Goal: Information Seeking & Learning: Compare options

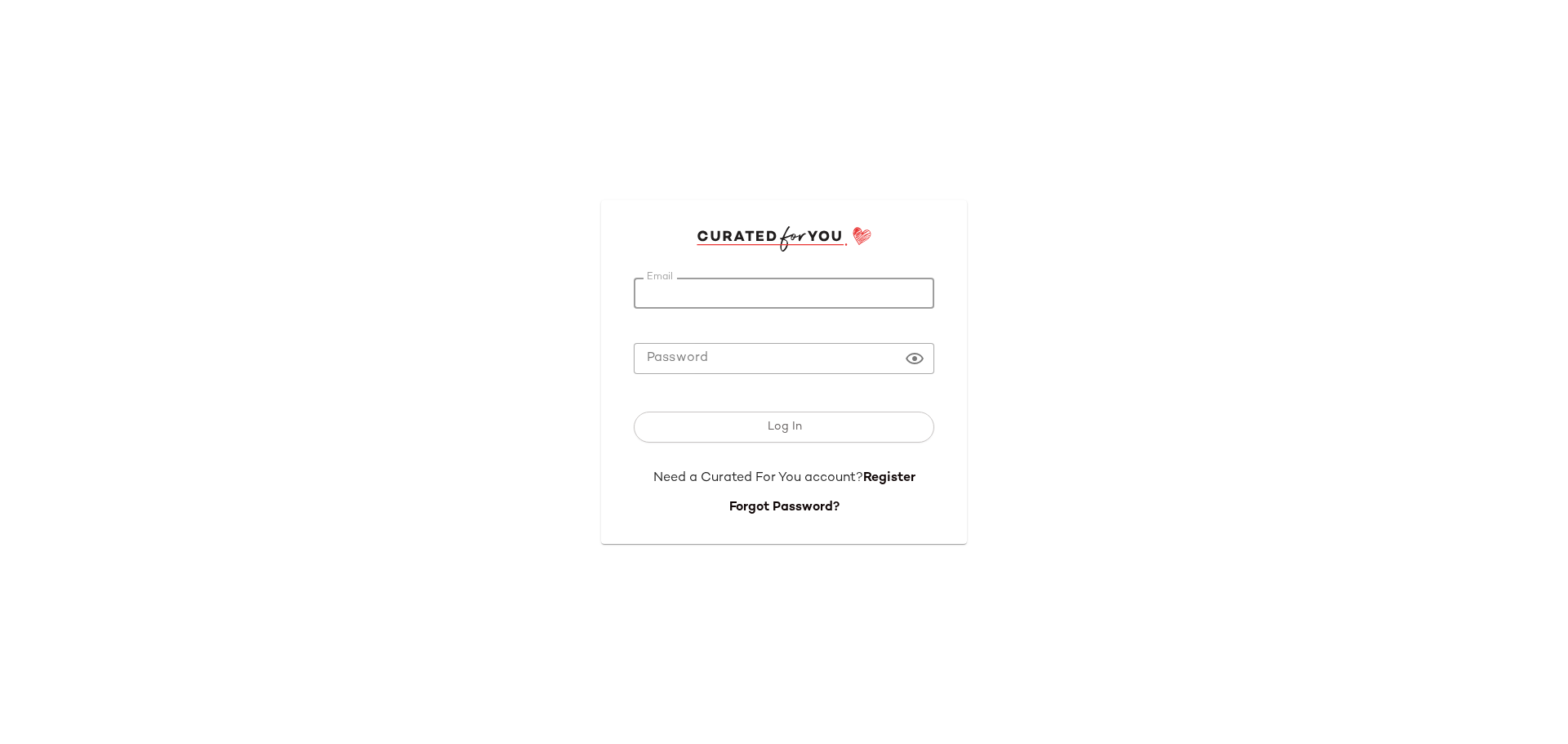
click at [766, 284] on input "Email" at bounding box center [784, 293] width 300 height 32
type input "**********"
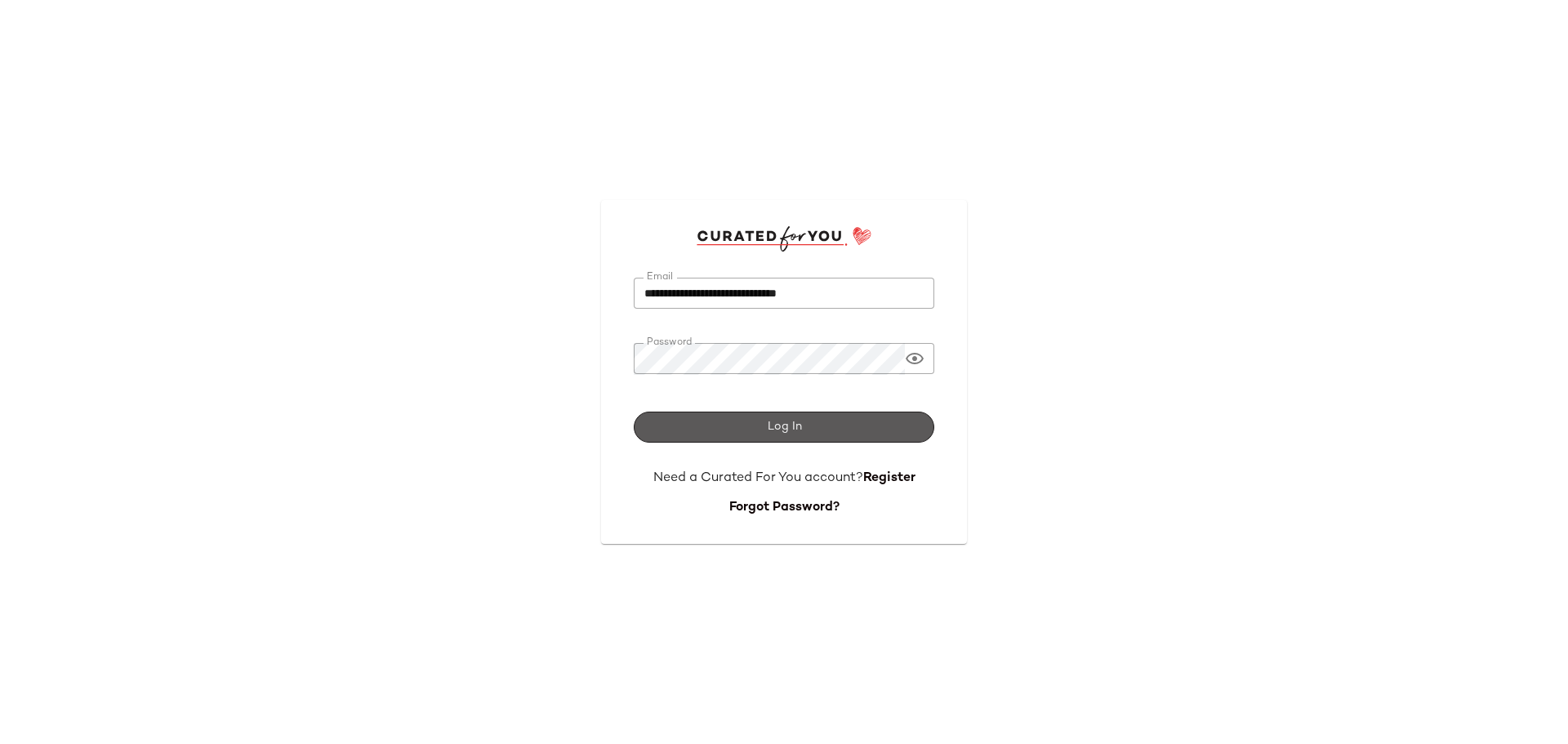
click at [762, 424] on button "Log In" at bounding box center [784, 427] width 300 height 31
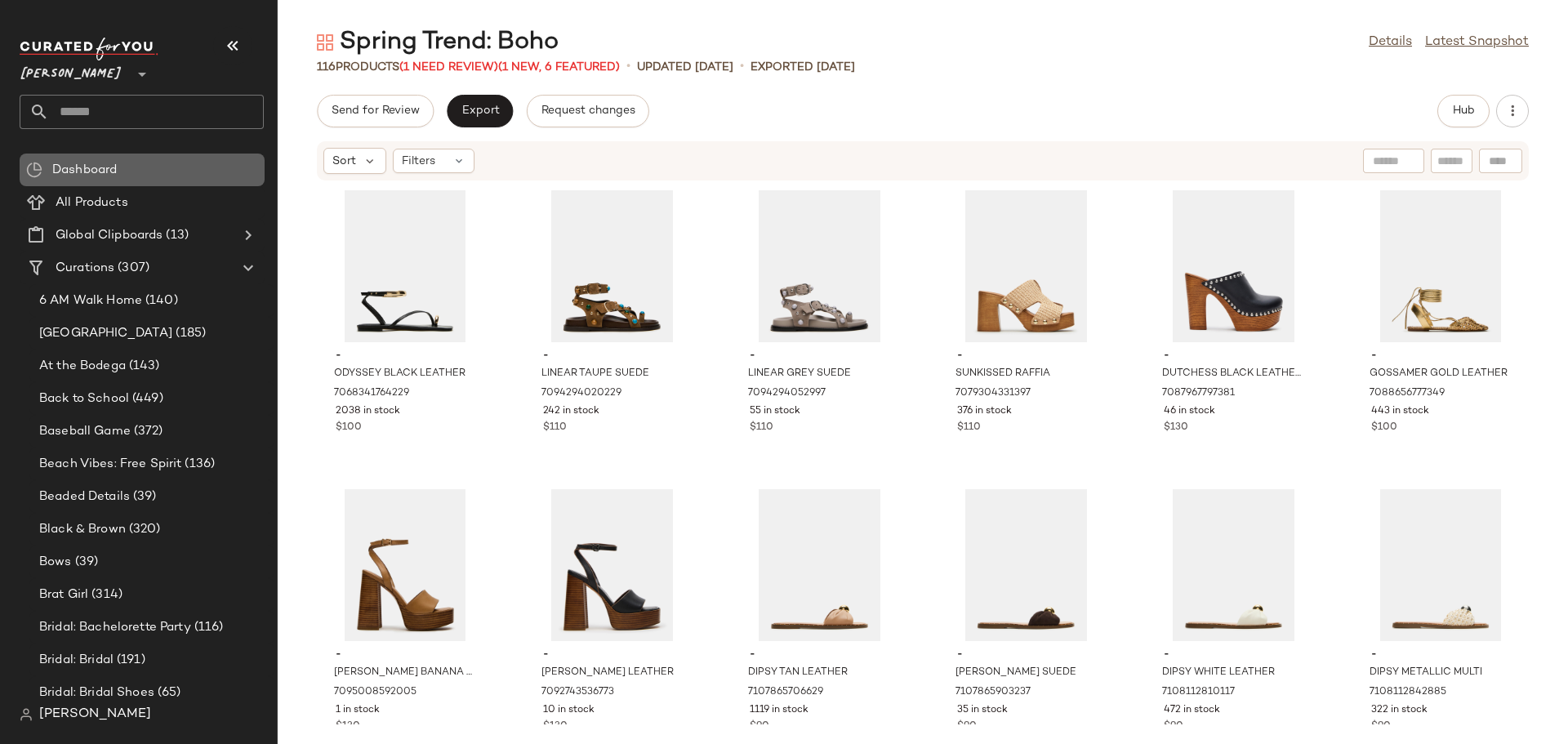
click at [147, 163] on div "Dashboard" at bounding box center [153, 170] width 211 height 19
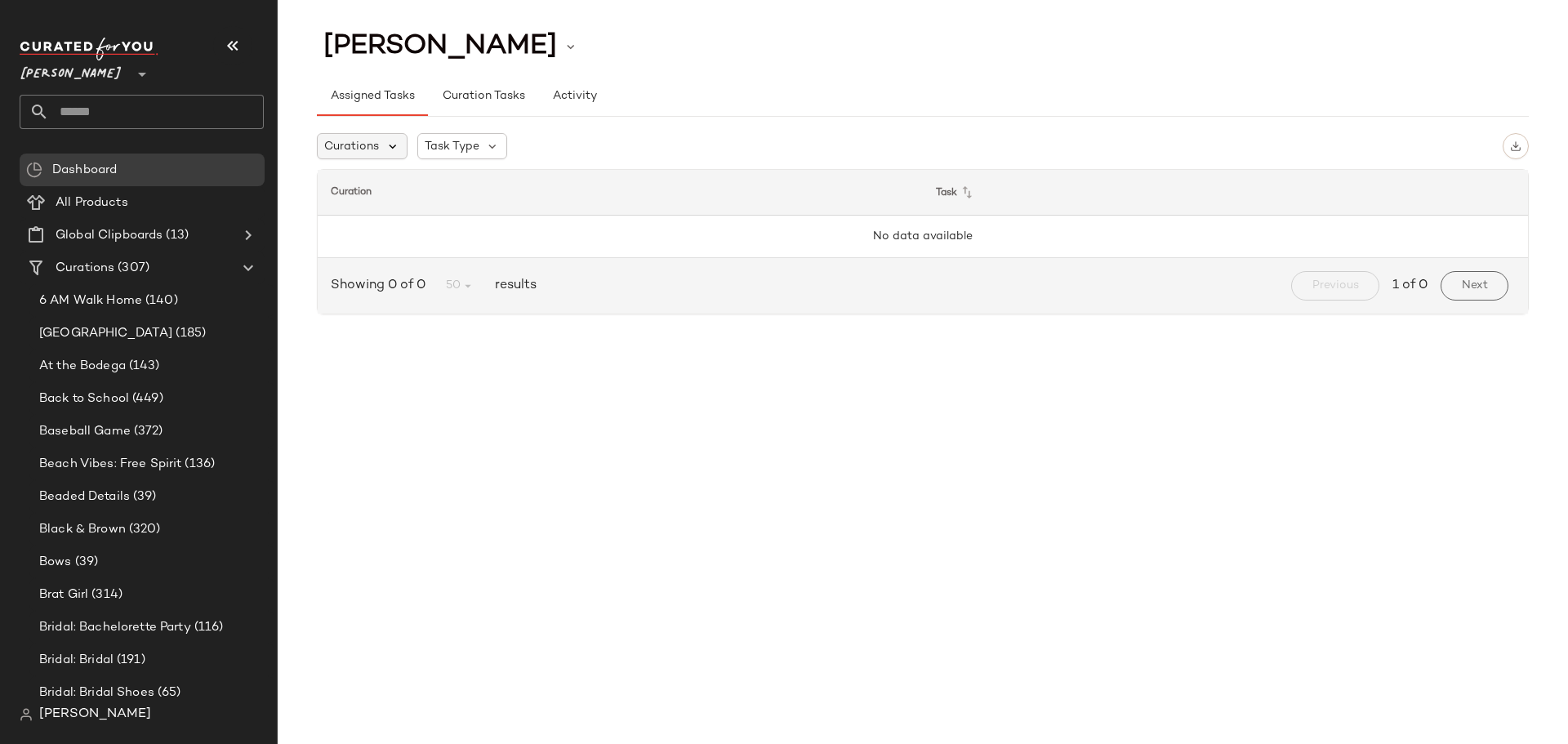
click at [394, 142] on icon at bounding box center [392, 146] width 14 height 14
click at [495, 91] on span "Curation Tasks" at bounding box center [482, 96] width 83 height 13
click at [572, 92] on span "Activity" at bounding box center [574, 96] width 45 height 13
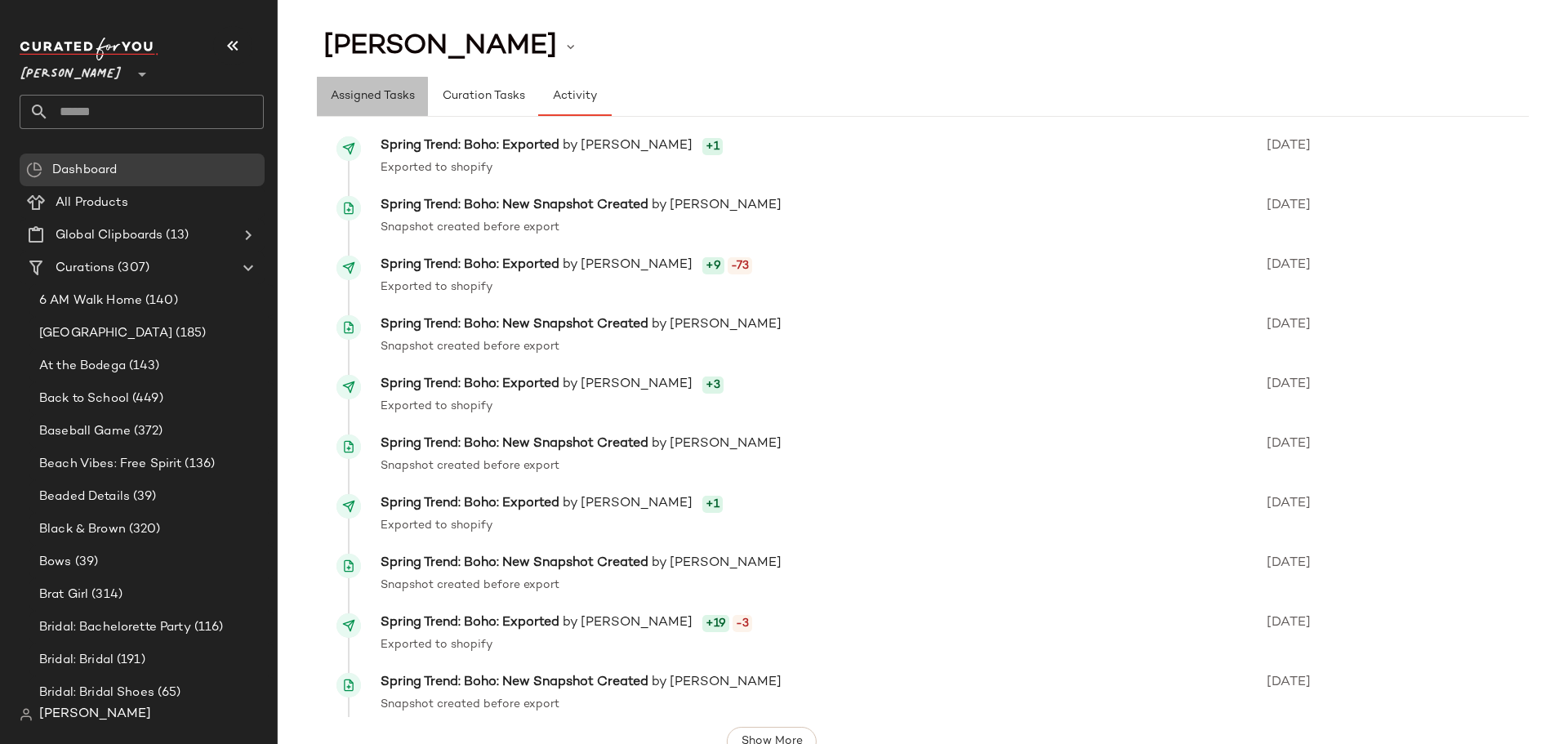
click at [395, 98] on span "Assigned Tasks" at bounding box center [372, 96] width 85 height 13
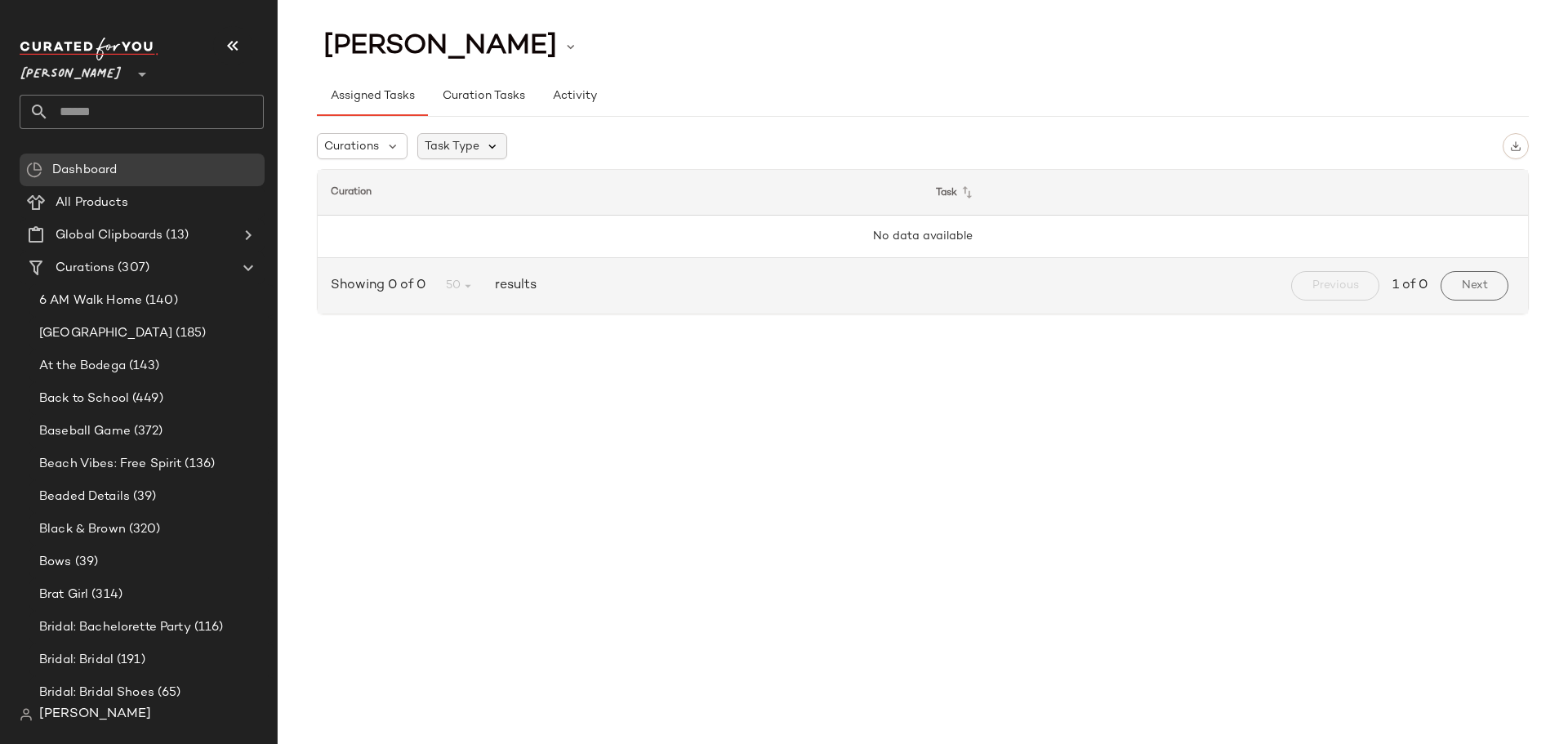
click at [489, 151] on icon at bounding box center [493, 146] width 14 height 14
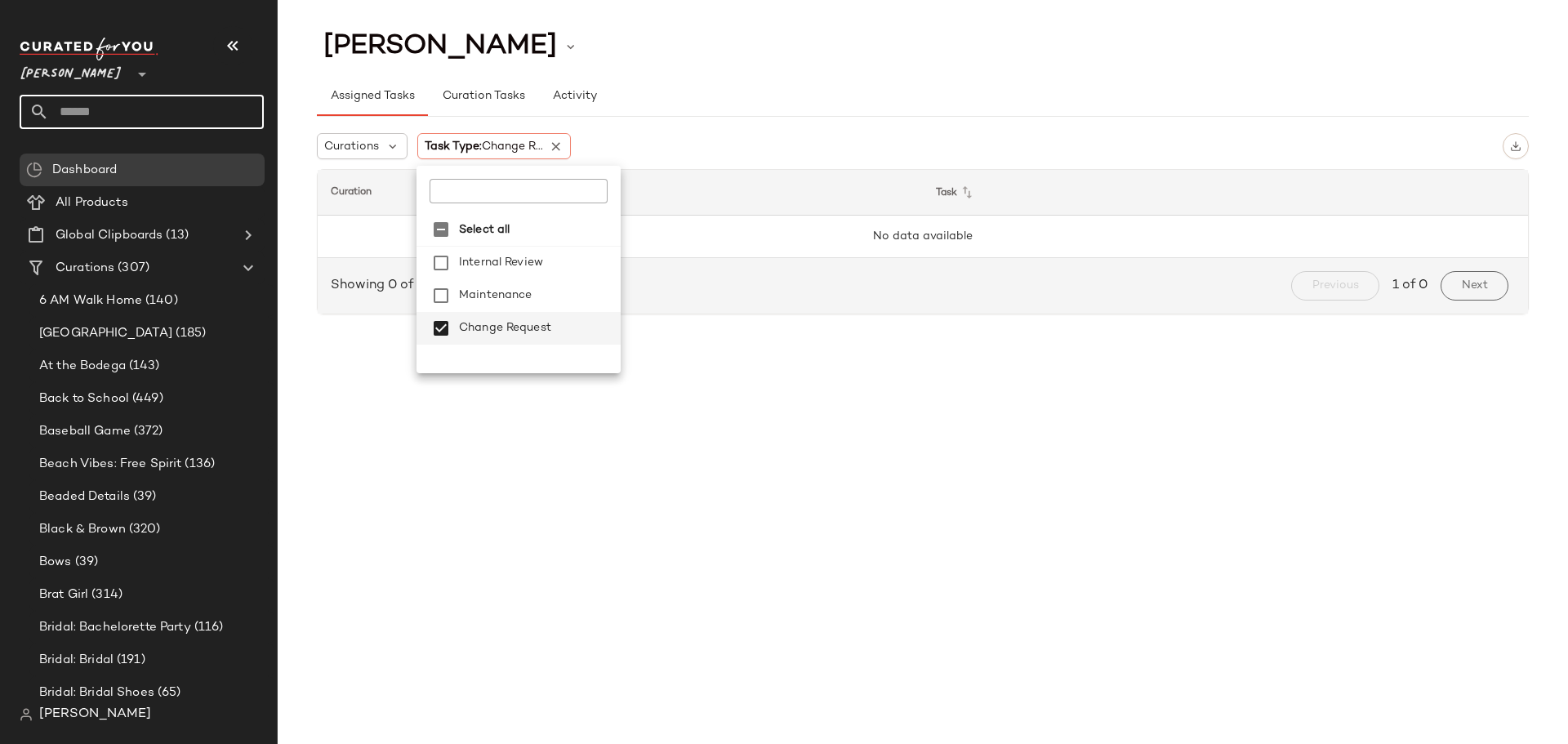
click at [165, 108] on input "text" at bounding box center [156, 112] width 215 height 34
click at [557, 145] on icon at bounding box center [557, 146] width 14 height 14
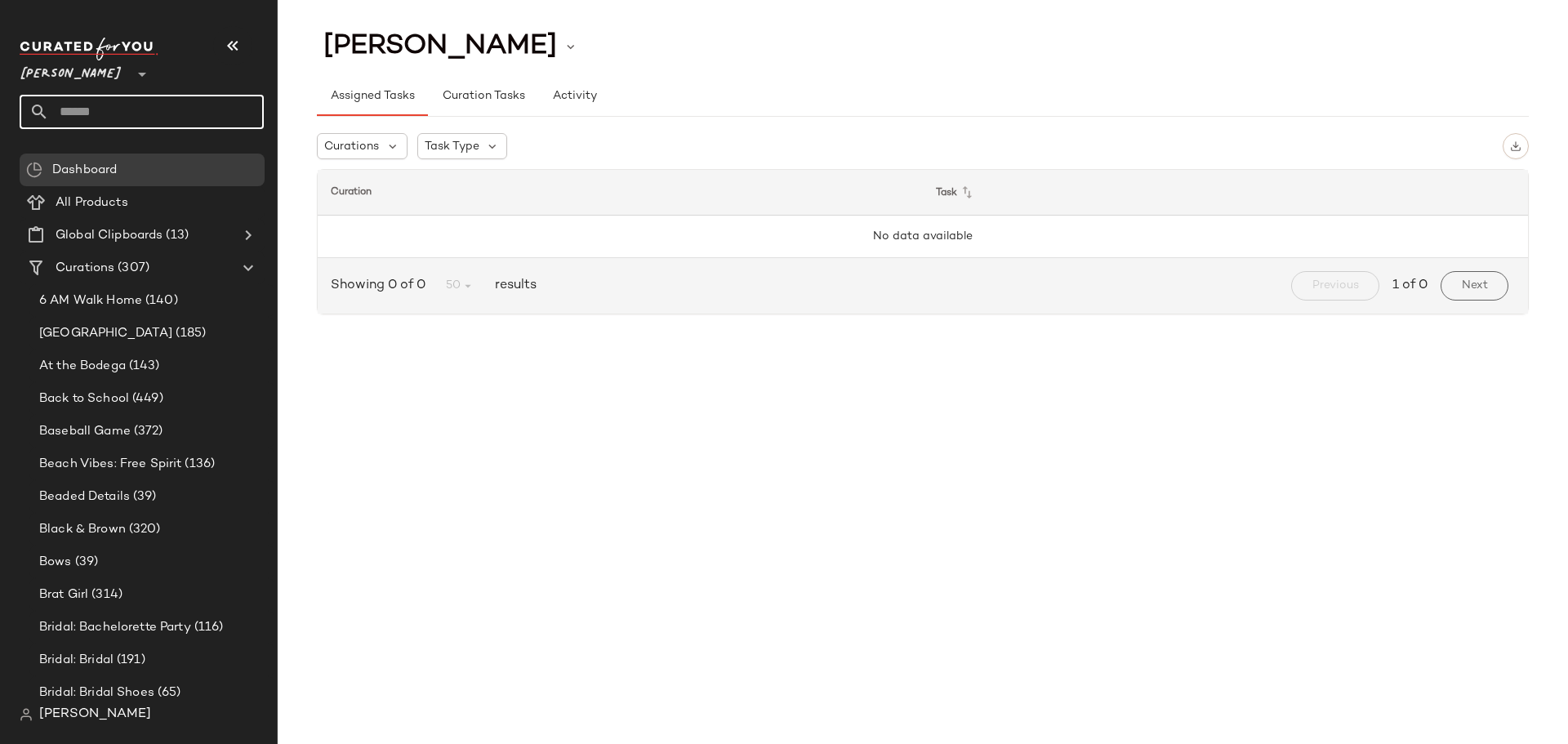
click at [140, 108] on input "text" at bounding box center [156, 112] width 215 height 34
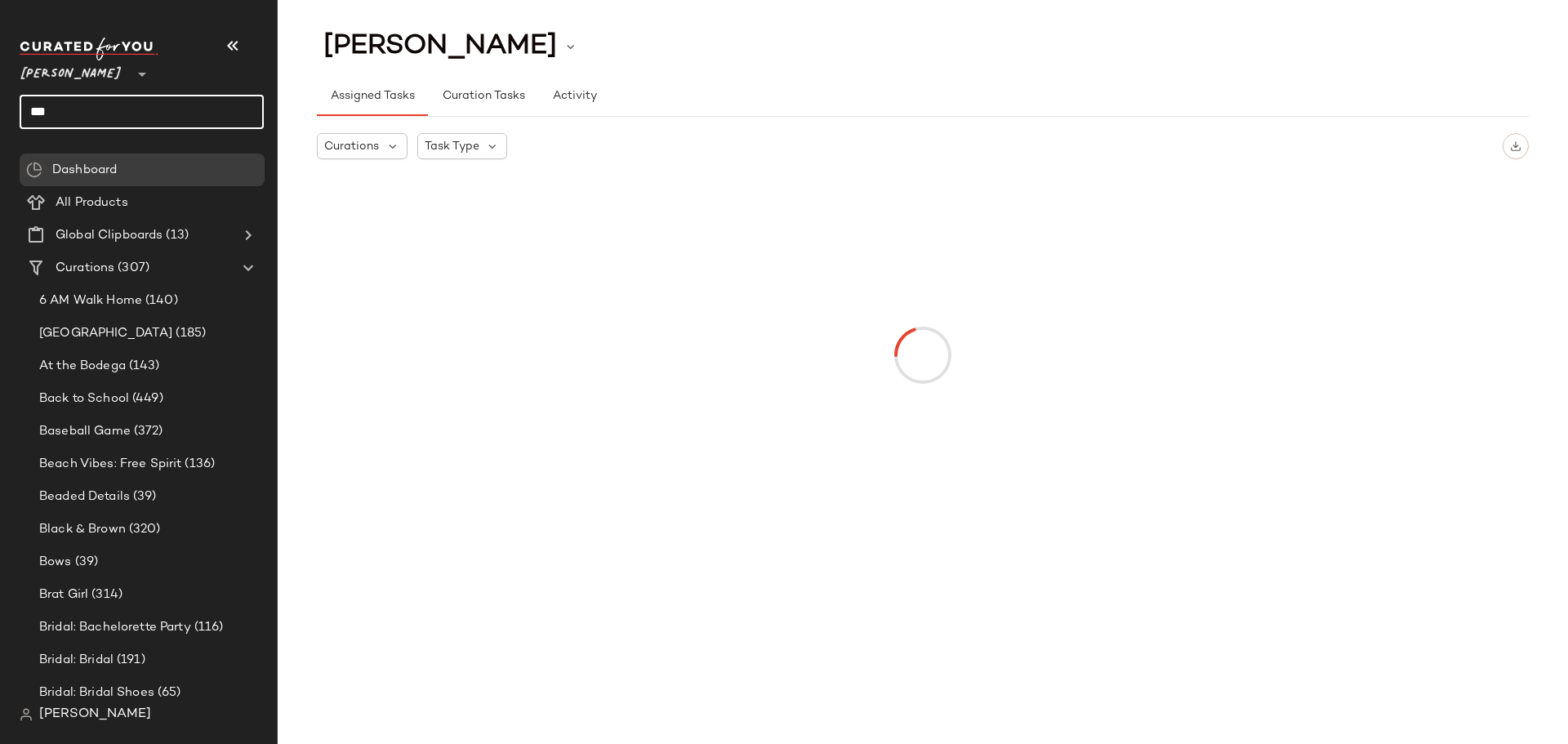
type input "****"
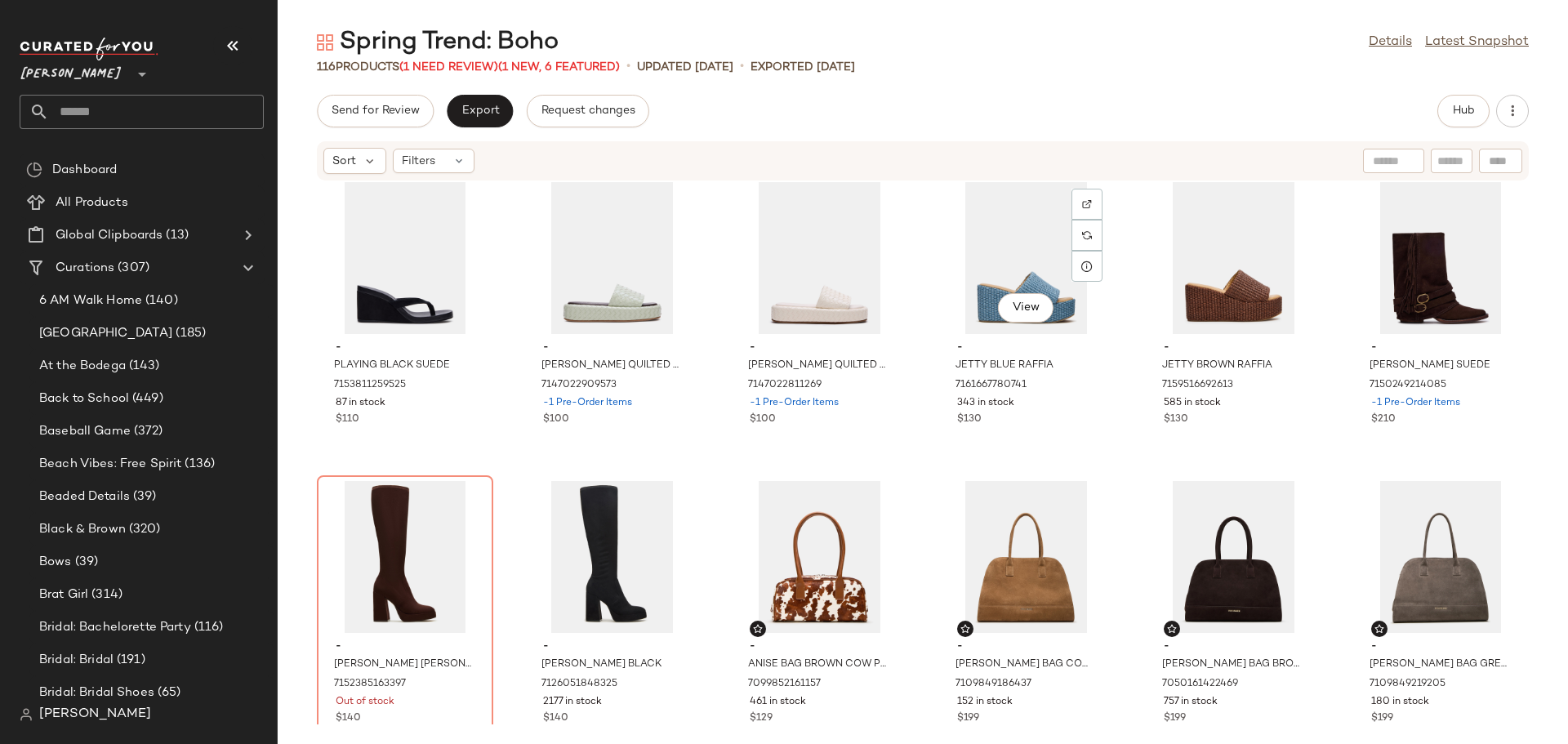
scroll to position [4587, 0]
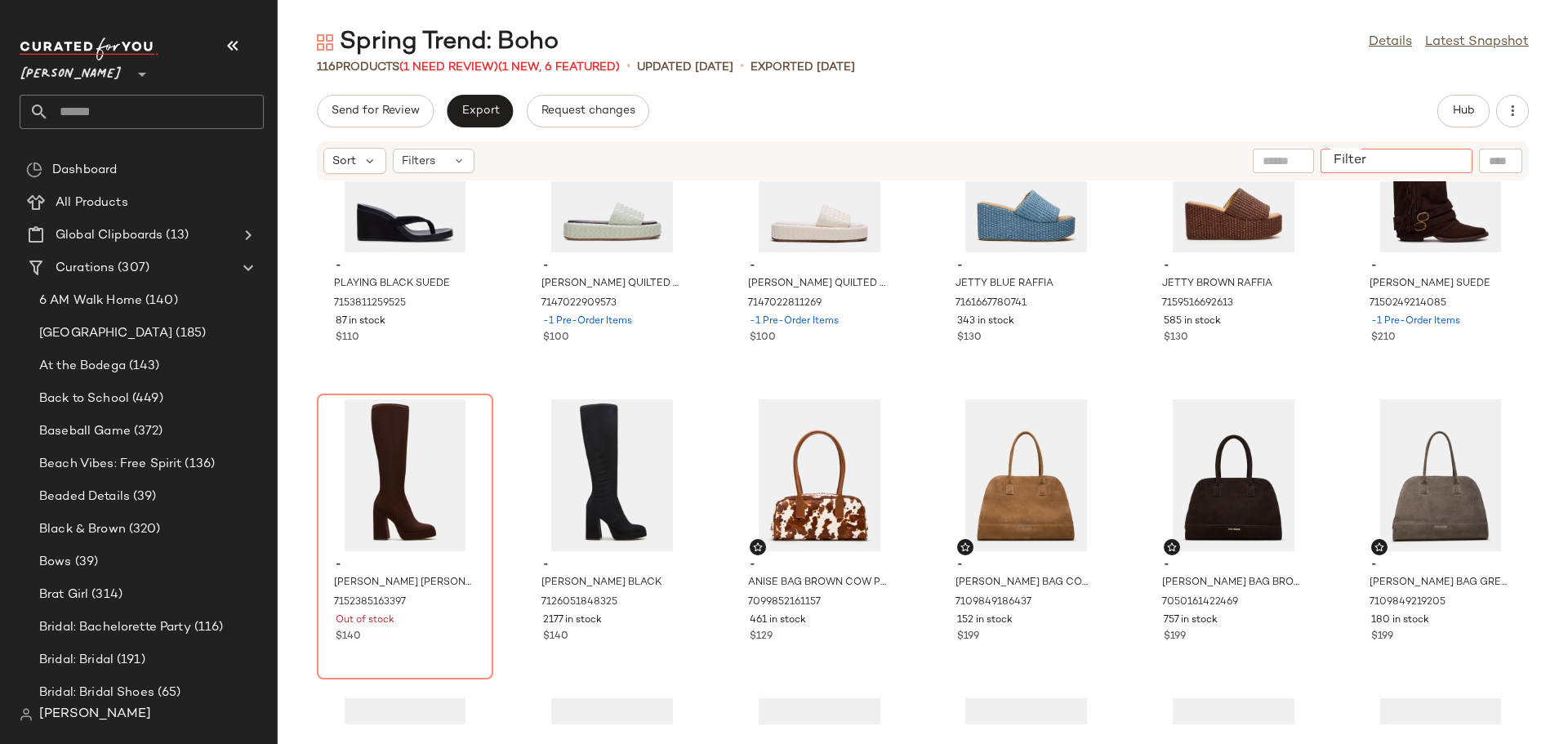
click at [1449, 161] on input "Filter" at bounding box center [1397, 161] width 139 height 17
type input "********"
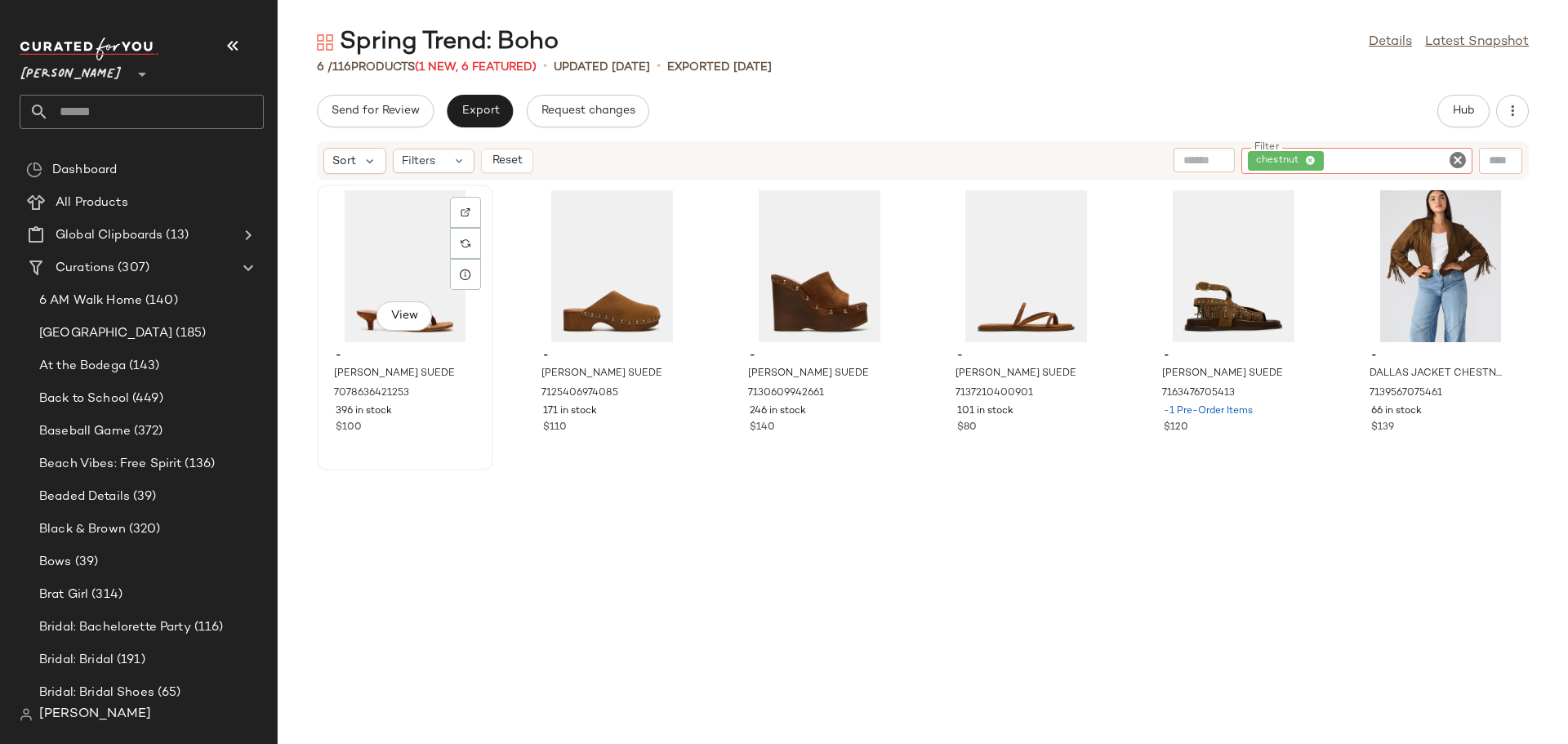
click at [412, 436] on div "- [PERSON_NAME] SUEDE 7078636421253 396 in stock $100" at bounding box center [405, 389] width 165 height 95
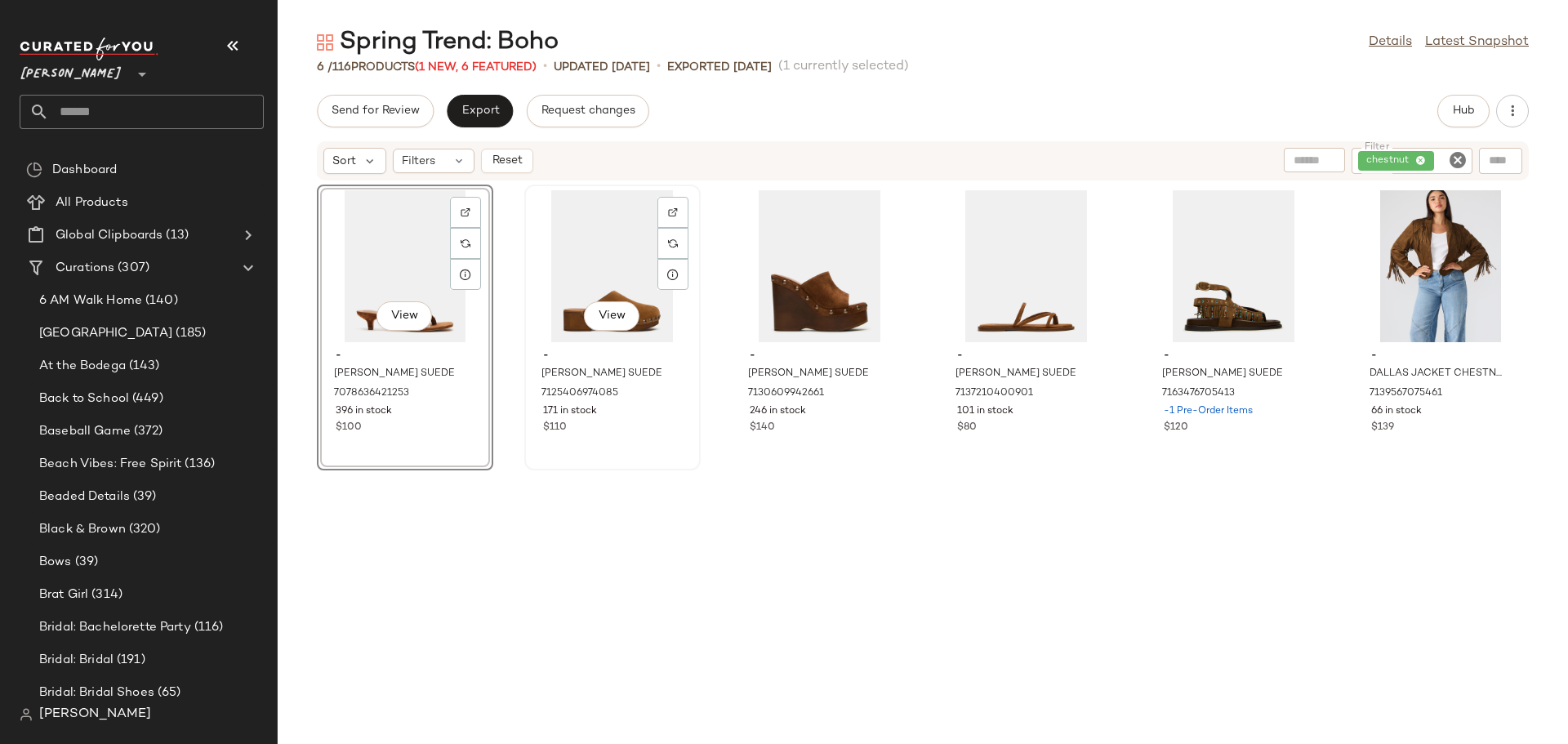
click at [622, 456] on div "View - [PERSON_NAME] SUEDE 7125406974085 171 in stock $110" at bounding box center [612, 326] width 173 height 282
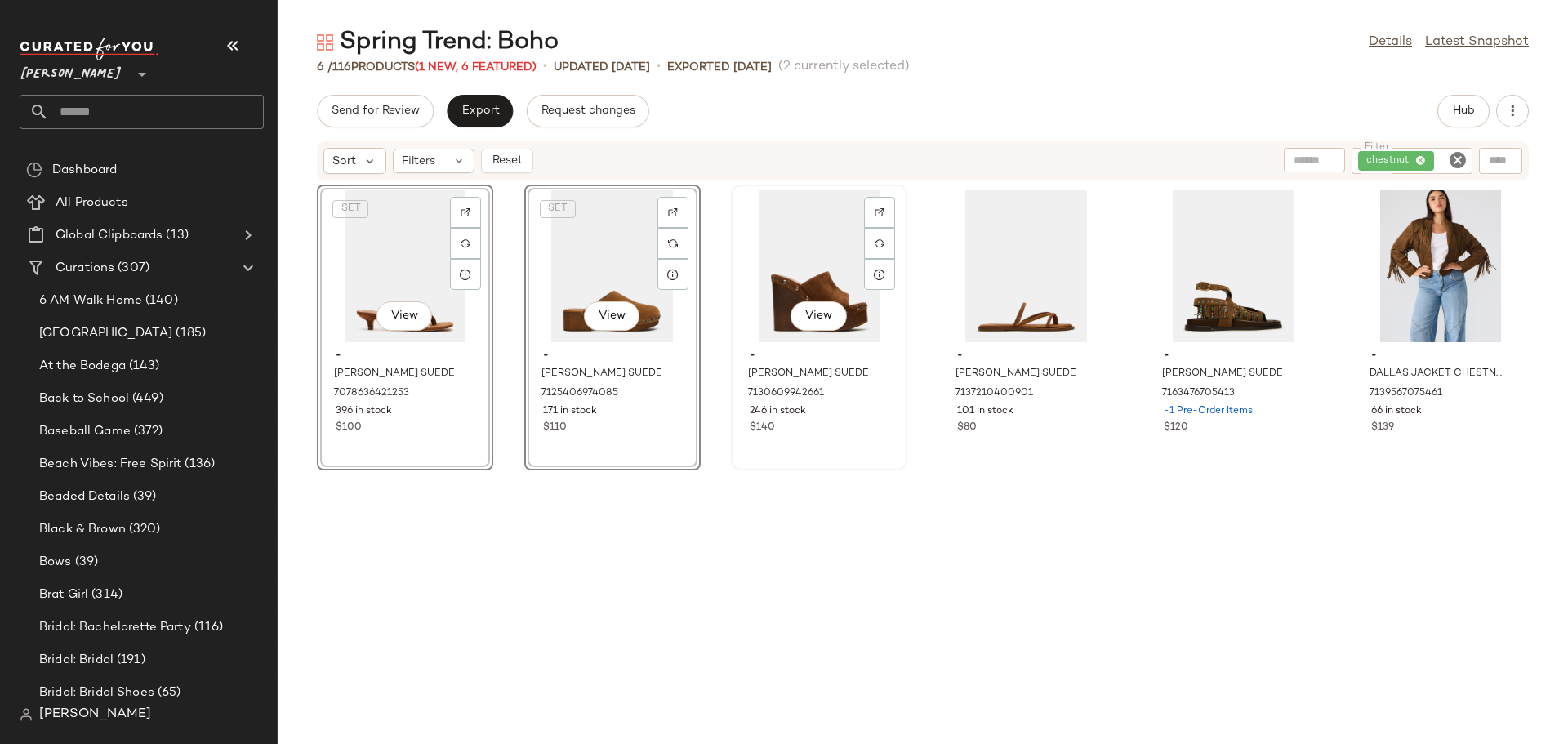
click at [801, 455] on div "View - [PERSON_NAME] SUEDE 7130609942661 246 in stock $140" at bounding box center [819, 326] width 173 height 282
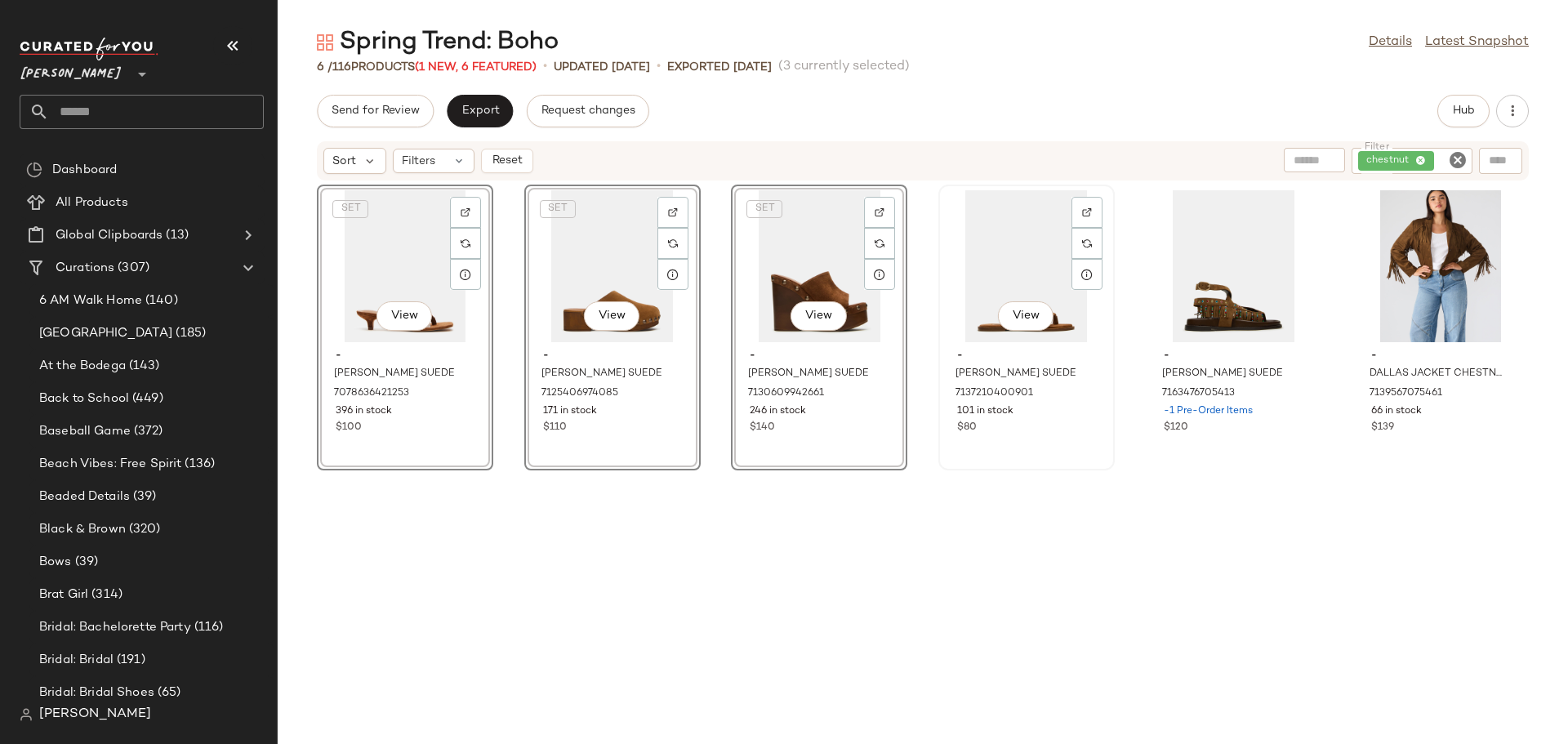
click at [1022, 453] on div "View - [PERSON_NAME] SUEDE 7137210400901 101 in stock $80" at bounding box center [1026, 326] width 173 height 282
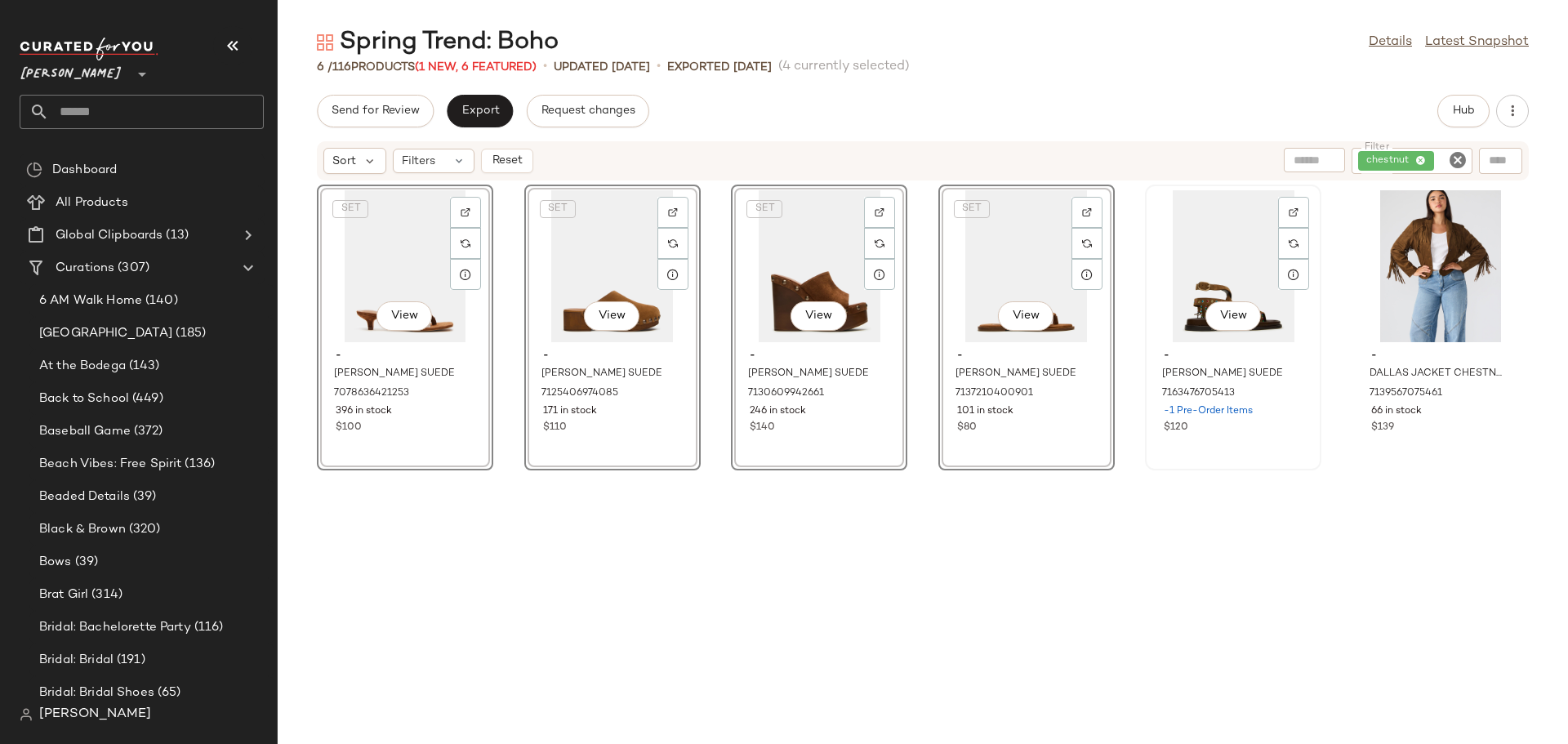
click at [1268, 449] on div "View - [PERSON_NAME] SUEDE 7163476705413 -1 Pre-Order Items $120" at bounding box center [1233, 326] width 173 height 282
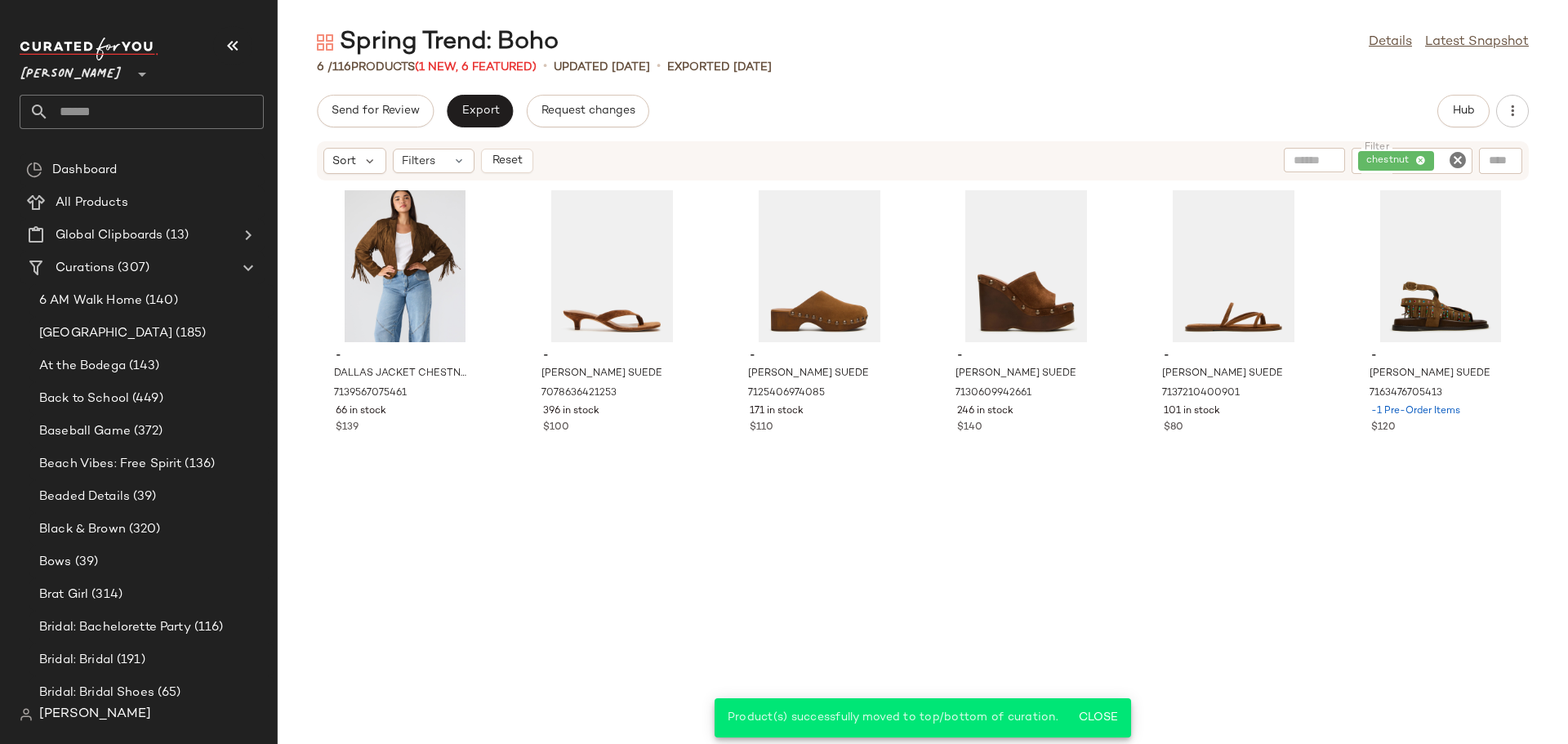
click at [1460, 160] on icon "Clear Filter" at bounding box center [1458, 161] width 20 height 20
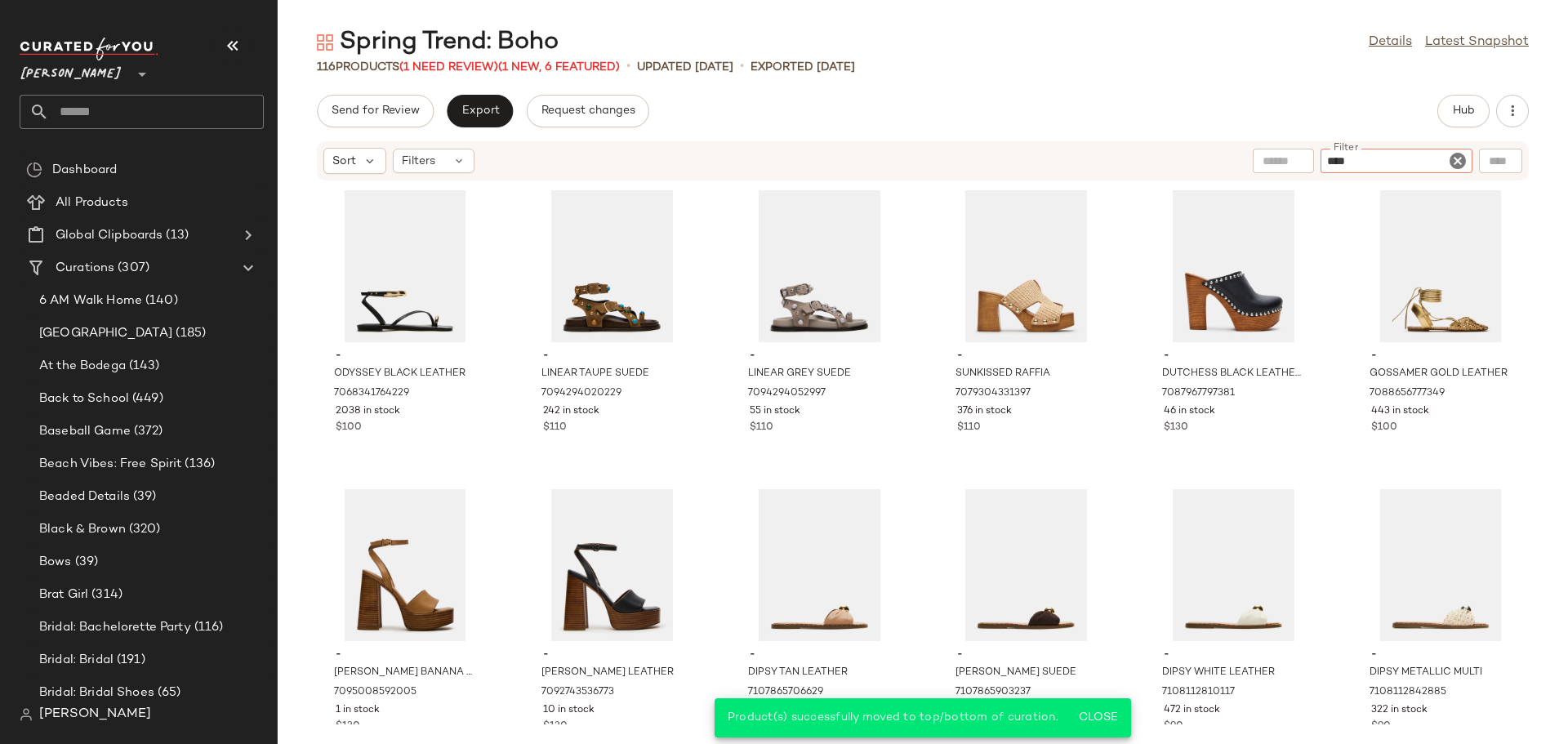
type input "*****"
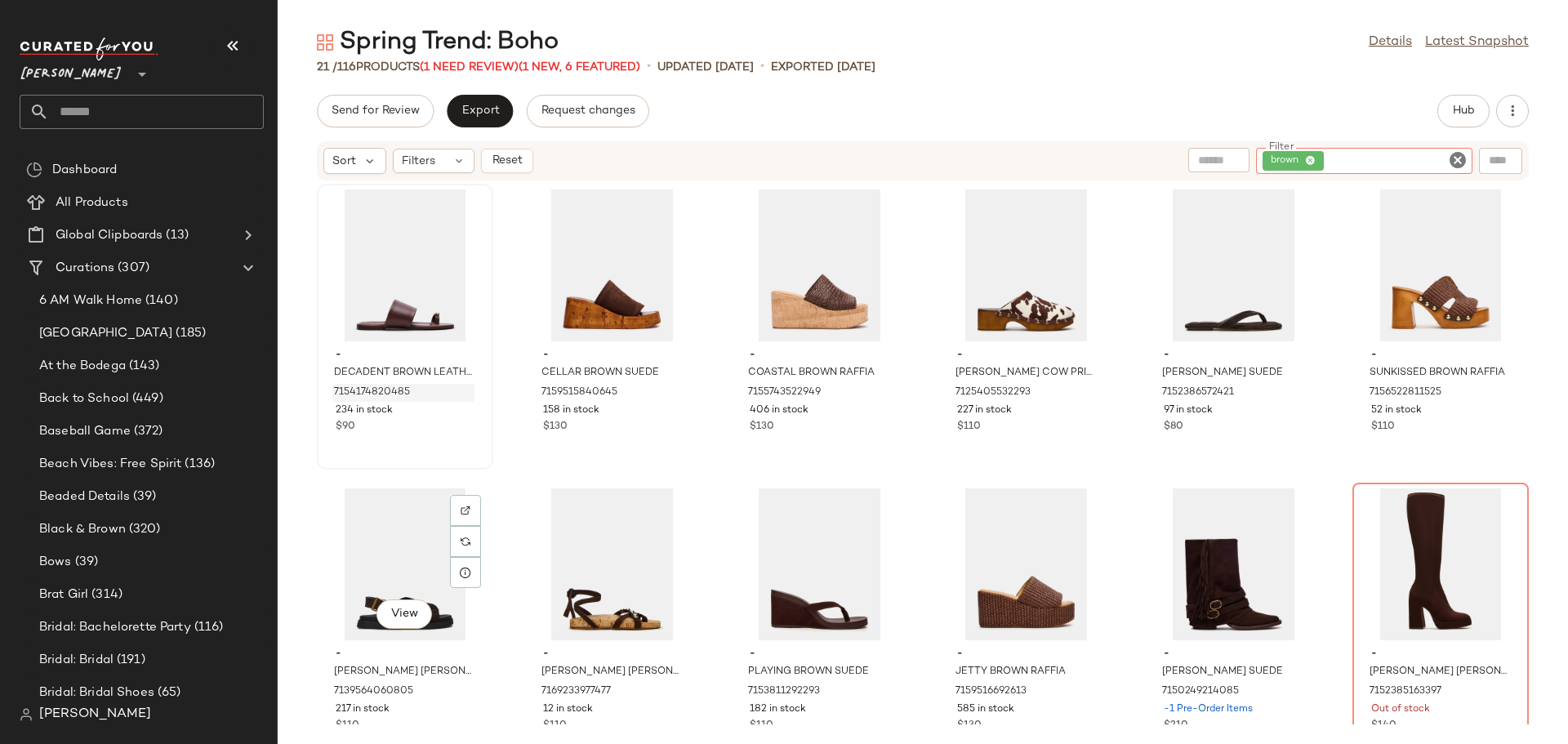
scroll to position [584, 0]
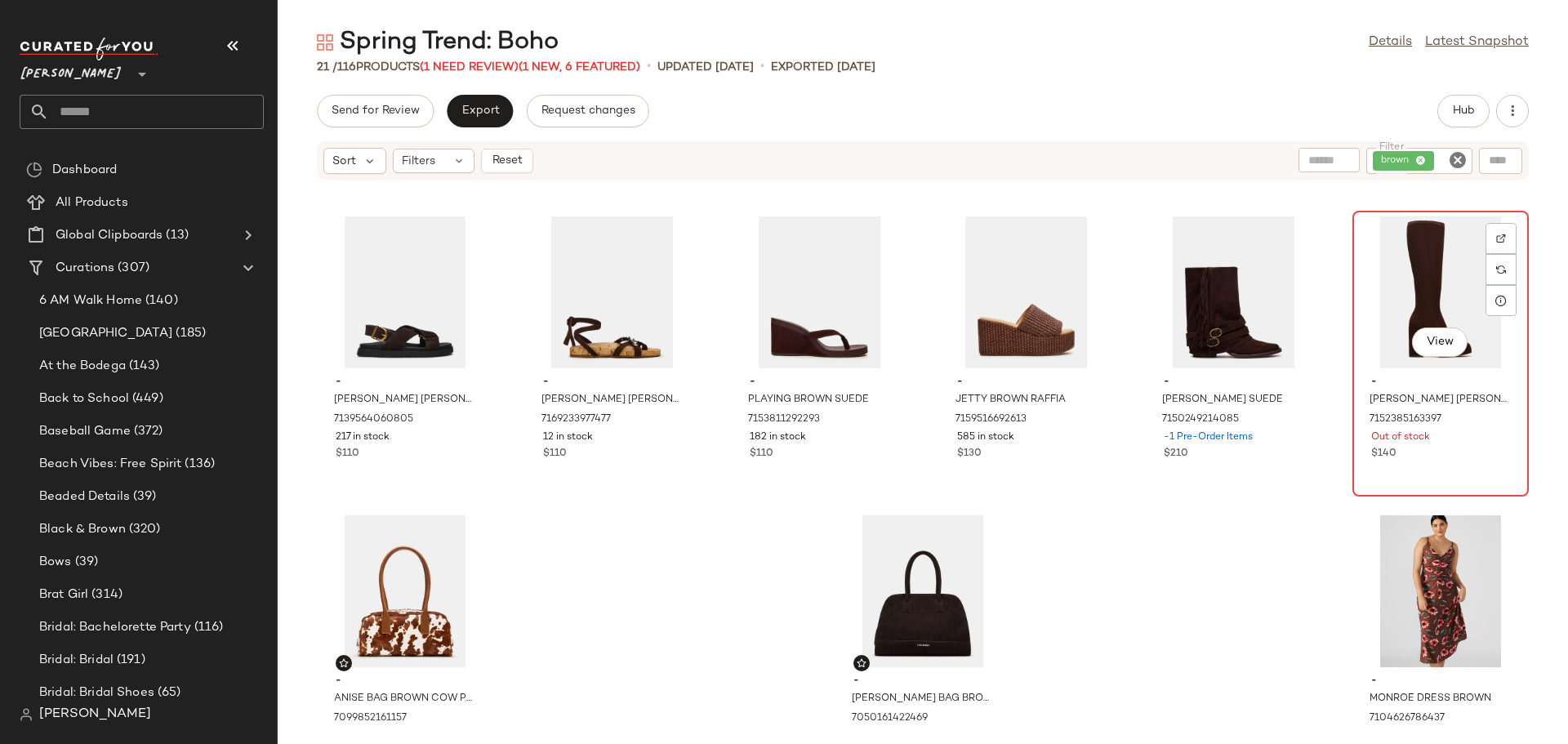
click at [1445, 431] on div "Out of stock" at bounding box center [1441, 437] width 139 height 14
click at [1270, 536] on div "- DECADENT BROWN LEATHER 7154174820485 234 in stock $90 - CELLAR BROWN SUEDE 71…" at bounding box center [922, 453] width 1290 height 543
click at [394, 459] on div "$110" at bounding box center [405, 454] width 139 height 14
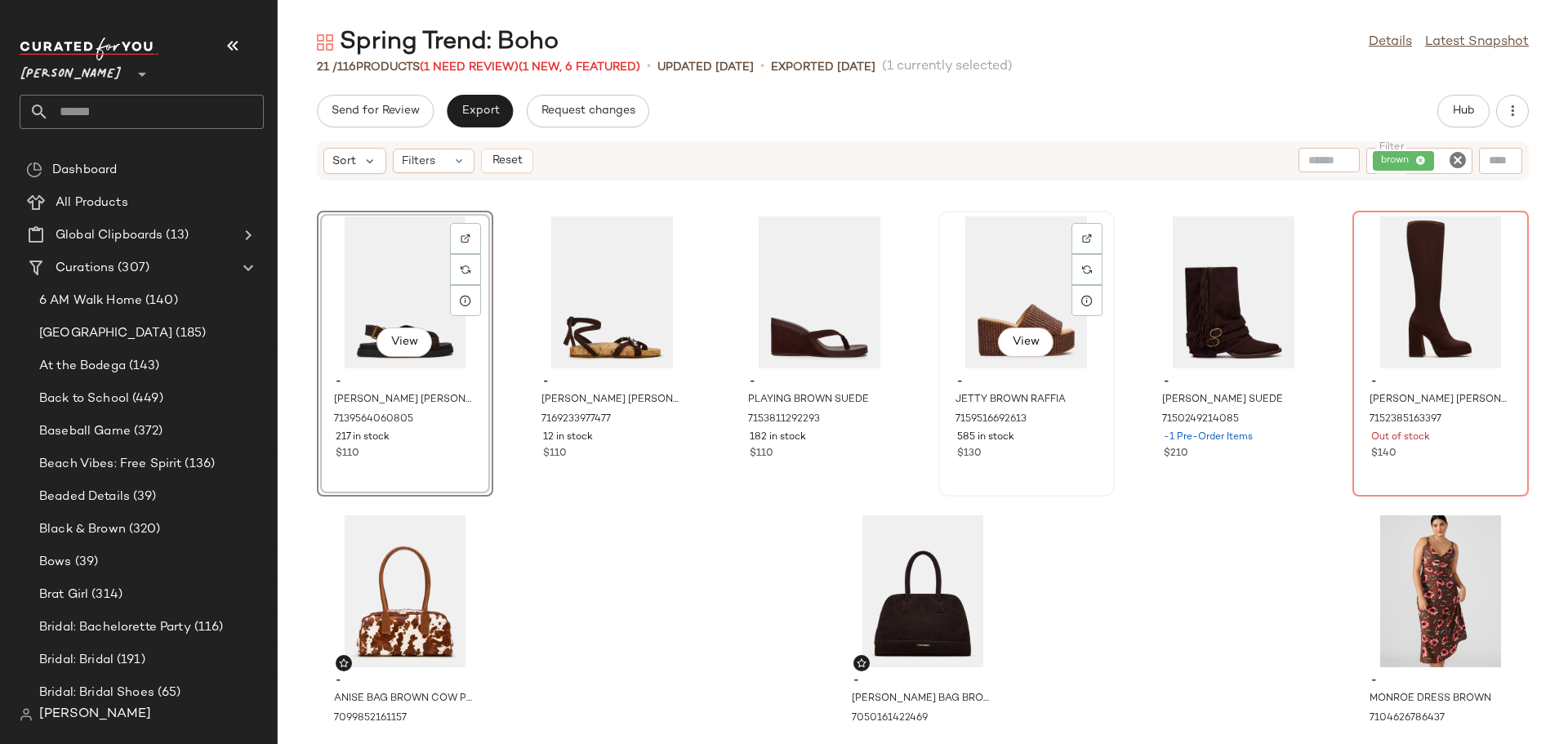
click at [1055, 467] on div "View - [PERSON_NAME] RAFFIA 7159516692613 585 in stock $130" at bounding box center [1026, 353] width 173 height 282
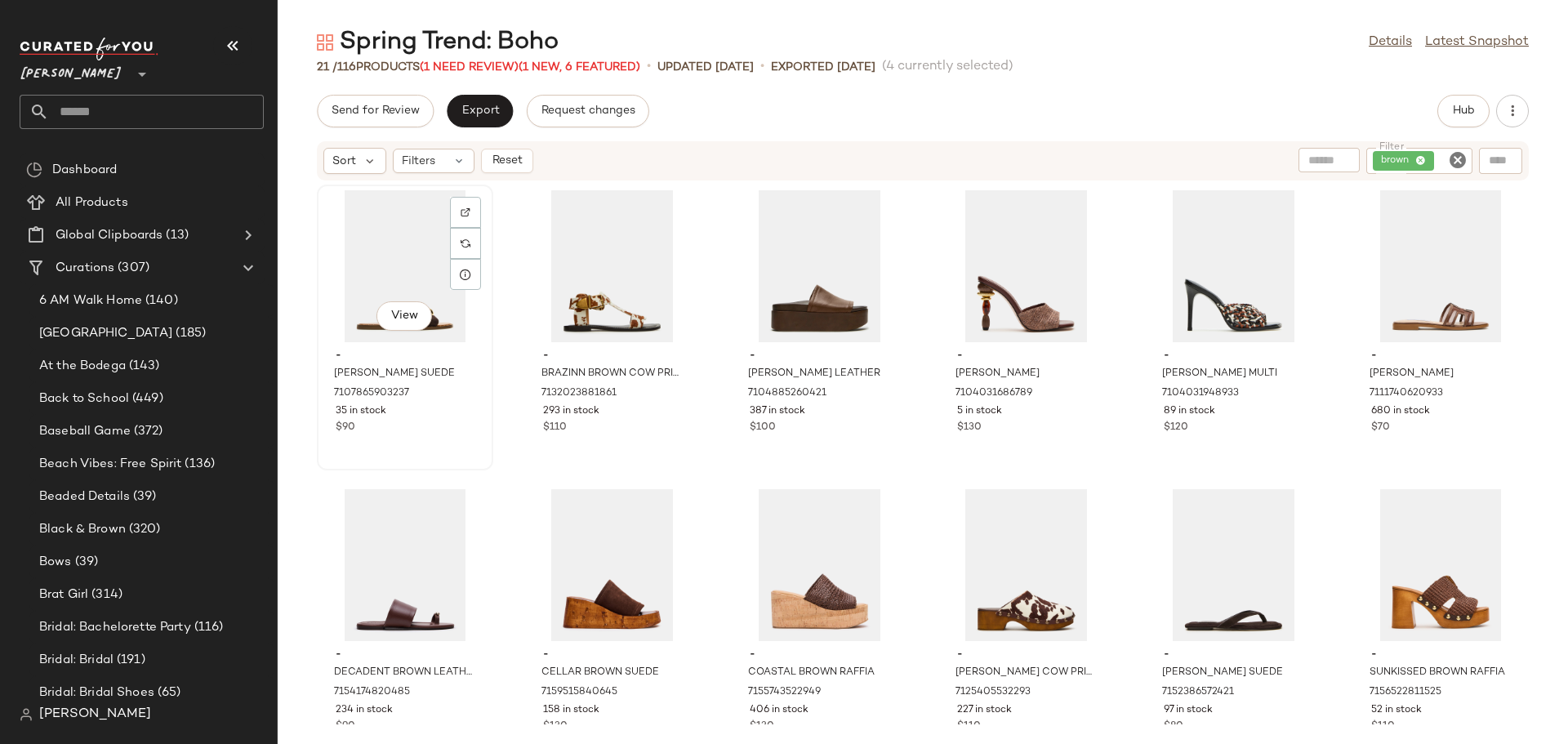
click at [429, 434] on div "$90" at bounding box center [405, 427] width 139 height 14
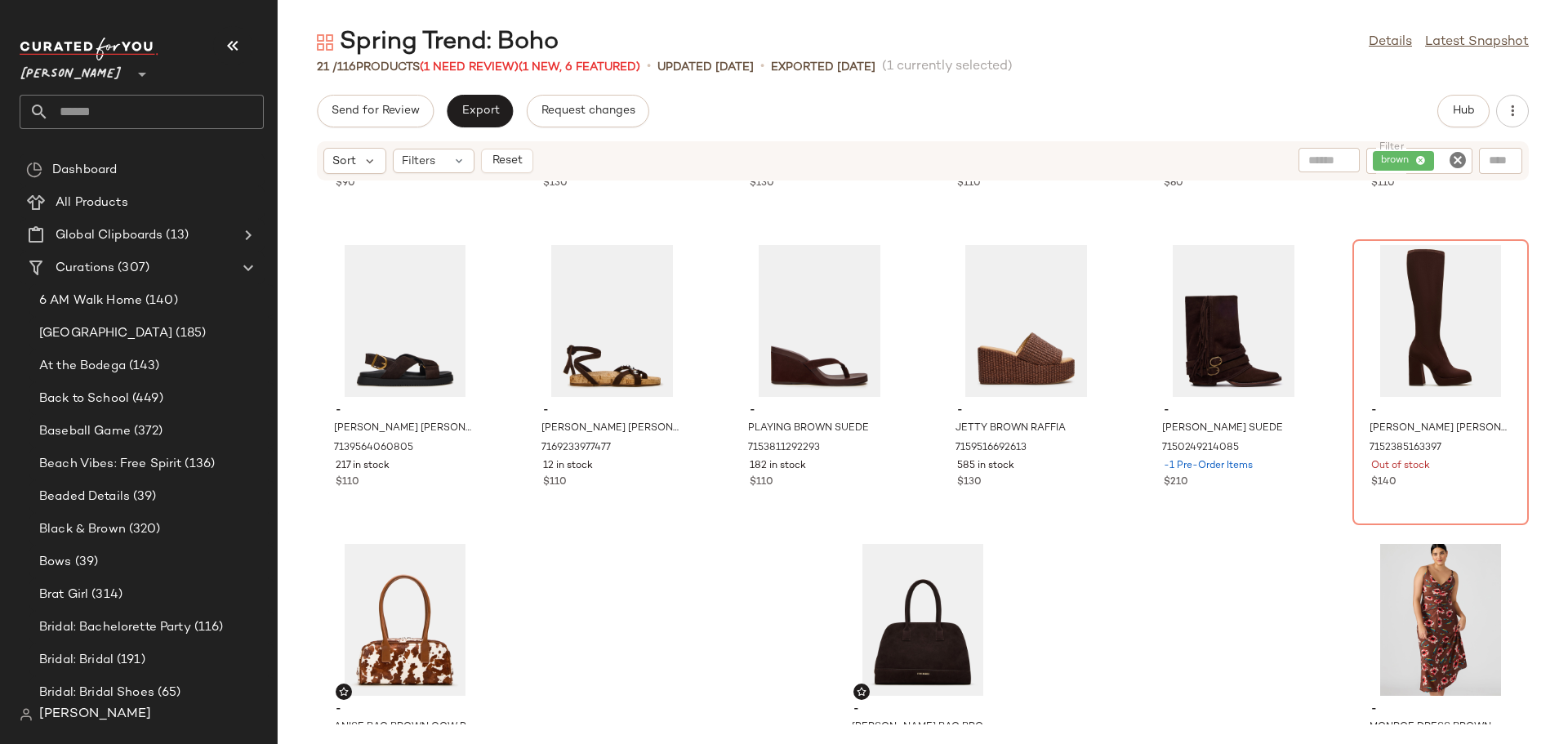
scroll to position [584, 0]
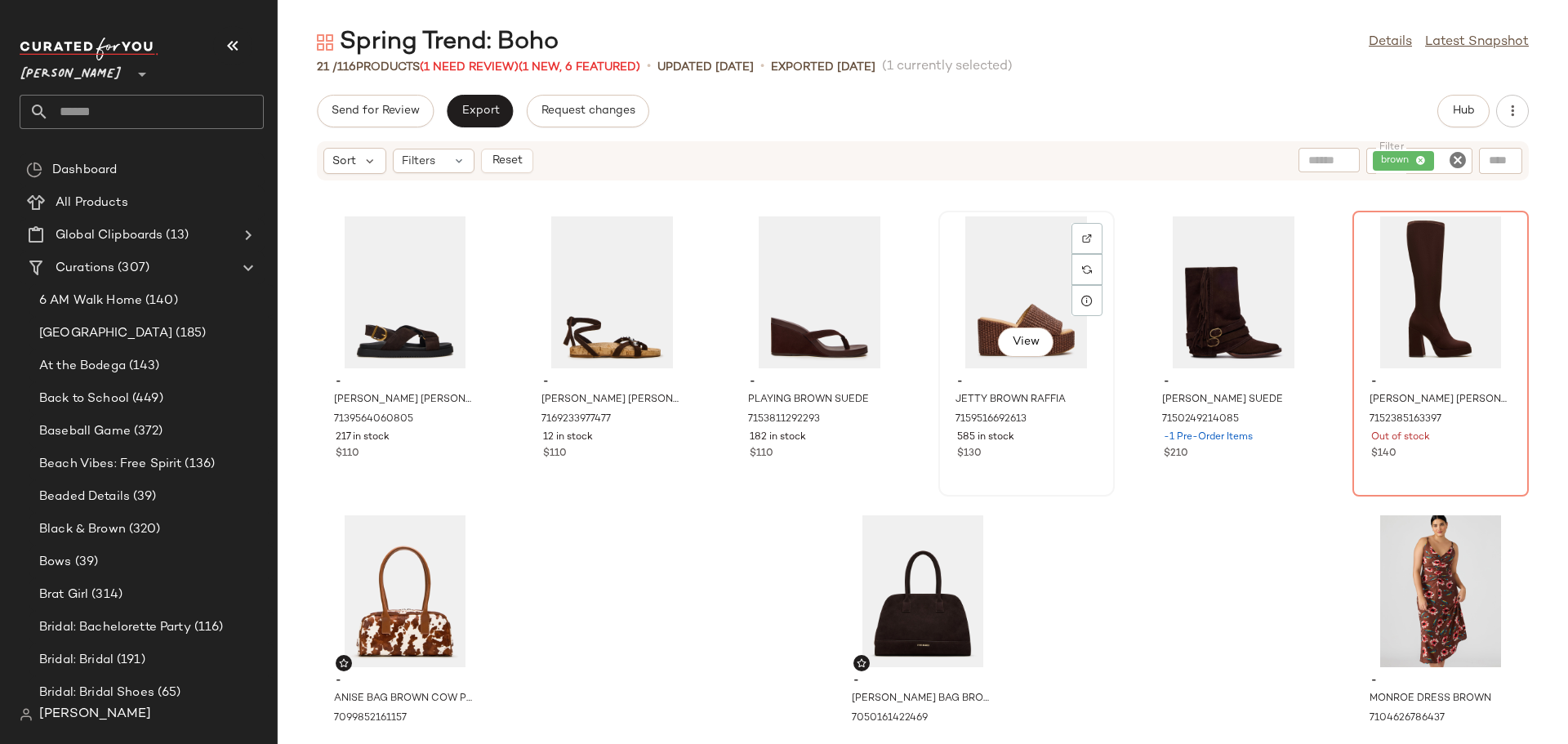
click at [1039, 456] on div "$130" at bounding box center [1026, 454] width 139 height 14
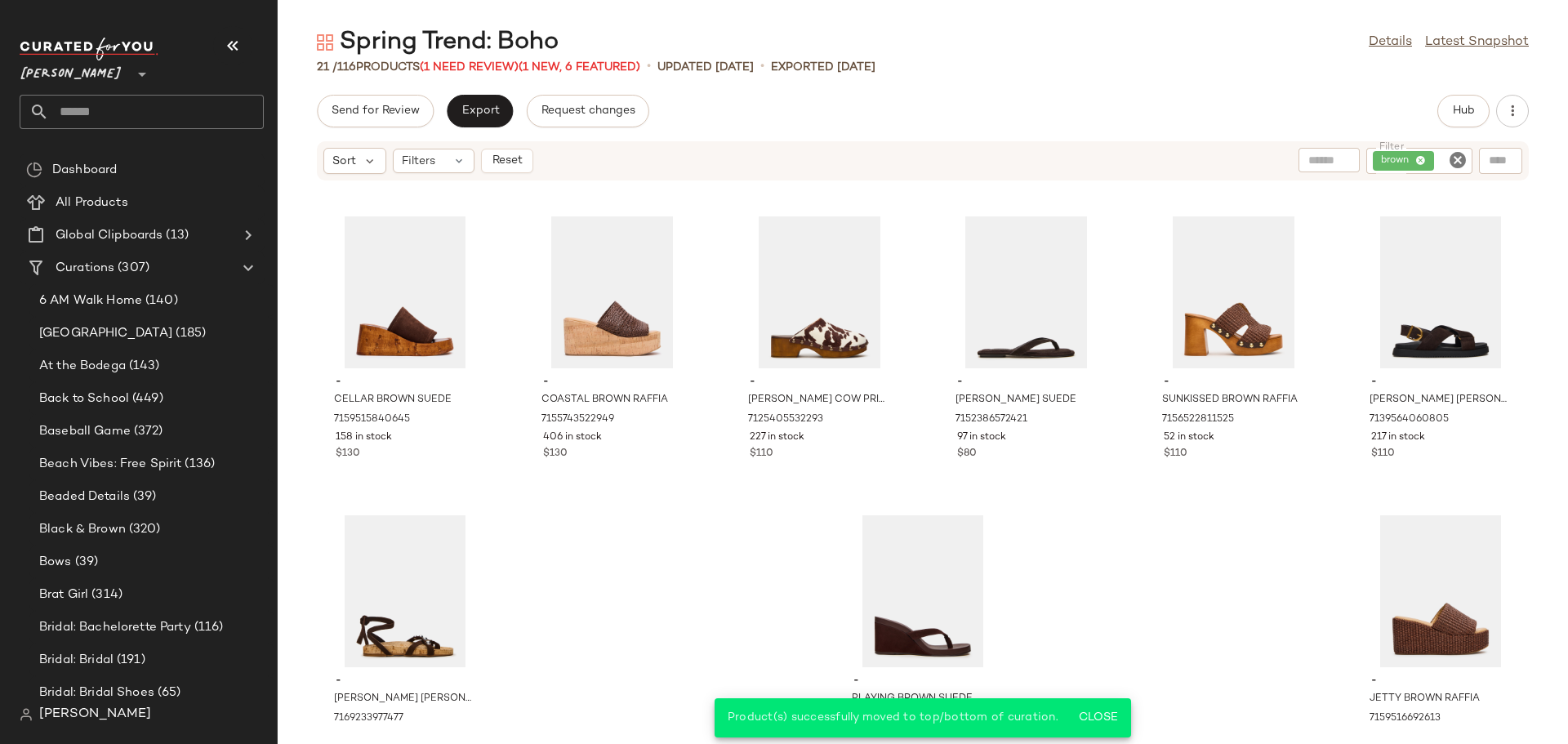
click at [1459, 166] on icon "Clear Filter" at bounding box center [1458, 161] width 20 height 20
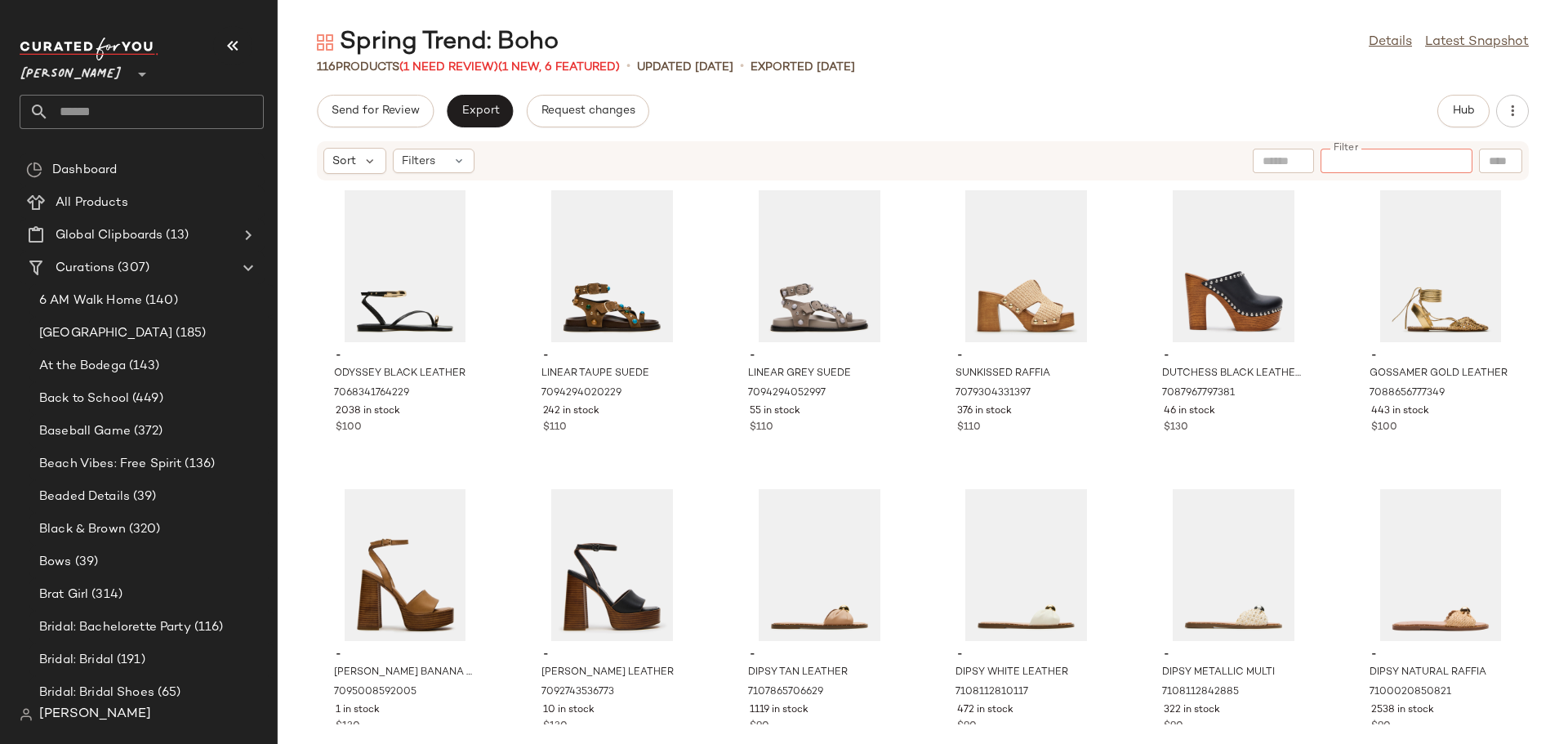
click at [1366, 157] on input "Filter" at bounding box center [1397, 161] width 139 height 17
type input "*****"
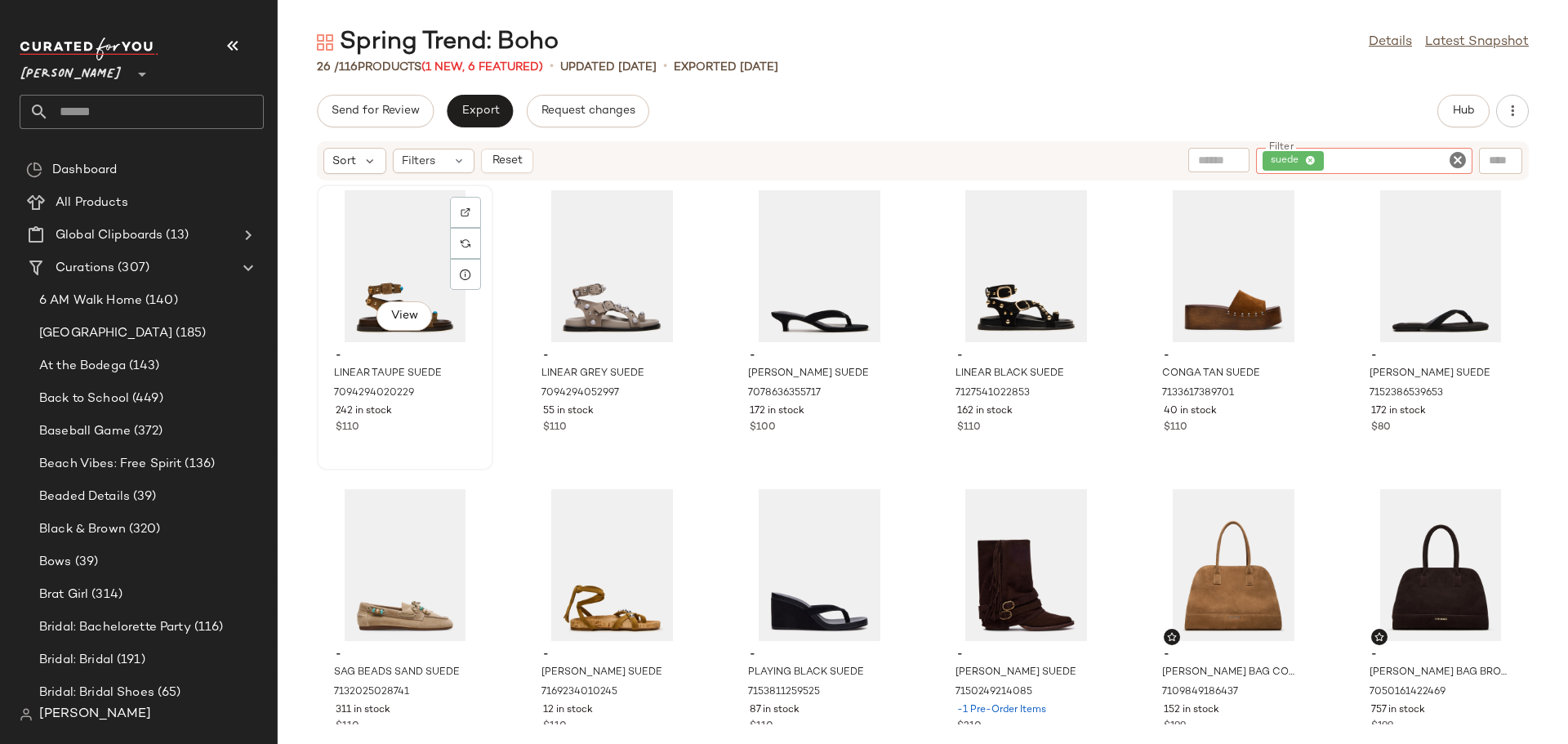
click at [397, 250] on div "View" at bounding box center [405, 266] width 165 height 152
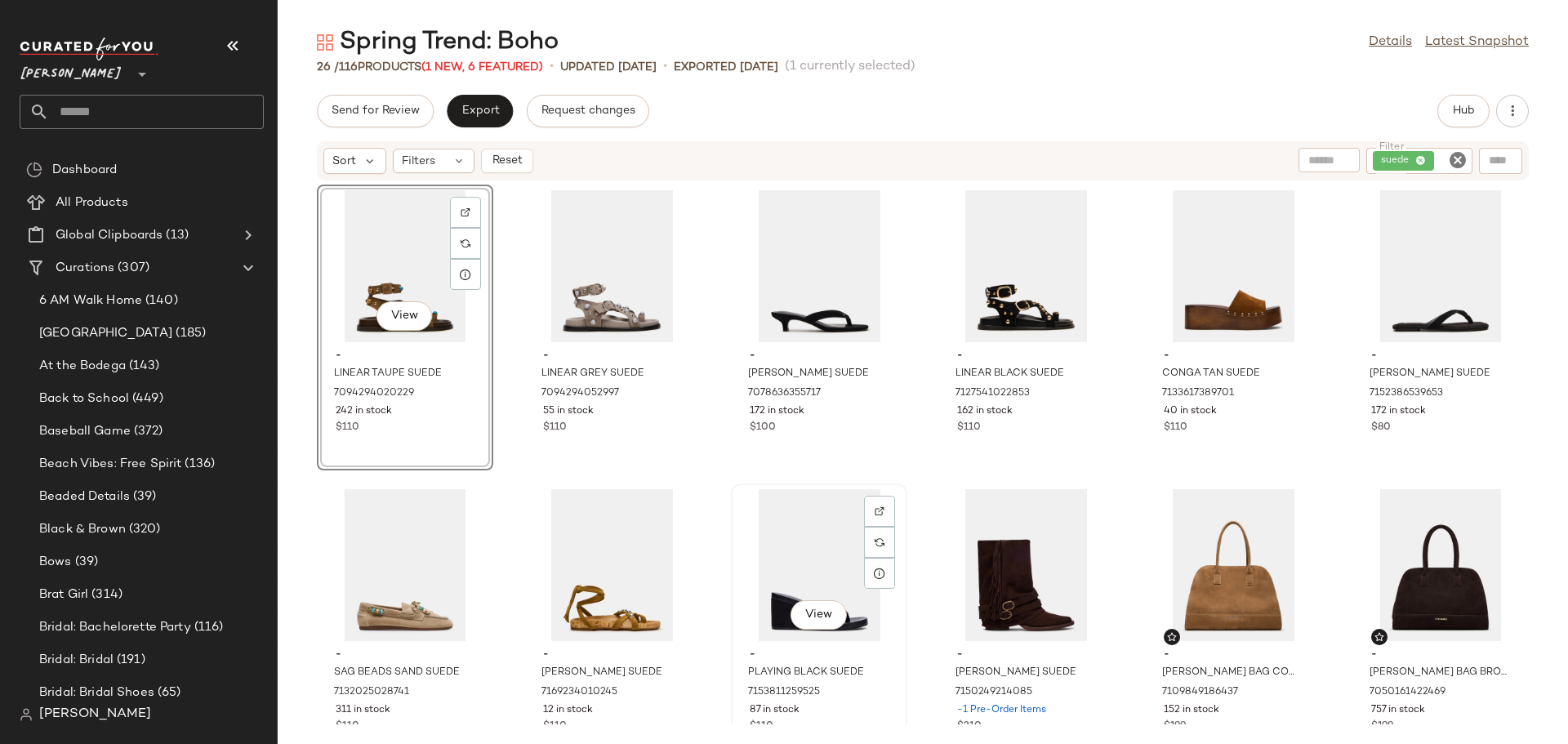
click at [780, 532] on div "View" at bounding box center [819, 565] width 165 height 152
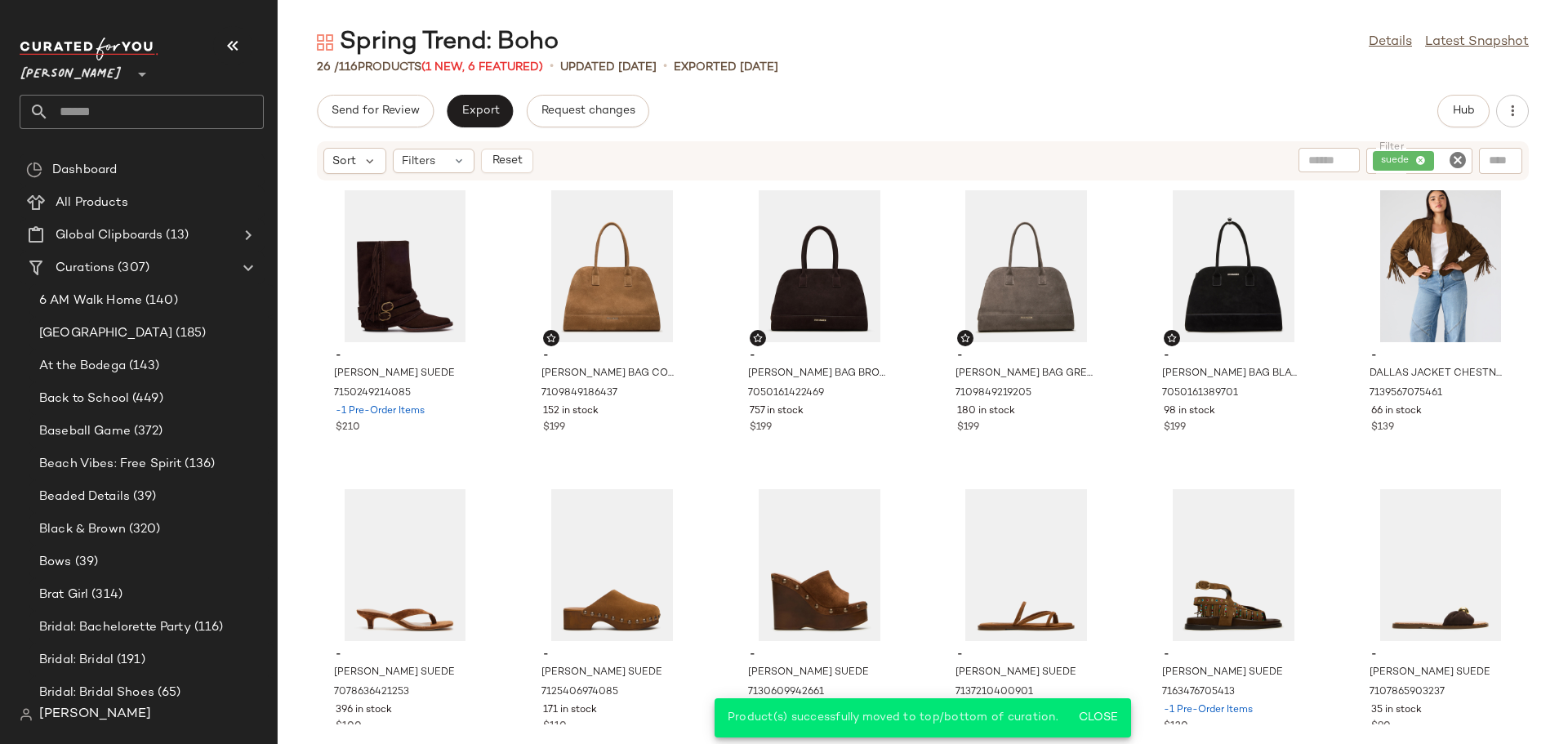
click at [1461, 168] on icon "Clear Filter" at bounding box center [1458, 161] width 20 height 20
click at [1435, 160] on input "Filter" at bounding box center [1397, 161] width 139 height 17
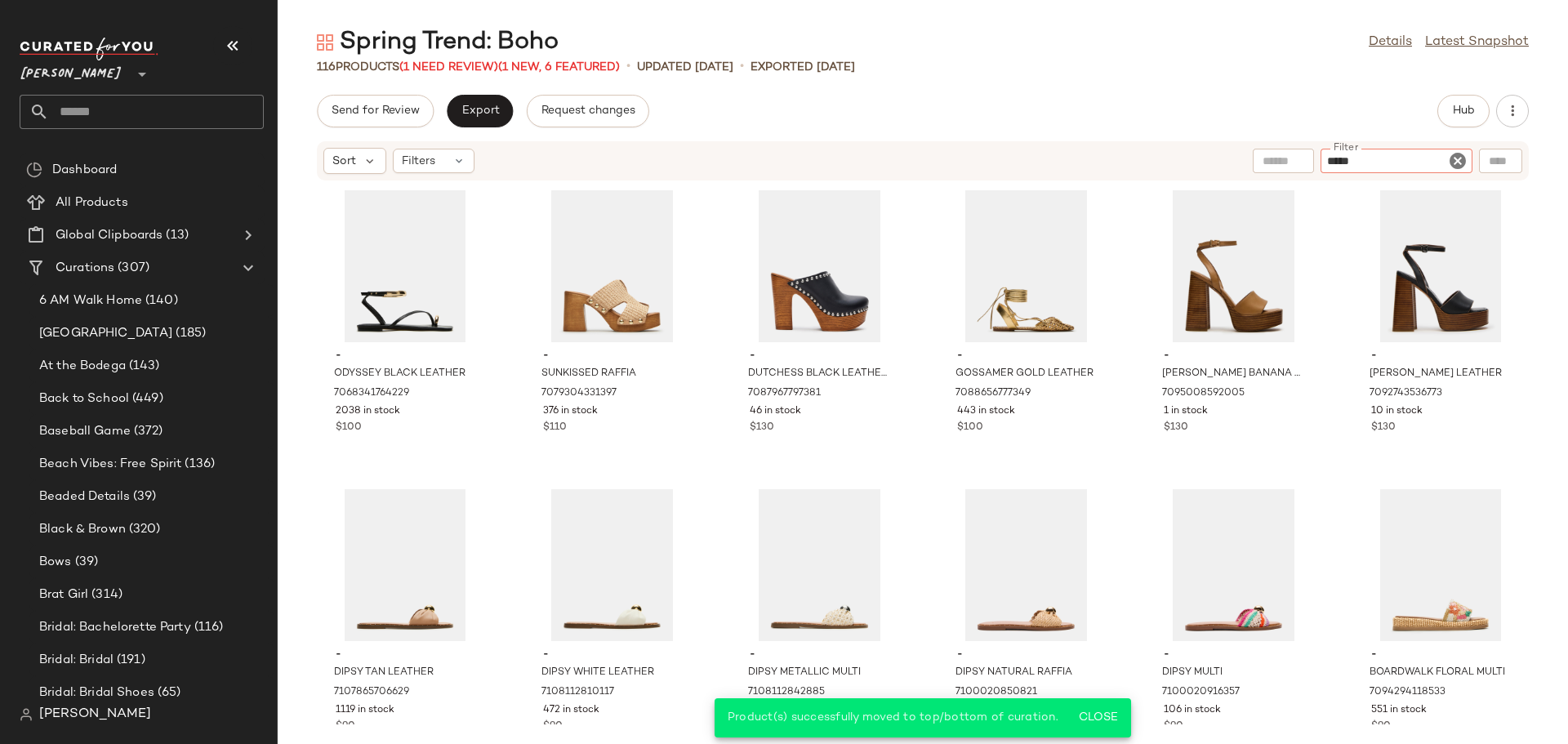
type input "******"
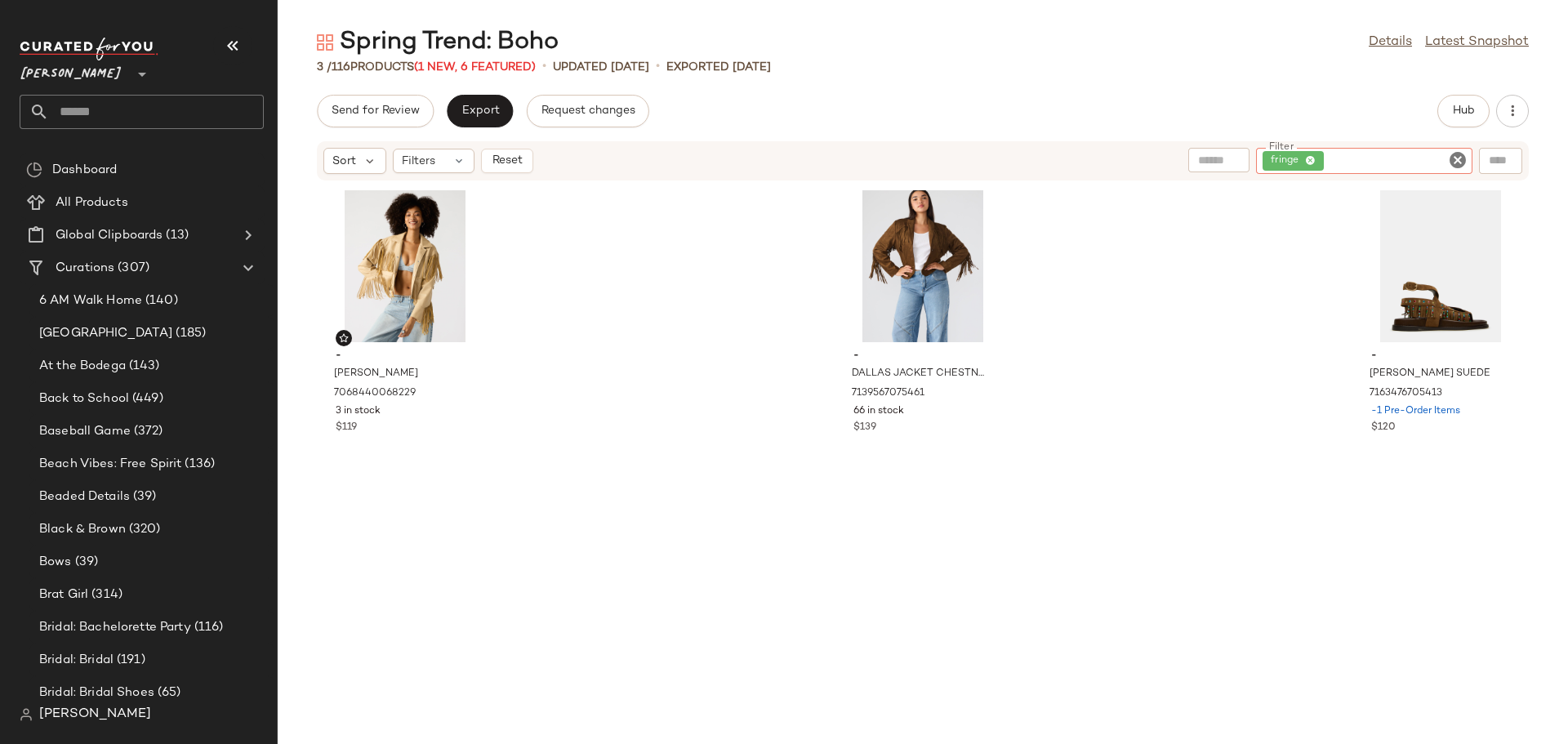
click at [1457, 158] on icon "Clear Filter" at bounding box center [1458, 161] width 20 height 20
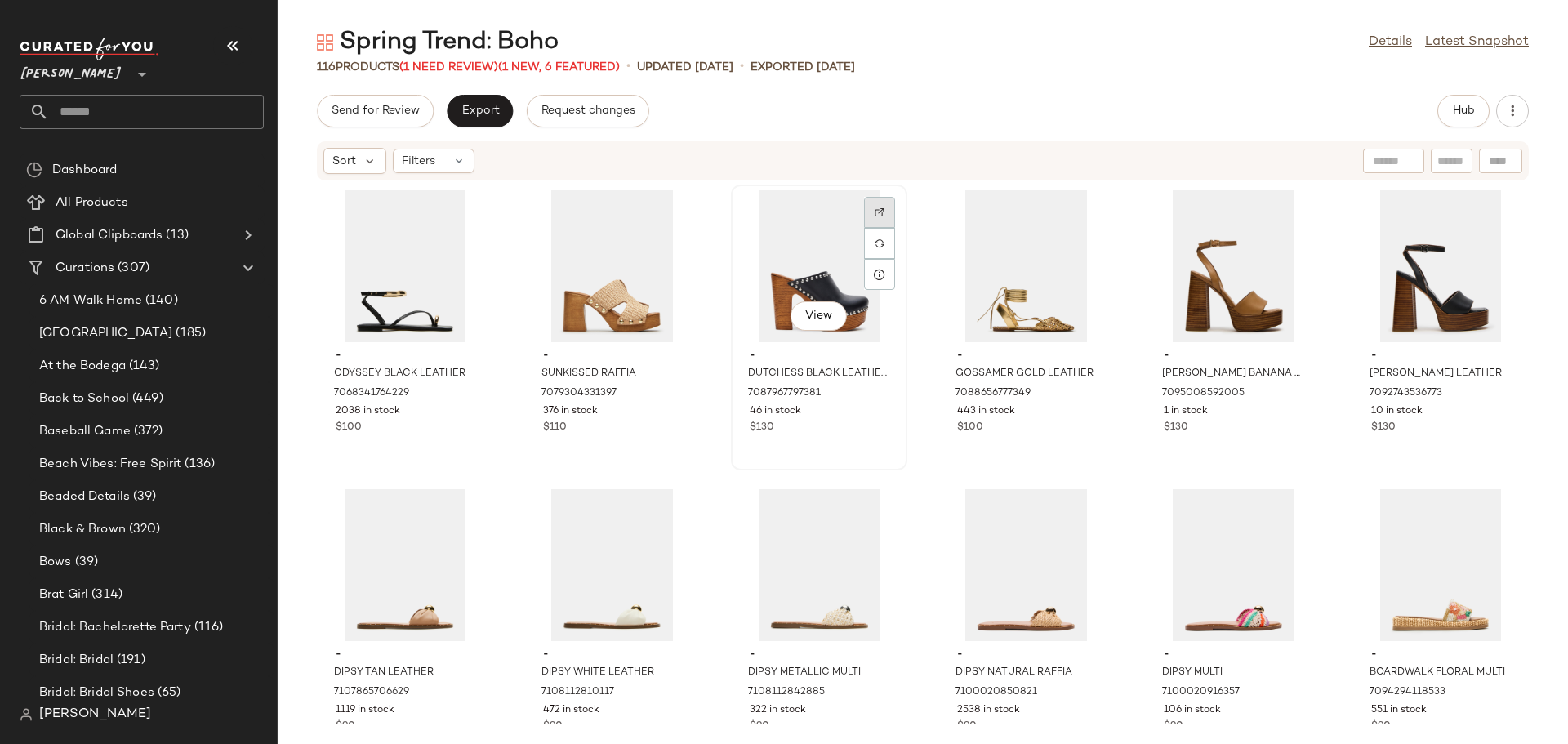
click at [875, 215] on img at bounding box center [879, 212] width 10 height 10
click at [390, 251] on div "View" at bounding box center [405, 266] width 165 height 152
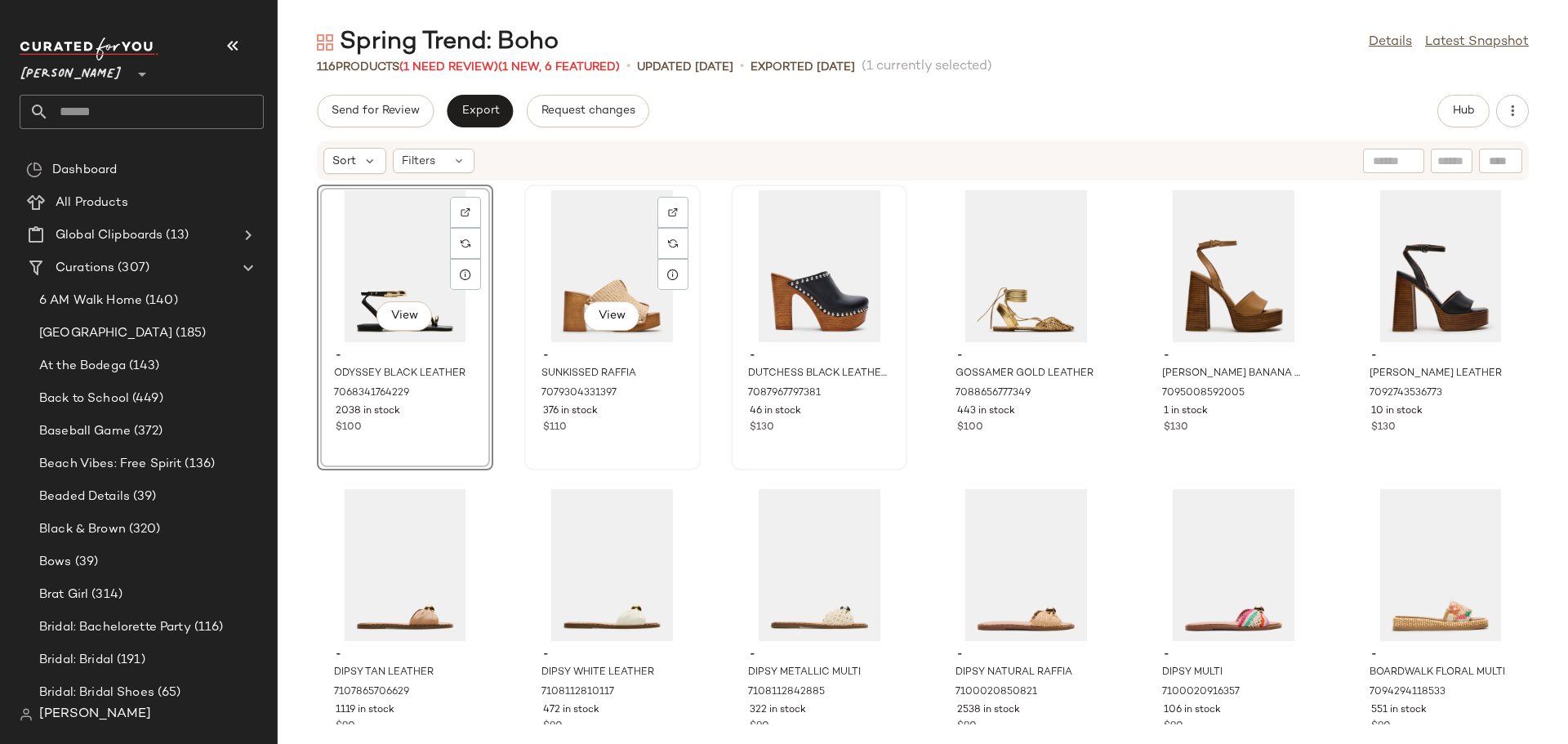
click at [593, 256] on div "View" at bounding box center [612, 266] width 165 height 152
click at [1011, 278] on div "View" at bounding box center [1026, 266] width 165 height 152
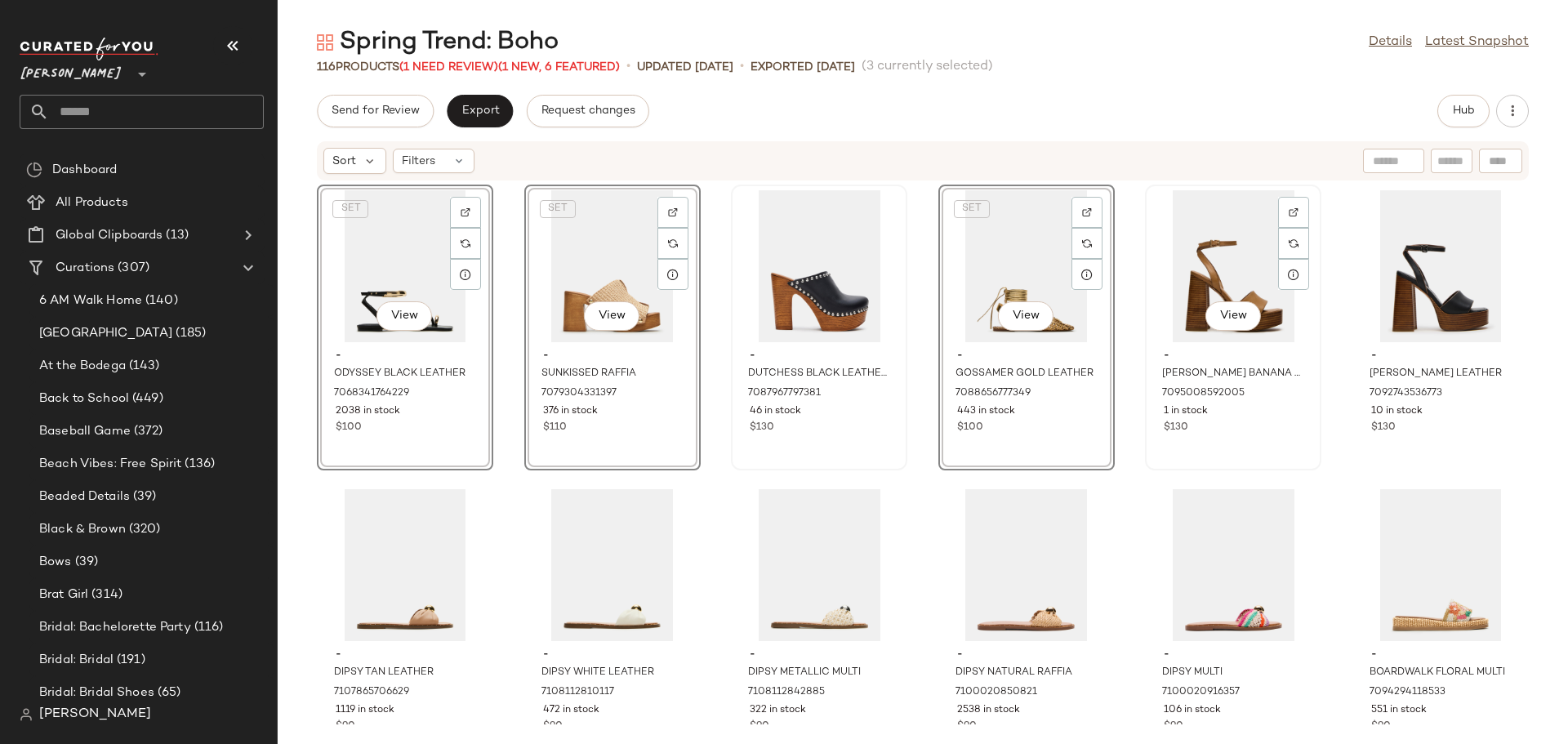
click at [1181, 264] on div "View" at bounding box center [1233, 266] width 165 height 152
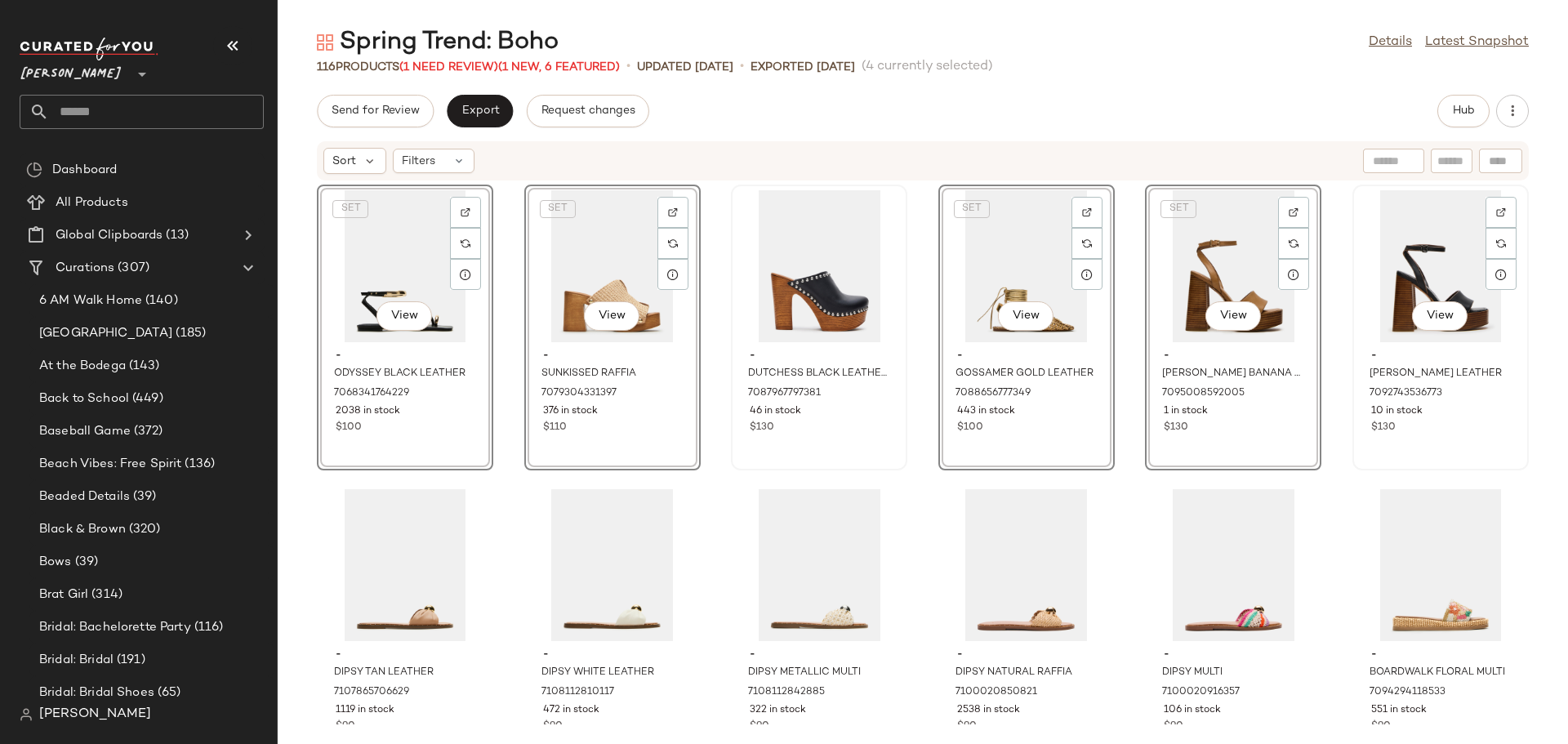
click at [1407, 278] on div "View" at bounding box center [1440, 266] width 165 height 152
click at [1288, 215] on img at bounding box center [1293, 212] width 10 height 10
click at [905, 491] on div "SET View - ODYSSEY BLACK LEATHER 7068341764229 2038 in stock $100 SET View - SU…" at bounding box center [922, 453] width 1290 height 543
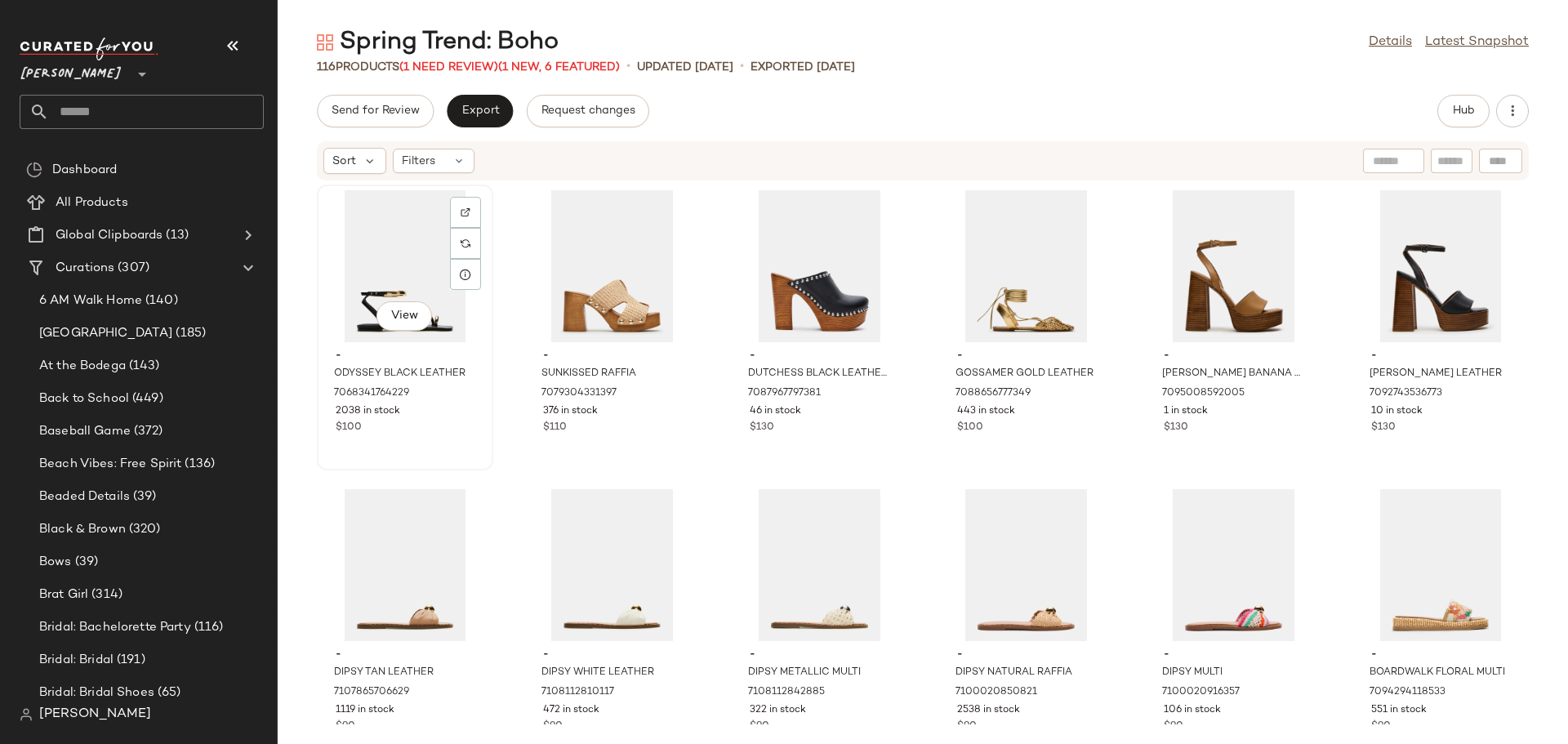
click at [372, 266] on div "View" at bounding box center [405, 266] width 165 height 152
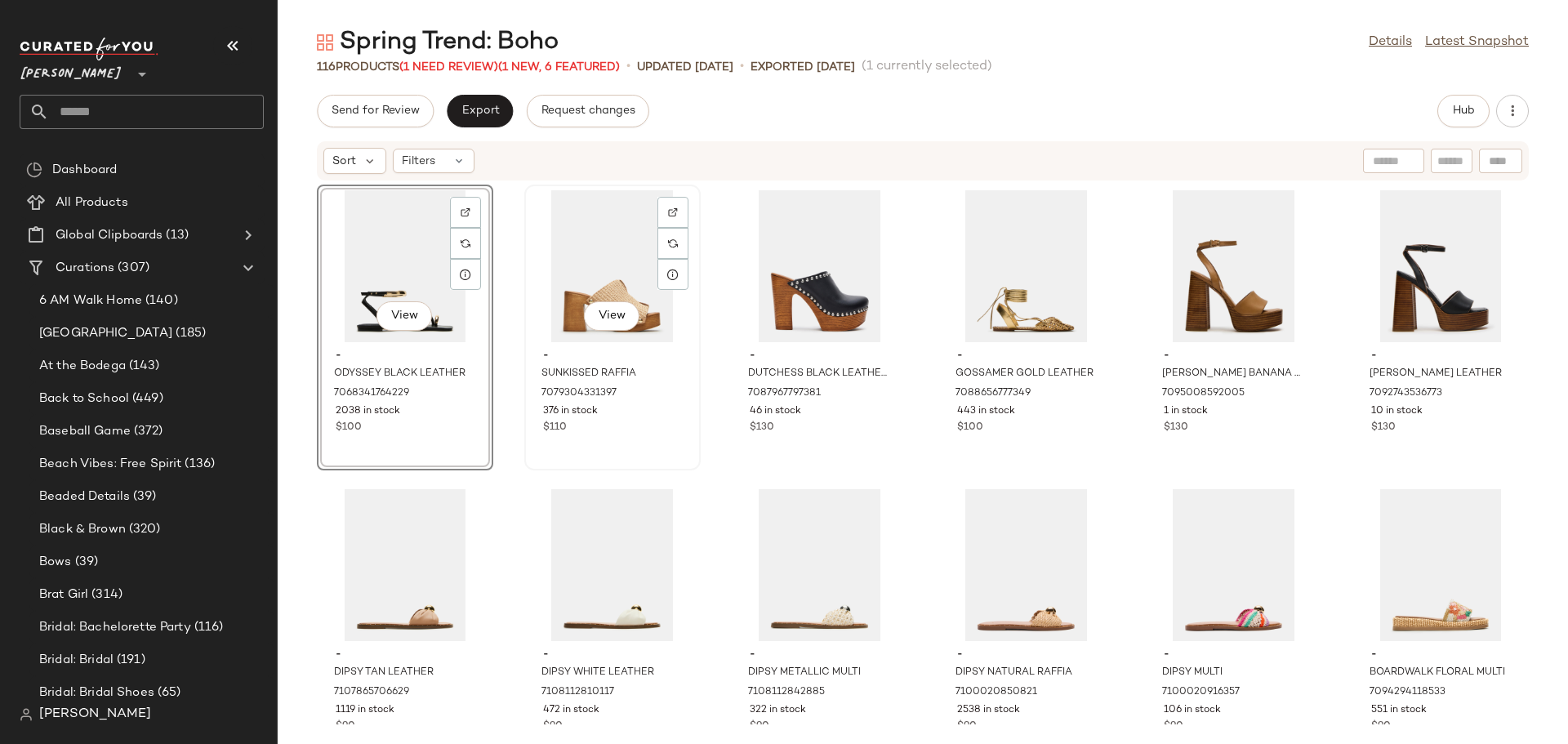
click at [573, 260] on div "View" at bounding box center [612, 266] width 165 height 152
click at [989, 271] on div "View" at bounding box center [1026, 266] width 165 height 152
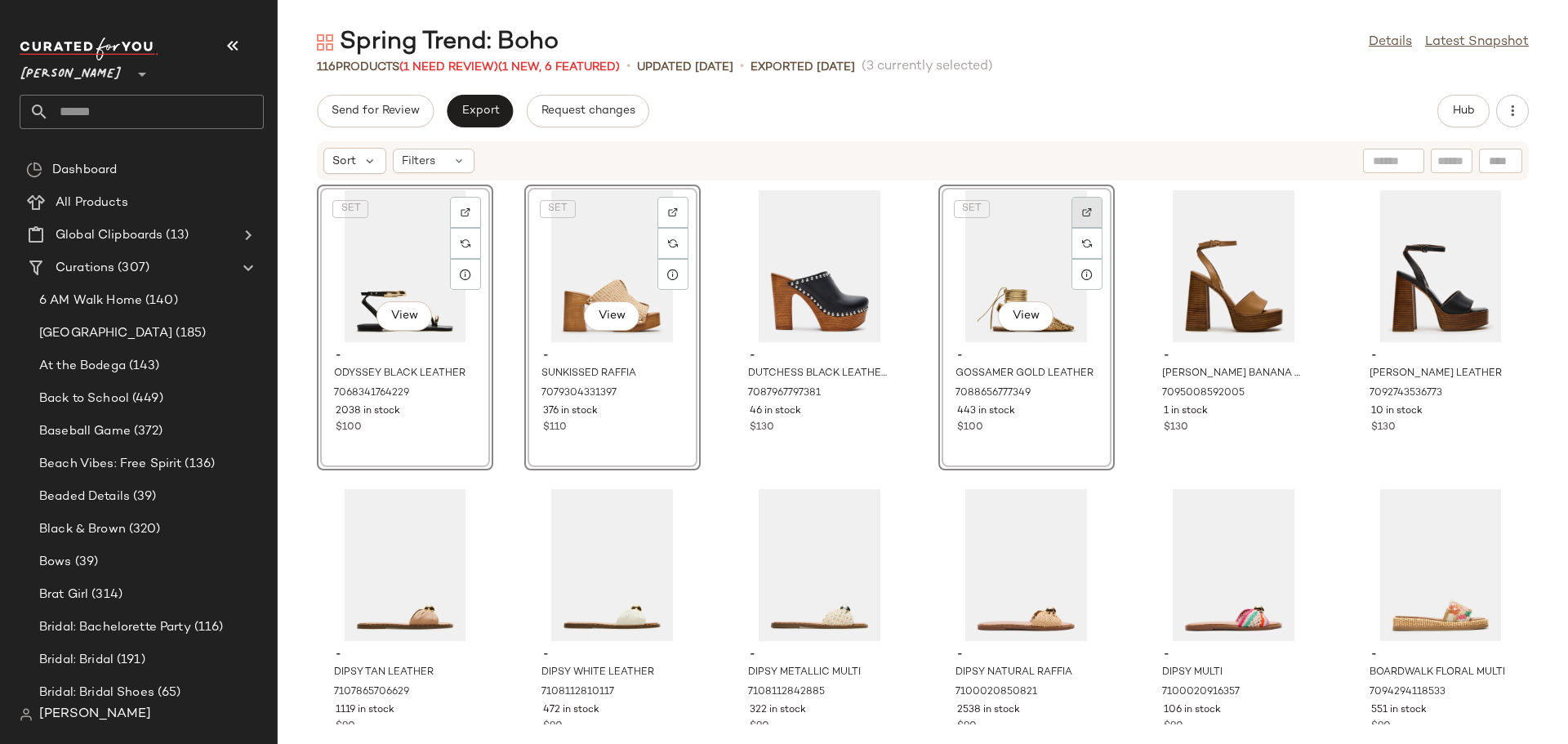
click at [1083, 216] on img at bounding box center [1087, 212] width 10 height 10
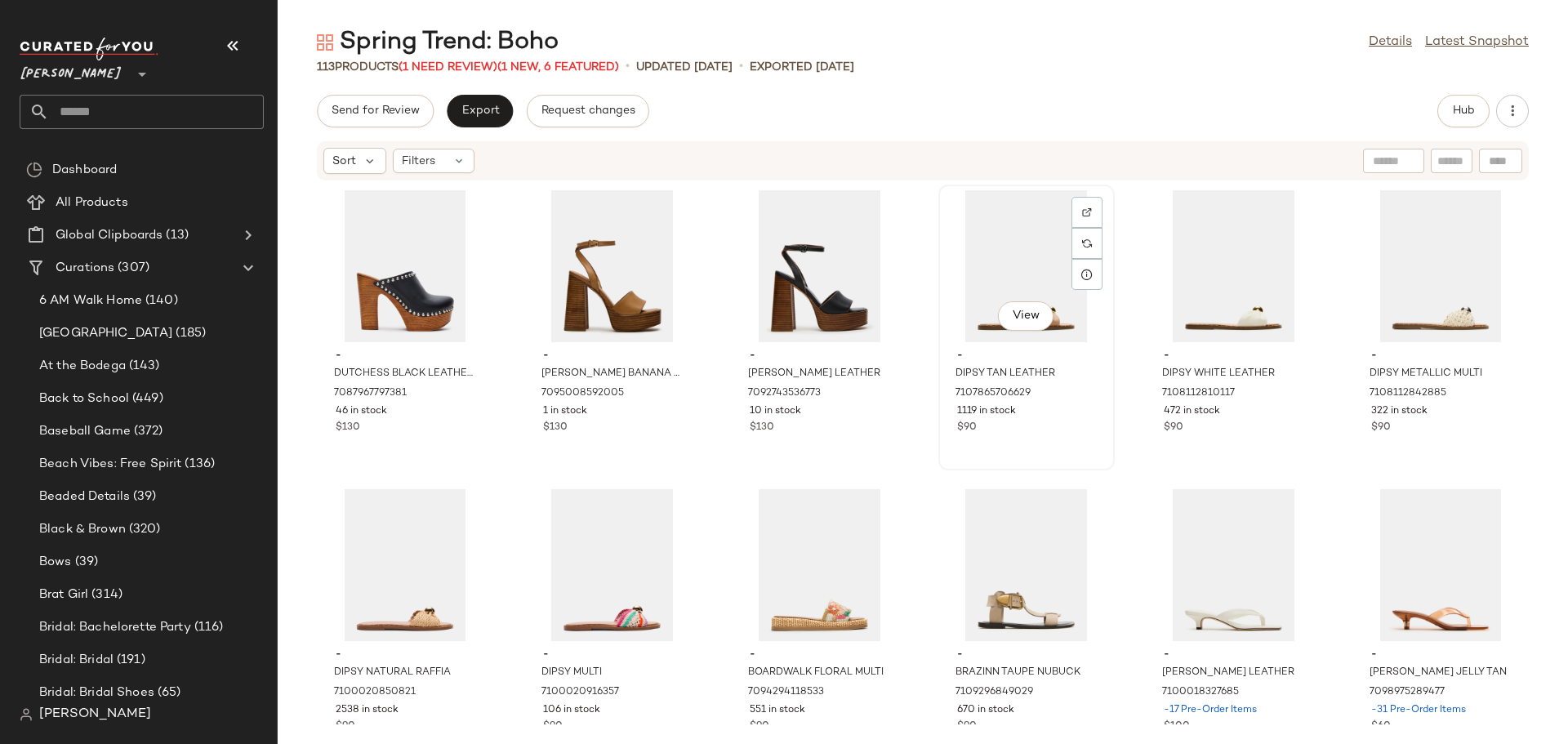
click at [965, 288] on div "View" at bounding box center [1026, 266] width 165 height 152
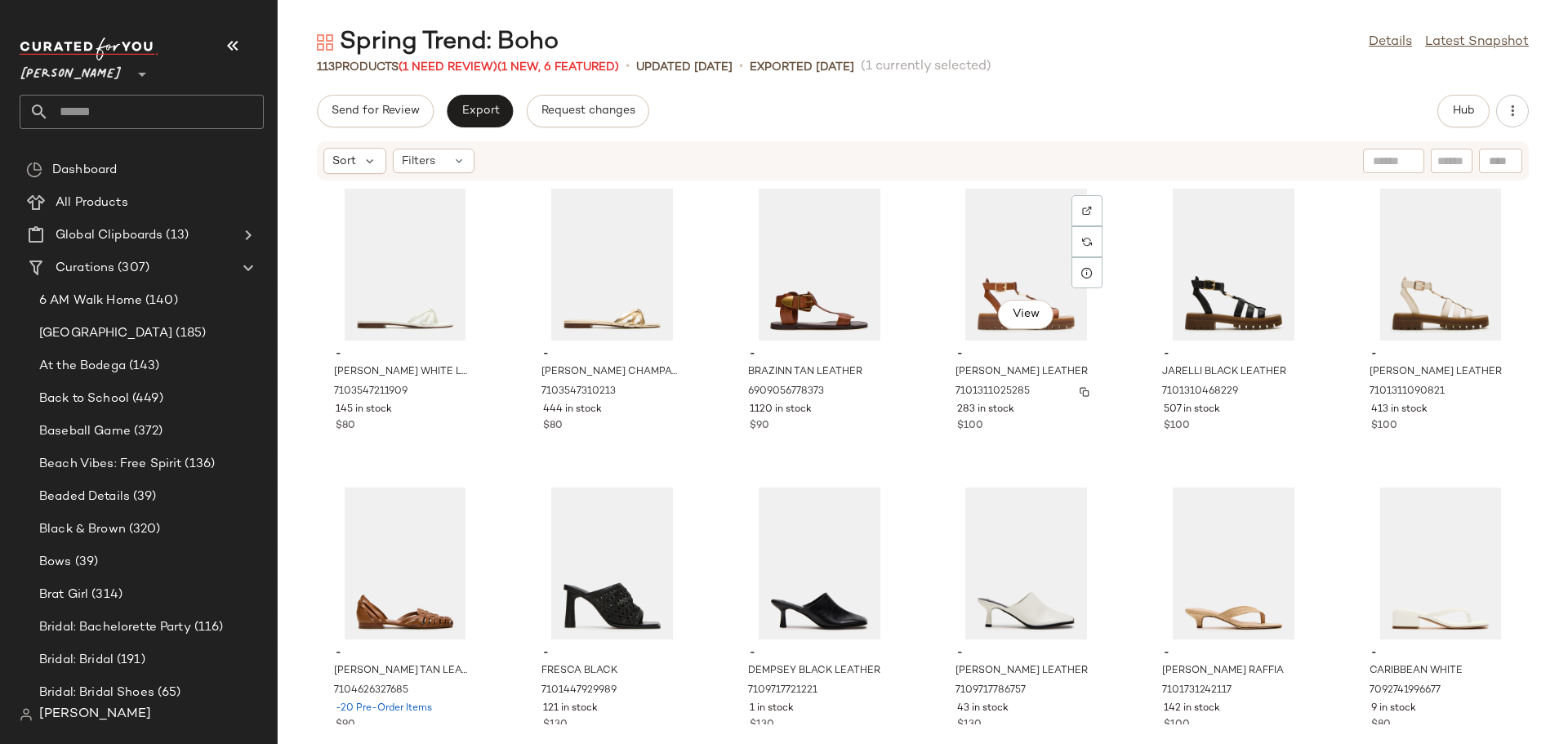
scroll to position [993, 0]
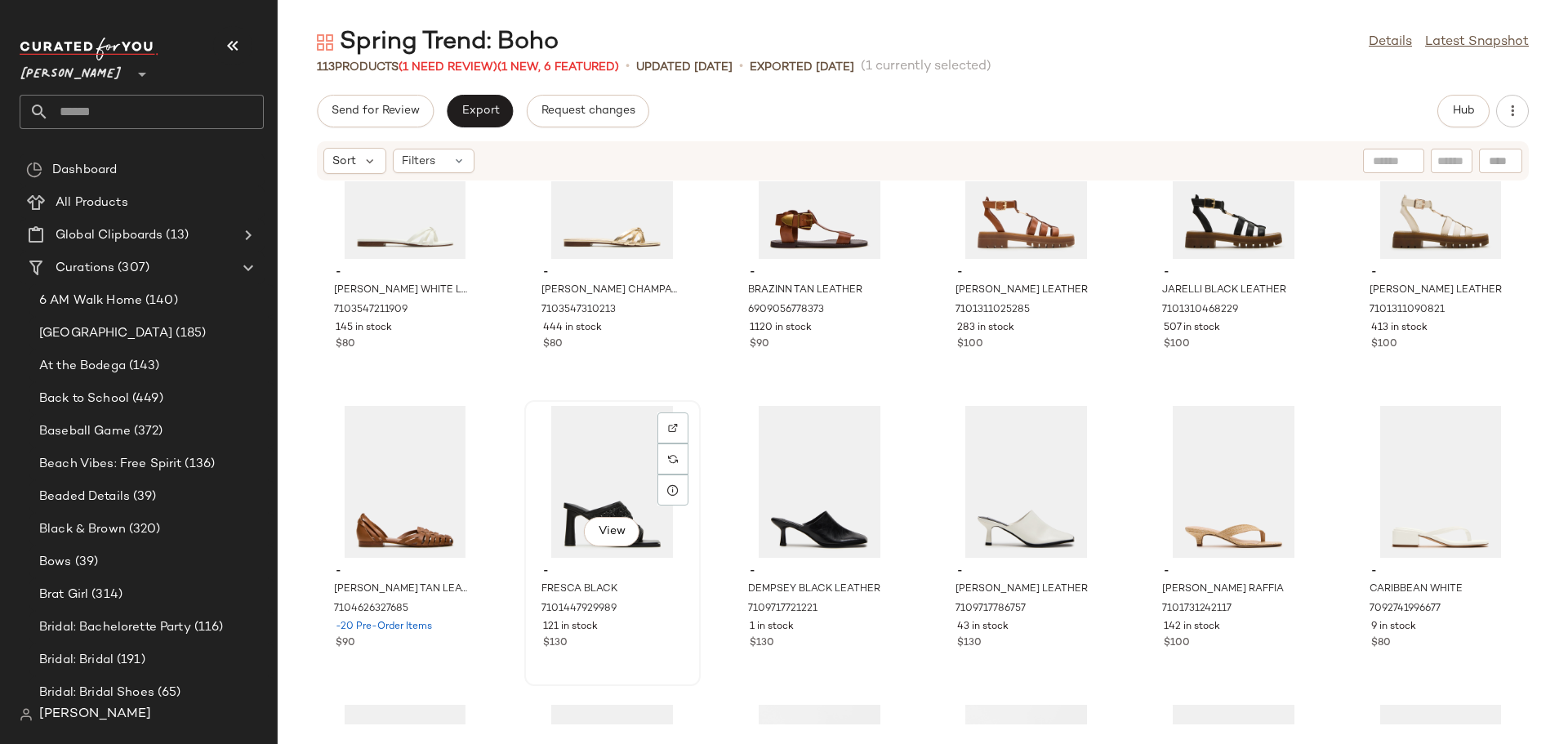
click at [582, 478] on div "View" at bounding box center [612, 482] width 165 height 152
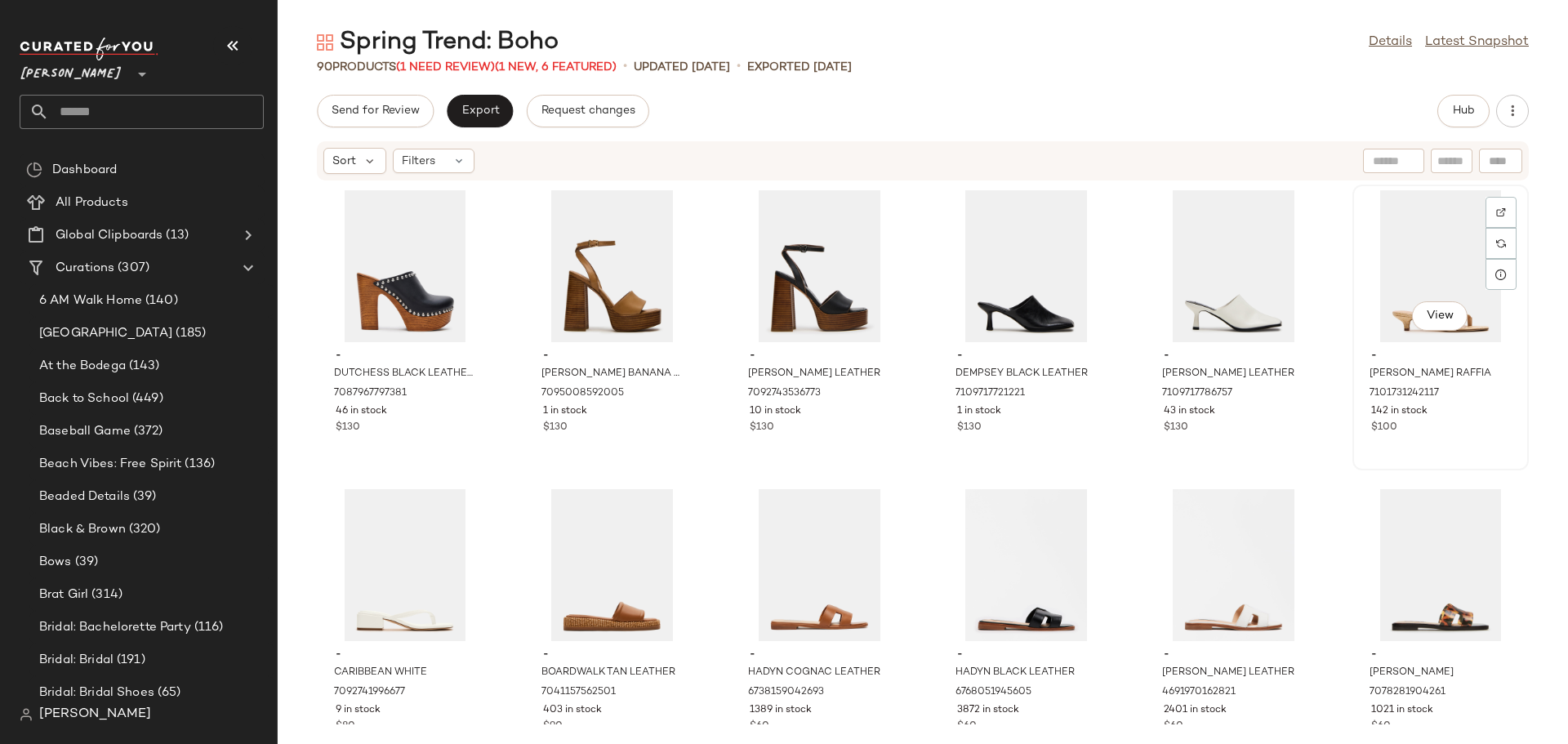
click at [1389, 257] on div "View" at bounding box center [1440, 266] width 165 height 152
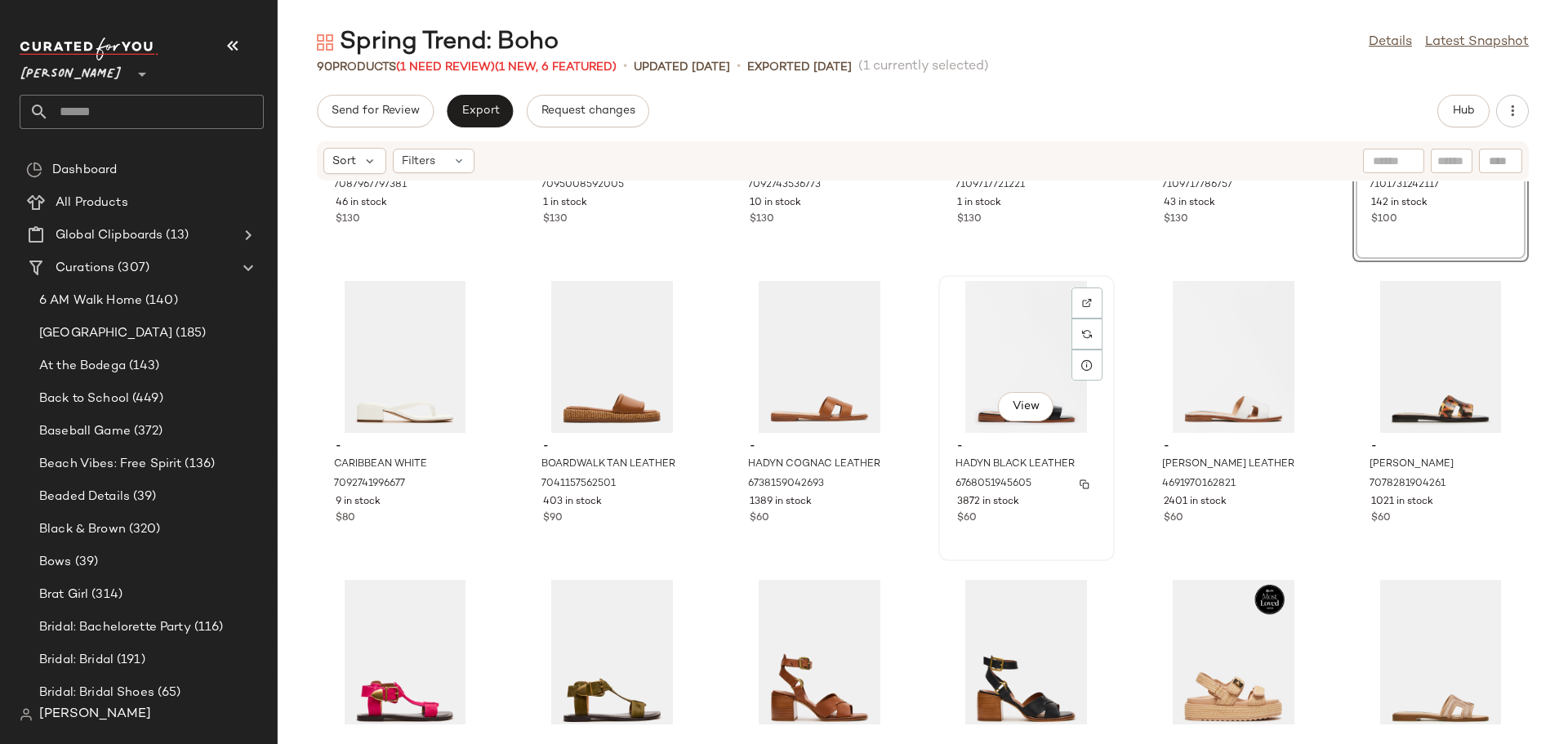
scroll to position [245, 0]
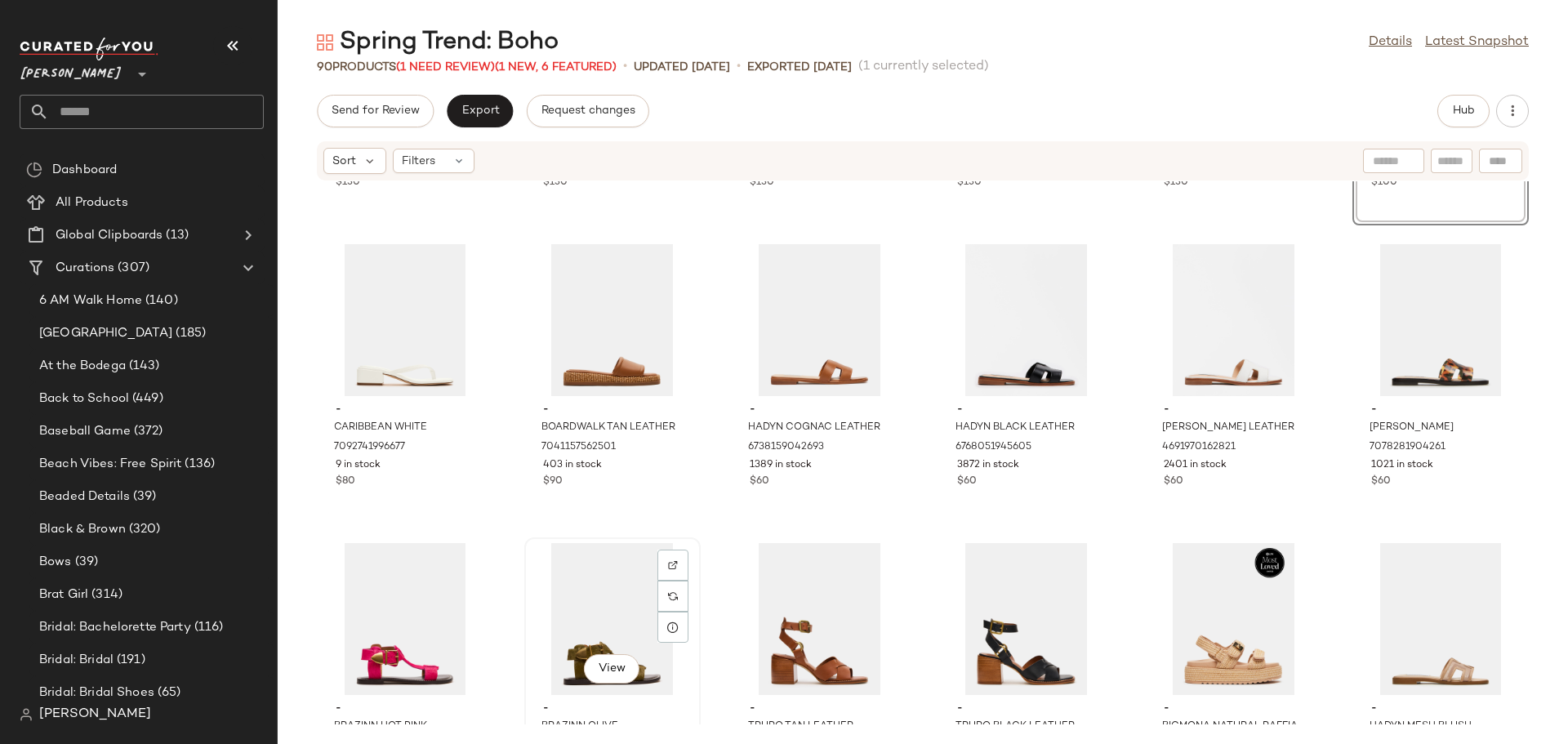
click at [618, 619] on div "View" at bounding box center [612, 619] width 165 height 152
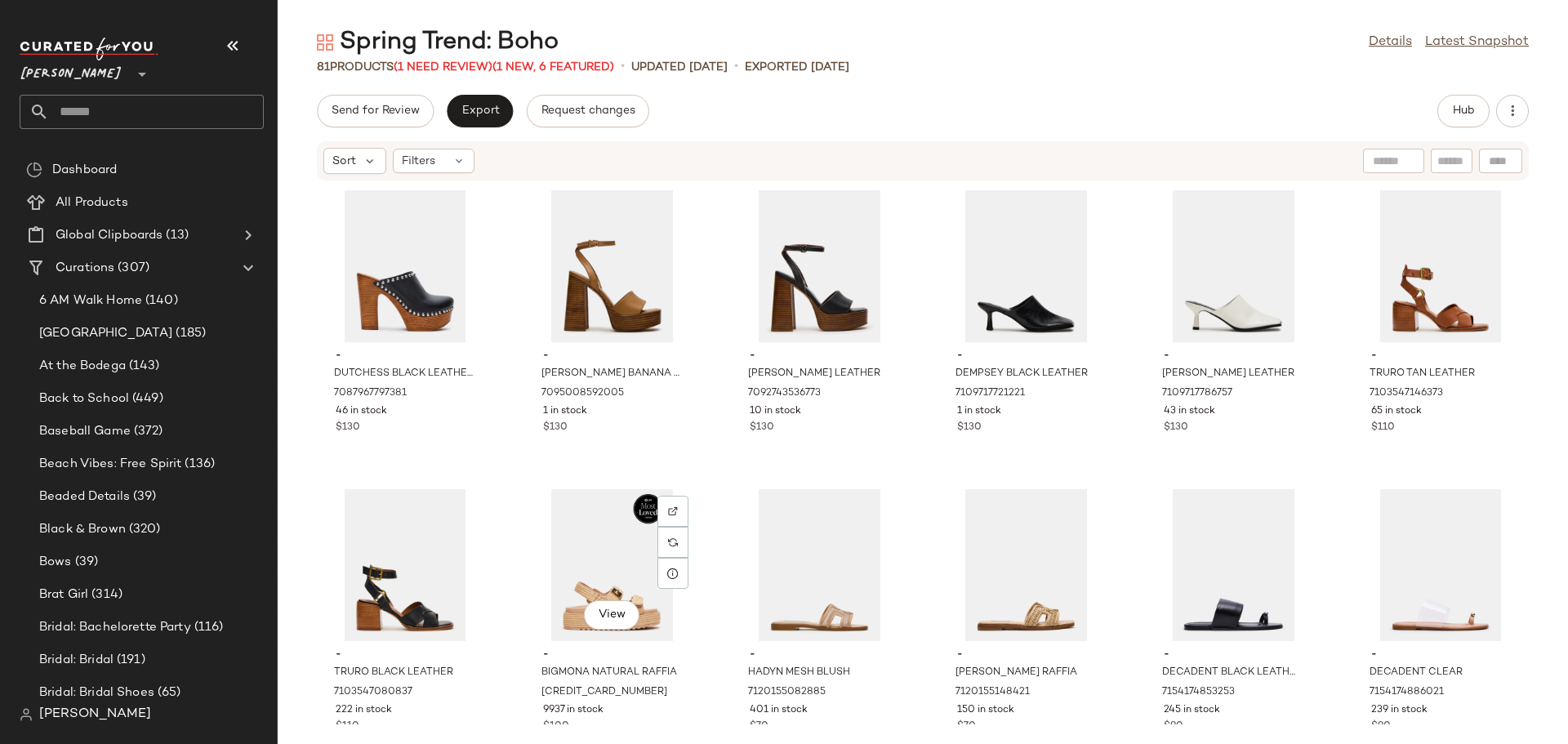
scroll to position [82, 0]
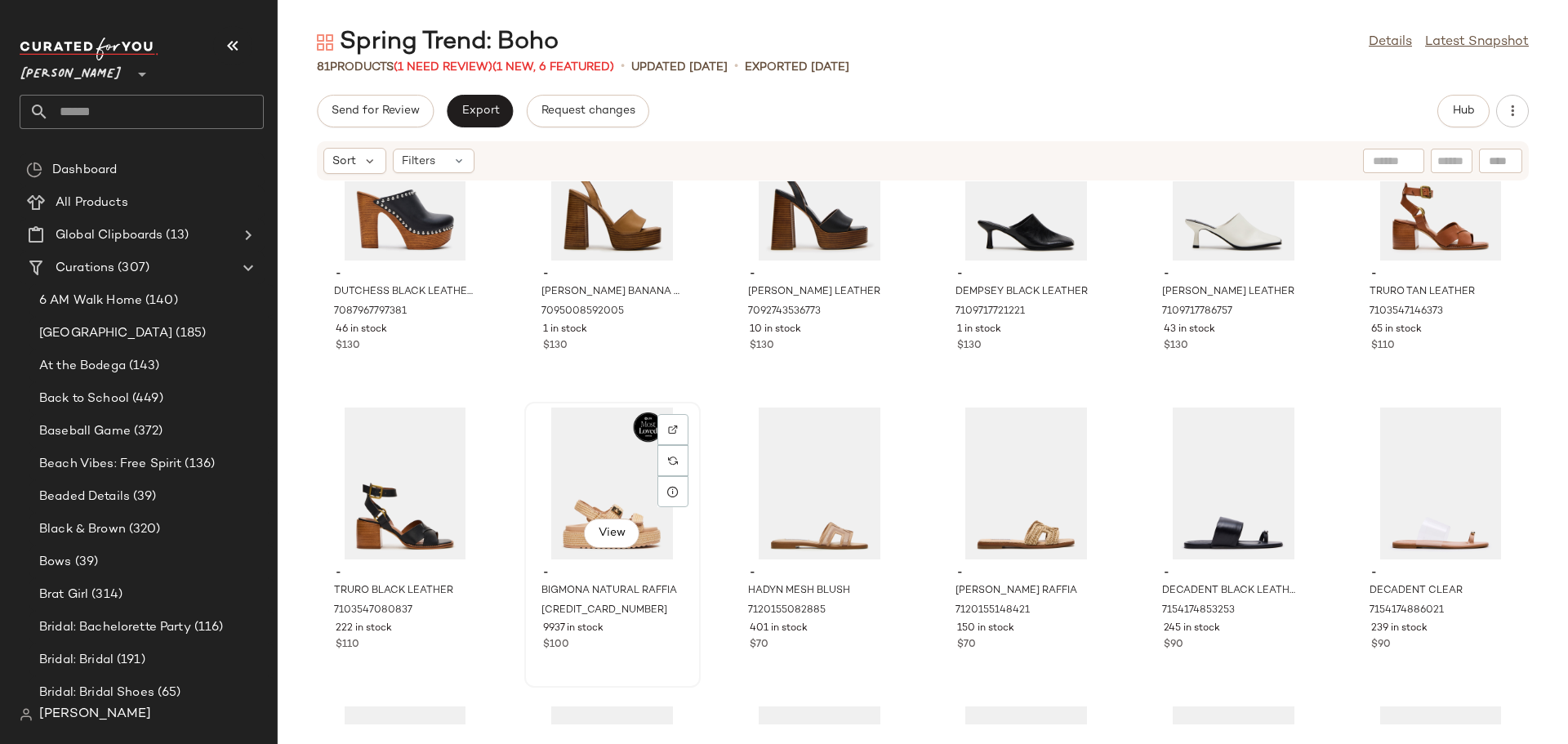
click at [593, 464] on div "View" at bounding box center [612, 483] width 165 height 152
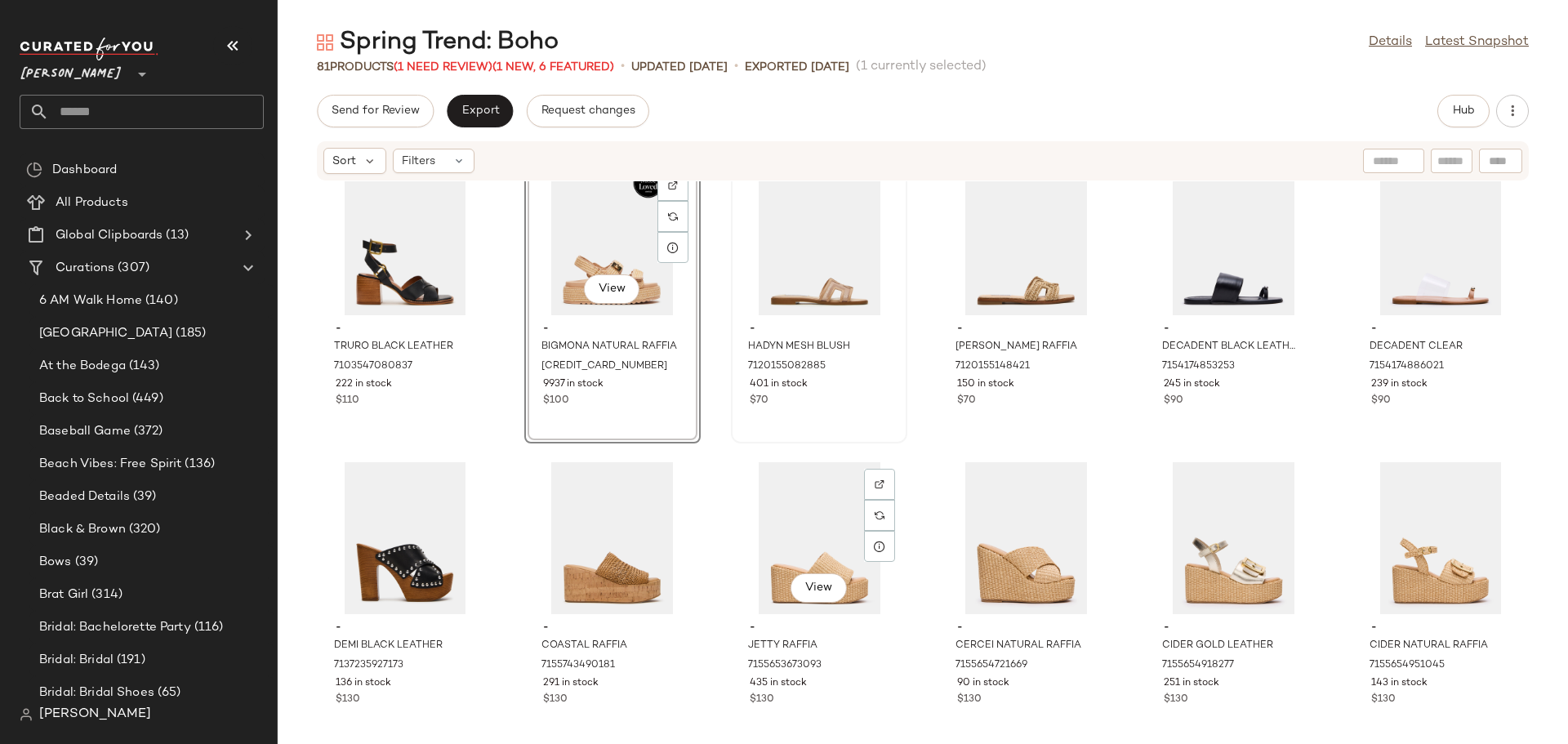
scroll to position [326, 0]
click at [1387, 265] on div "View" at bounding box center [1440, 238] width 165 height 152
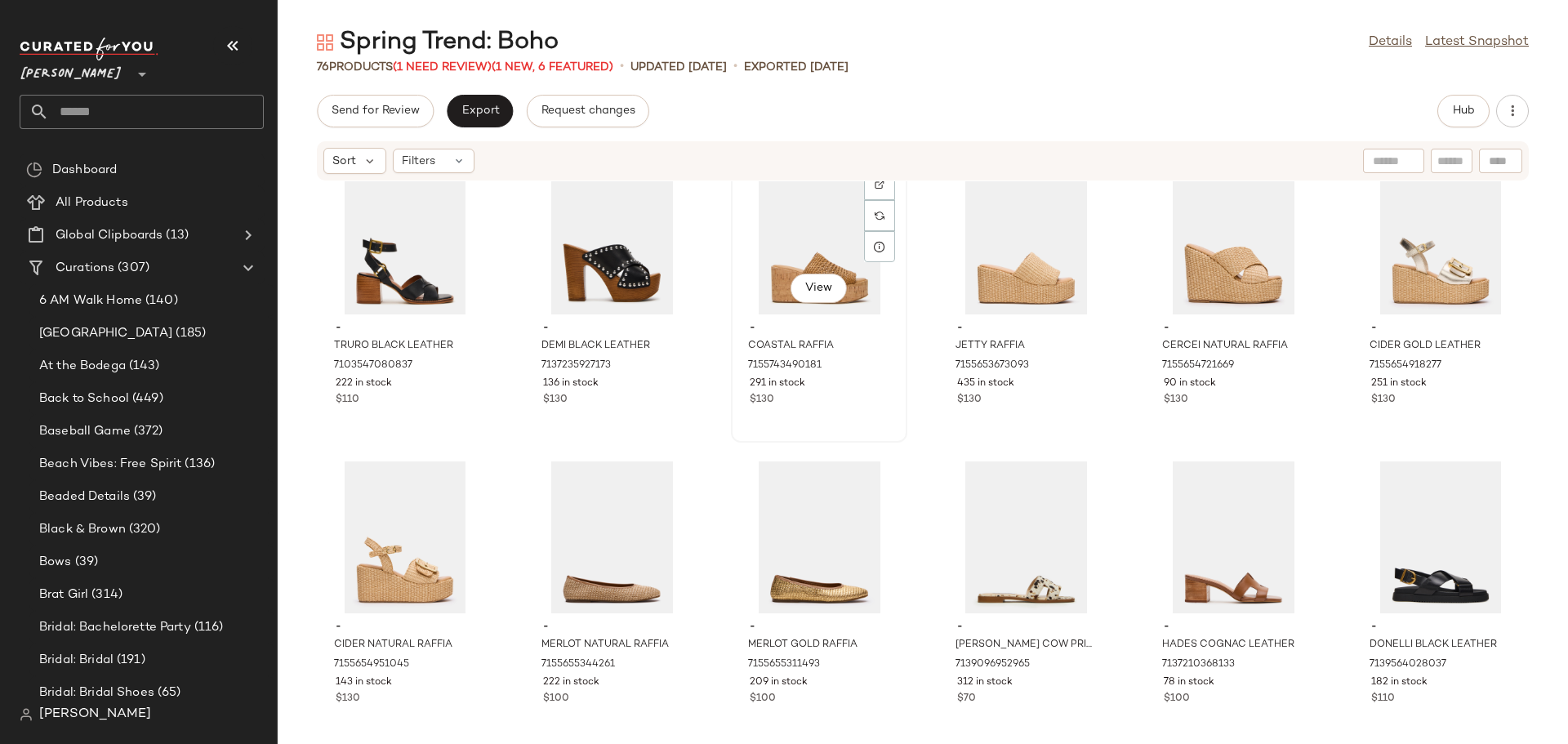
click at [821, 269] on div "View" at bounding box center [819, 238] width 165 height 152
click at [414, 537] on div "View" at bounding box center [405, 537] width 165 height 152
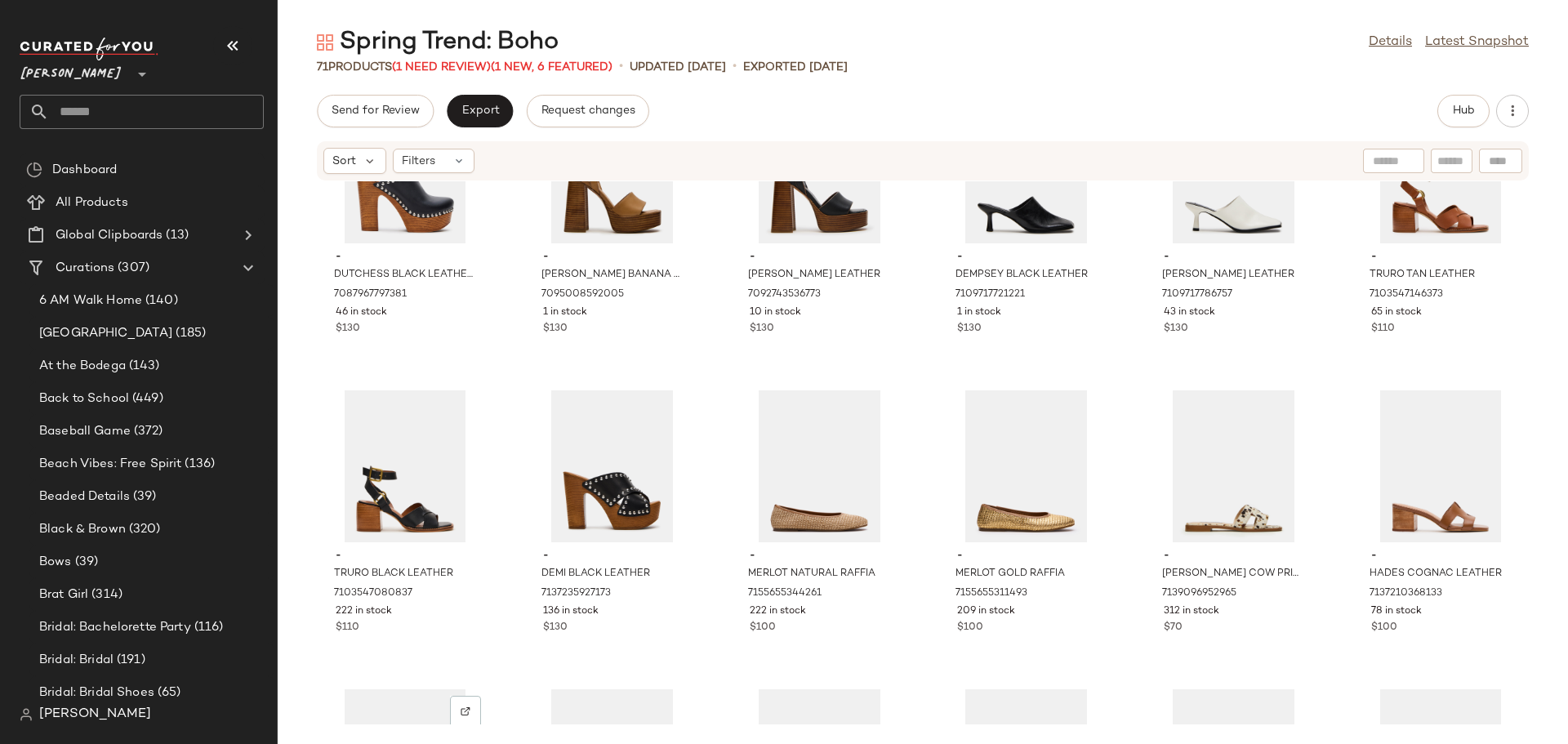
scroll to position [82, 0]
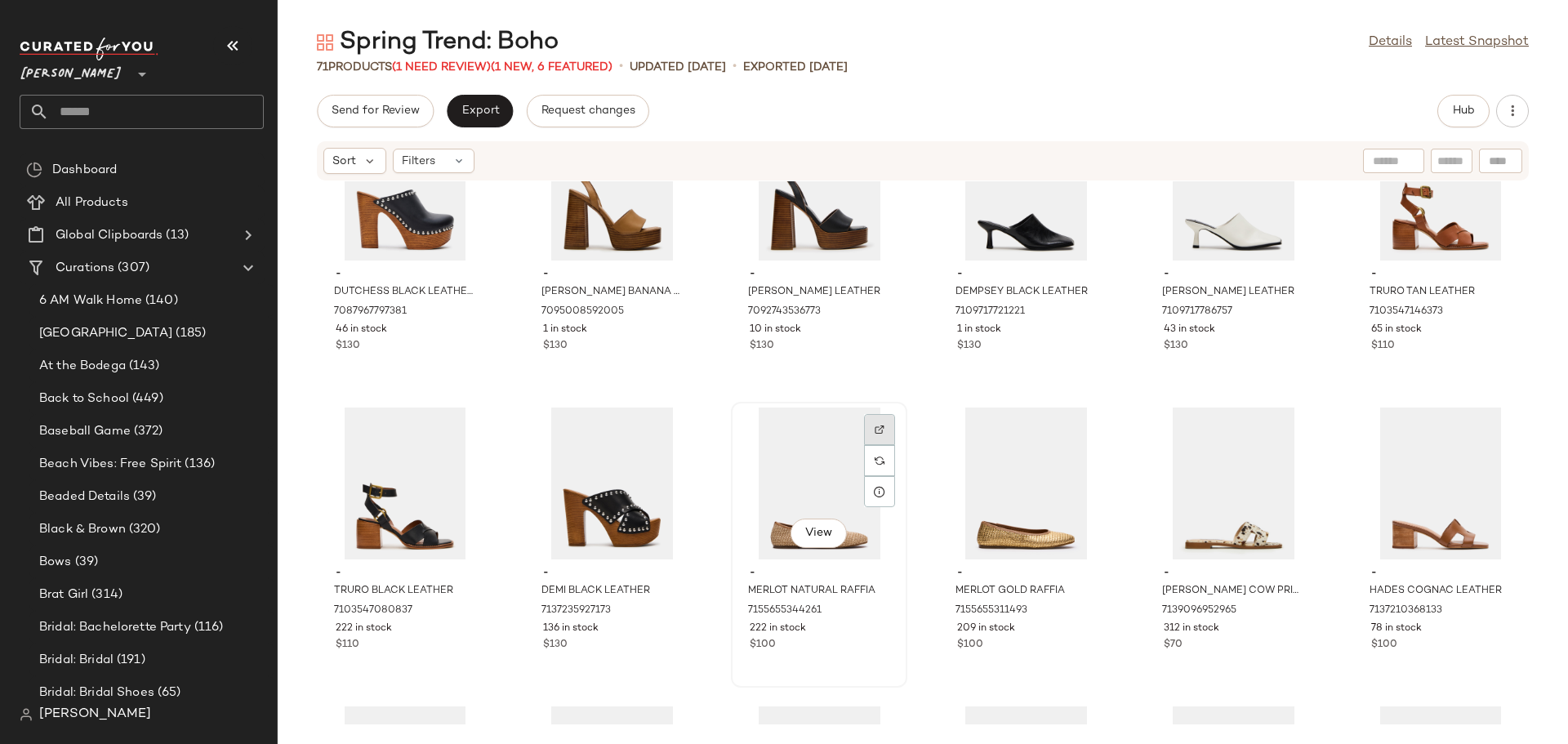
click at [876, 425] on img at bounding box center [879, 429] width 10 height 10
click at [801, 455] on div "View" at bounding box center [819, 483] width 165 height 152
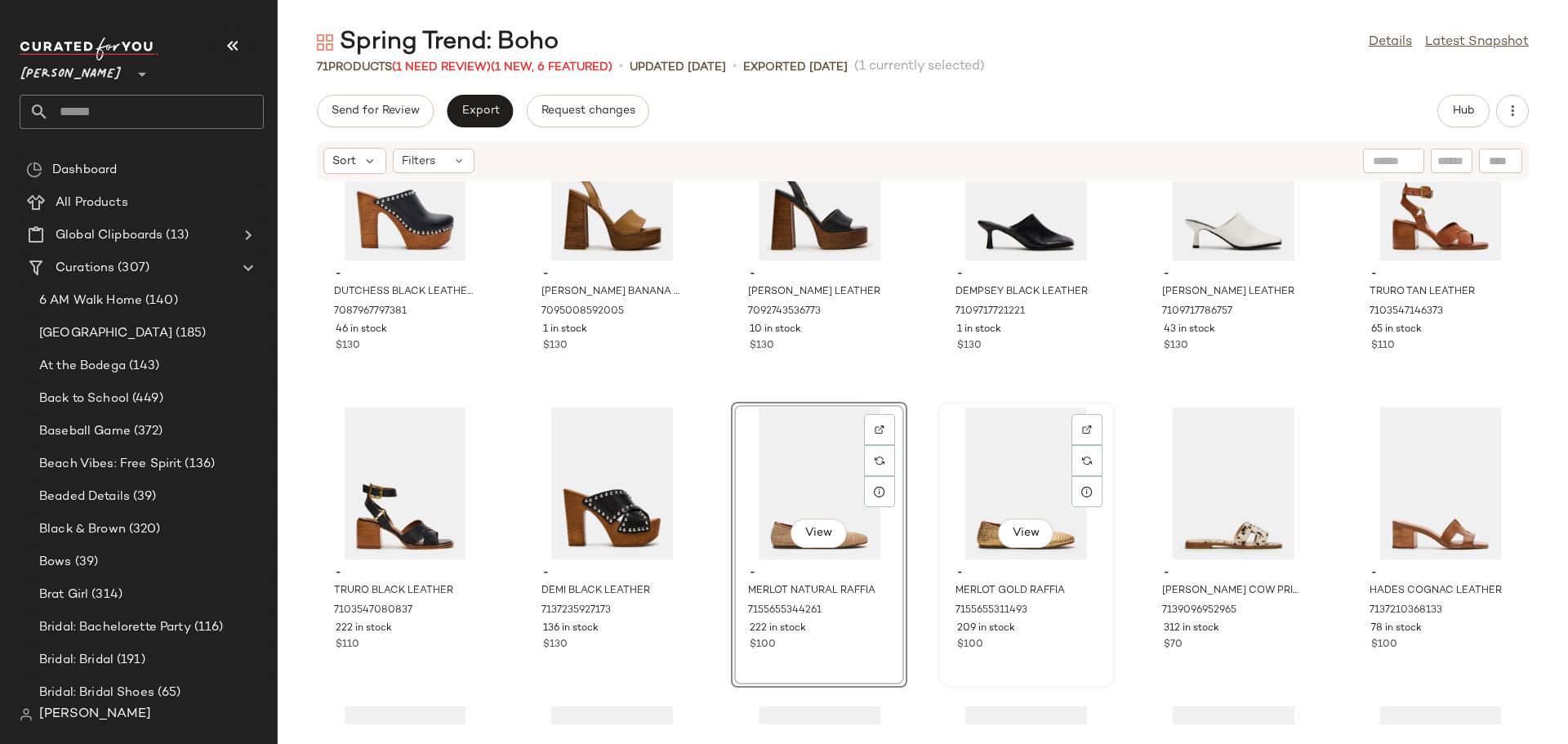
click at [993, 458] on div "View" at bounding box center [1026, 483] width 165 height 152
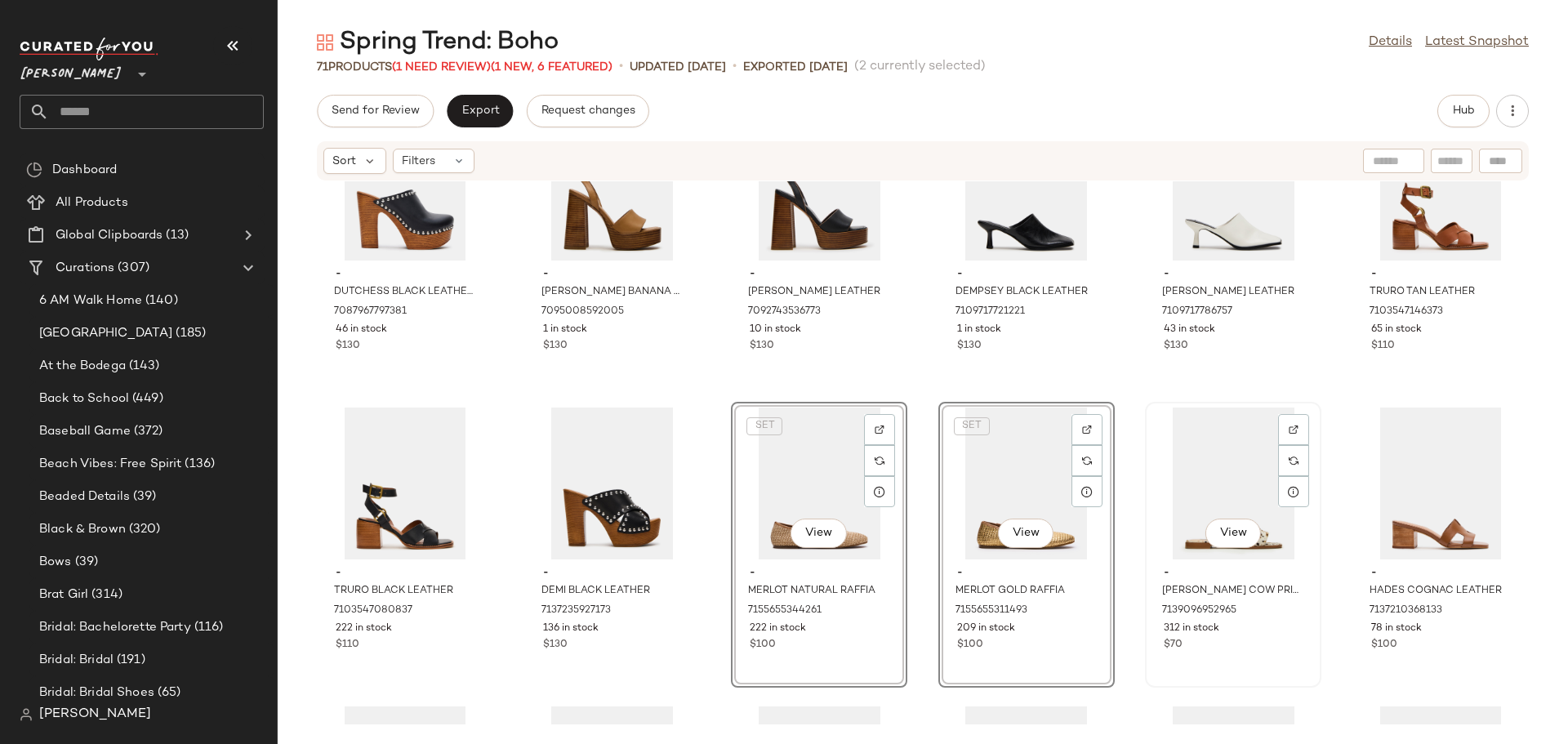
click at [1183, 460] on div "View" at bounding box center [1233, 483] width 165 height 152
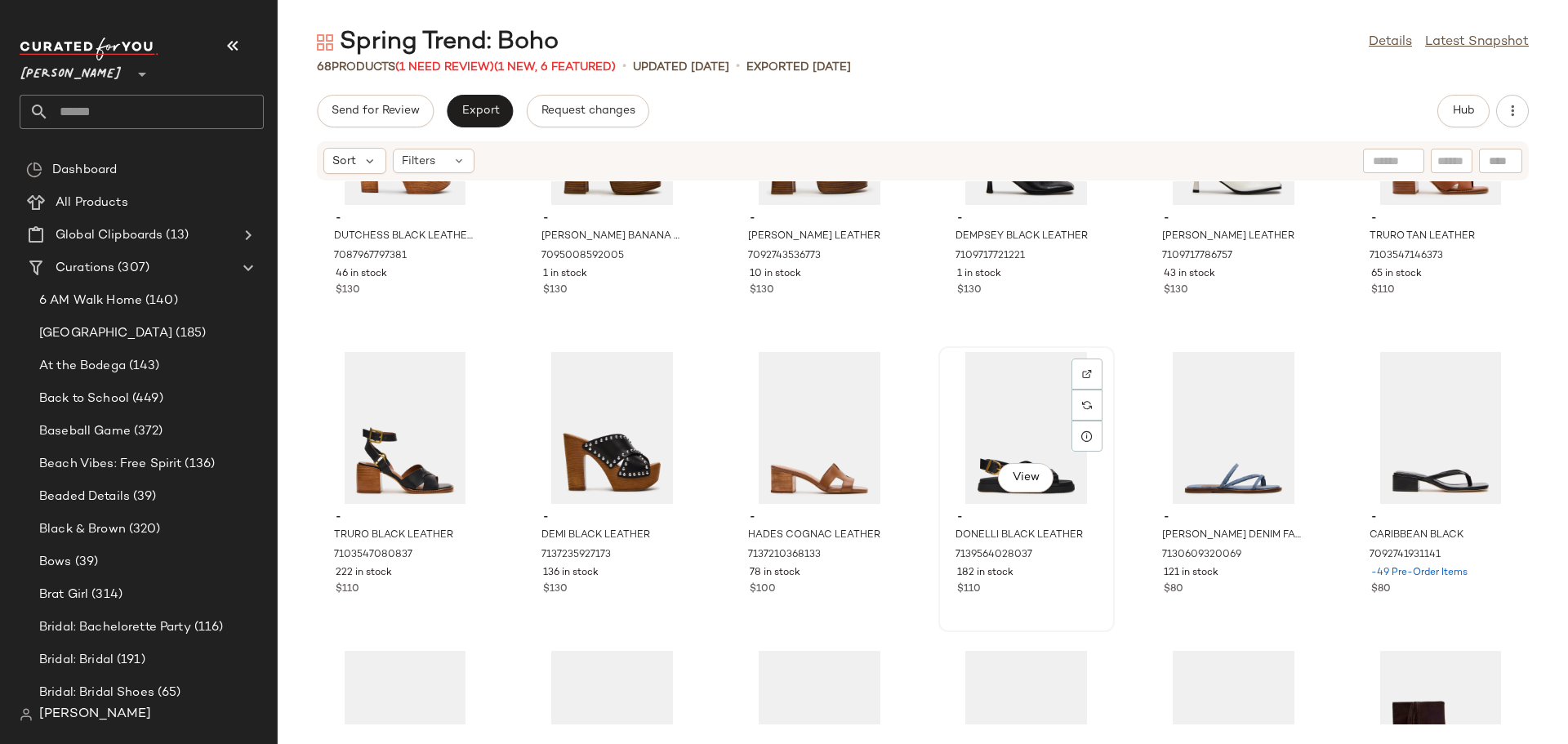
scroll to position [163, 0]
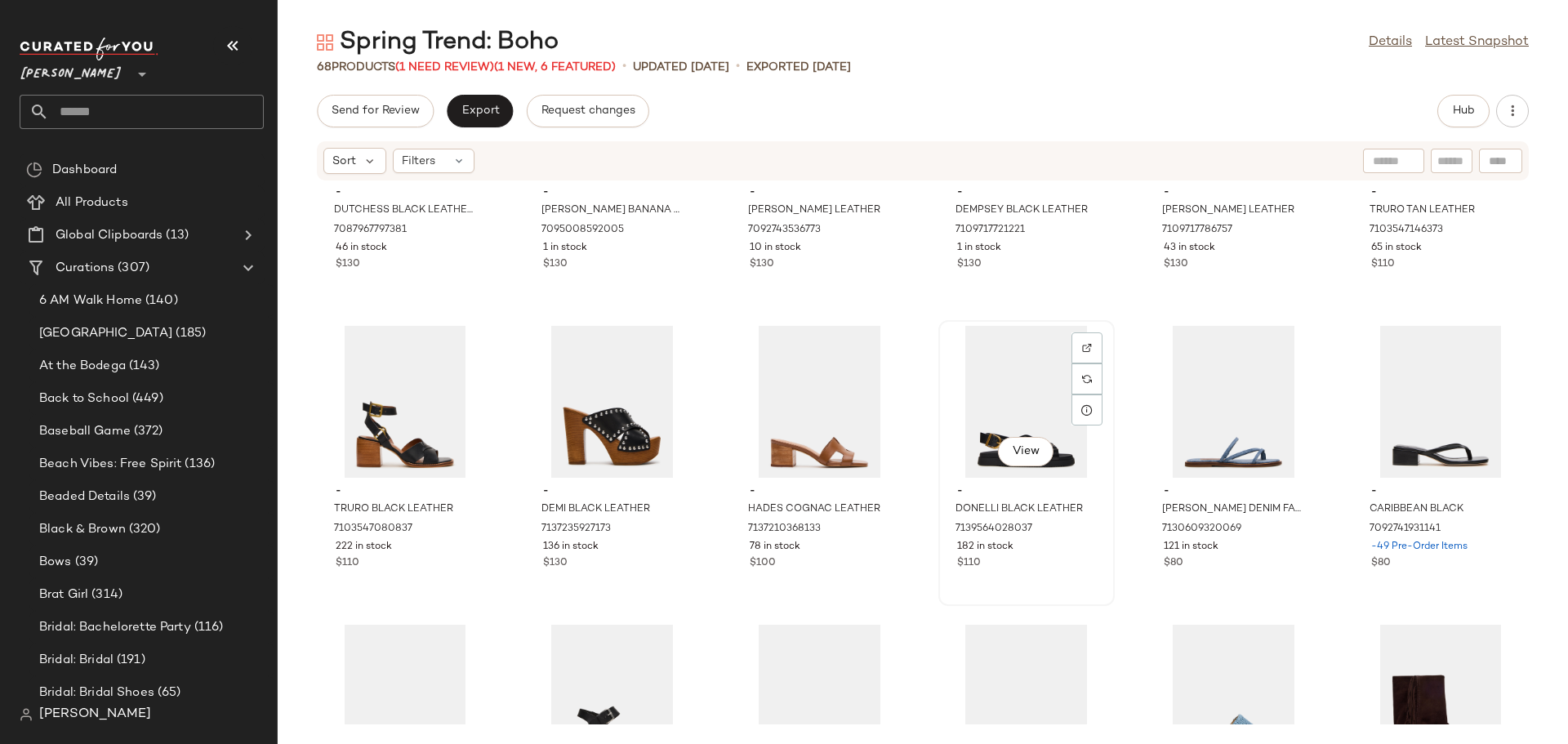
click at [1030, 403] on div "View" at bounding box center [1026, 401] width 165 height 152
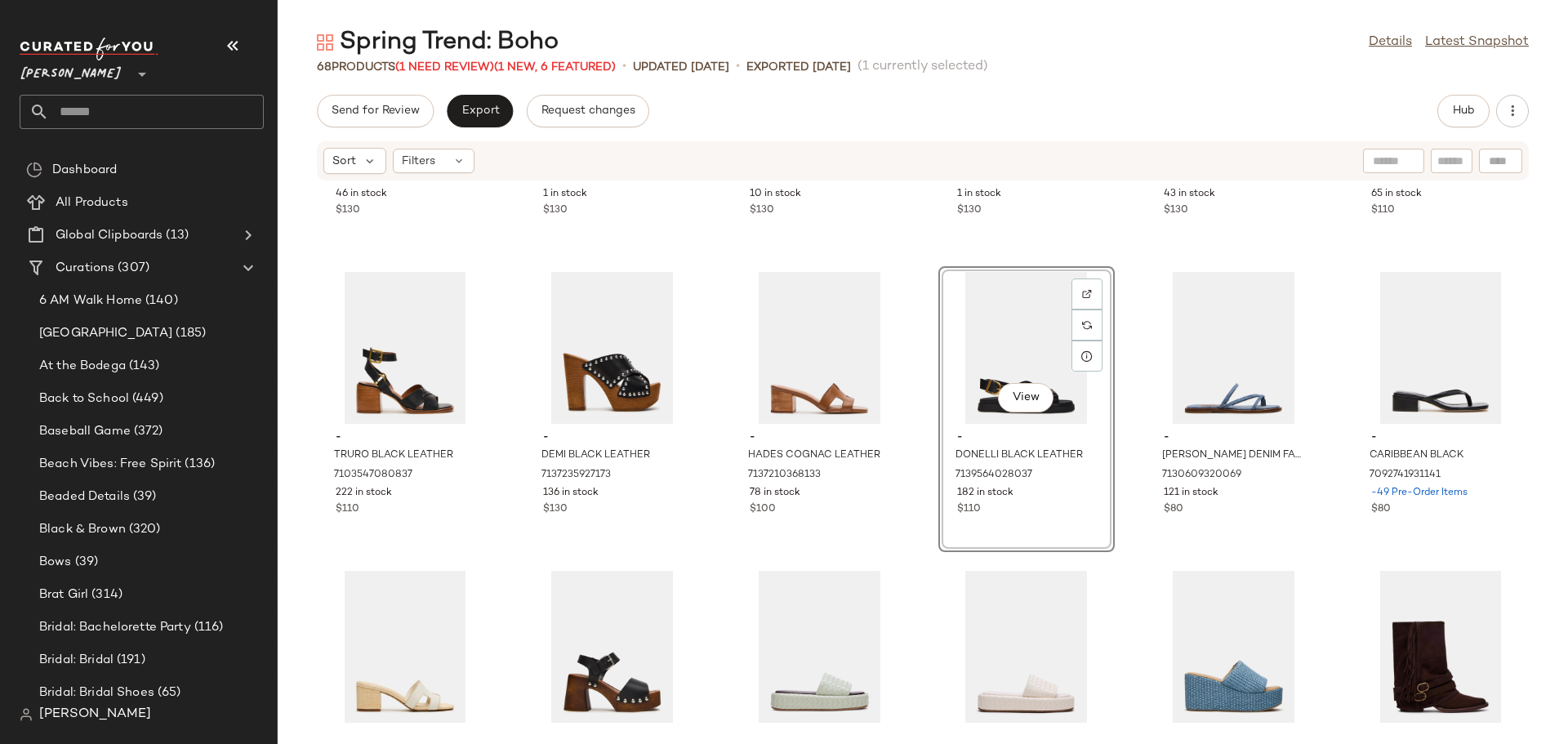
scroll to position [245, 0]
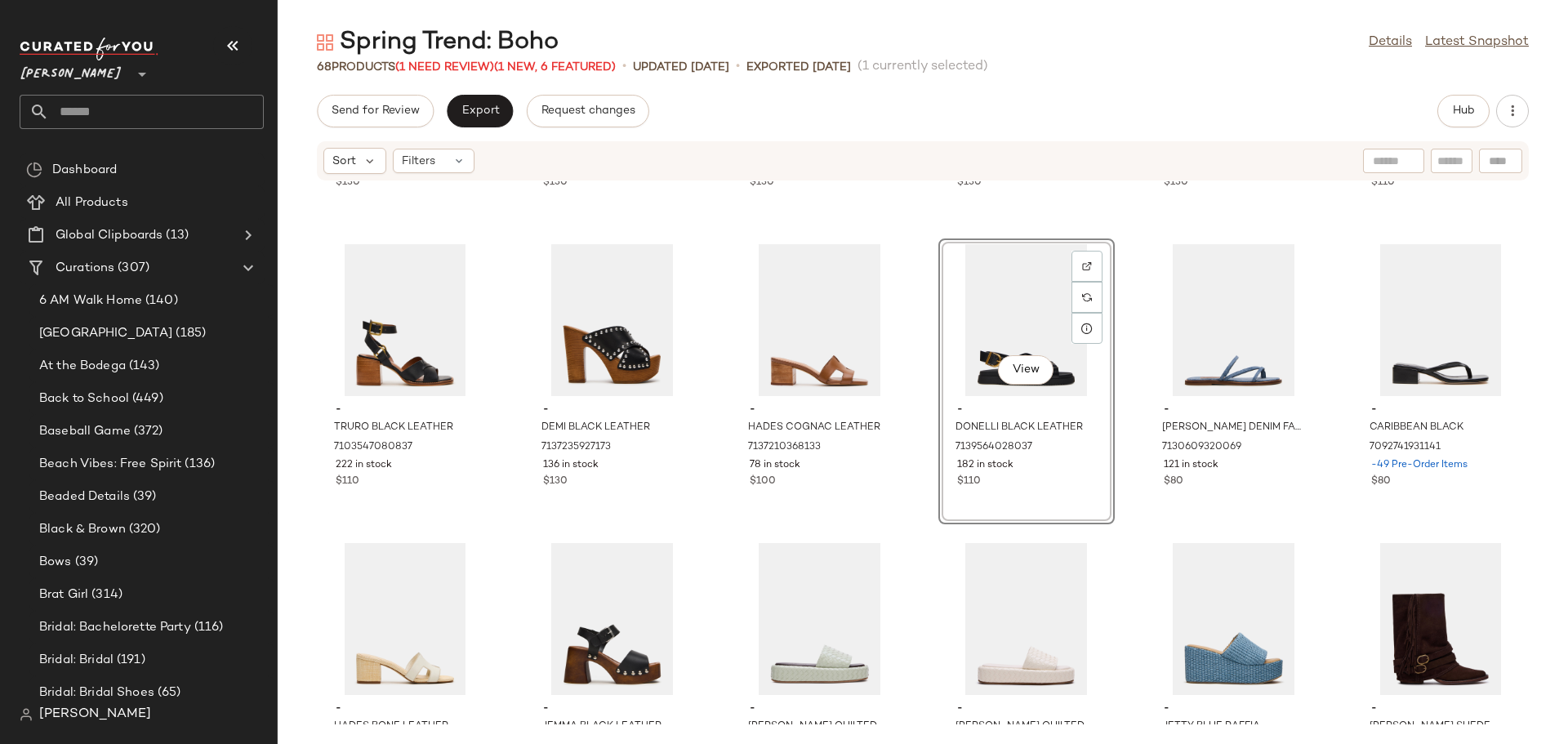
click at [1134, 473] on div "- DUTCHESS BLACK LEATHER 7087967797381 46 in stock $130 - [PERSON_NAME] BANANA …" at bounding box center [922, 453] width 1290 height 543
click at [1034, 318] on div "View" at bounding box center [1026, 320] width 165 height 152
click at [1394, 340] on div "View" at bounding box center [1440, 320] width 165 height 152
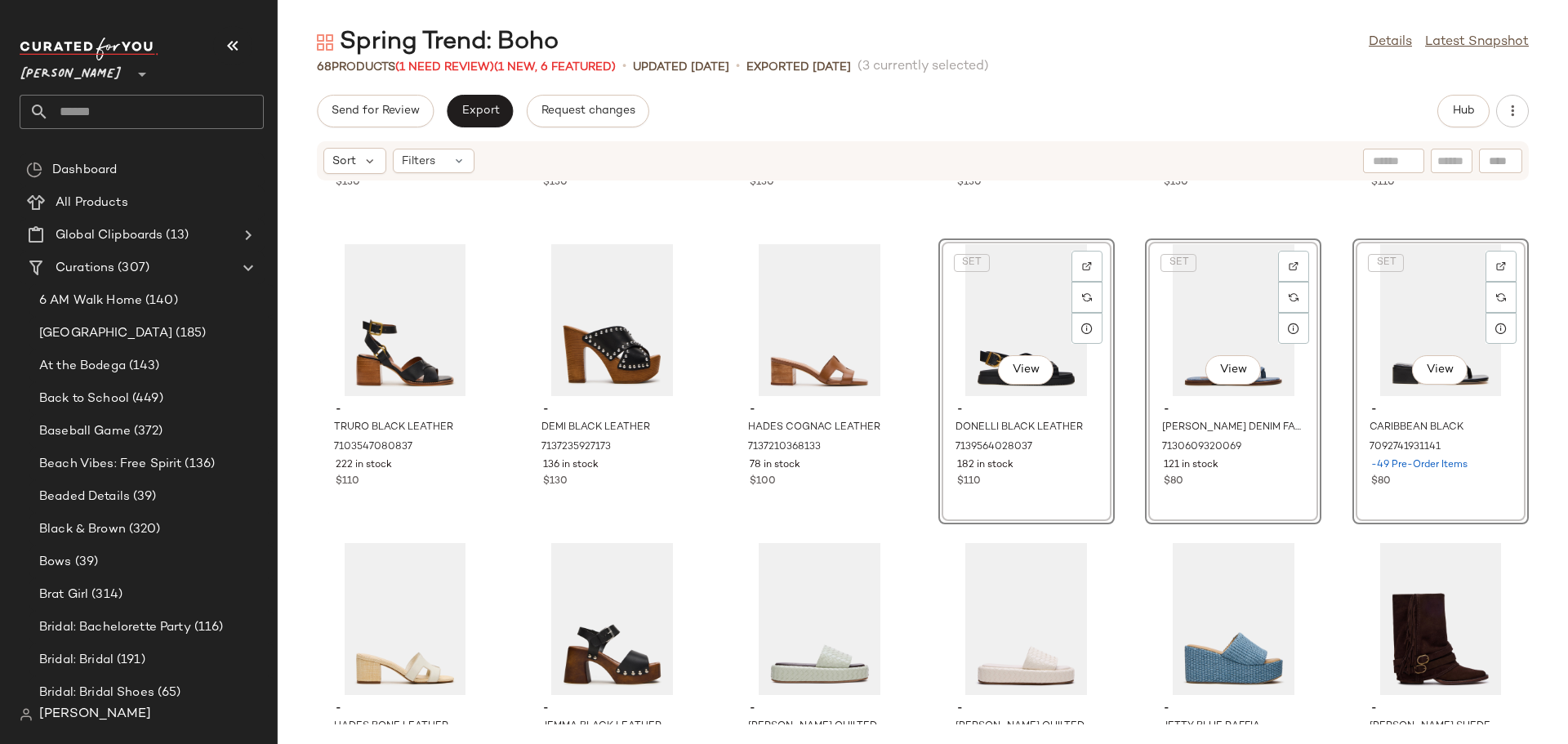
click at [1130, 525] on div "- DUTCHESS BLACK LEATHER 7087967797381 46 in stock $130 - [PERSON_NAME] BANANA …" at bounding box center [922, 453] width 1290 height 543
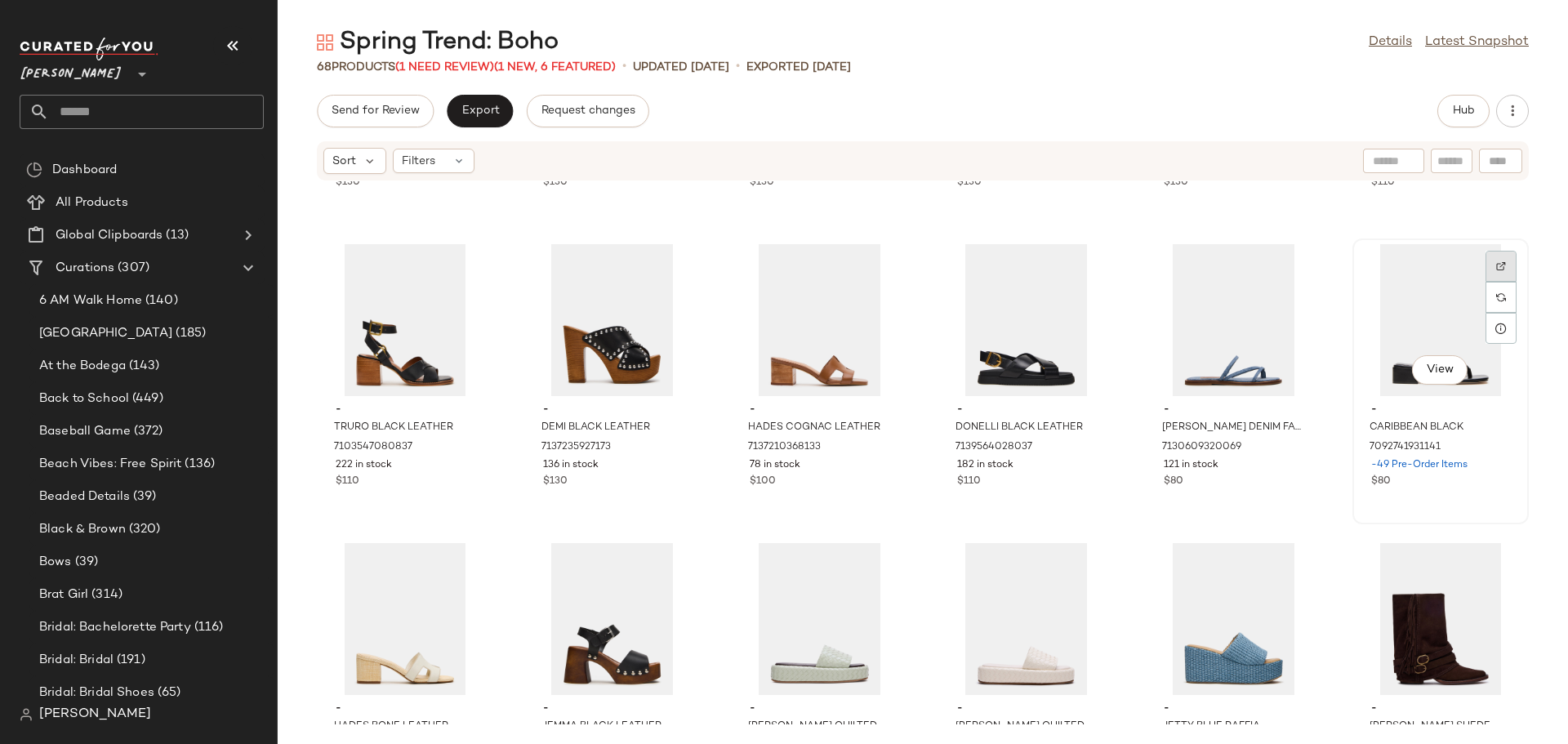
click at [1496, 262] on img at bounding box center [1500, 266] width 10 height 10
click at [1004, 315] on div "View" at bounding box center [1026, 320] width 165 height 152
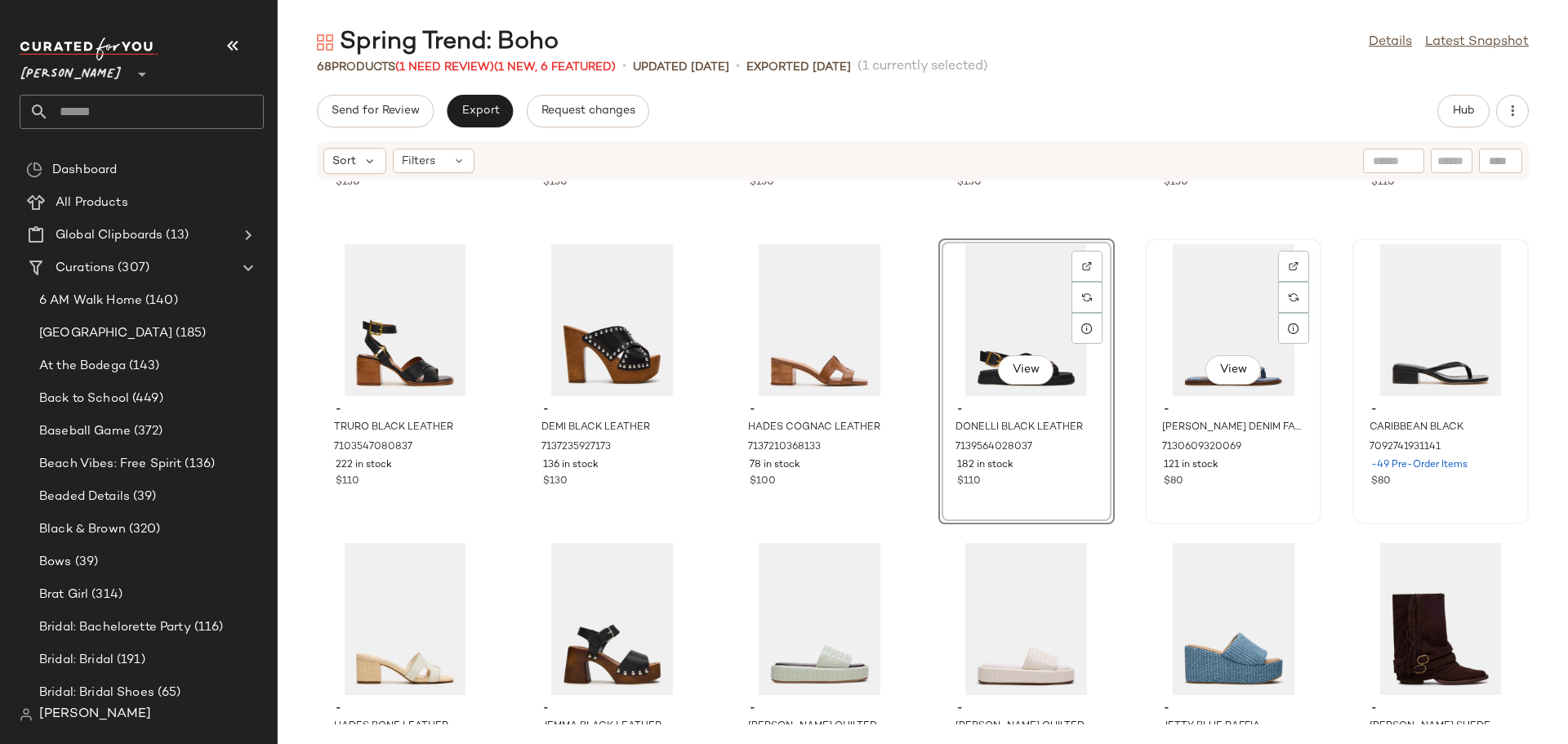
click at [1199, 310] on div "View" at bounding box center [1233, 320] width 165 height 152
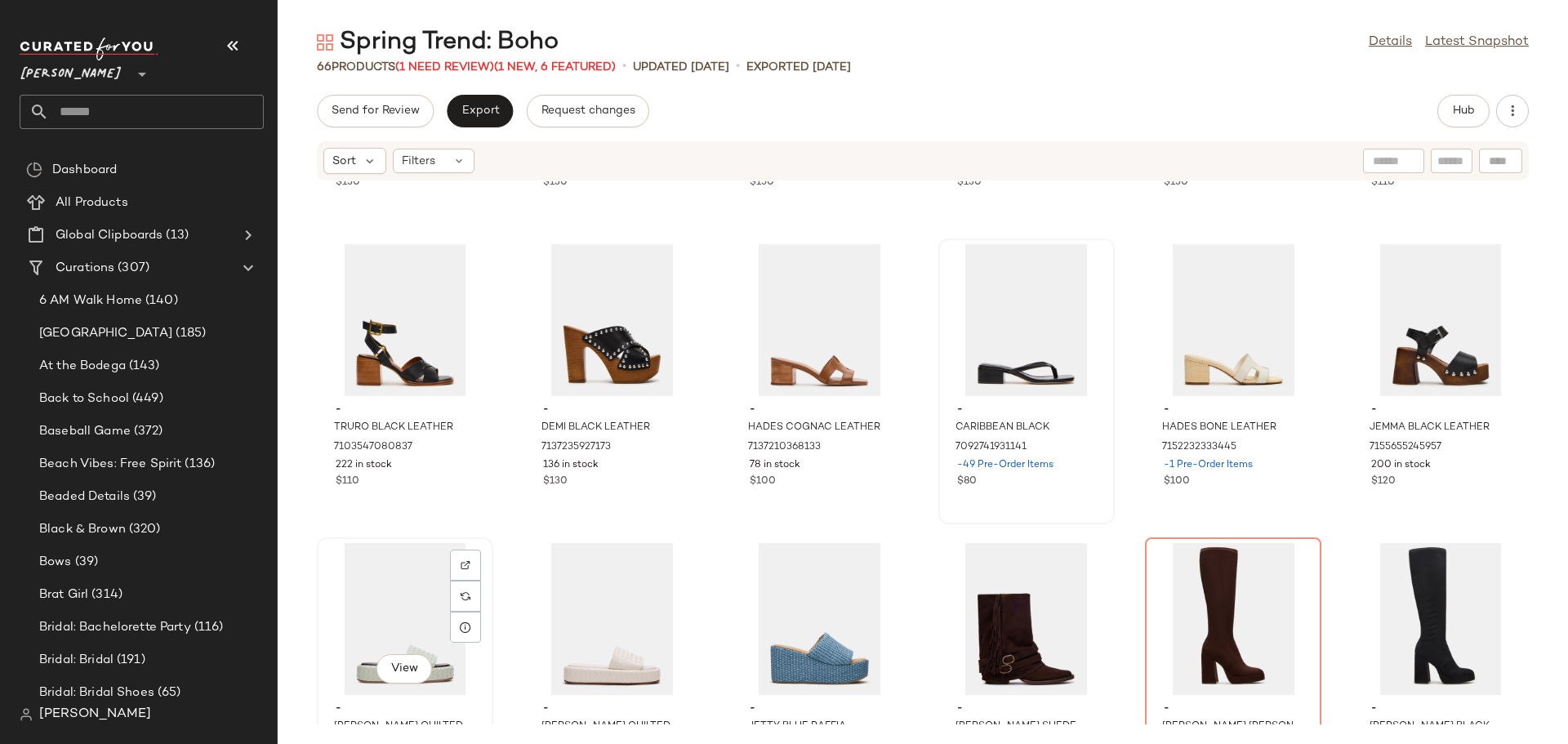
click at [371, 614] on div "View" at bounding box center [405, 619] width 165 height 152
click at [806, 565] on div "View" at bounding box center [819, 619] width 165 height 152
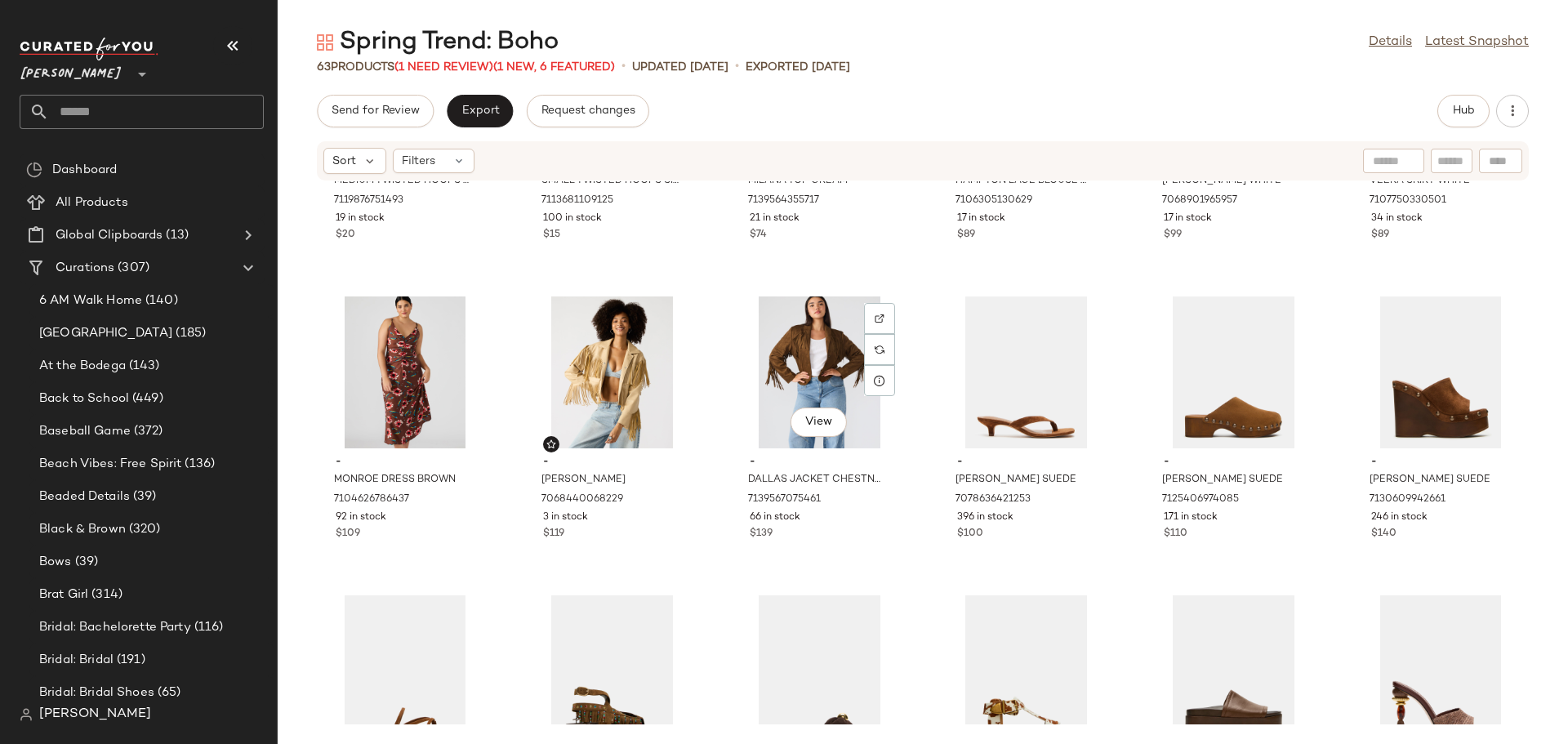
scroll to position [1483, 0]
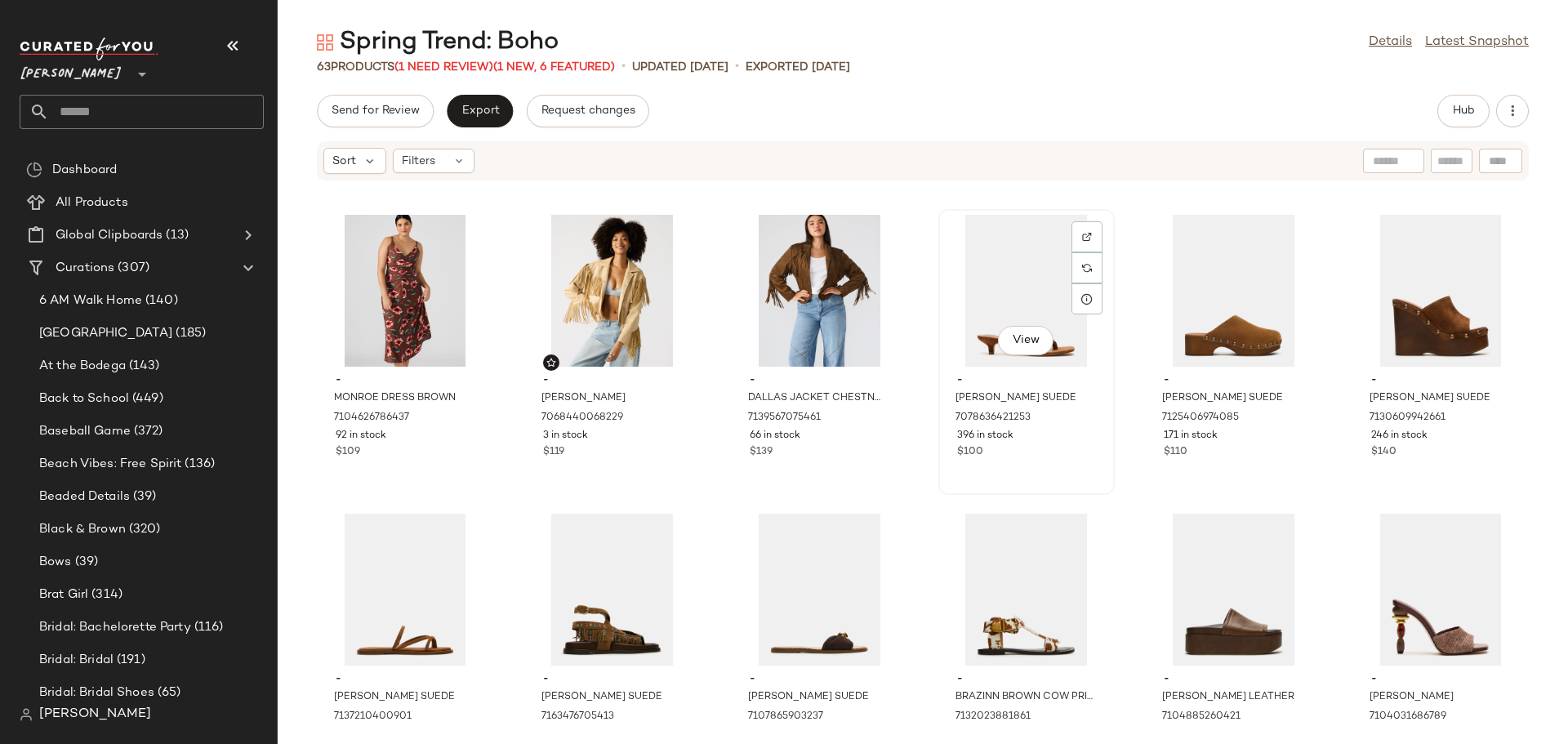
click at [1063, 455] on div "$100" at bounding box center [1026, 453] width 139 height 14
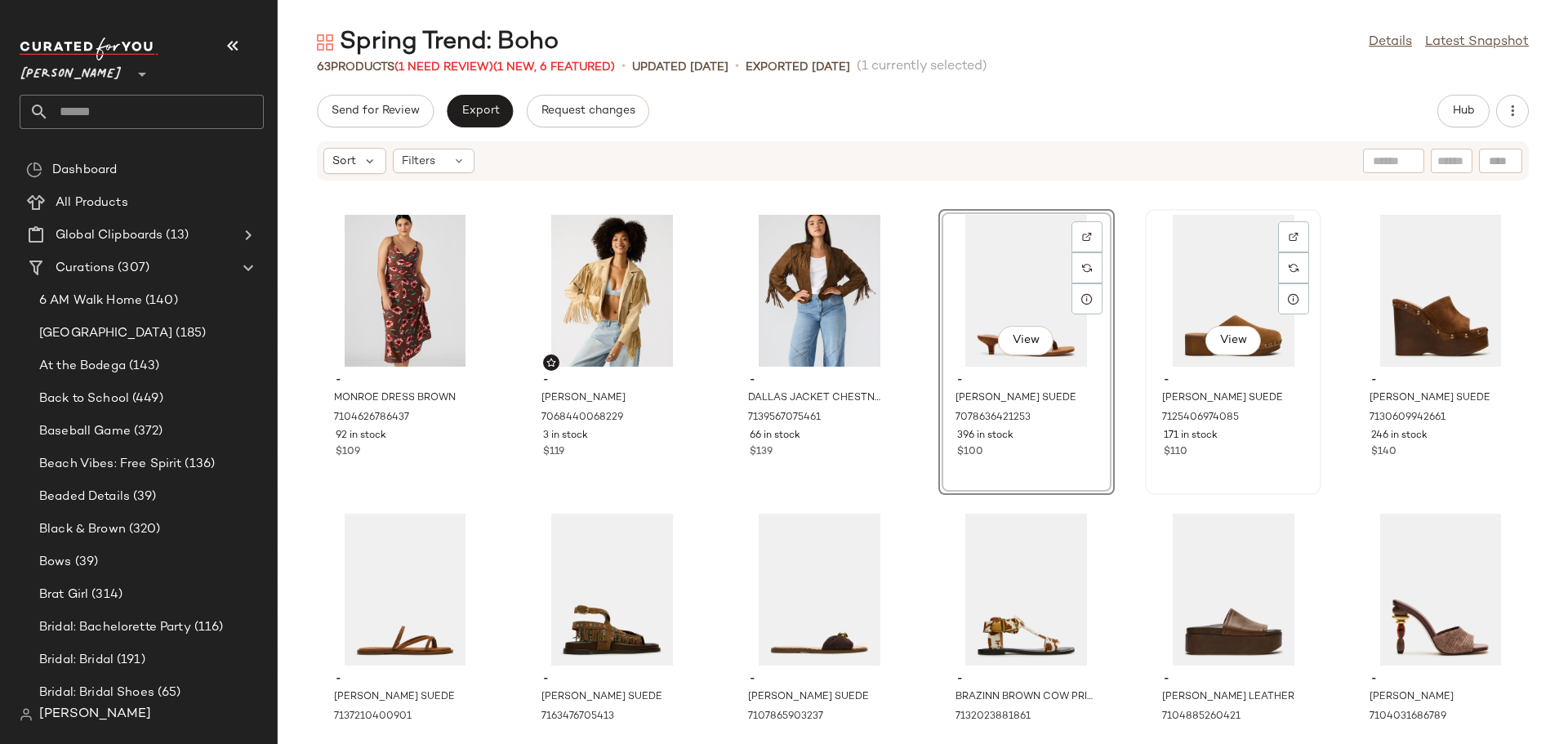
click at [1242, 471] on div "View - [PERSON_NAME] SUEDE 7125406974085 171 in stock $110" at bounding box center [1233, 352] width 173 height 282
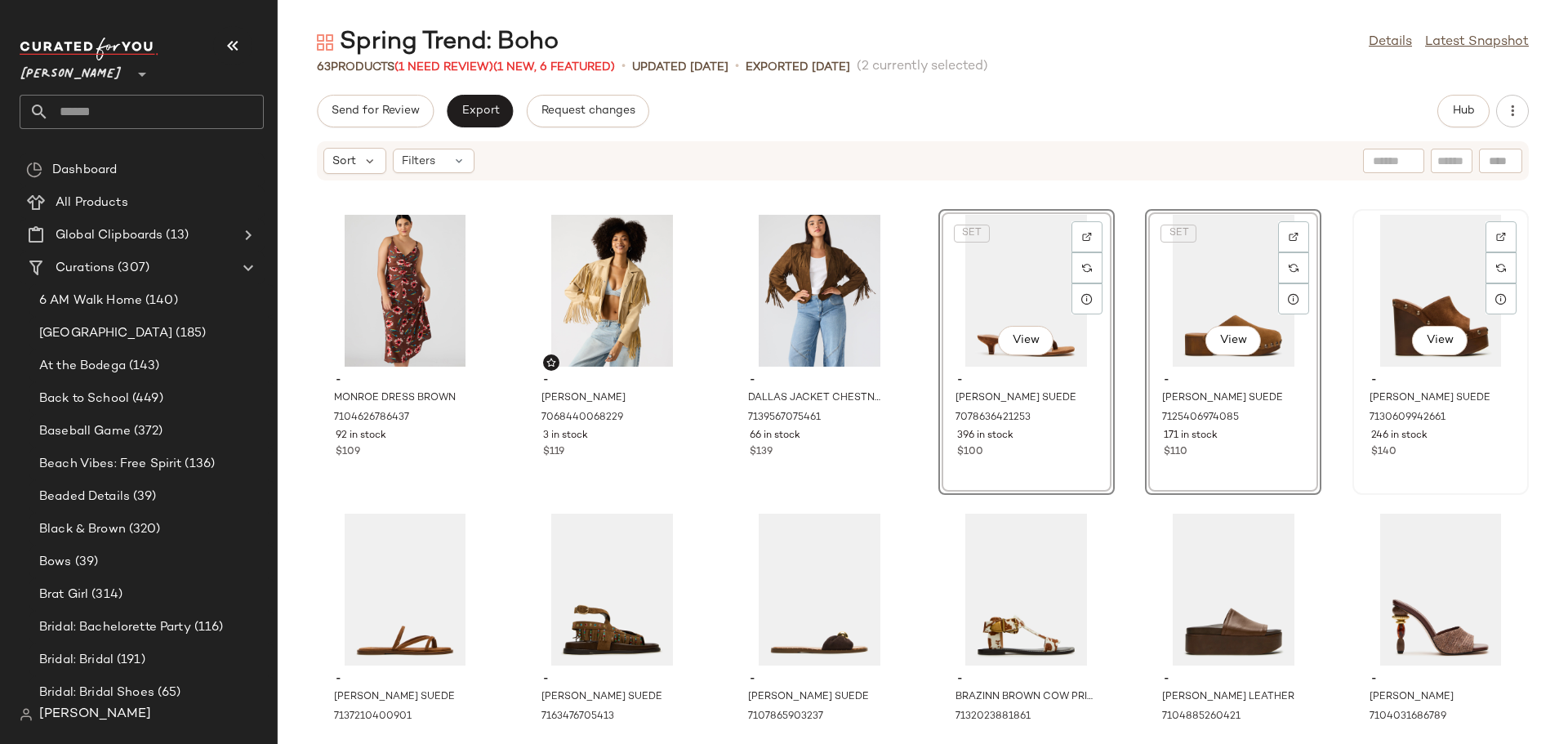
click at [1407, 460] on div "- [PERSON_NAME] SUEDE 7130609942661 246 in stock $140" at bounding box center [1440, 414] width 165 height 95
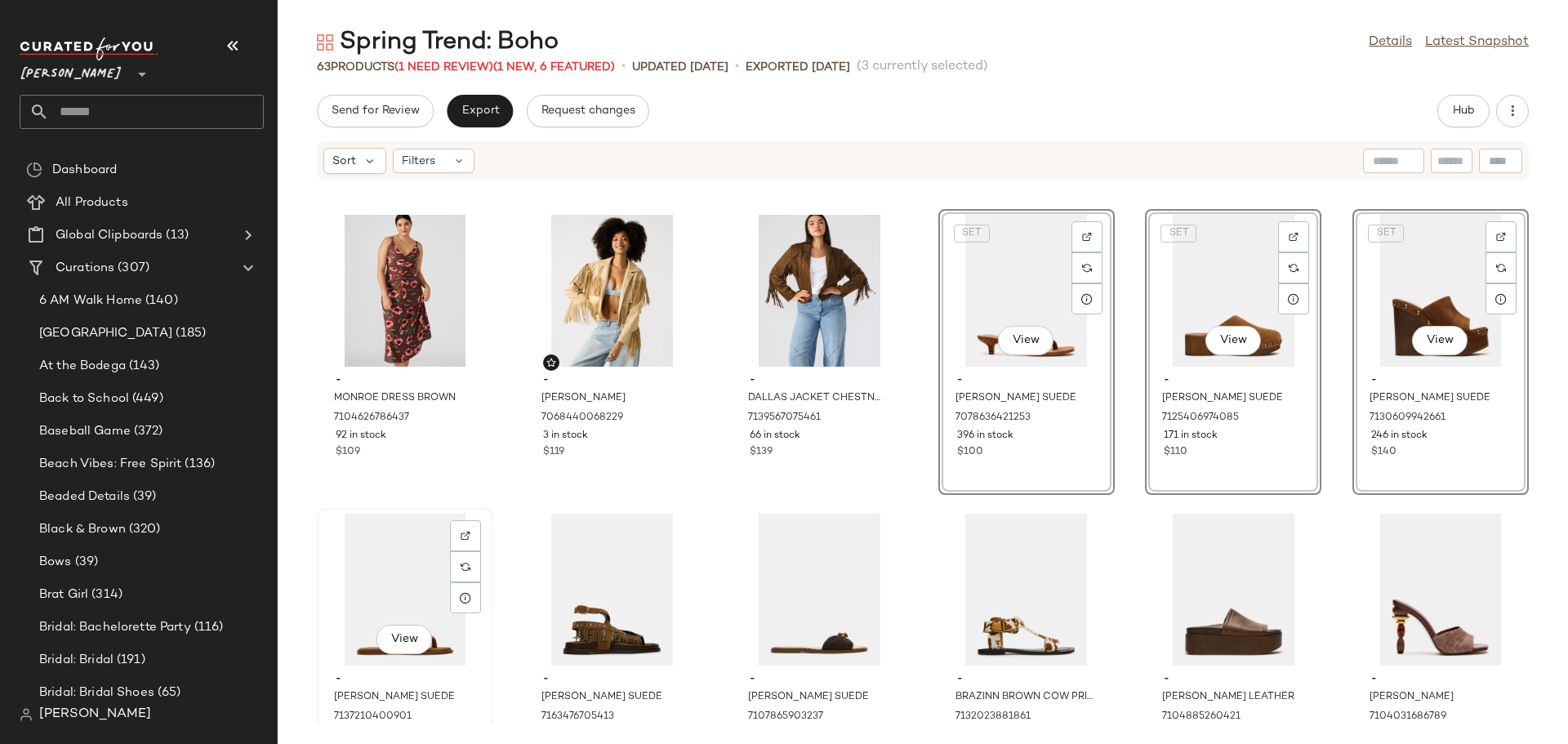
scroll to position [1647, 0]
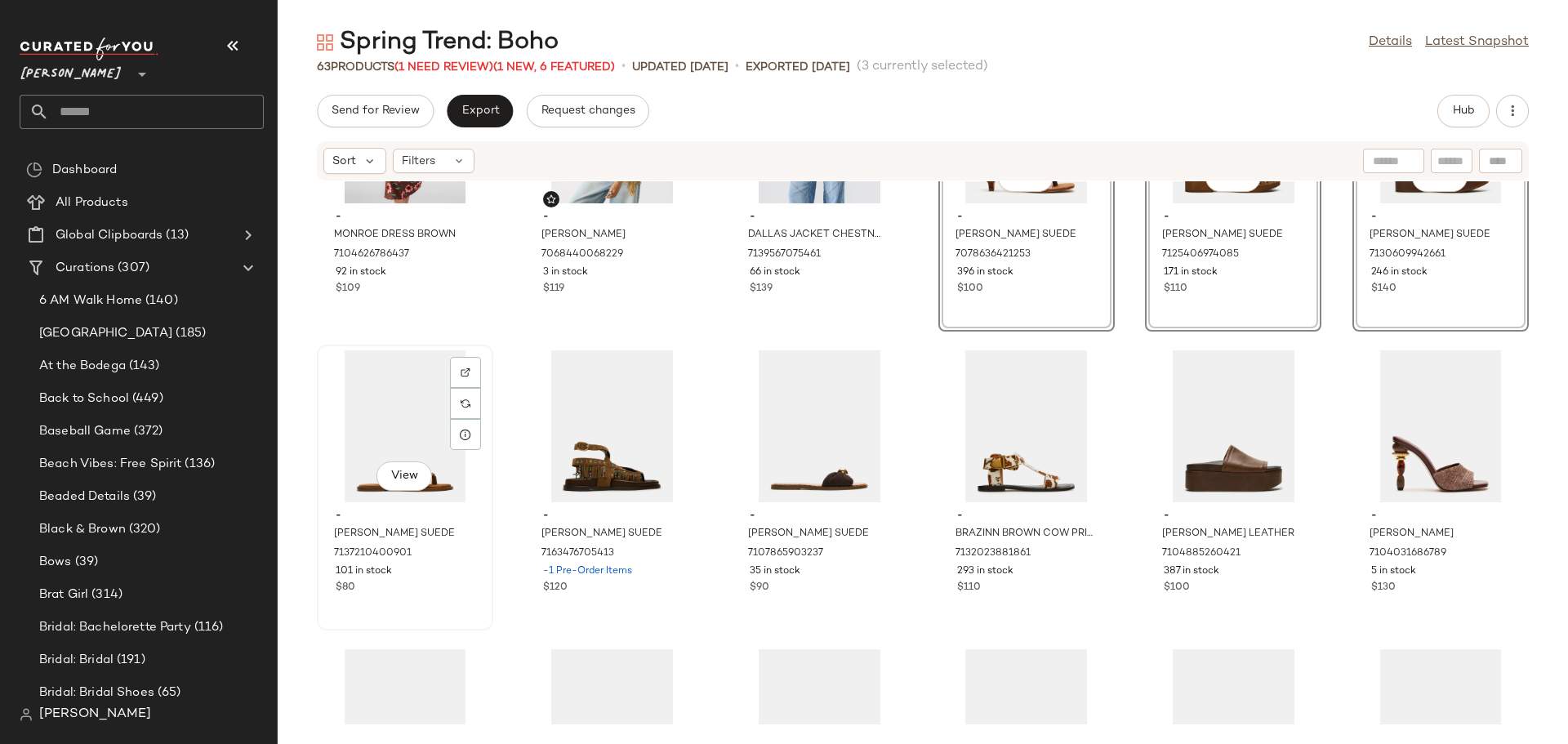
click at [436, 602] on div "View - [PERSON_NAME] SUEDE 7137210400901 101 in stock $80" at bounding box center [405, 487] width 173 height 282
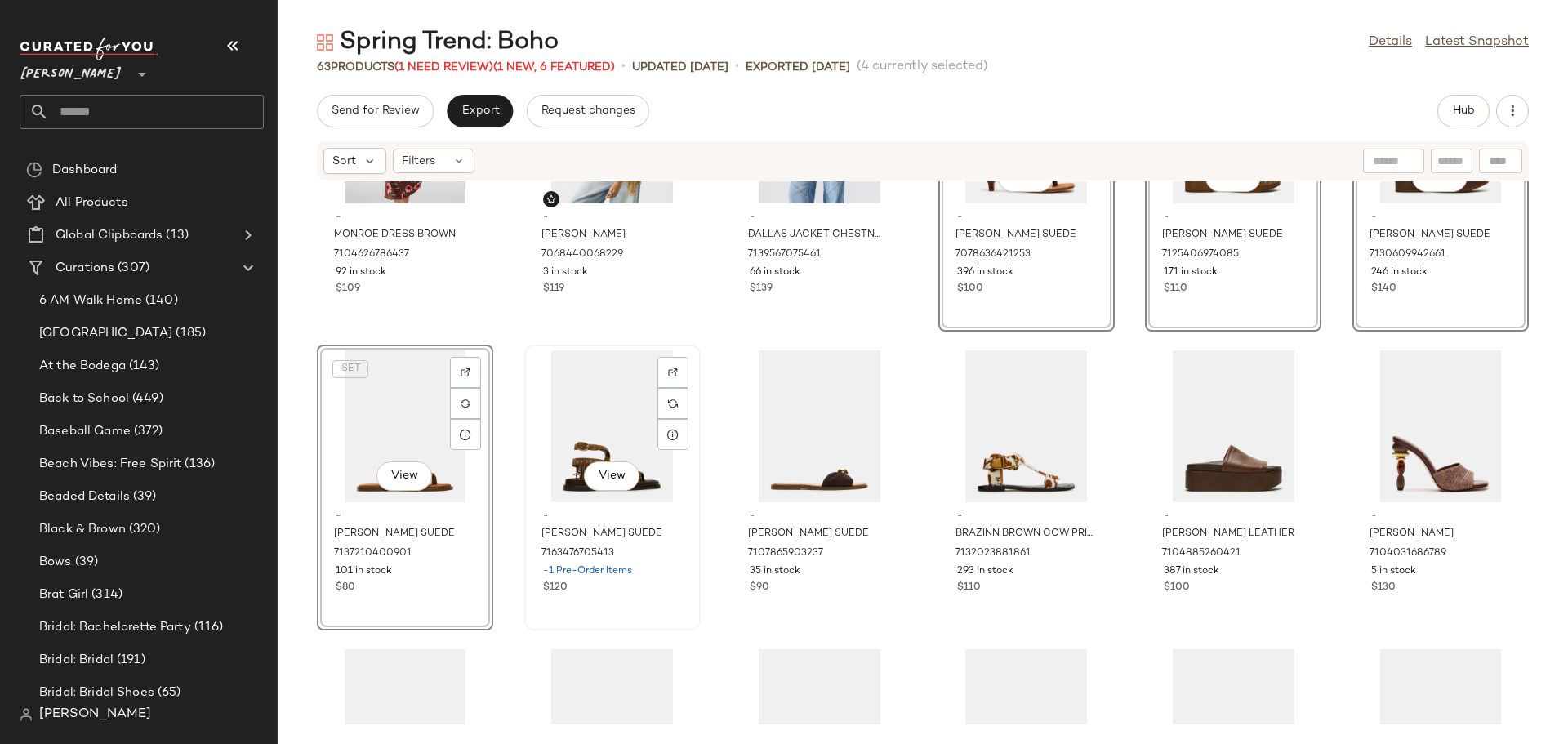
click at [622, 611] on div "View - [PERSON_NAME] SUEDE 7163476705413 -1 Pre-Order Items $120" at bounding box center [612, 487] width 173 height 282
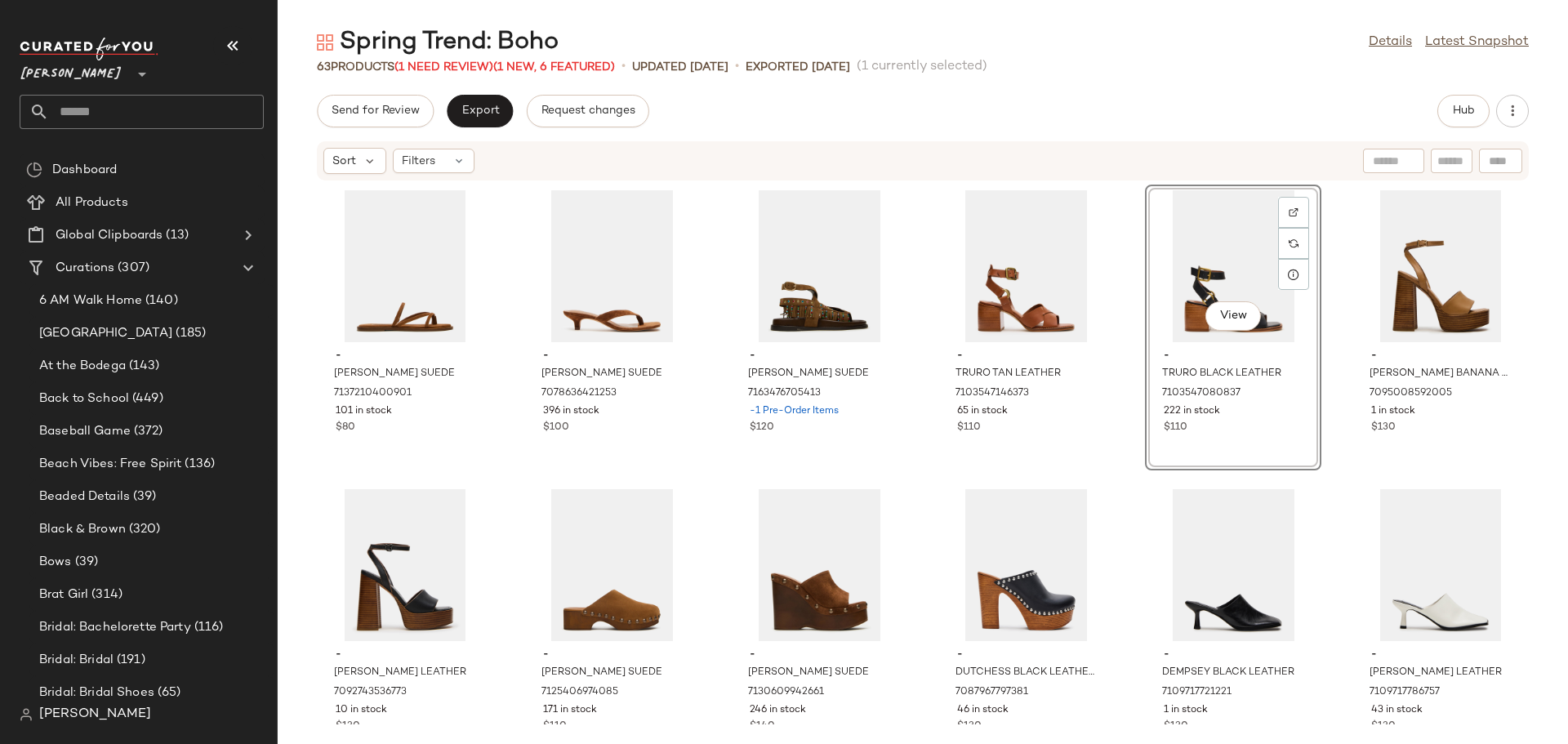
click at [1120, 534] on div "- [PERSON_NAME] SUEDE 7137210400901 101 in stock $80 - [PERSON_NAME] SUEDE 7078…" at bounding box center [922, 453] width 1290 height 543
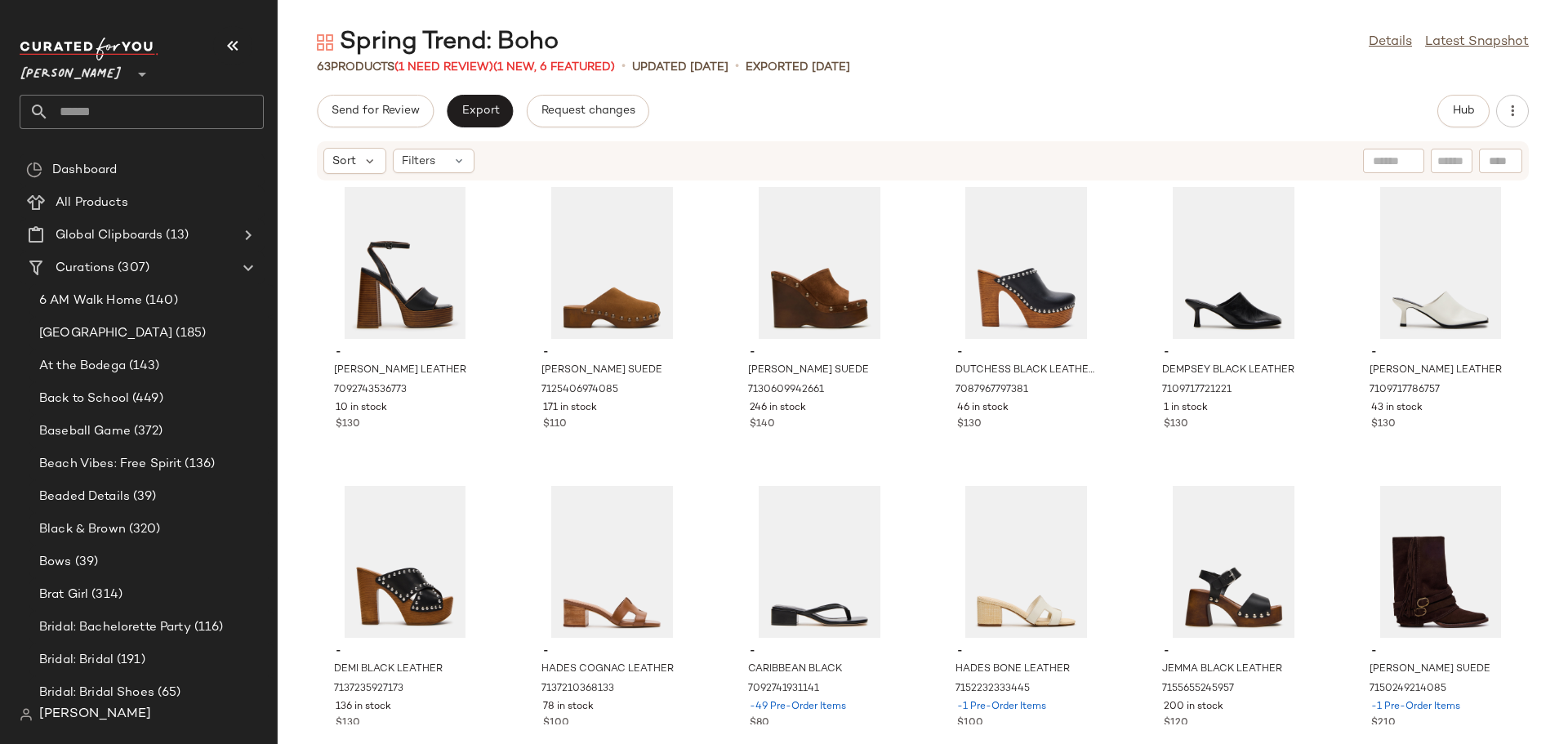
scroll to position [326, 0]
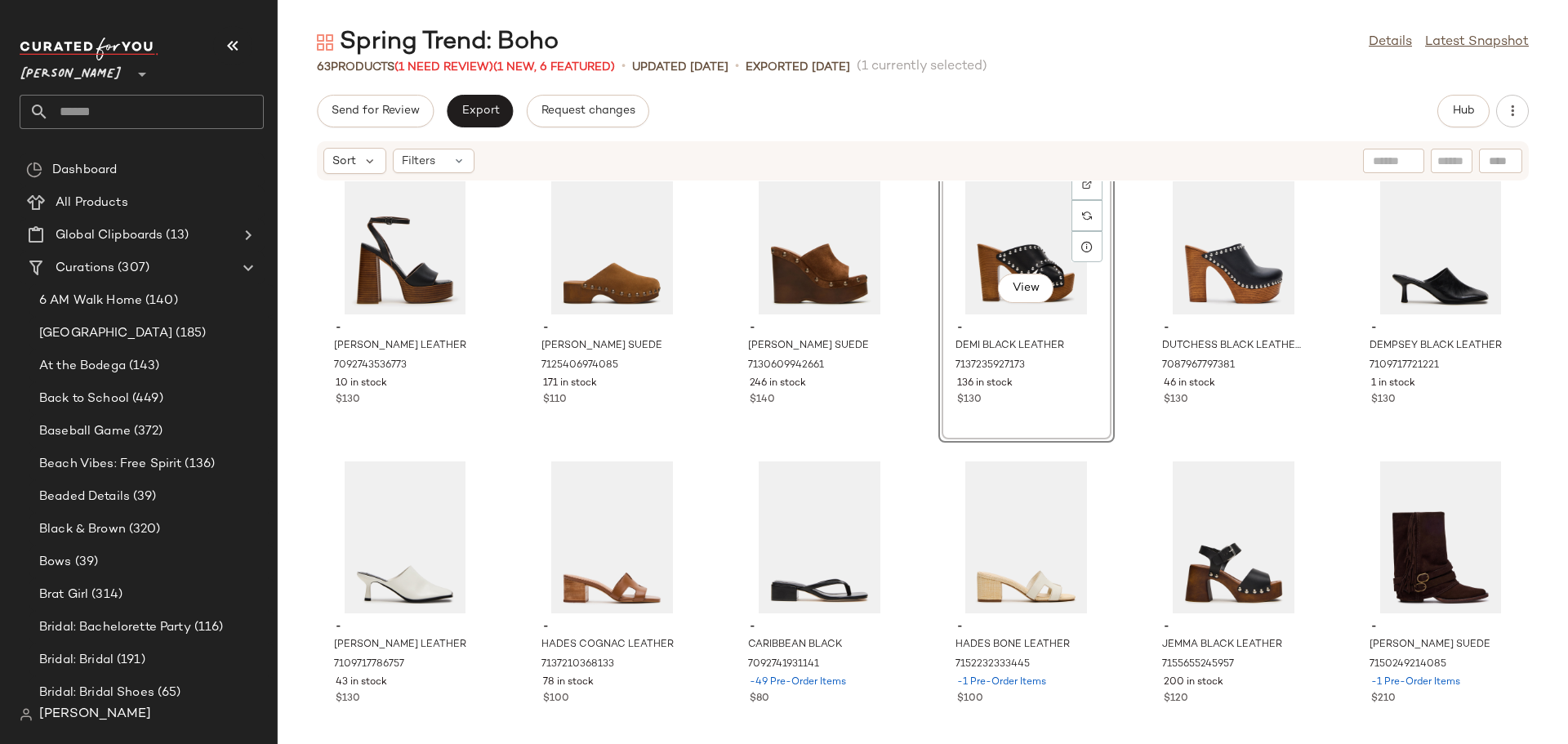
click at [506, 532] on div "- [PERSON_NAME] SUEDE 7137210400901 101 in stock $80 - [PERSON_NAME] SUEDE 7078…" at bounding box center [922, 453] width 1290 height 543
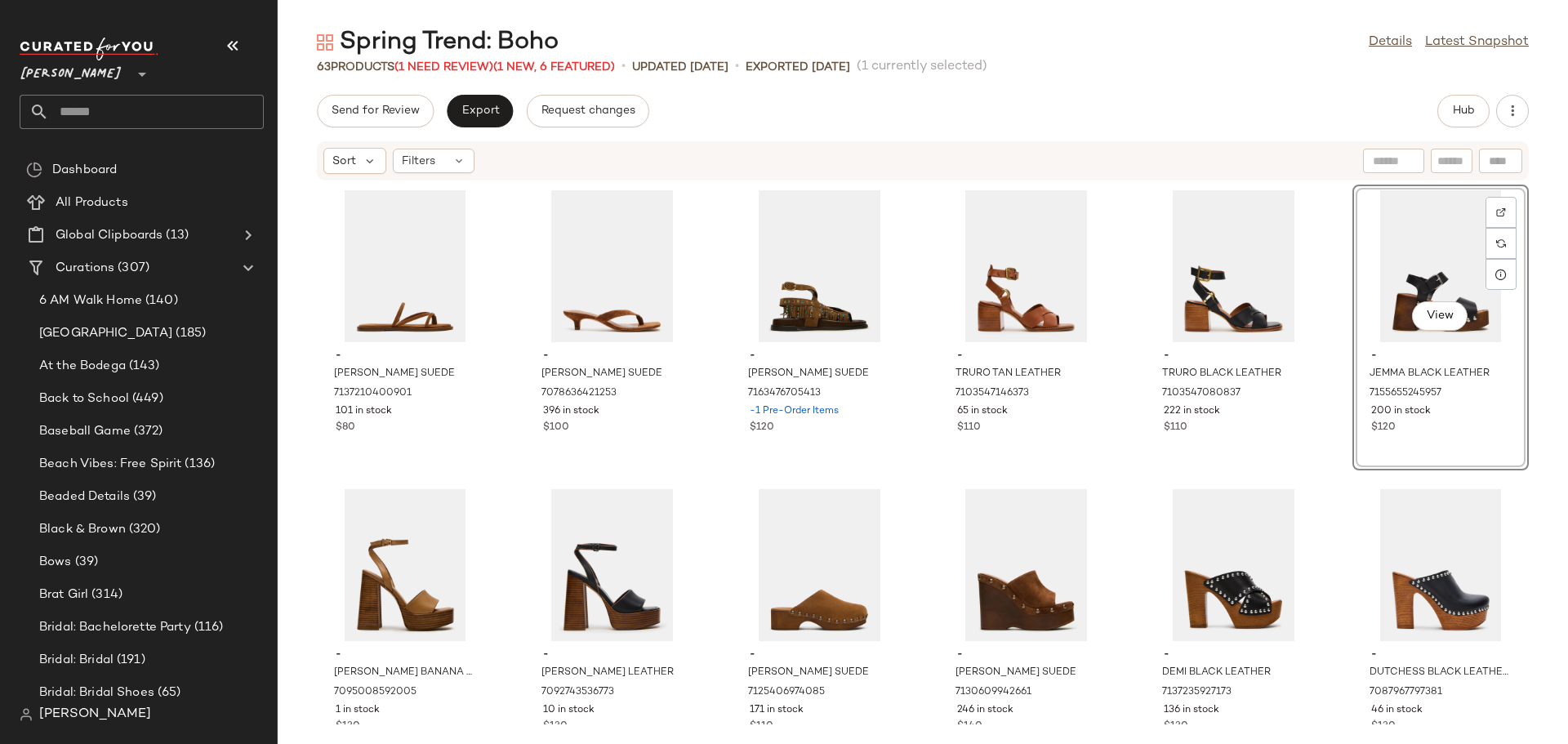
click at [1120, 553] on div "- [PERSON_NAME] SUEDE 7137210400901 101 in stock $80 - [PERSON_NAME] SUEDE 7078…" at bounding box center [922, 453] width 1290 height 543
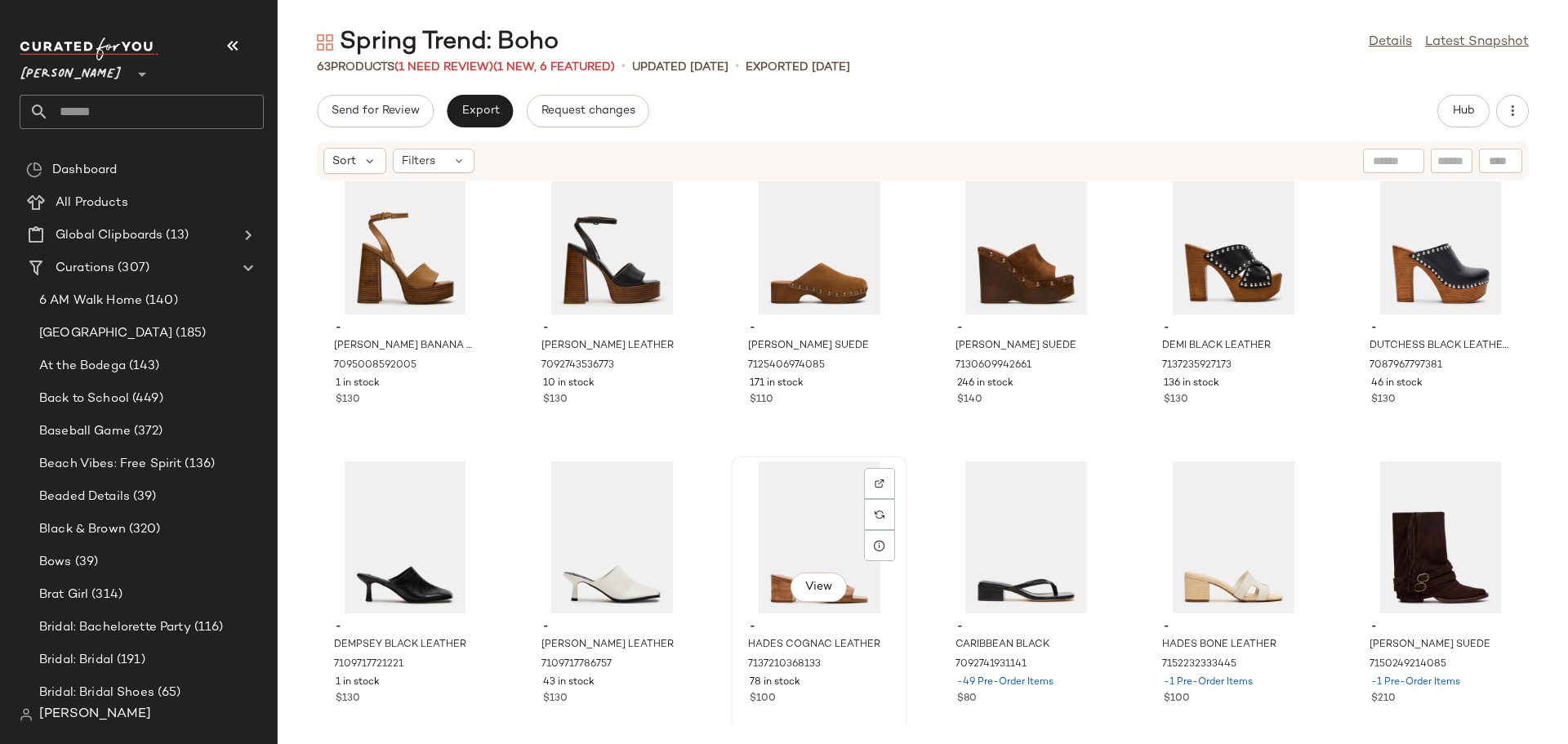
scroll to position [409, 0]
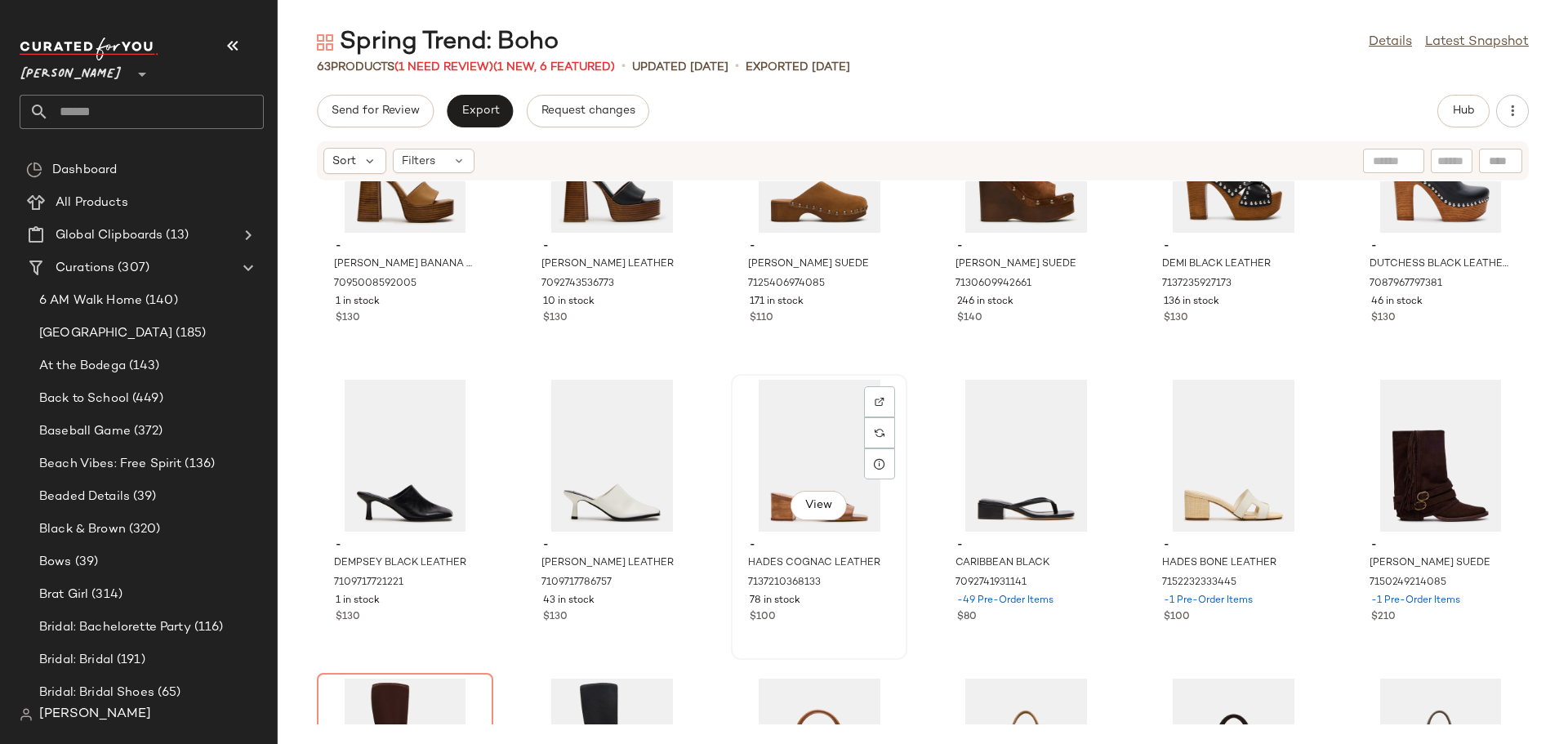
click at [849, 631] on div "View - HADES COGNAC LEATHER 7137210368133 78 in stock $100" at bounding box center [819, 517] width 173 height 282
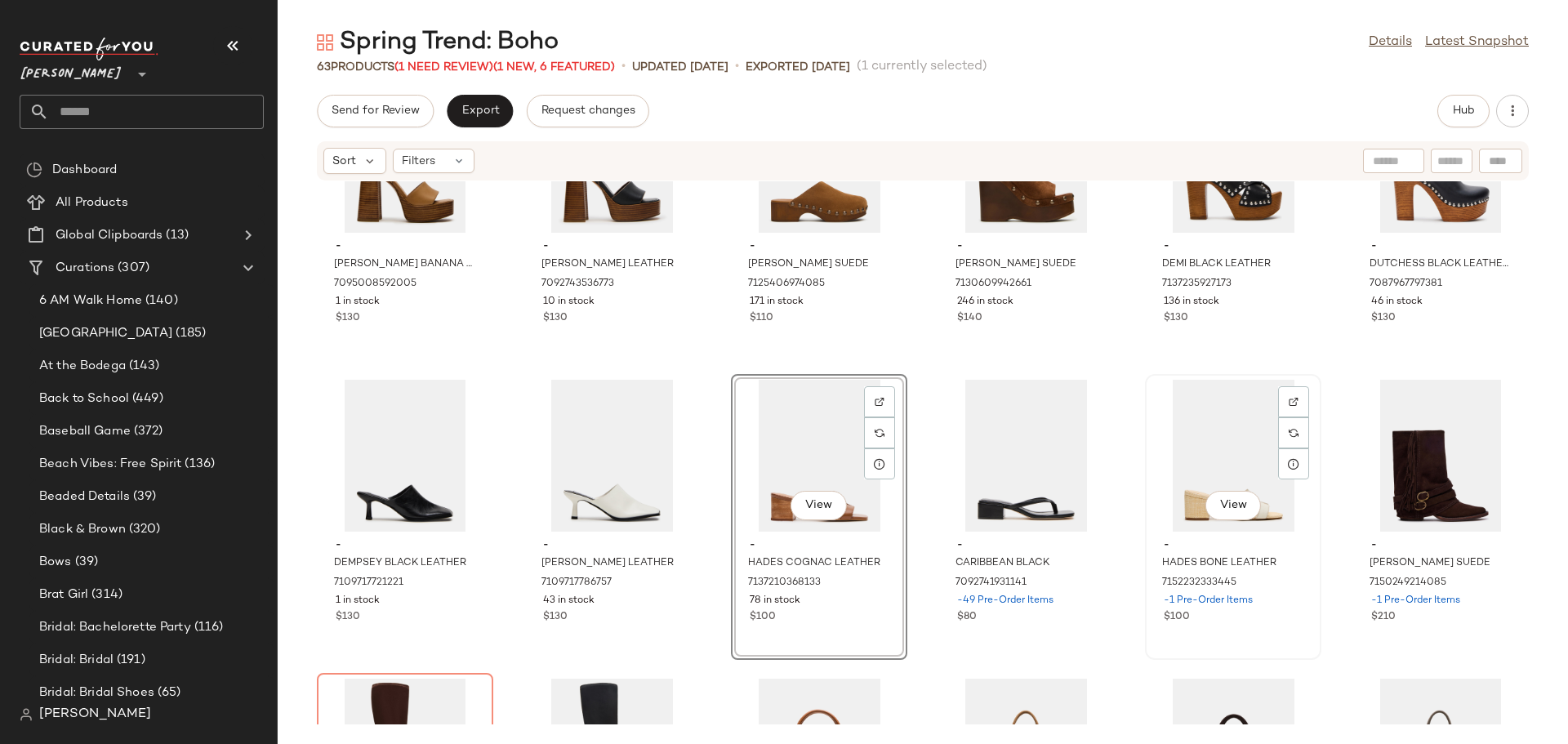
click at [1209, 623] on div "$100" at bounding box center [1233, 618] width 139 height 14
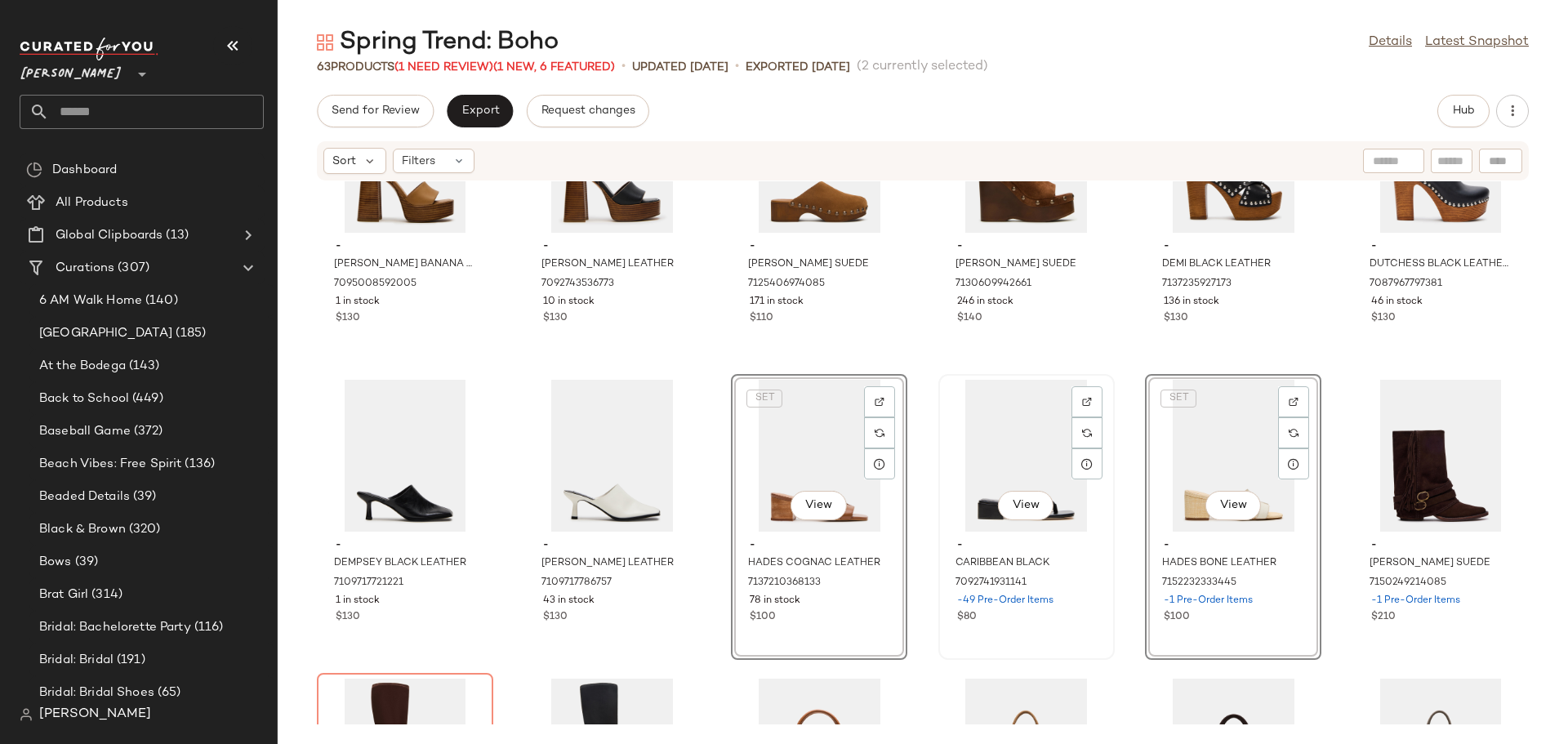
click at [1086, 640] on div "View - CARIBBEAN BLACK 7092741931141 -49 Pre-Order Items $80" at bounding box center [1026, 517] width 173 height 282
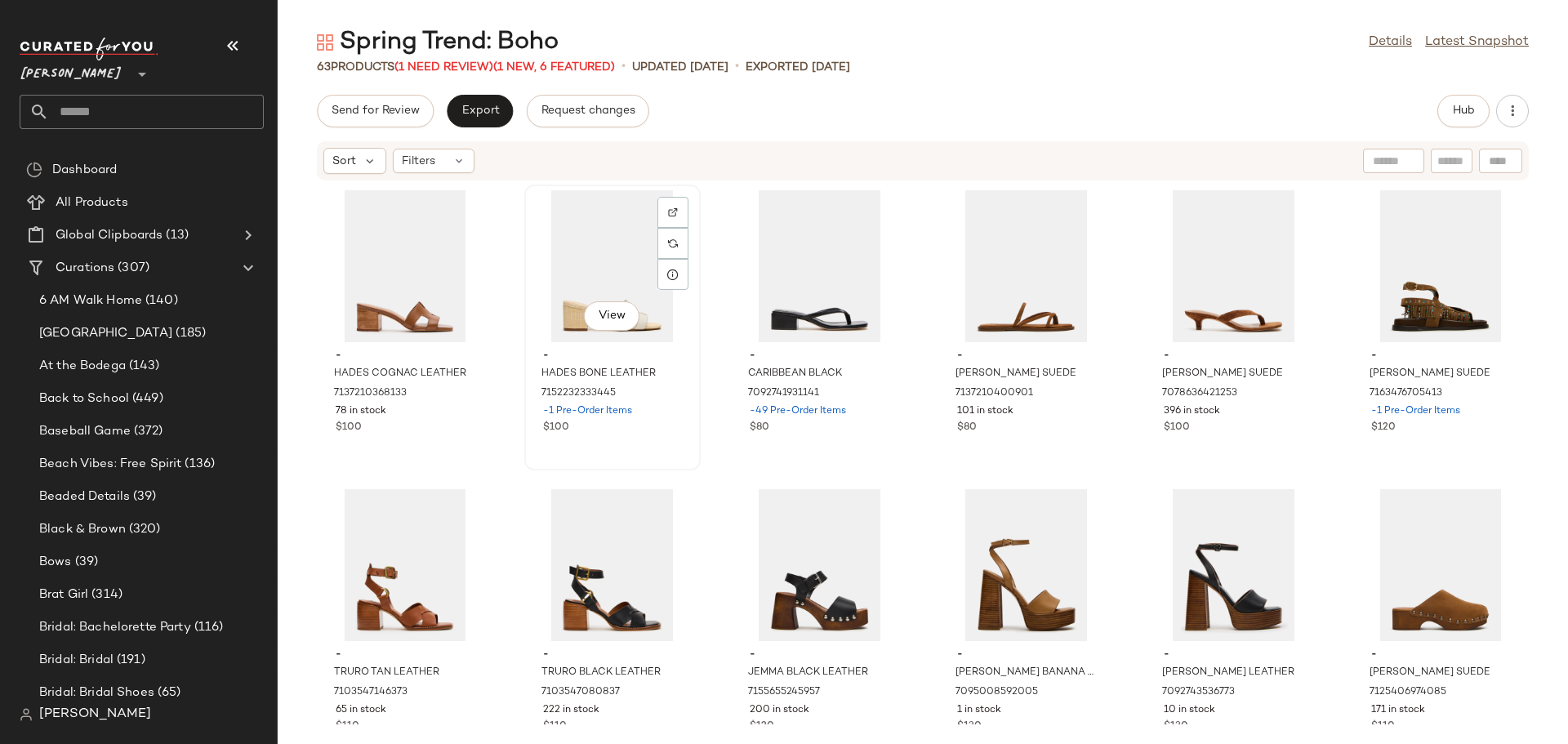
click at [644, 434] on div "$100" at bounding box center [612, 427] width 139 height 14
click at [668, 208] on img at bounding box center [673, 212] width 10 height 10
click at [610, 443] on div "View - HADES BONE LEATHER 7152232333445 -1 Pre-Order Items $100" at bounding box center [612, 327] width 177 height 286
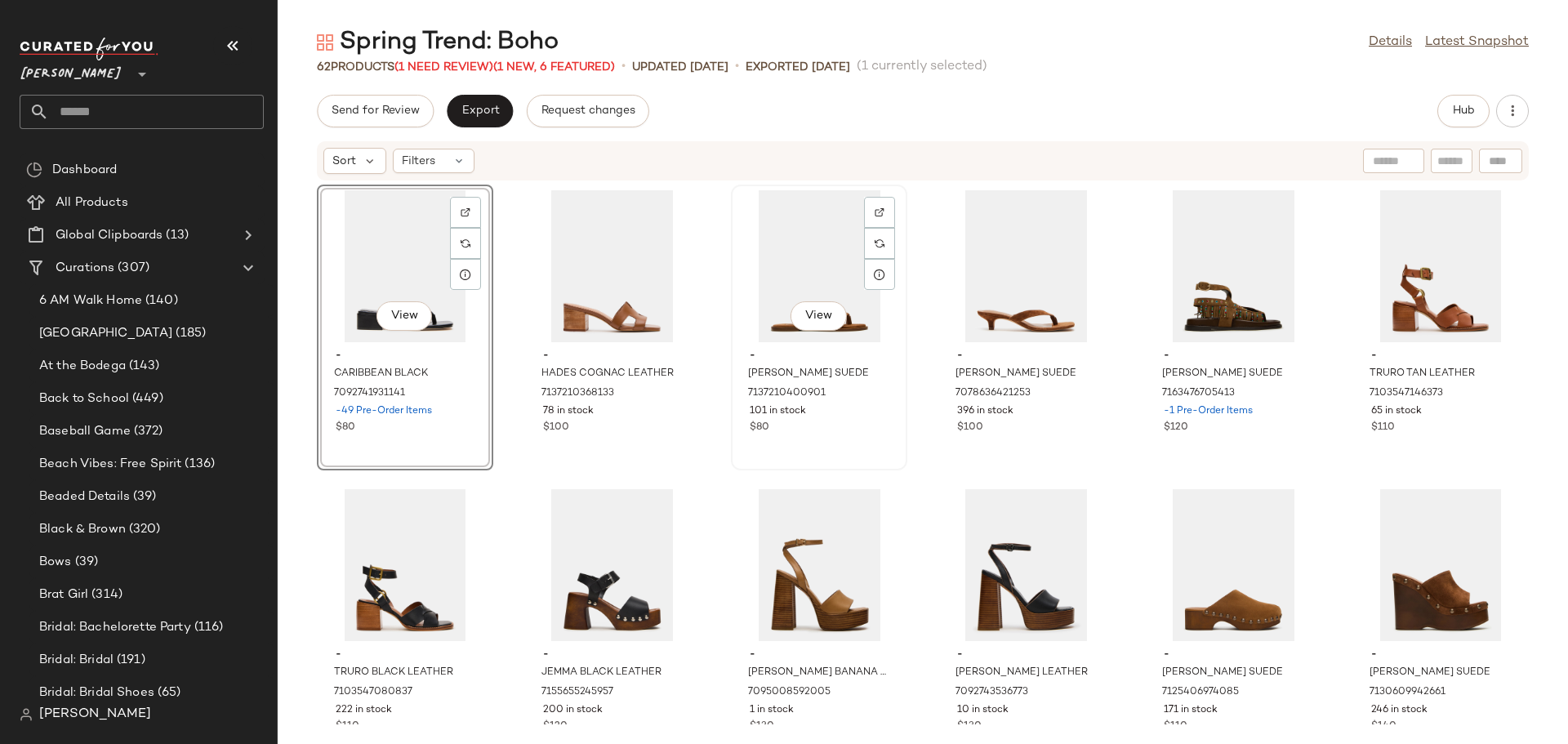
click at [732, 434] on div "View - [PERSON_NAME] SUEDE 7137210400901 101 in stock $80" at bounding box center [819, 326] width 173 height 282
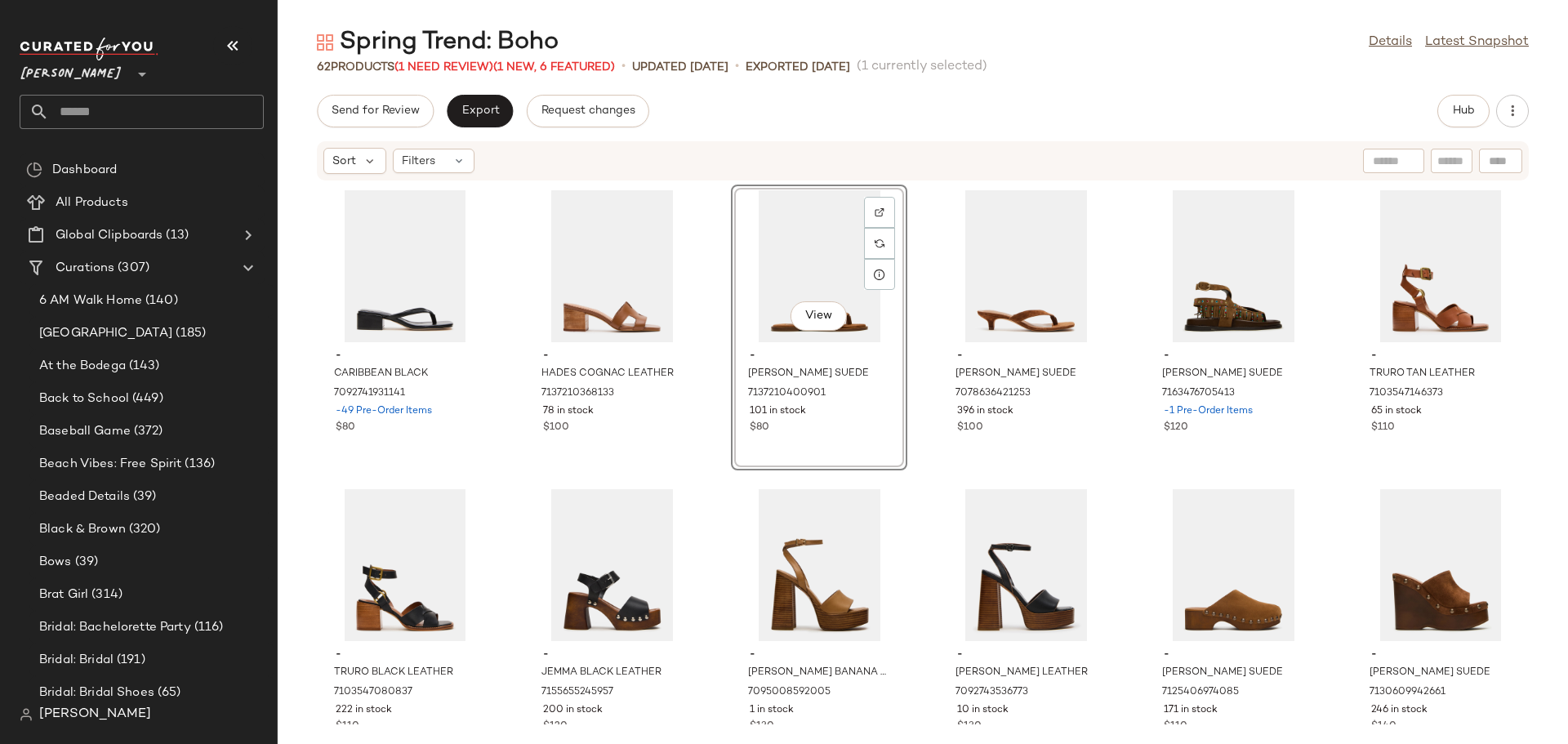
click at [701, 440] on div "- CARIBBEAN BLACK 7092741931141 -49 Pre-Order Items $80 - HADES COGNAC LEATHER …" at bounding box center [922, 453] width 1290 height 543
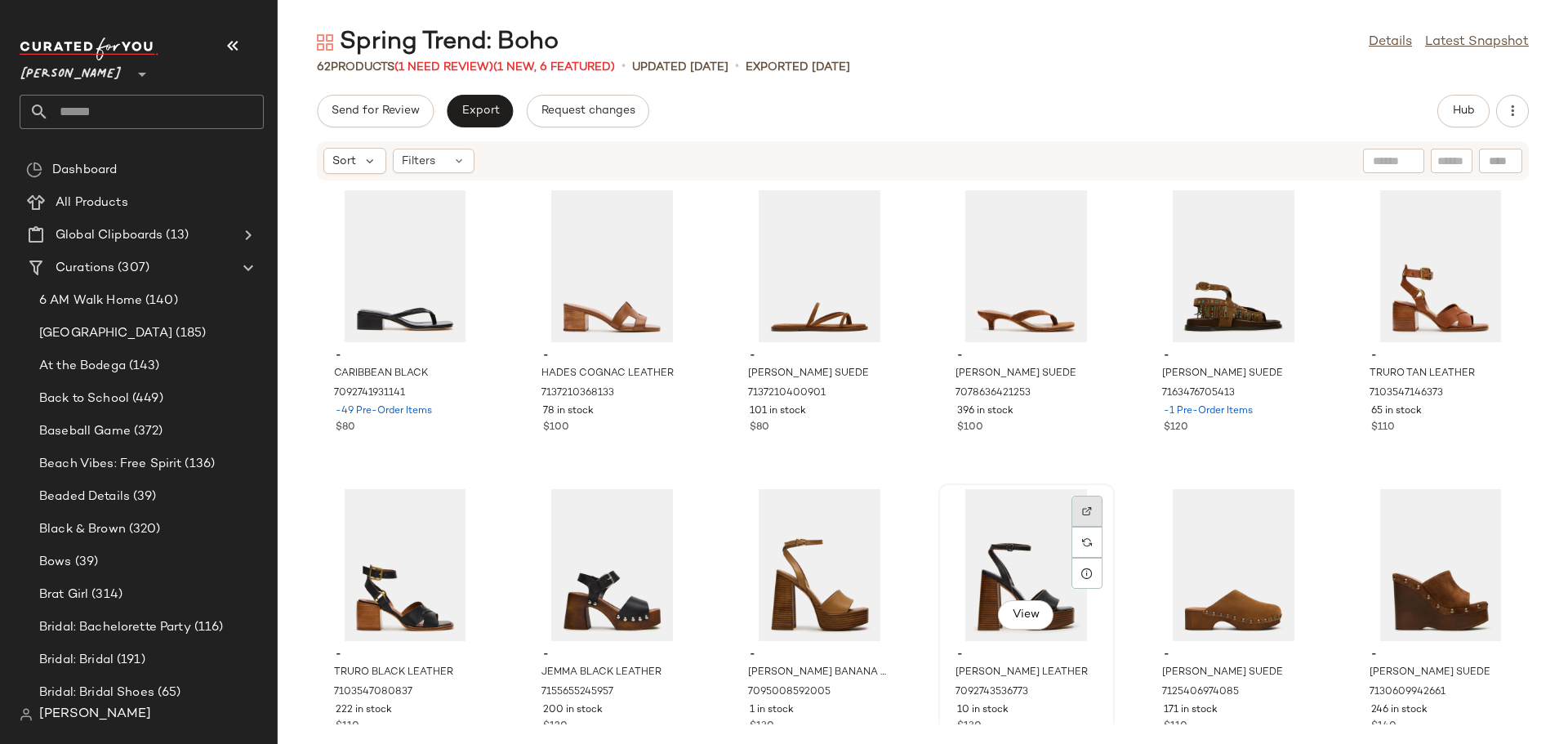
click at [1082, 507] on img at bounding box center [1087, 511] width 10 height 10
click at [629, 444] on div "View - HADES COGNAC LEATHER 7137210368133 78 in stock $100" at bounding box center [612, 326] width 173 height 282
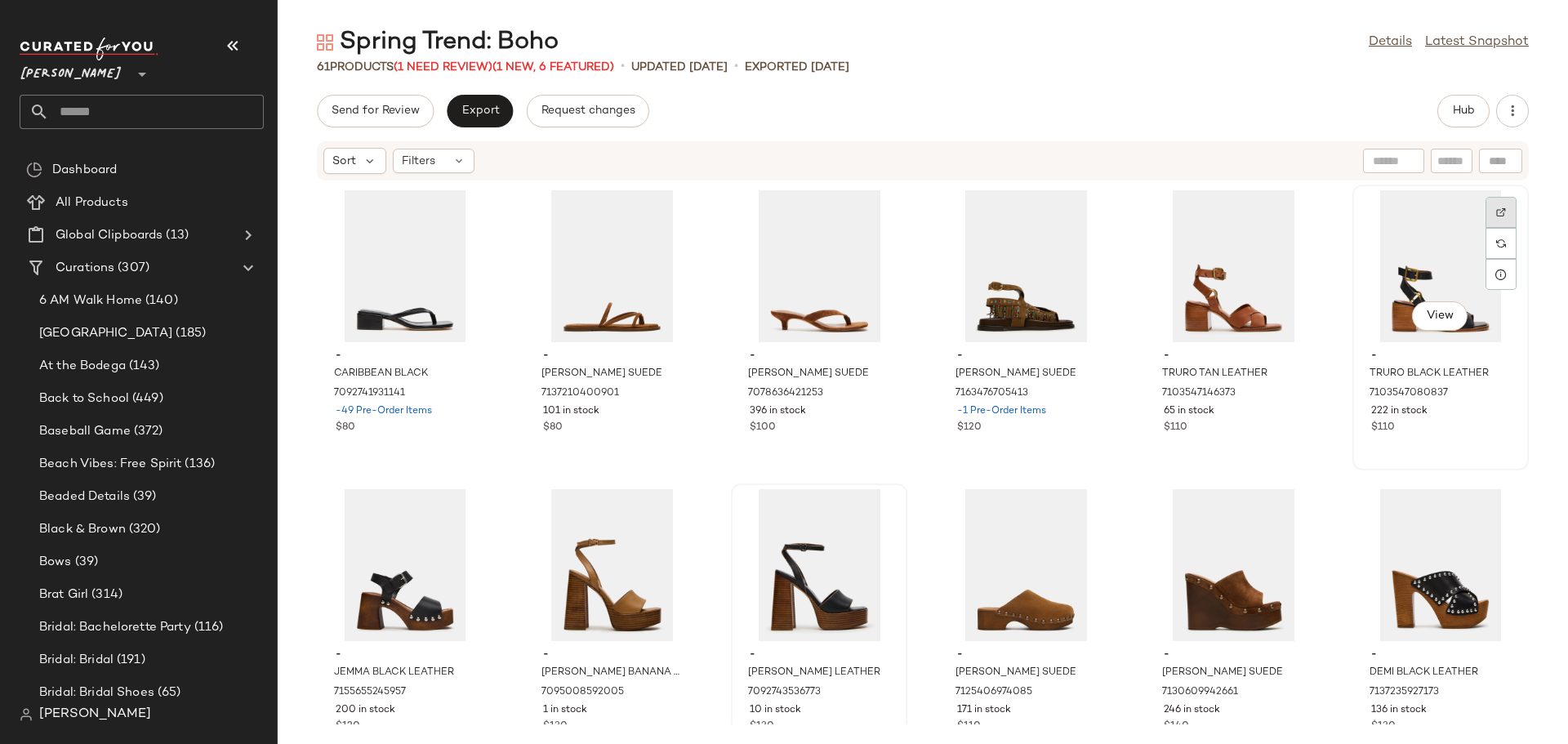
click at [1496, 212] on img at bounding box center [1500, 212] width 10 height 10
click at [1203, 260] on div "View" at bounding box center [1233, 266] width 165 height 152
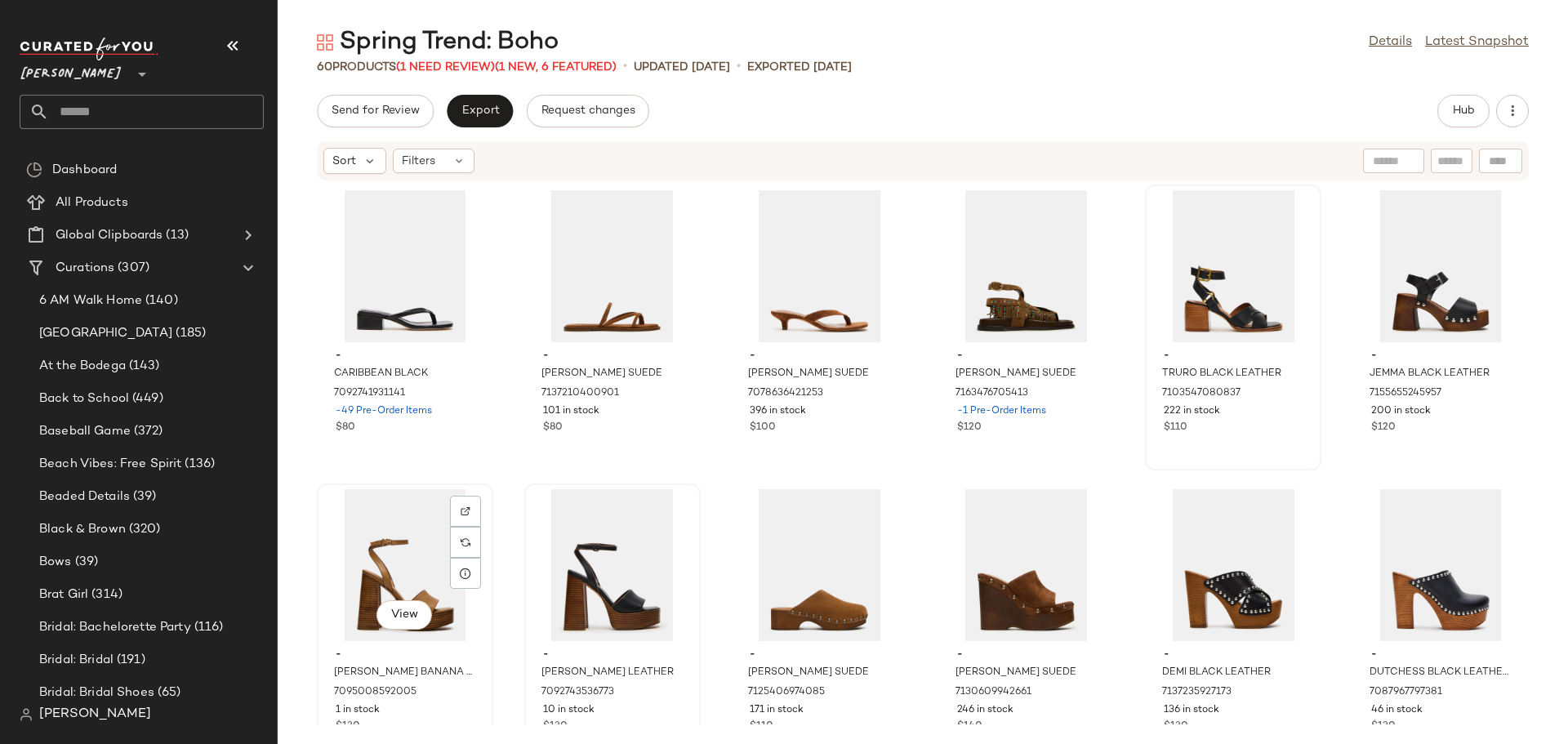
click at [363, 570] on div "View" at bounding box center [405, 565] width 165 height 152
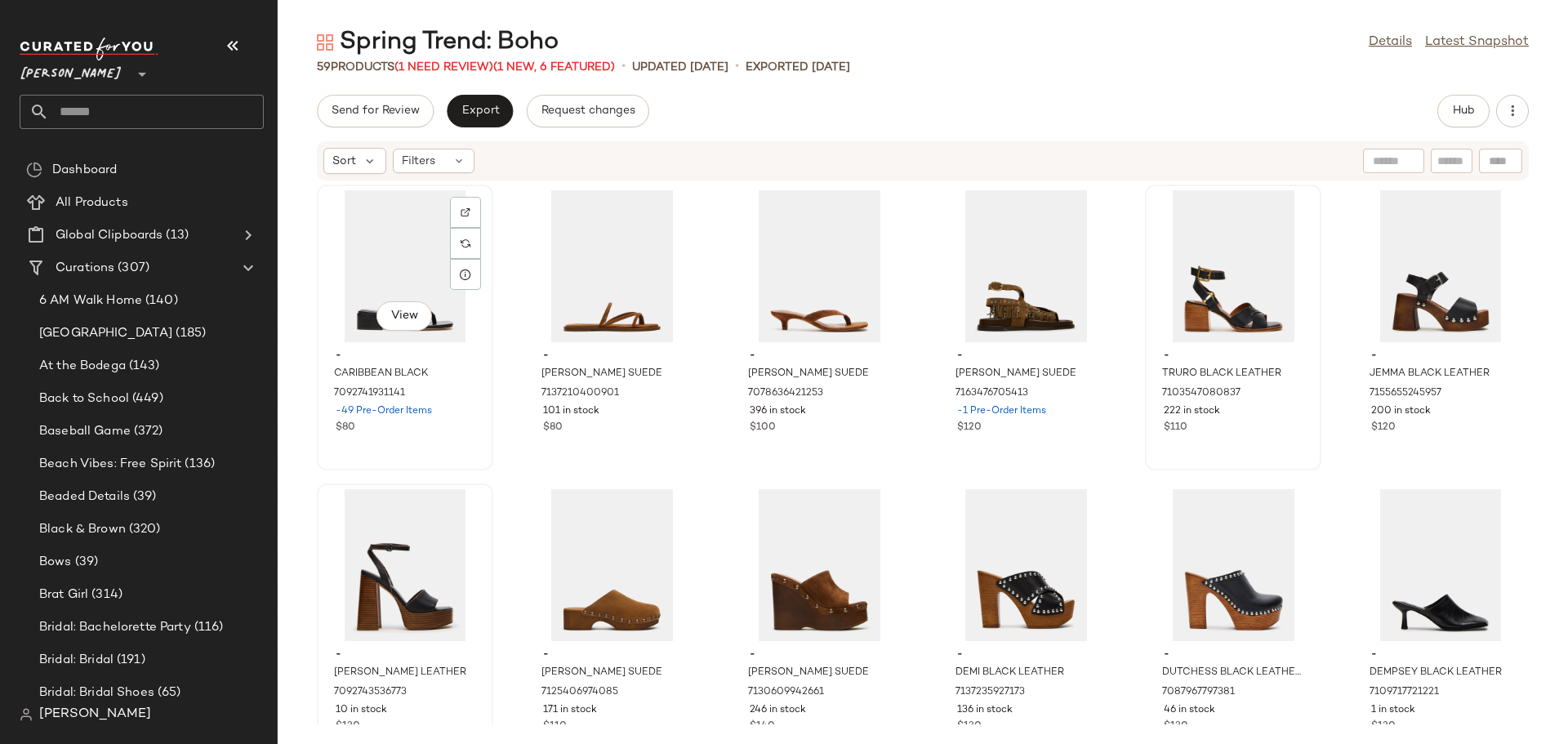
click at [390, 452] on div "View - CARIBBEAN BLACK 7092741931141 -49 Pre-Order Items $80" at bounding box center [405, 326] width 173 height 282
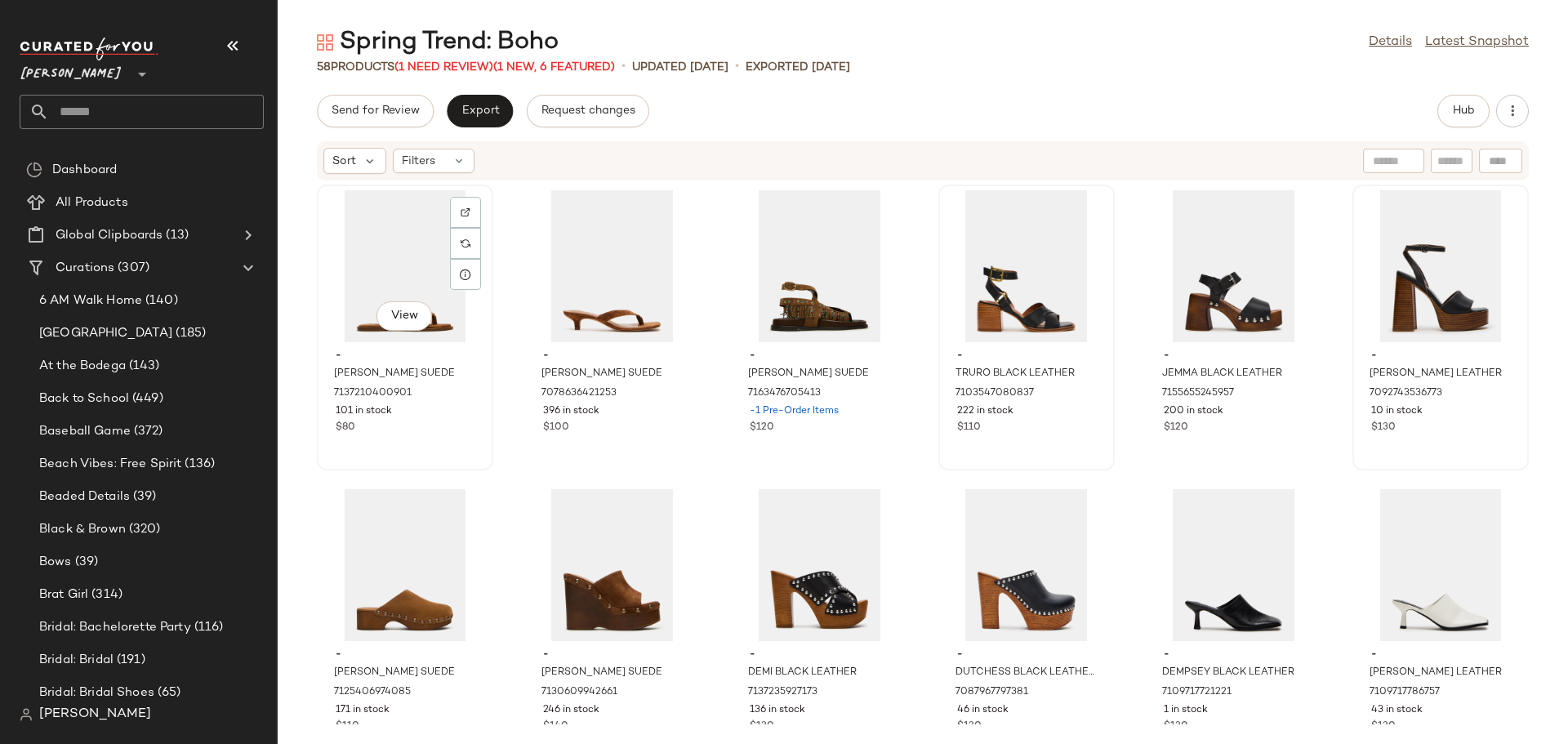
click at [412, 427] on div "$80" at bounding box center [405, 427] width 139 height 14
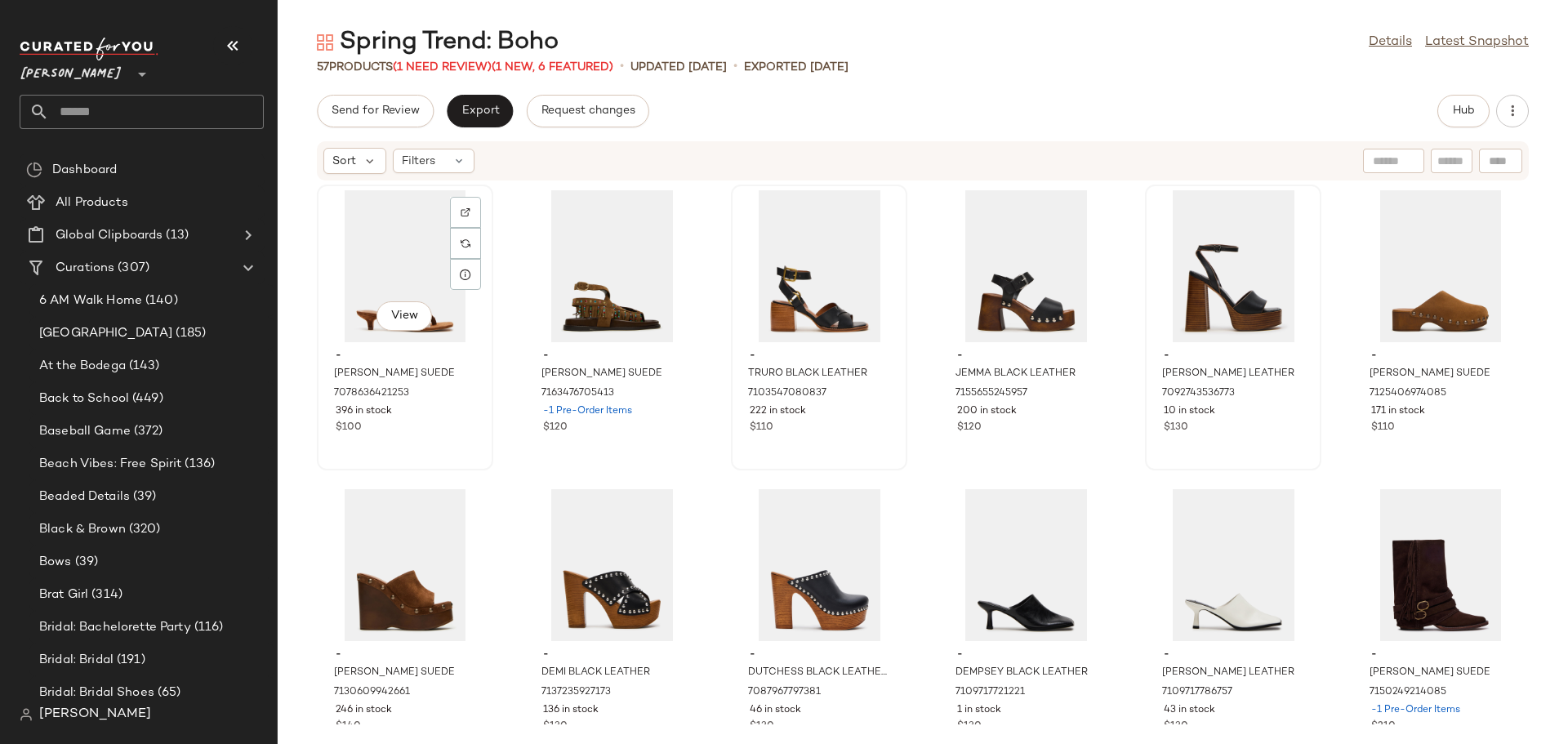
click at [429, 419] on div "- [PERSON_NAME] SUEDE 7078636421253 396 in stock $100" at bounding box center [405, 389] width 165 height 95
click at [509, 450] on div "View - [PERSON_NAME] SUEDE 7078636421253 396 in stock $100 - [PERSON_NAME] SUED…" at bounding box center [922, 453] width 1290 height 543
click at [853, 433] on div "$110" at bounding box center [819, 427] width 139 height 14
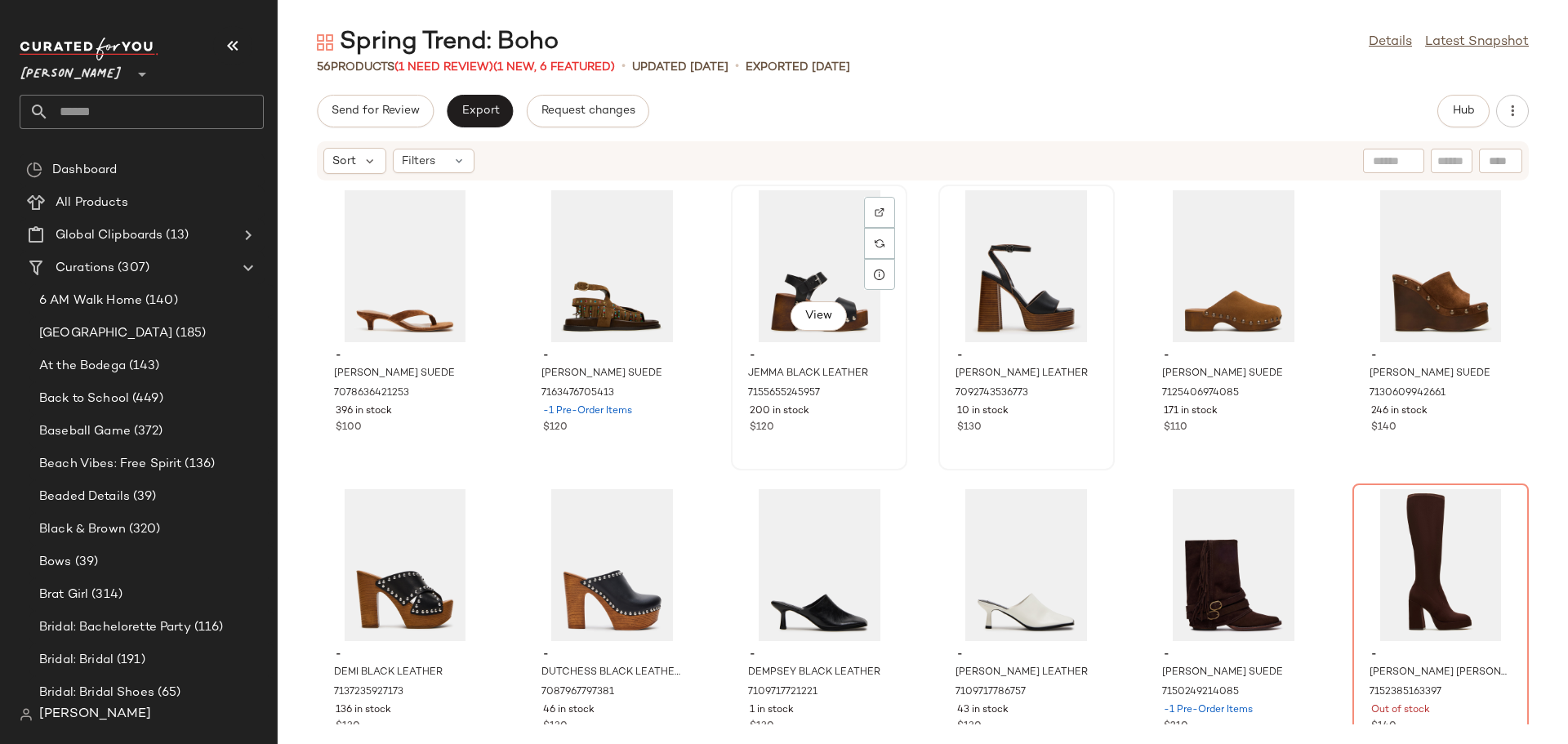
click at [853, 432] on div "$120" at bounding box center [819, 427] width 139 height 14
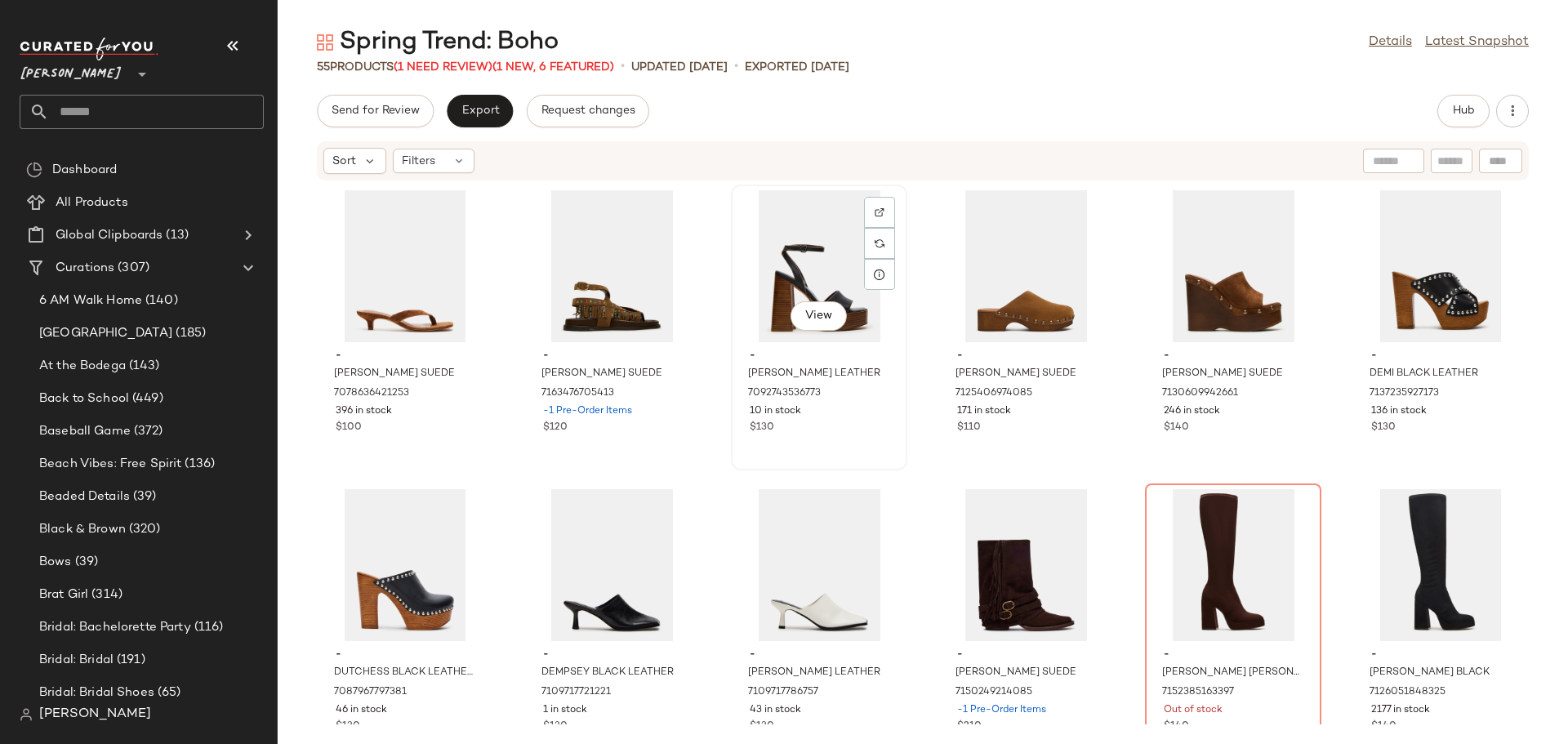
click at [855, 440] on div "View - [PERSON_NAME] LEATHER 7092743536773 10 in stock $130" at bounding box center [819, 326] width 173 height 282
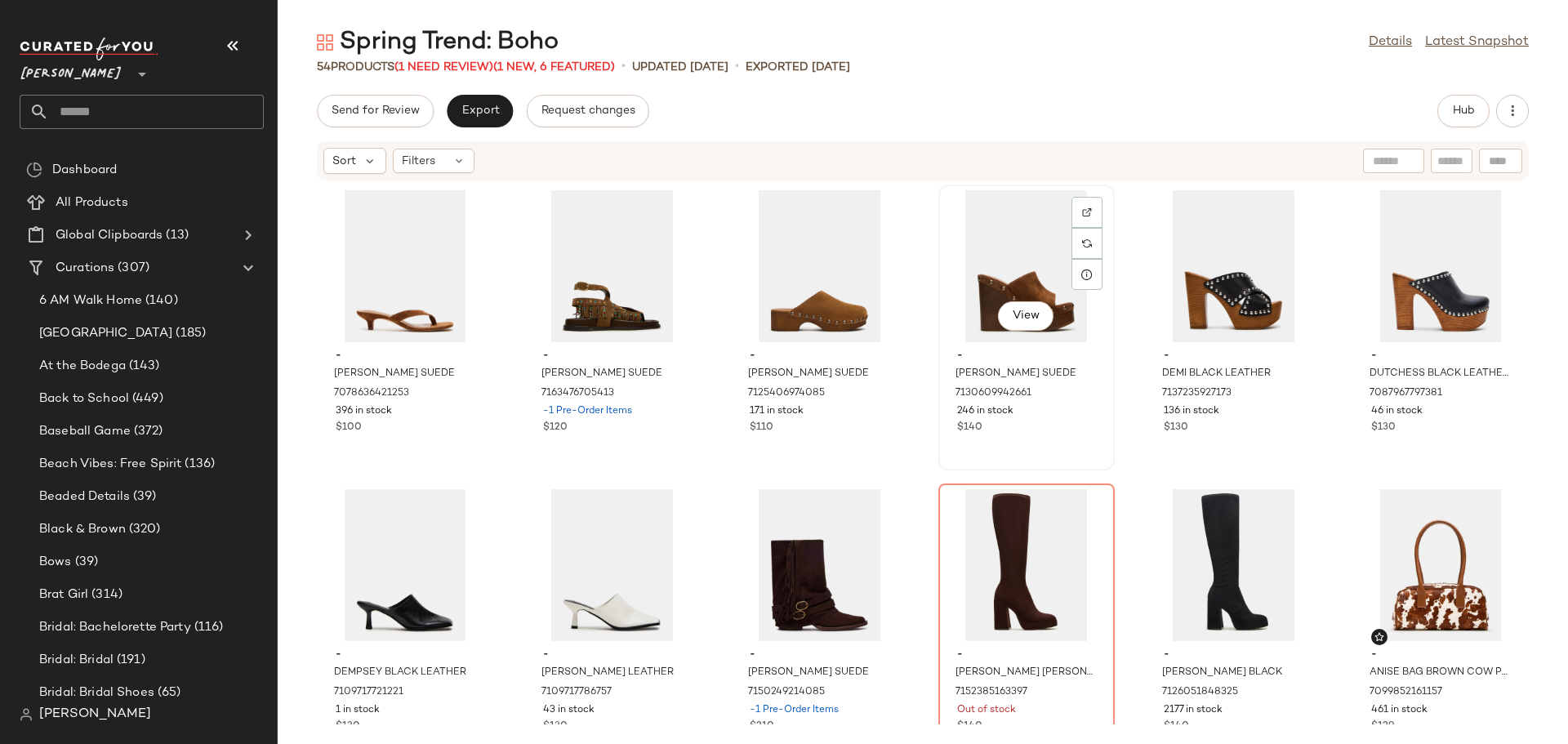
click at [984, 430] on div "$140" at bounding box center [1026, 427] width 139 height 14
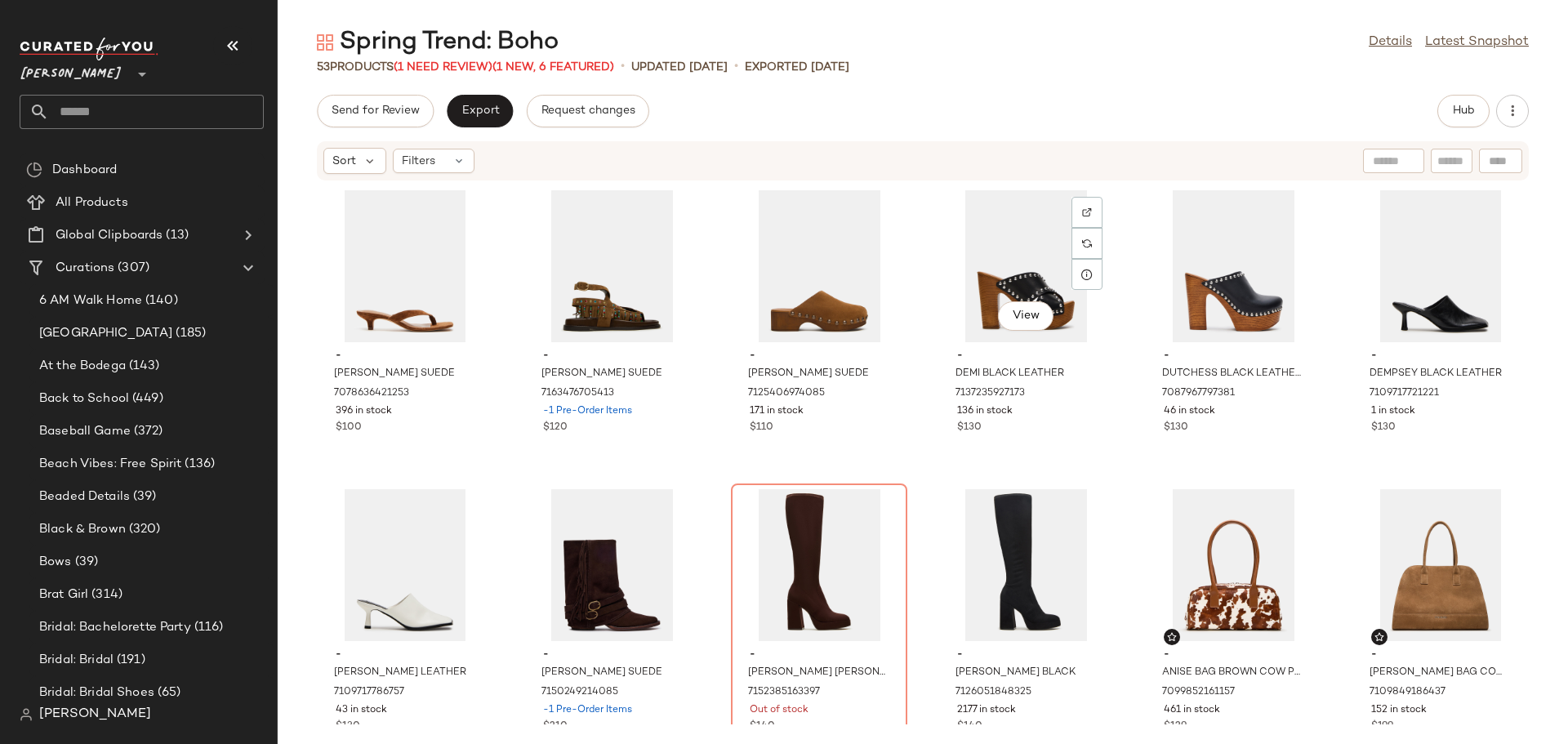
click at [984, 430] on div "$130" at bounding box center [1026, 427] width 139 height 14
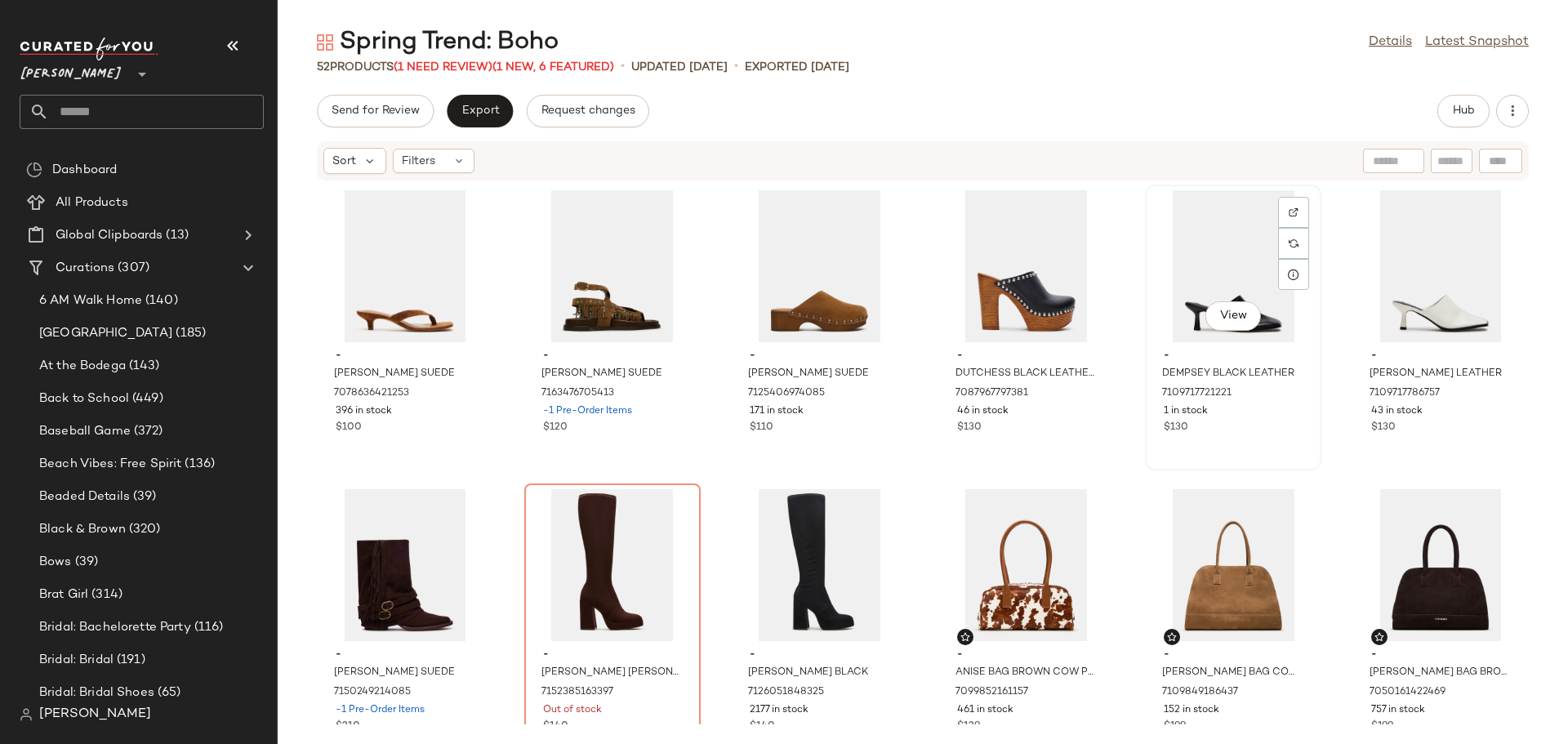
click at [1250, 437] on div "View - DEMPSEY BLACK LEATHER 7109717721221 1 in stock $130" at bounding box center [1233, 326] width 173 height 282
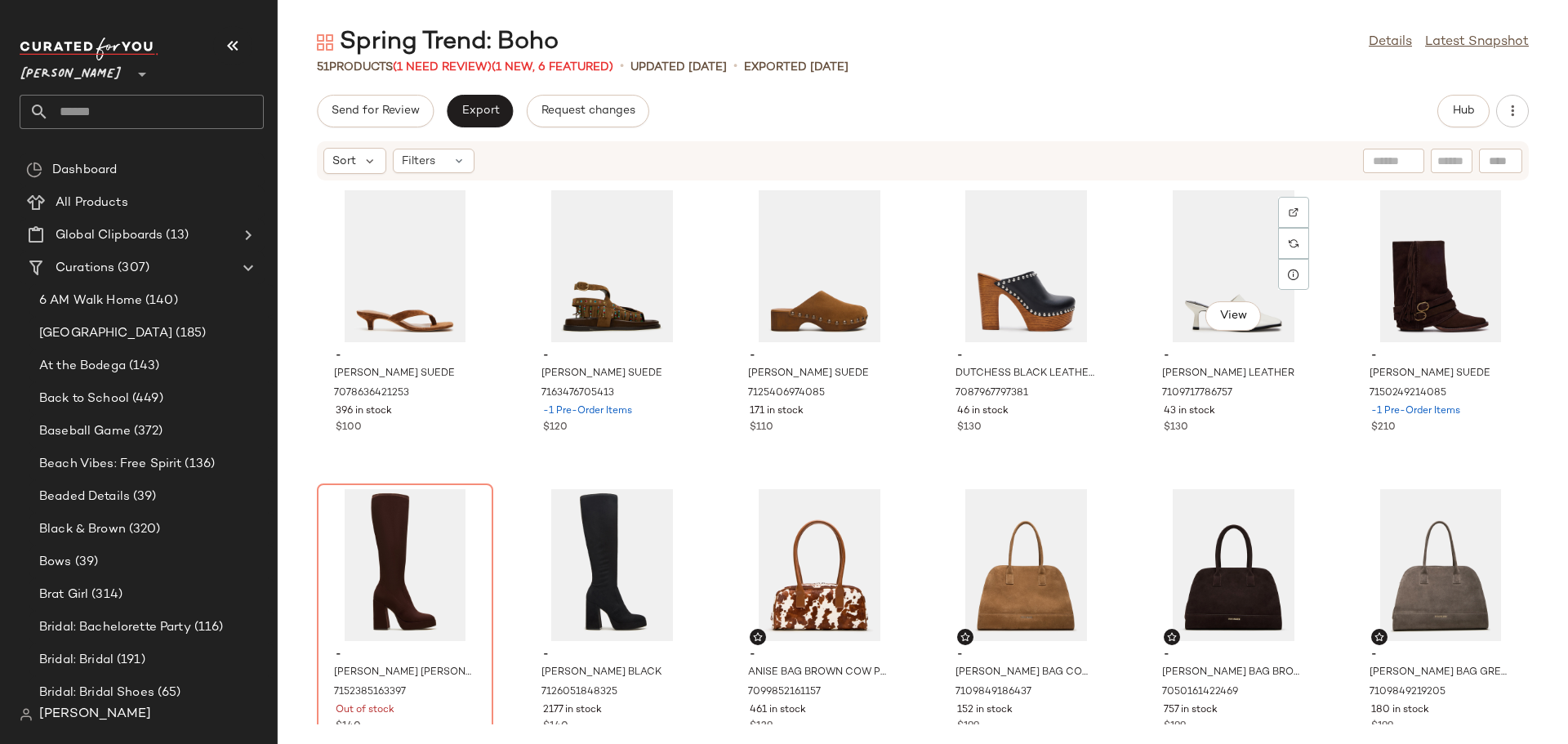
click at [1250, 441] on div "View - [PERSON_NAME] LEATHER 7109717786757 43 in stock $130" at bounding box center [1233, 326] width 173 height 282
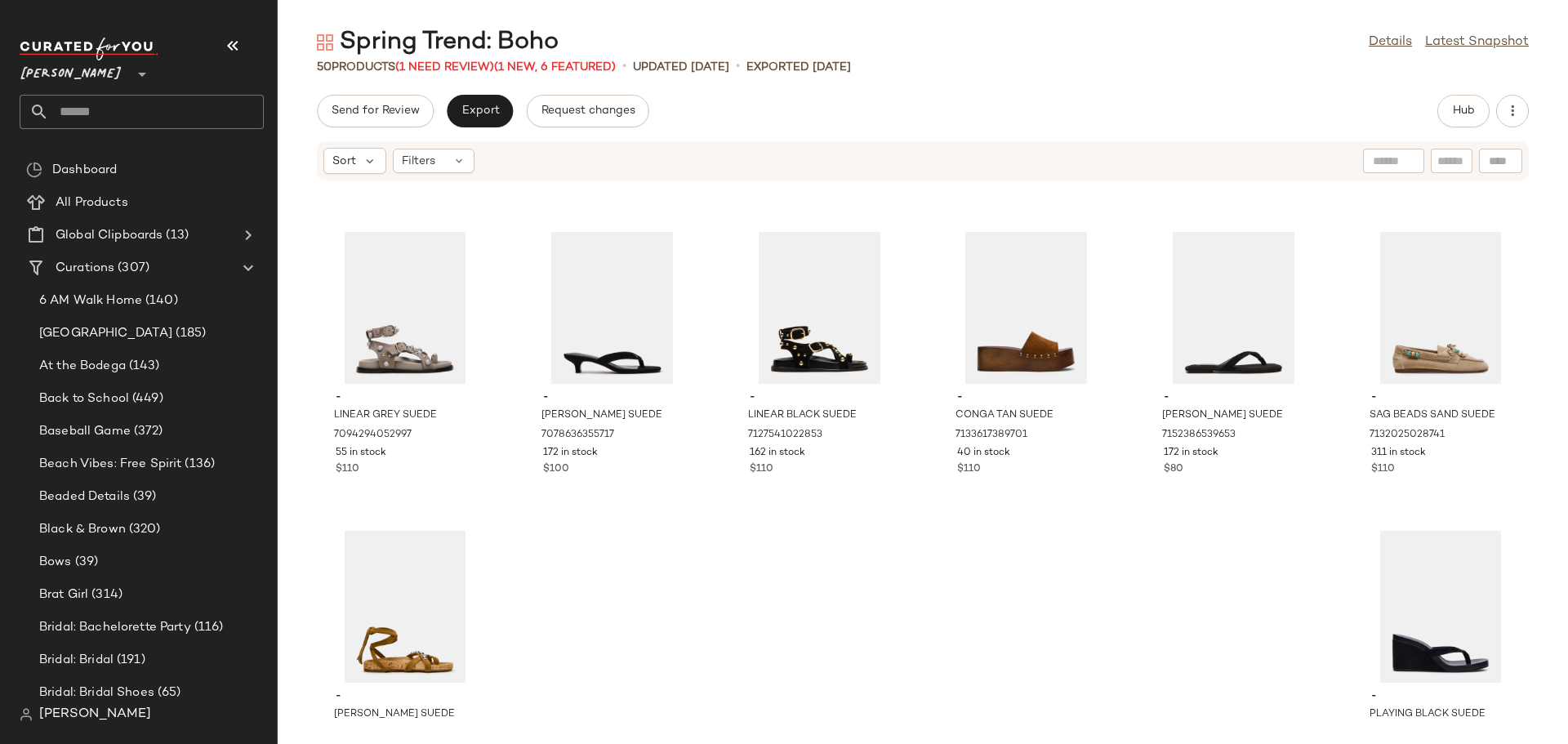
scroll to position [1987, 0]
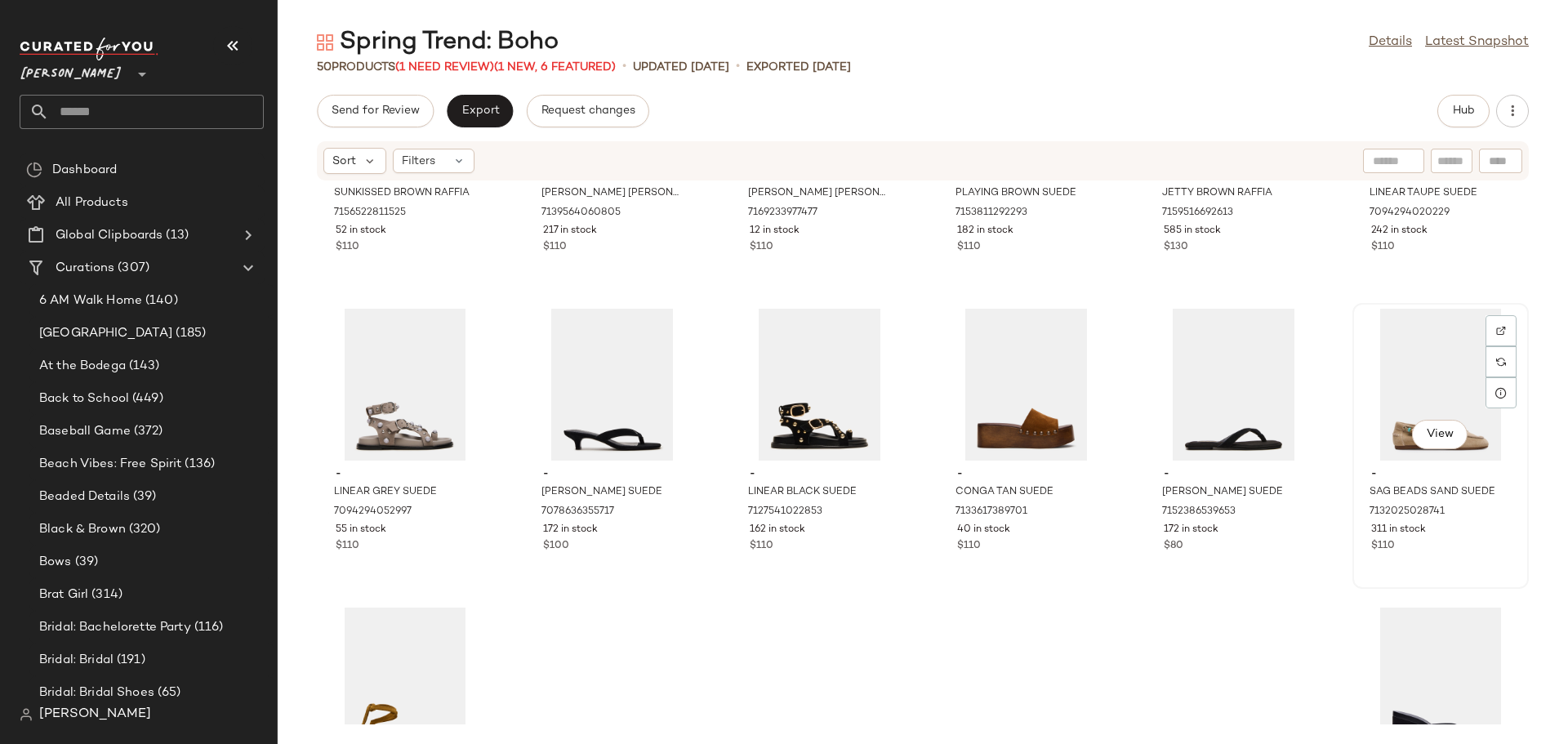
click at [1379, 391] on div "View" at bounding box center [1440, 384] width 165 height 152
click at [1496, 332] on img at bounding box center [1500, 330] width 10 height 10
click at [1398, 377] on div "View" at bounding box center [1440, 384] width 165 height 152
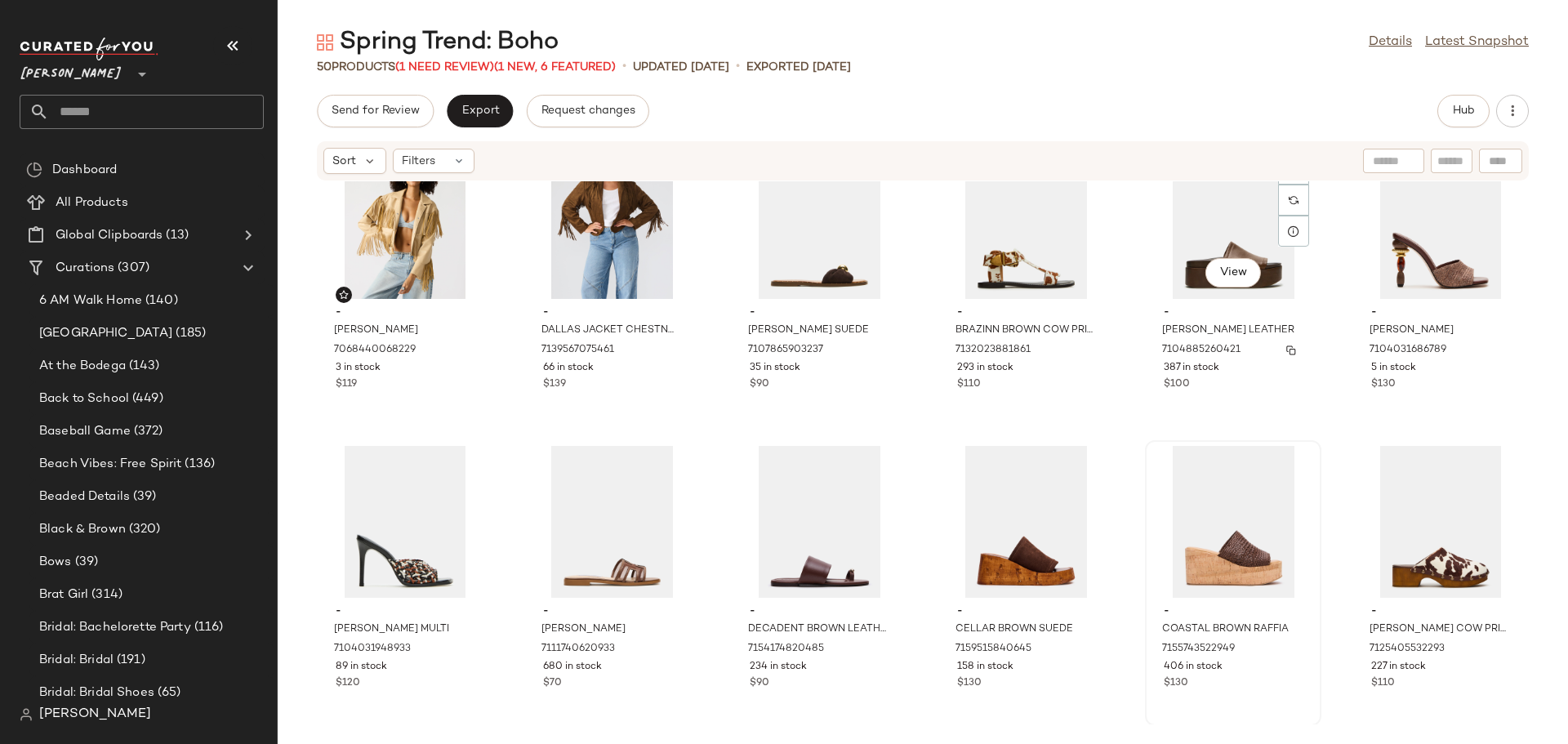
scroll to position [1088, 0]
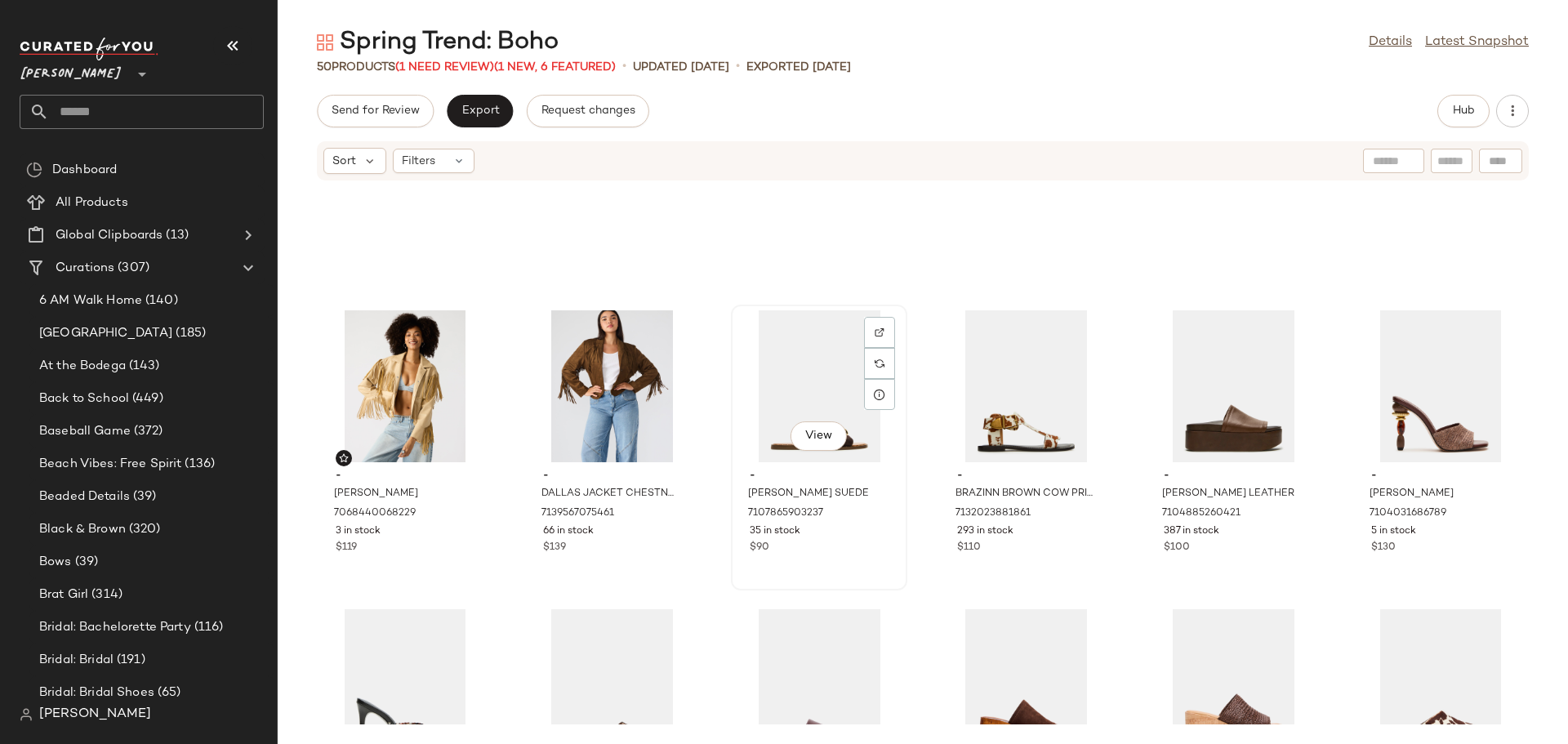
click at [821, 380] on div "View" at bounding box center [819, 386] width 165 height 152
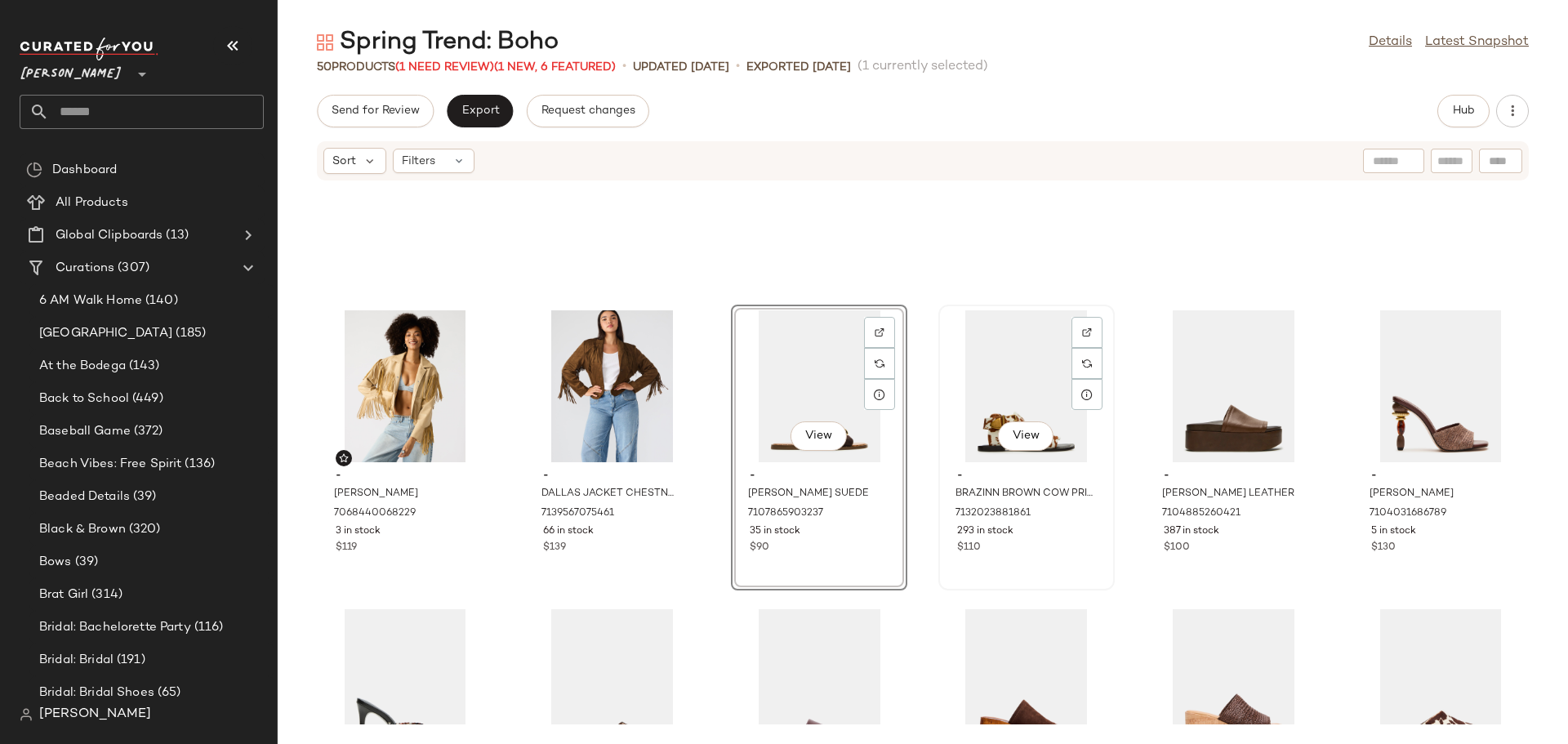
click at [1005, 369] on div "View" at bounding box center [1026, 386] width 165 height 152
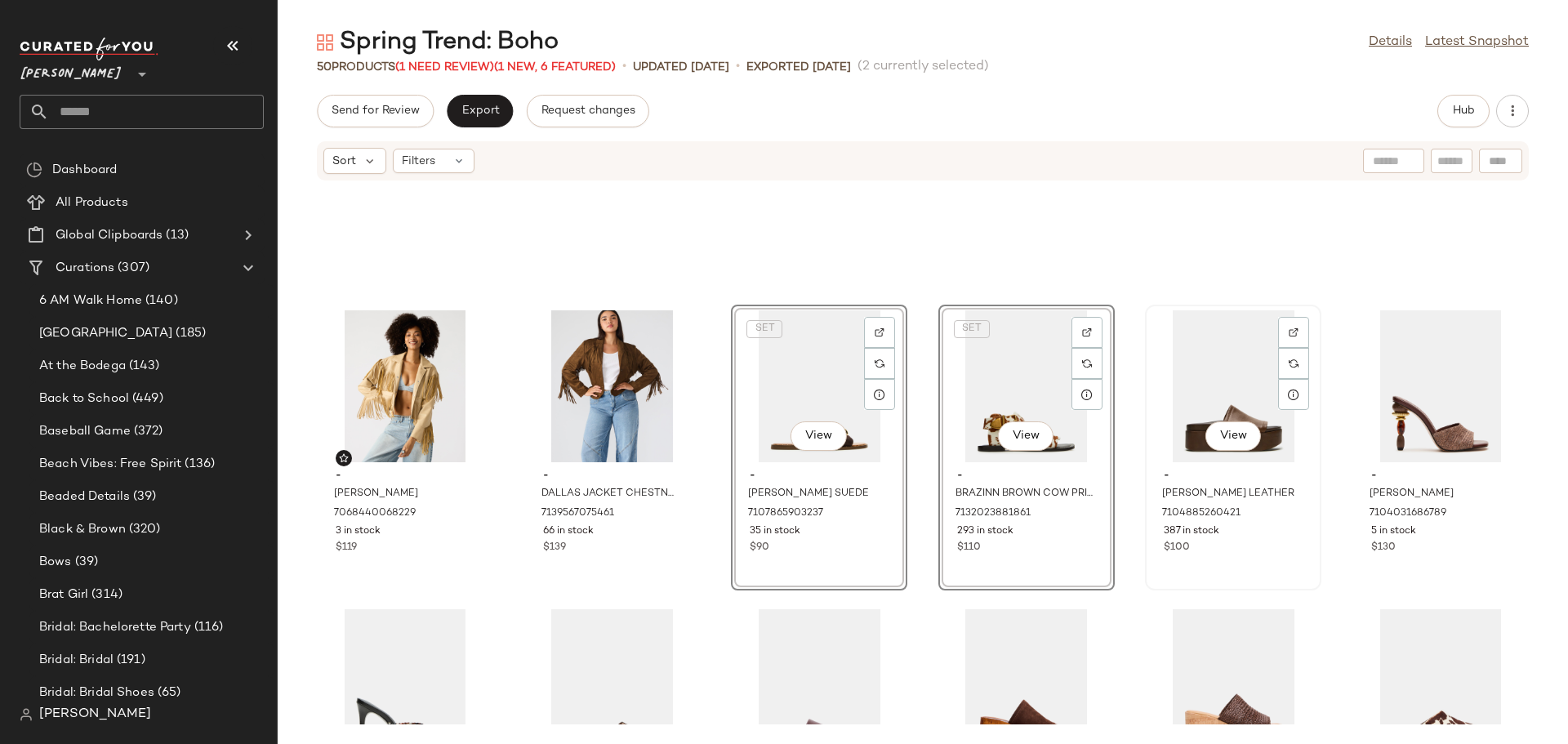
click at [1197, 359] on div "View" at bounding box center [1233, 386] width 165 height 152
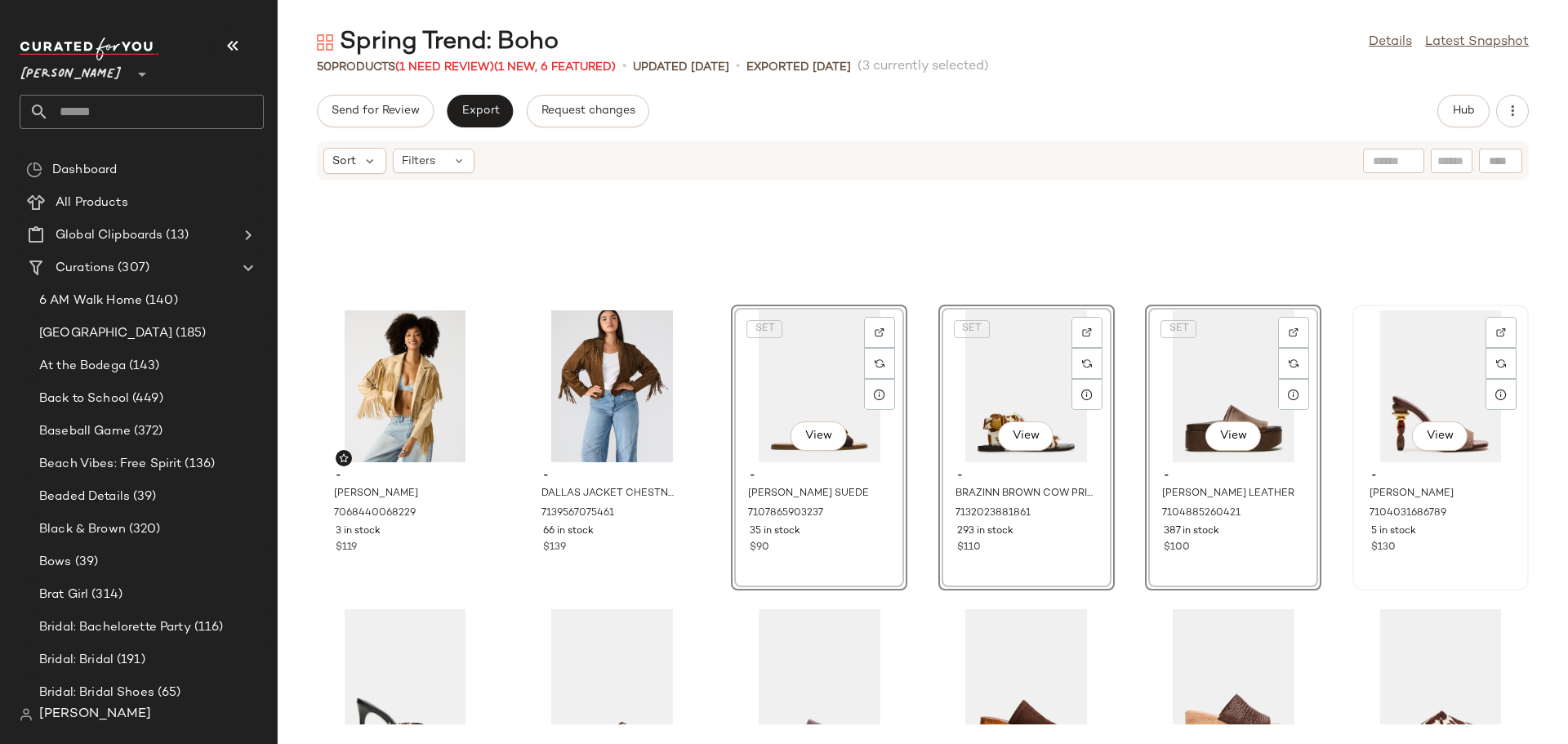
click at [1399, 368] on div "View" at bounding box center [1440, 386] width 165 height 152
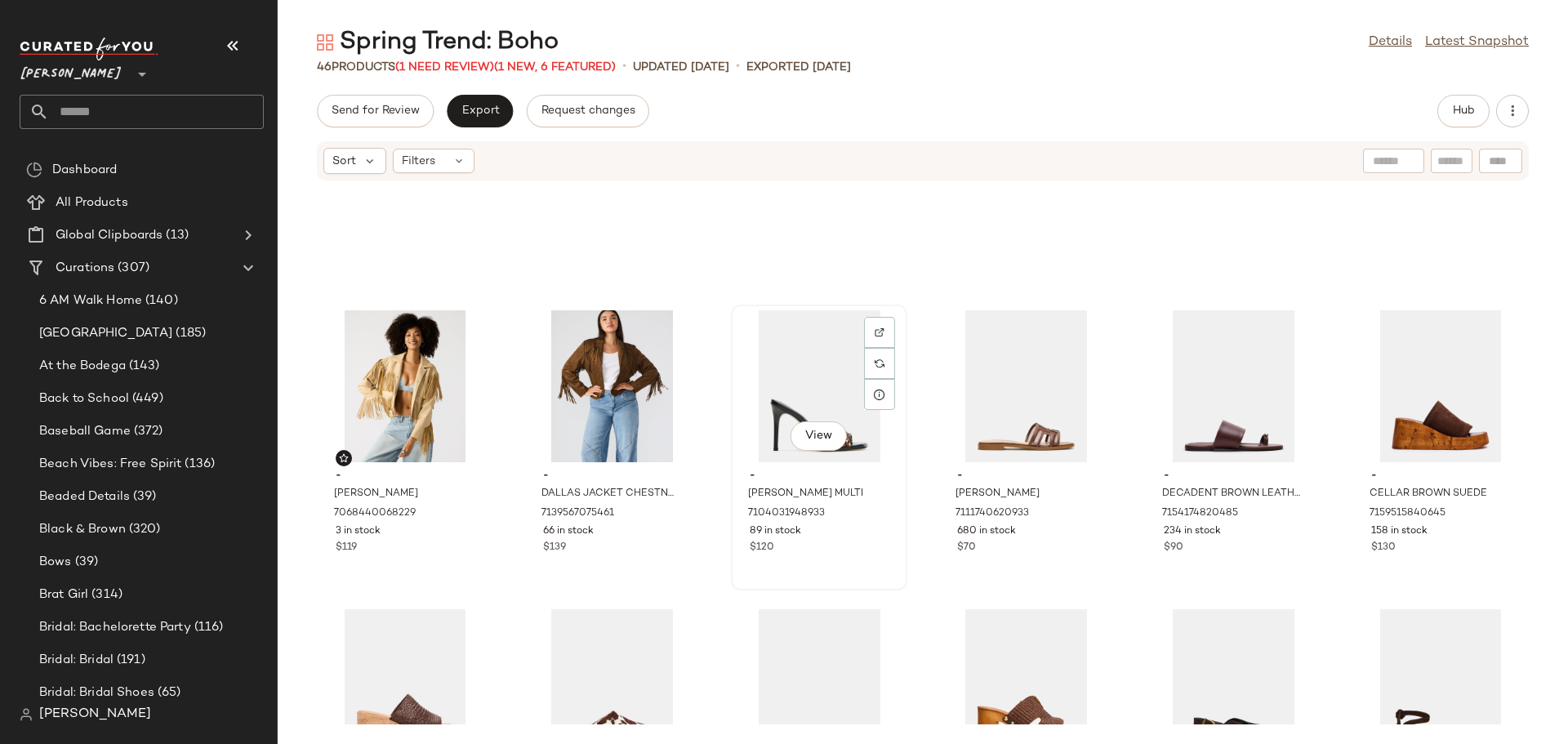
click at [784, 344] on div "View" at bounding box center [819, 386] width 165 height 152
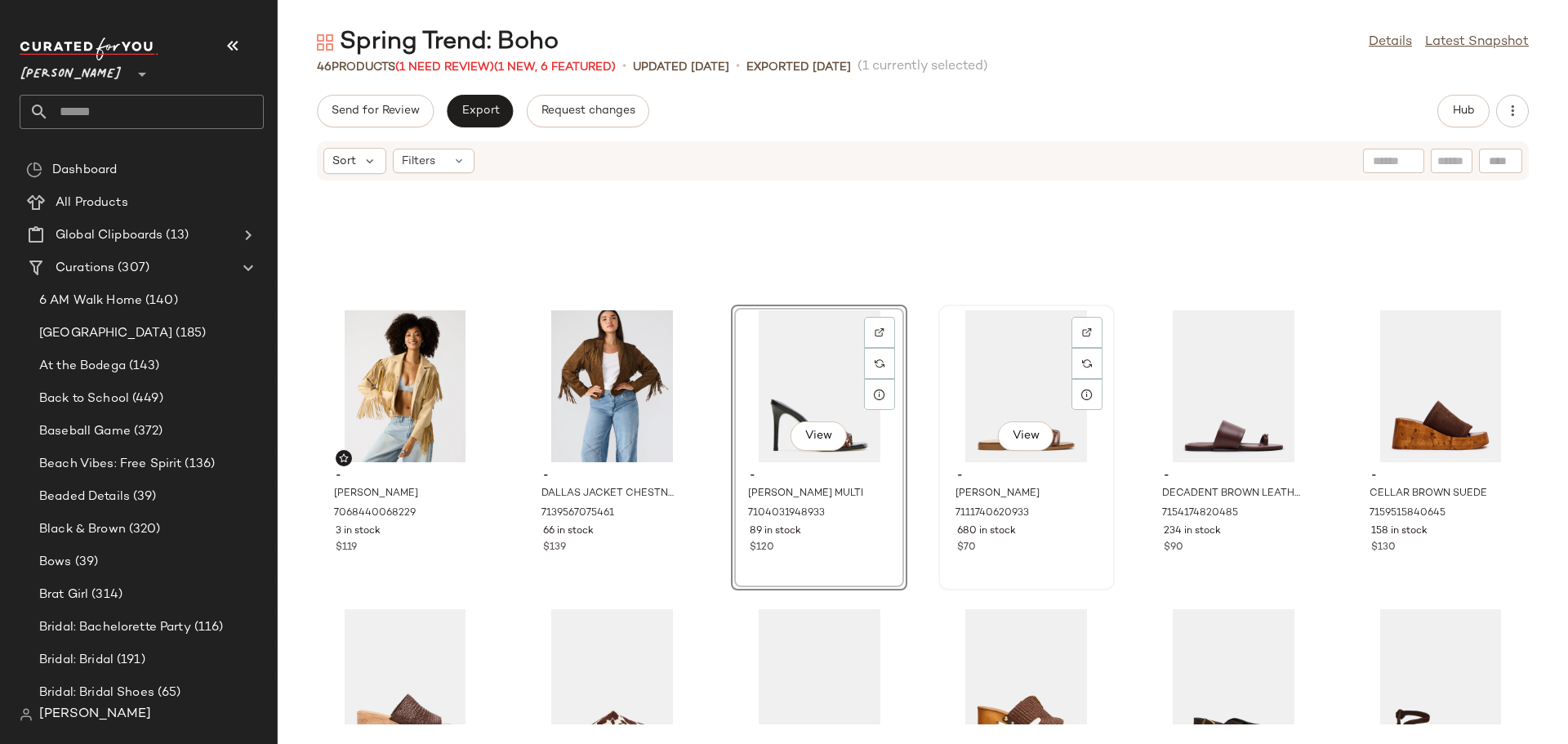
click at [1032, 553] on div "$70" at bounding box center [1026, 548] width 139 height 14
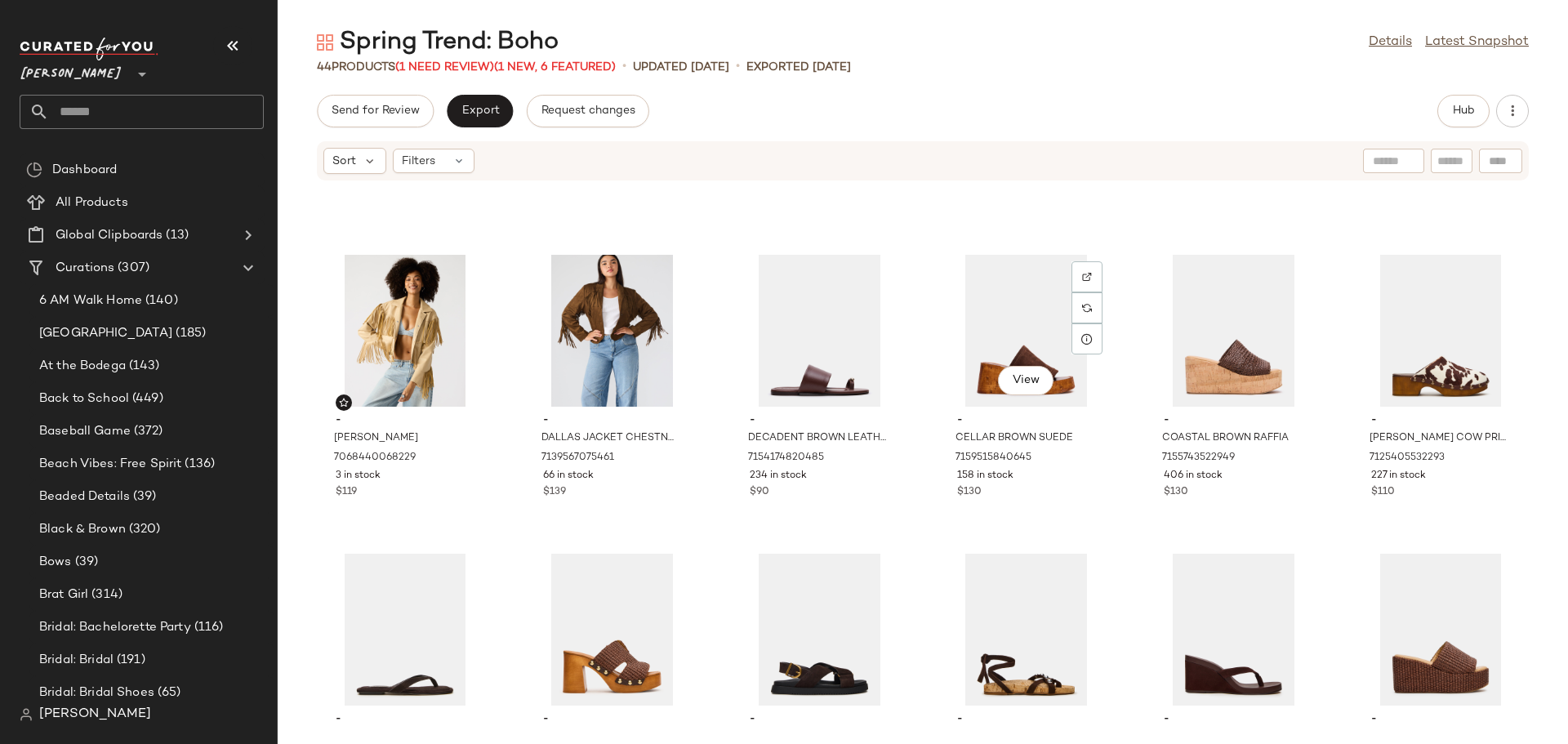
scroll to position [1171, 0]
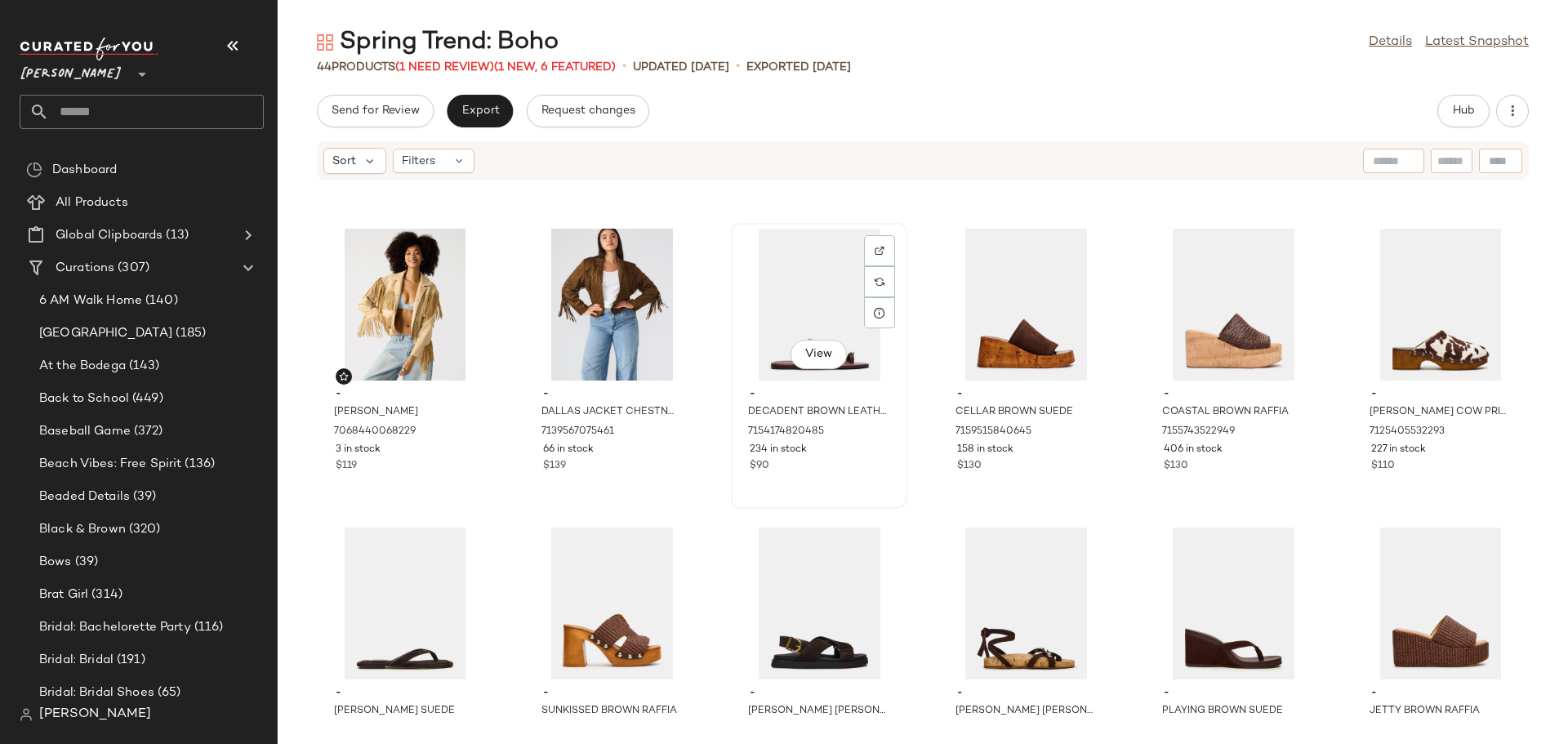
click at [841, 488] on div "View - DECADENT BROWN LEATHER 7154174820485 234 in stock $90" at bounding box center [819, 365] width 173 height 282
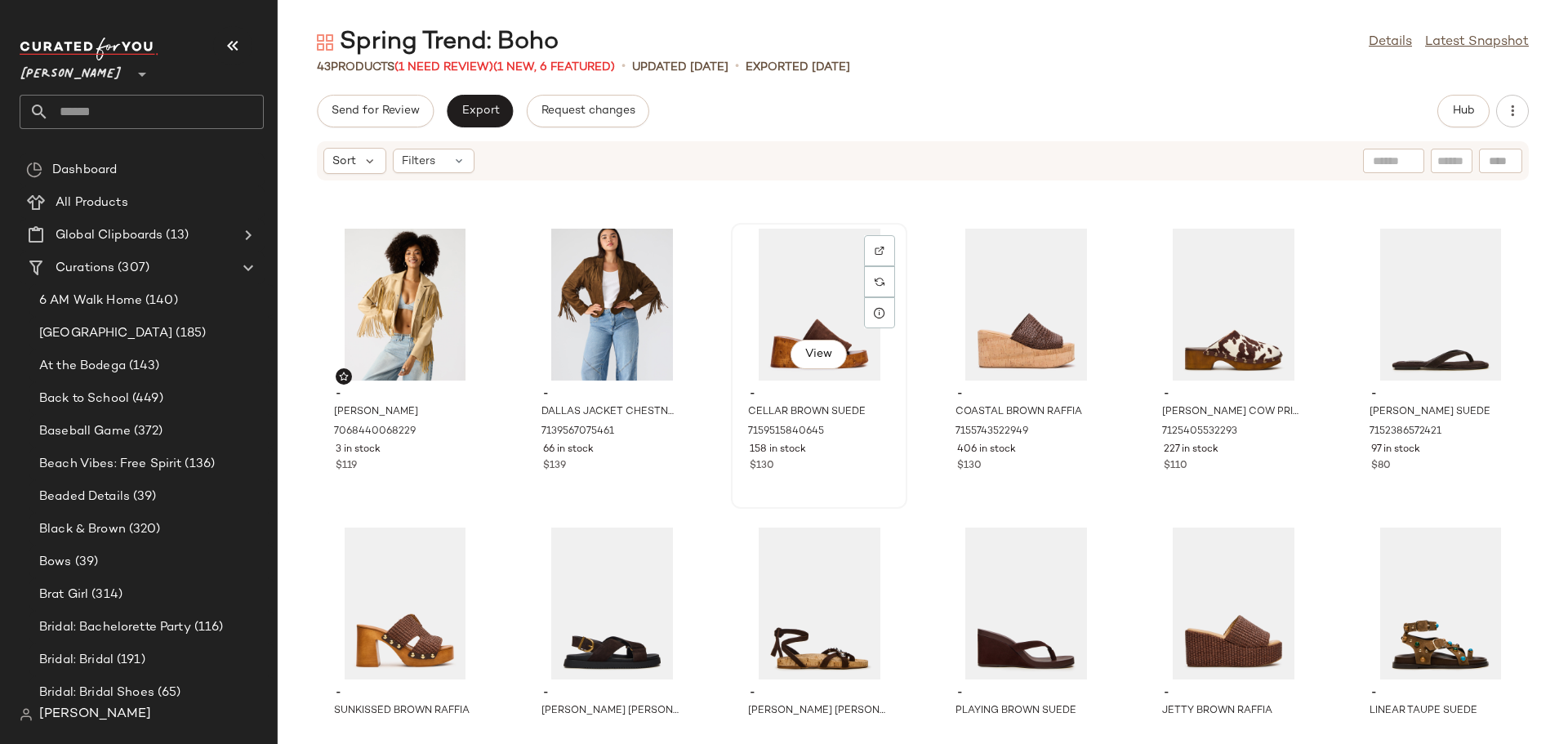
click at [832, 482] on div "View - CELLAR BROWN SUEDE 7159515840645 158 in stock $130" at bounding box center [819, 365] width 173 height 282
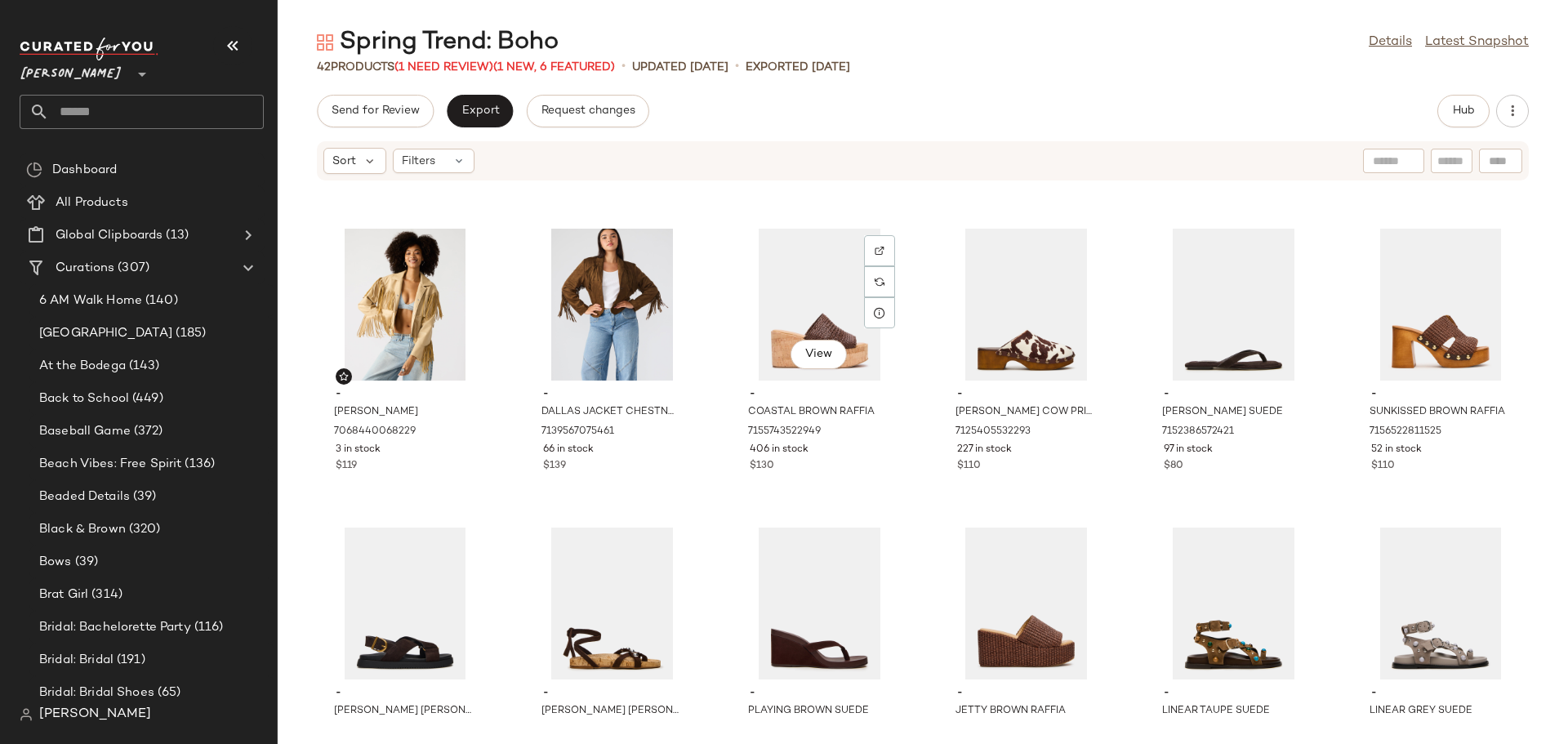
click at [832, 482] on div "View - COASTAL BROWN RAFFIA 7155743522949 406 in stock $130" at bounding box center [819, 365] width 173 height 282
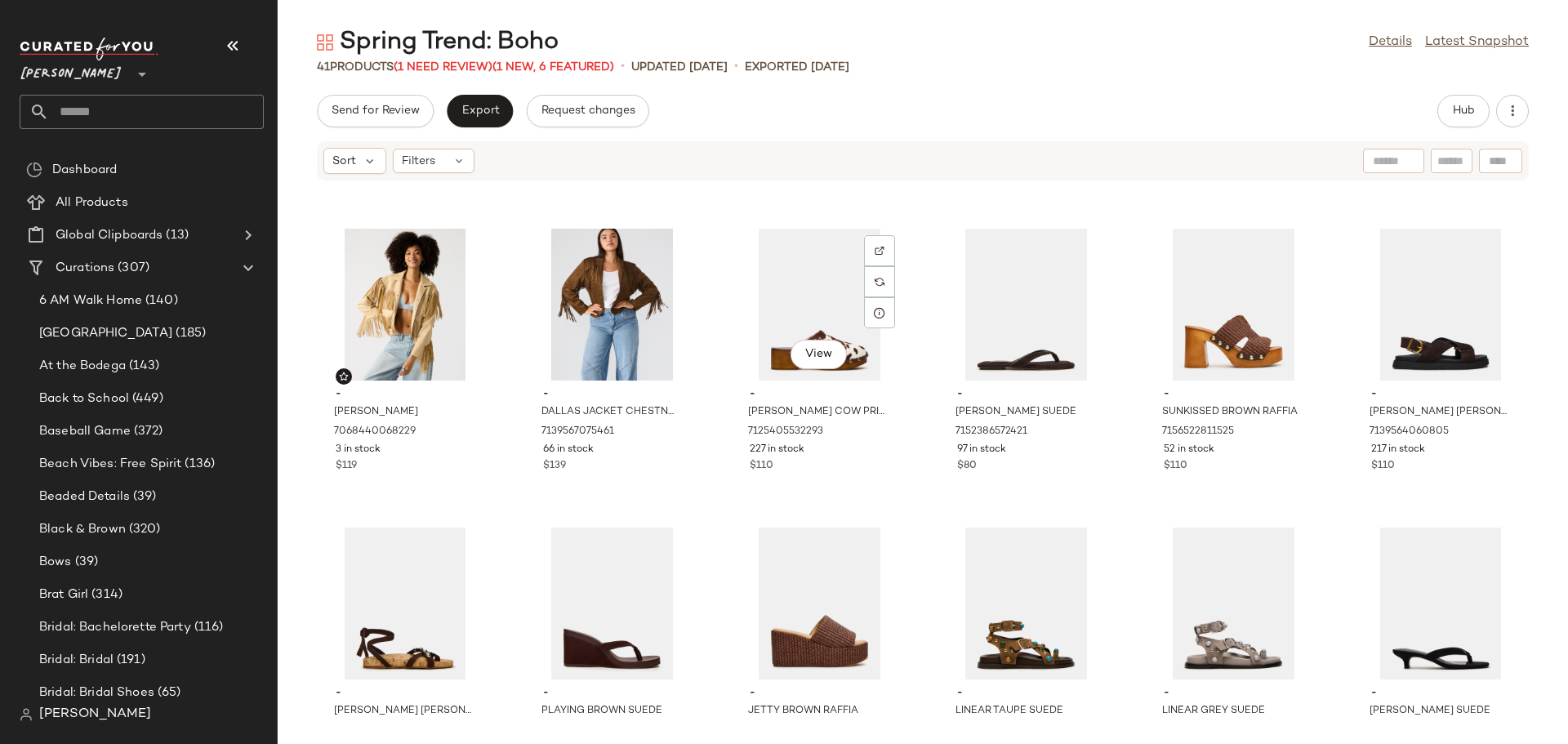
click at [832, 482] on div "View - [PERSON_NAME] COW PRINT 7125405532293 227 in stock $110" at bounding box center [819, 365] width 173 height 282
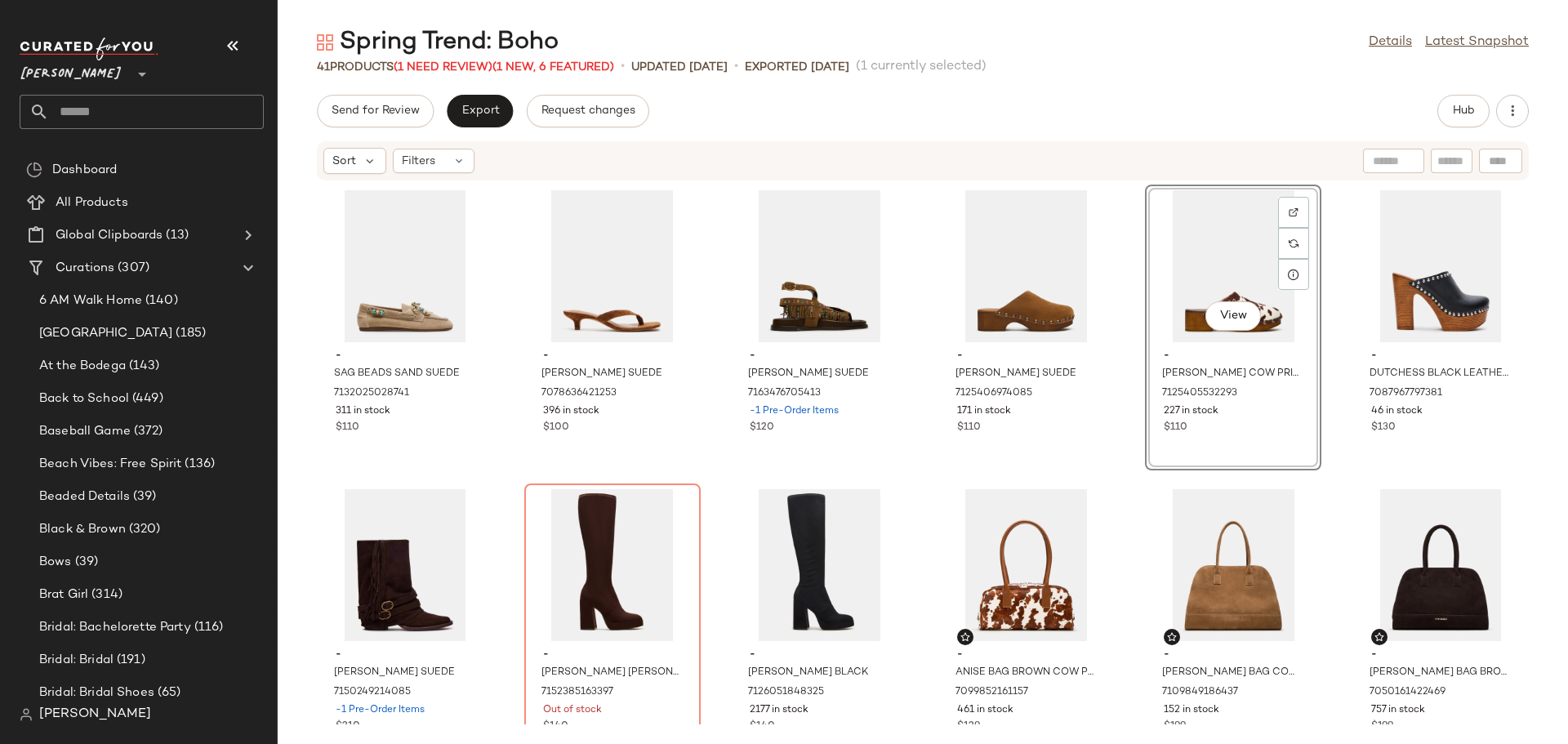
click at [494, 459] on div "- SAG BEADS SAND SUEDE 7132025028741 311 in stock $110 - [PERSON_NAME] SUEDE 70…" at bounding box center [922, 453] width 1290 height 543
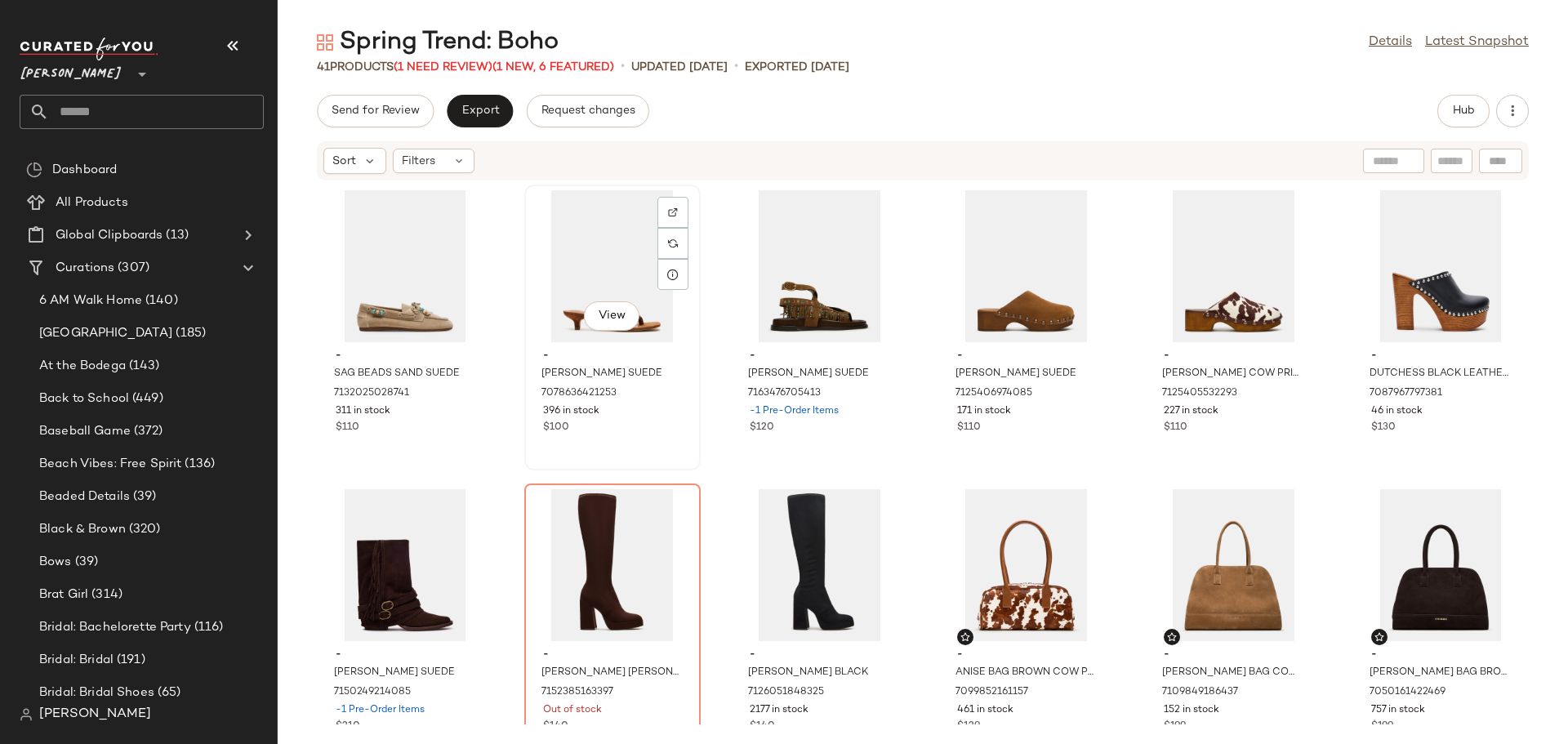
click at [633, 430] on div "$100" at bounding box center [612, 427] width 139 height 14
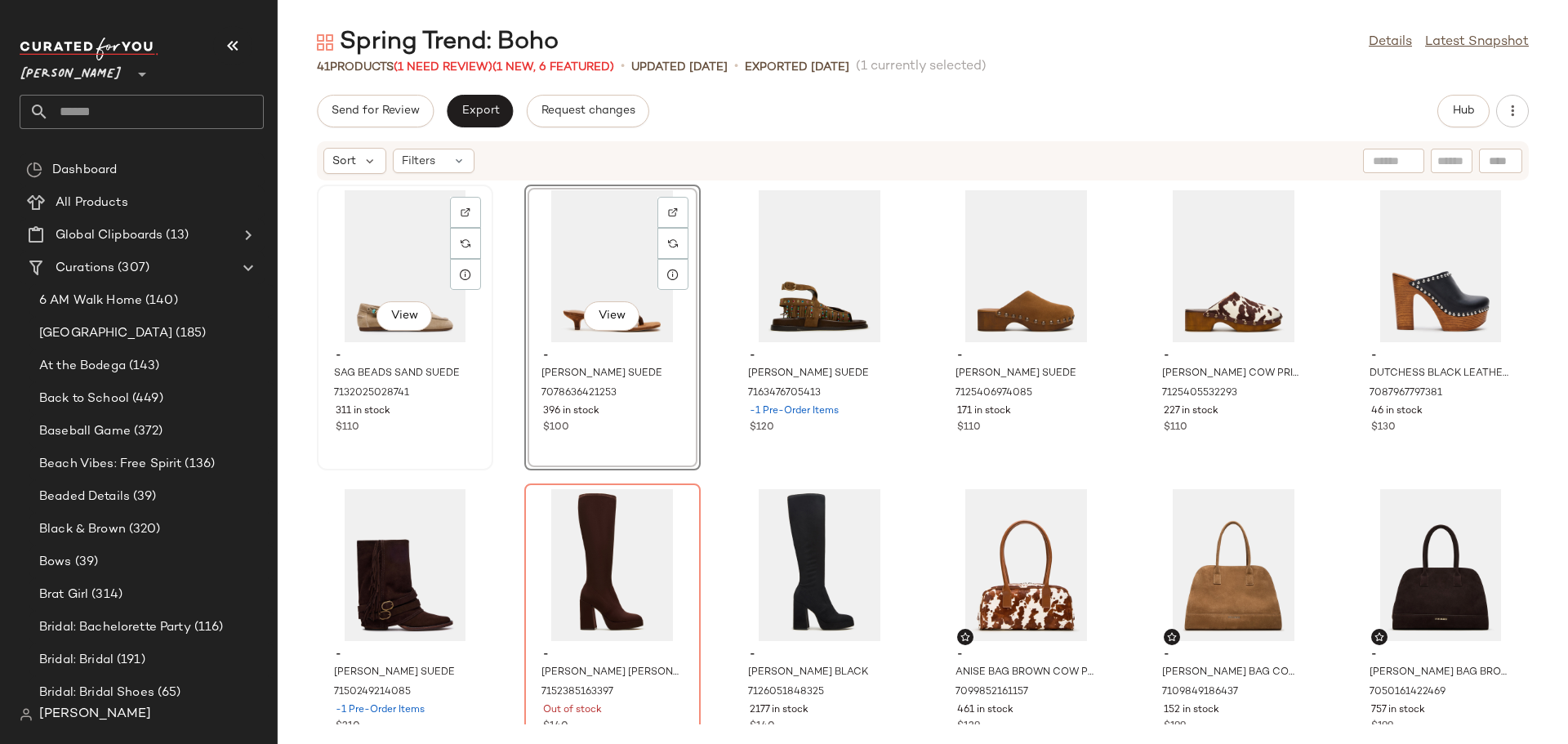
click at [436, 439] on div "View - SAG BEADS SAND SUEDE 7132025028741 311 in stock $110" at bounding box center [405, 326] width 173 height 282
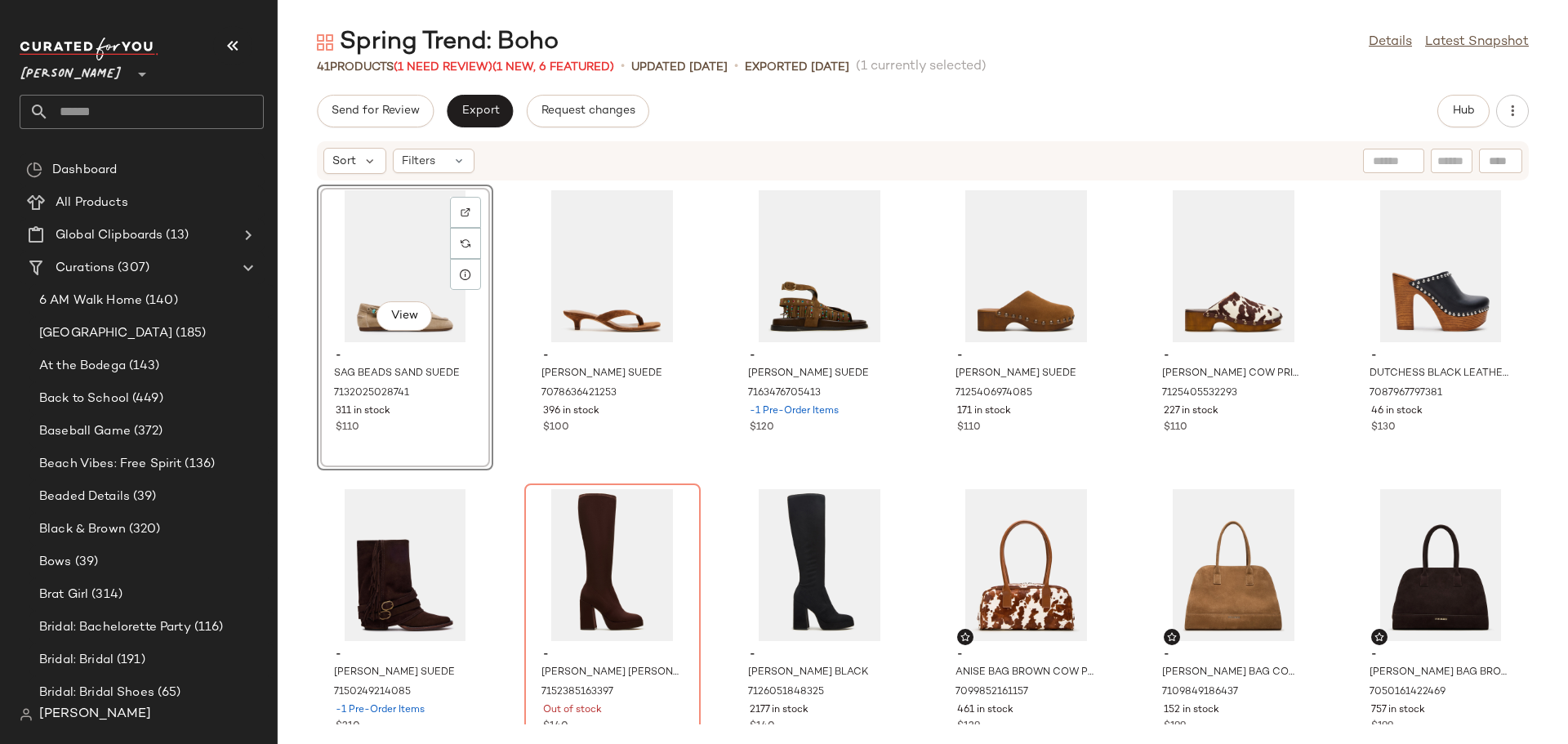
click at [508, 536] on div "View - SAG BEADS SAND SUEDE 7132025028741 311 in stock $110 - [PERSON_NAME] SUE…" at bounding box center [922, 453] width 1290 height 543
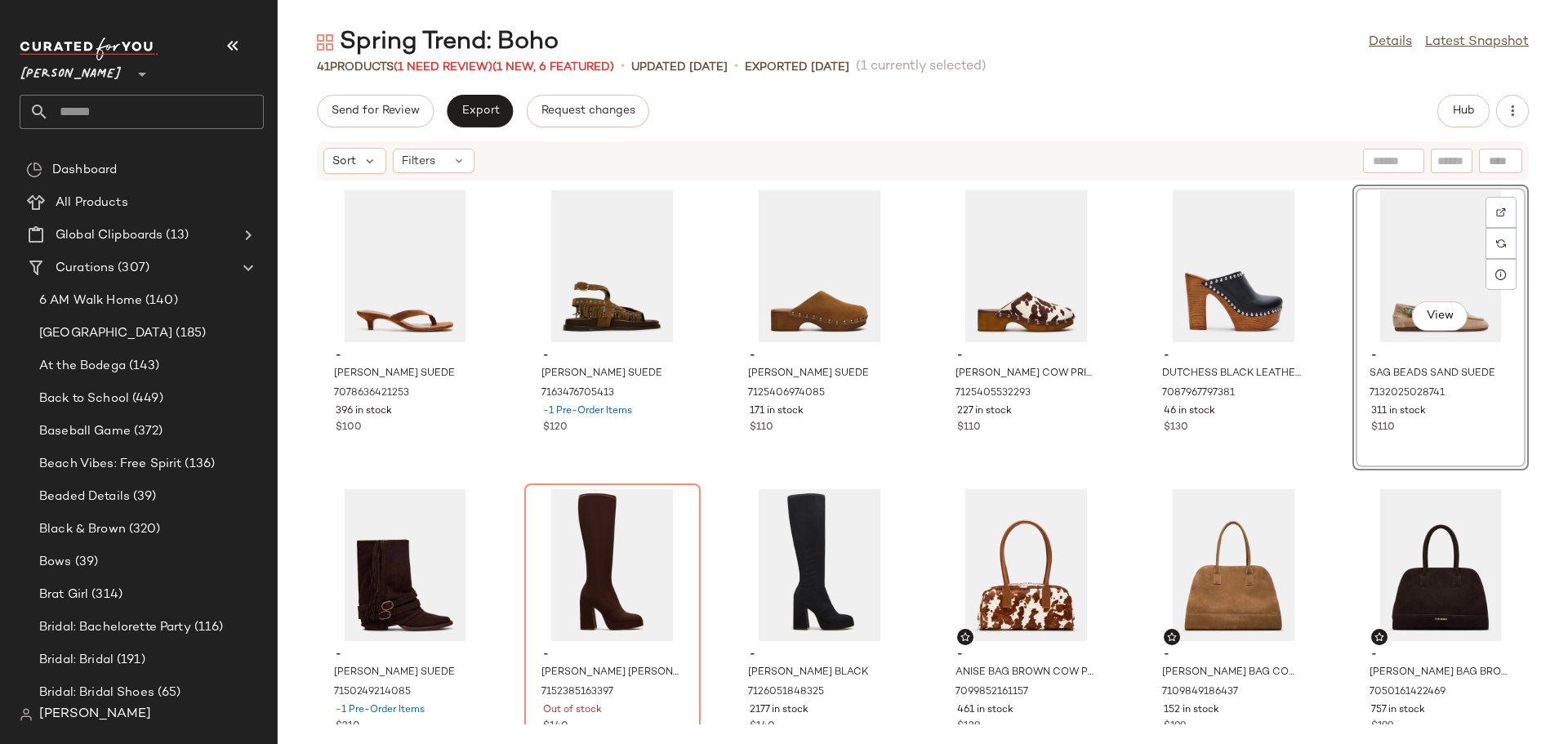
click at [721, 498] on div "- [PERSON_NAME] SUEDE 7078636421253 396 in stock $100 - [PERSON_NAME] SUEDE 716…" at bounding box center [922, 453] width 1290 height 543
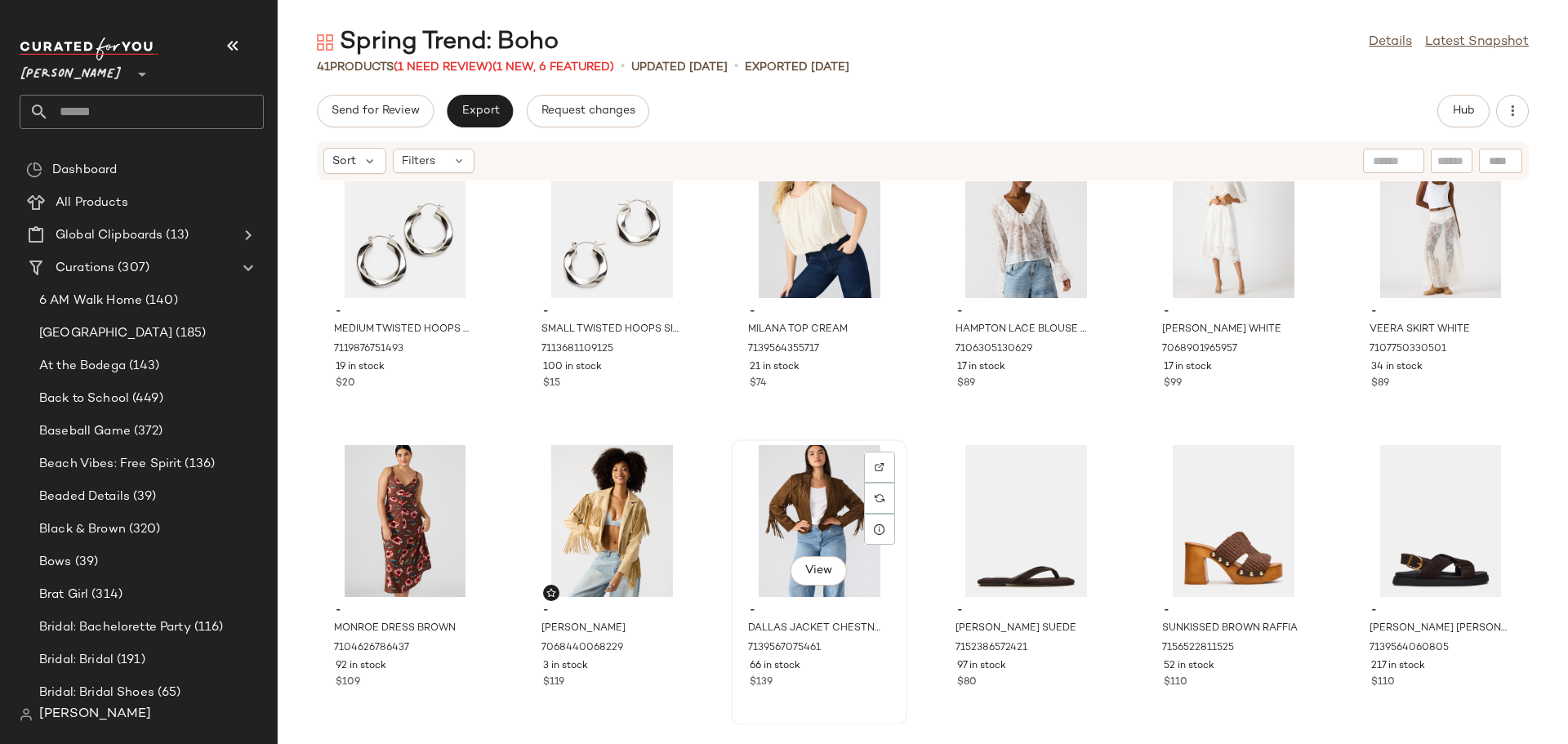
scroll to position [993, 0]
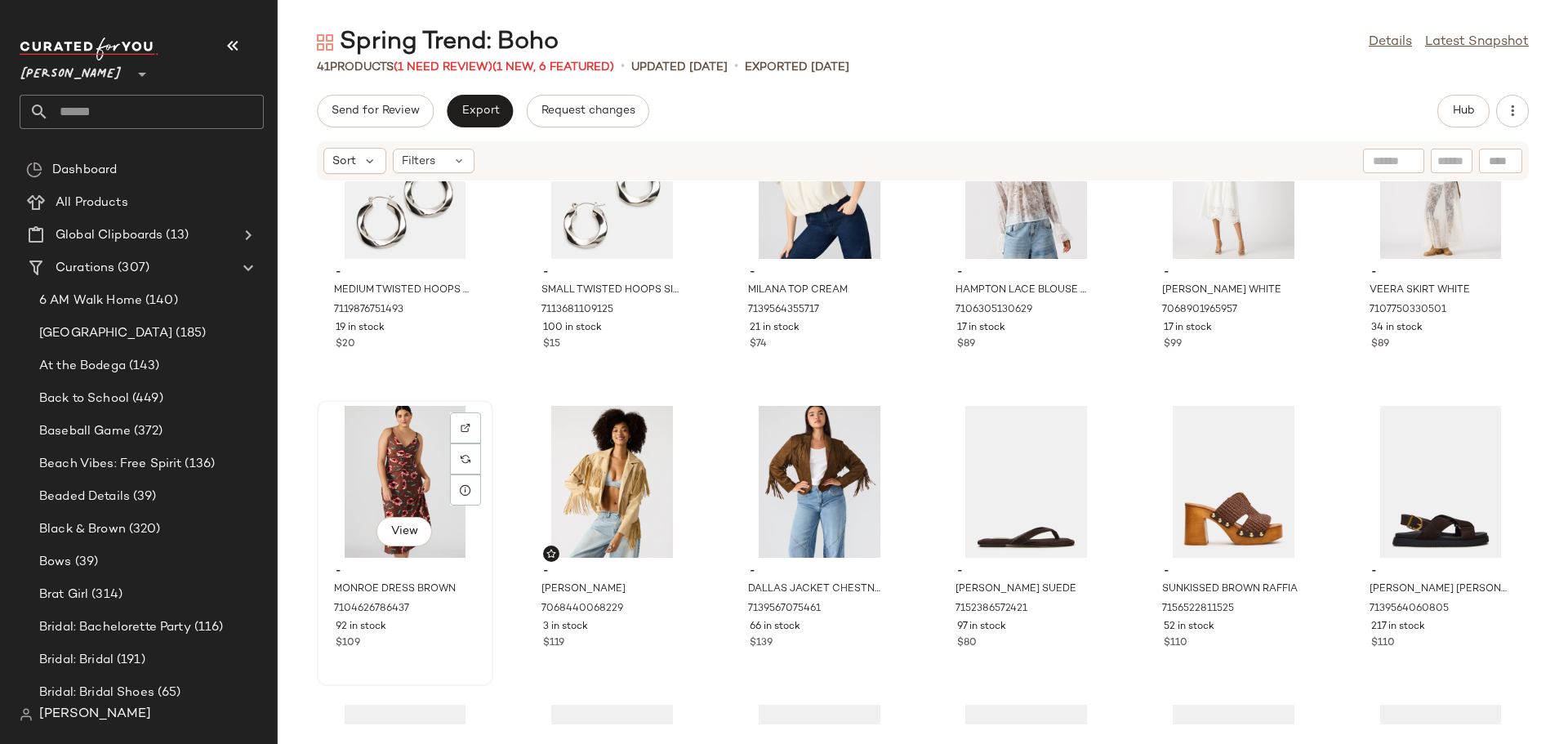
click at [456, 641] on div "$109" at bounding box center [405, 644] width 139 height 14
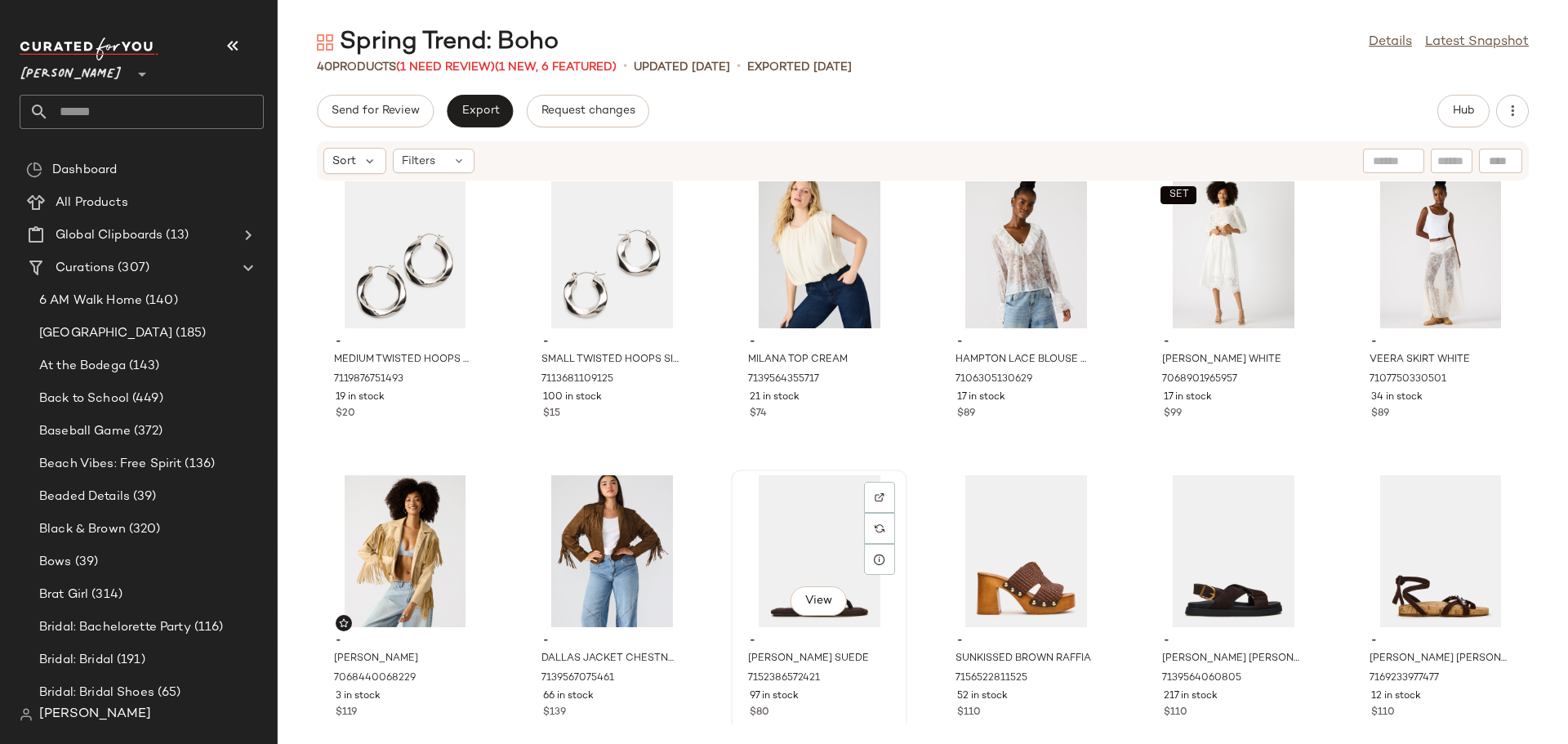
scroll to position [830, 0]
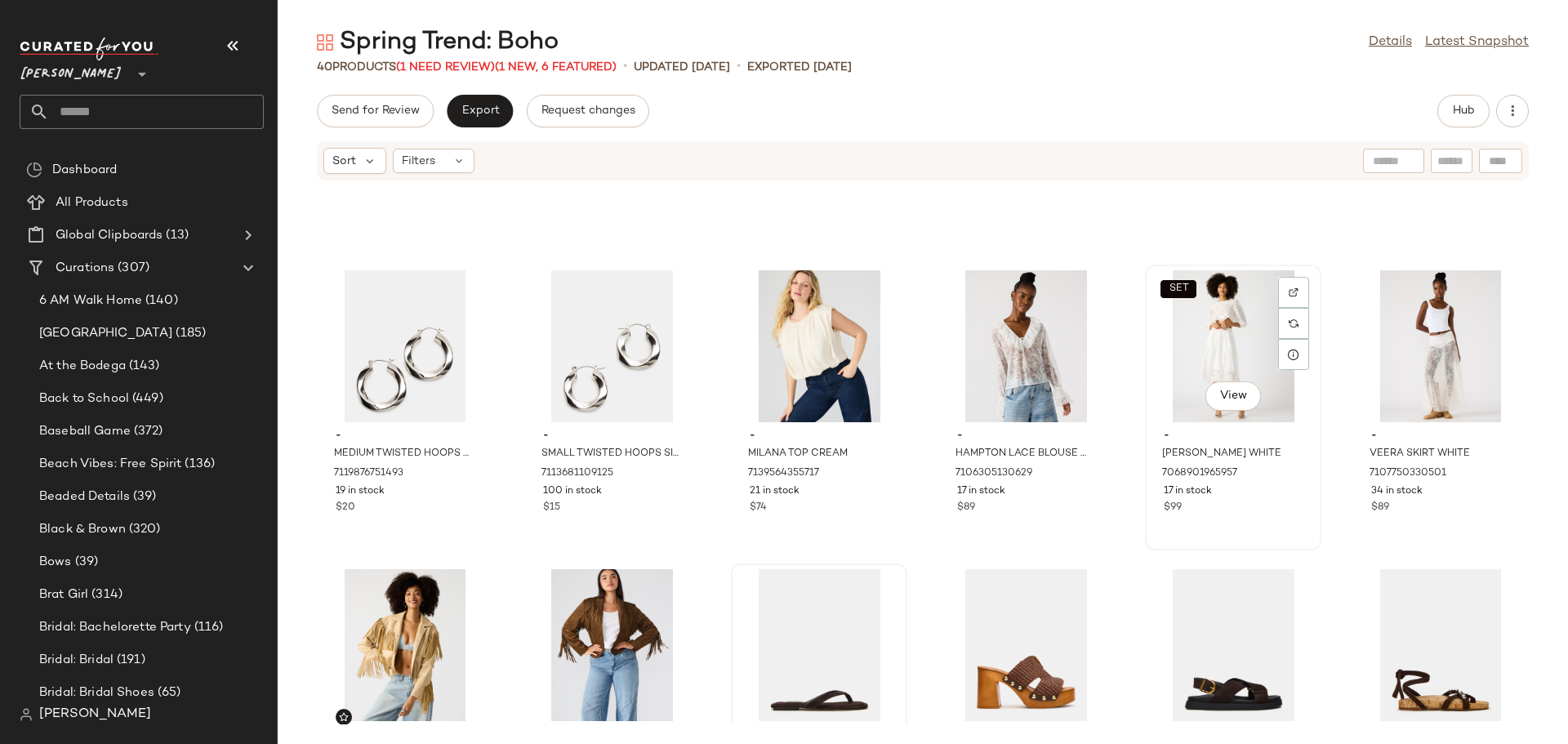
click at [1249, 519] on div "SET View - [PERSON_NAME] WHITE 7068901965957 17 in stock $99" at bounding box center [1233, 407] width 173 height 282
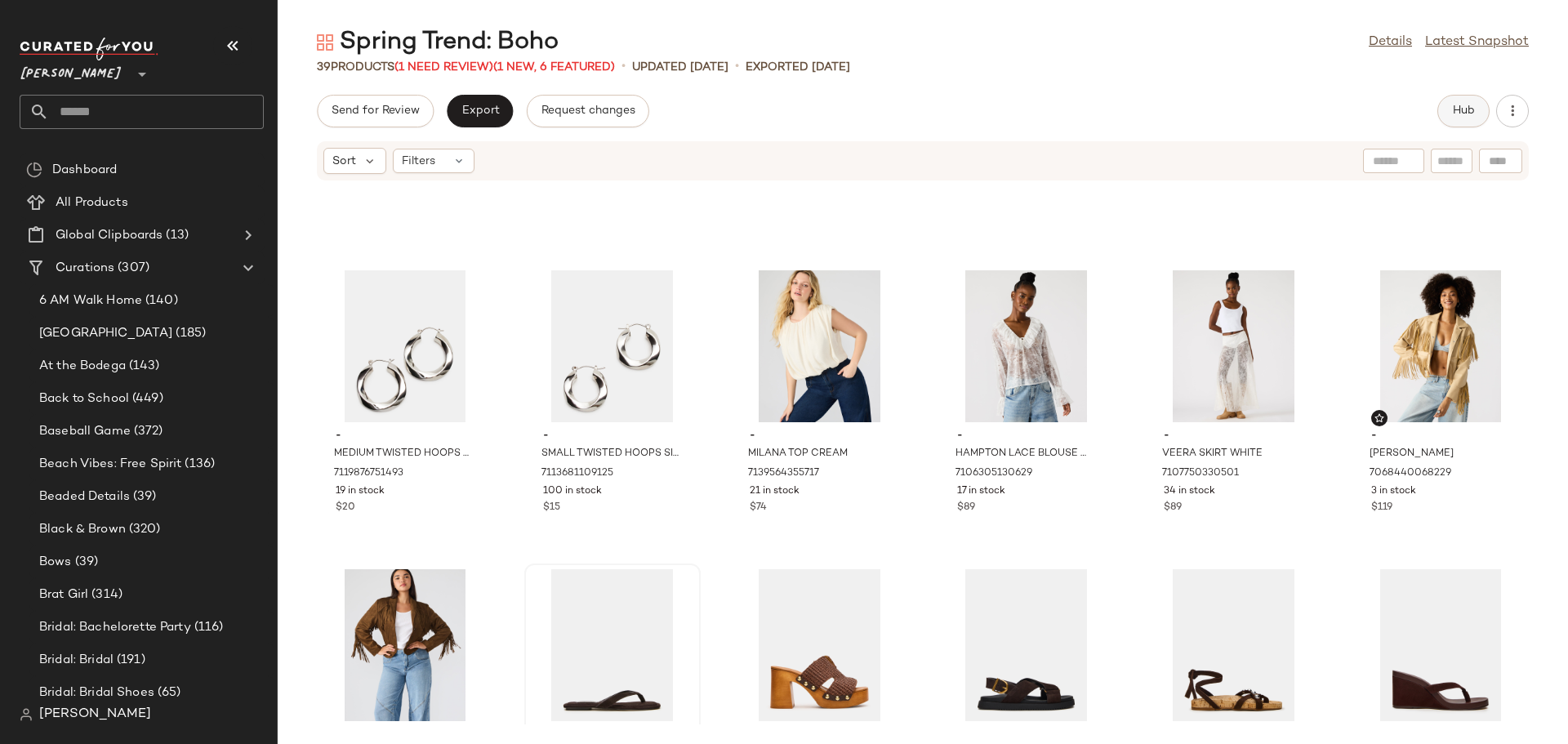
click at [1453, 112] on span "Hub" at bounding box center [1463, 111] width 23 height 13
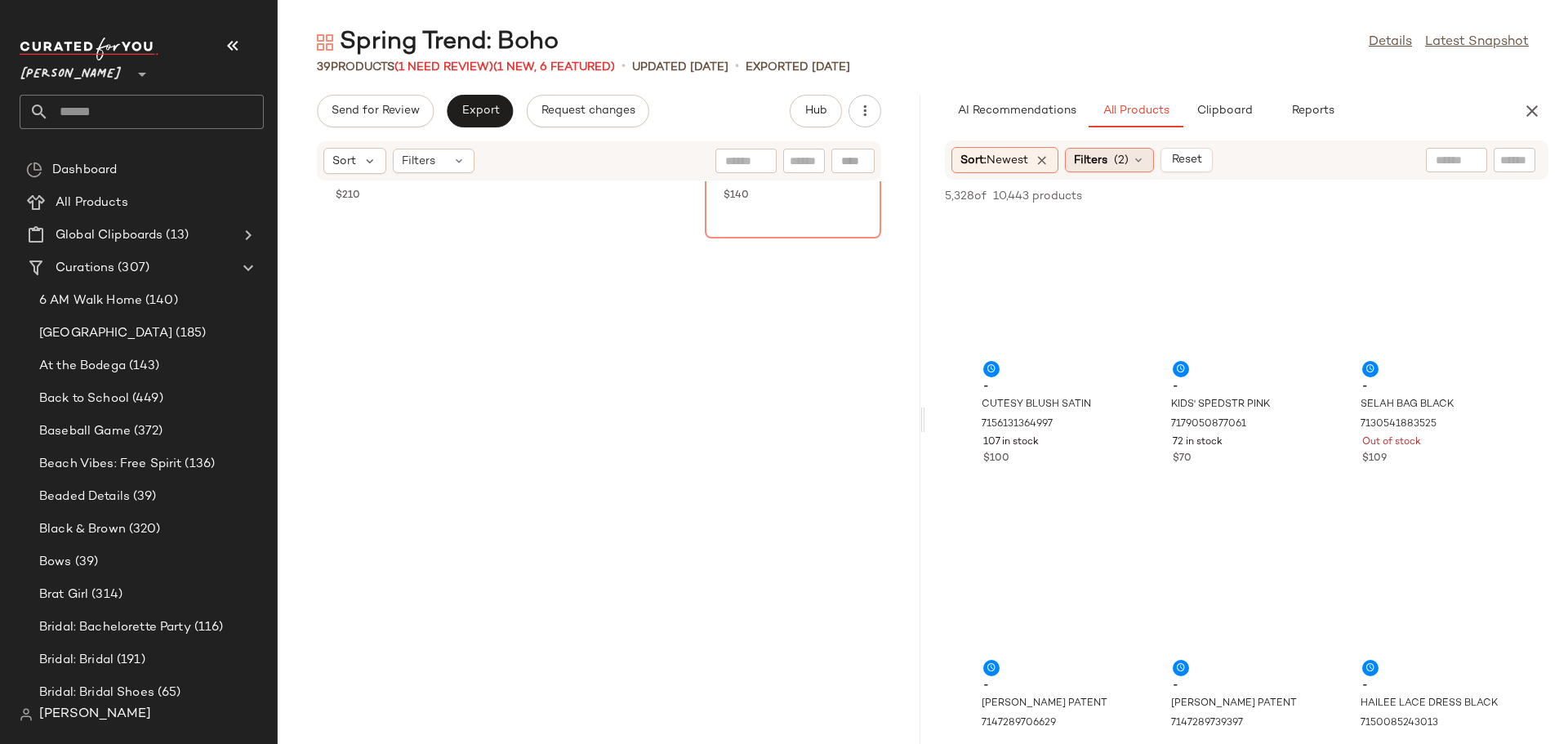
click at [1138, 163] on icon at bounding box center [1138, 160] width 13 height 13
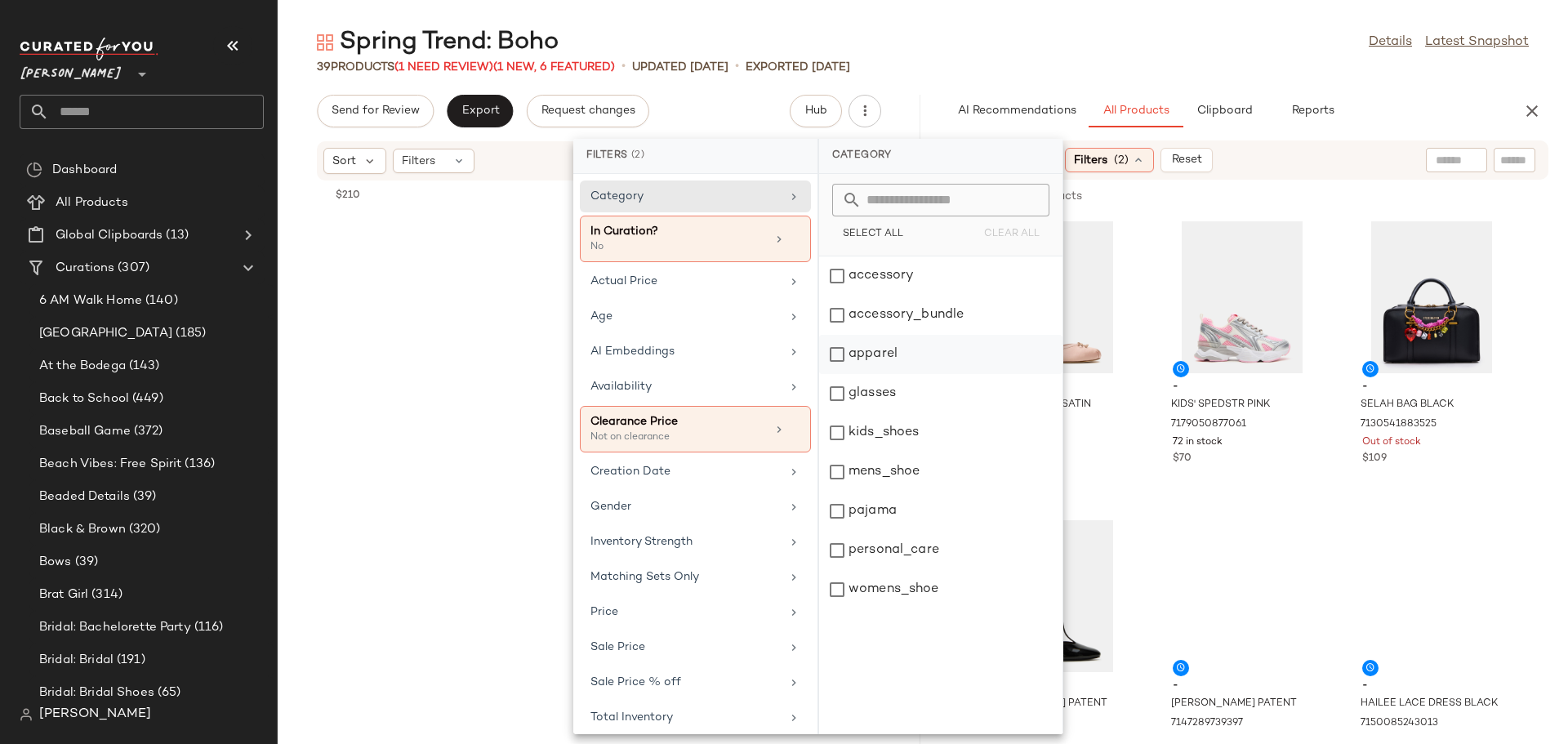
click at [830, 374] on div "apparel" at bounding box center [940, 393] width 243 height 39
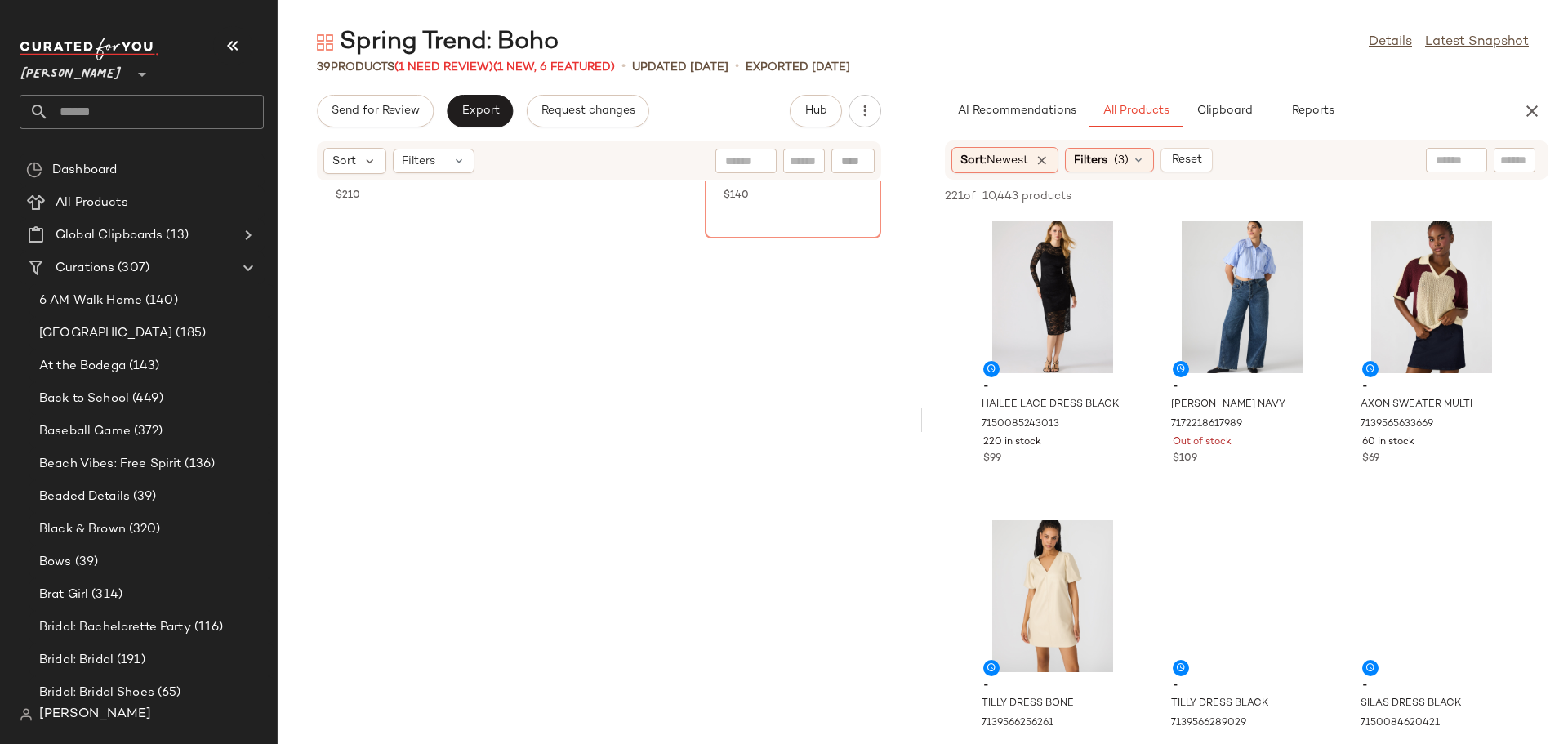
scroll to position [544, 0]
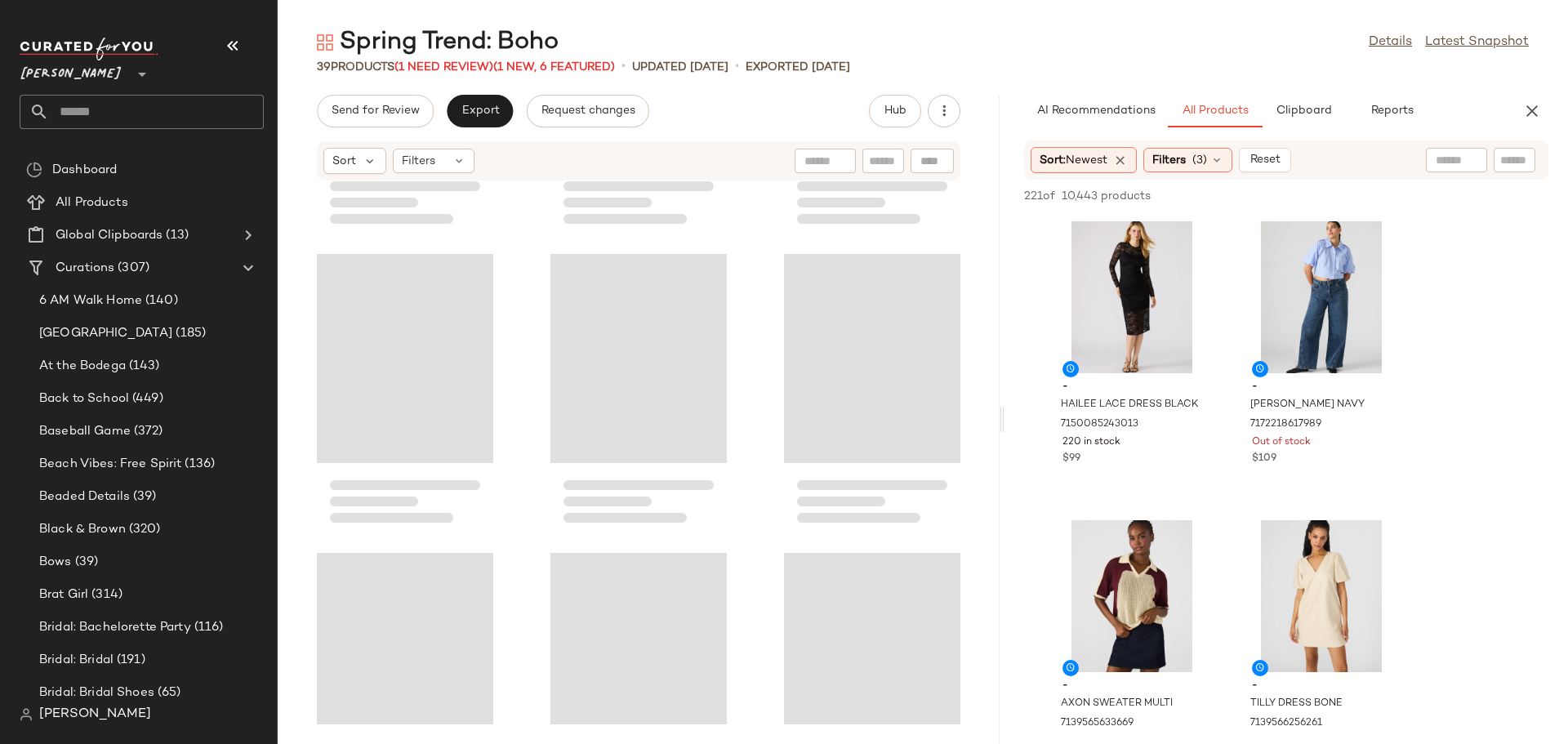
drag, startPoint x: 922, startPoint y: 427, endPoint x: 1004, endPoint y: 428, distance: 82.0
click at [1004, 428] on div "Spring Trend: Boho Details Latest Snapshot 39 Products (1 Need Review) (1 New, …" at bounding box center [922, 385] width 1290 height 718
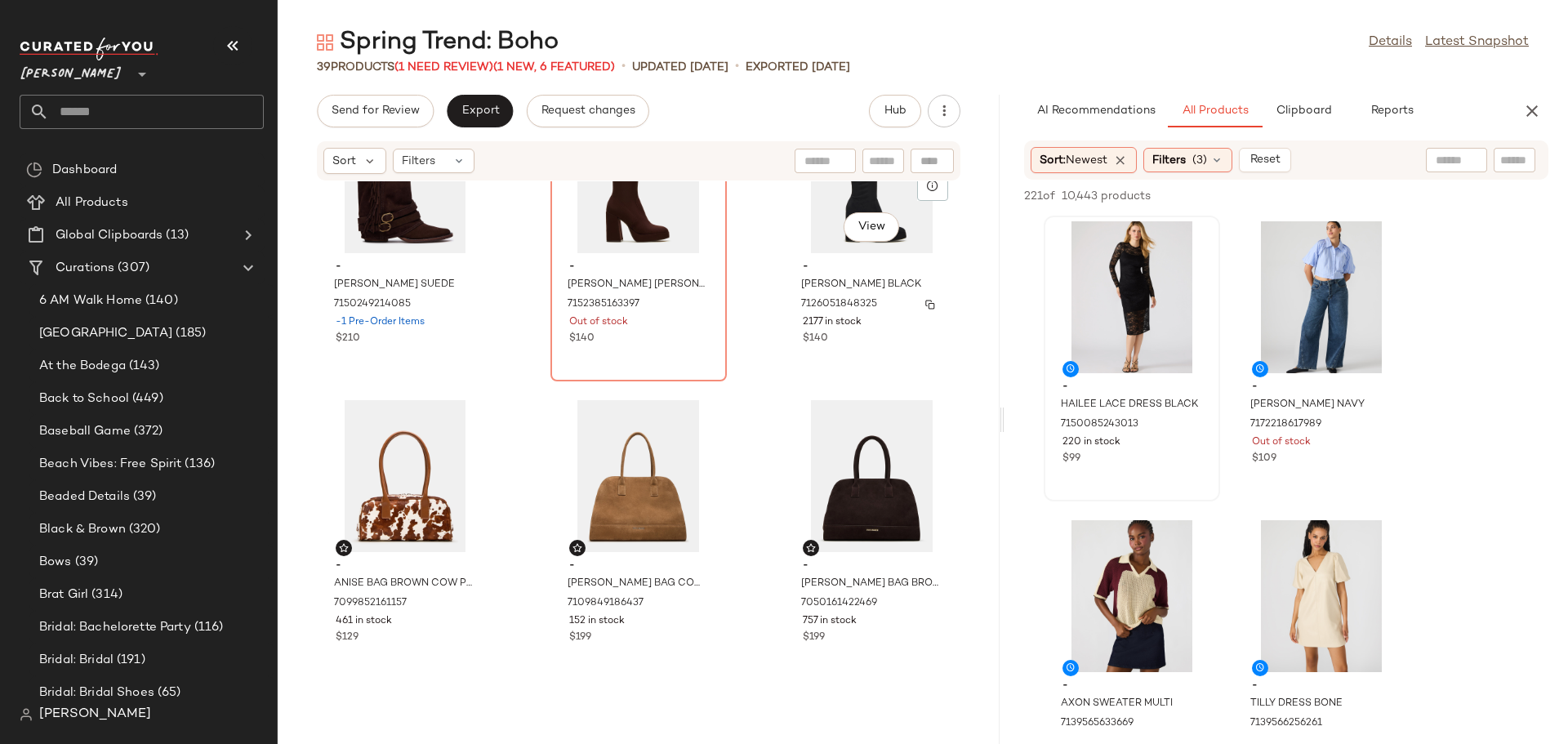
scroll to position [707, 0]
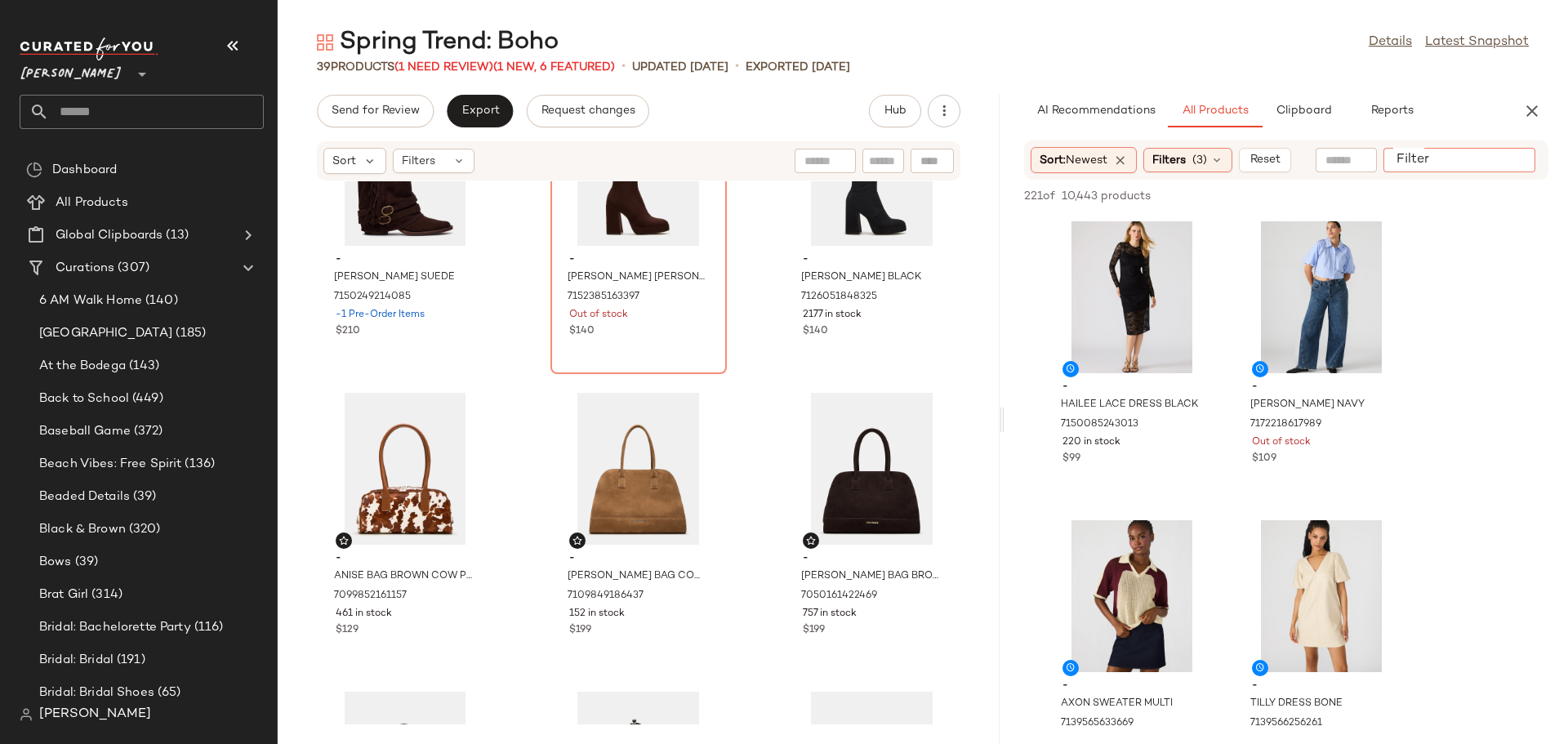
click at [1505, 152] on input "Filter" at bounding box center [1459, 160] width 139 height 17
type input "****"
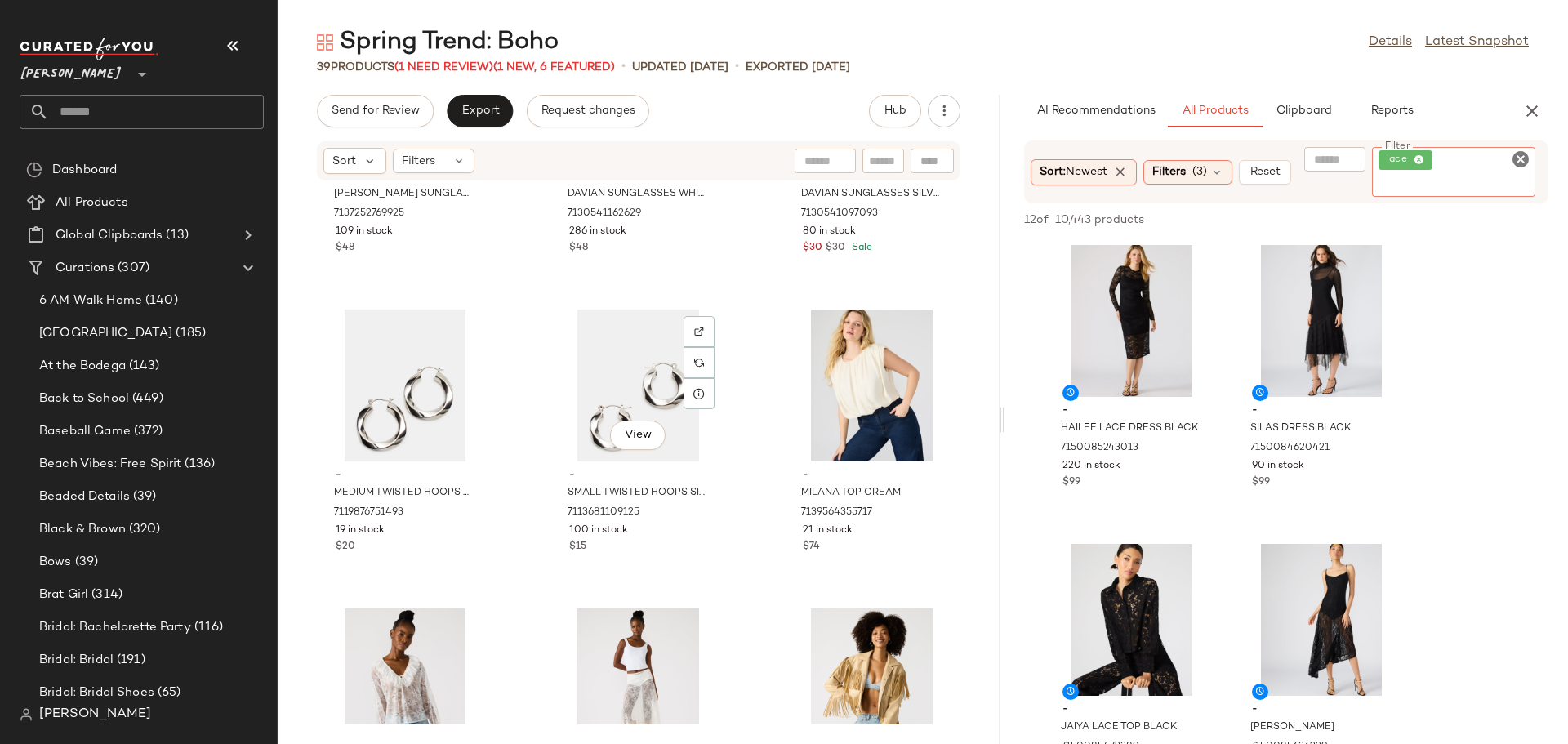
scroll to position [1851, 0]
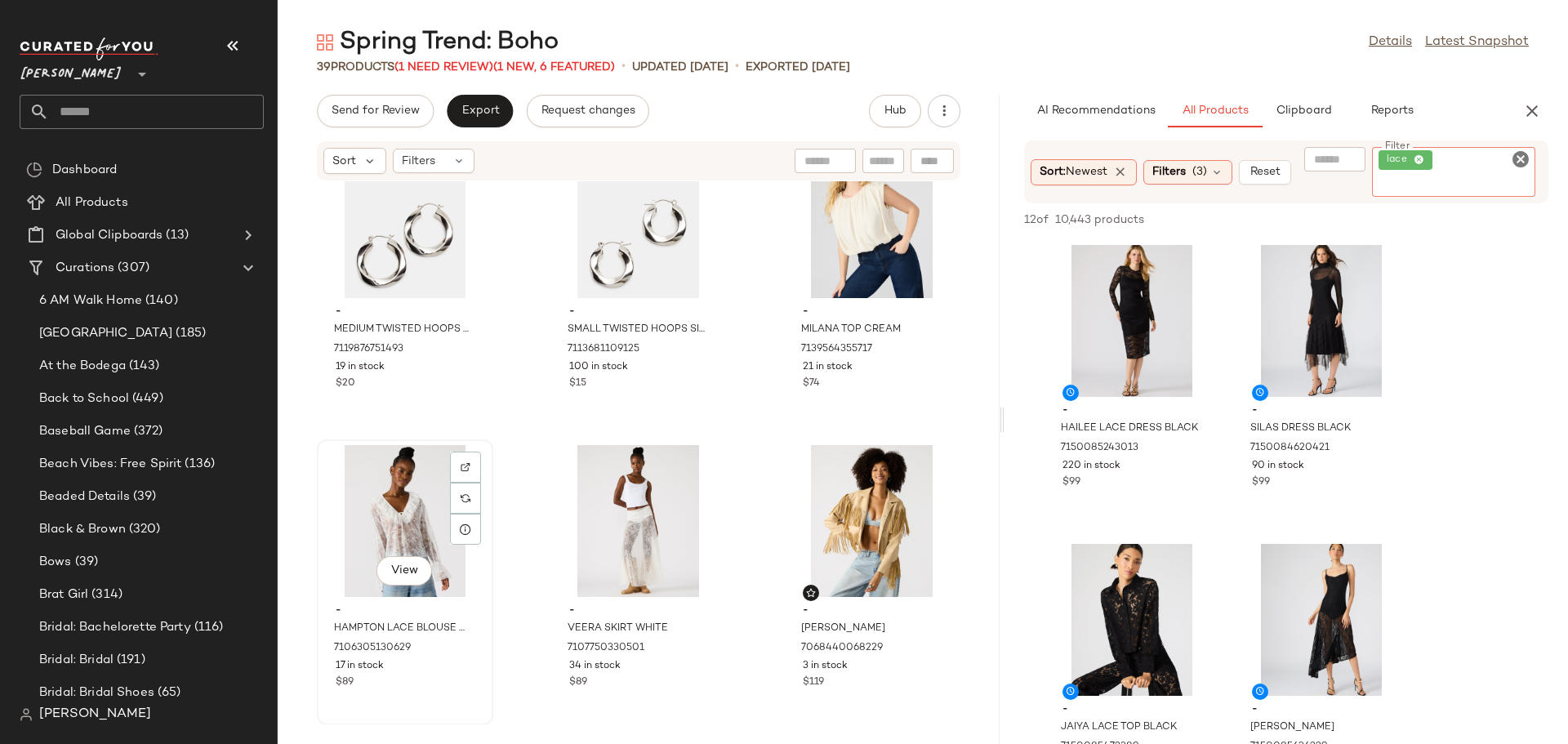
click at [399, 498] on div "View" at bounding box center [405, 521] width 165 height 152
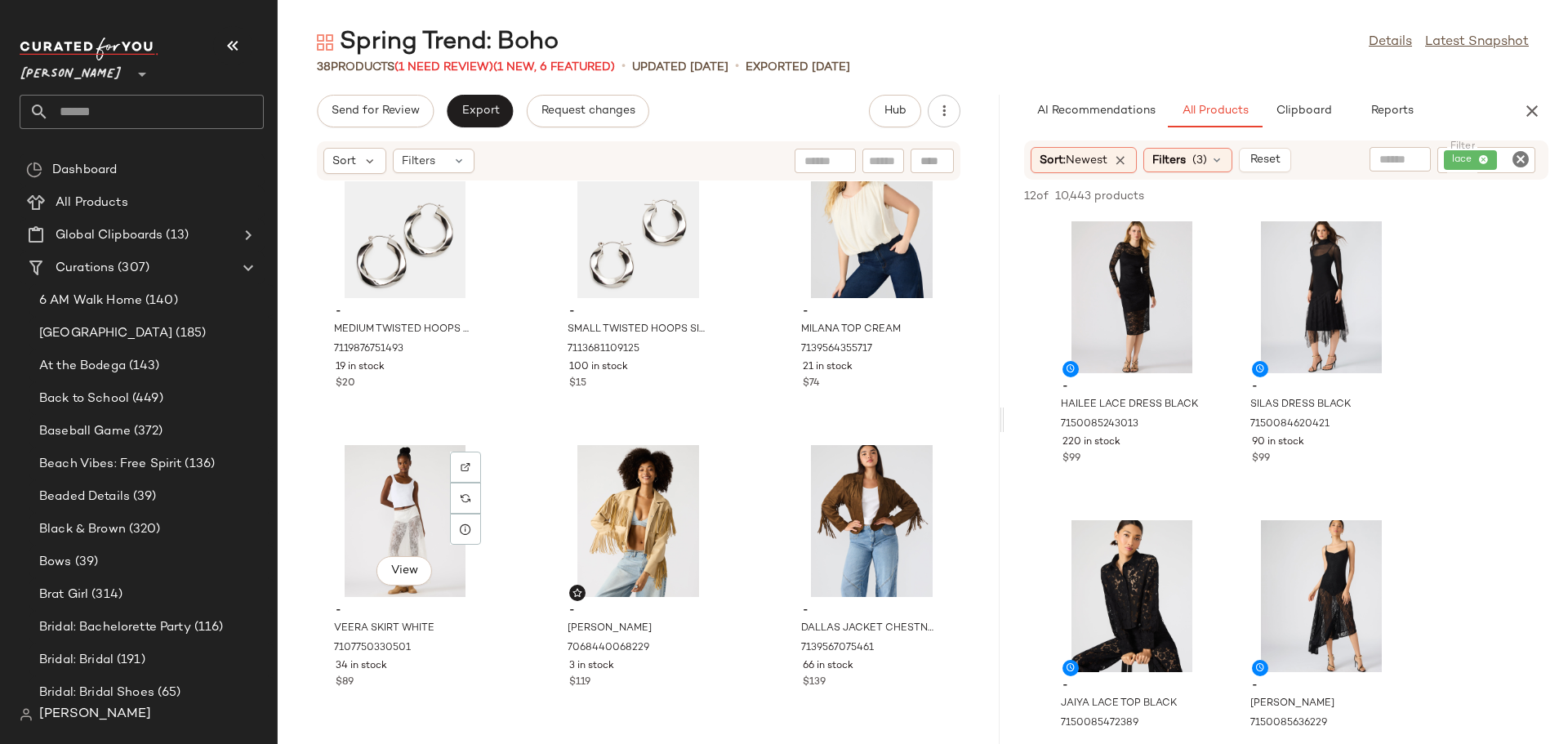
click at [410, 502] on div "View" at bounding box center [405, 521] width 165 height 152
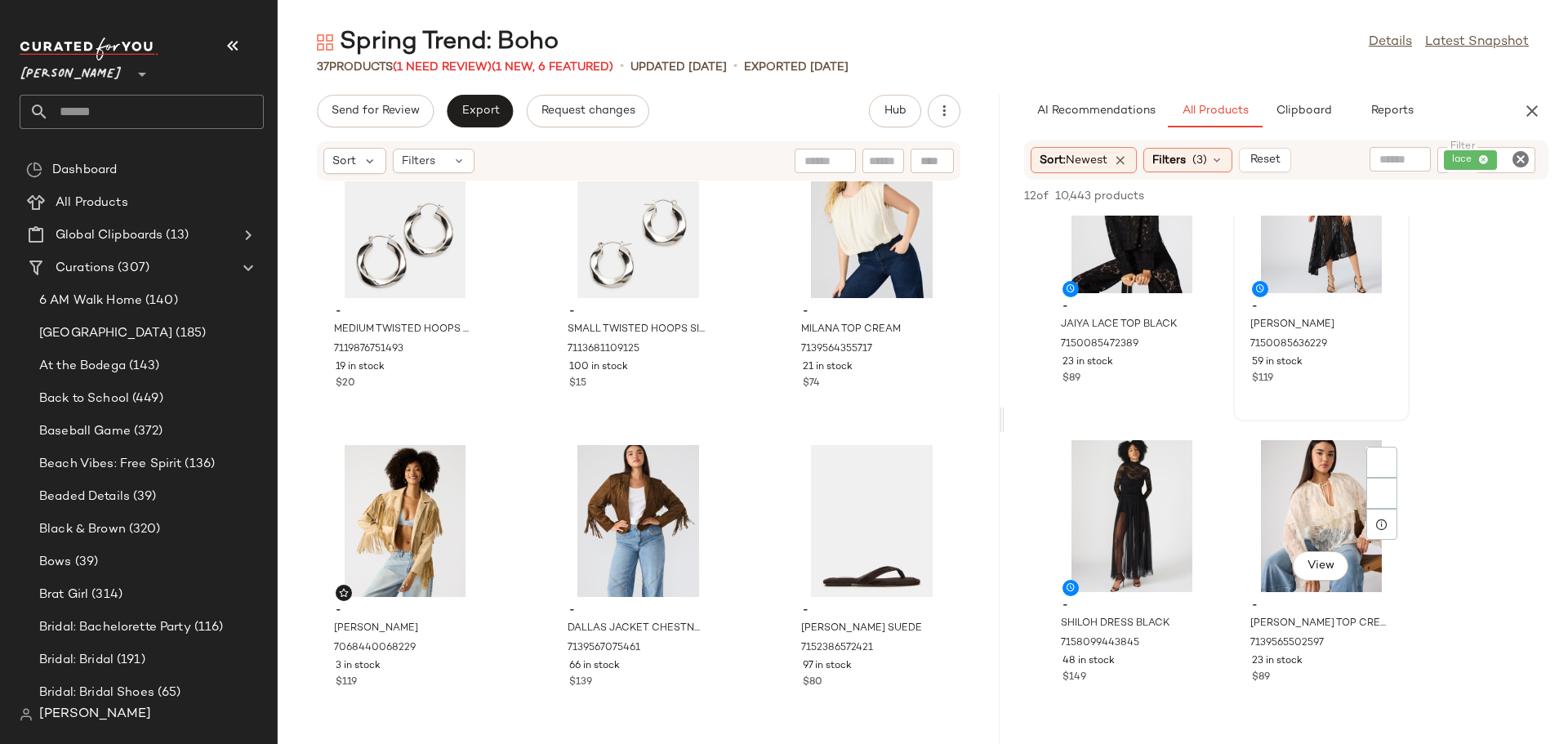
scroll to position [409, 0]
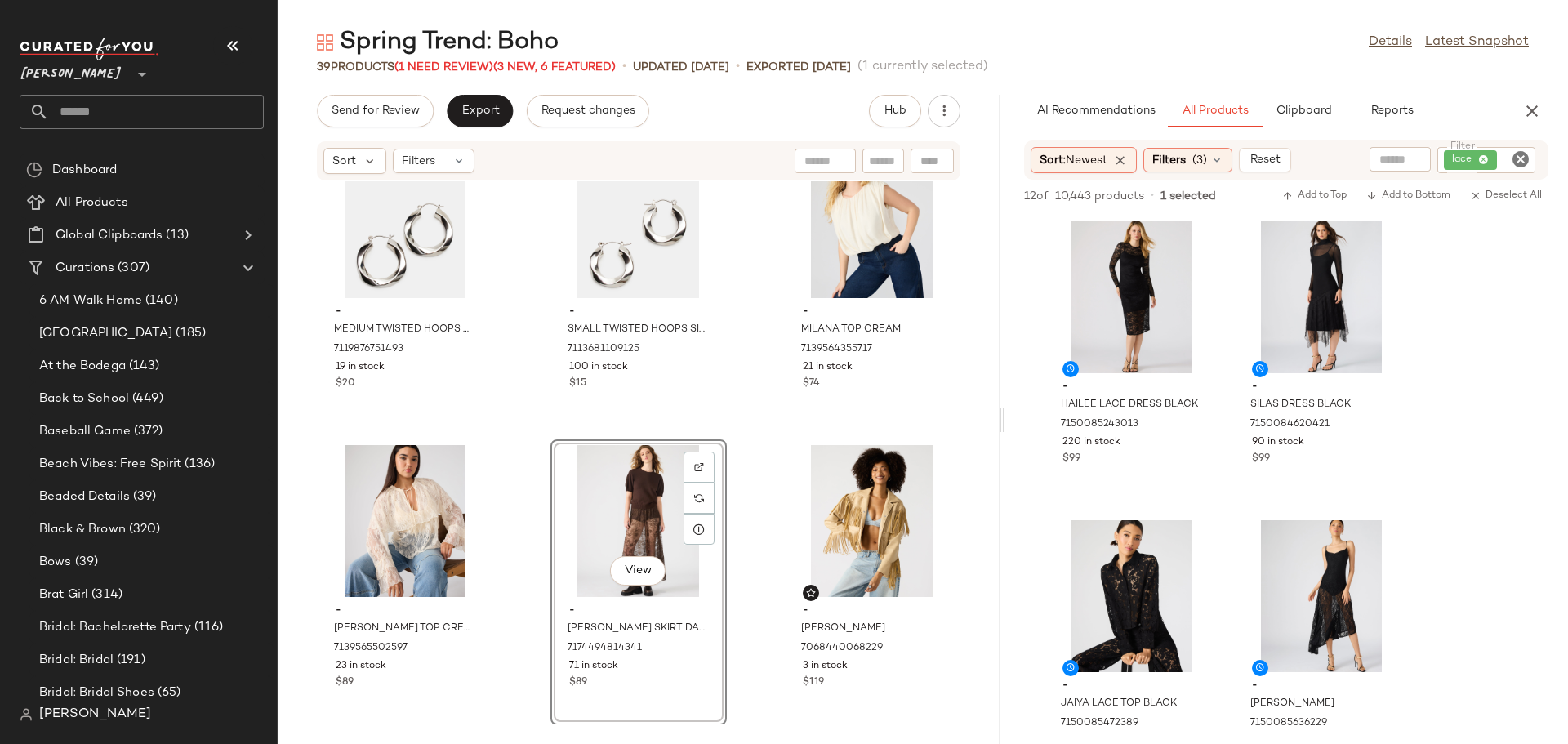
click at [1526, 161] on icon "Clear Filter" at bounding box center [1520, 160] width 20 height 20
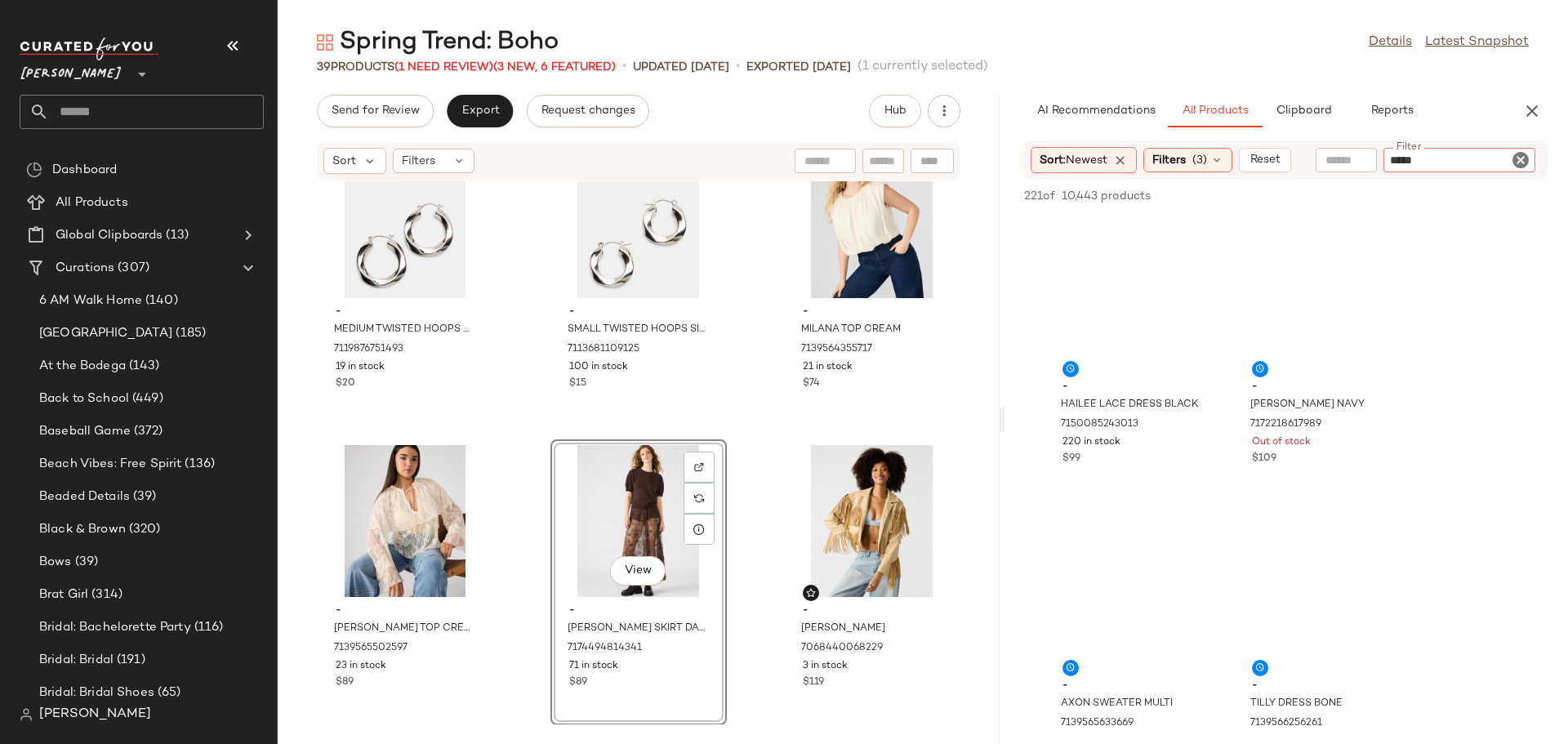
type input "******"
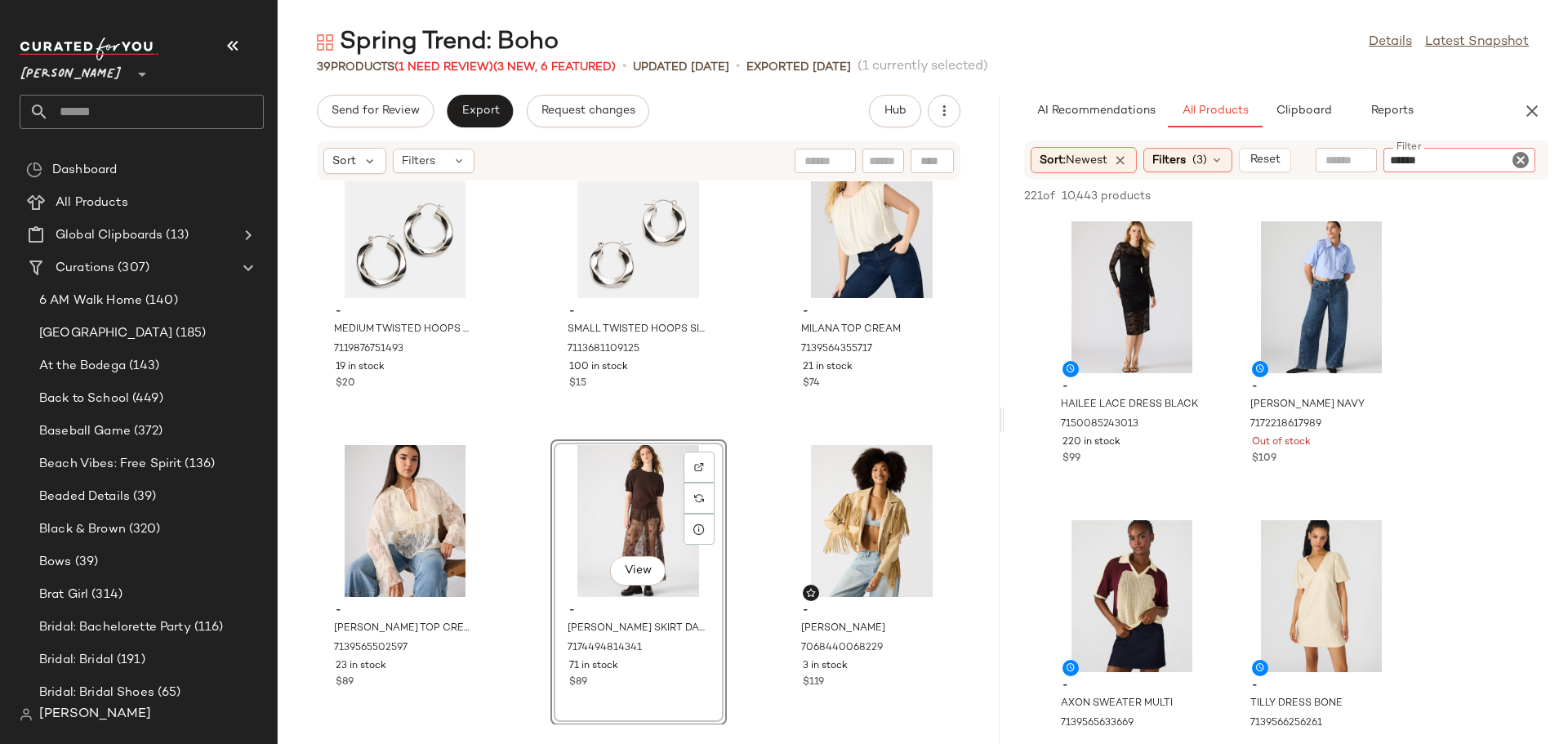
click at [1524, 162] on icon "Clear Filter" at bounding box center [1520, 161] width 20 height 20
type input "******"
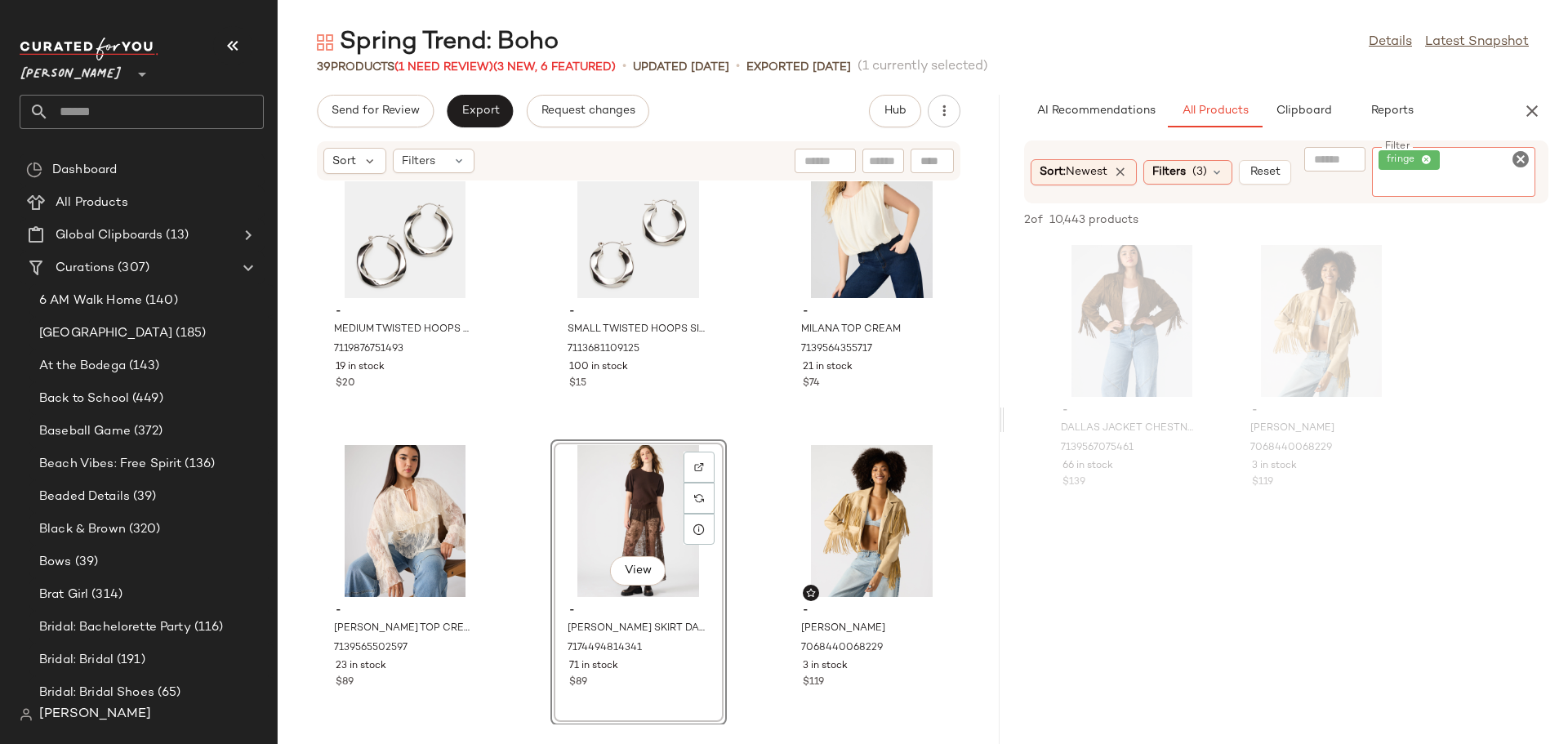
click at [1518, 163] on icon "Clear Filter" at bounding box center [1520, 160] width 20 height 20
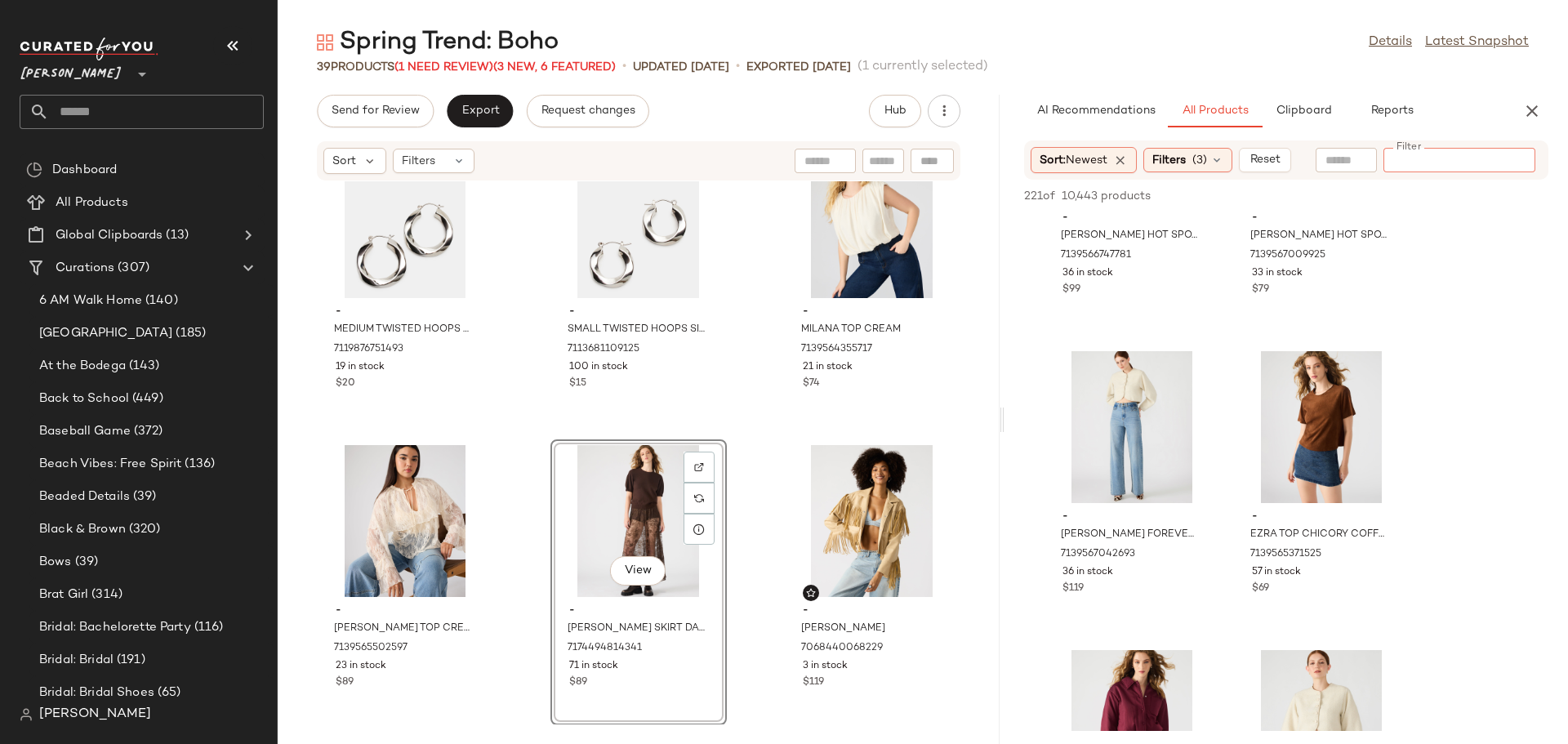
scroll to position [4083, 0]
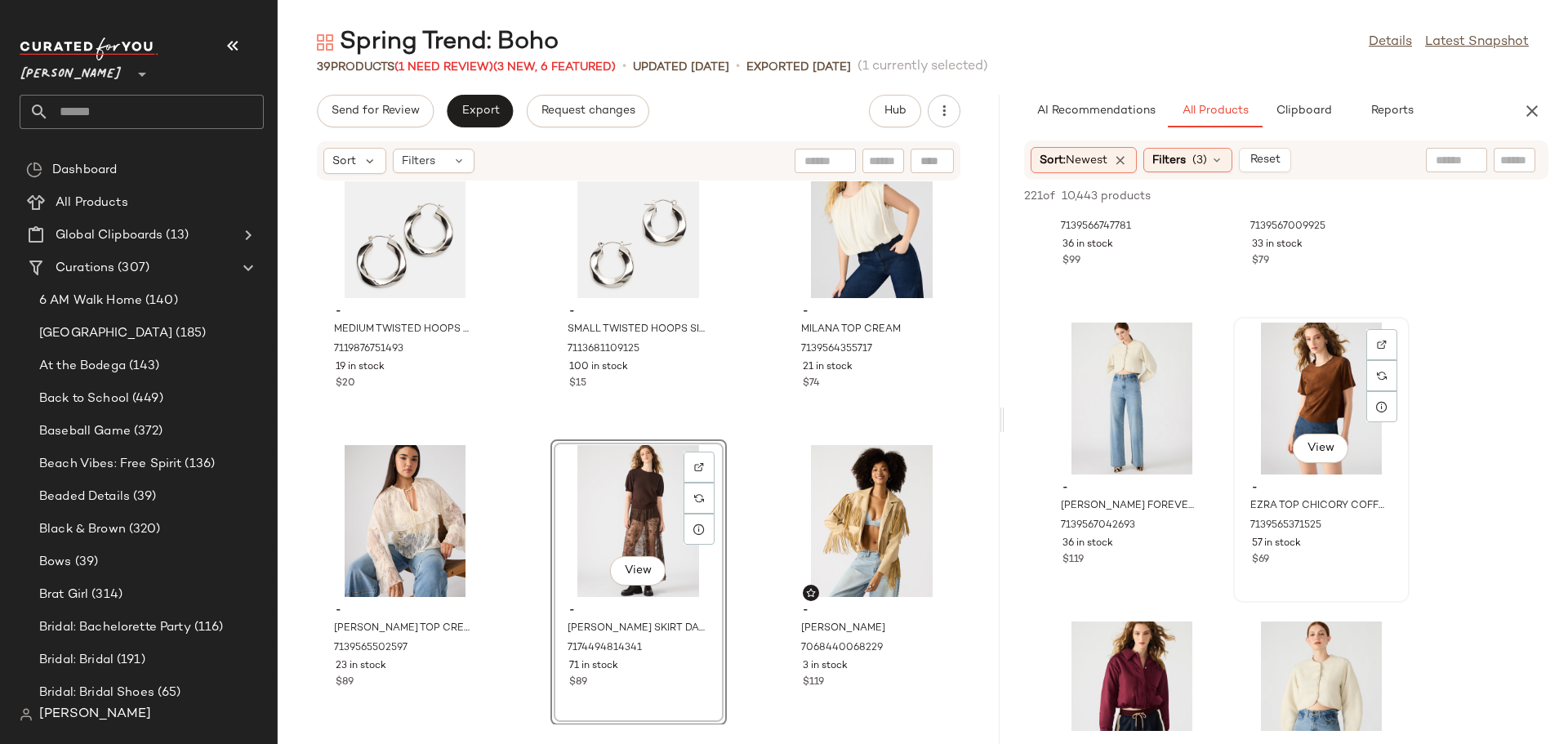
click at [1288, 409] on div "View" at bounding box center [1321, 399] width 165 height 152
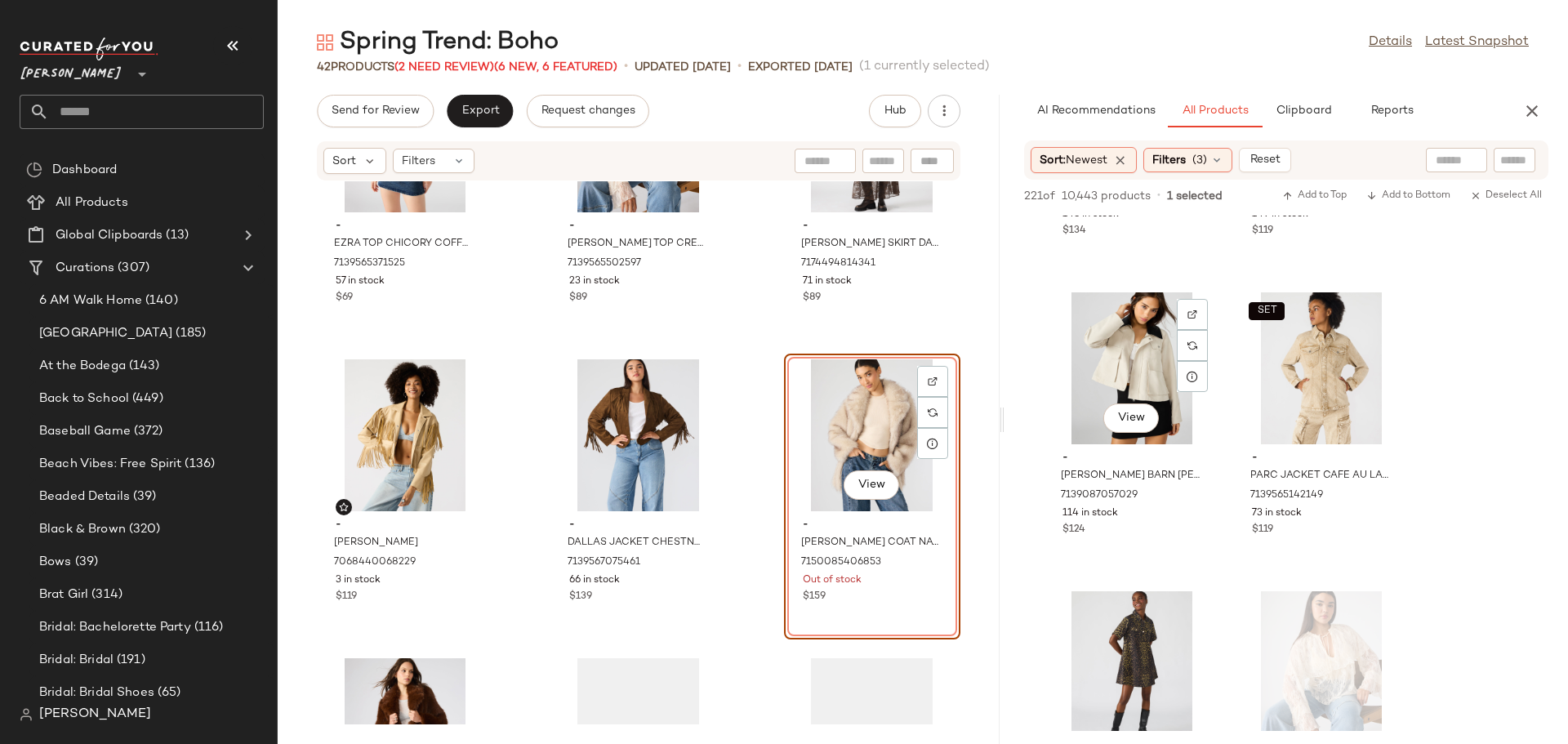
scroll to position [6534, 0]
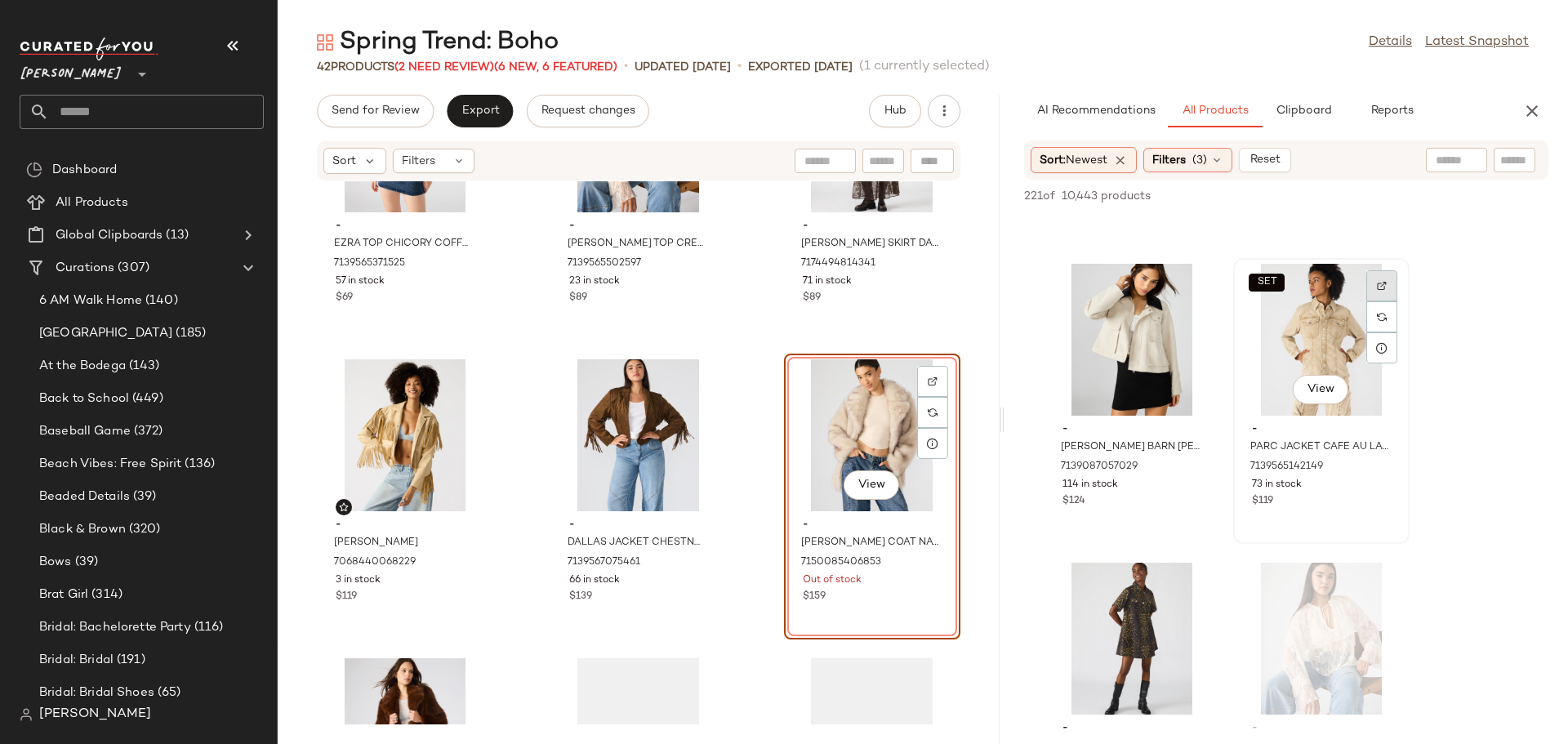
click at [1383, 288] on img at bounding box center [1381, 286] width 10 height 10
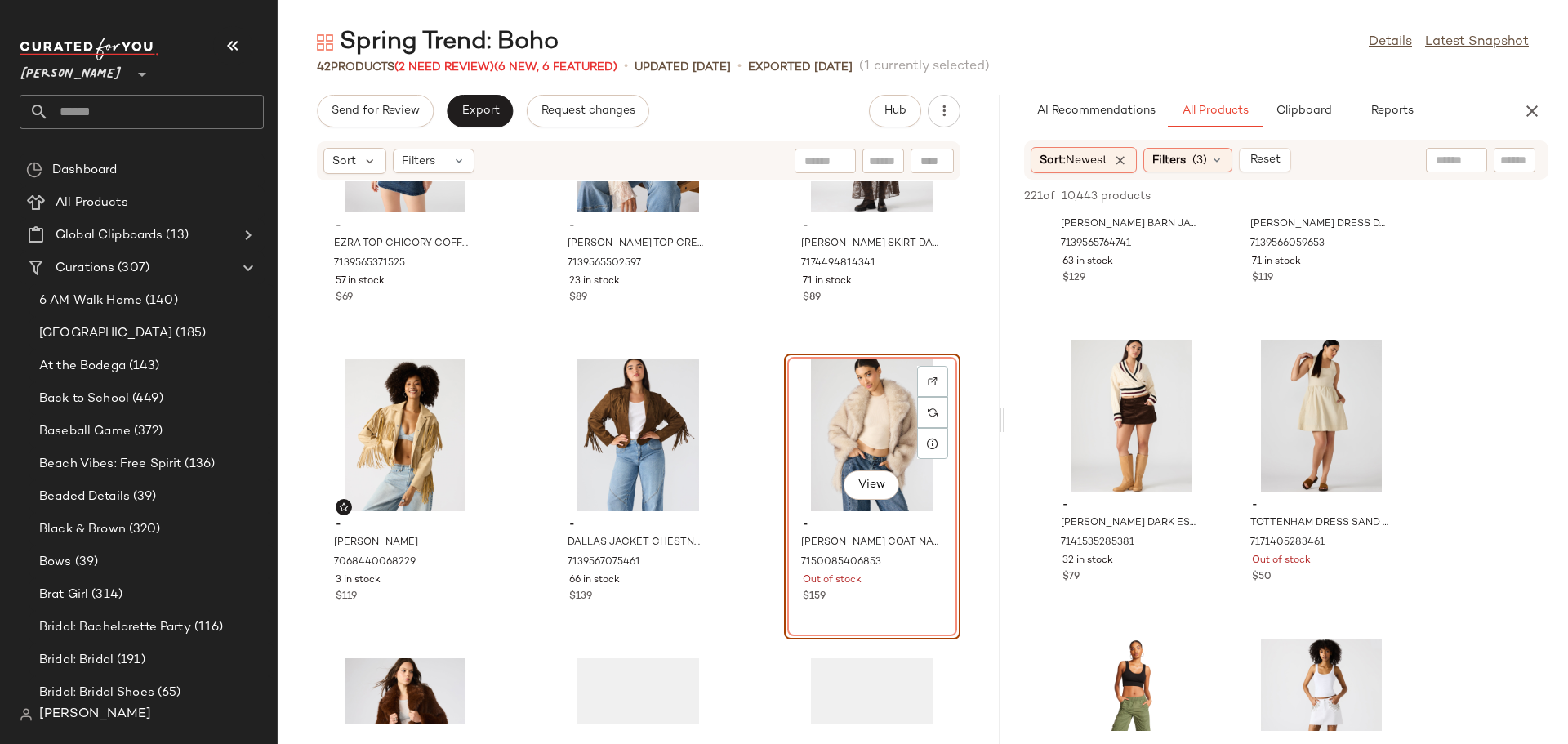
scroll to position [10373, 0]
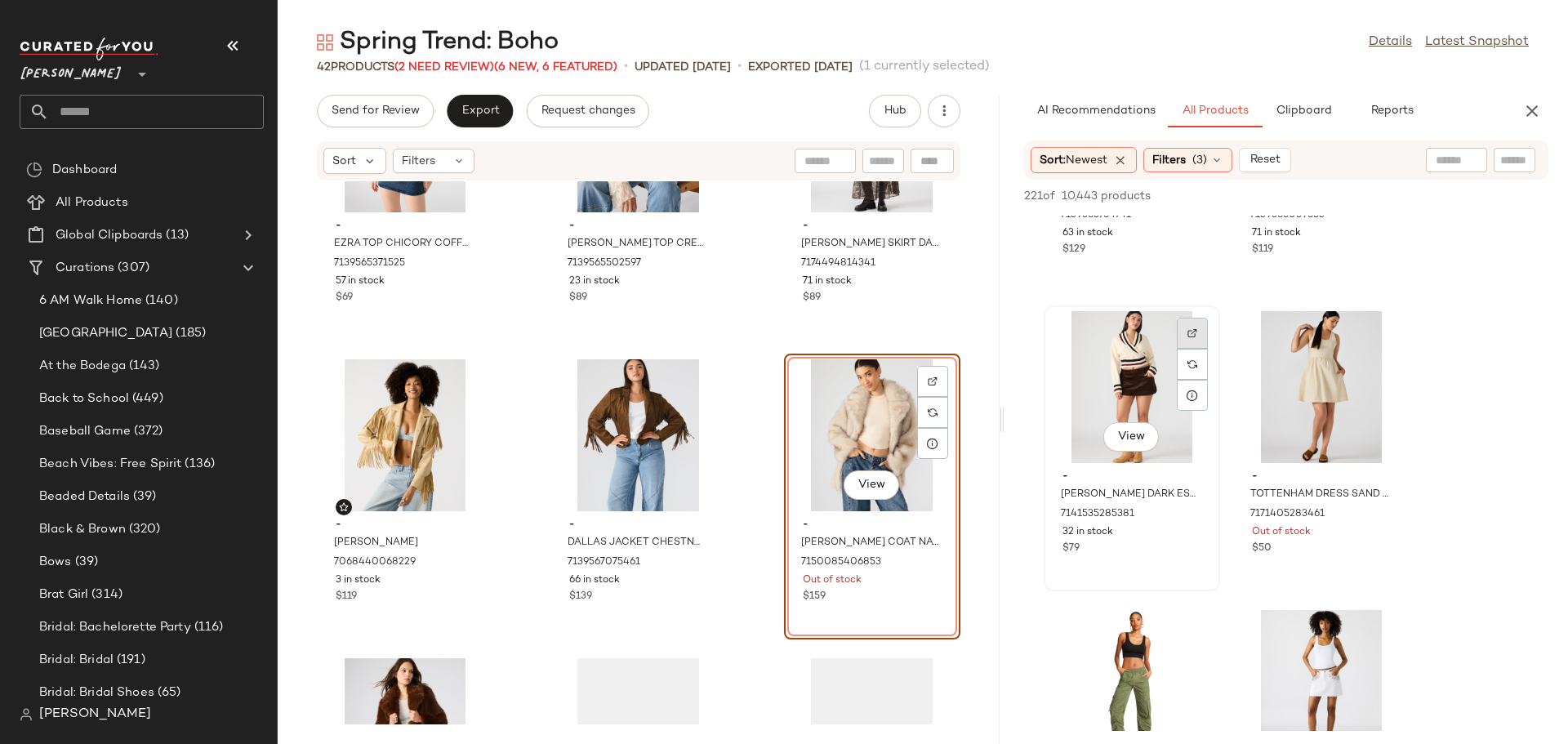
click at [1187, 336] on img at bounding box center [1192, 333] width 10 height 10
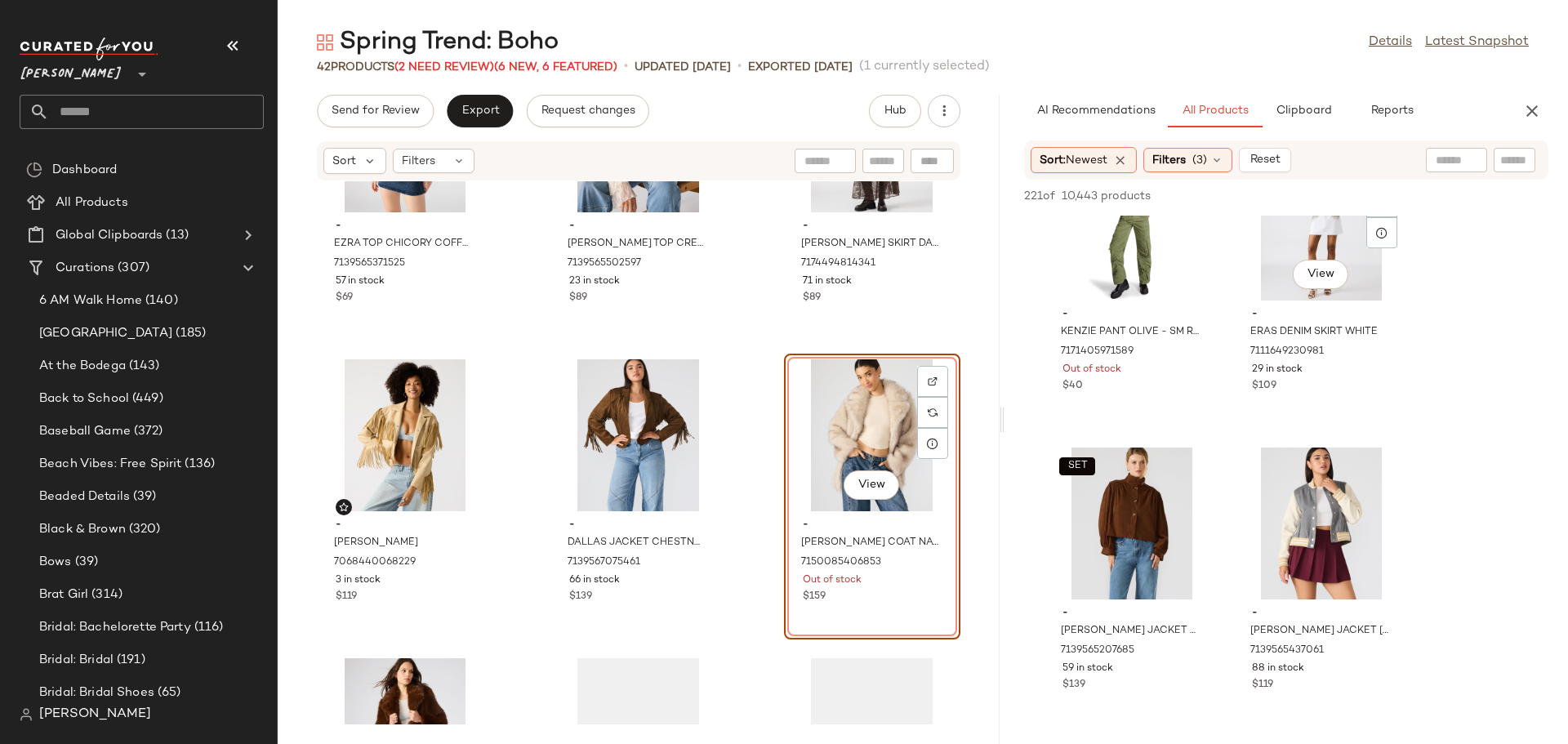
scroll to position [10862, 0]
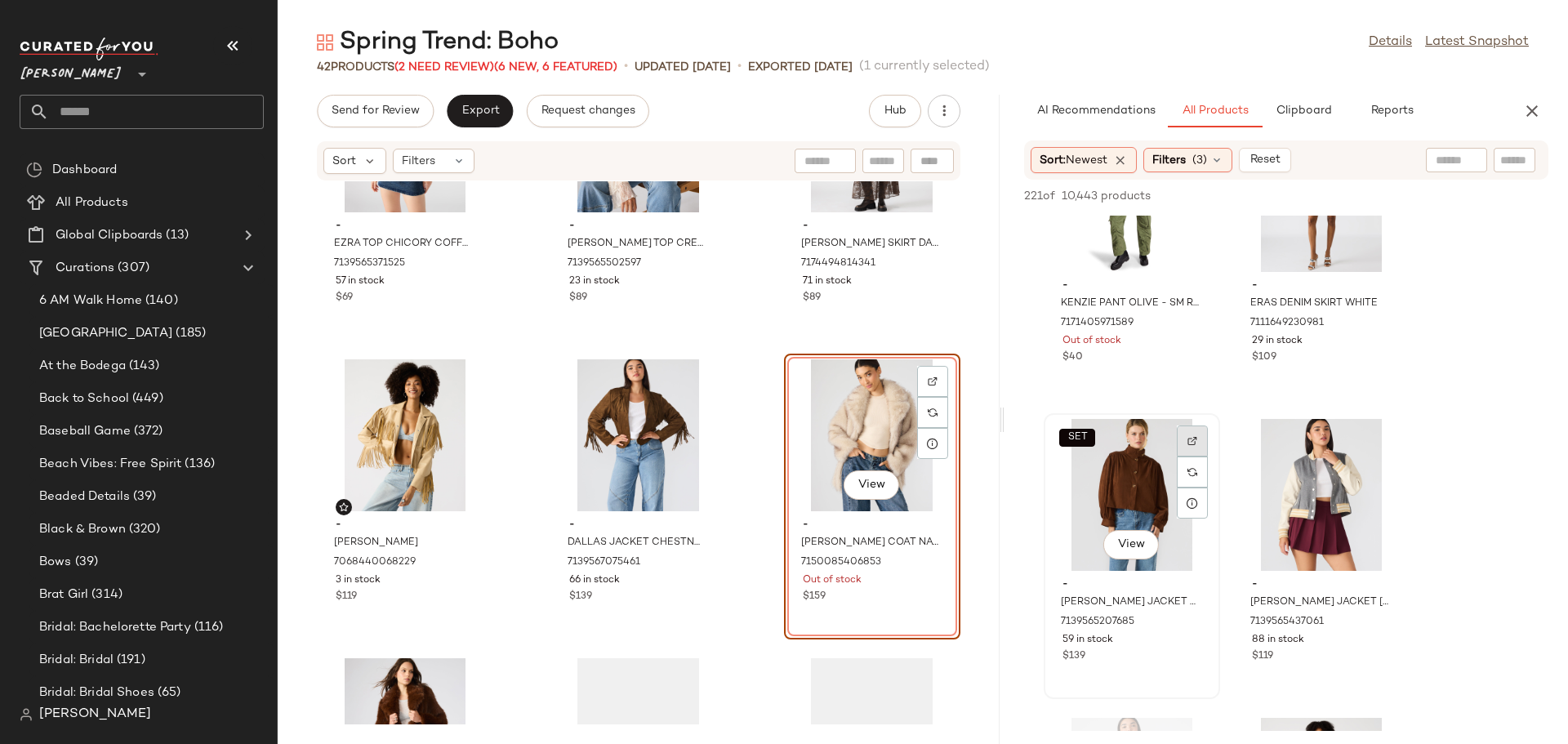
click at [1185, 456] on div at bounding box center [1192, 472] width 31 height 31
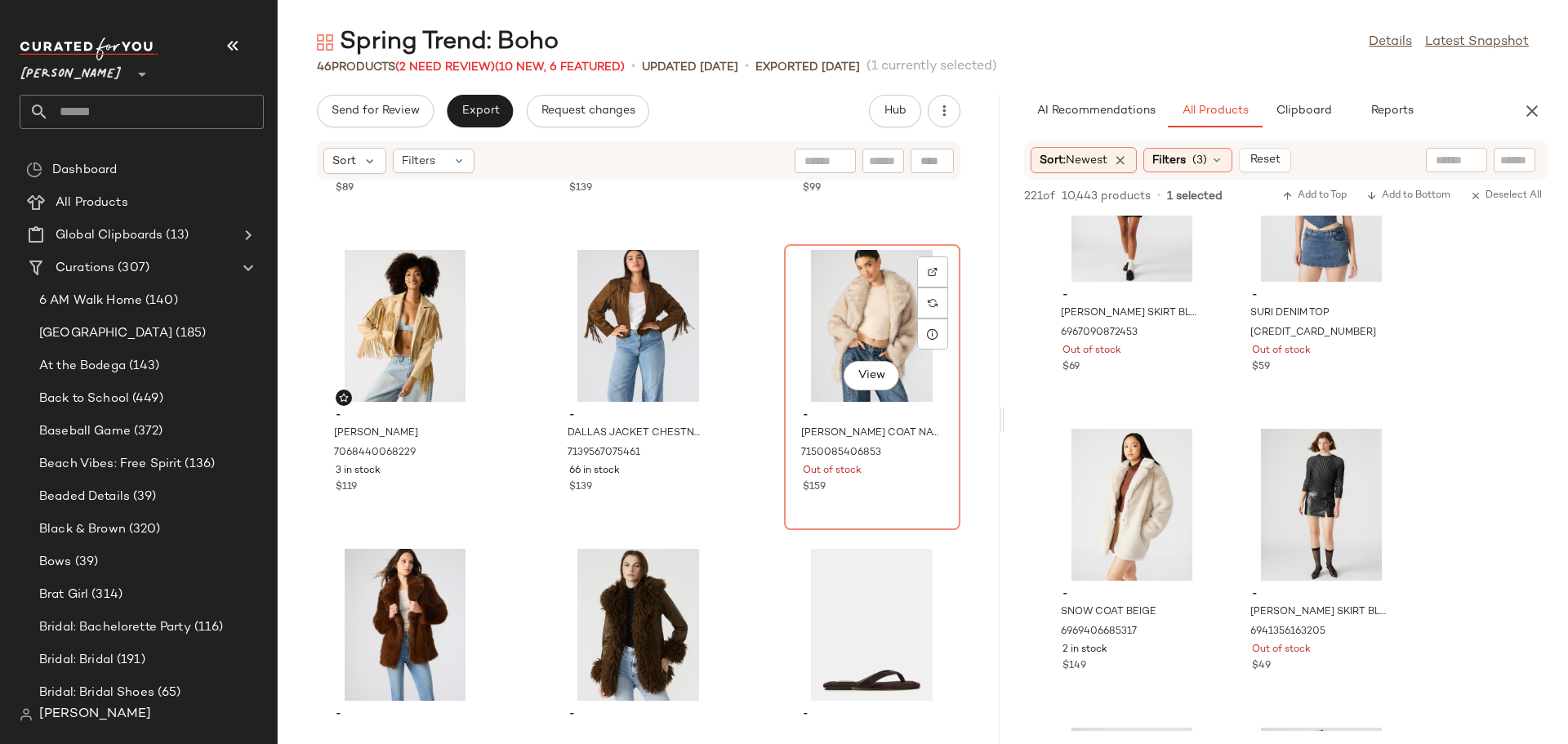
scroll to position [2725, 0]
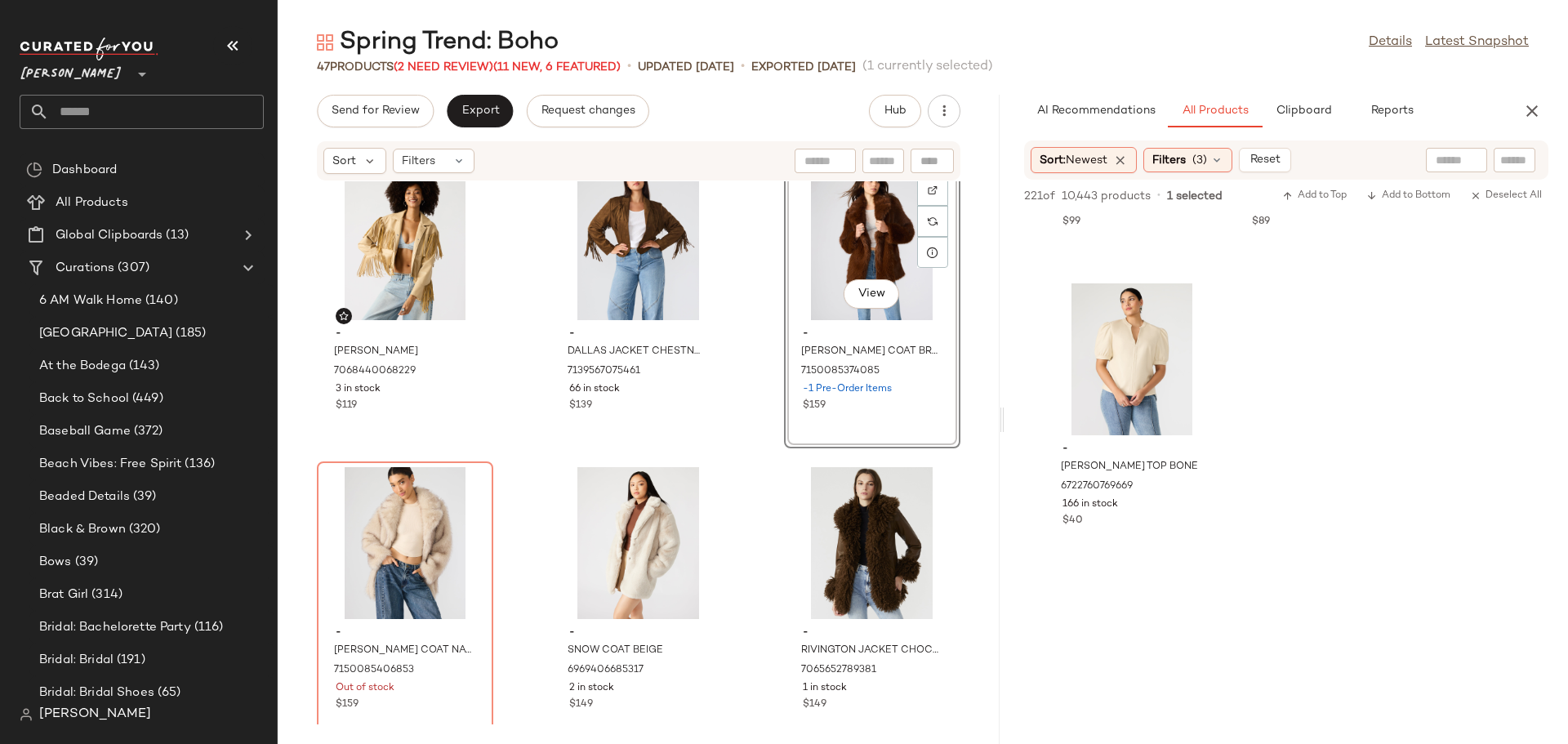
scroll to position [33483, 0]
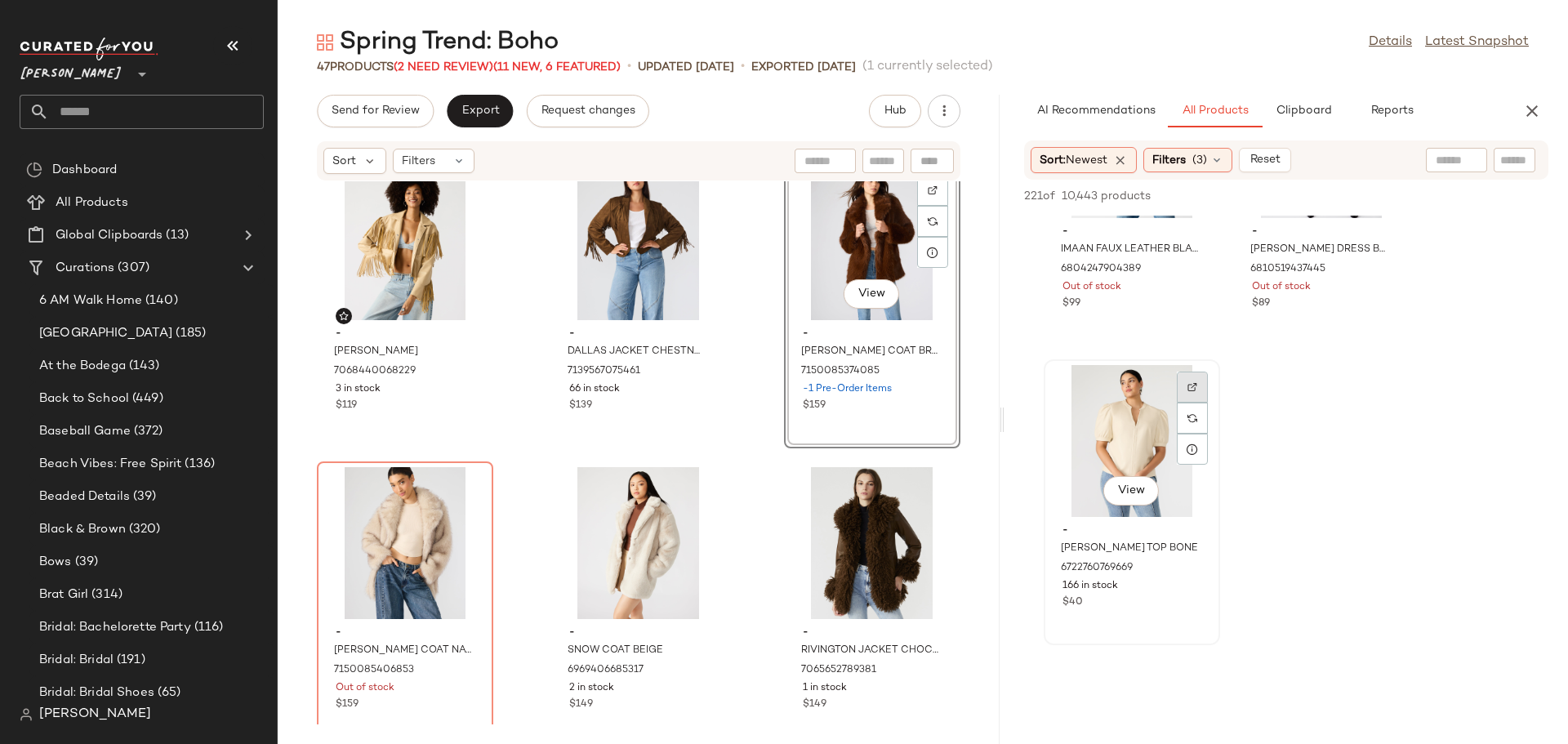
click at [1197, 390] on img at bounding box center [1192, 387] width 10 height 10
click at [1224, 161] on icon at bounding box center [1216, 160] width 13 height 13
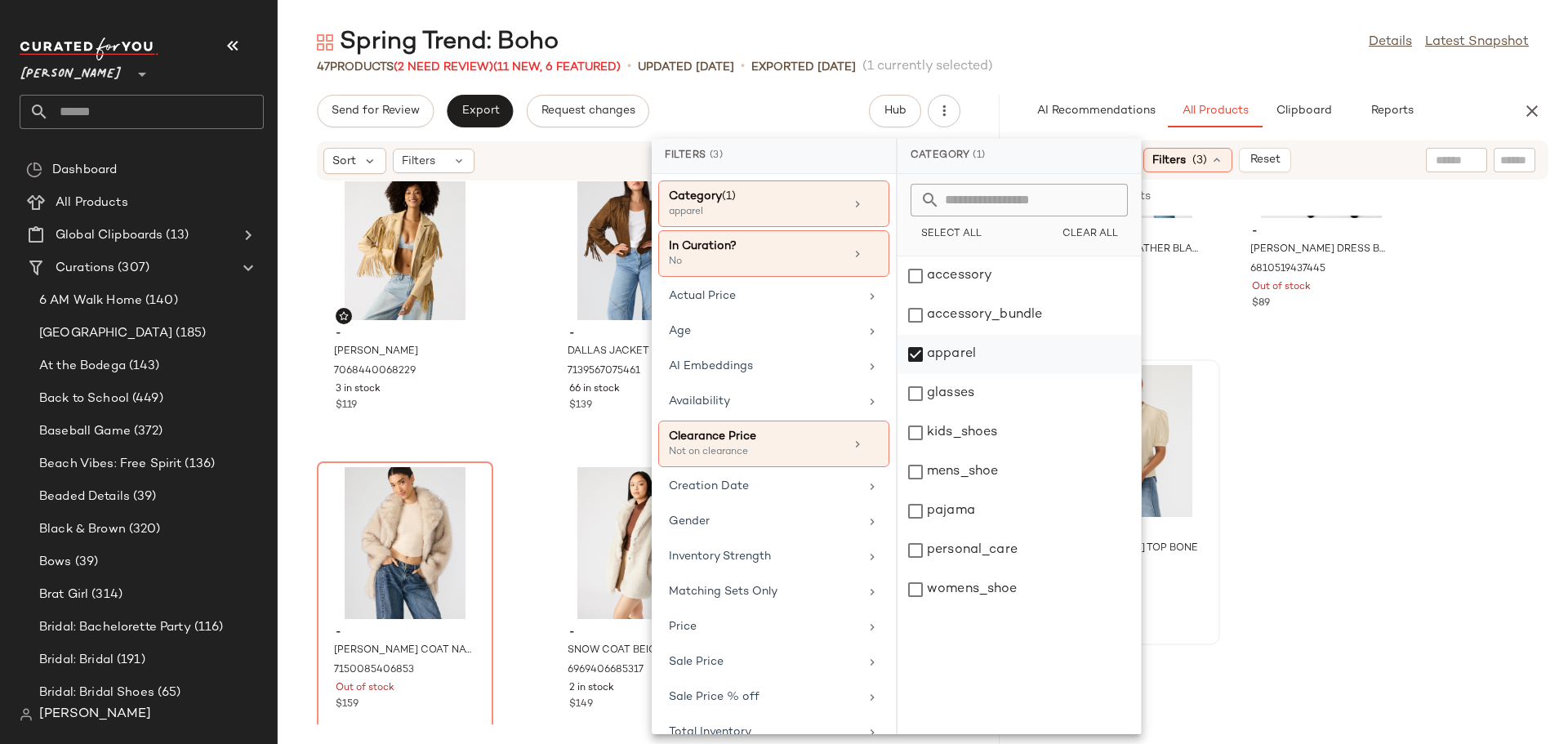
click at [914, 374] on div "apparel" at bounding box center [1019, 393] width 243 height 39
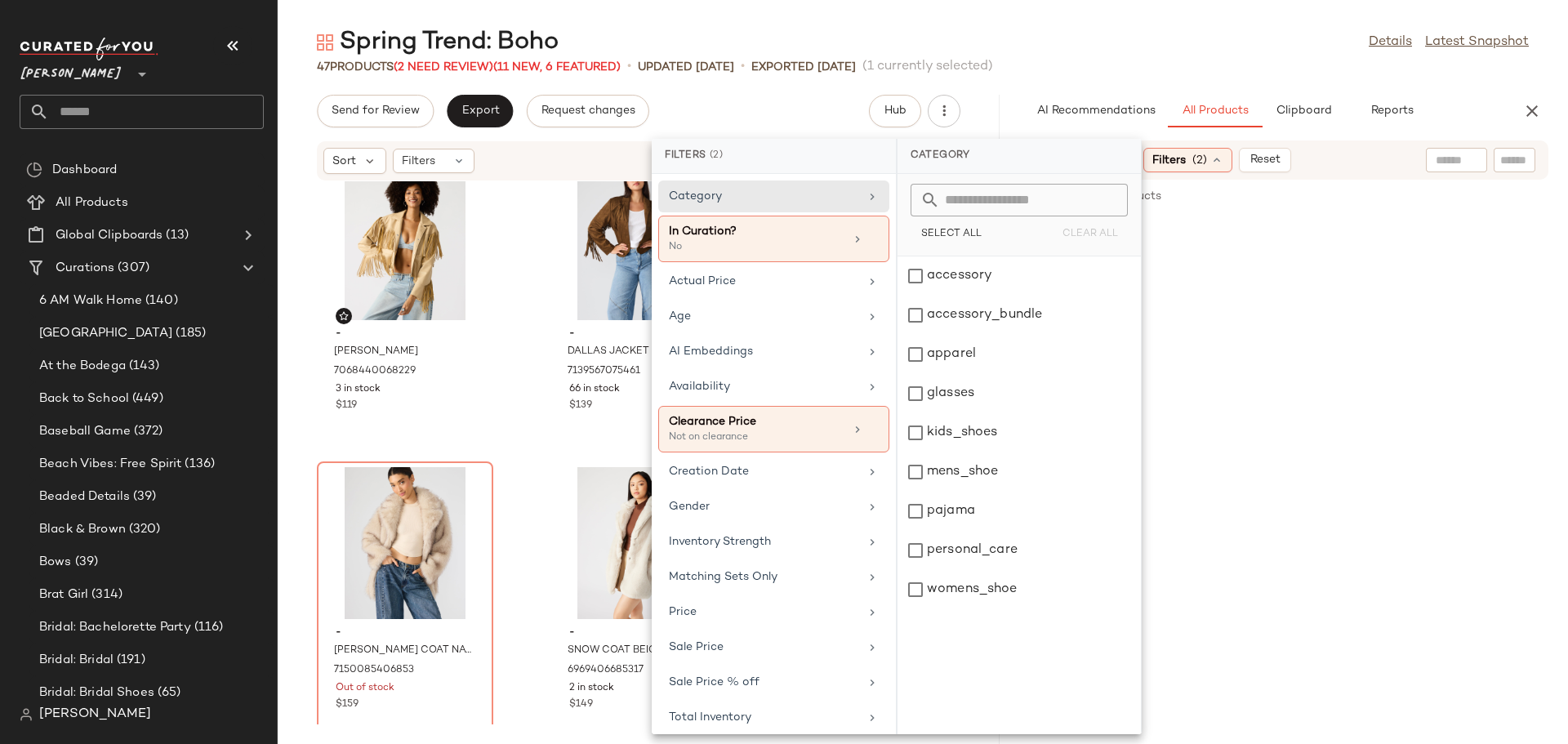
click at [1336, 162] on div "Sort: Newest Filters (2) Reset" at bounding box center [1286, 160] width 524 height 39
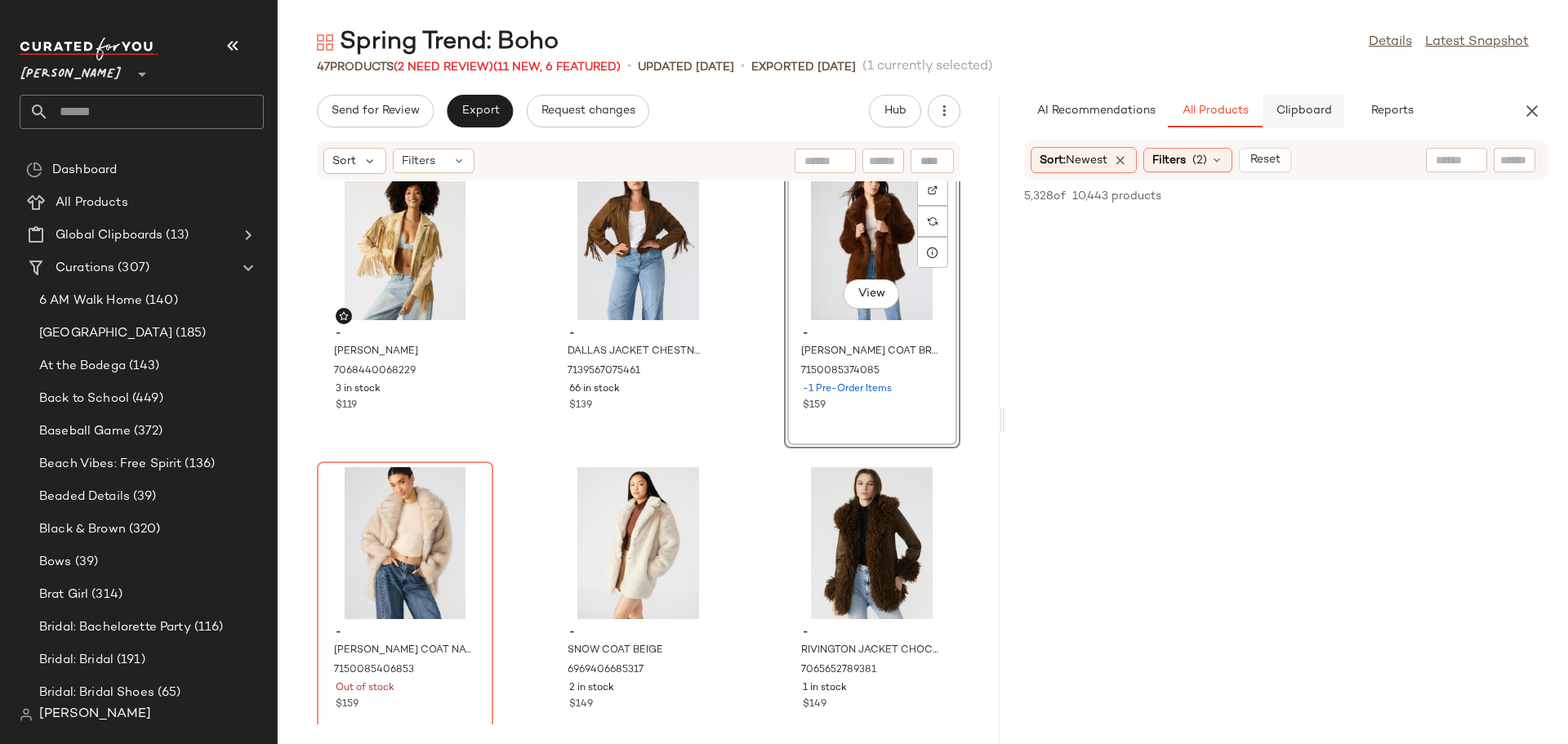
click at [1325, 114] on span "Clipboard" at bounding box center [1303, 111] width 56 height 13
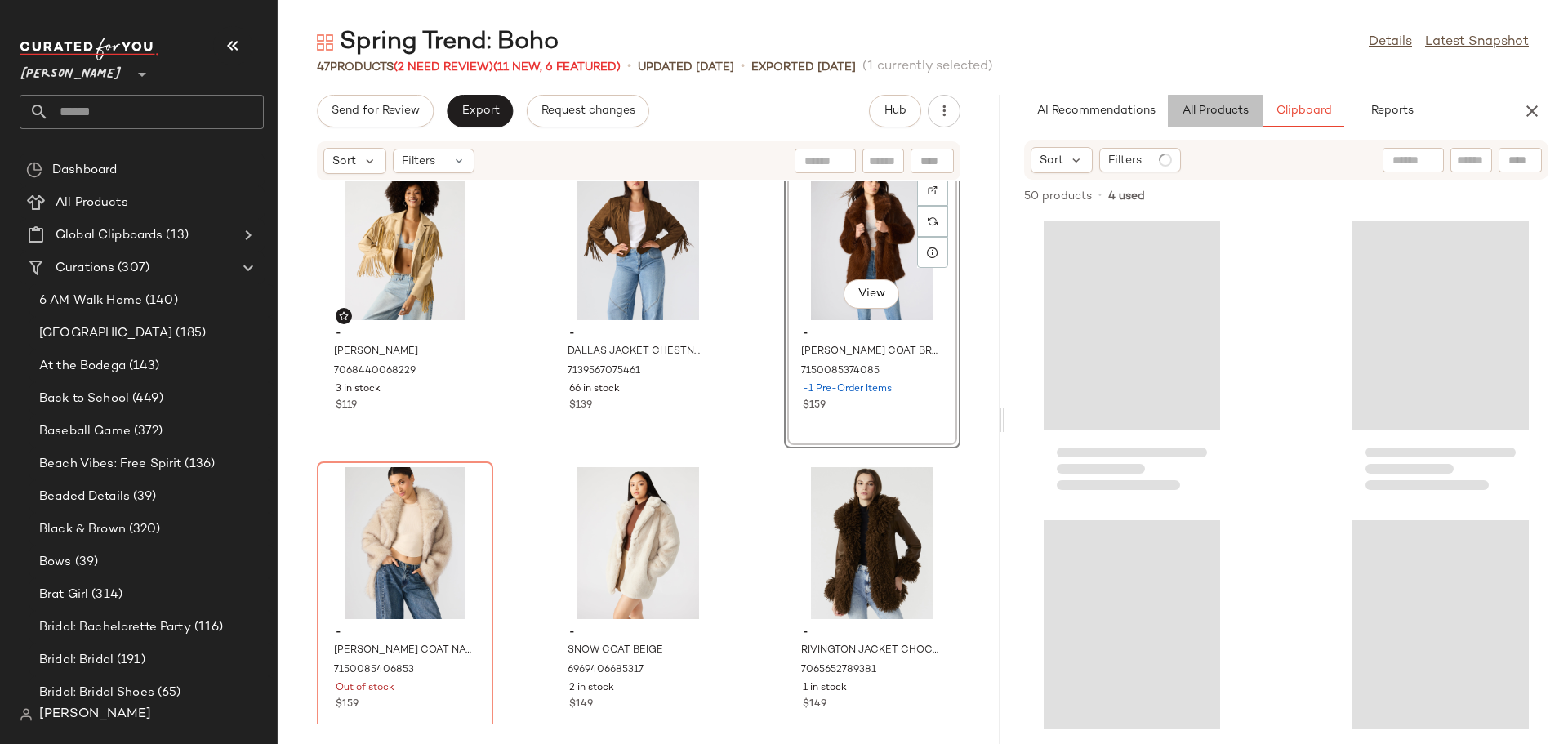
click at [1215, 107] on span "All Products" at bounding box center [1215, 111] width 67 height 13
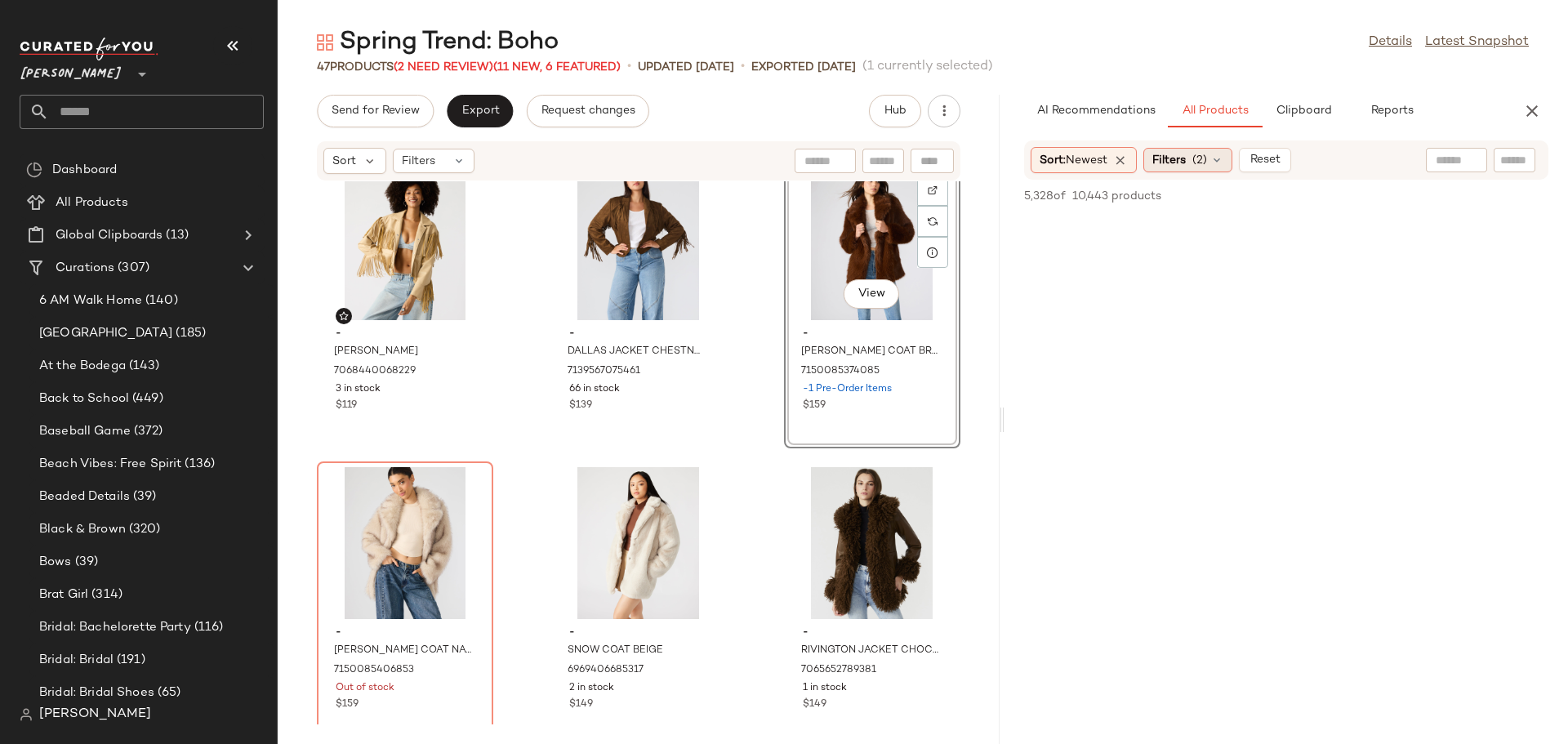
click at [1217, 162] on icon at bounding box center [1216, 160] width 13 height 13
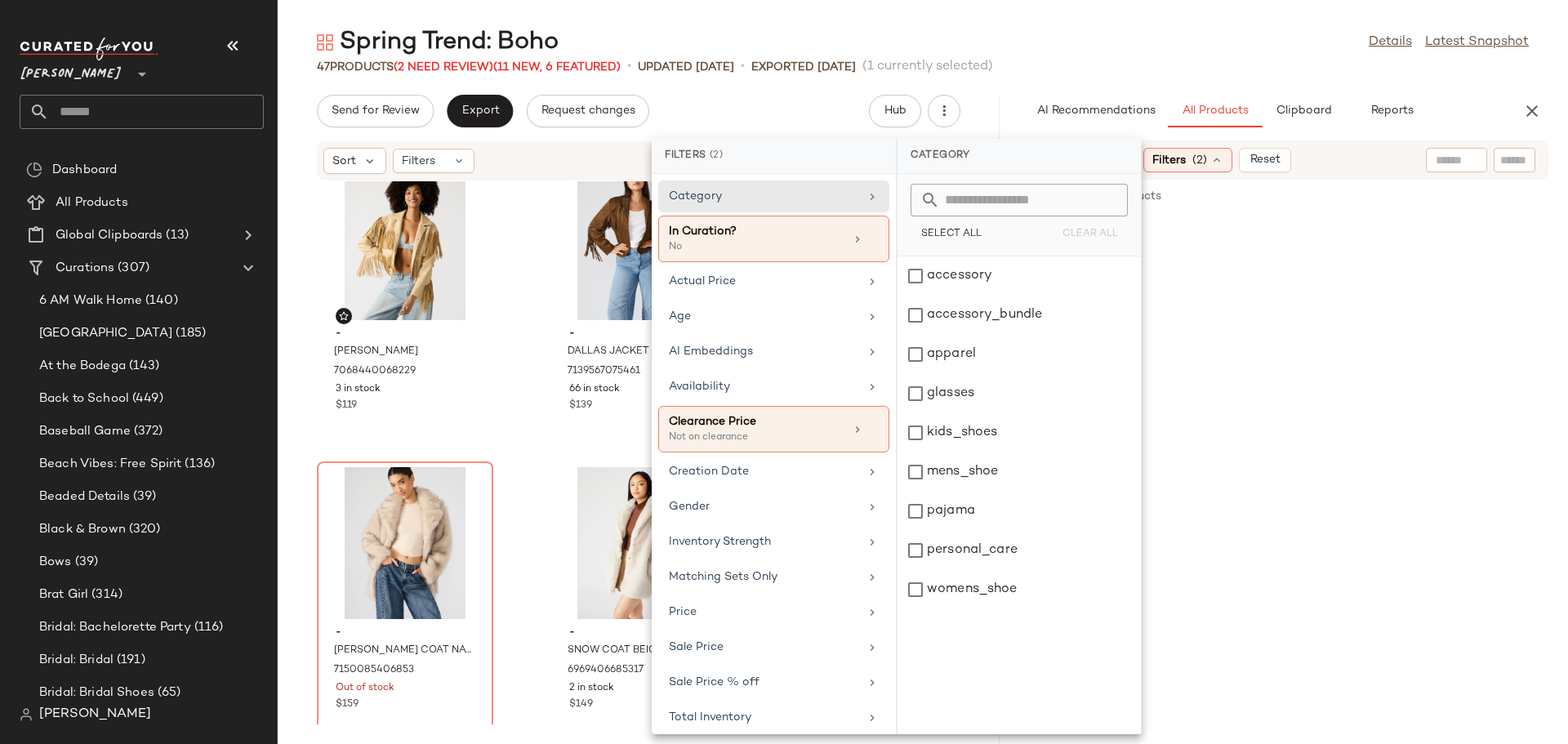
click at [1217, 162] on icon at bounding box center [1216, 160] width 13 height 13
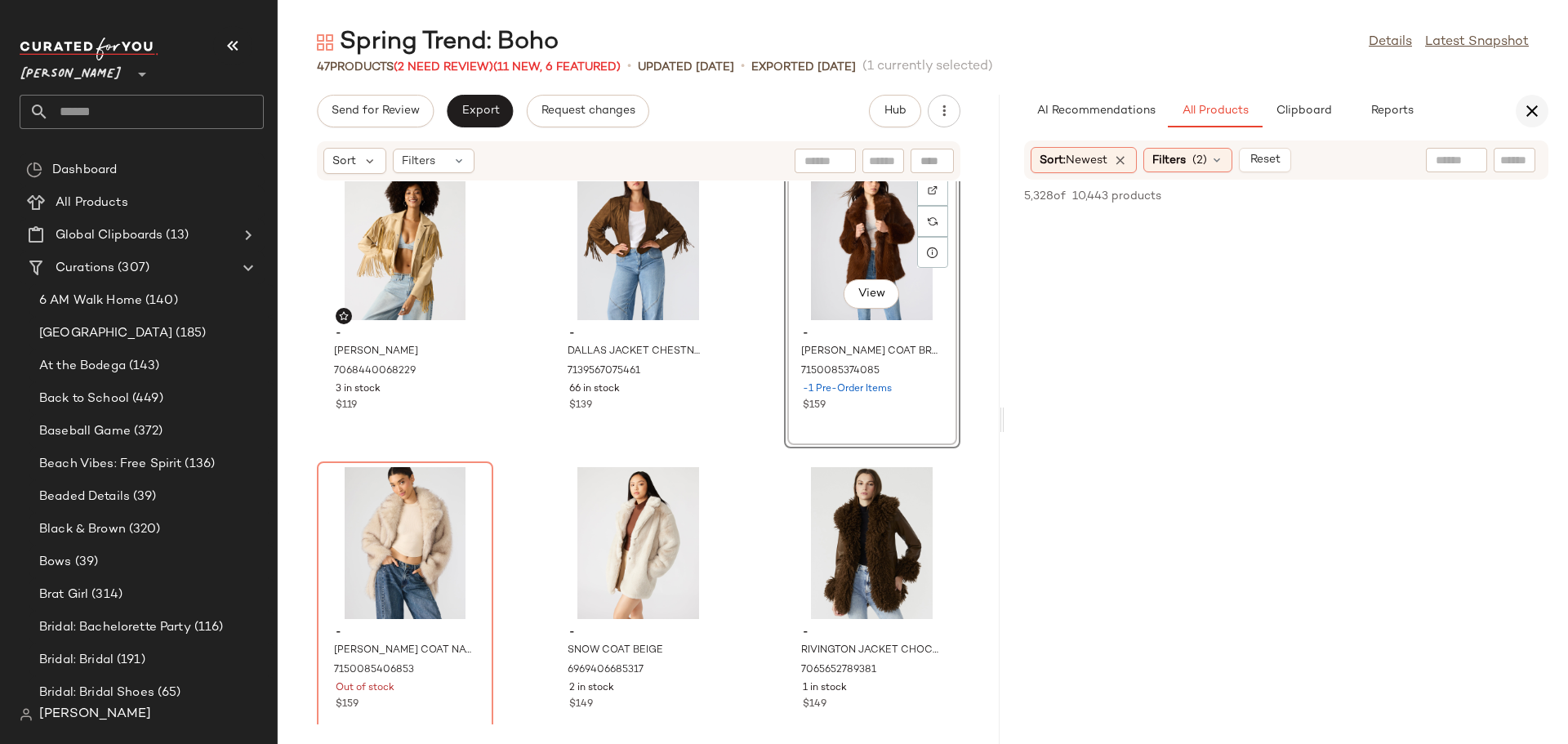
click at [1528, 115] on icon "button" at bounding box center [1532, 111] width 20 height 20
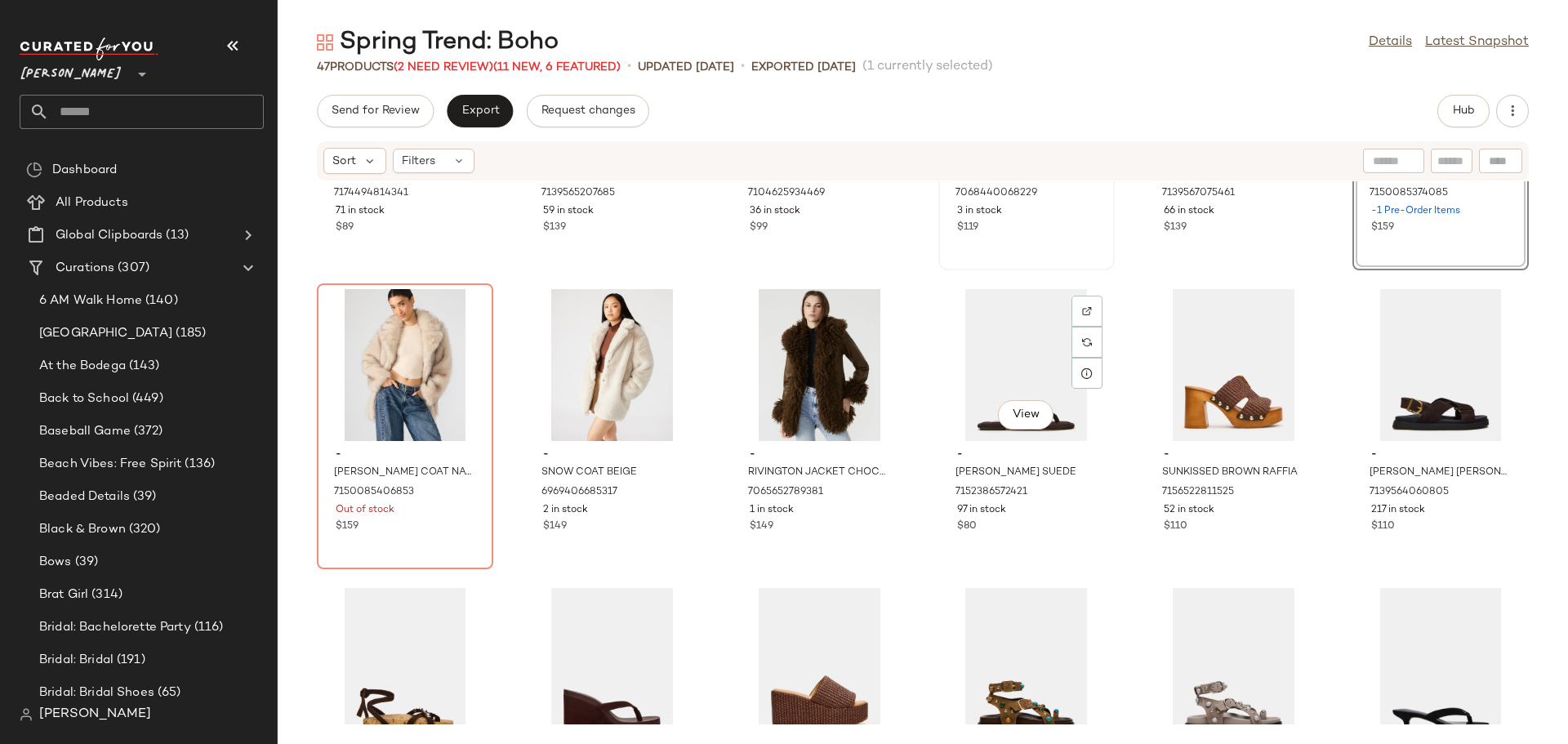
scroll to position [1441, 0]
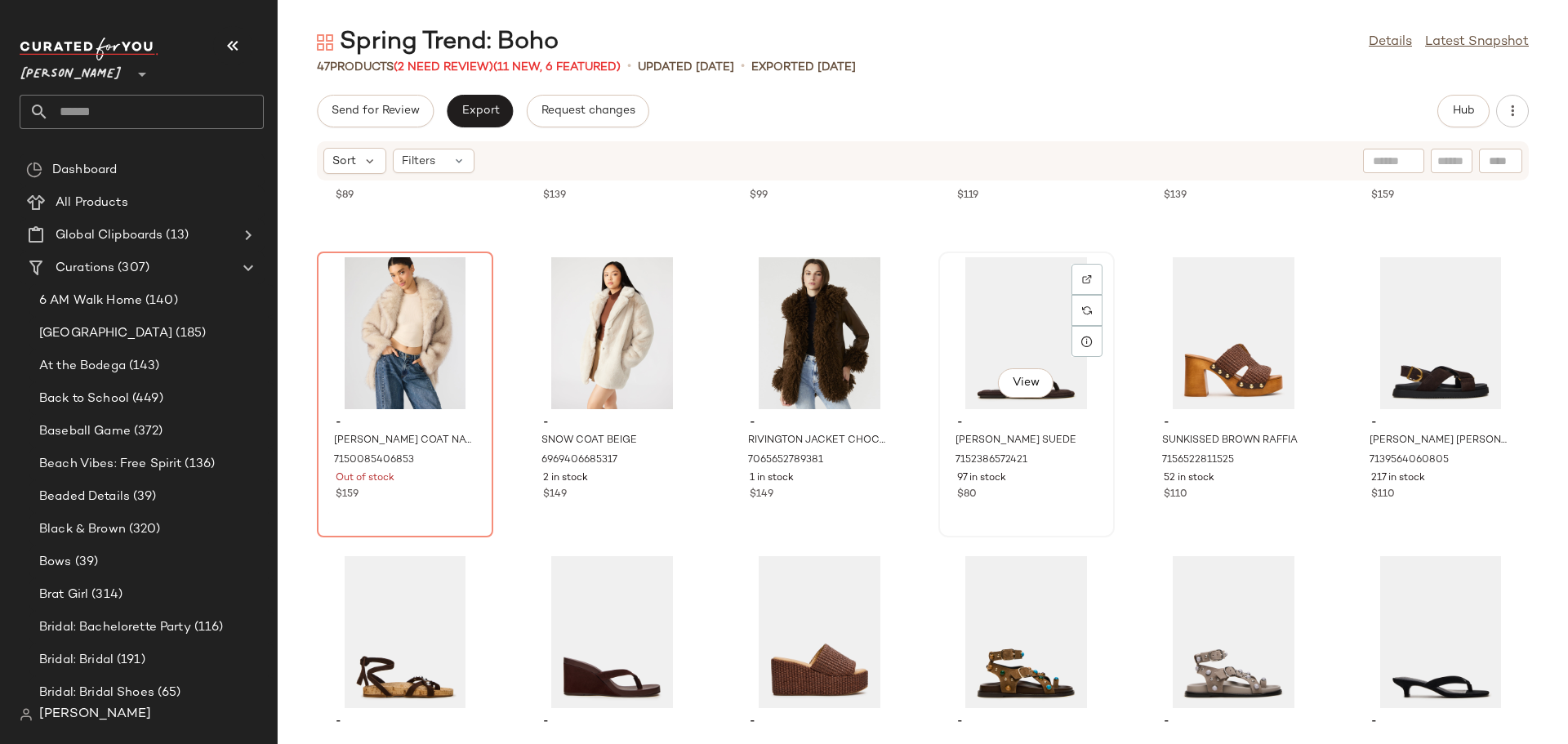
click at [1028, 335] on div "View" at bounding box center [1026, 333] width 165 height 152
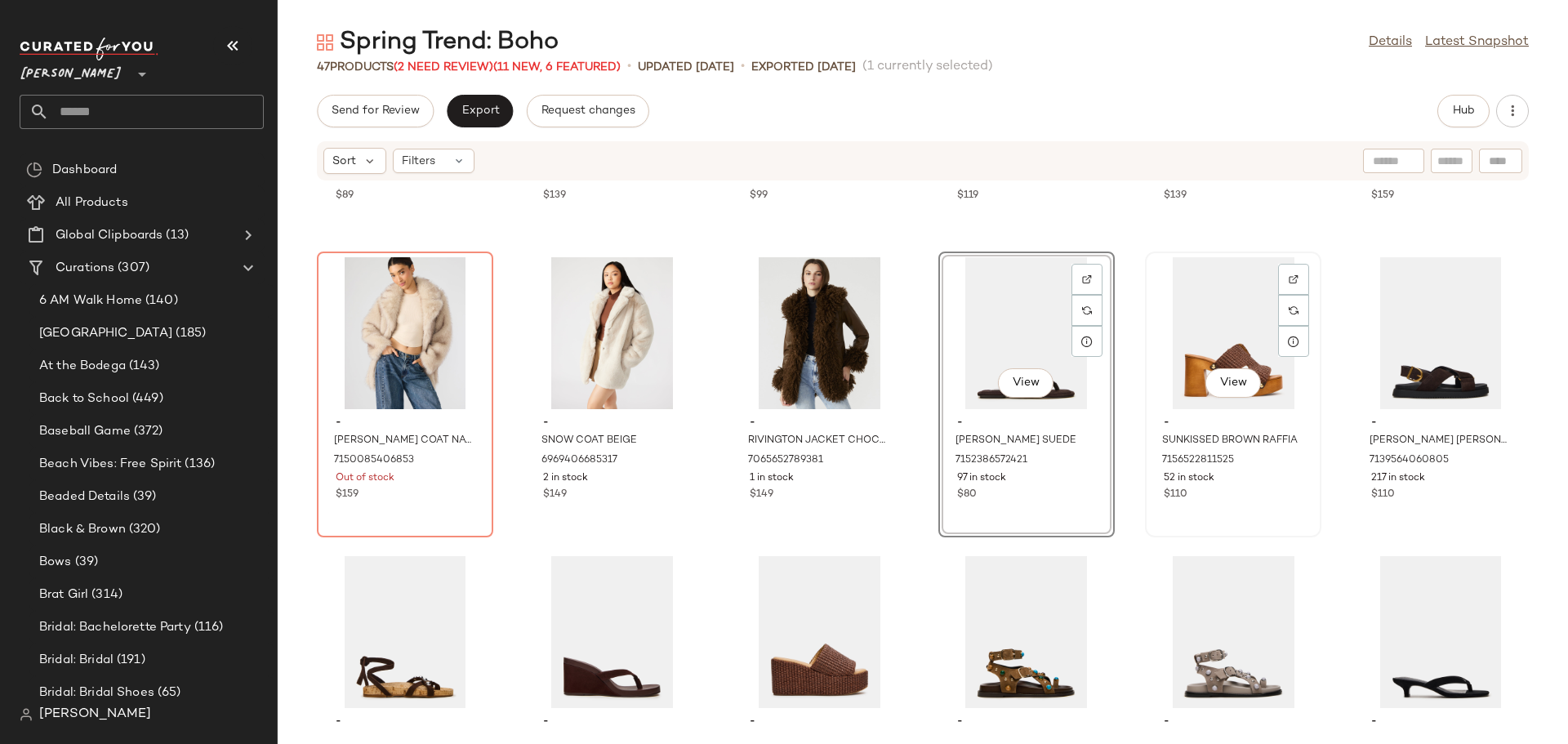
click at [1188, 311] on div "View" at bounding box center [1233, 333] width 165 height 152
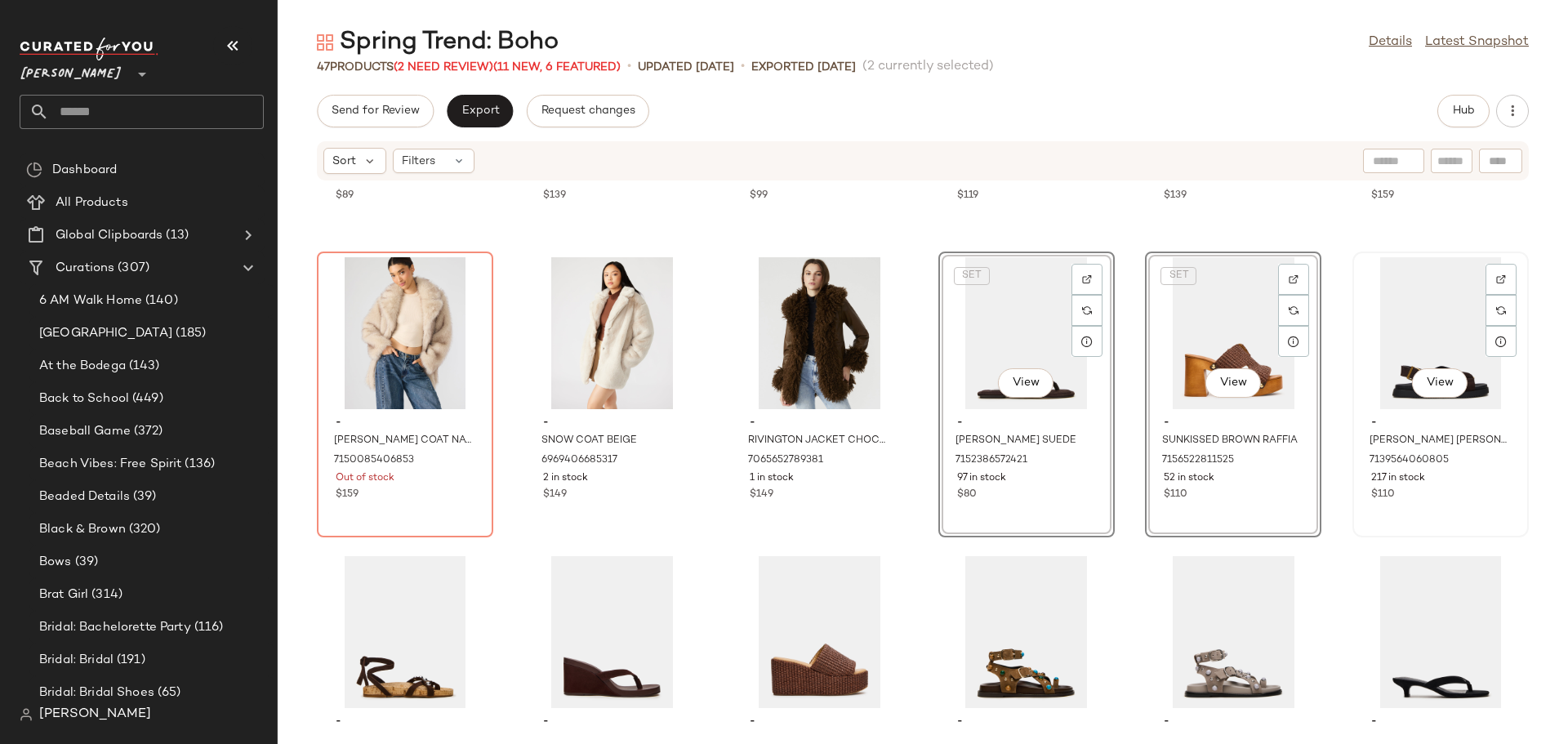
click at [1402, 314] on div "View" at bounding box center [1440, 333] width 165 height 152
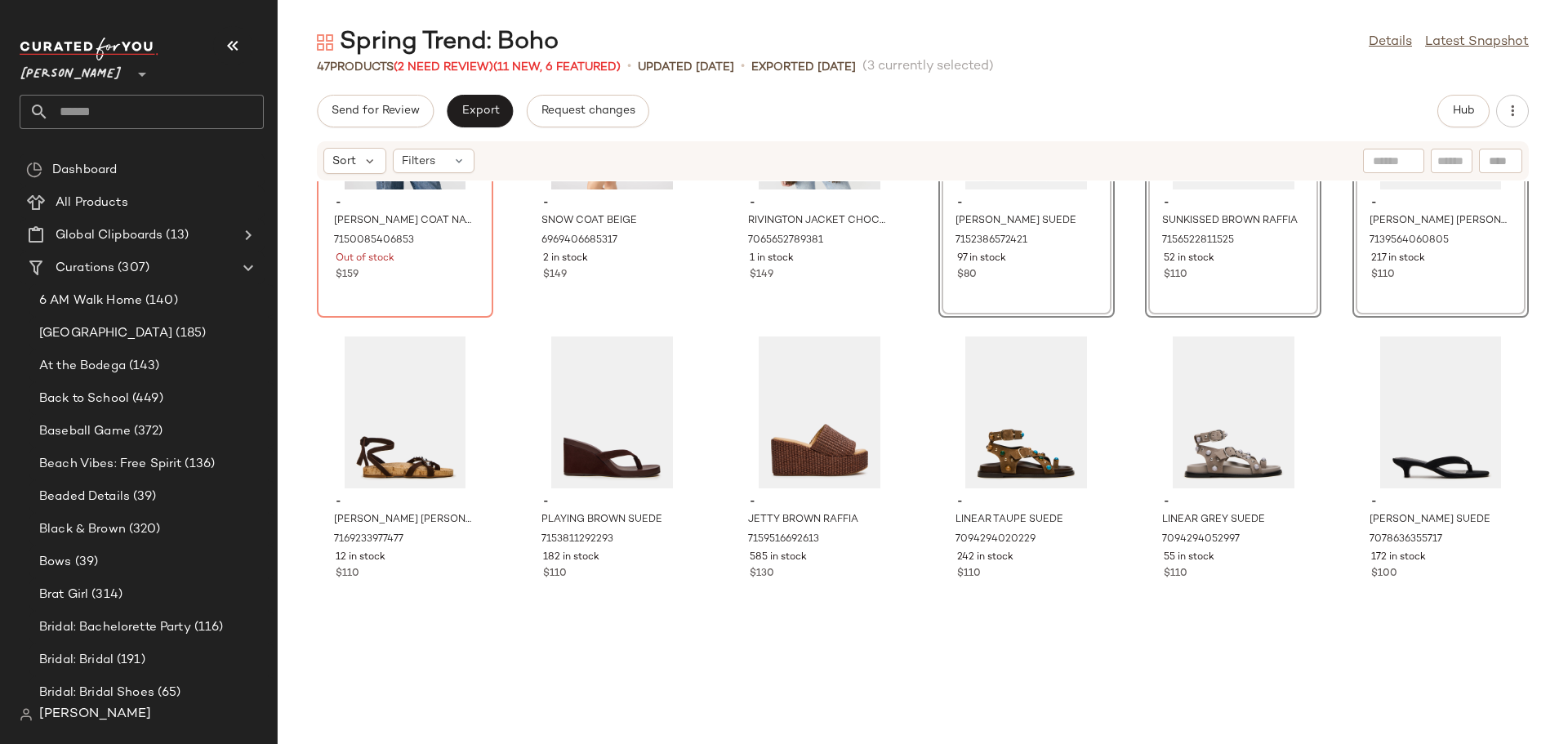
scroll to position [1685, 0]
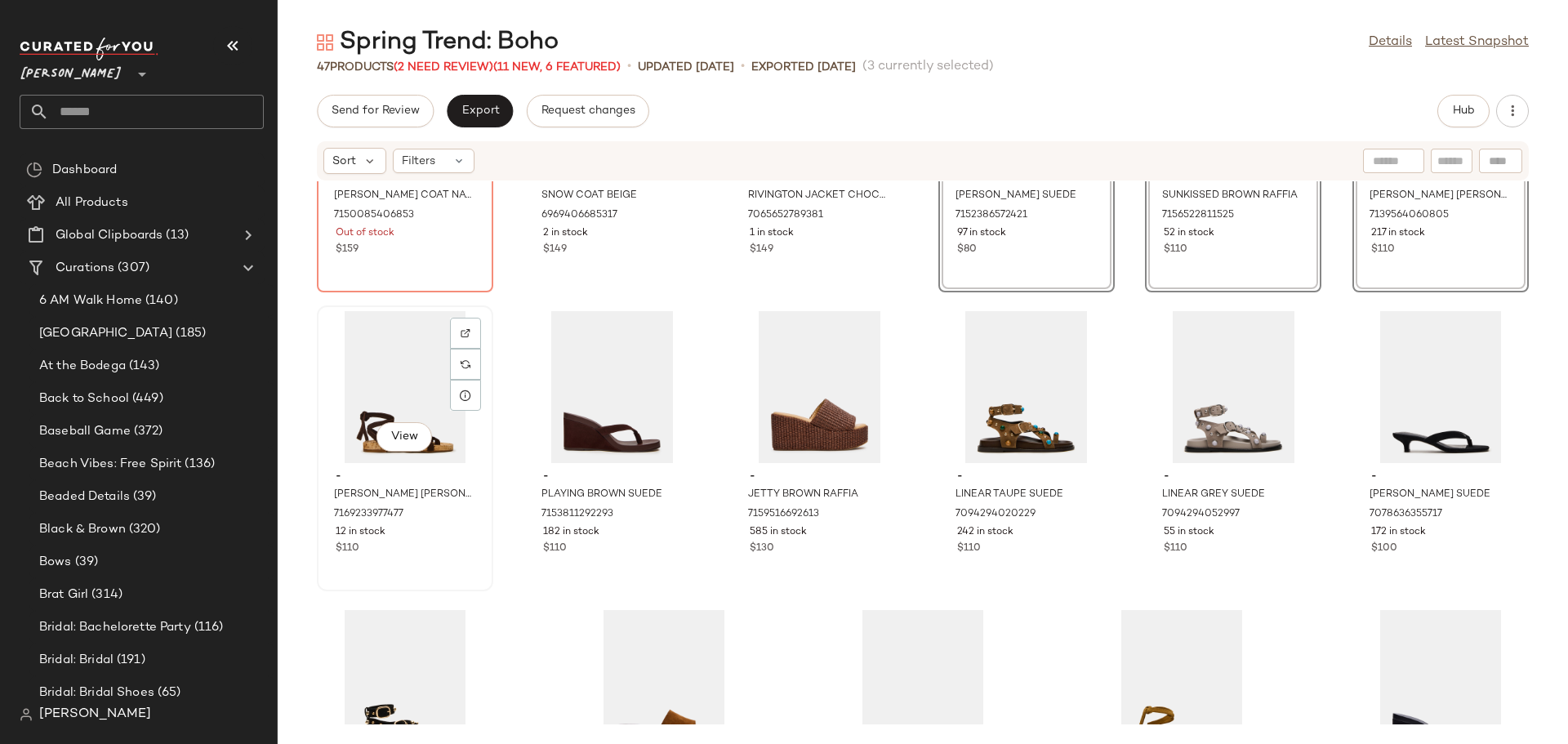
click at [425, 538] on div "12 in stock" at bounding box center [405, 532] width 139 height 14
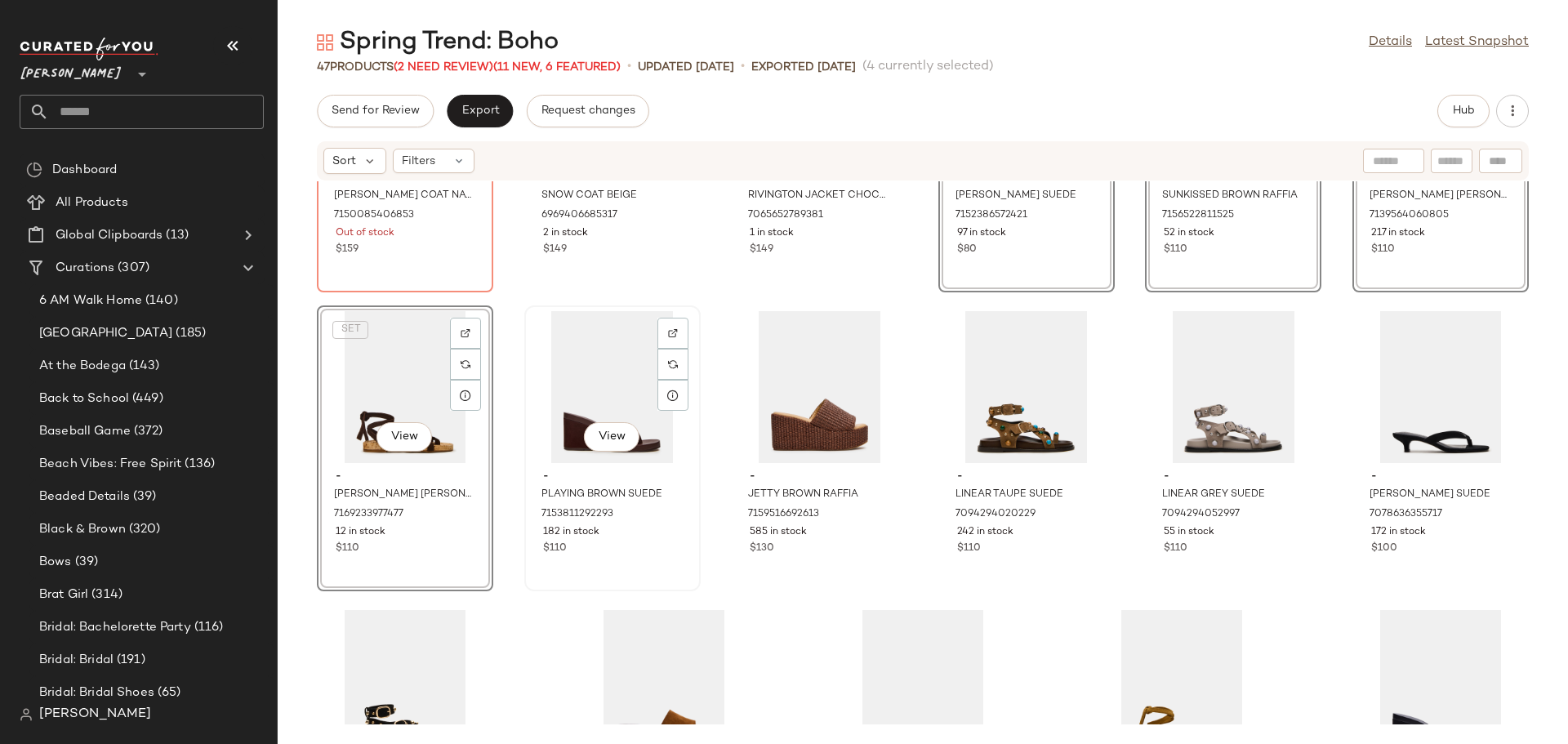
click at [671, 553] on div "$110" at bounding box center [612, 548] width 139 height 14
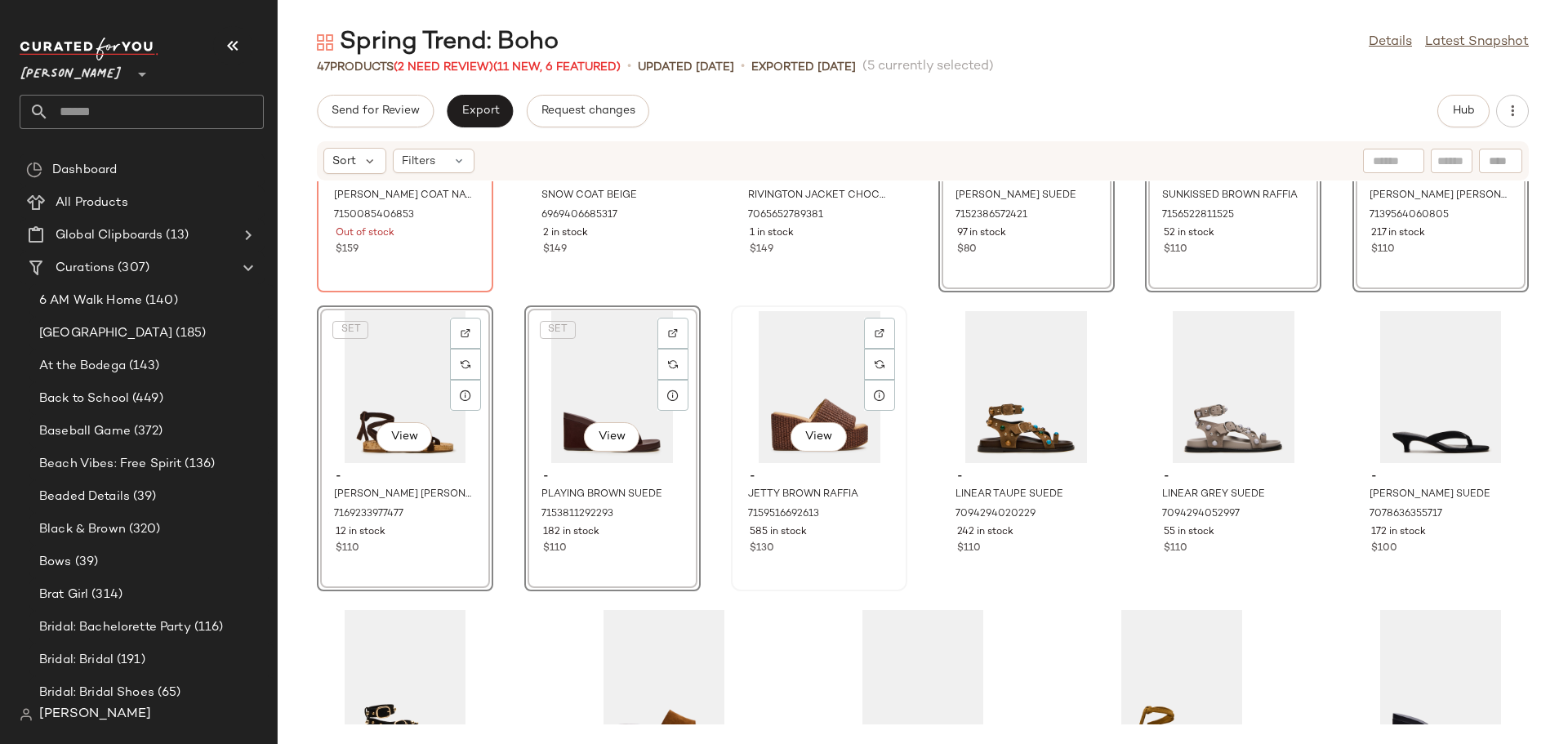
click at [880, 550] on div "$130" at bounding box center [819, 548] width 139 height 14
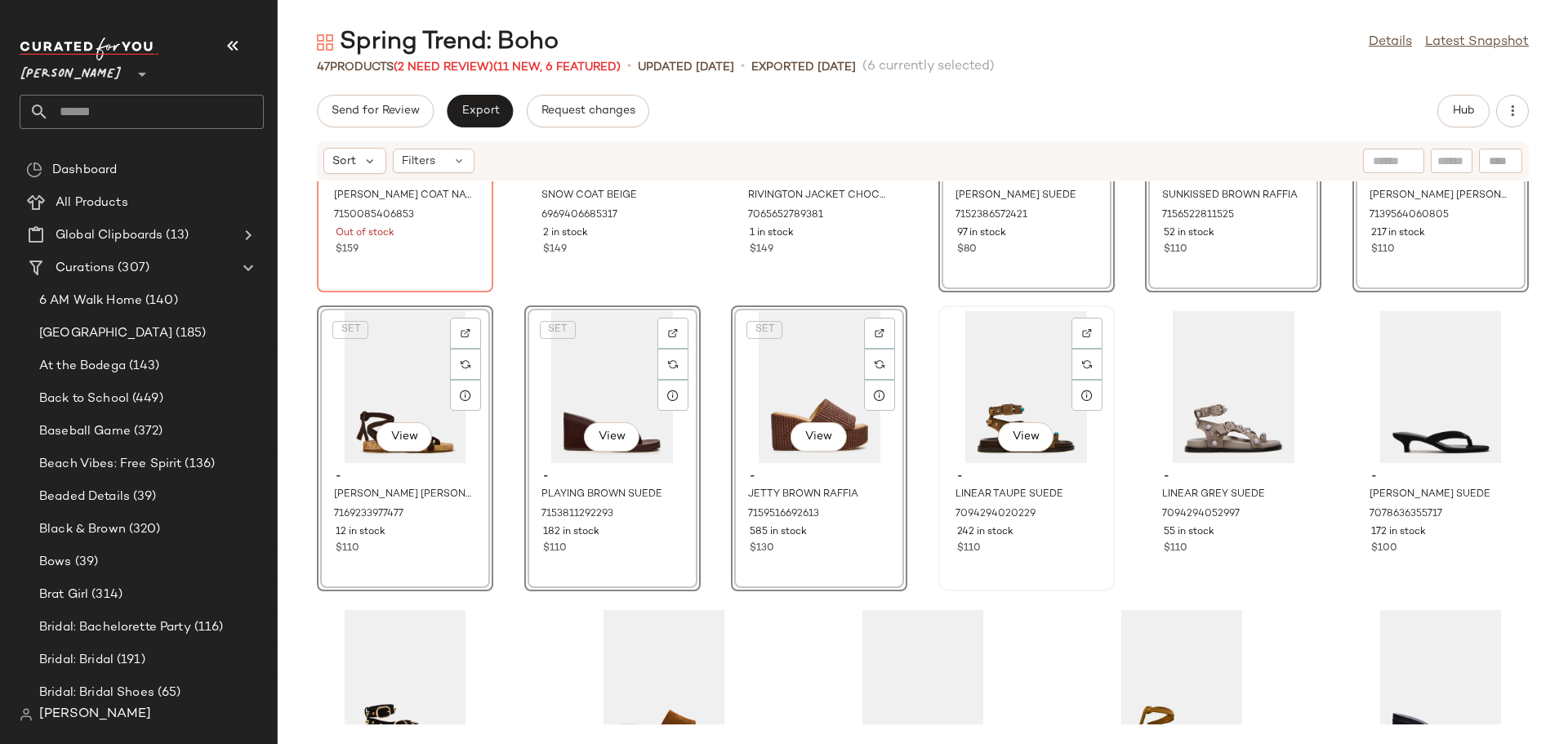
click at [1030, 562] on div "View - LINEAR TAUPE SUEDE 7094294020229 242 in stock $110" at bounding box center [1026, 448] width 173 height 282
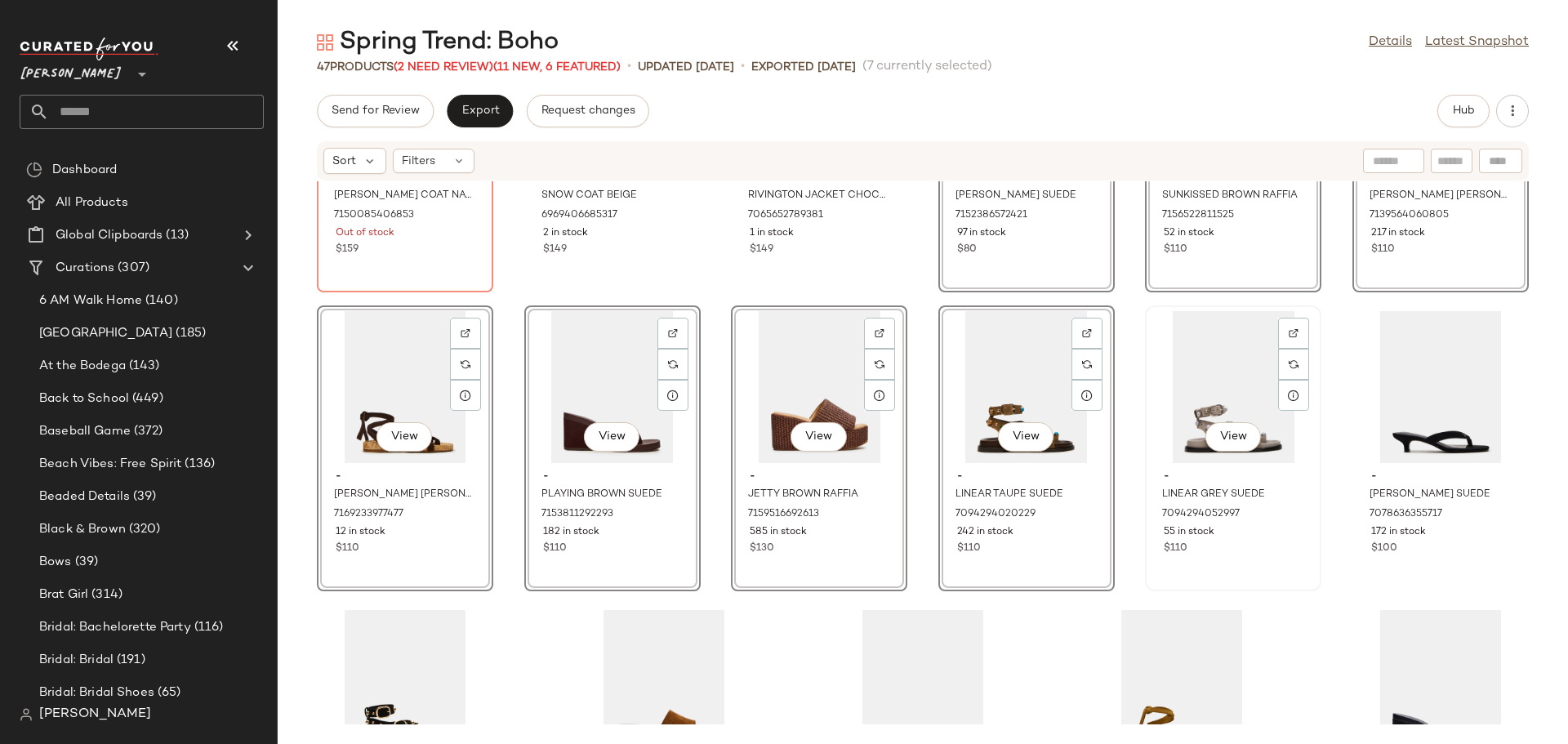
click at [1216, 556] on div "$110" at bounding box center [1233, 548] width 139 height 14
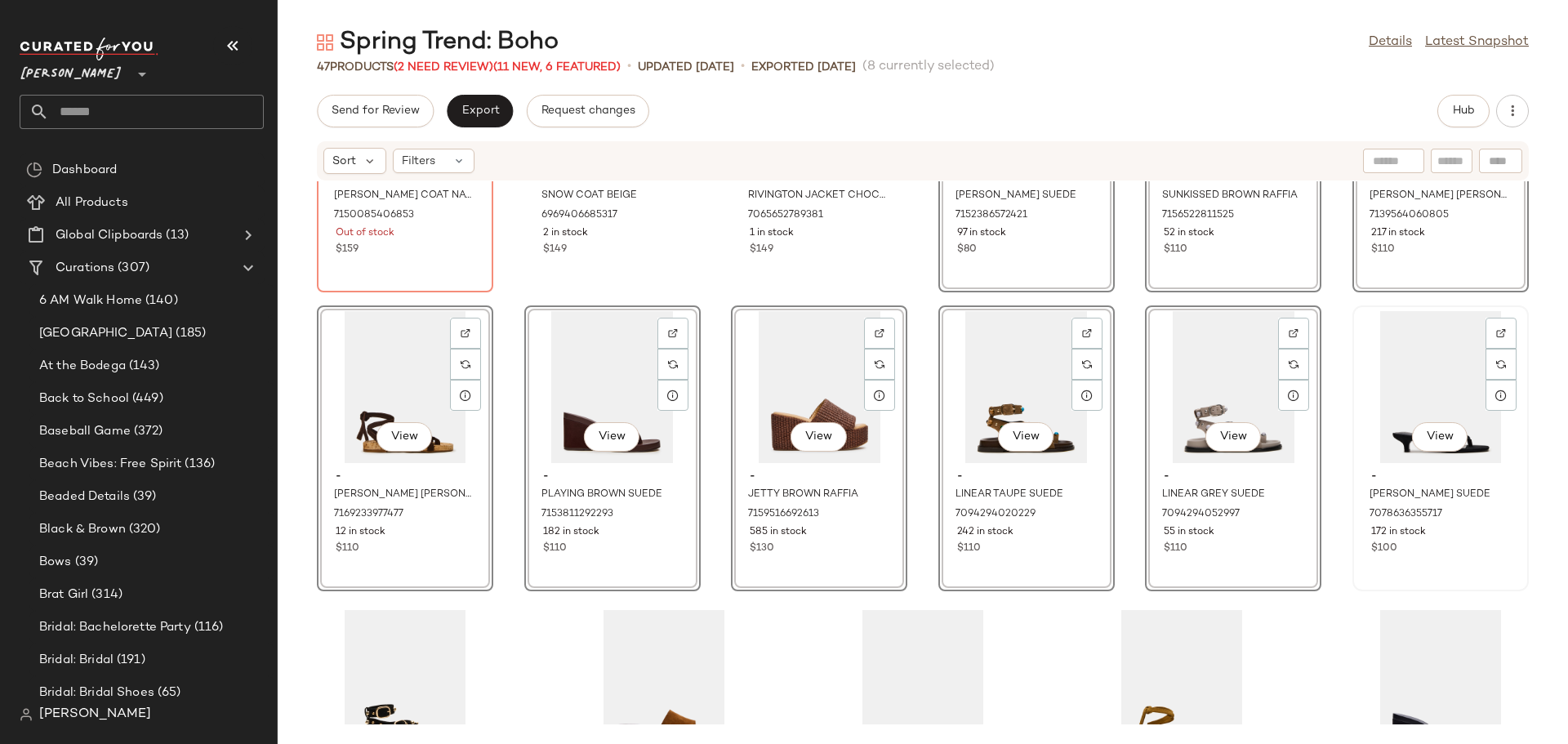
click at [1400, 560] on div "View - [PERSON_NAME] SUEDE 7078636355717 172 in stock $100" at bounding box center [1441, 448] width 173 height 282
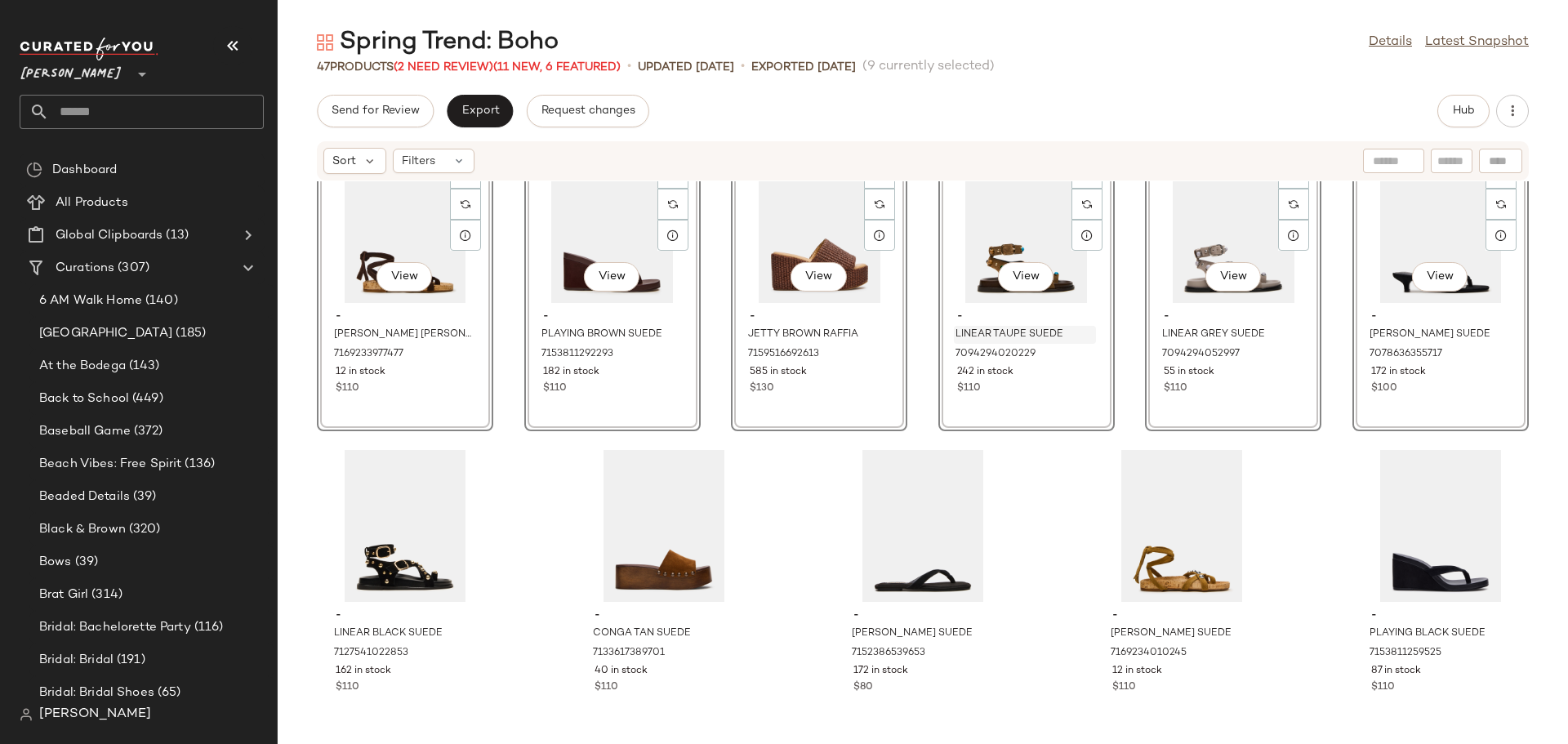
scroll to position [1851, 0]
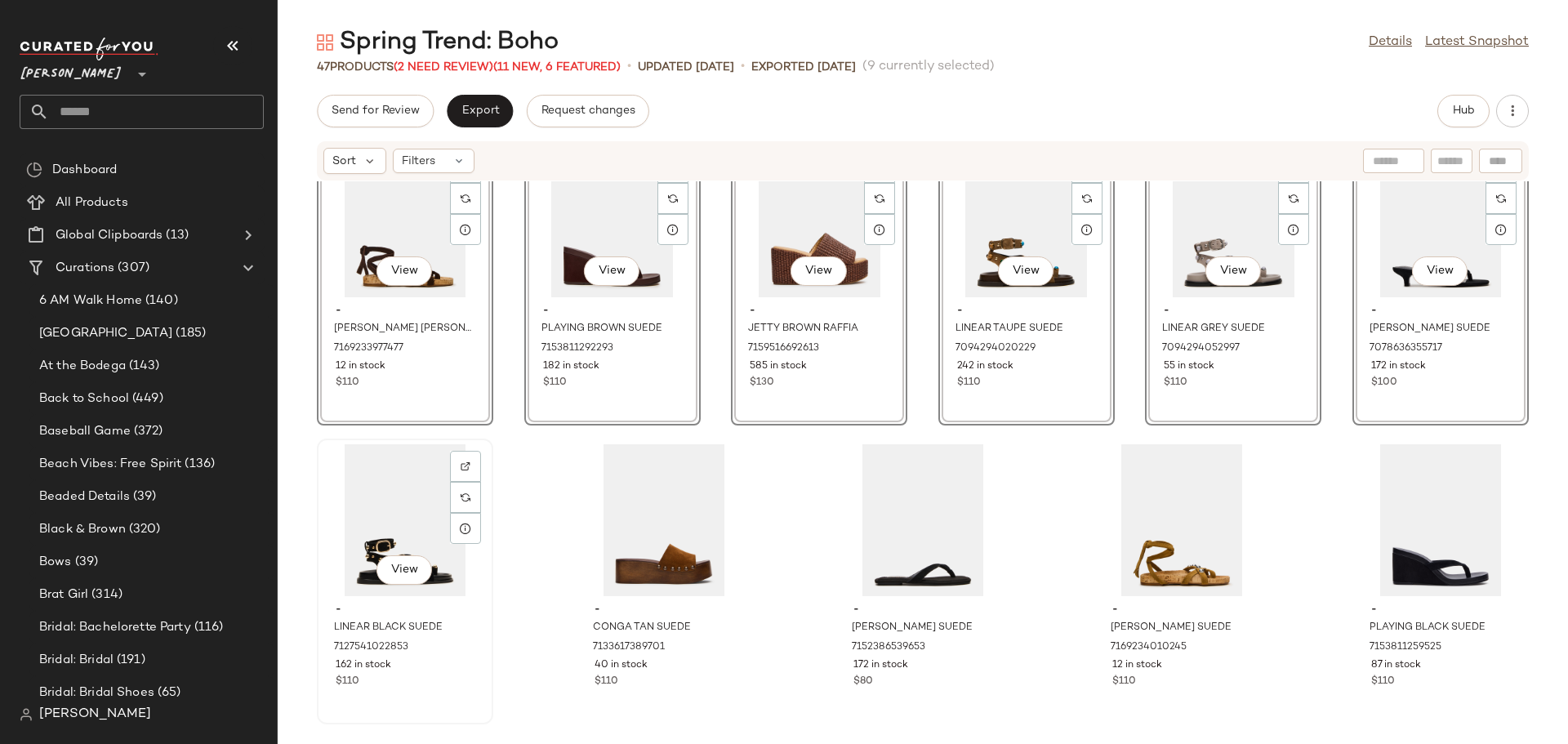
click at [460, 693] on div "View - LINEAR BLACK SUEDE 7127541022853 162 in stock $110" at bounding box center [405, 581] width 173 height 282
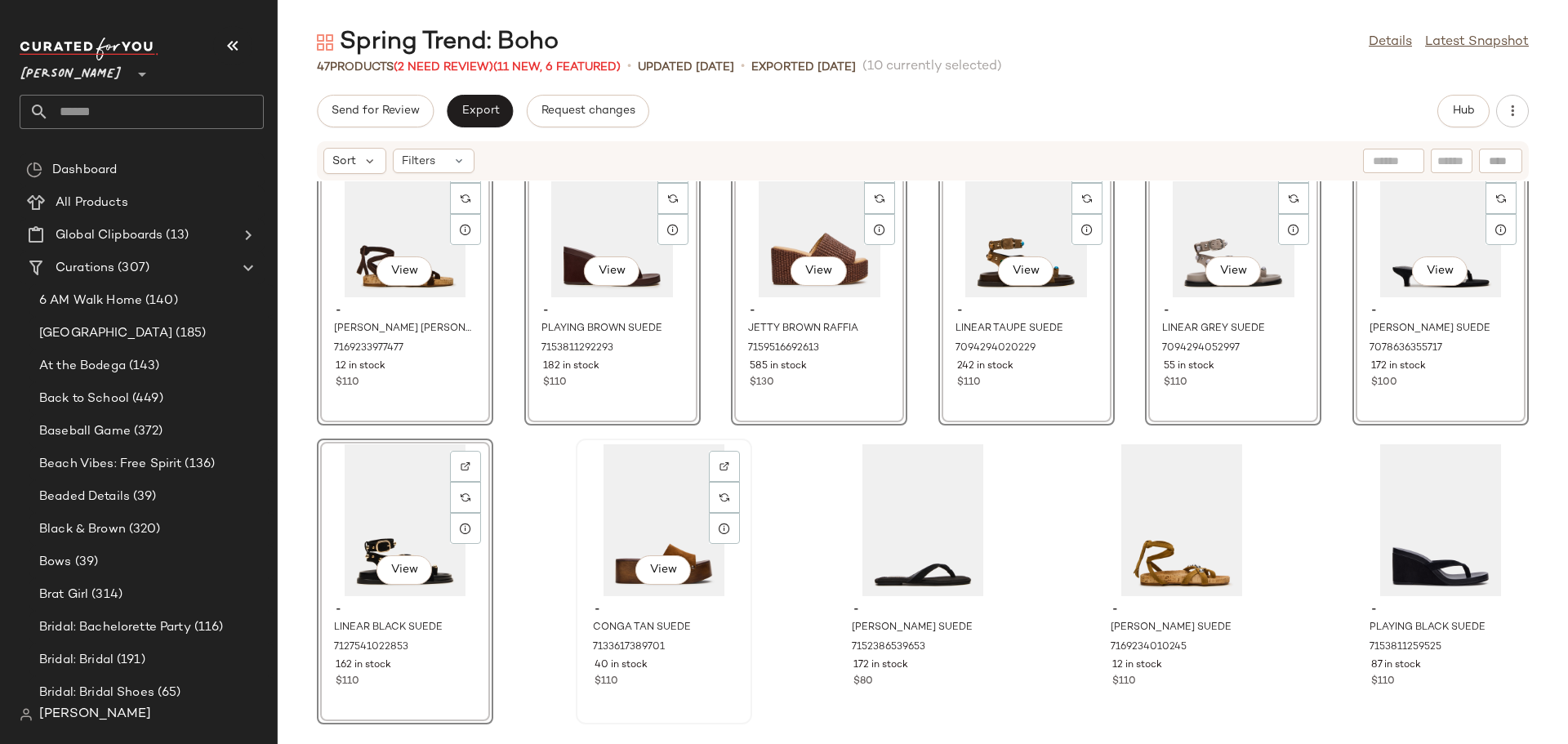
click at [687, 695] on div "View - CONGA TAN SUEDE 7133617389701 40 in stock $110" at bounding box center [664, 581] width 173 height 282
drag, startPoint x: 915, startPoint y: 697, endPoint x: 923, endPoint y: 697, distance: 8.0
click at [915, 697] on div "View - [PERSON_NAME] SUEDE 7152386539653 172 in stock $80" at bounding box center [922, 581] width 173 height 282
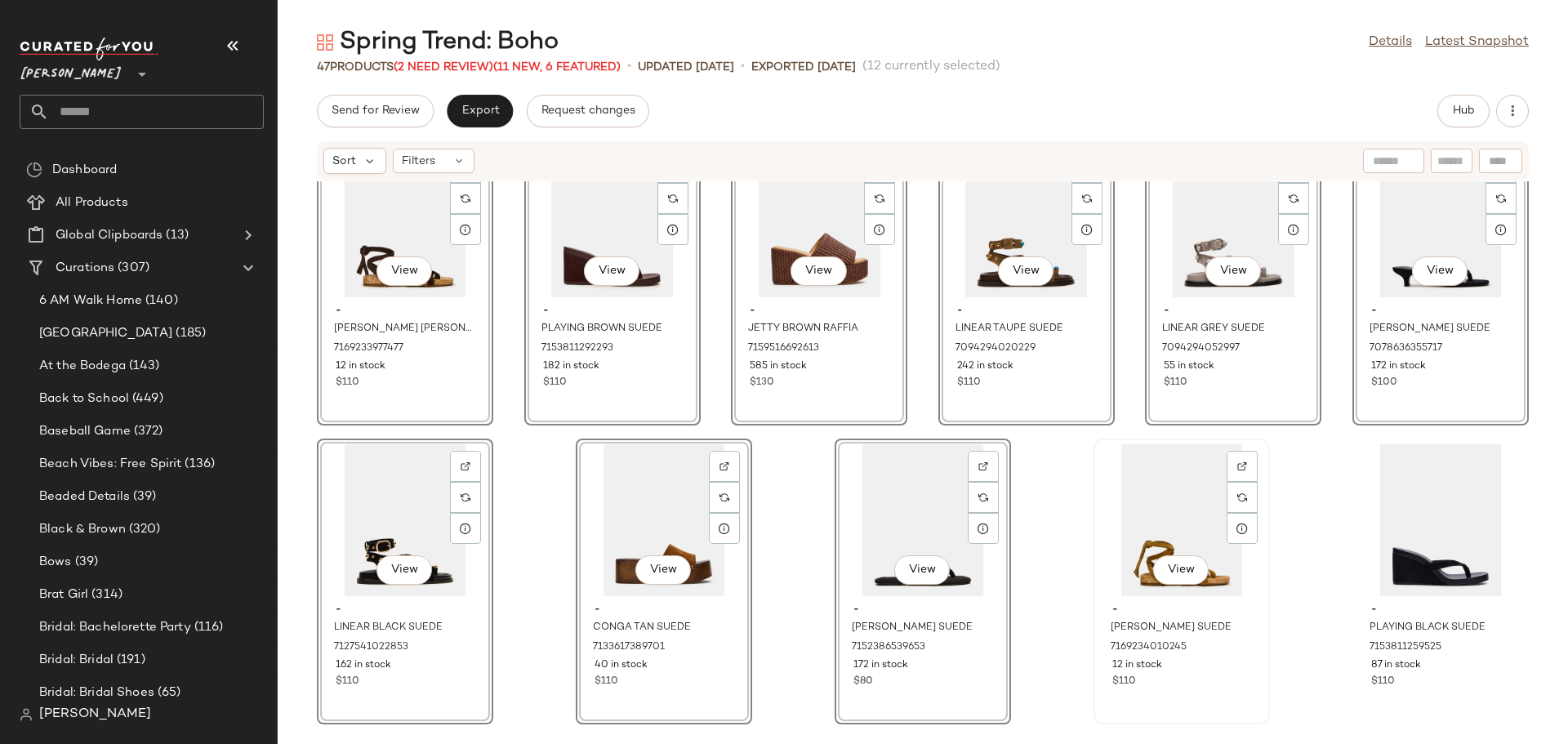
click at [1171, 695] on div "View - [PERSON_NAME] SUEDE 7169234010245 12 in stock $110" at bounding box center [1181, 581] width 173 height 282
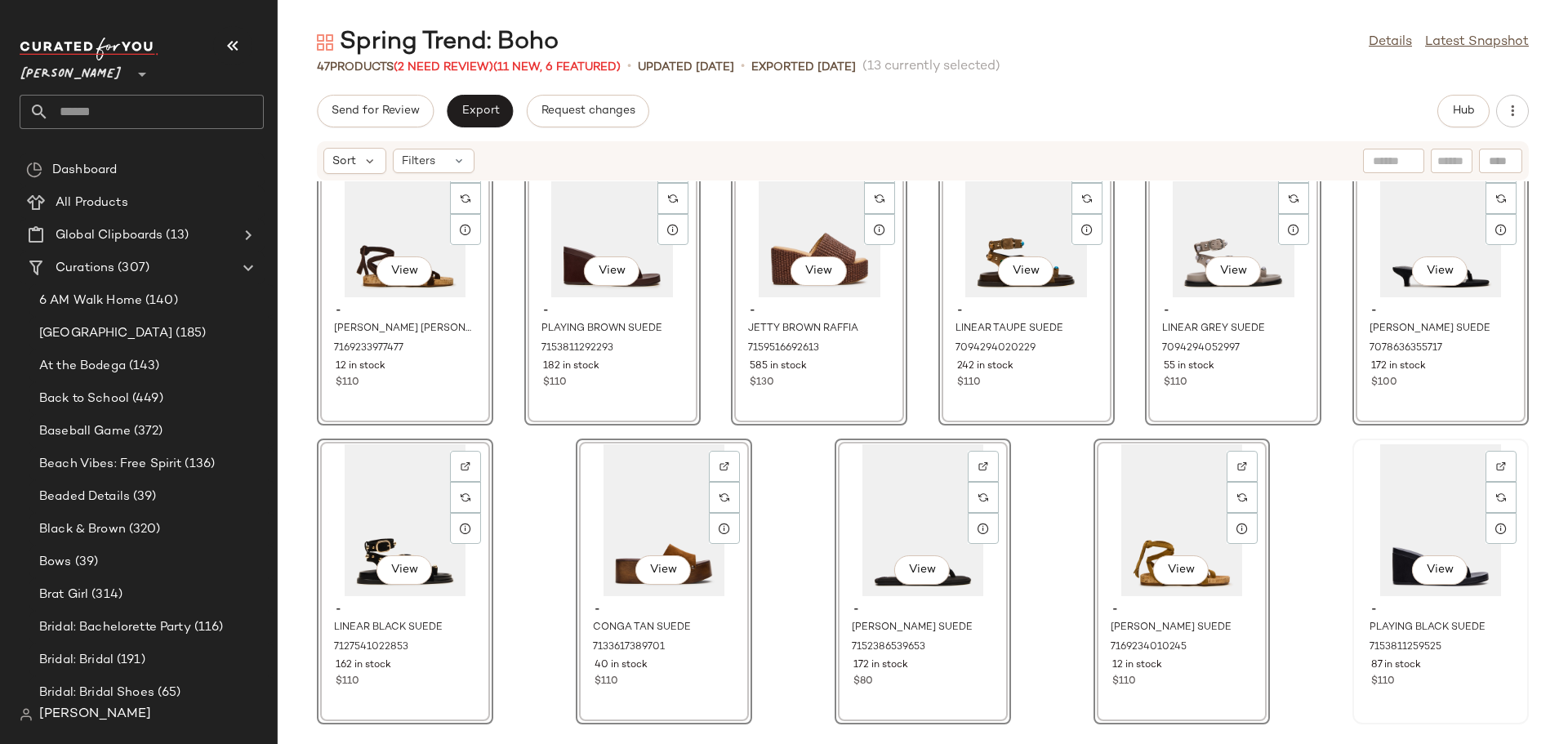
click at [1424, 697] on div "View - PLAYING BLACK SUEDE 7153811259525 87 in stock $110" at bounding box center [1441, 581] width 173 height 282
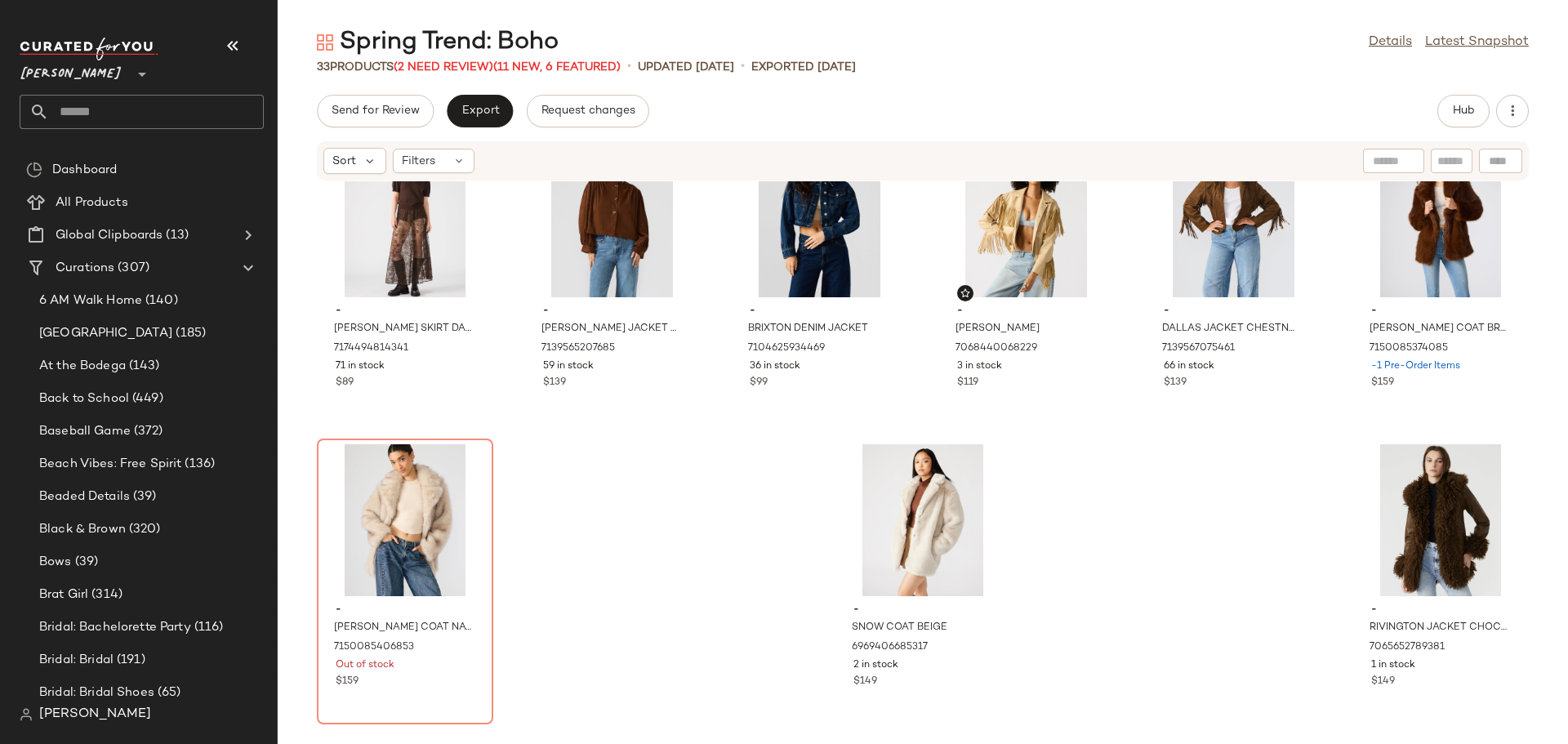
click at [610, 616] on div "- [PERSON_NAME] SKIRT DARK ESPRESSO 7174494814341 71 in stock $89 SET - [PERSON…" at bounding box center [922, 453] width 1290 height 543
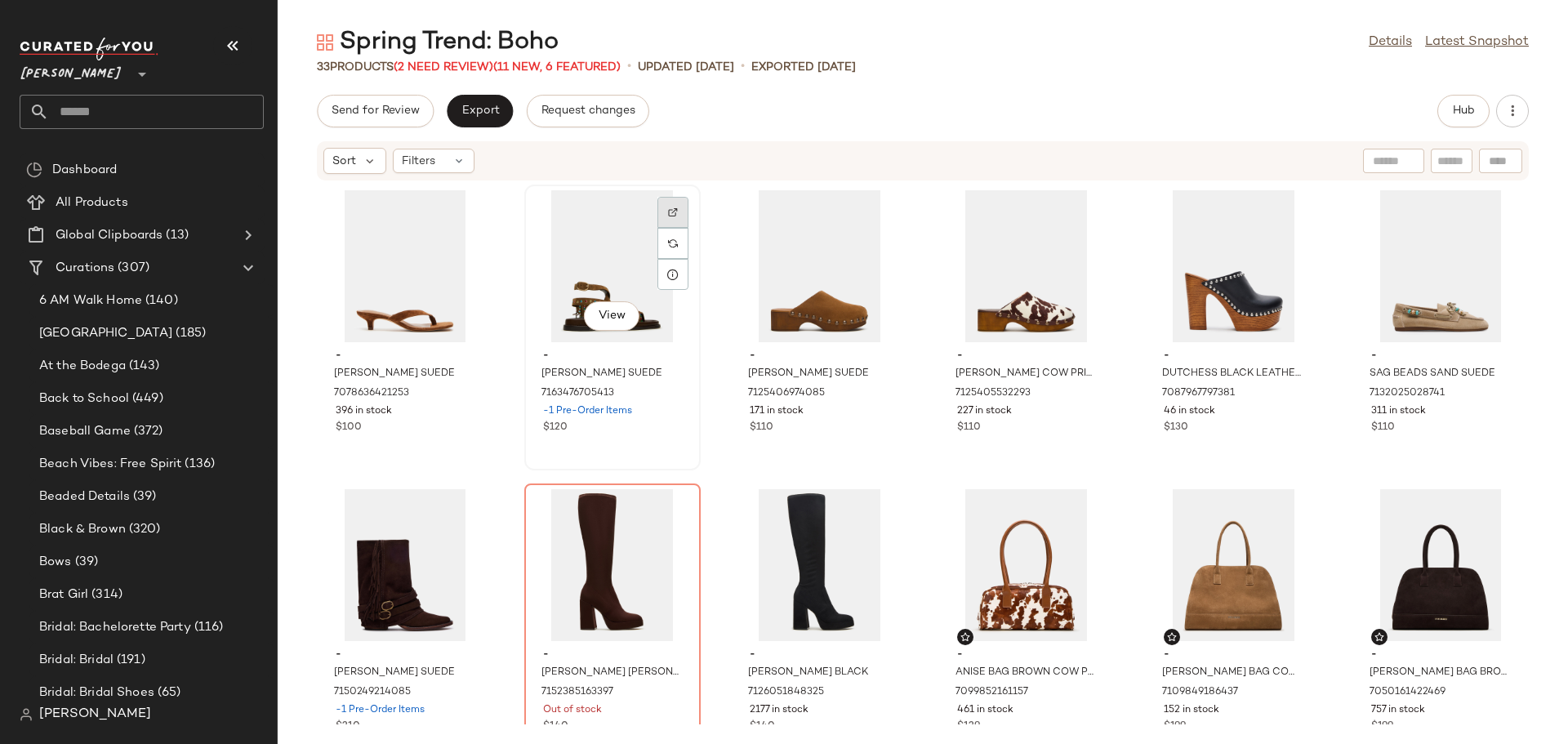
click at [670, 211] on img at bounding box center [673, 212] width 10 height 10
click at [444, 433] on div "$100" at bounding box center [405, 427] width 139 height 14
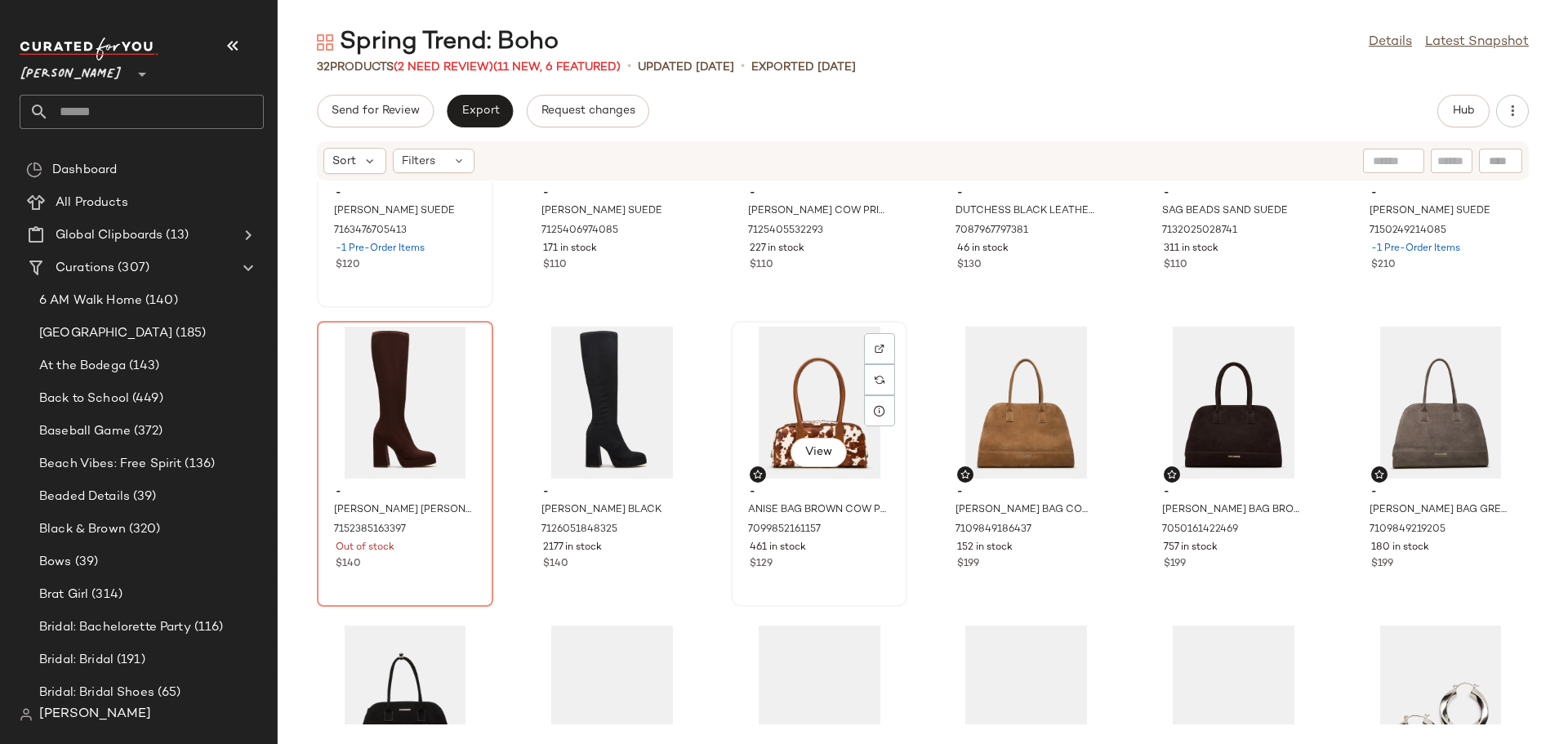
scroll to position [163, 0]
click at [830, 569] on div "$129" at bounding box center [819, 564] width 139 height 14
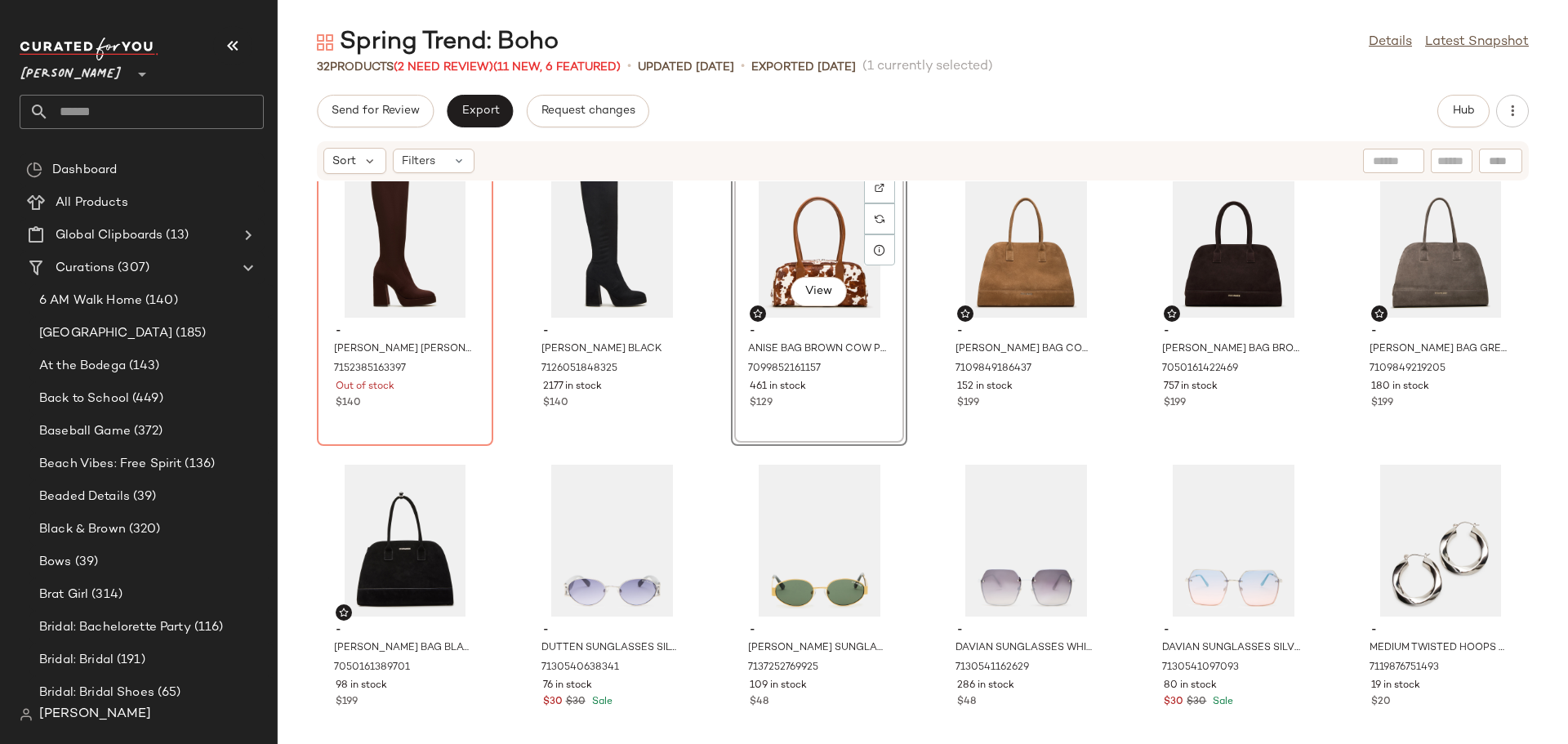
scroll to position [326, 0]
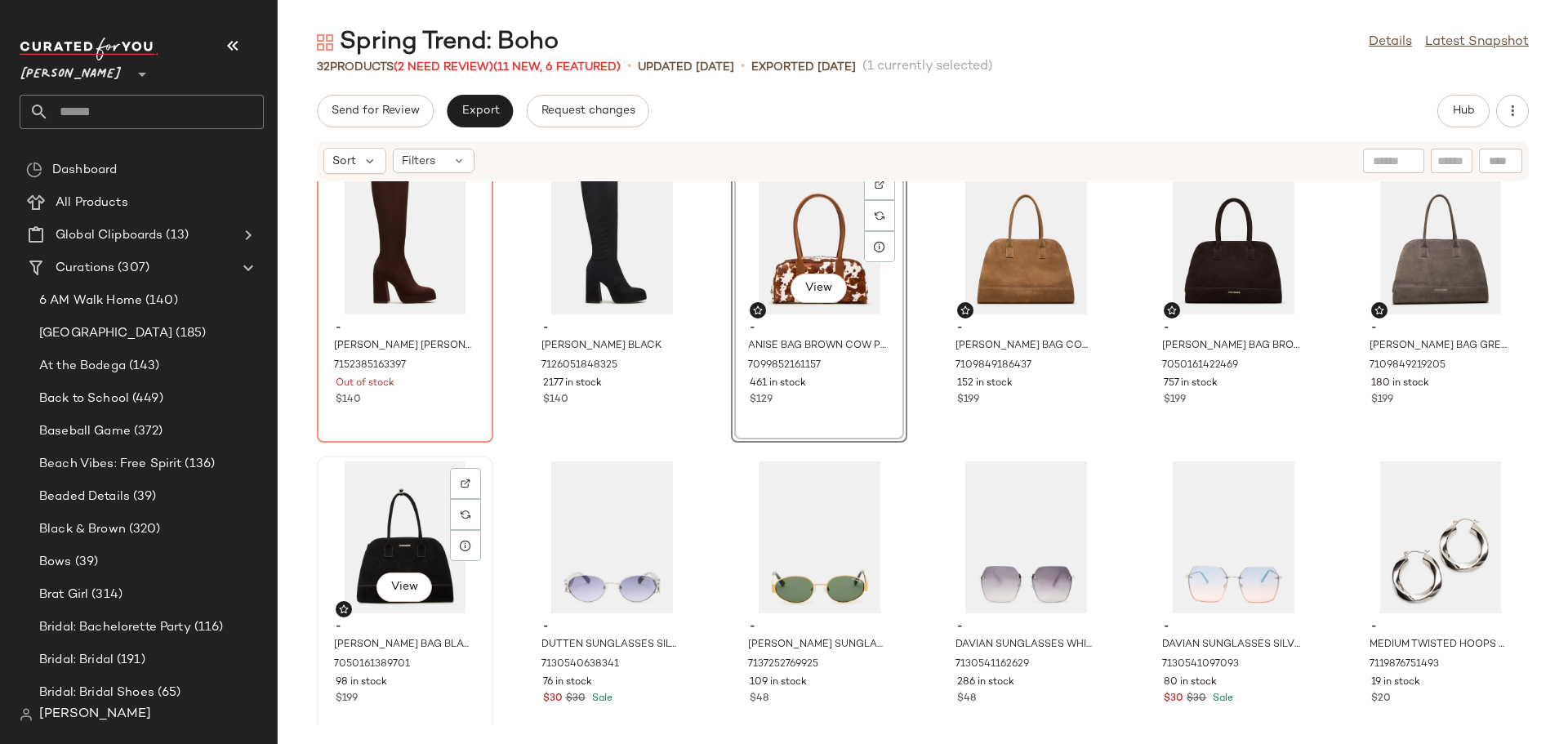
click at [438, 680] on div "98 in stock" at bounding box center [405, 683] width 139 height 14
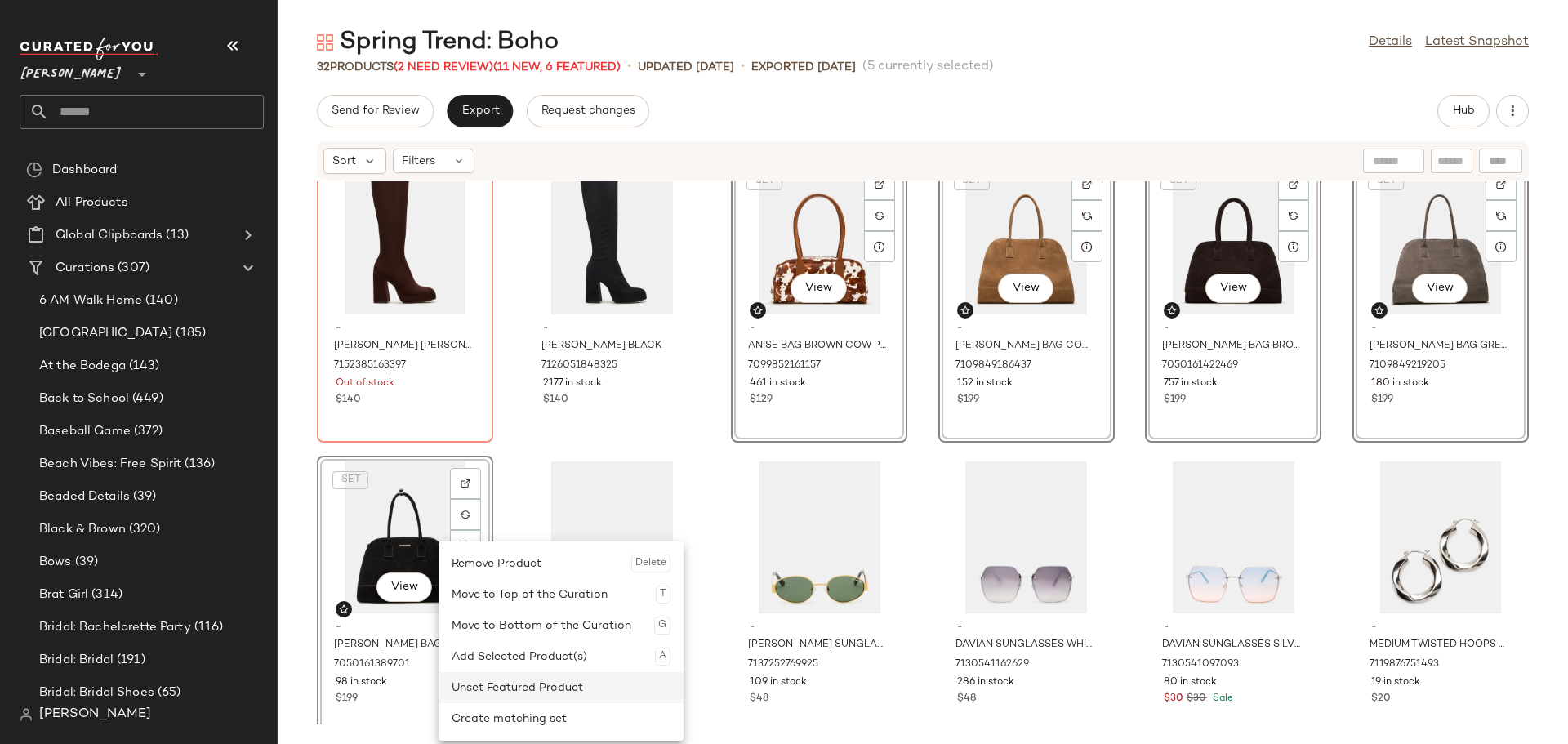
click at [509, 693] on div "Unset Featured Product" at bounding box center [561, 687] width 219 height 31
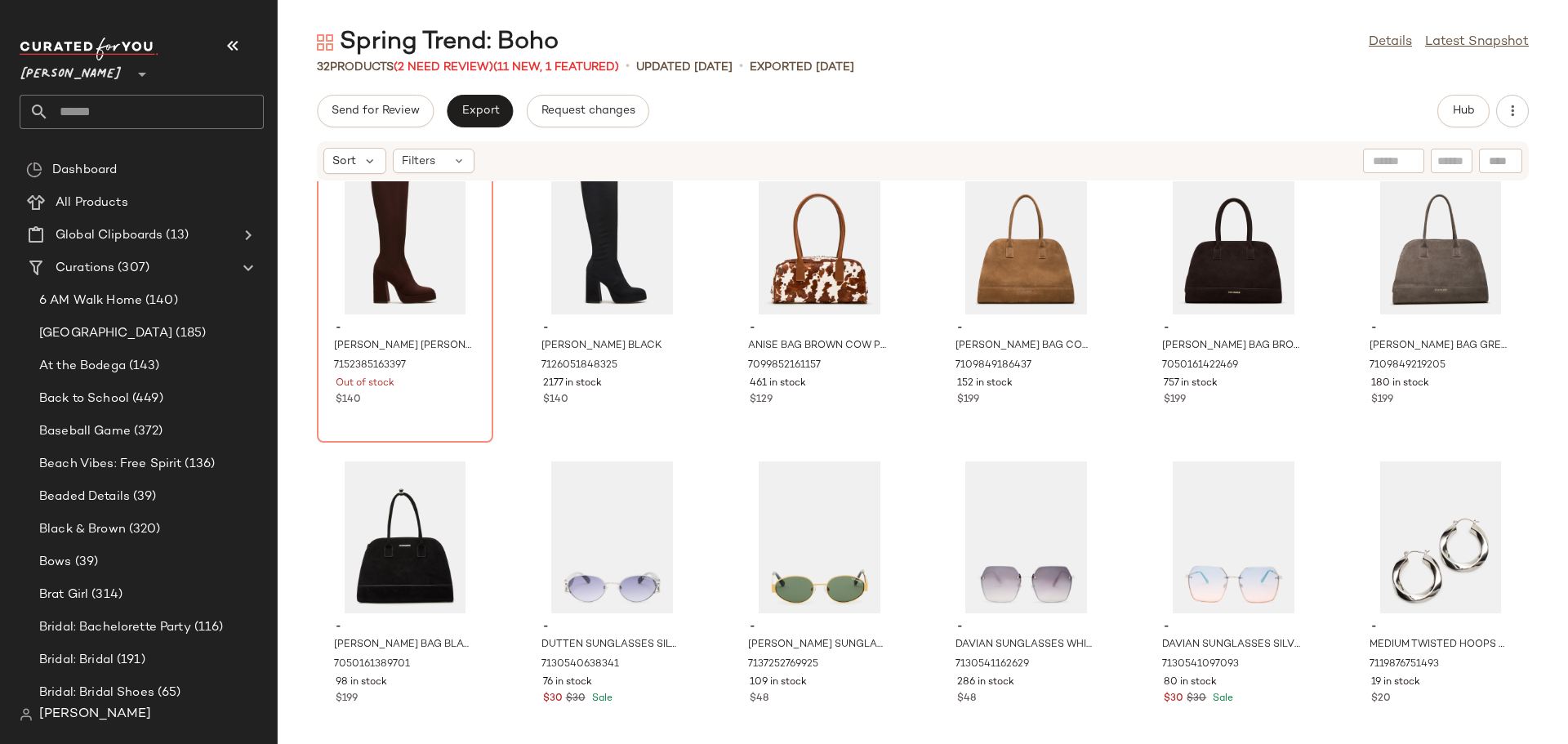
click at [503, 473] on div "- [PERSON_NAME] SUEDE 7163476705413 -1 Pre-Order Items $120 - [PERSON_NAME] SUE…" at bounding box center [922, 453] width 1290 height 543
click at [1459, 123] on button "Hub" at bounding box center [1463, 111] width 52 height 32
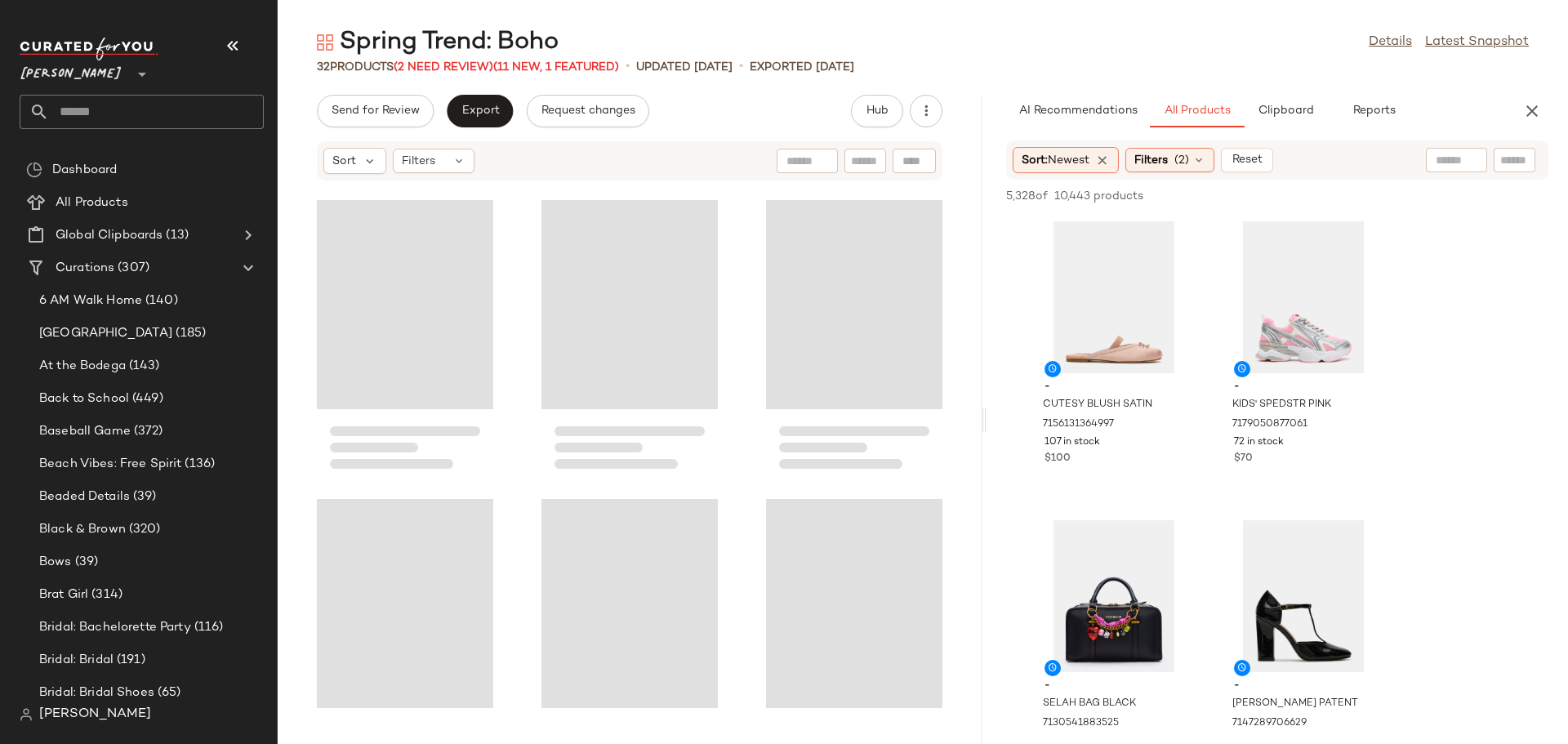
scroll to position [598, 0]
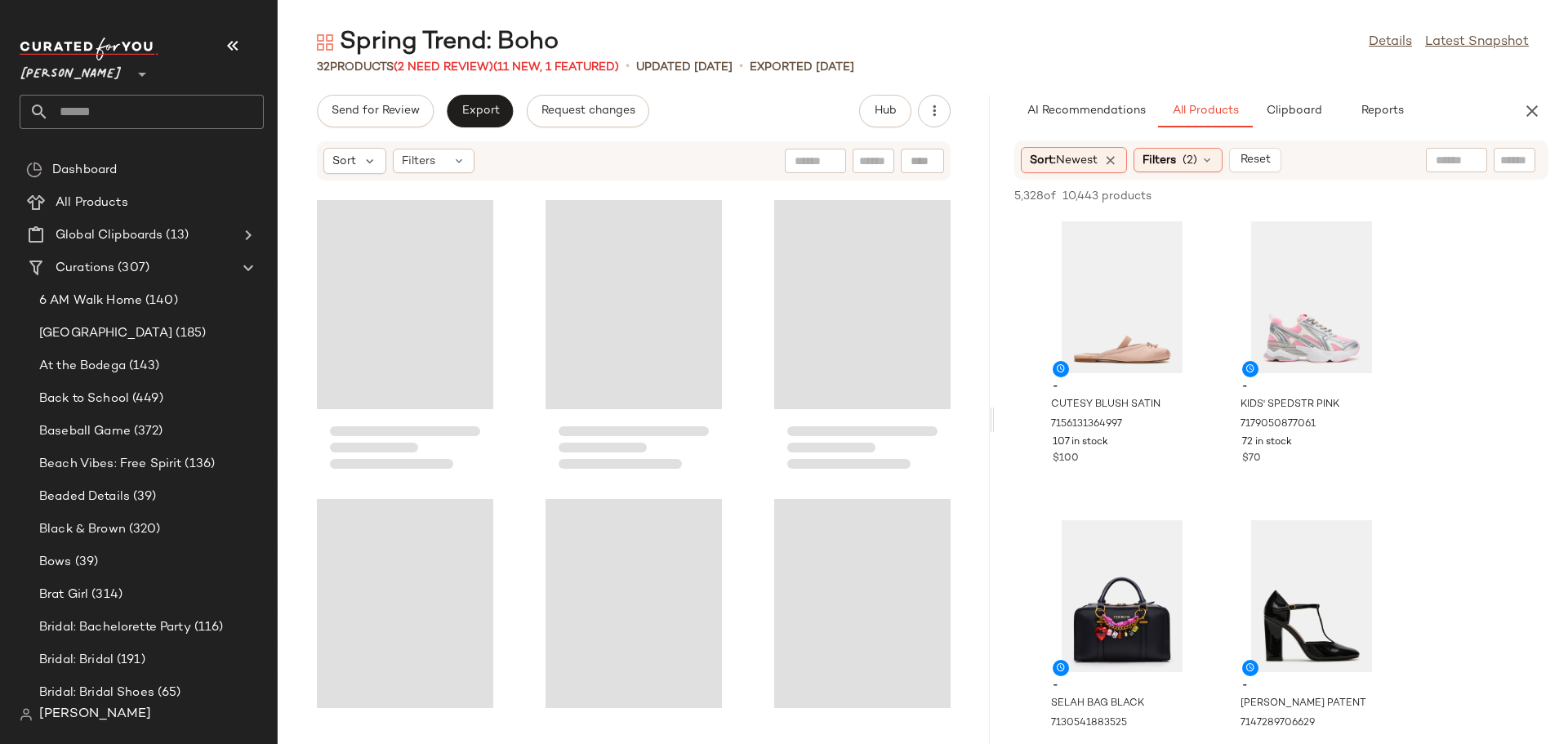
drag, startPoint x: 922, startPoint y: 411, endPoint x: 995, endPoint y: 411, distance: 73.0
click at [995, 411] on div "Spring Trend: Boho Details Latest Snapshot 32 Products (2 Need Review) (11 New,…" at bounding box center [922, 385] width 1290 height 718
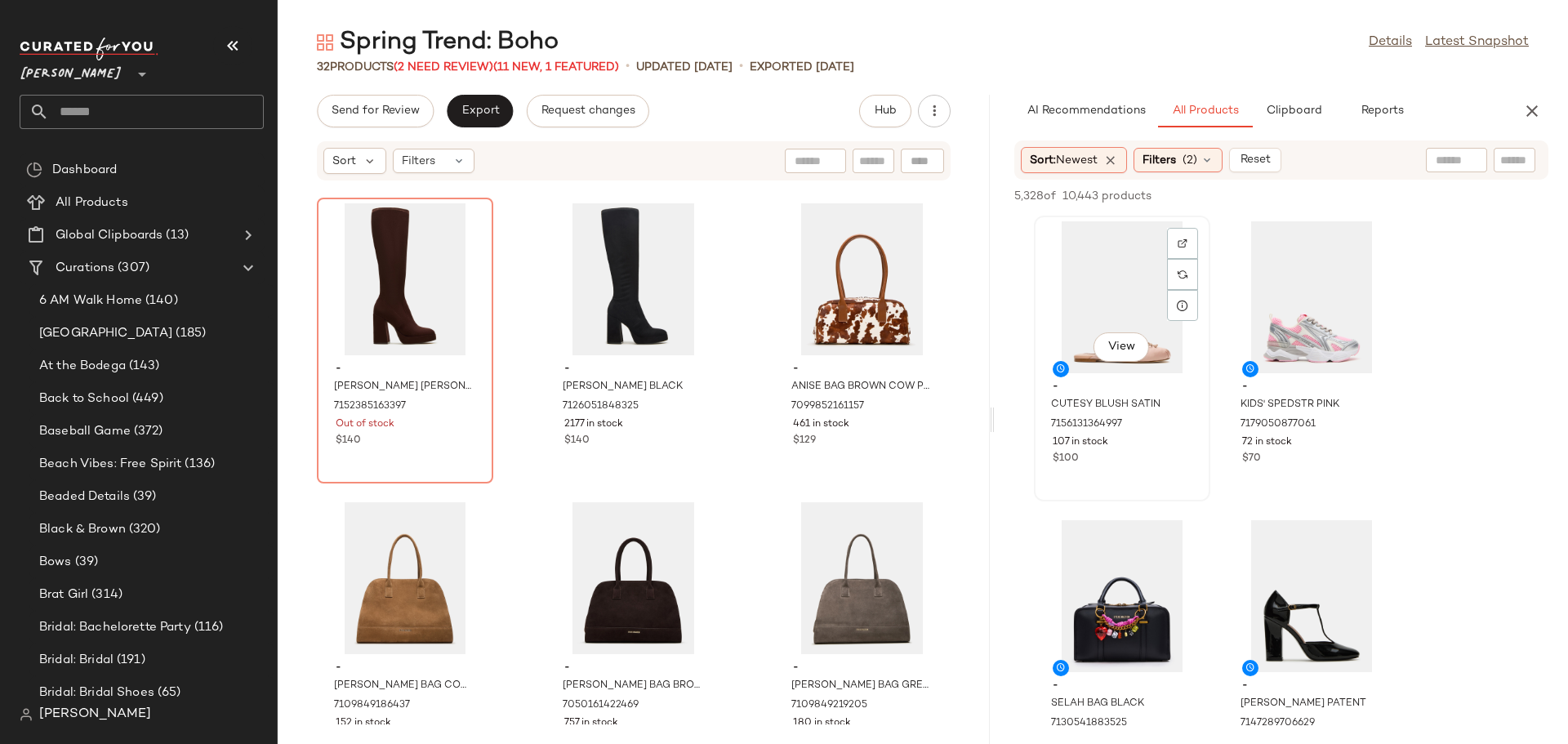
click at [1087, 305] on div "View" at bounding box center [1122, 297] width 165 height 152
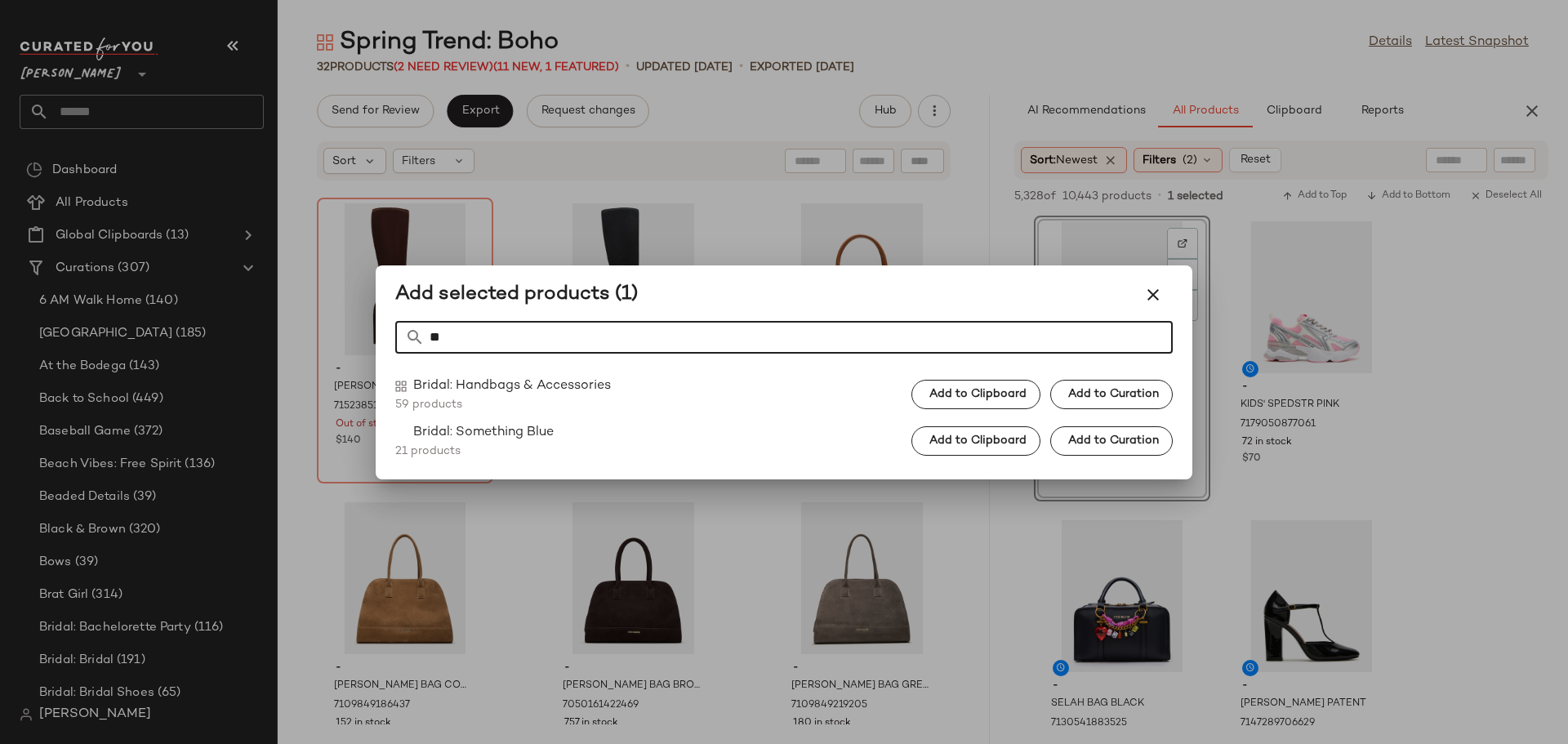
type input "*"
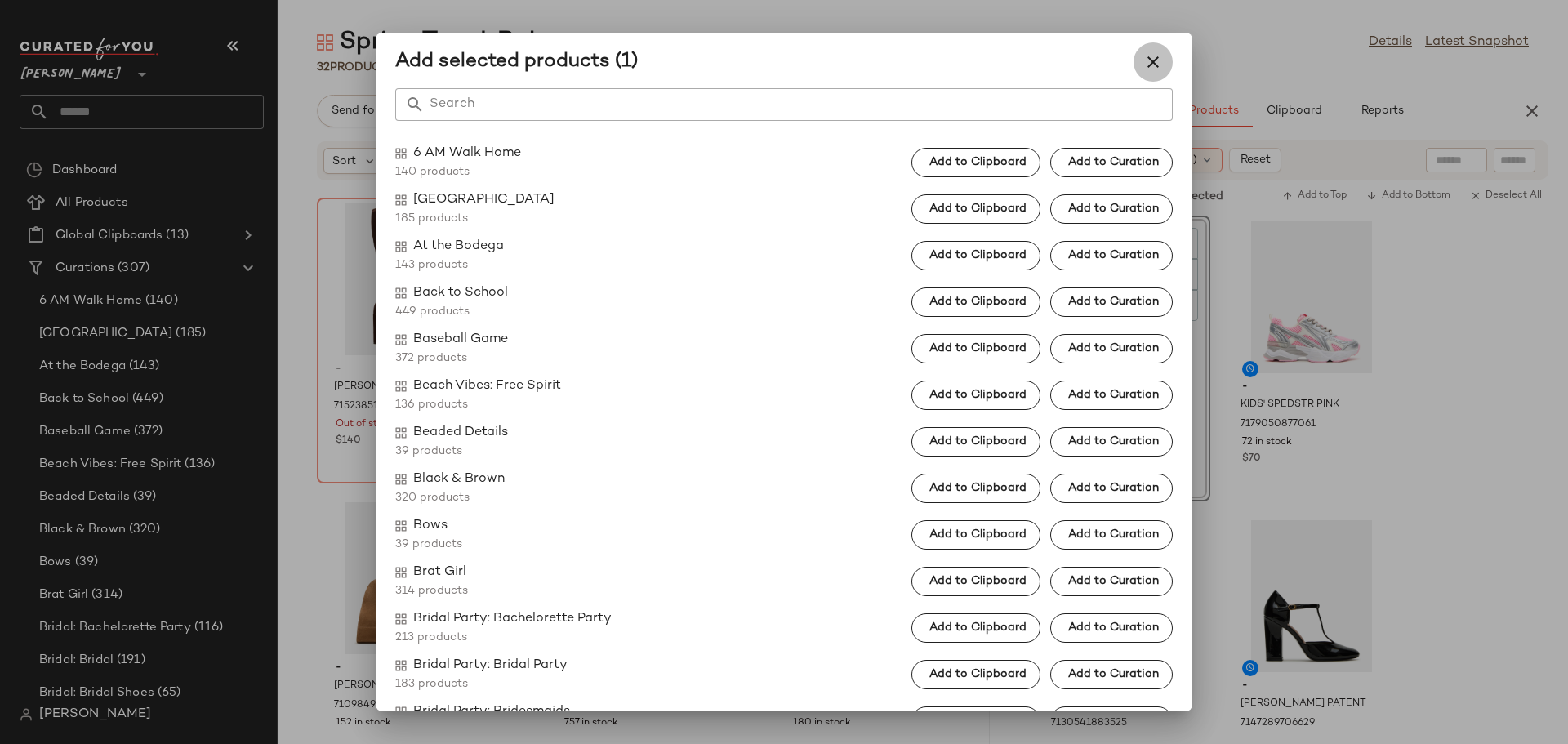
click at [1148, 63] on icon "button" at bounding box center [1153, 62] width 20 height 20
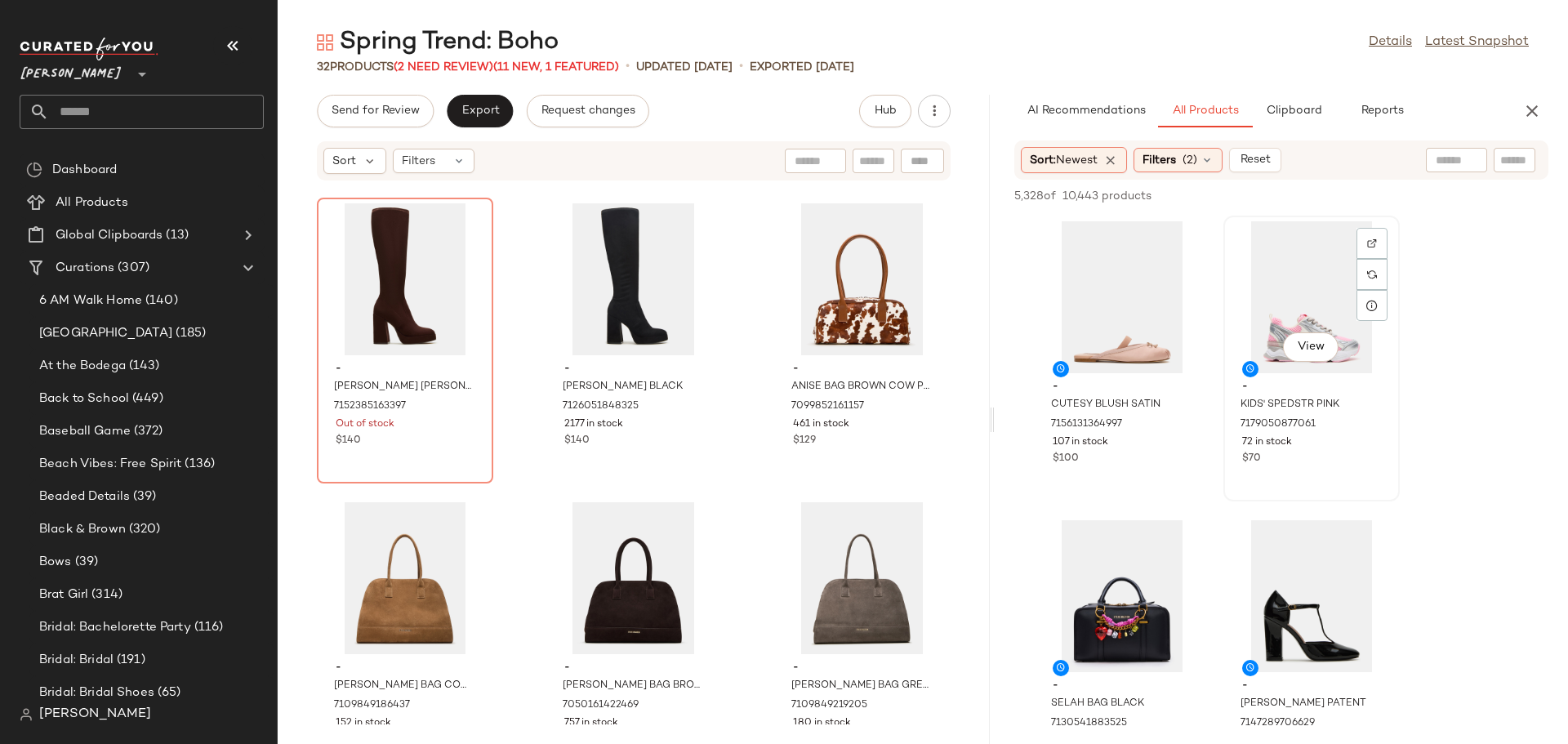
click at [1303, 300] on div "View" at bounding box center [1311, 297] width 165 height 152
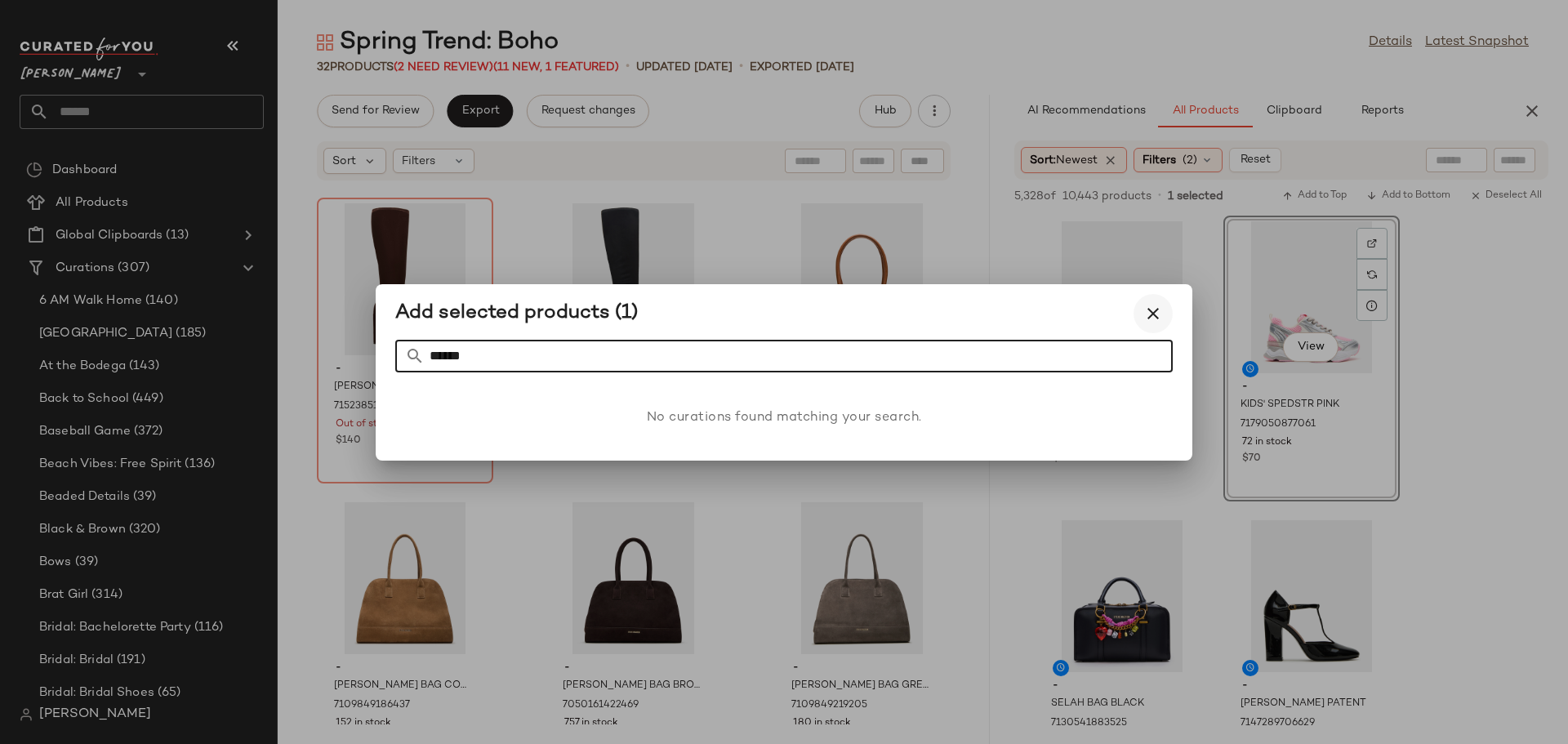
type input "******"
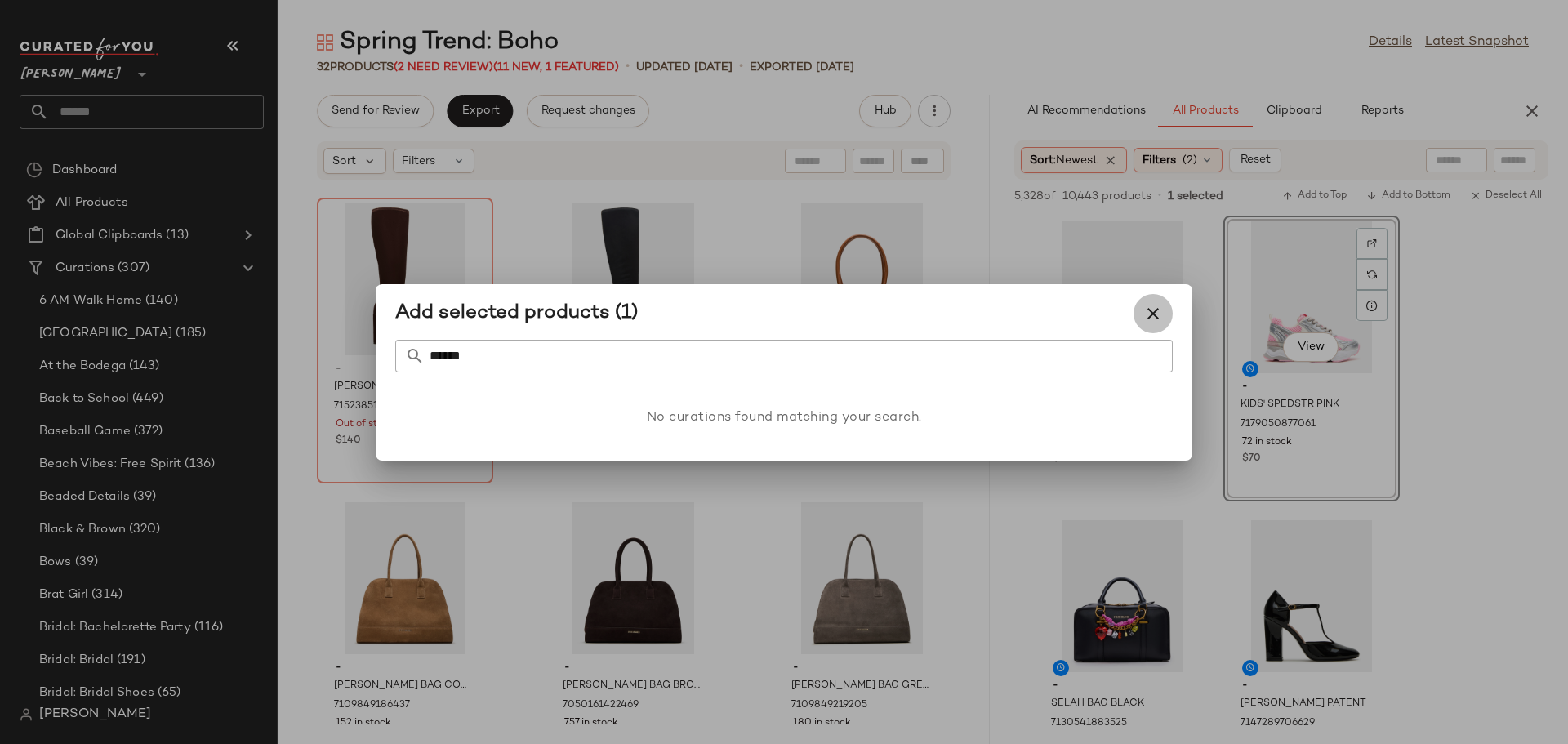
click at [1158, 309] on icon "button" at bounding box center [1153, 314] width 20 height 20
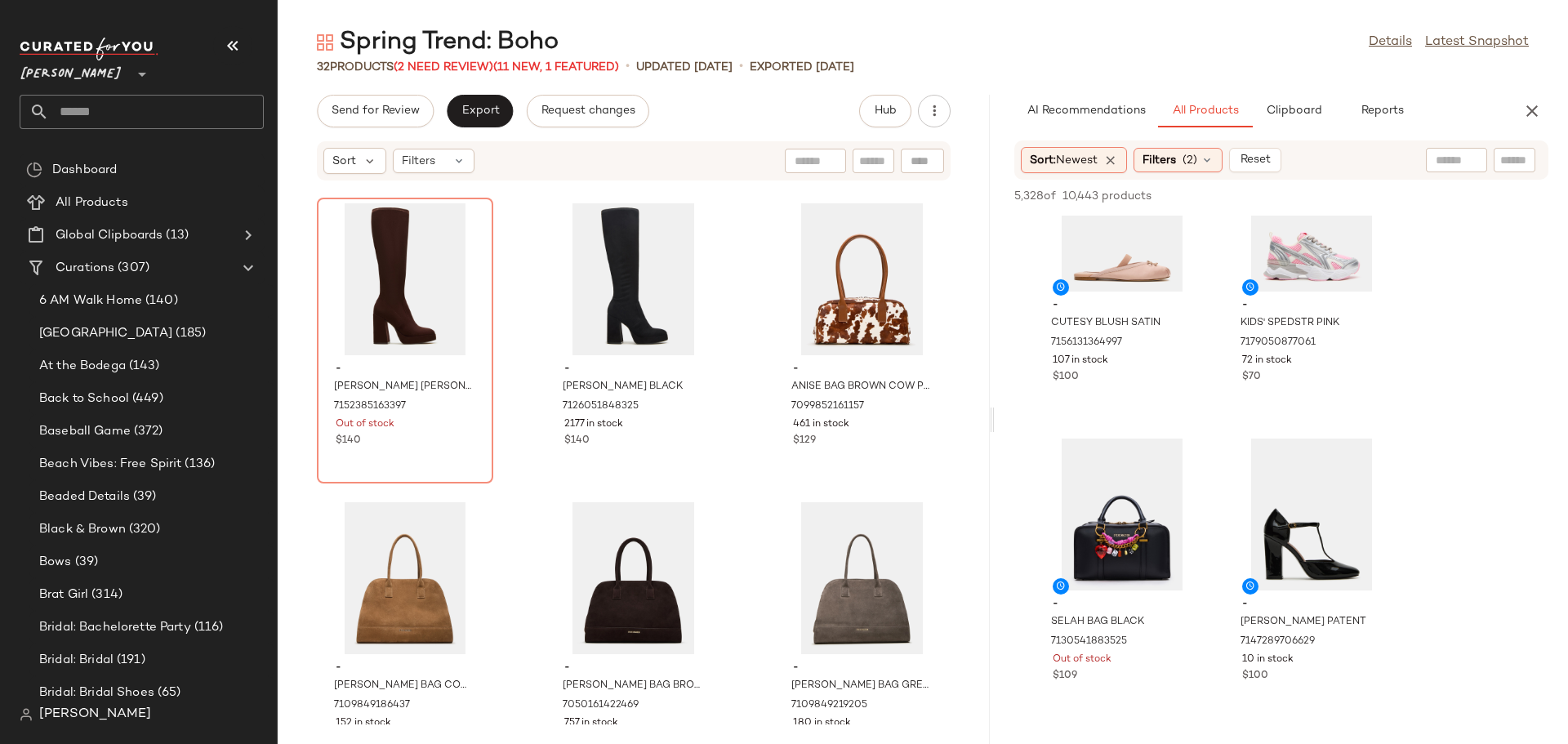
scroll to position [0, 0]
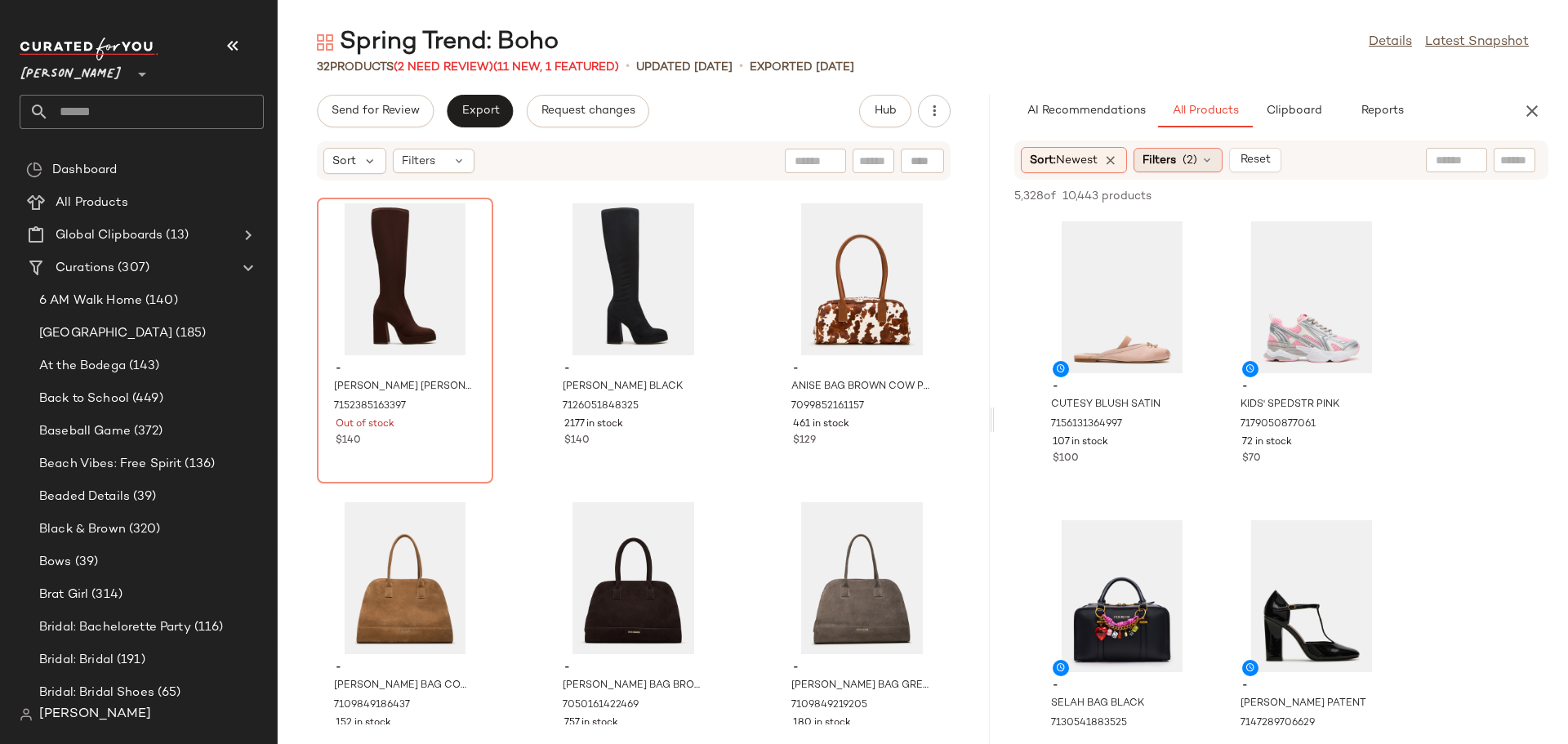
click at [1209, 162] on icon at bounding box center [1206, 160] width 13 height 13
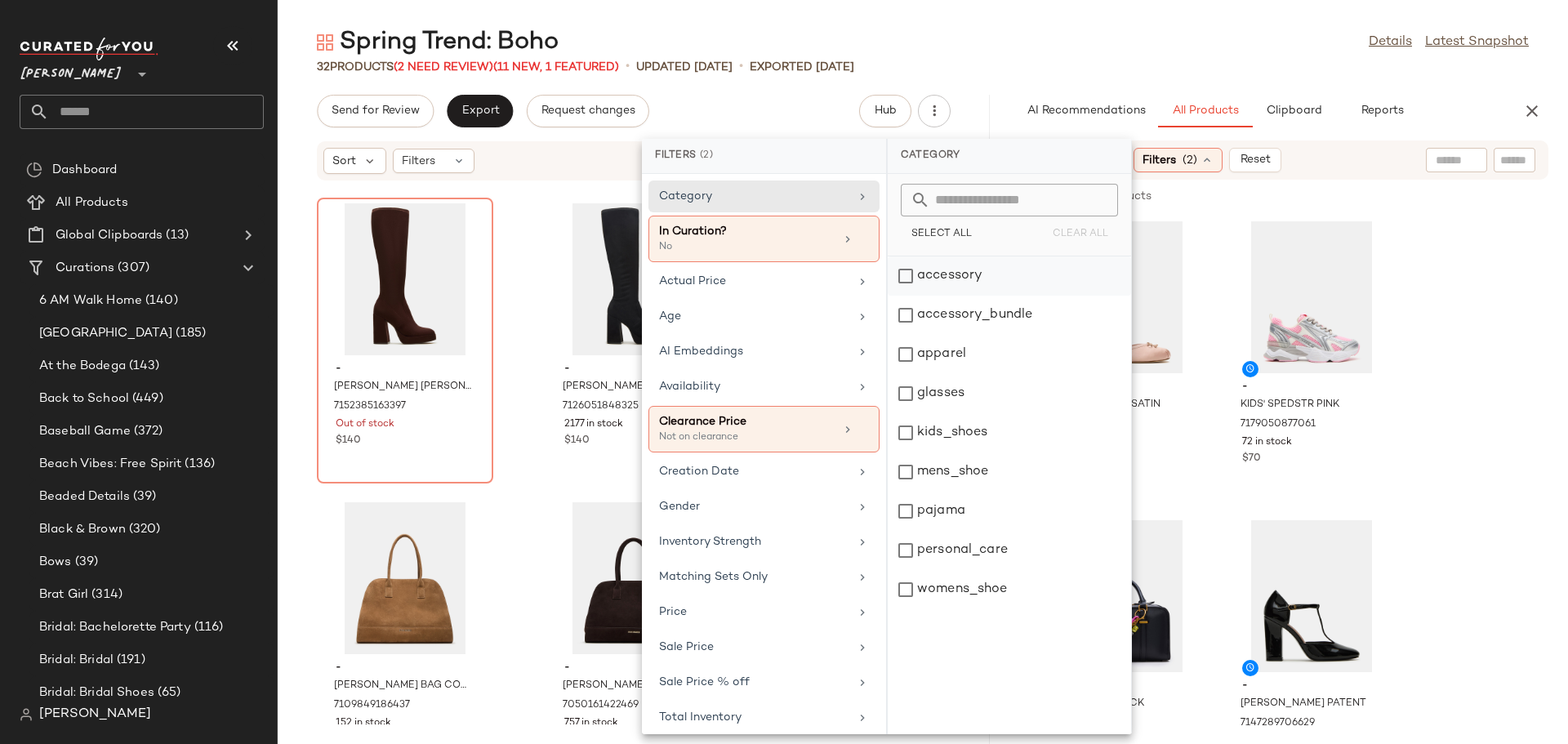
click at [899, 296] on div "accessory" at bounding box center [1009, 315] width 243 height 39
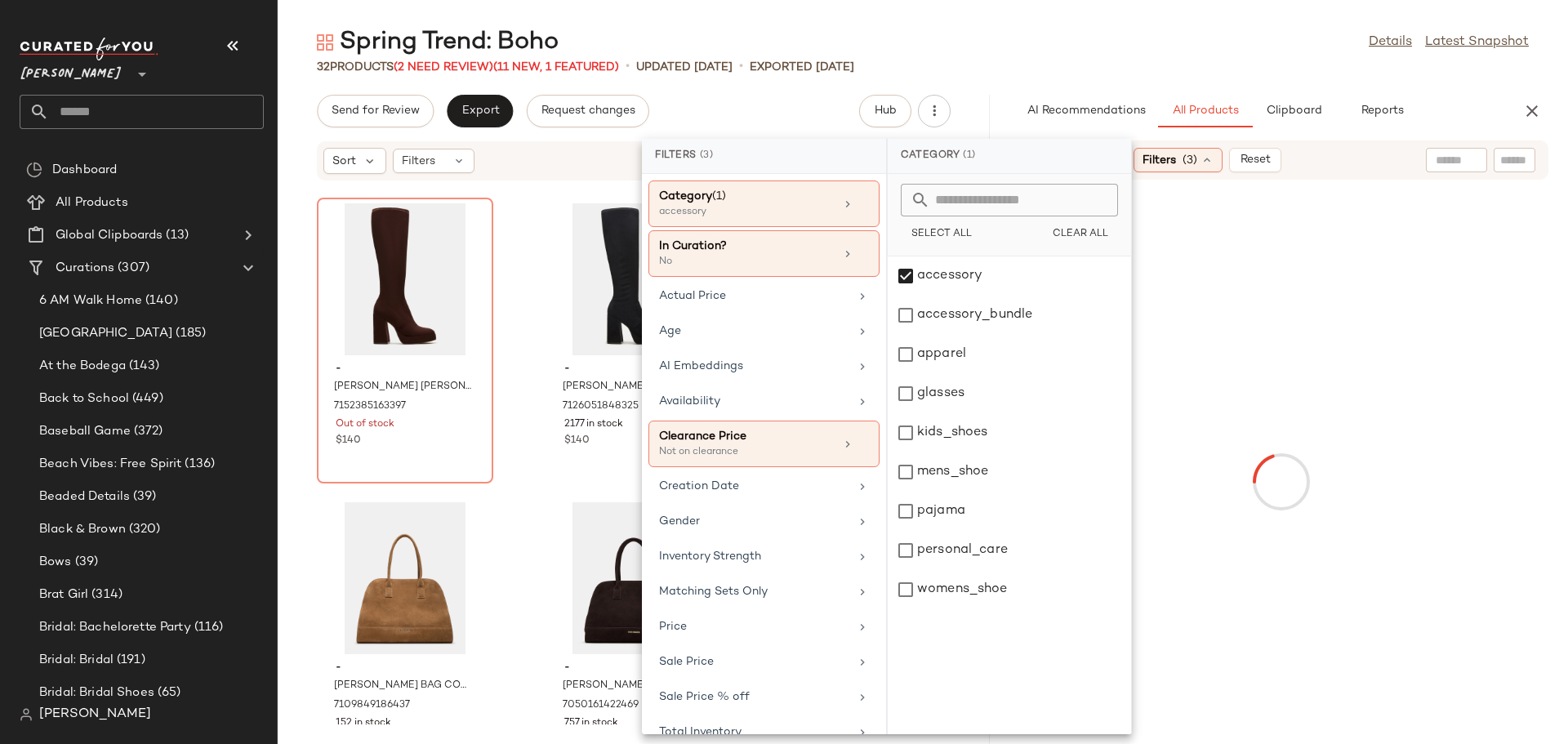
click at [1508, 164] on input "text" at bounding box center [1515, 160] width 29 height 17
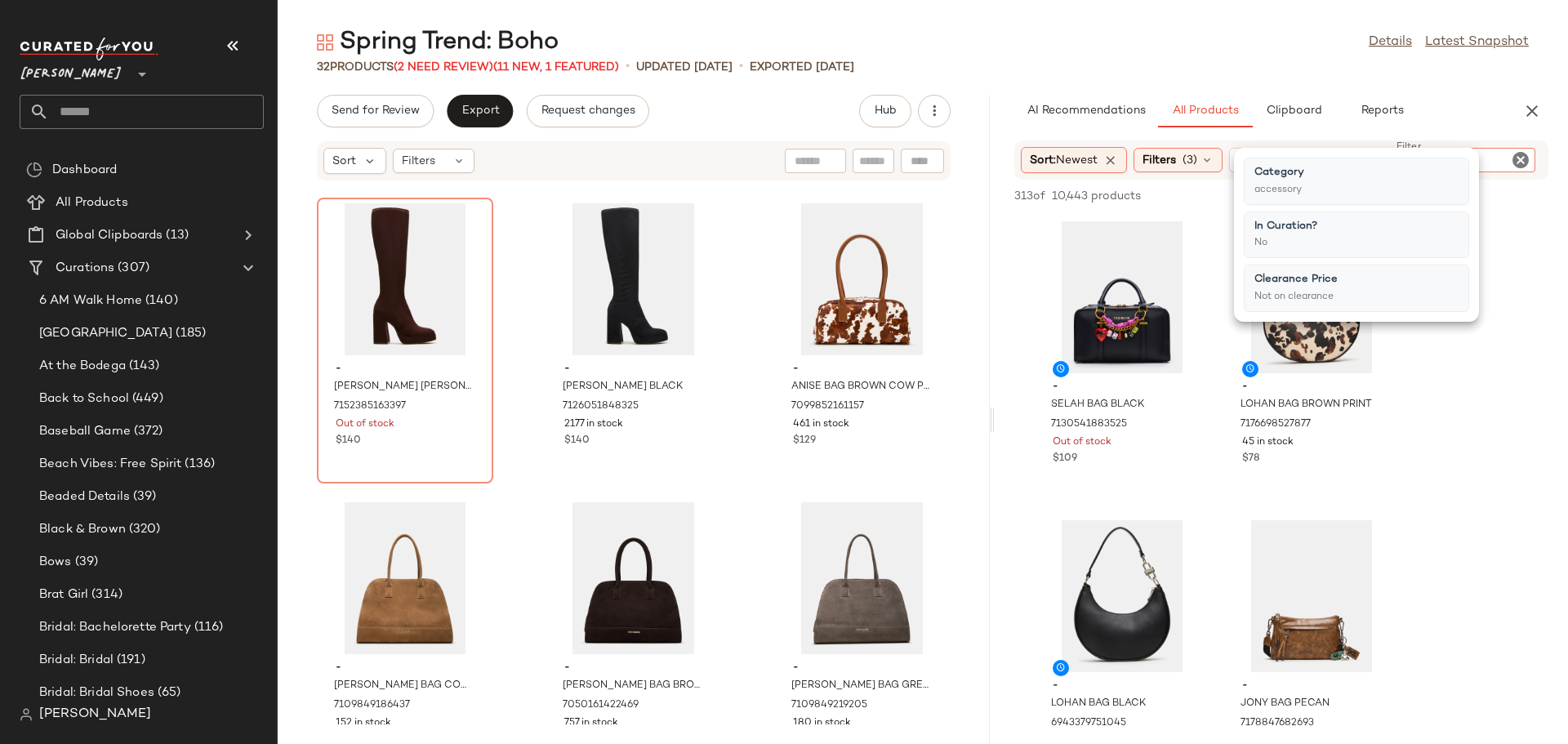
type input "**********"
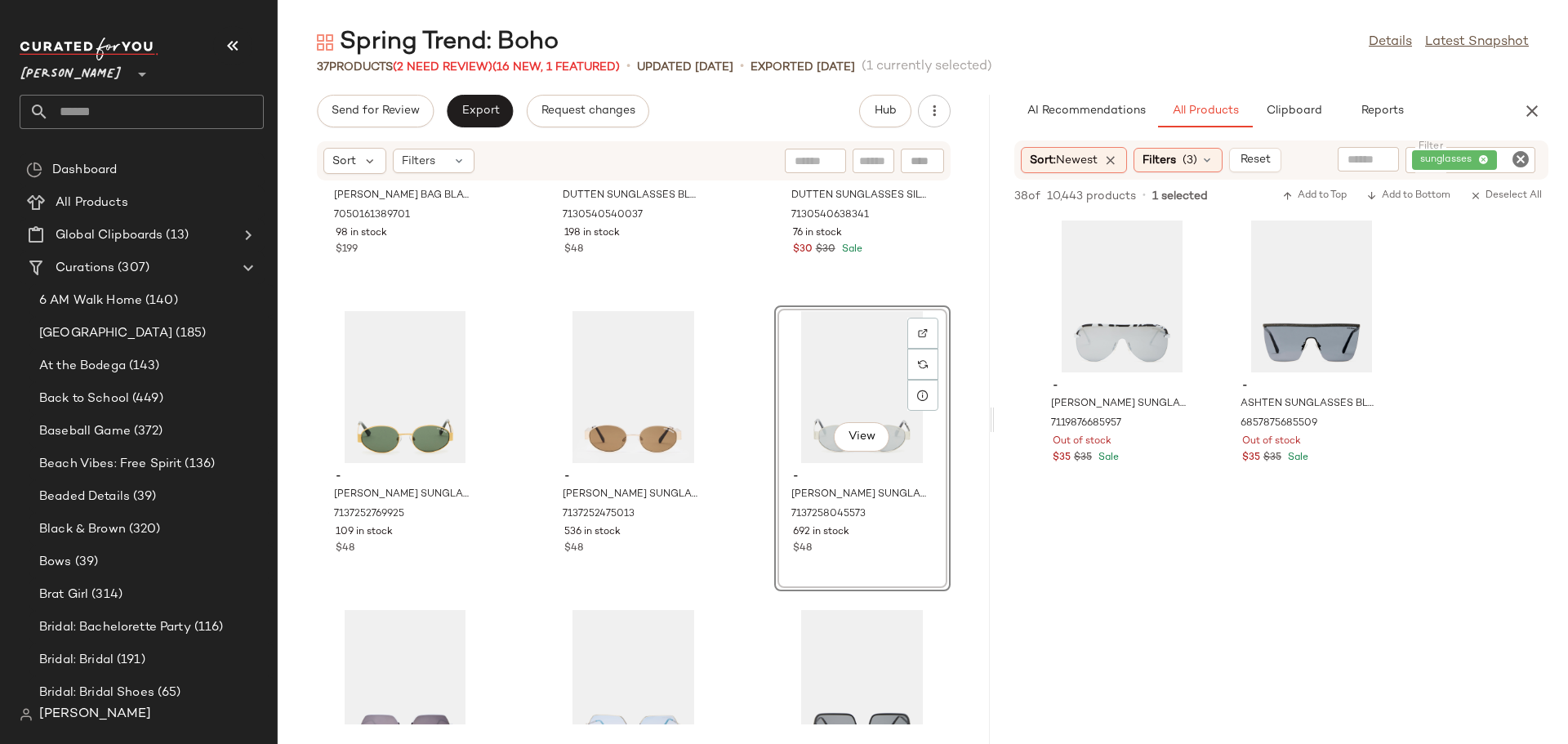
scroll to position [5390, 0]
click at [1520, 154] on icon "Clear Filter" at bounding box center [1520, 160] width 20 height 20
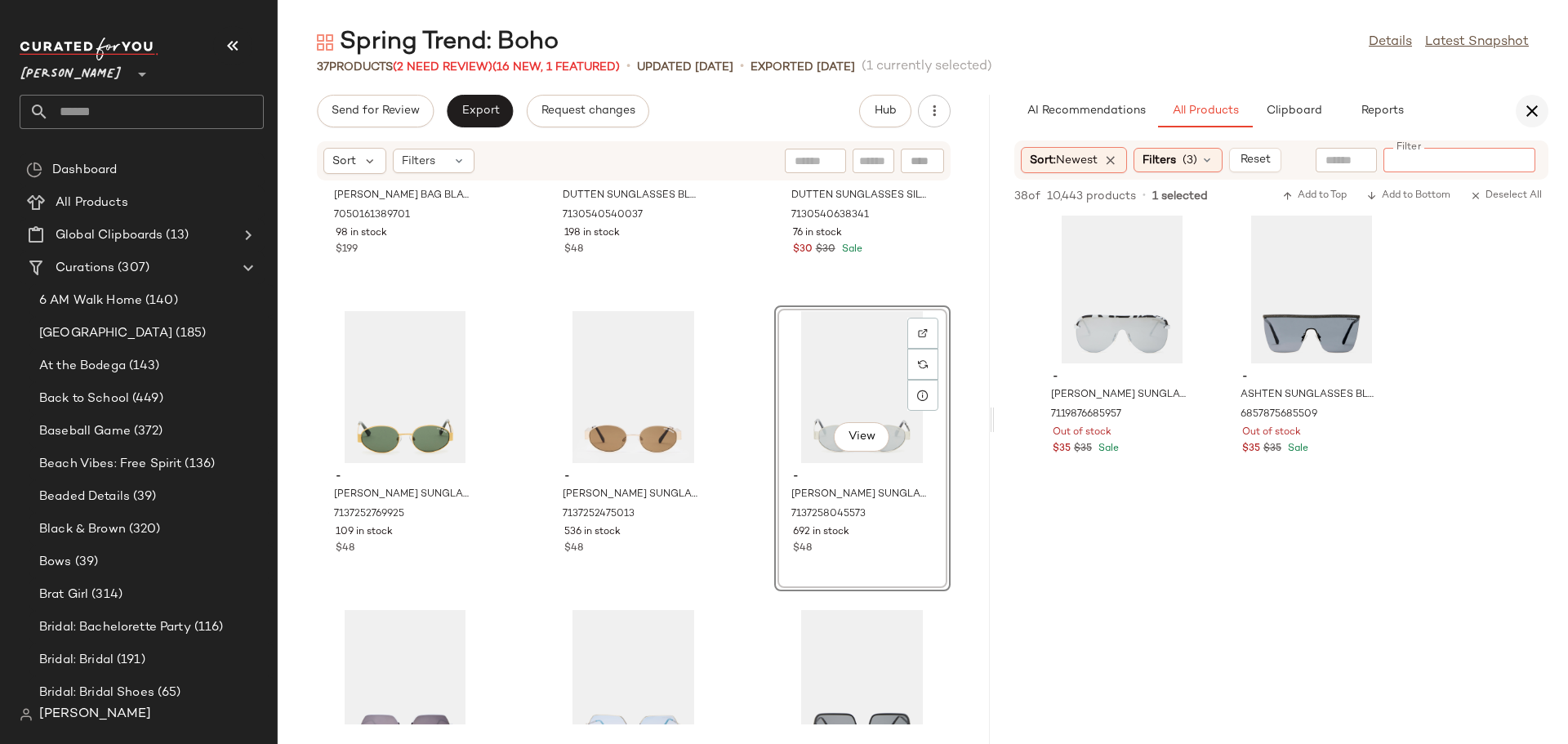
click at [1532, 106] on icon "button" at bounding box center [1532, 111] width 20 height 20
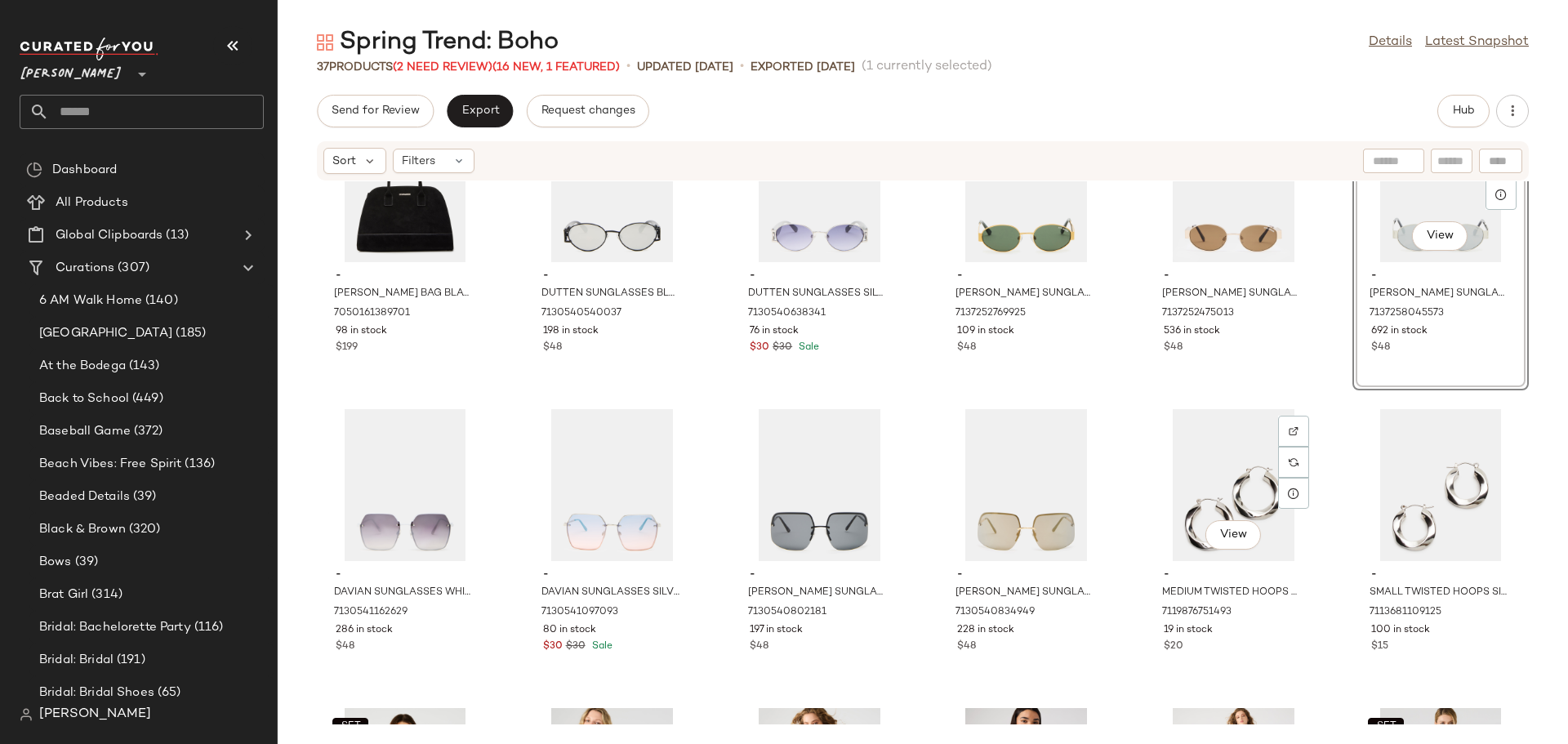
scroll to position [654, 0]
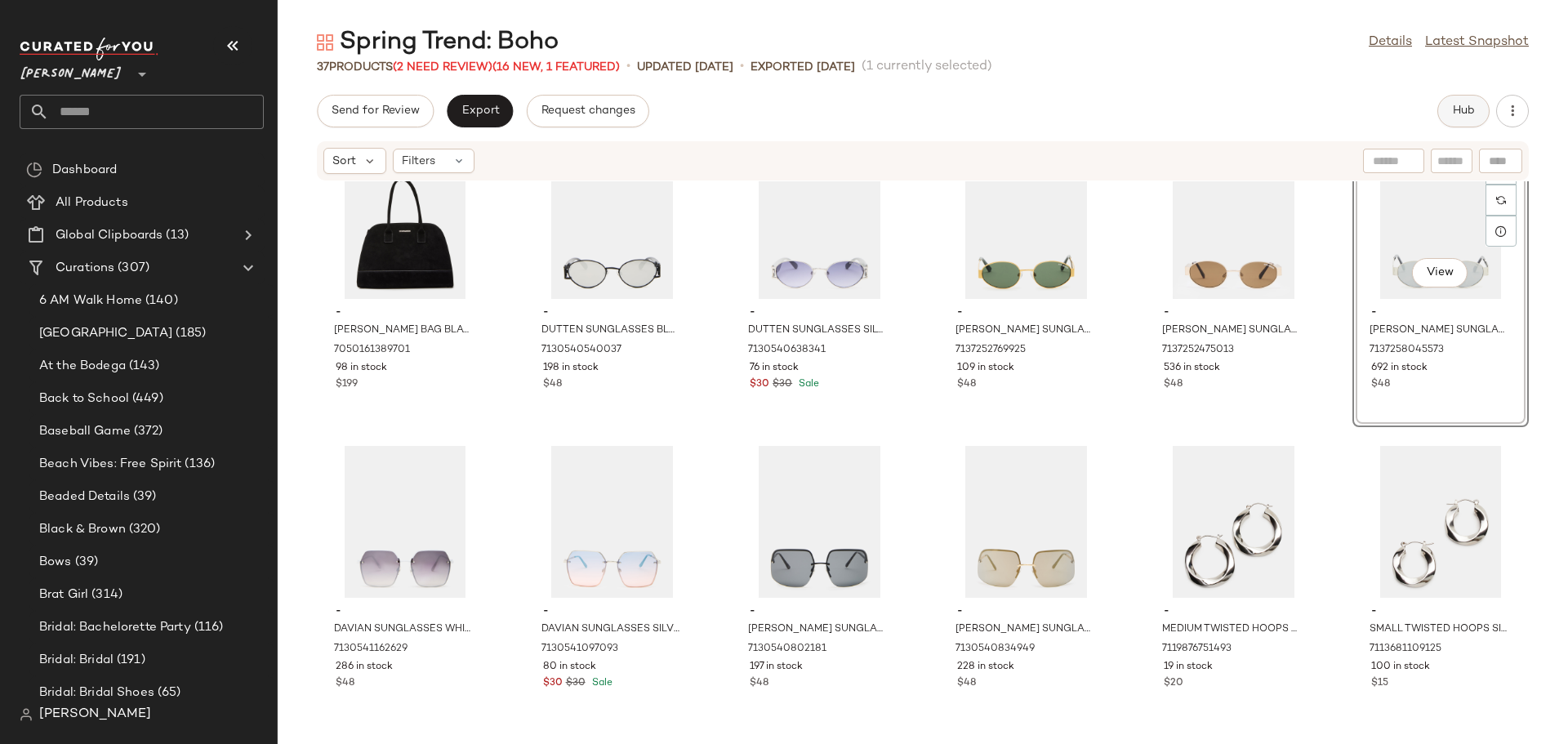
click at [1455, 117] on span "Hub" at bounding box center [1463, 111] width 23 height 13
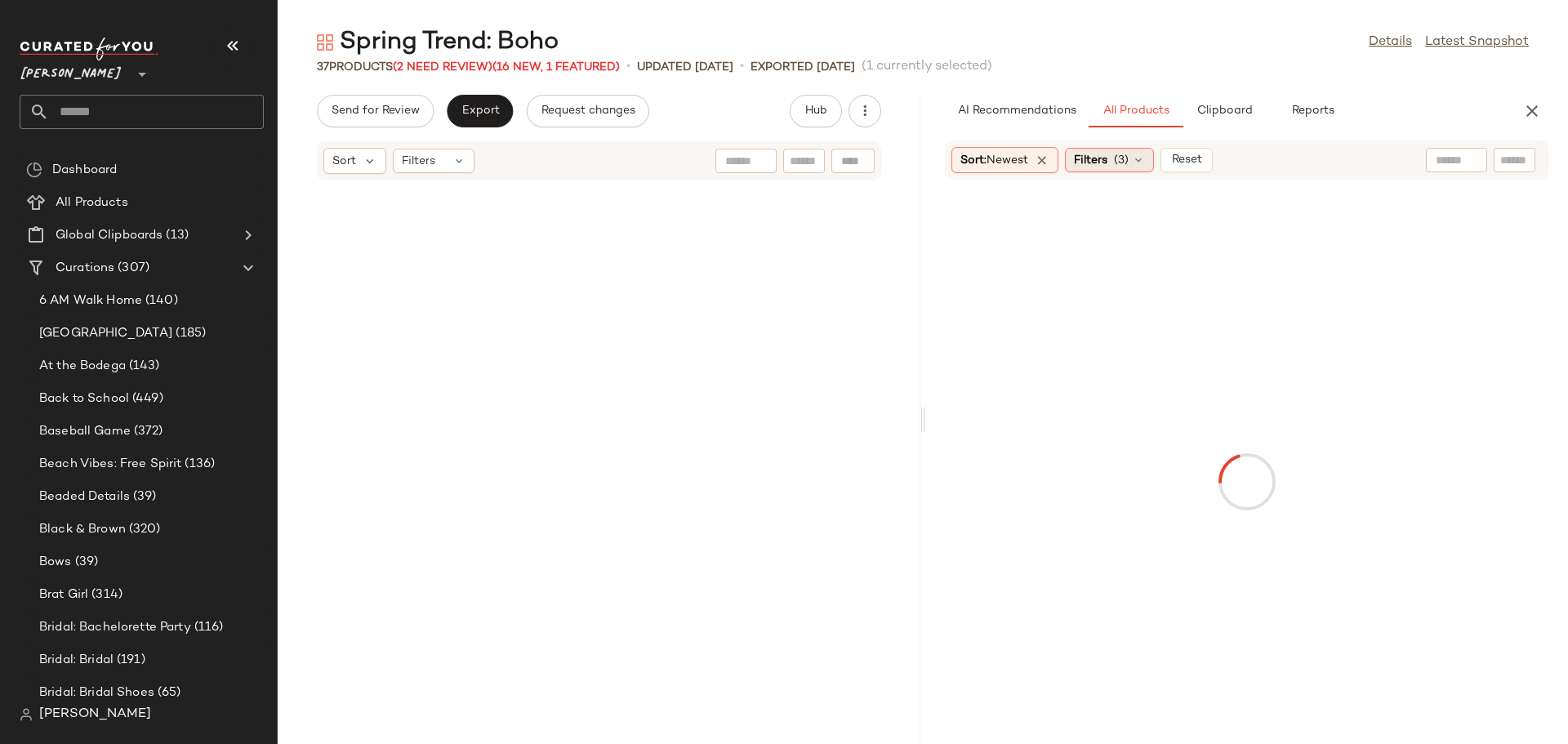
scroll to position [1794, 0]
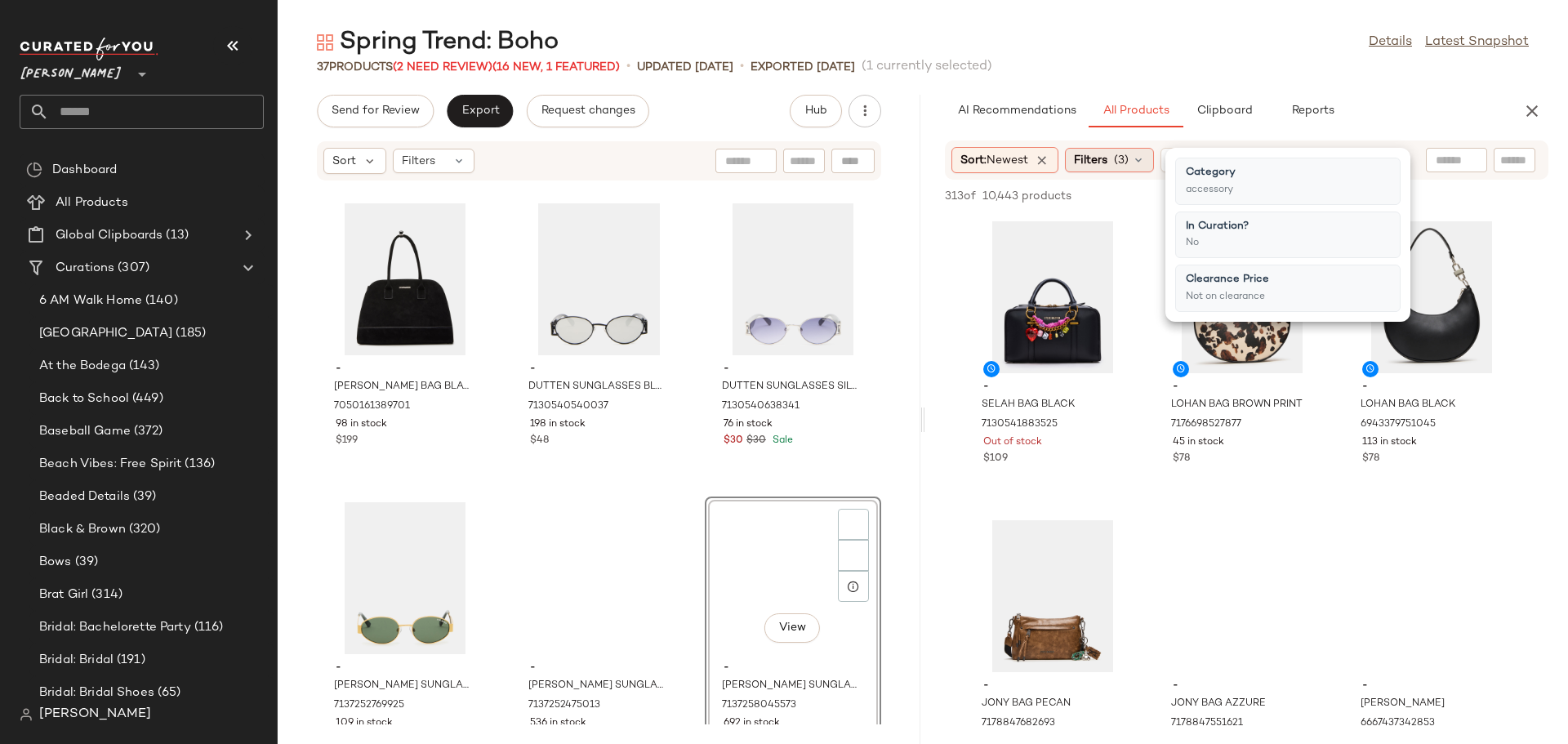
click at [1150, 161] on div "Filters (3)" at bounding box center [1109, 160] width 89 height 24
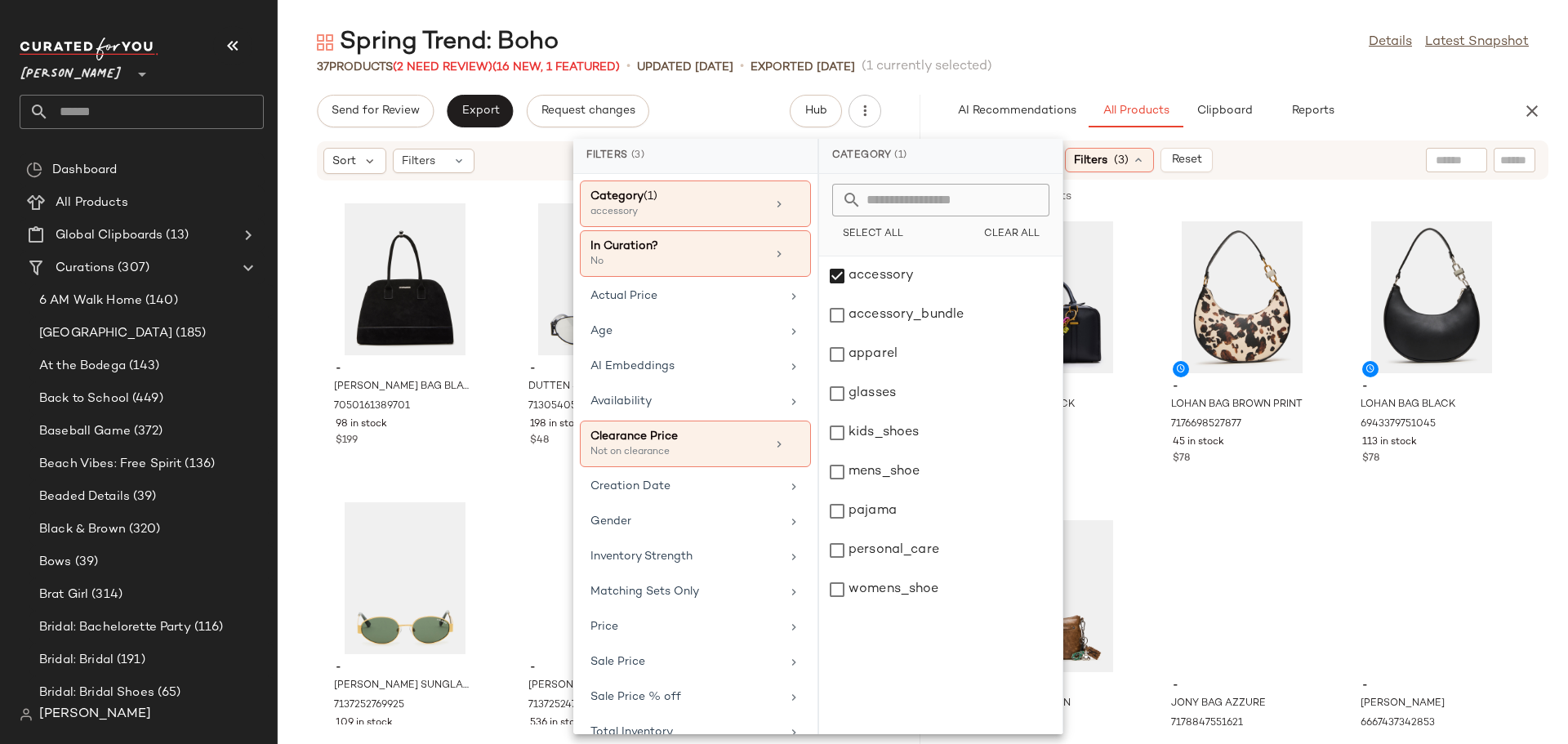
click at [1150, 161] on div "Filters (3)" at bounding box center [1109, 160] width 89 height 24
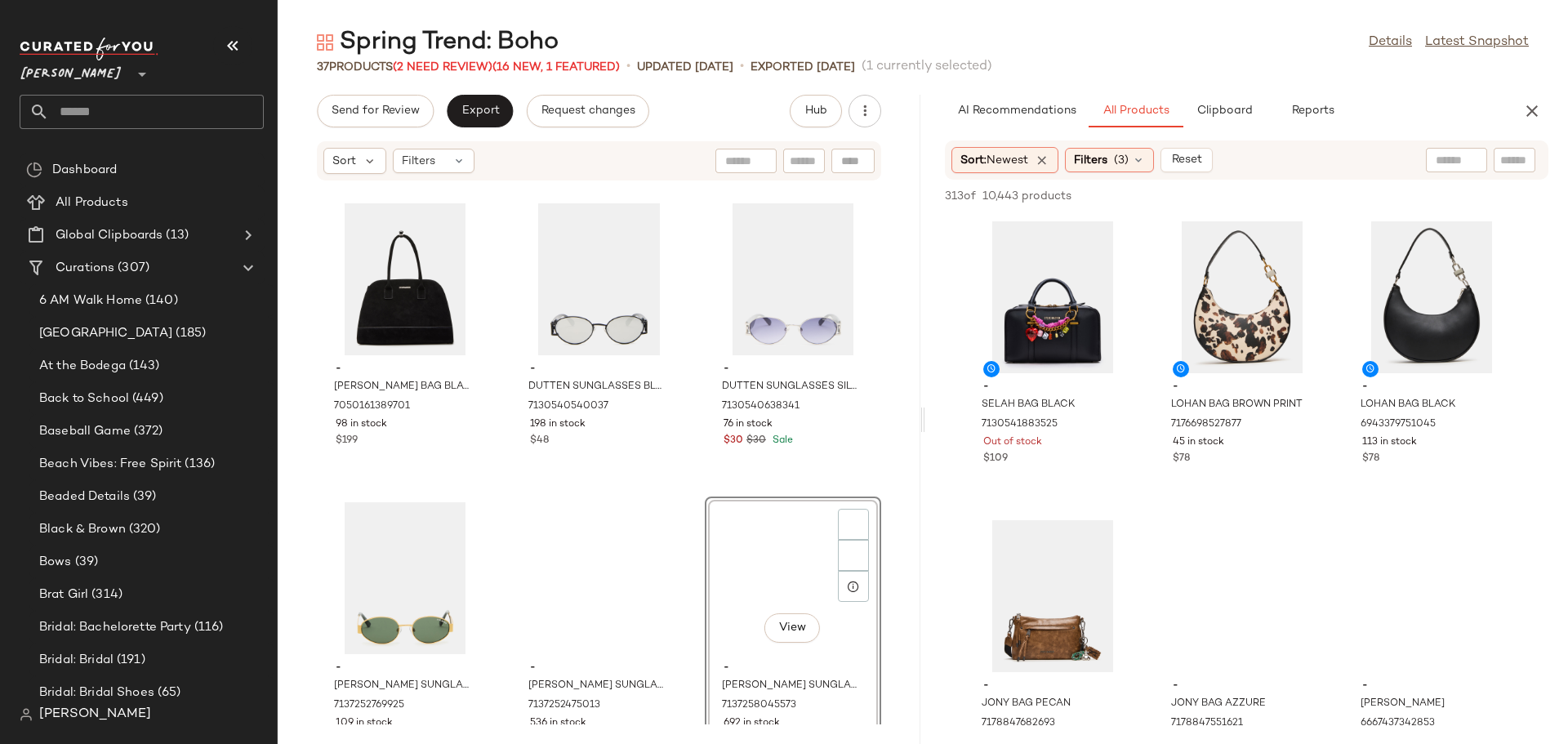
click at [1502, 157] on input "text" at bounding box center [1515, 160] width 29 height 17
type input "****"
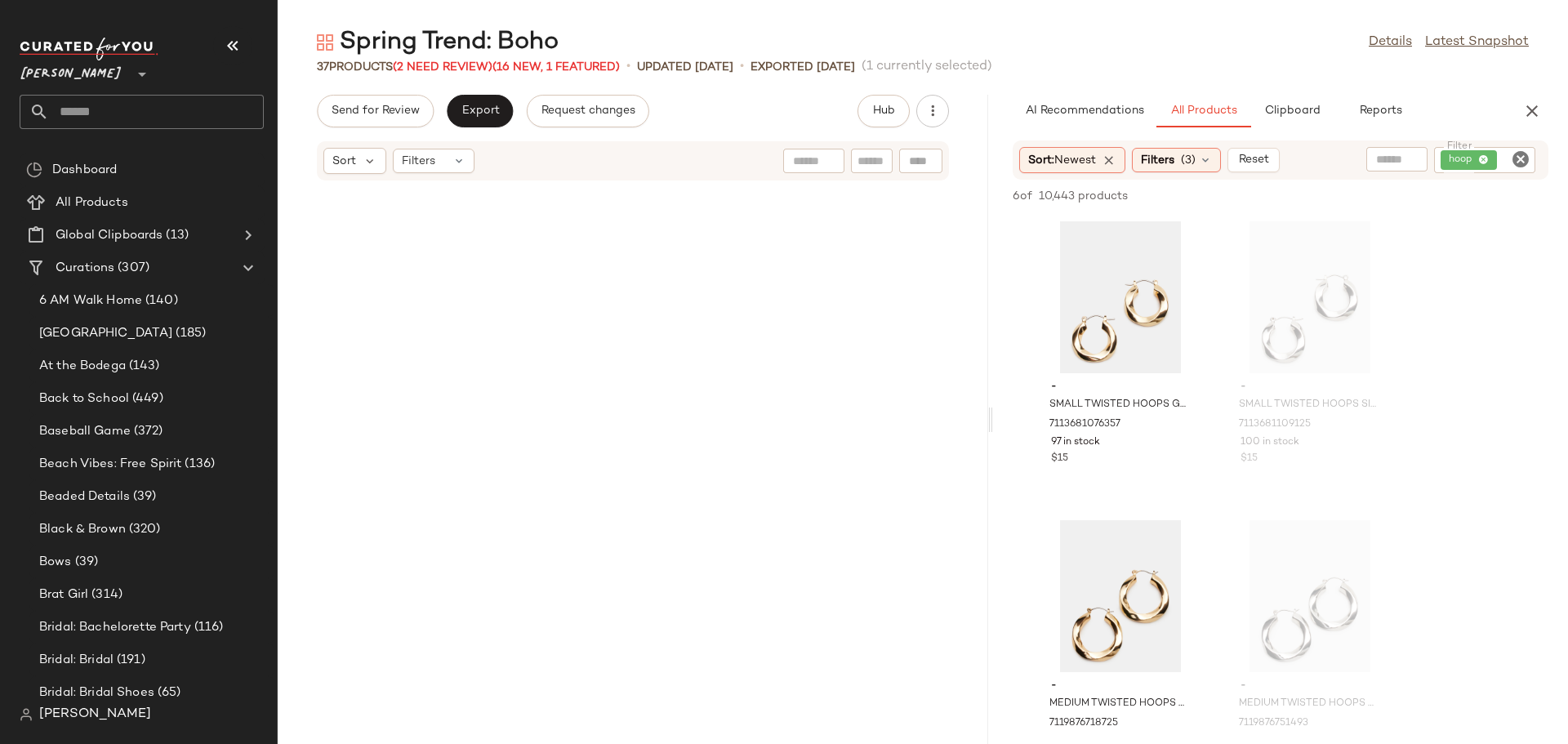
drag, startPoint x: 922, startPoint y: 393, endPoint x: 994, endPoint y: 392, distance: 72.0
click at [994, 392] on div "Spring Trend: Boho Details Latest Snapshot 37 Products (2 Need Review) (16 New,…" at bounding box center [922, 385] width 1290 height 718
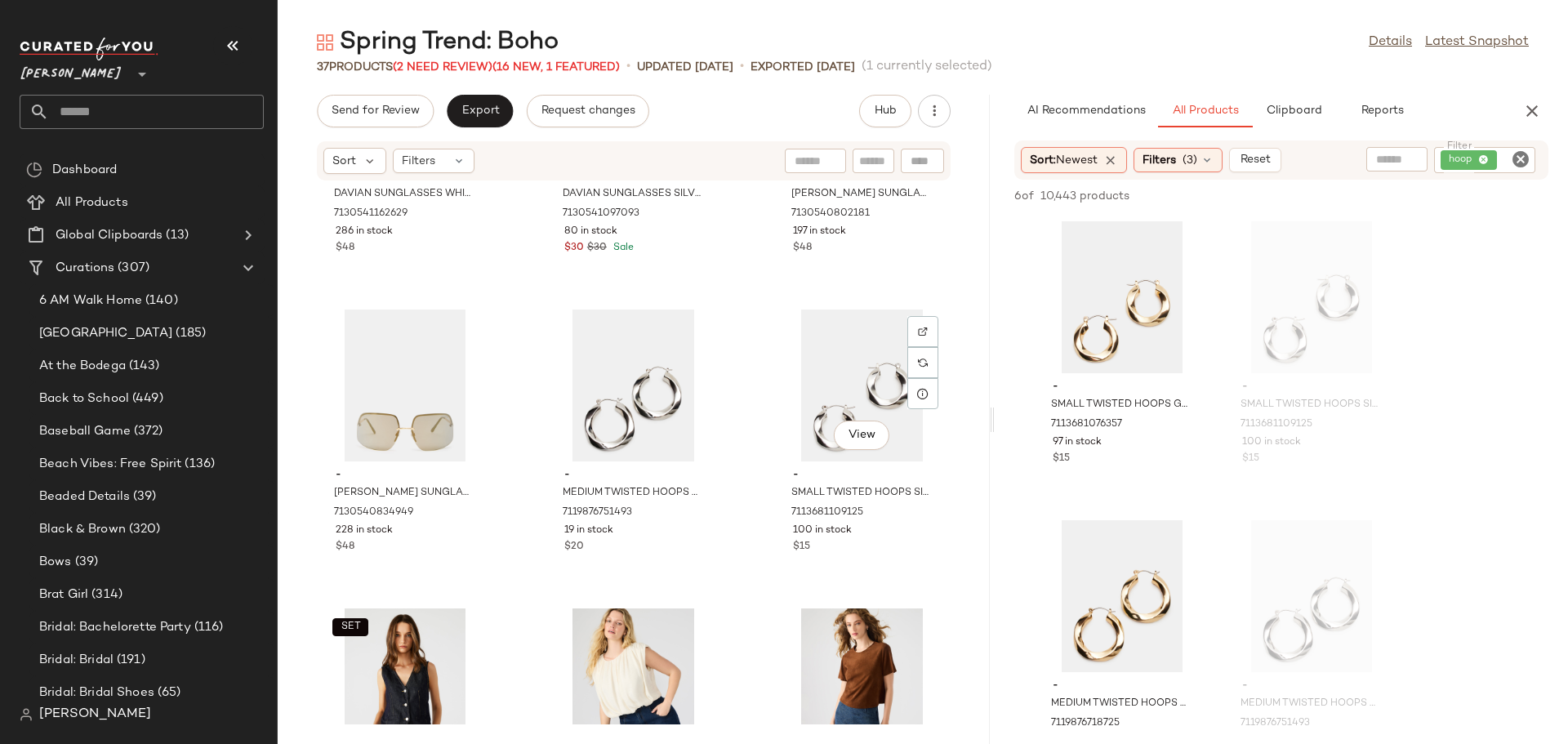
scroll to position [2013, 0]
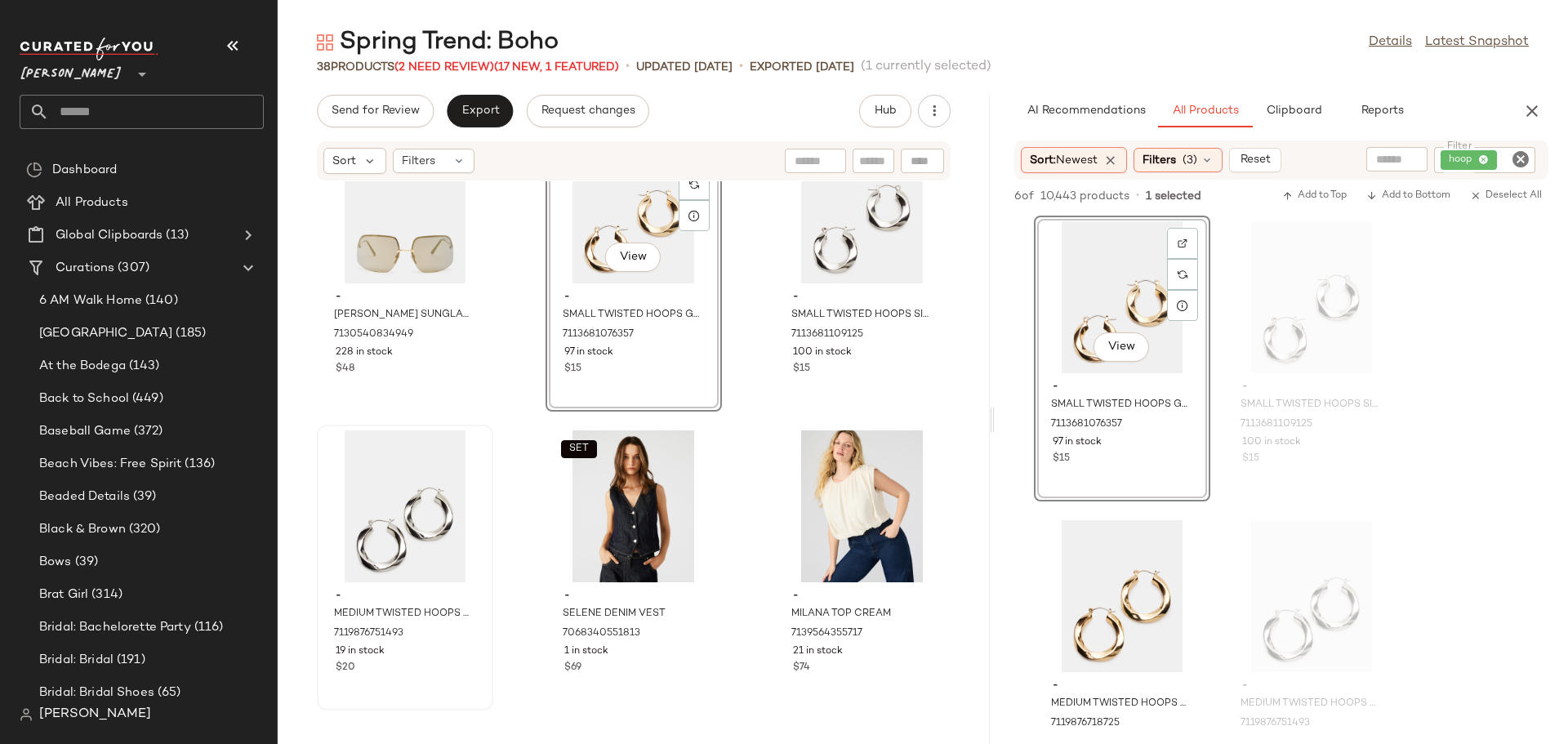
scroll to position [2175, 0]
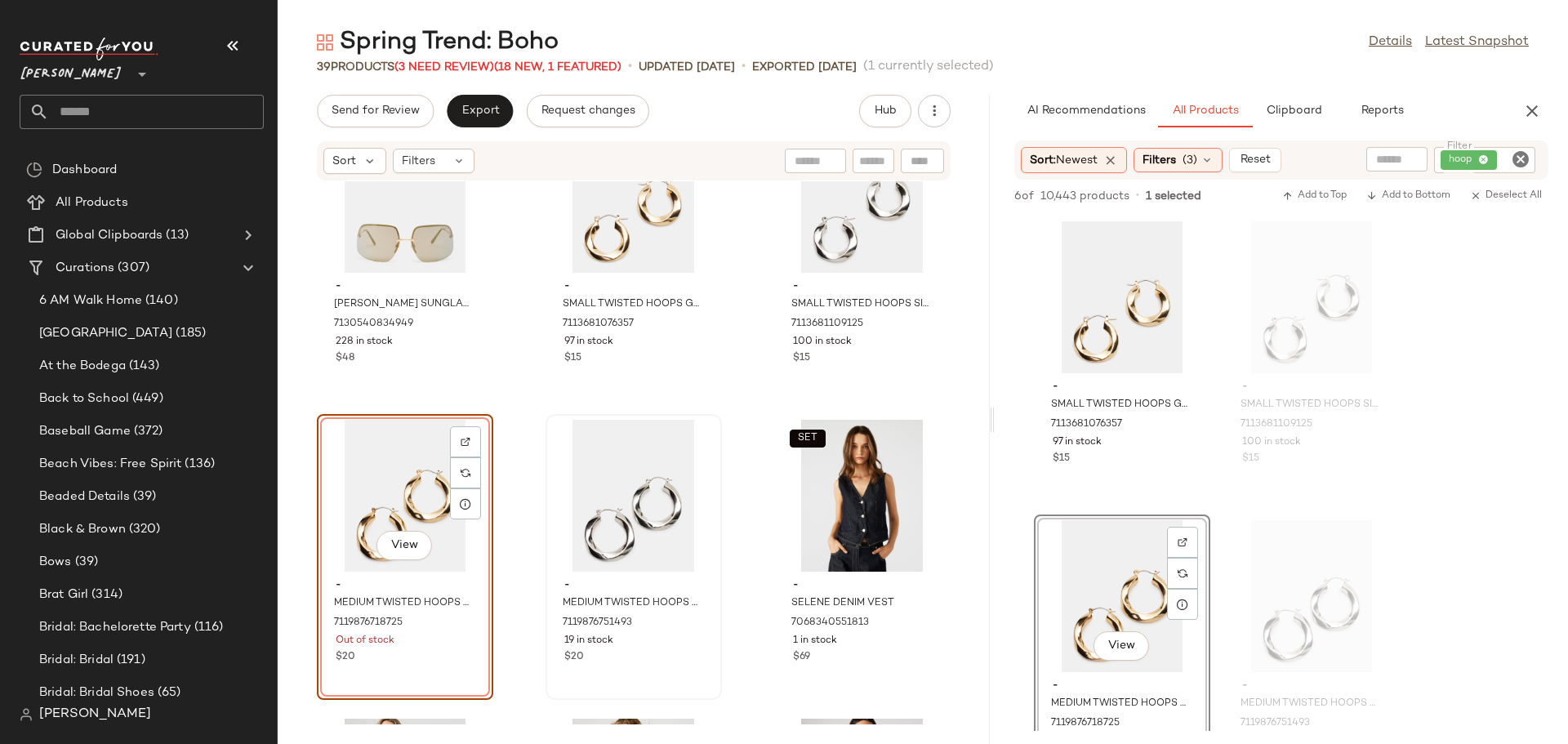
click at [459, 659] on div "View - MEDIUM TWISTED HOOPS GOLD 7119876718725 Out of stock $20" at bounding box center [405, 556] width 177 height 286
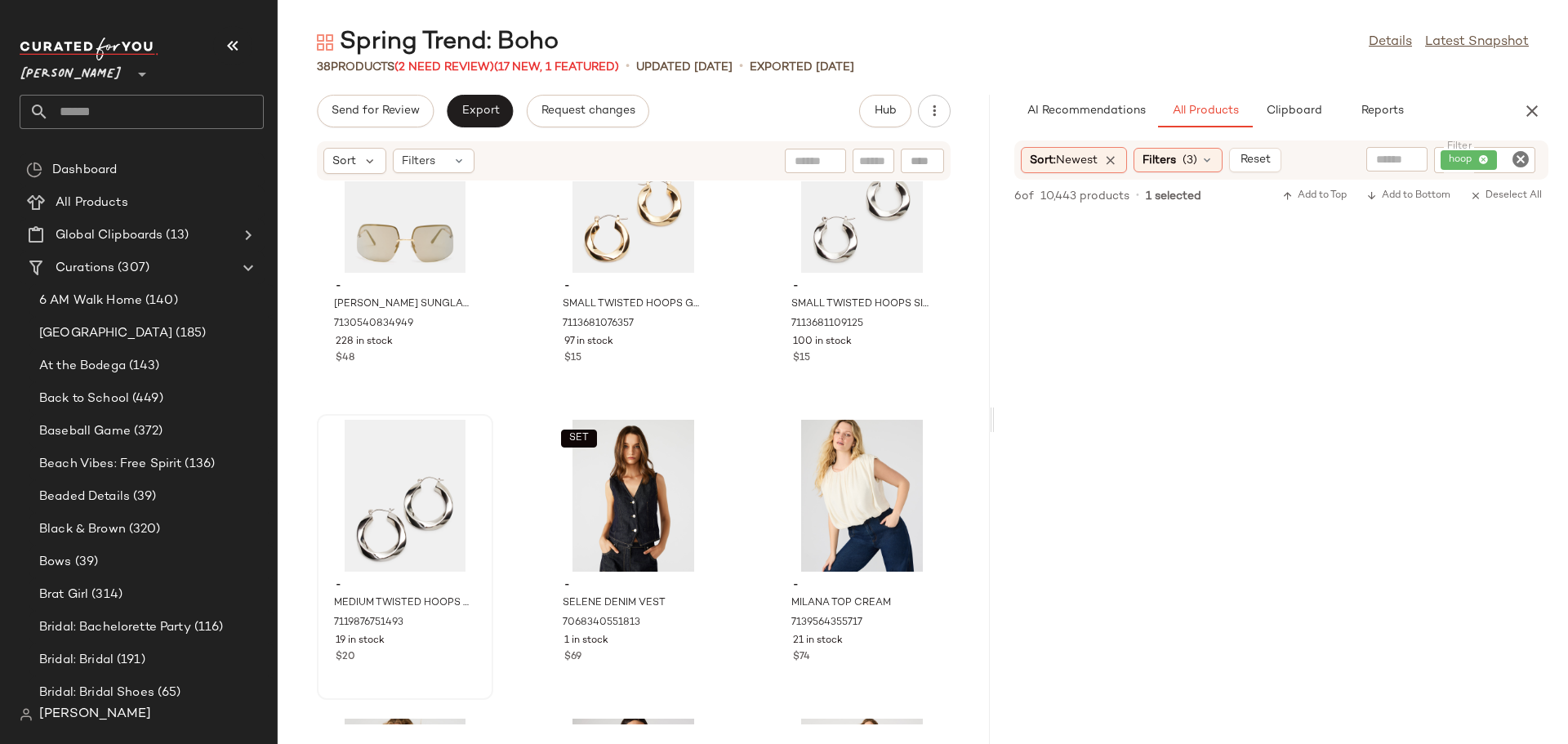
scroll to position [817, 0]
click at [1519, 161] on icon "Clear Filter" at bounding box center [1520, 160] width 20 height 20
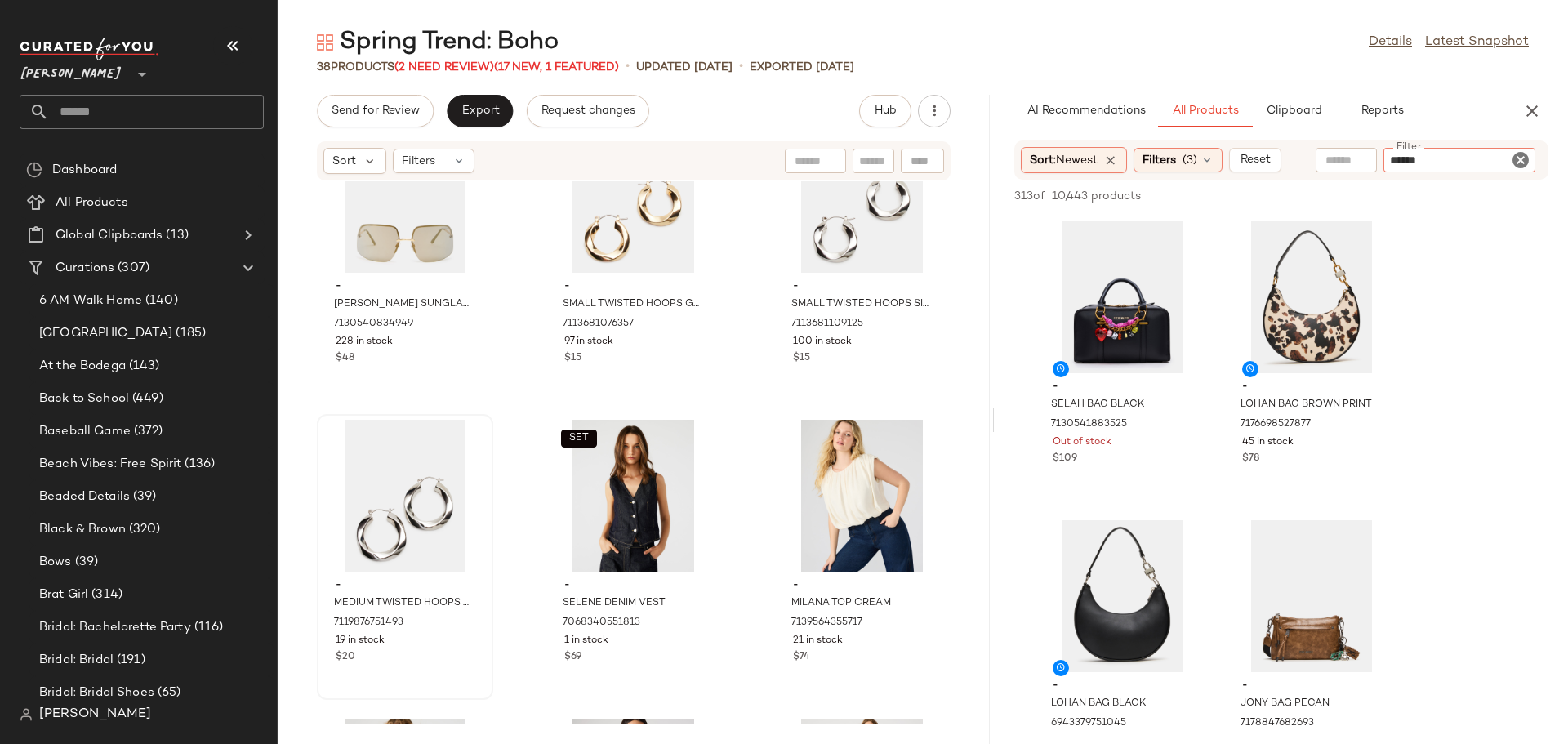
type input "*******"
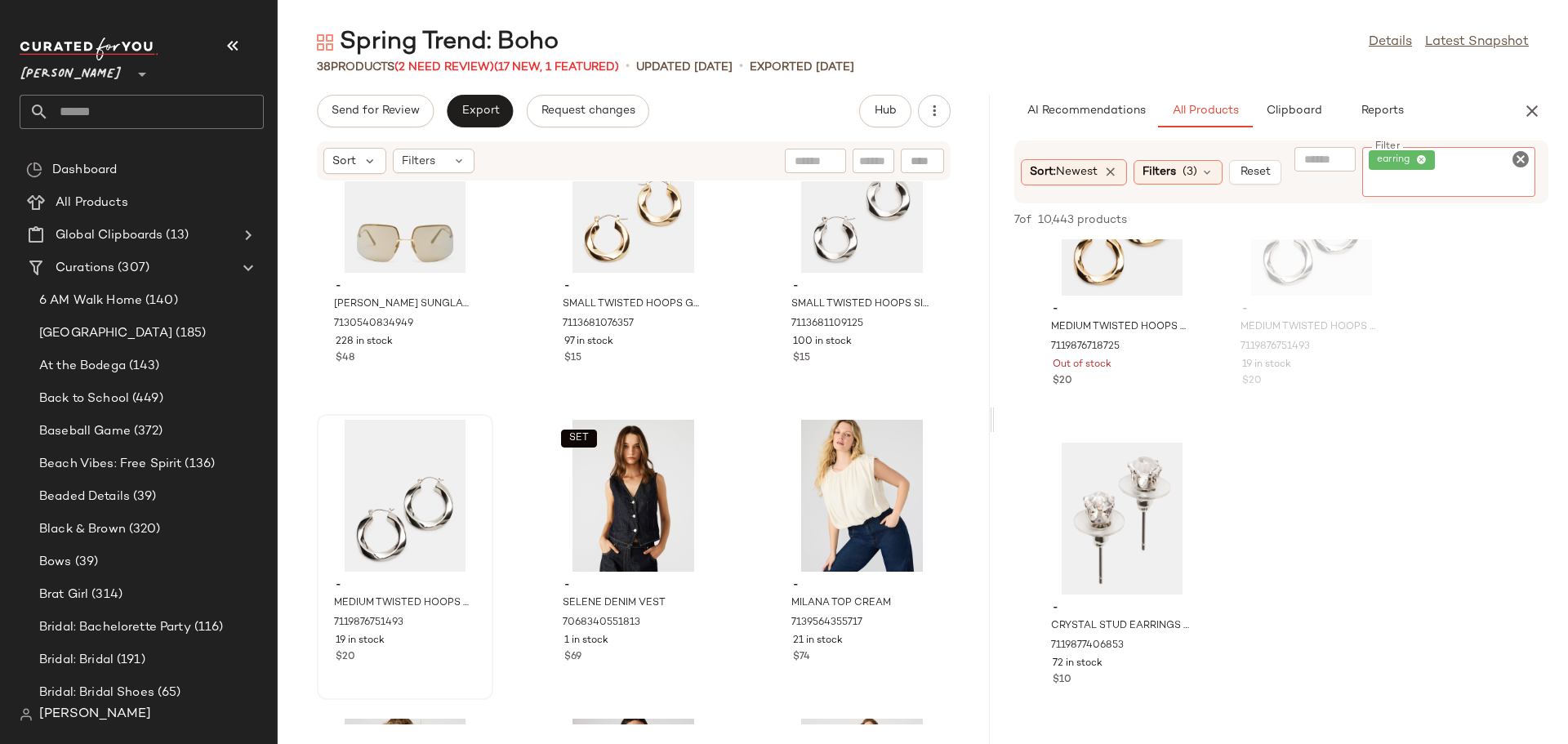
scroll to position [735, 0]
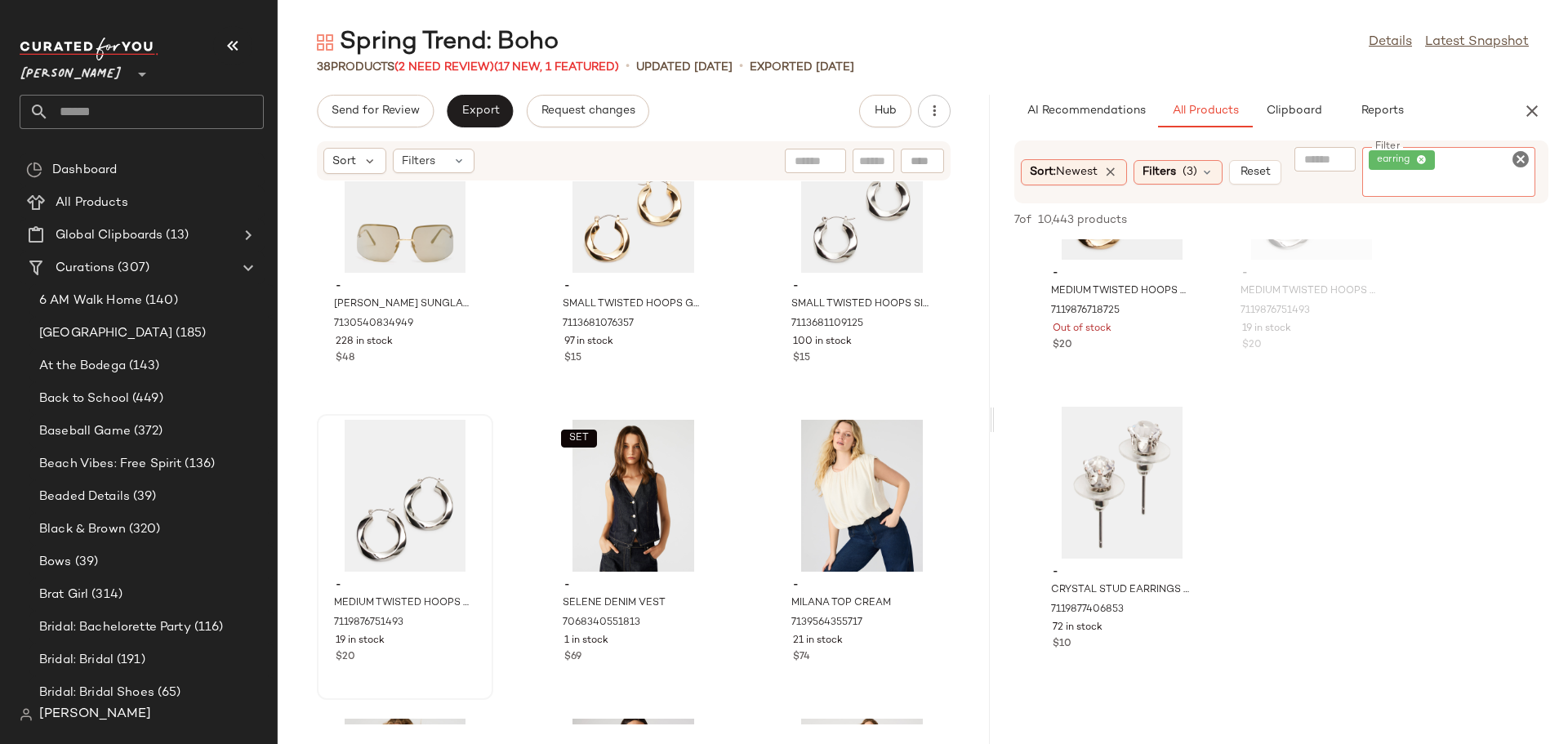
click at [1518, 161] on icon "Clear Filter" at bounding box center [1520, 160] width 20 height 20
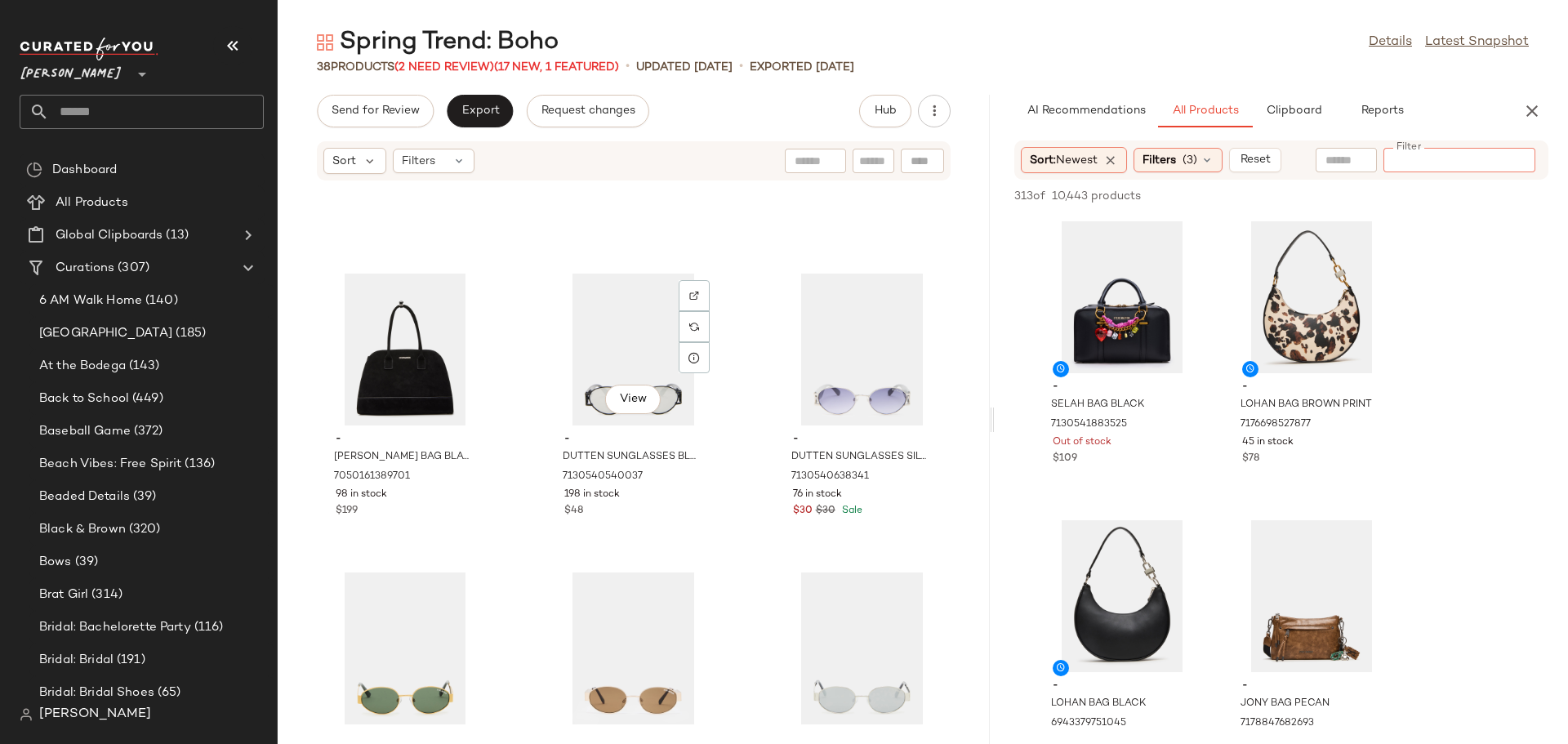
scroll to position [1032, 0]
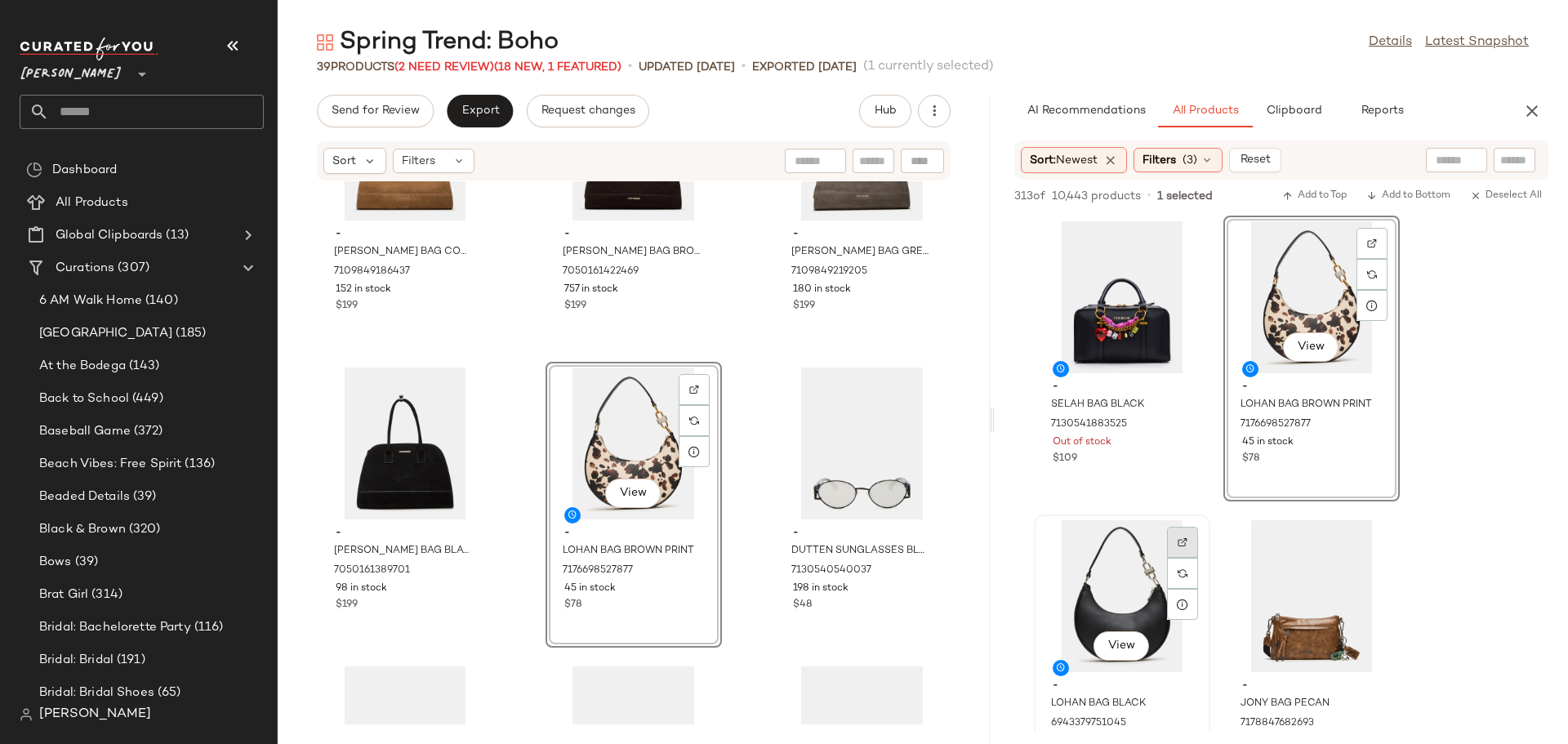
click at [1183, 546] on img at bounding box center [1182, 542] width 10 height 10
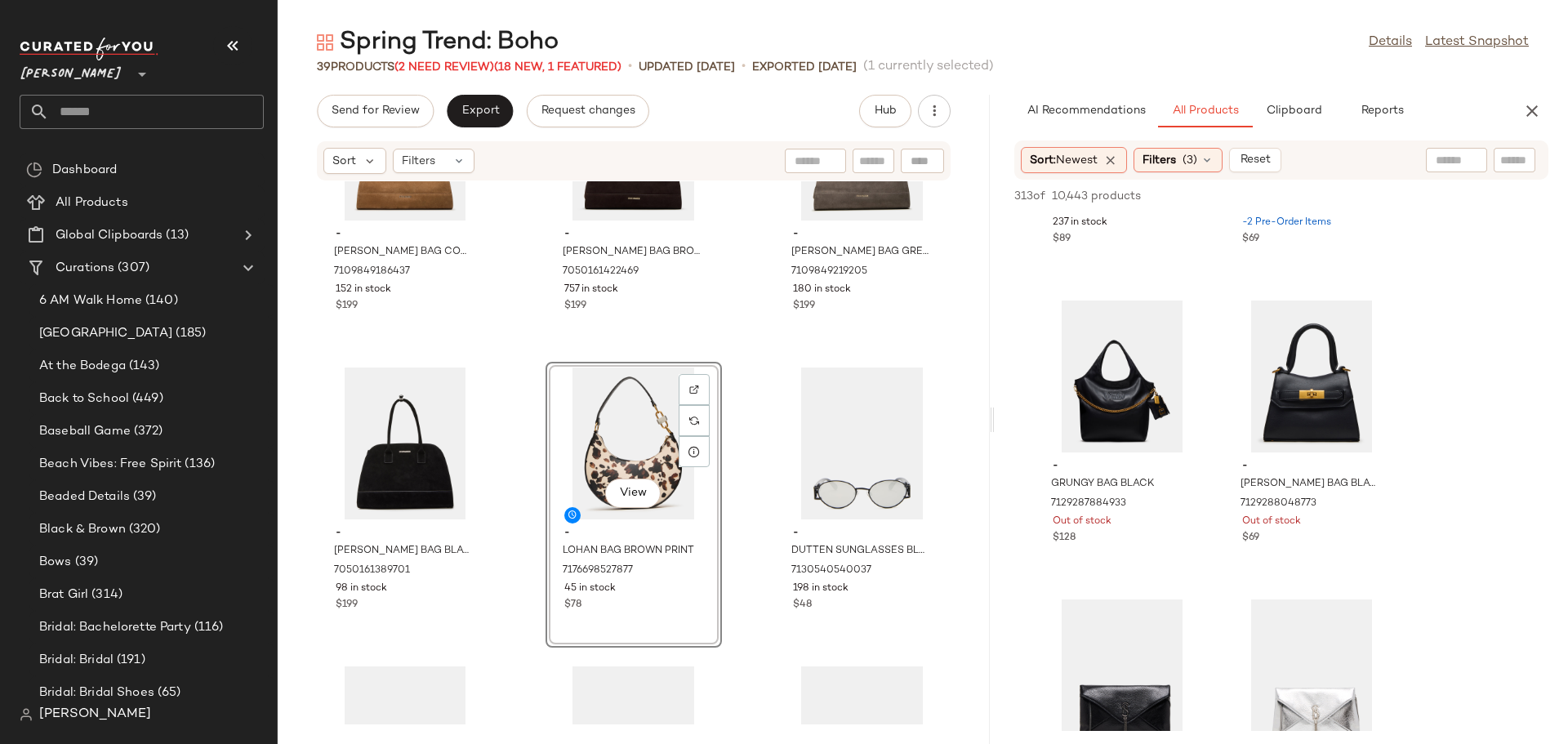
scroll to position [1144, 0]
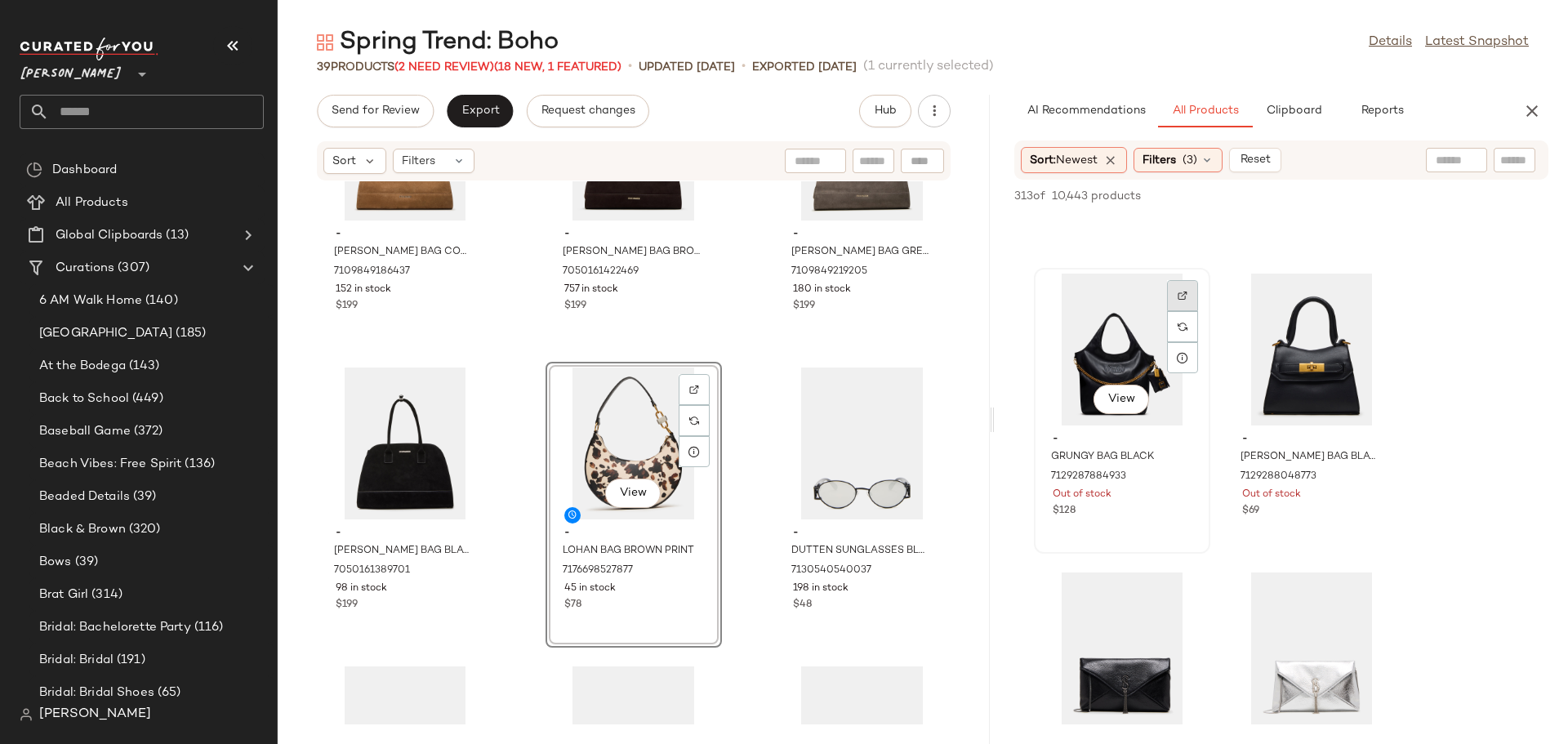
click at [1185, 299] on img at bounding box center [1182, 295] width 10 height 10
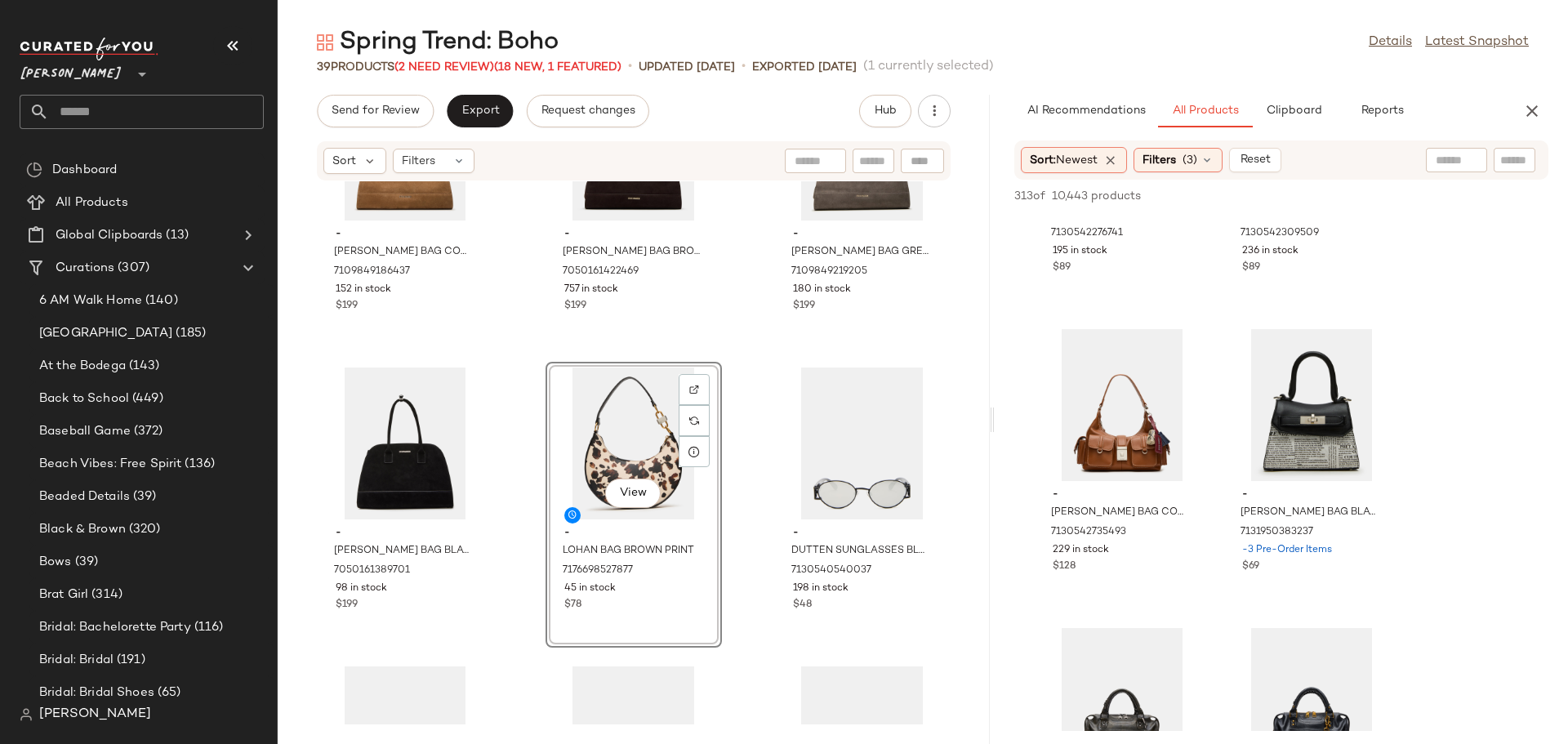
scroll to position [1715, 0]
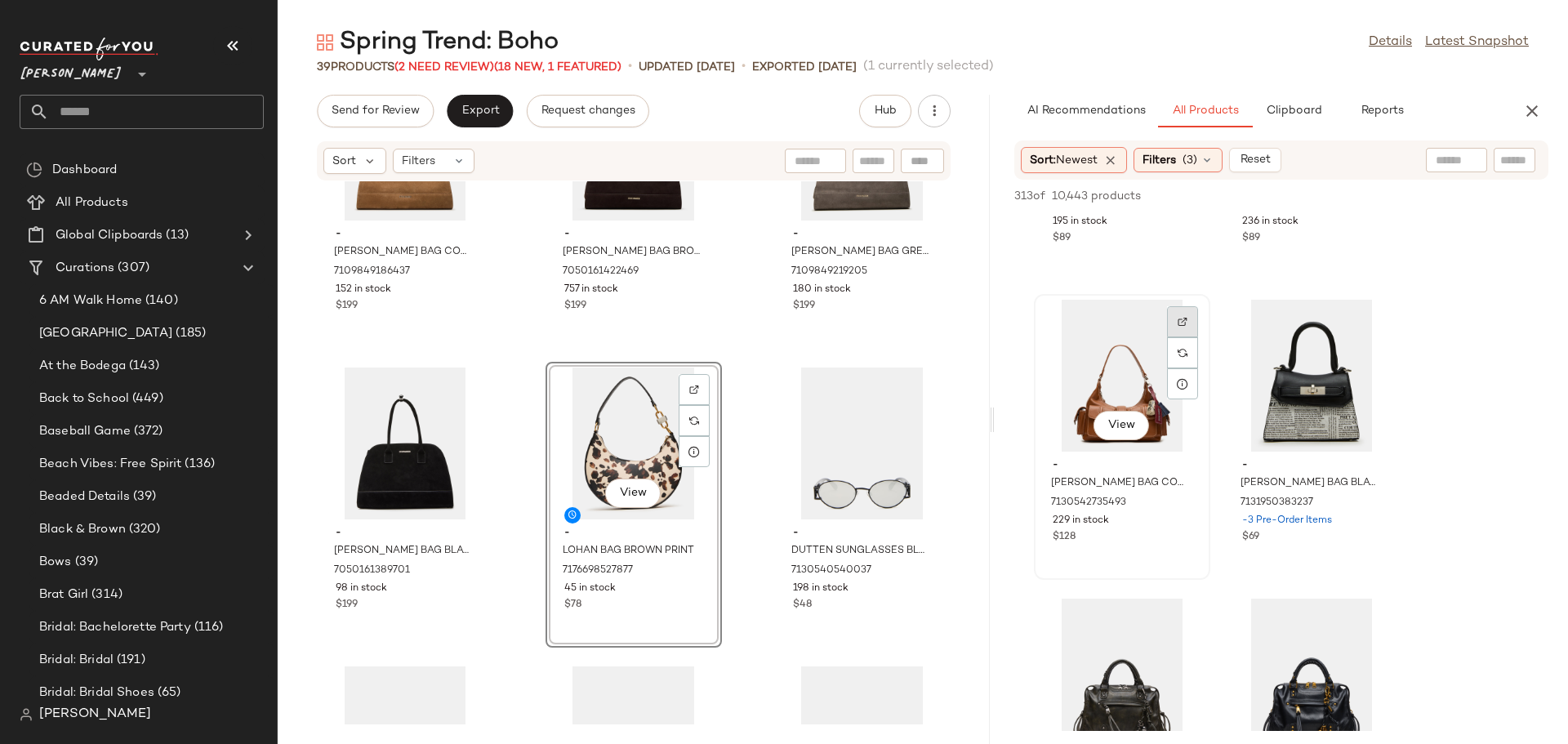
click at [1187, 324] on img at bounding box center [1182, 321] width 10 height 10
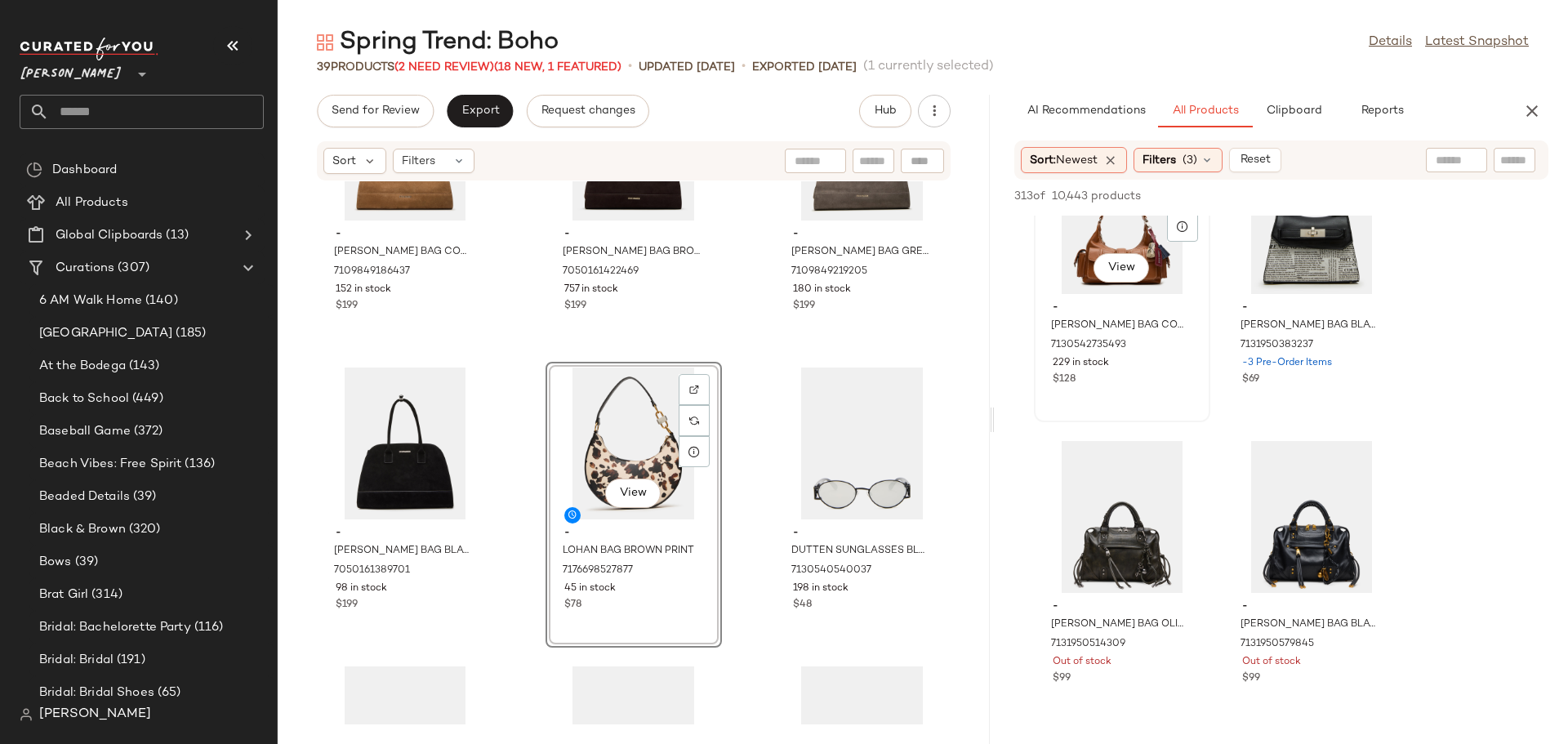
scroll to position [1878, 0]
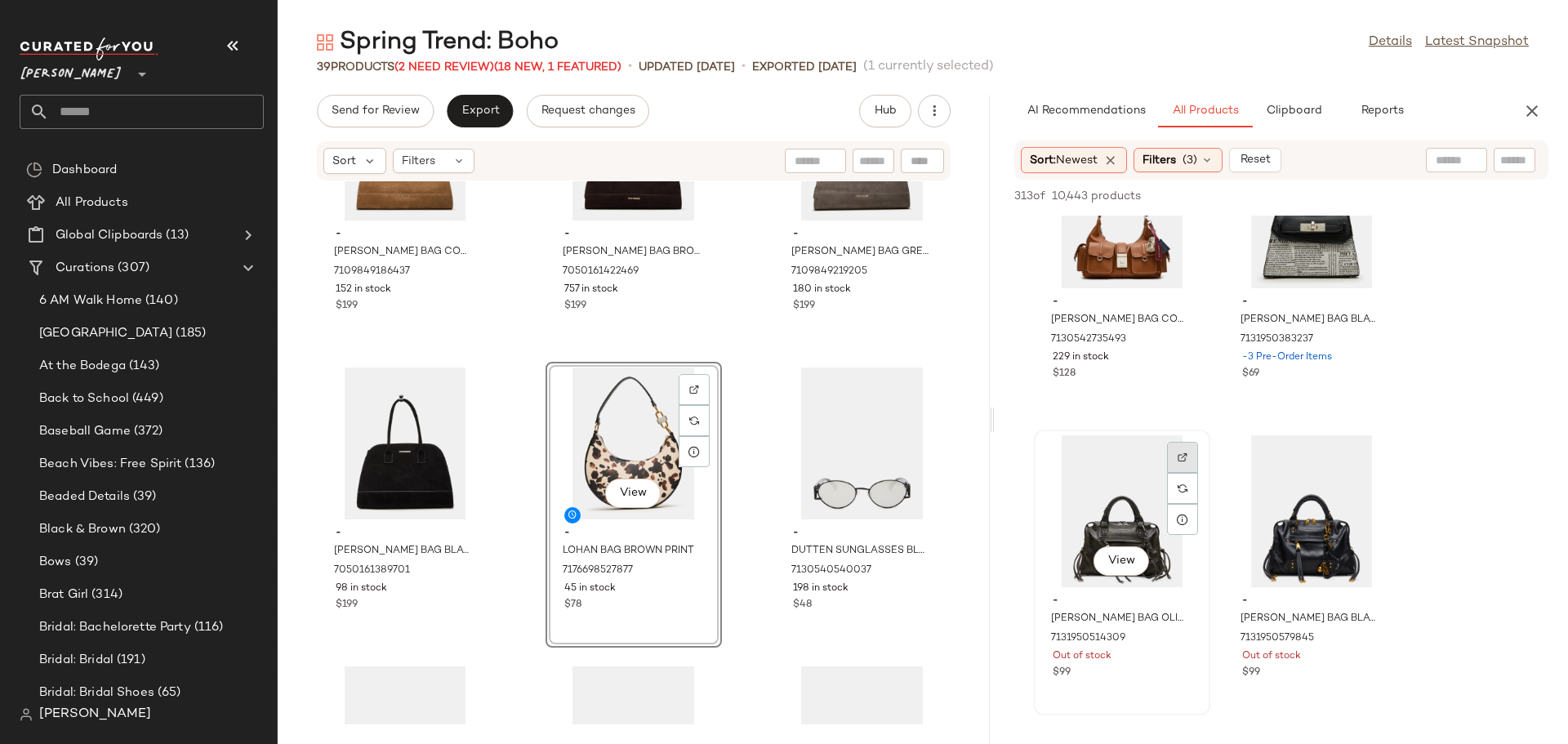
click at [1177, 473] on div at bounding box center [1182, 488] width 31 height 31
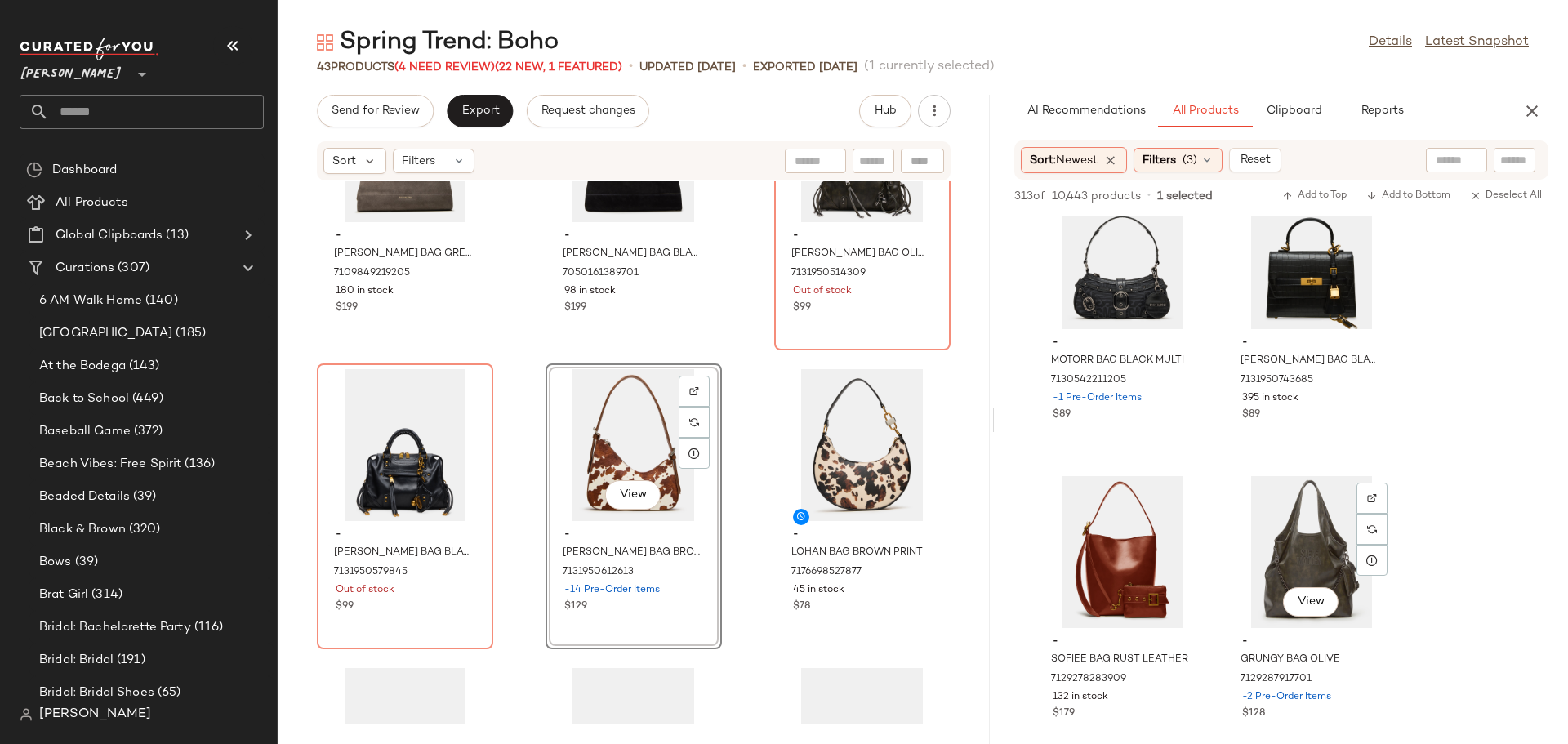
scroll to position [9392, 0]
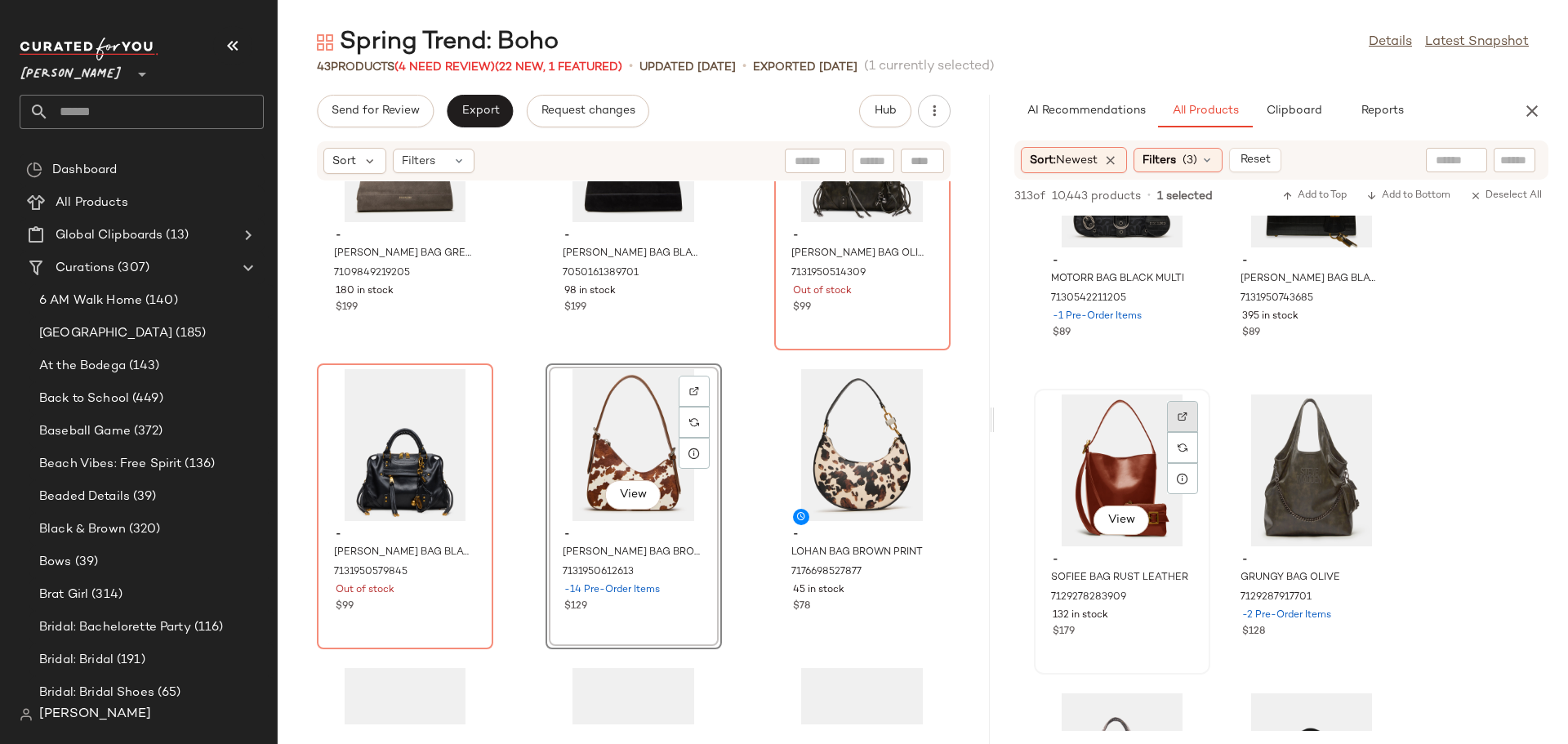
click at [1177, 432] on div at bounding box center [1182, 447] width 31 height 31
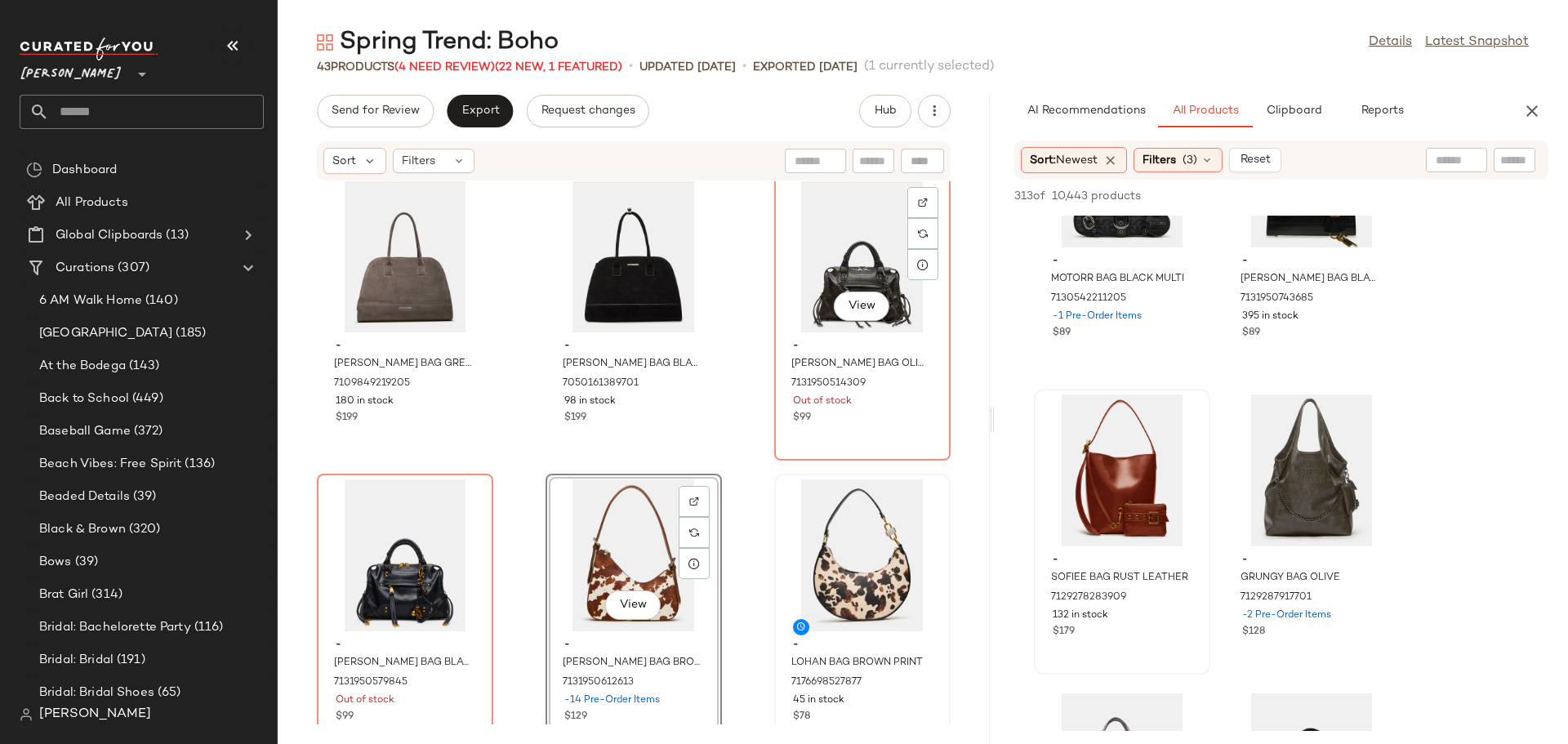
scroll to position [1247, 0]
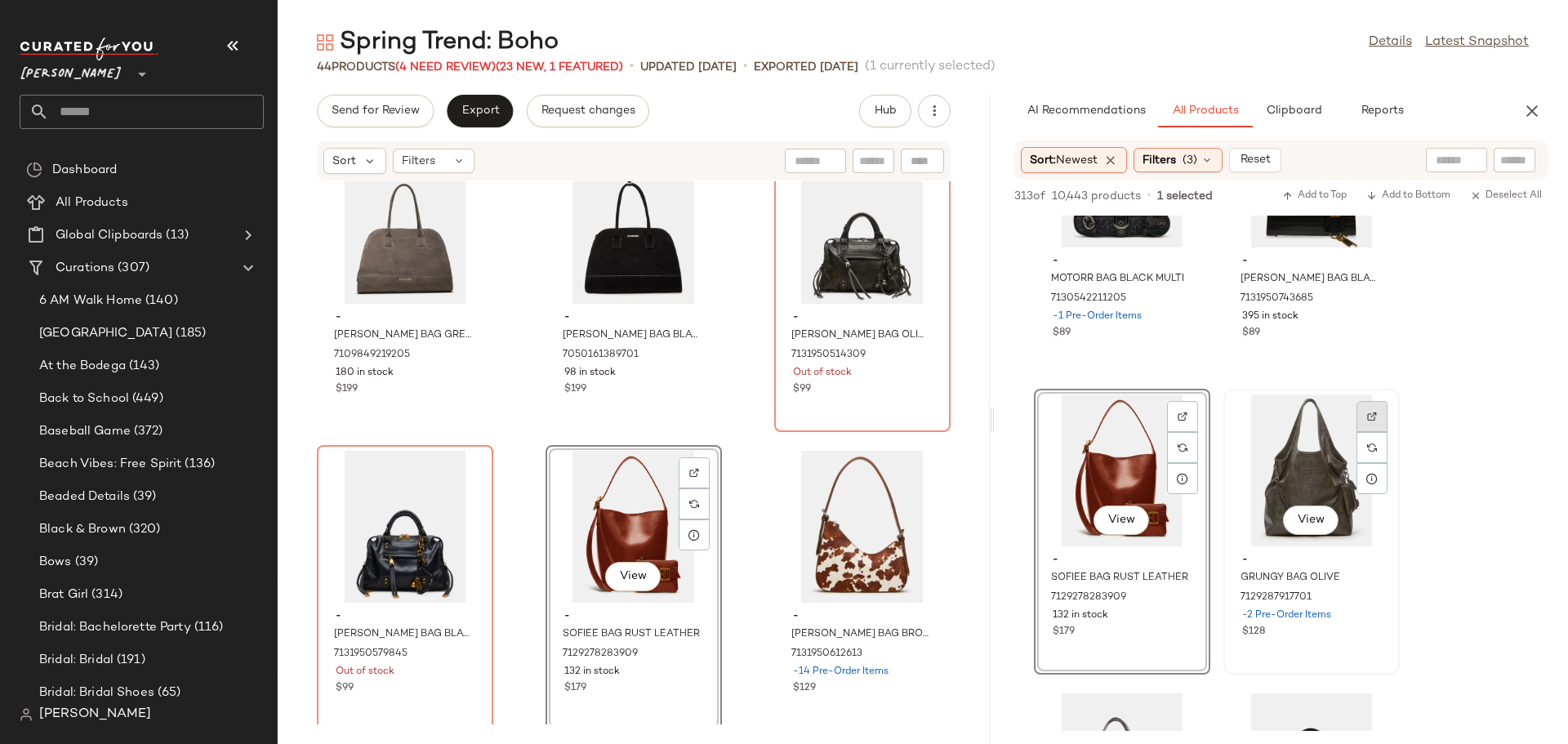
click at [1371, 415] on img at bounding box center [1371, 416] width 10 height 10
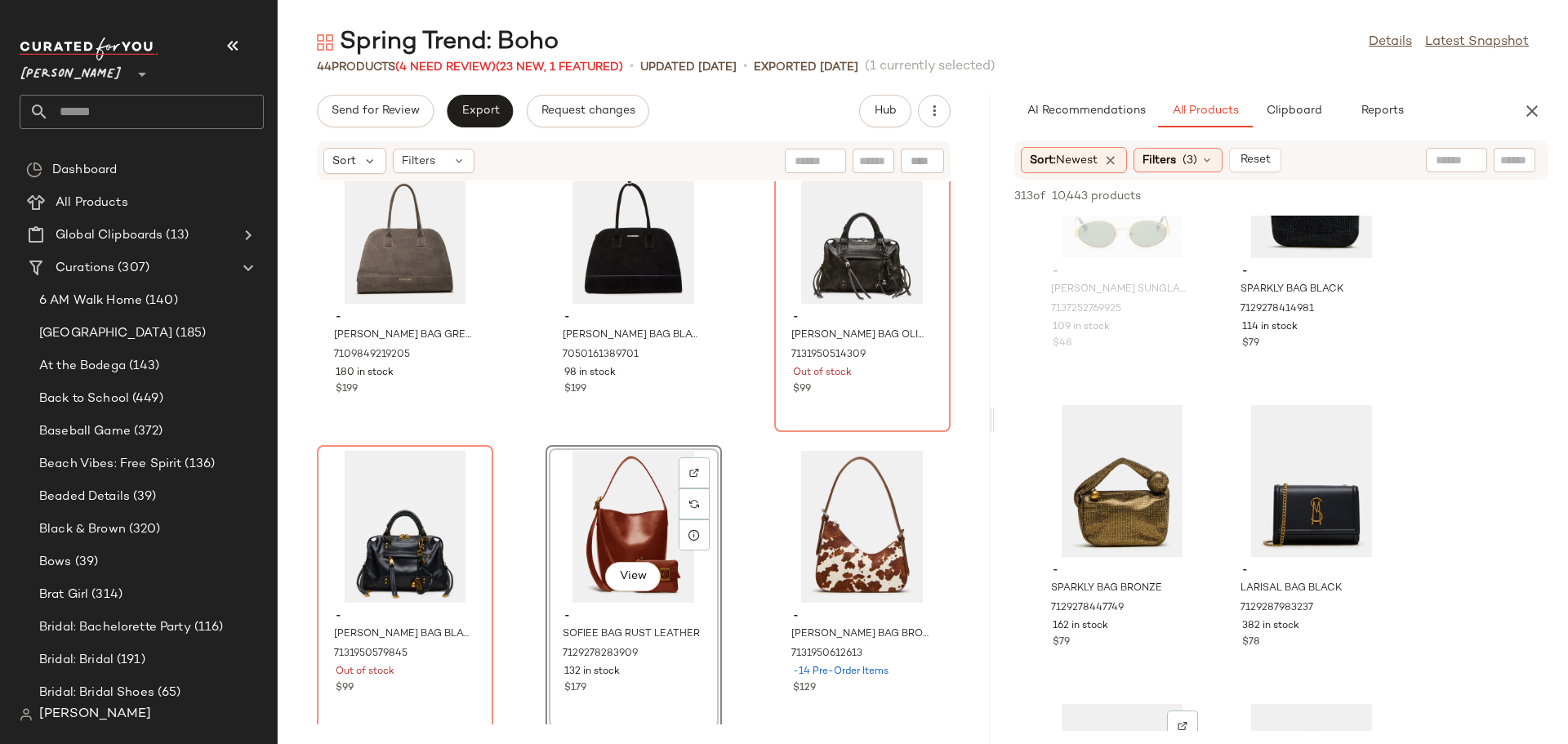
scroll to position [10536, 0]
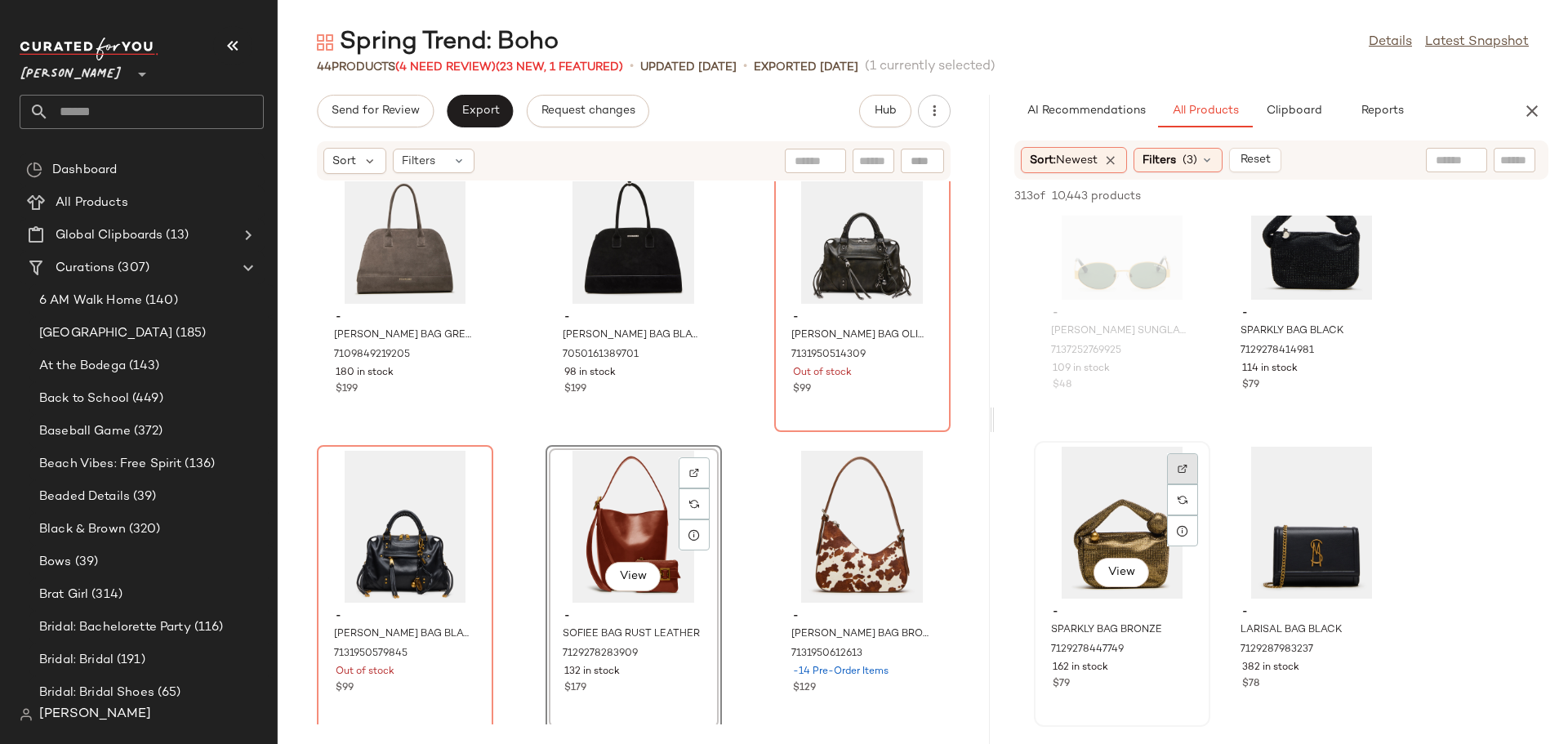
click at [1179, 469] on img at bounding box center [1182, 468] width 10 height 10
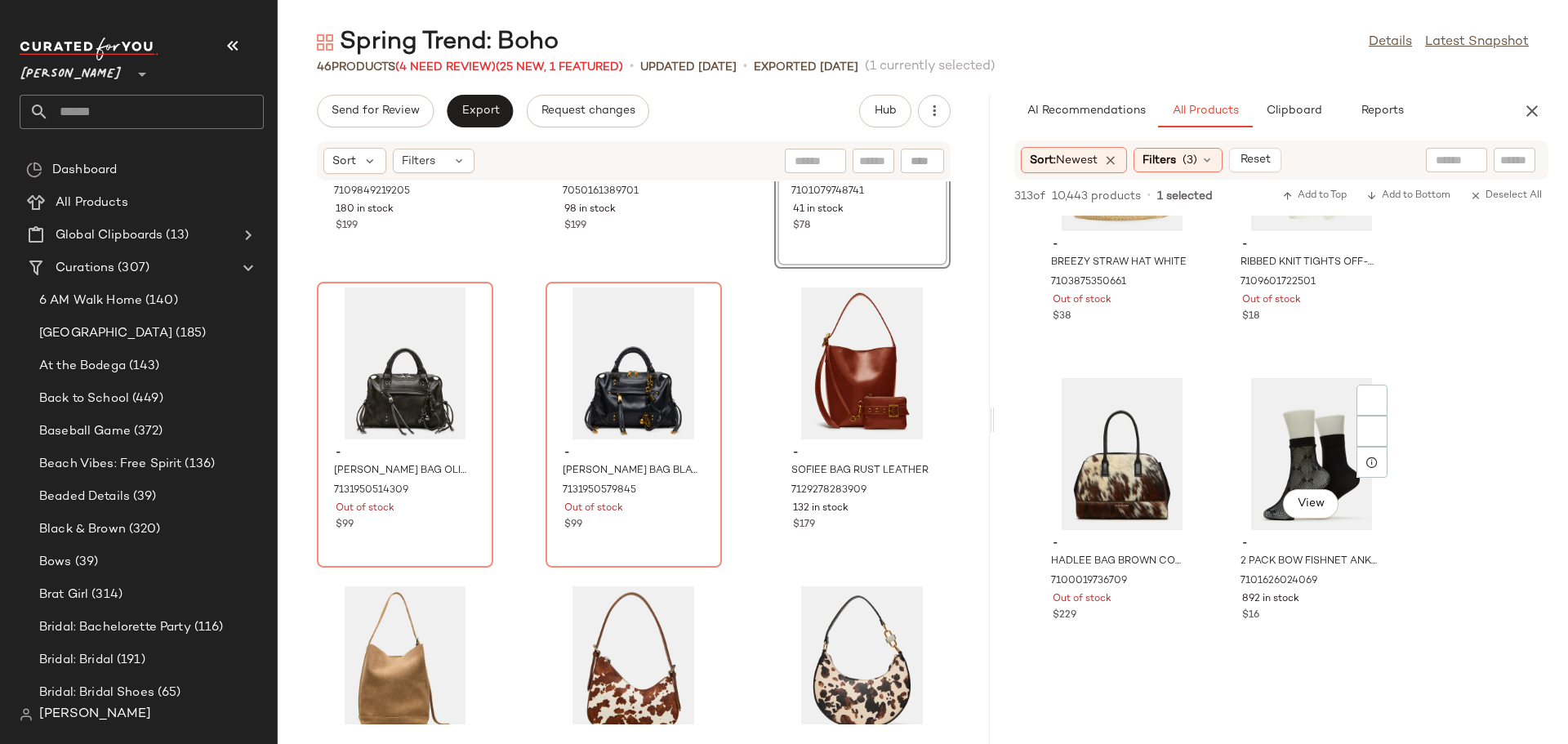
scroll to position [18494, 0]
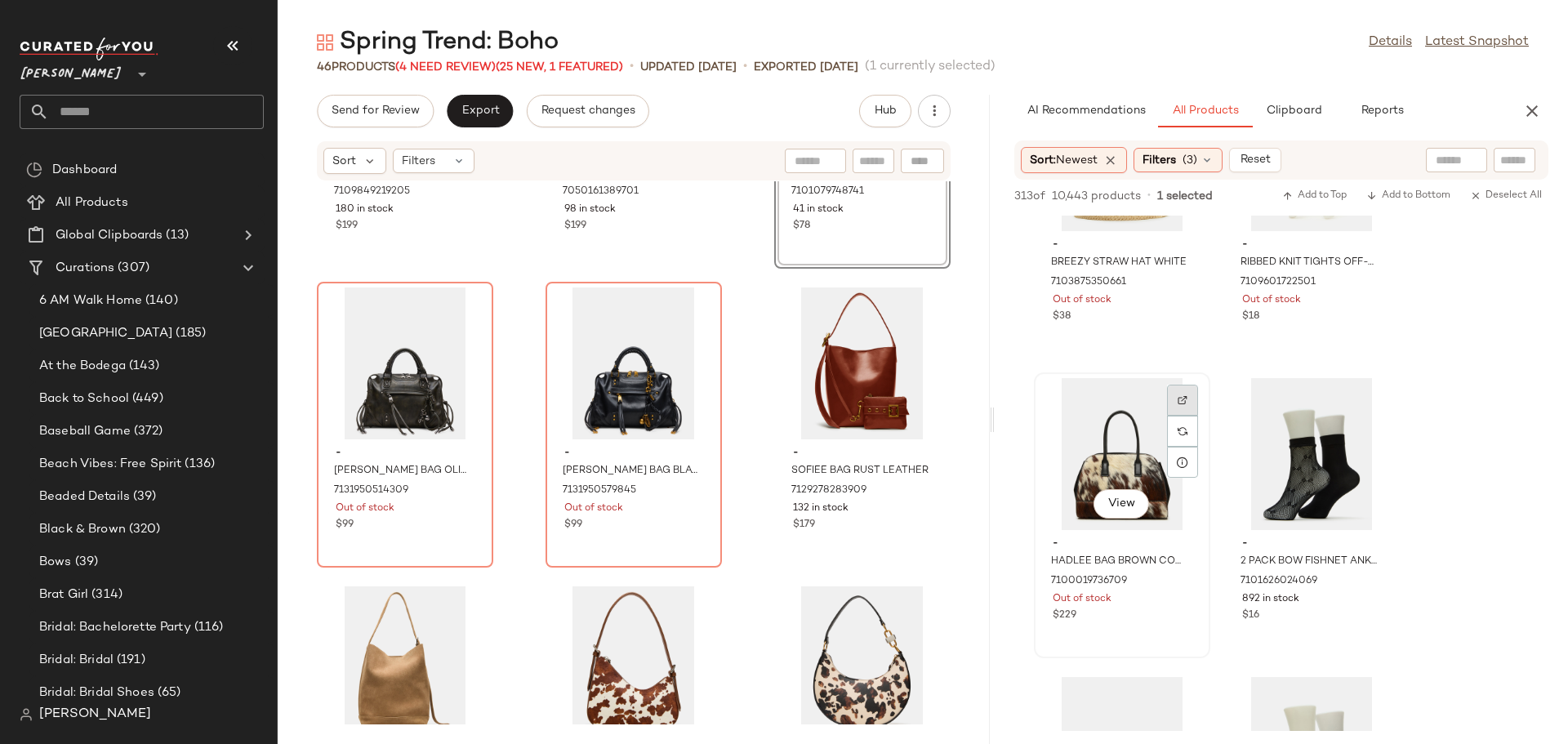
click at [1181, 400] on img at bounding box center [1182, 400] width 10 height 10
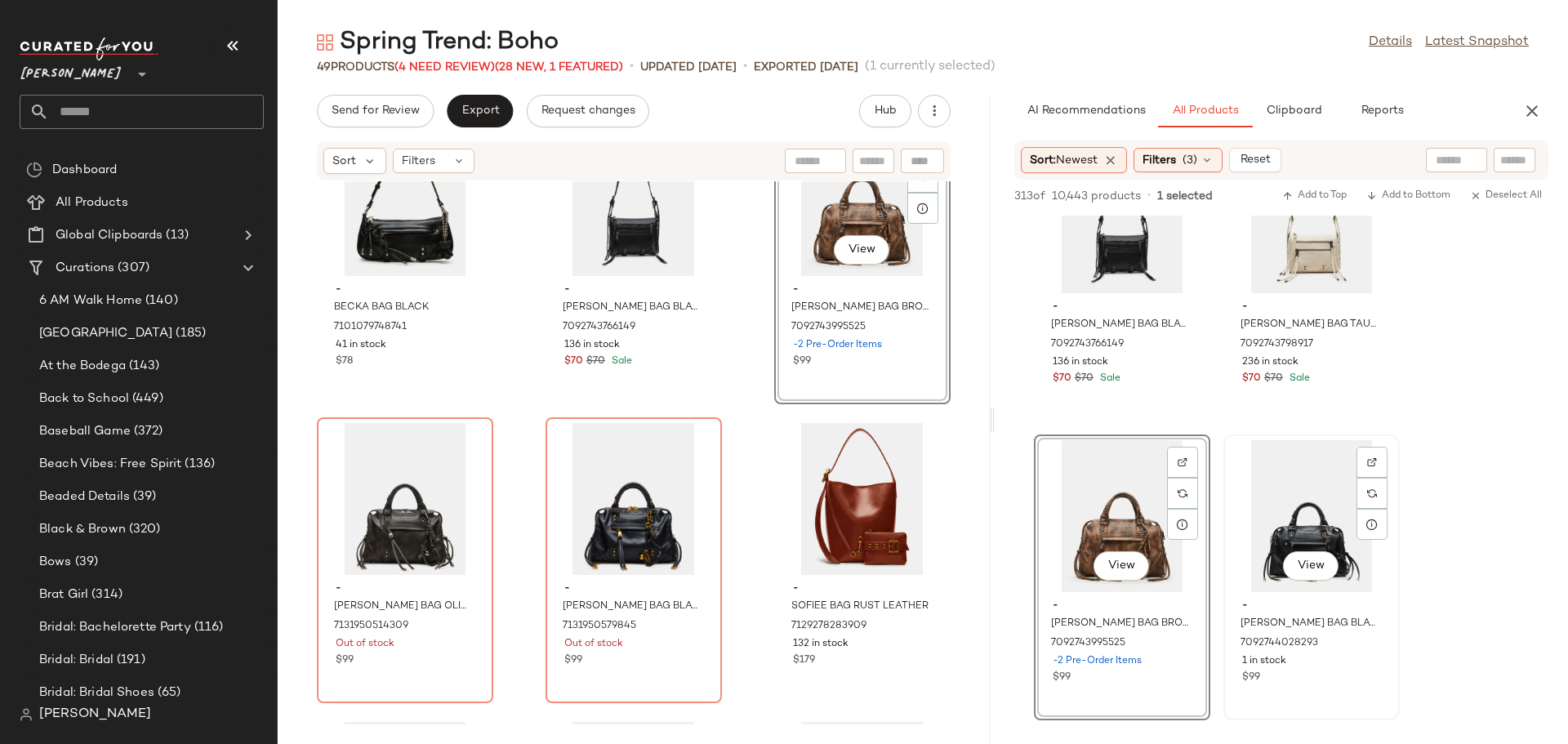
scroll to position [29664, 0]
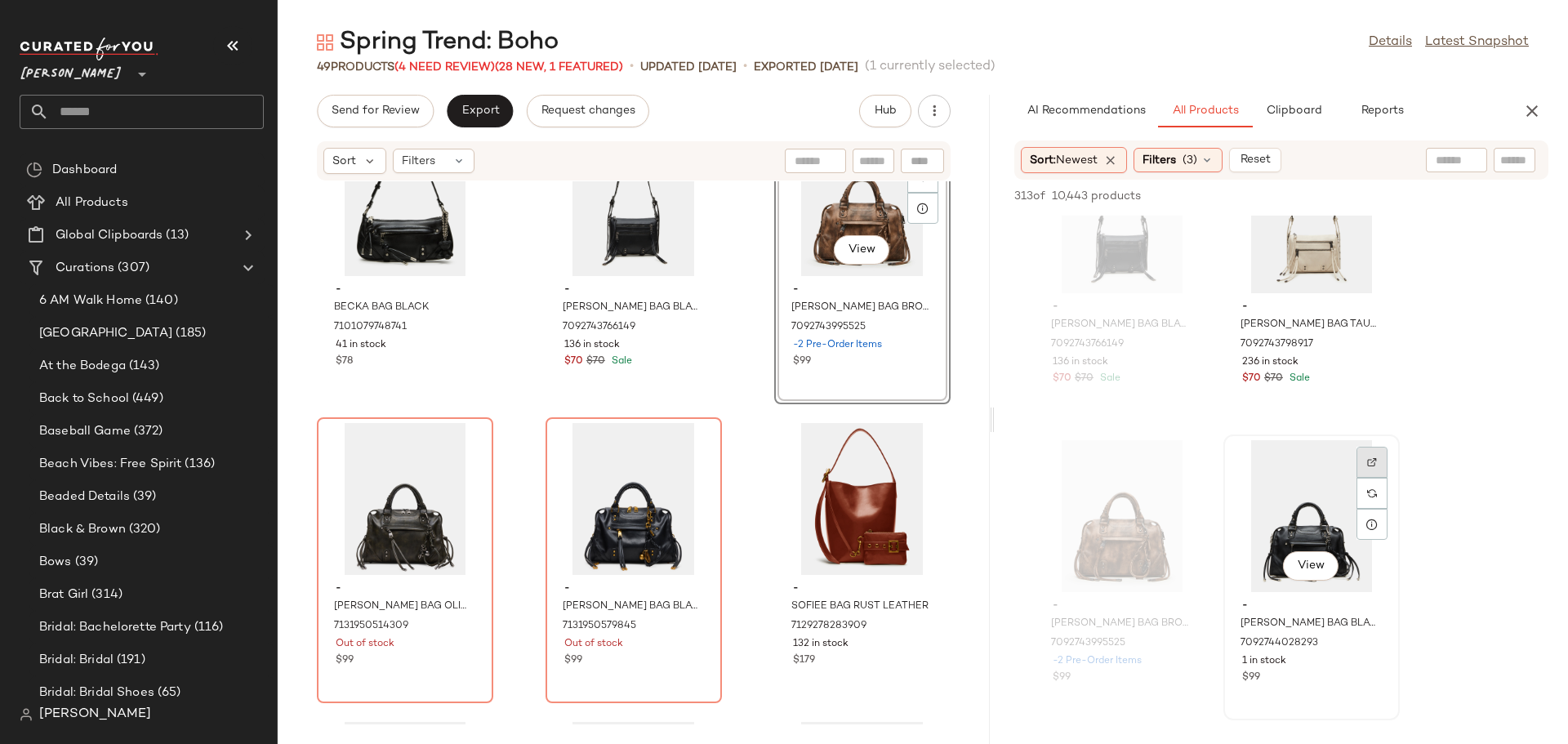
click at [1372, 464] on img at bounding box center [1371, 462] width 10 height 10
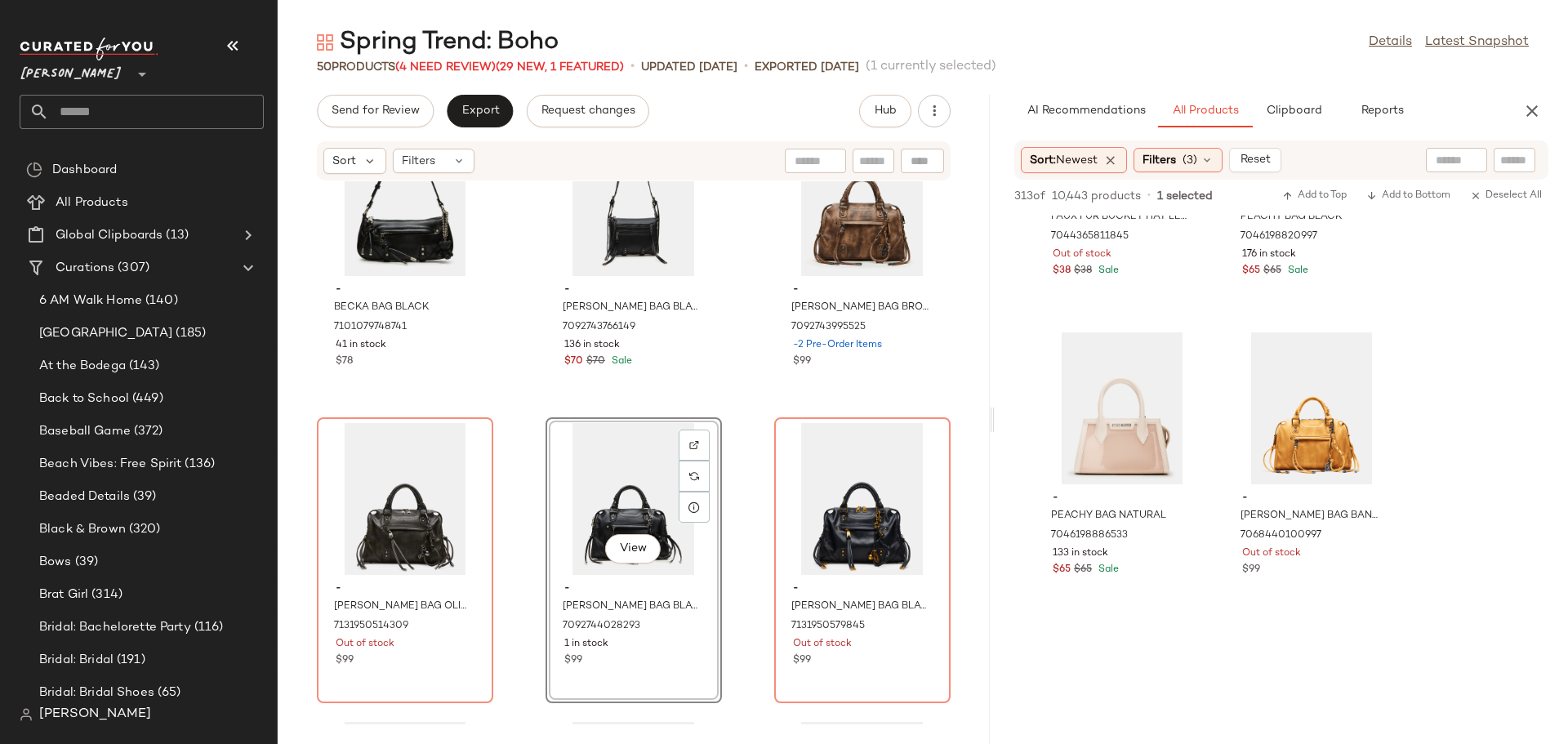
scroll to position [34775, 0]
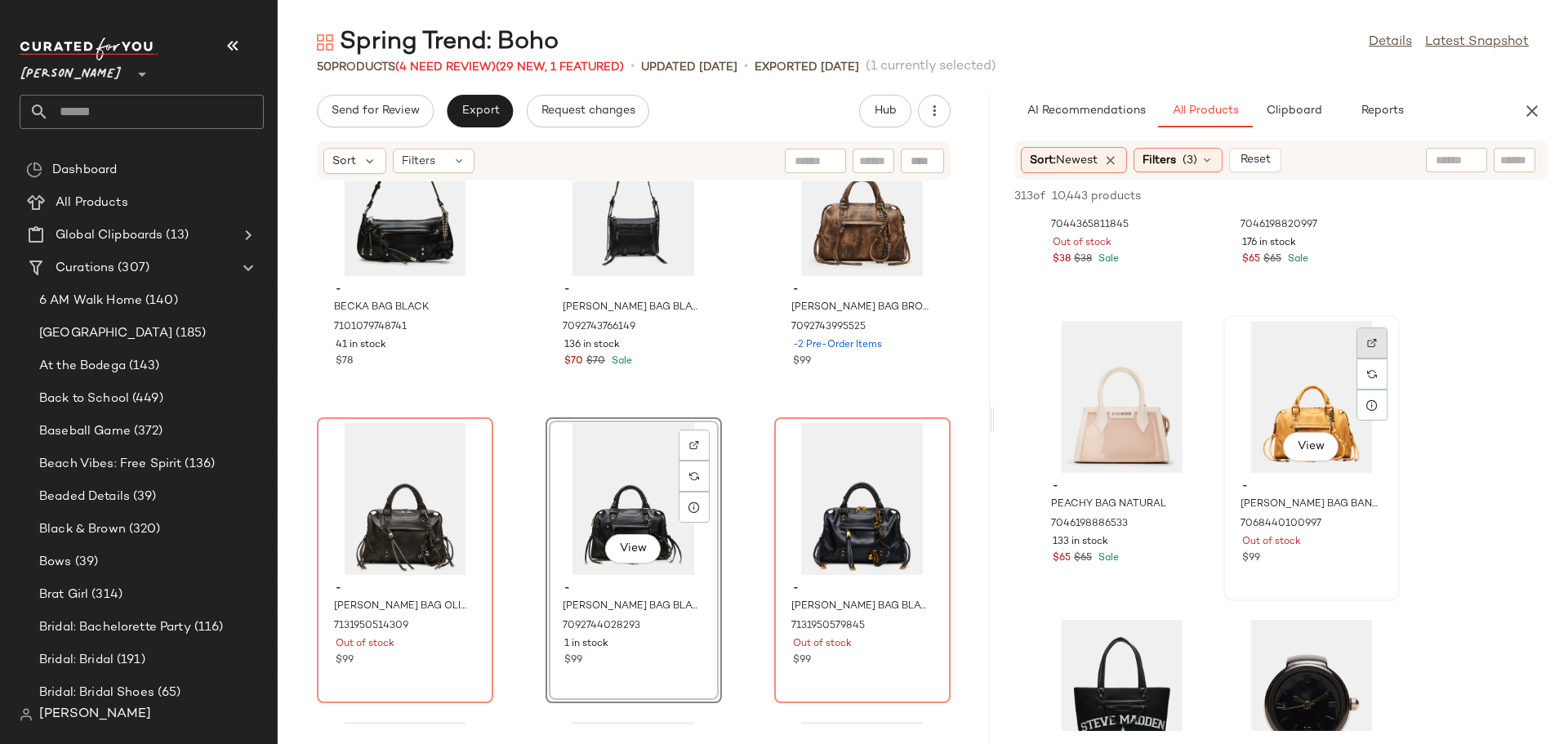
click at [1371, 344] on img at bounding box center [1371, 343] width 10 height 10
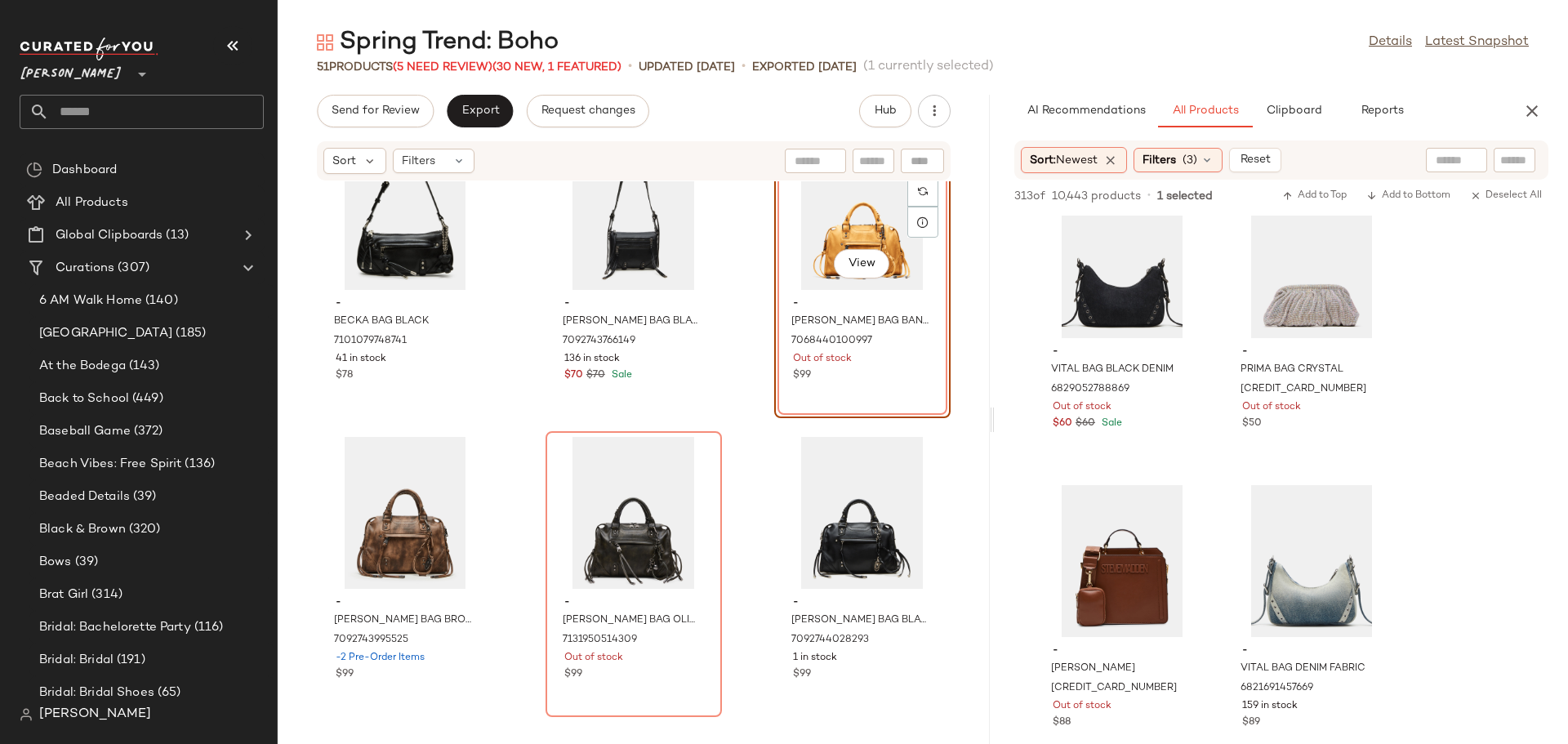
scroll to position [43119, 0]
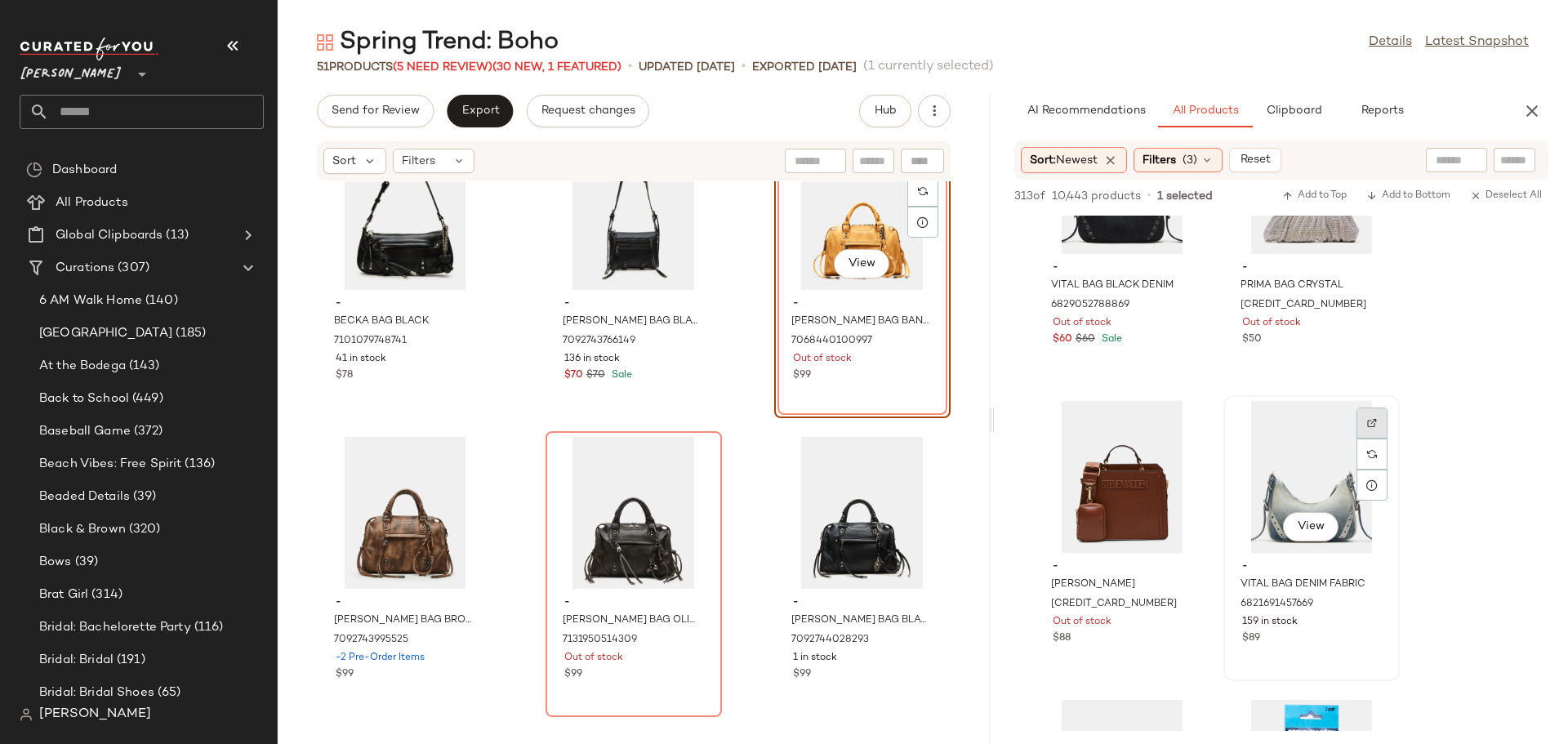
click at [1375, 423] on img at bounding box center [1371, 423] width 10 height 10
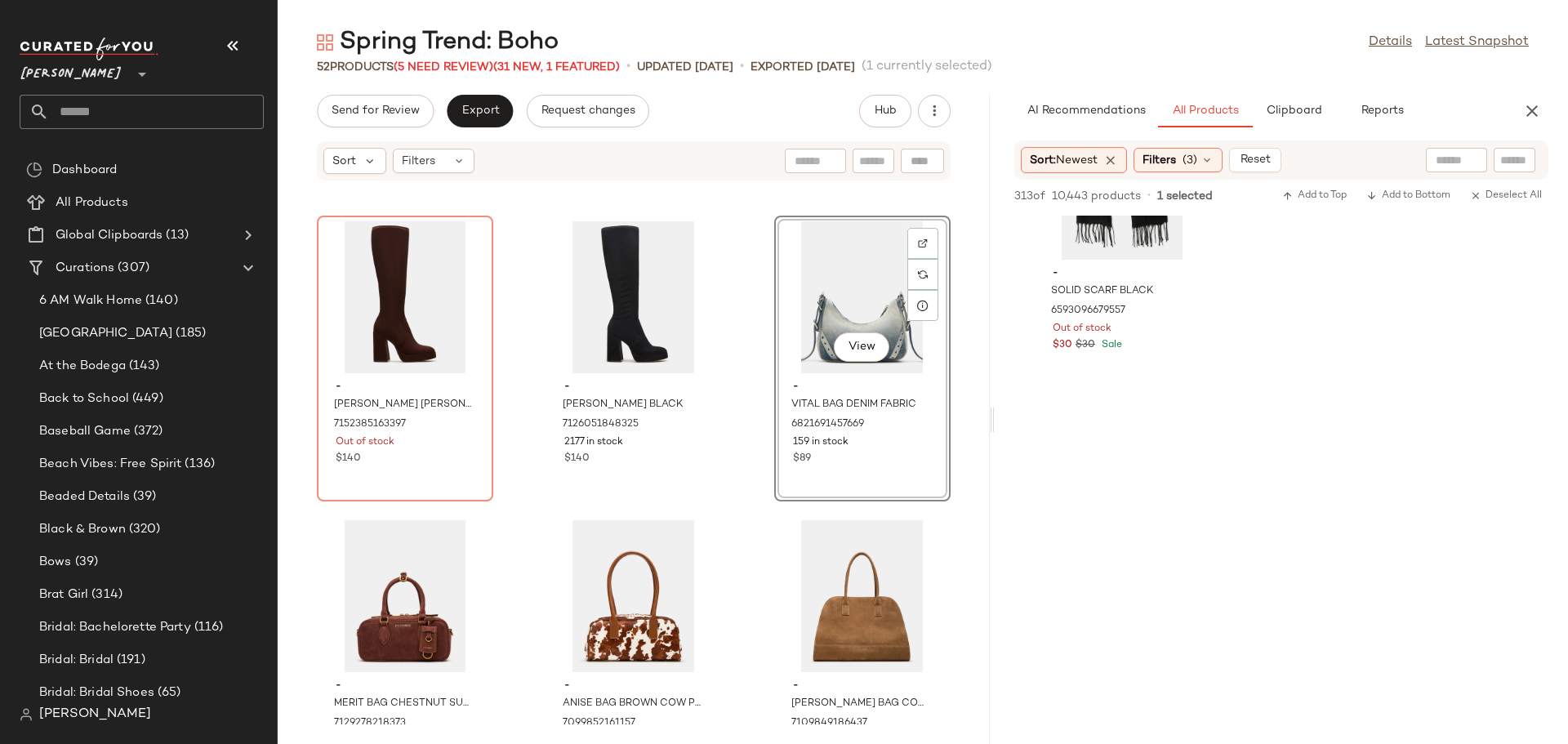
scroll to position [48065, 0]
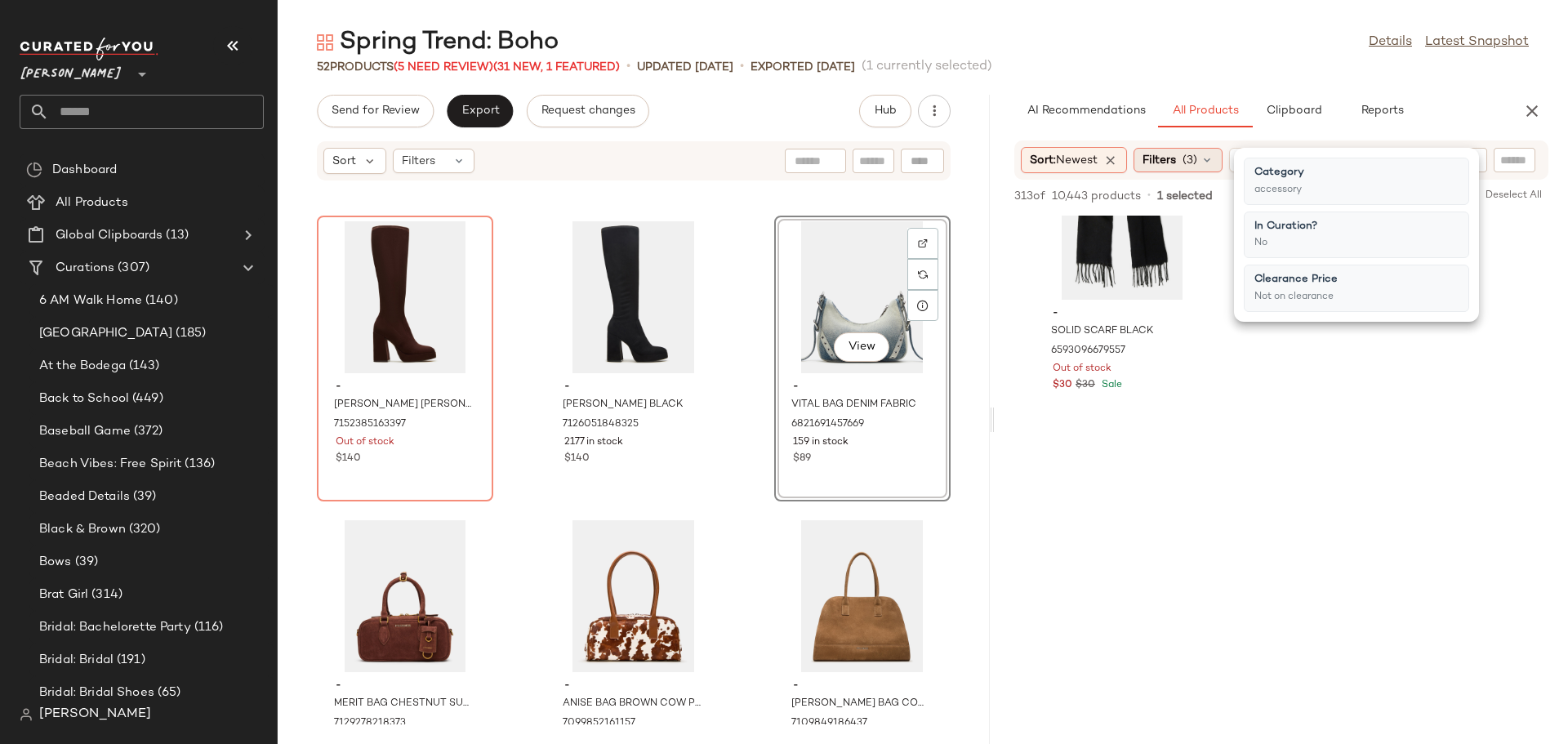
click at [1211, 166] on icon at bounding box center [1206, 160] width 13 height 13
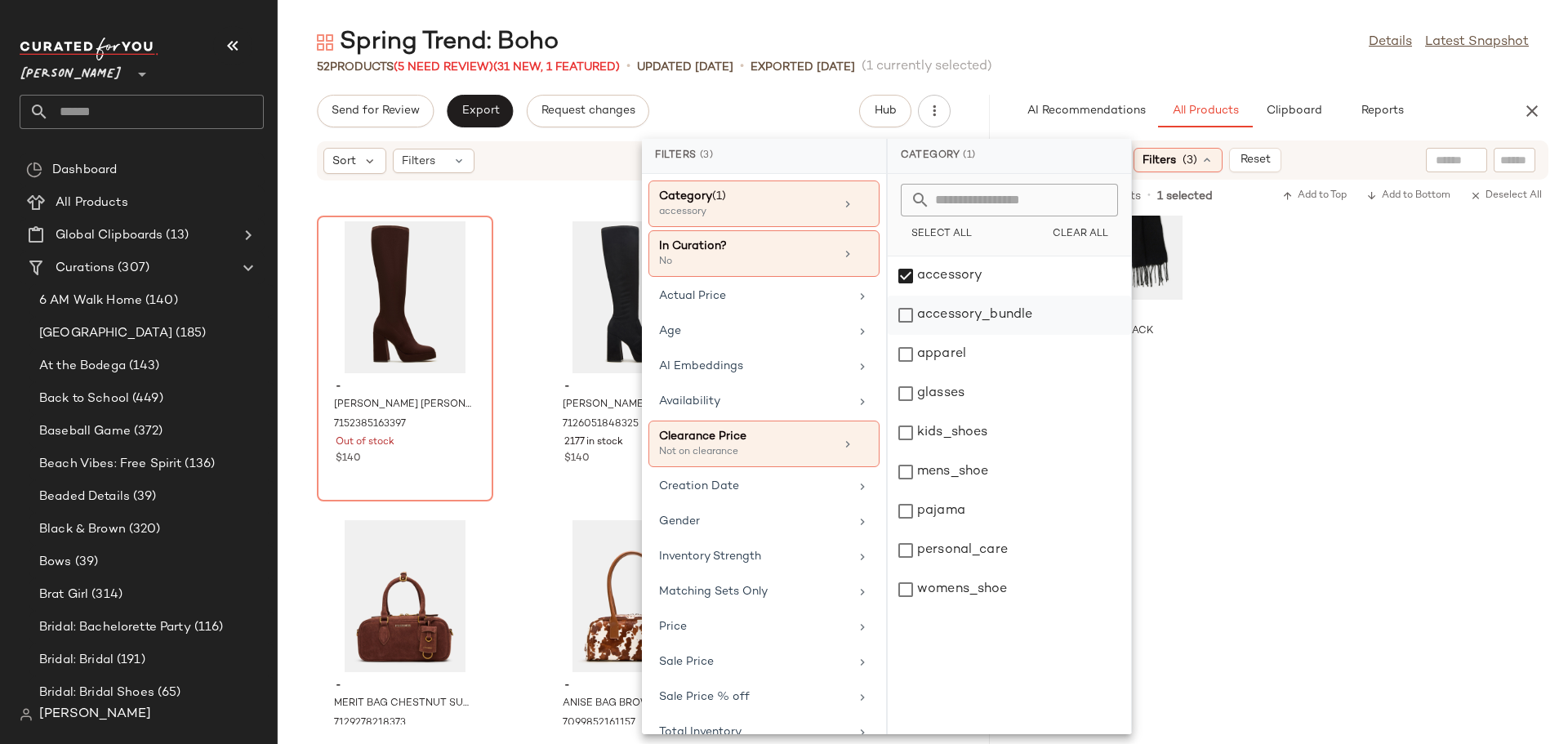
drag, startPoint x: 904, startPoint y: 312, endPoint x: 904, endPoint y: 300, distance: 12.0
click at [904, 335] on div "accessory_bundle" at bounding box center [1009, 354] width 243 height 39
click at [904, 296] on div "accessory" at bounding box center [1009, 315] width 243 height 39
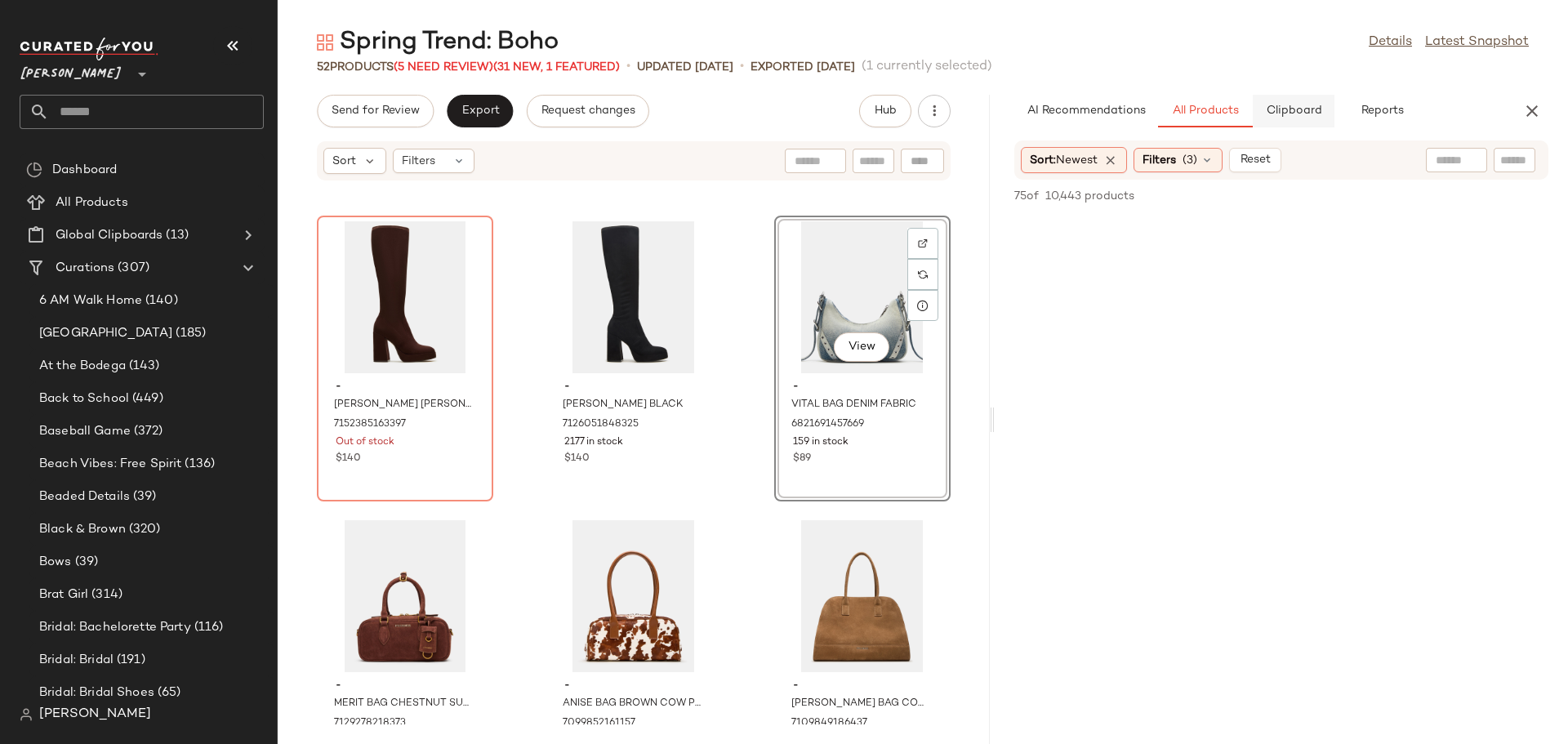
click at [1303, 107] on span "Clipboard" at bounding box center [1293, 111] width 56 height 13
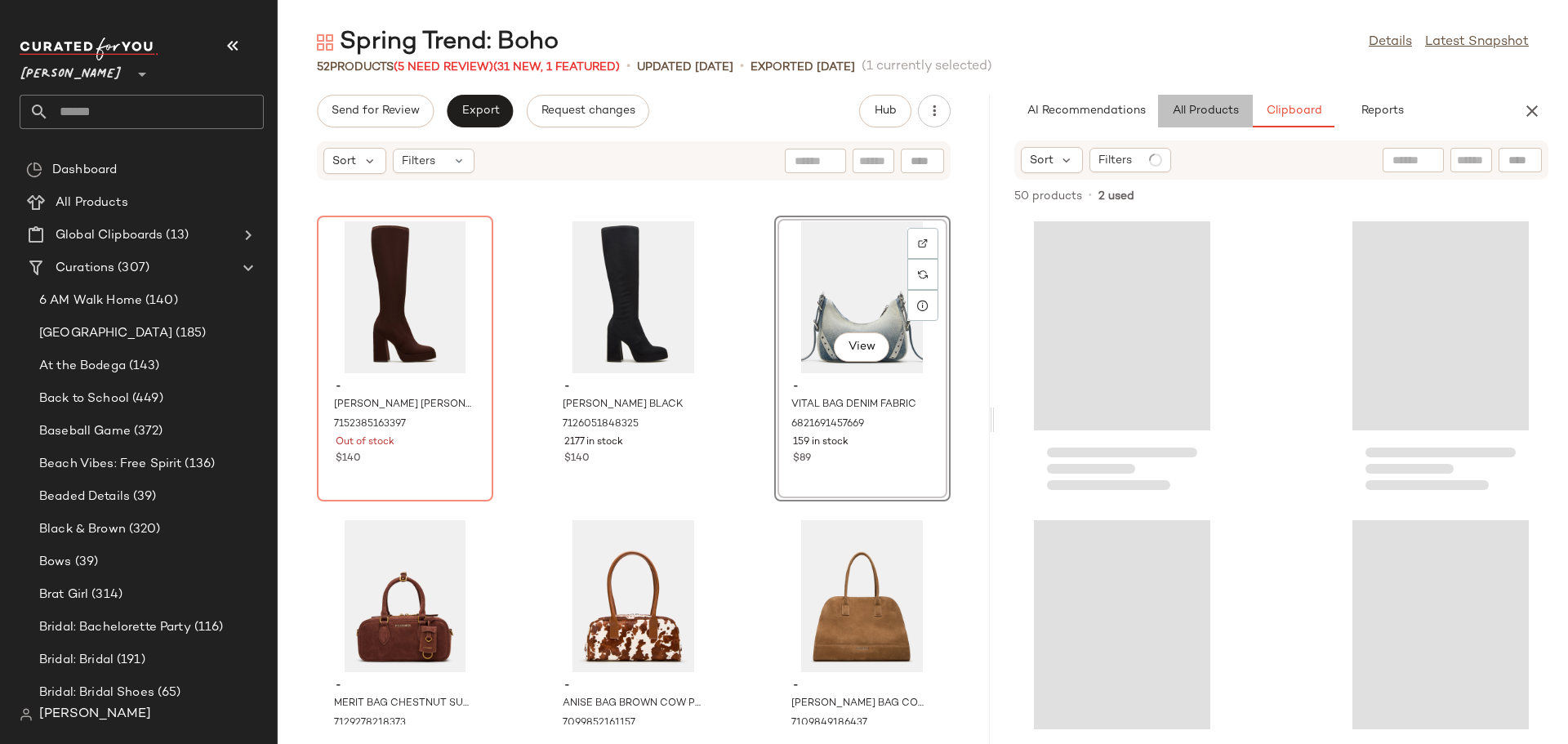
click at [1181, 114] on span "All Products" at bounding box center [1206, 111] width 67 height 13
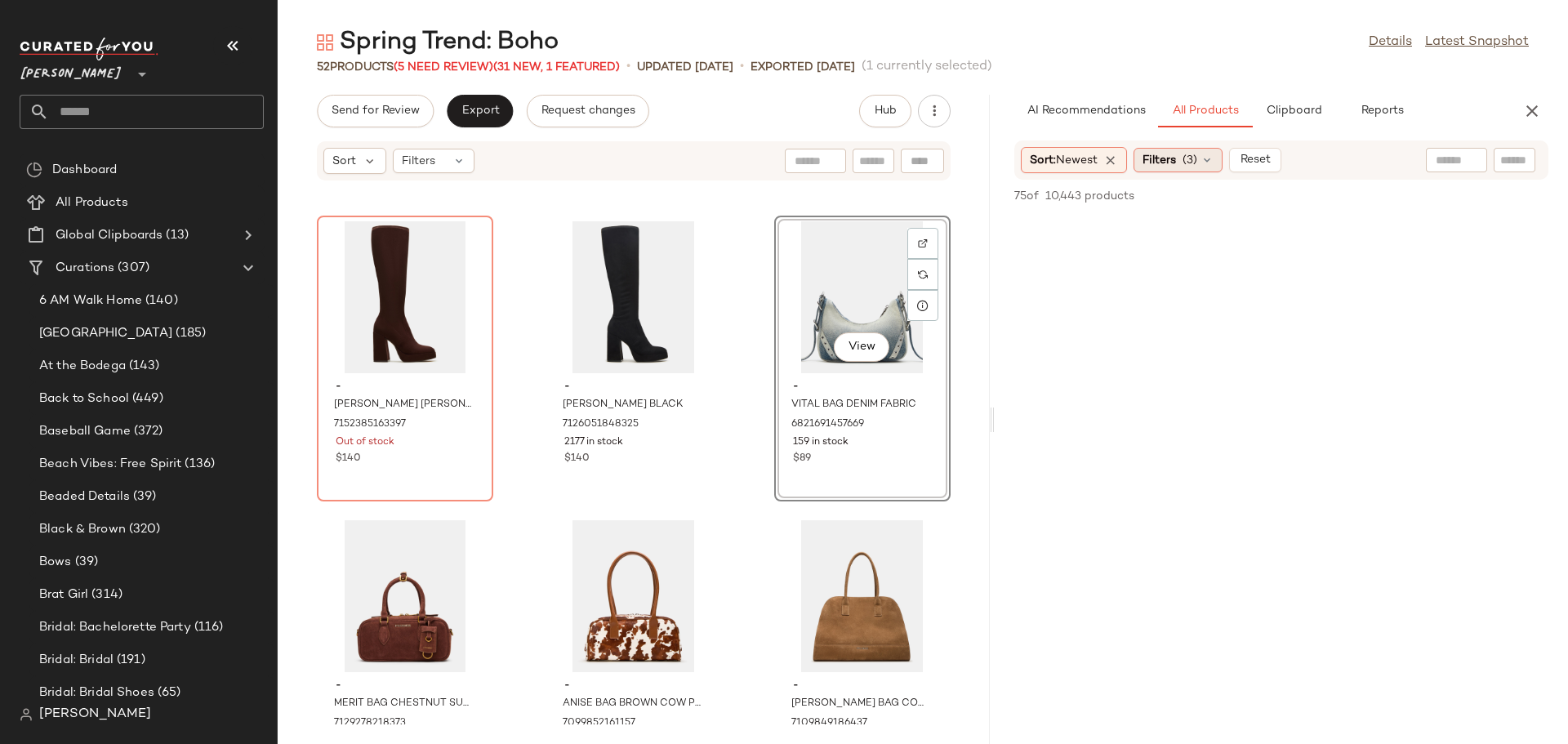
click at [1206, 157] on icon at bounding box center [1206, 160] width 13 height 13
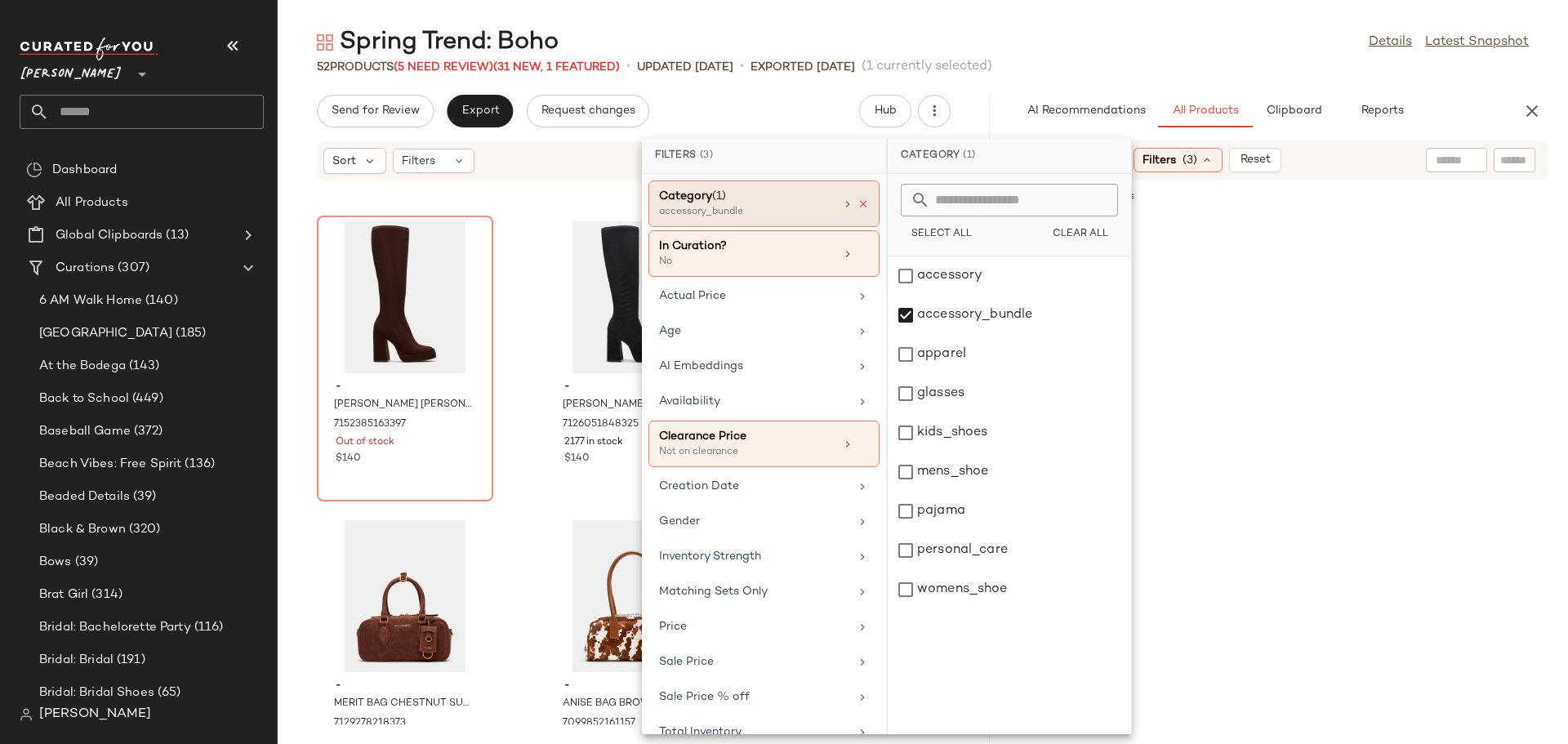
click at [857, 202] on icon at bounding box center [863, 204] width 12 height 12
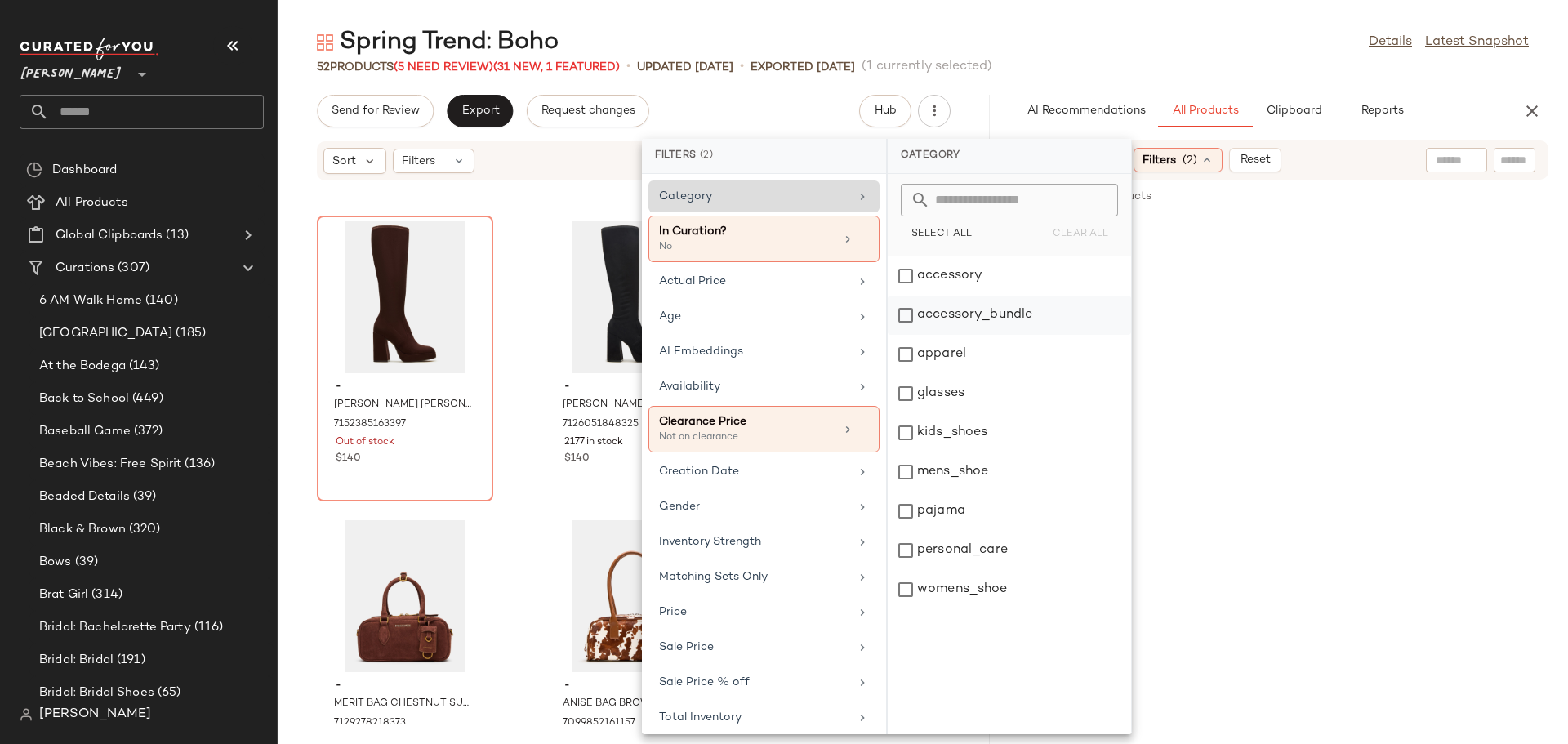
click at [905, 335] on div "accessory_bundle" at bounding box center [1009, 354] width 243 height 39
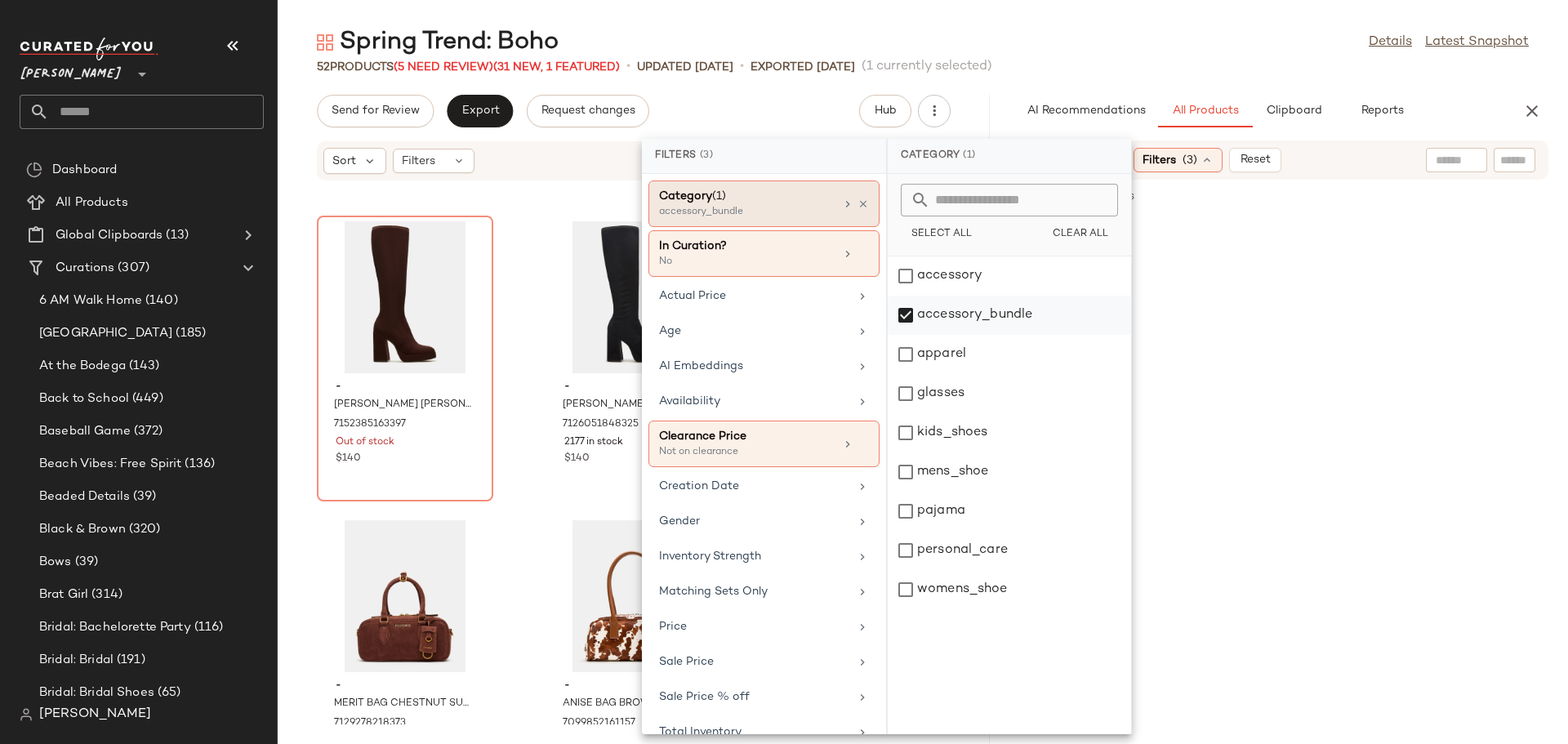
click at [908, 335] on div "accessory_bundle" at bounding box center [1009, 354] width 243 height 39
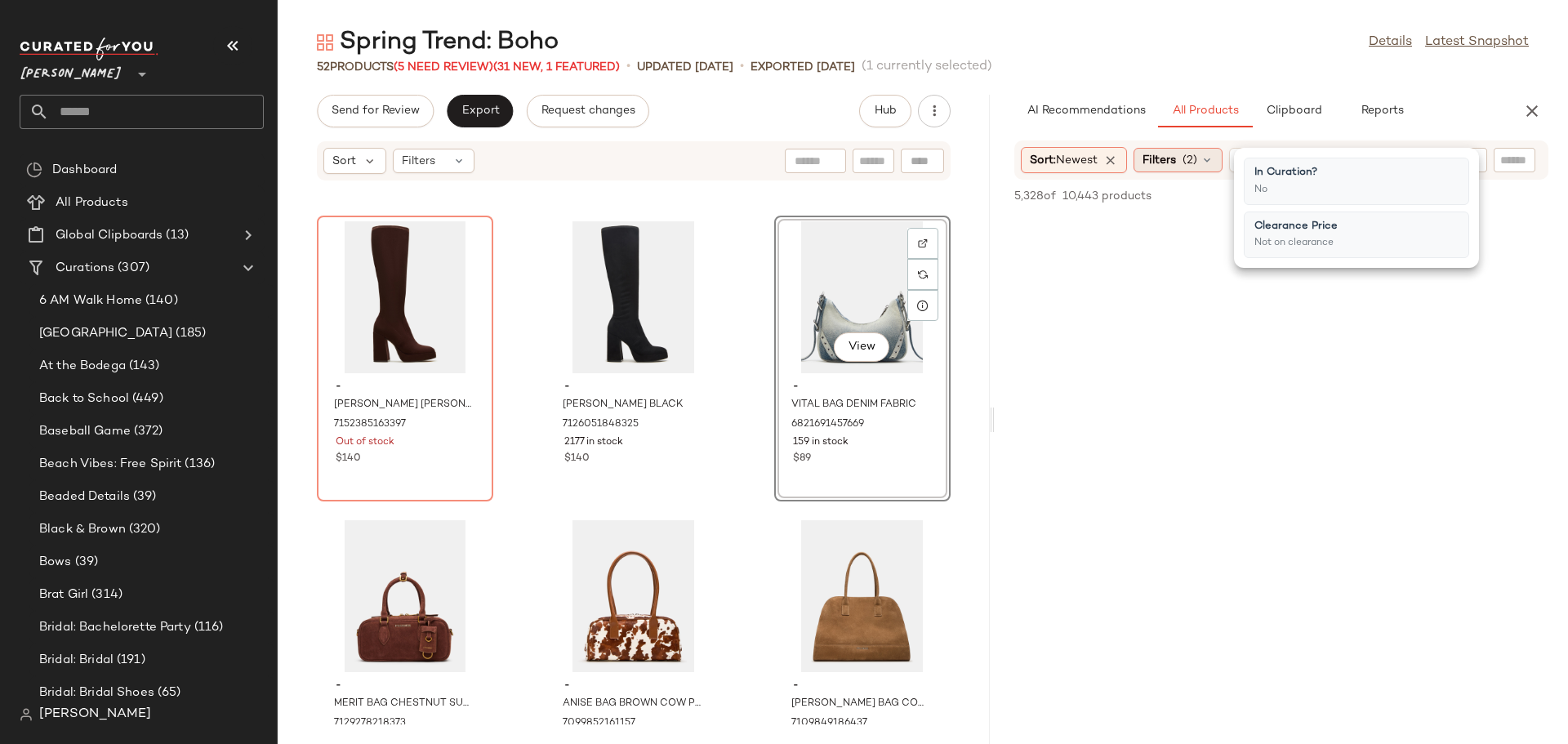
click at [1214, 159] on icon at bounding box center [1206, 160] width 13 height 13
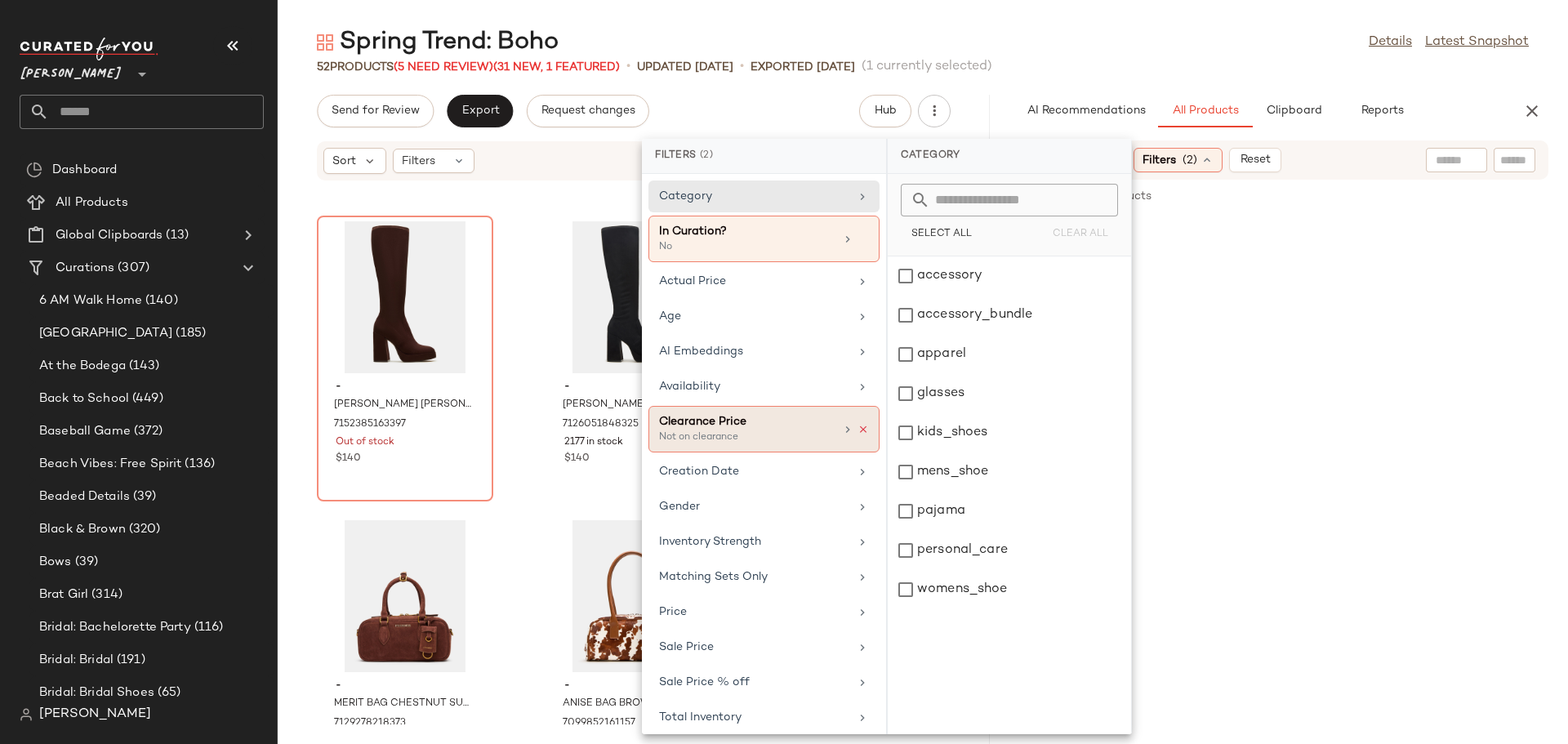
click at [857, 427] on icon at bounding box center [863, 429] width 12 height 12
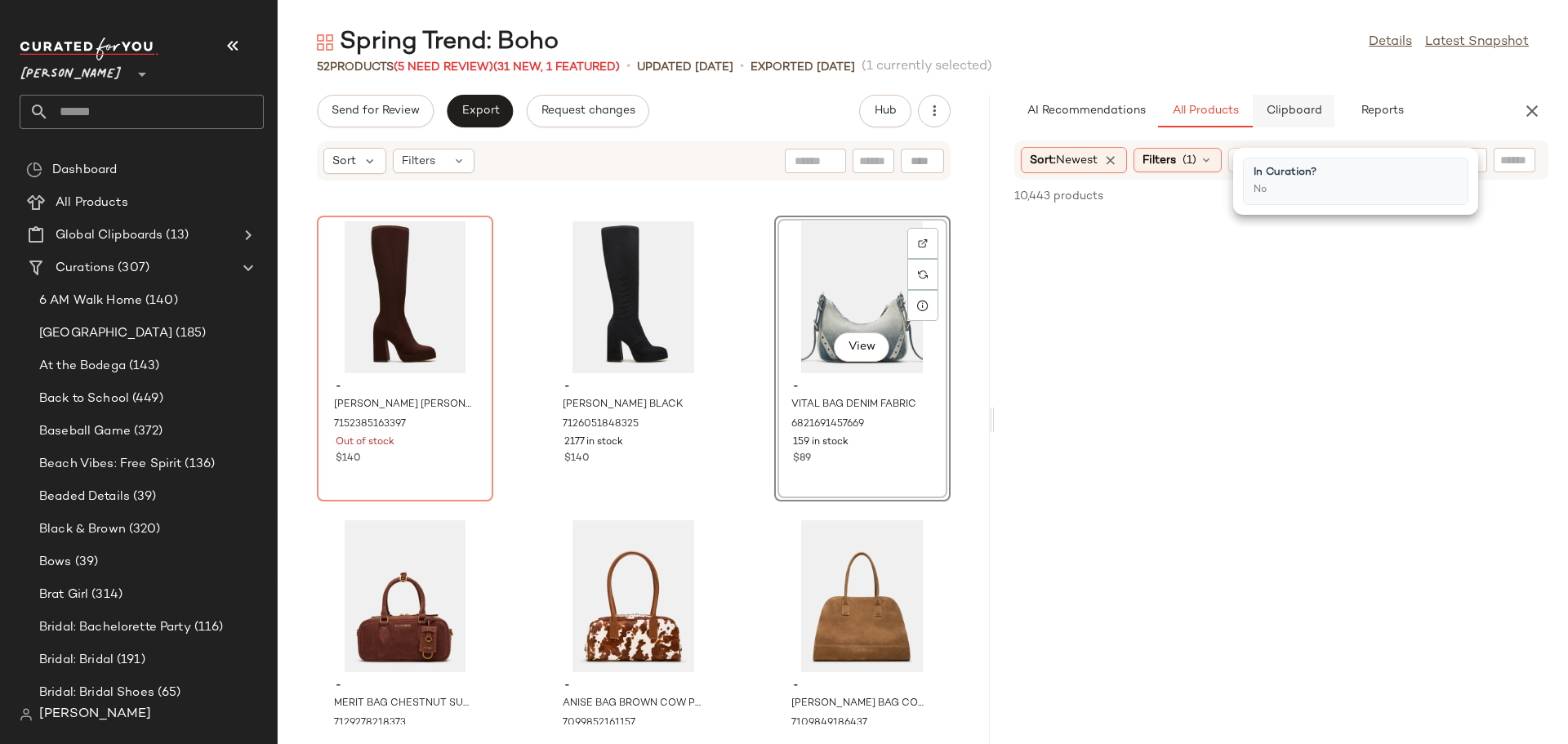
click at [1288, 112] on span "Clipboard" at bounding box center [1293, 111] width 56 height 13
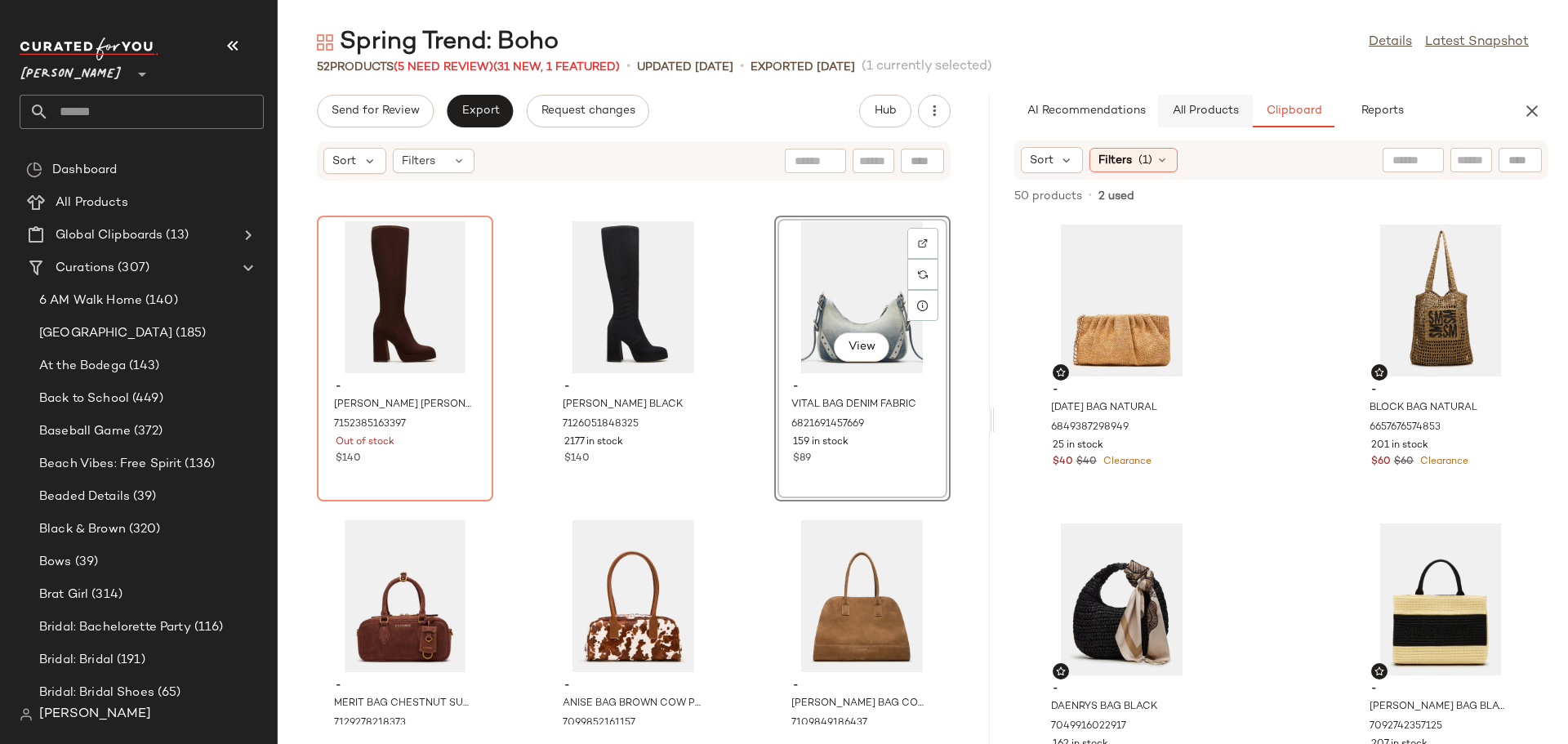
click at [1197, 106] on span "All Products" at bounding box center [1206, 111] width 67 height 13
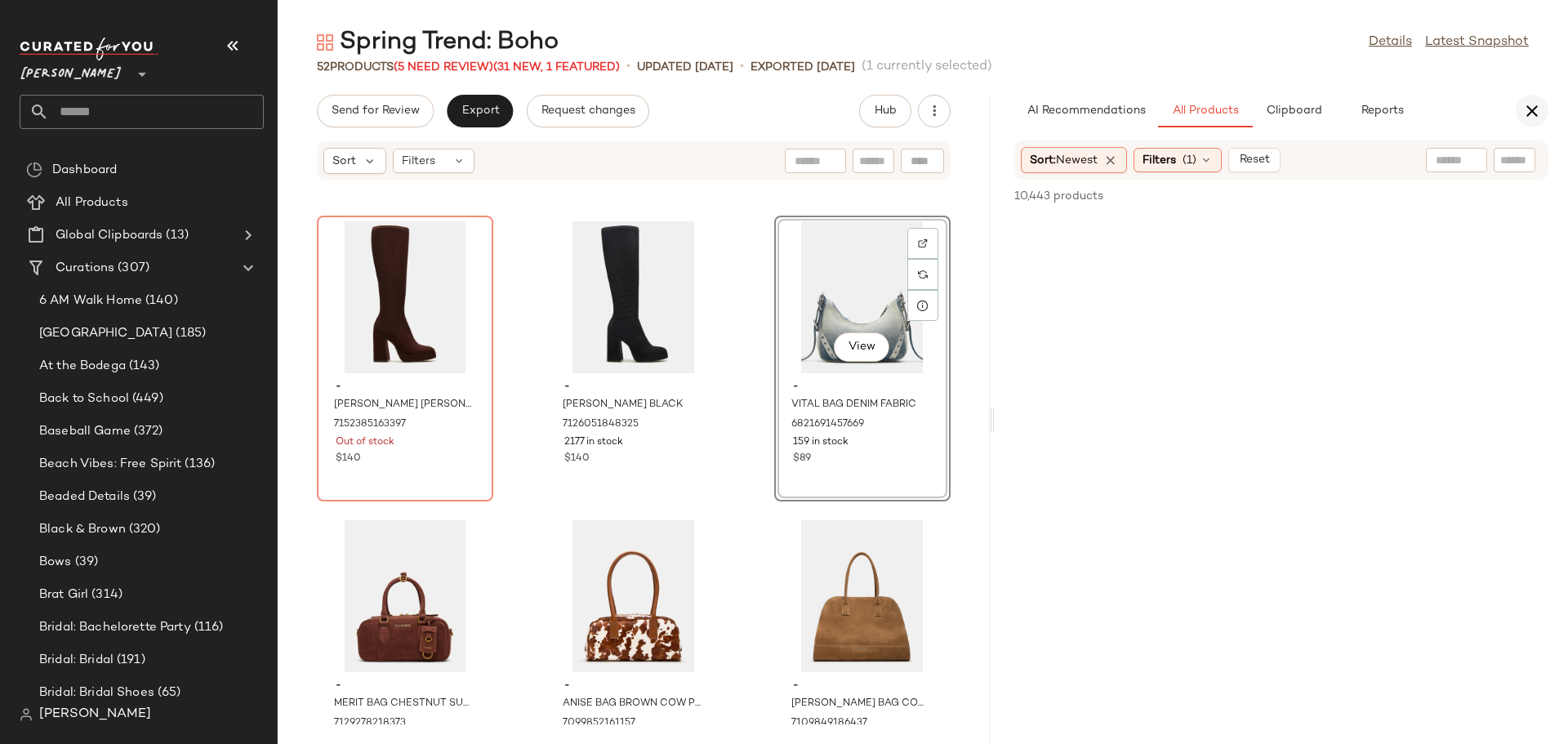
click at [1541, 102] on icon "button" at bounding box center [1532, 111] width 20 height 20
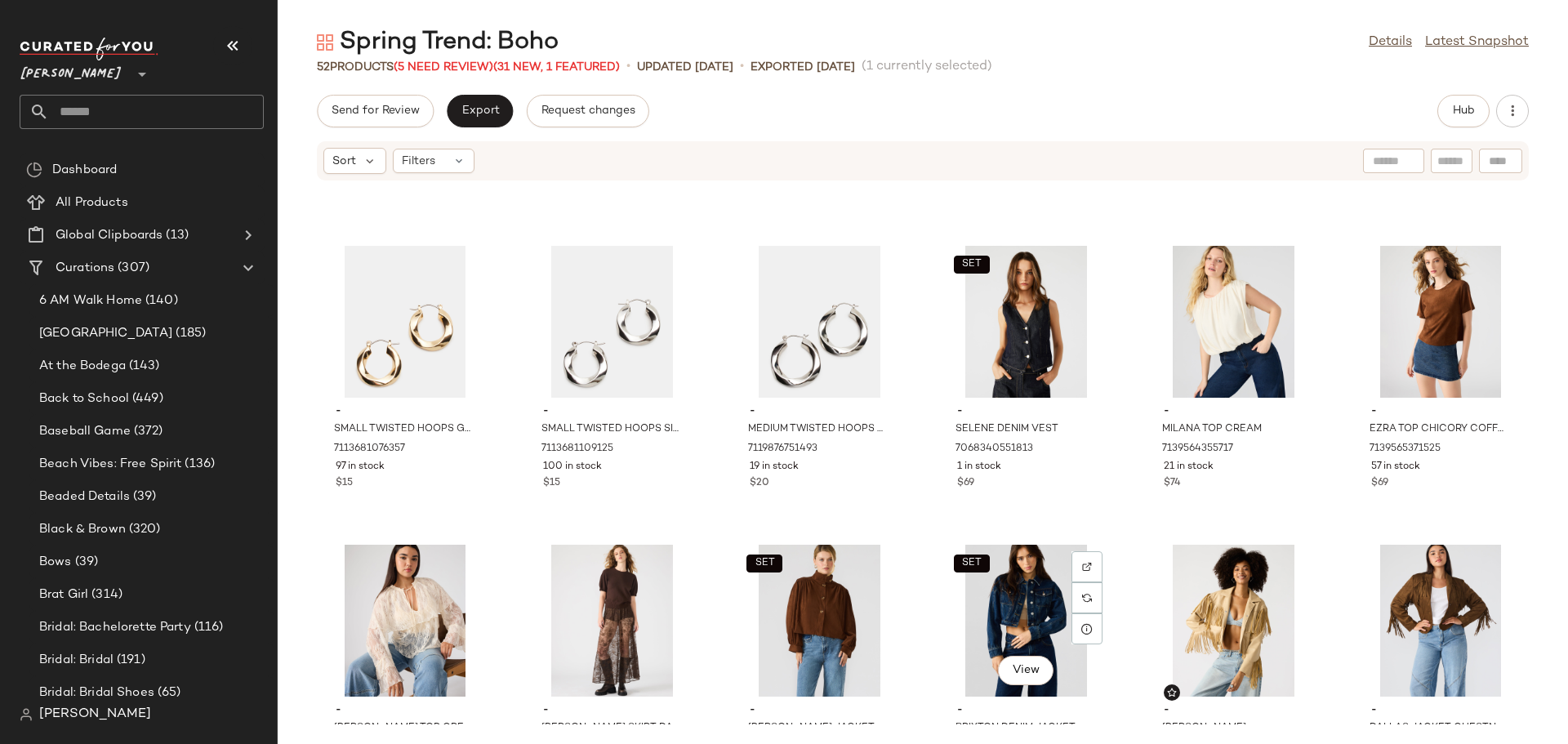
scroll to position [1742, 0]
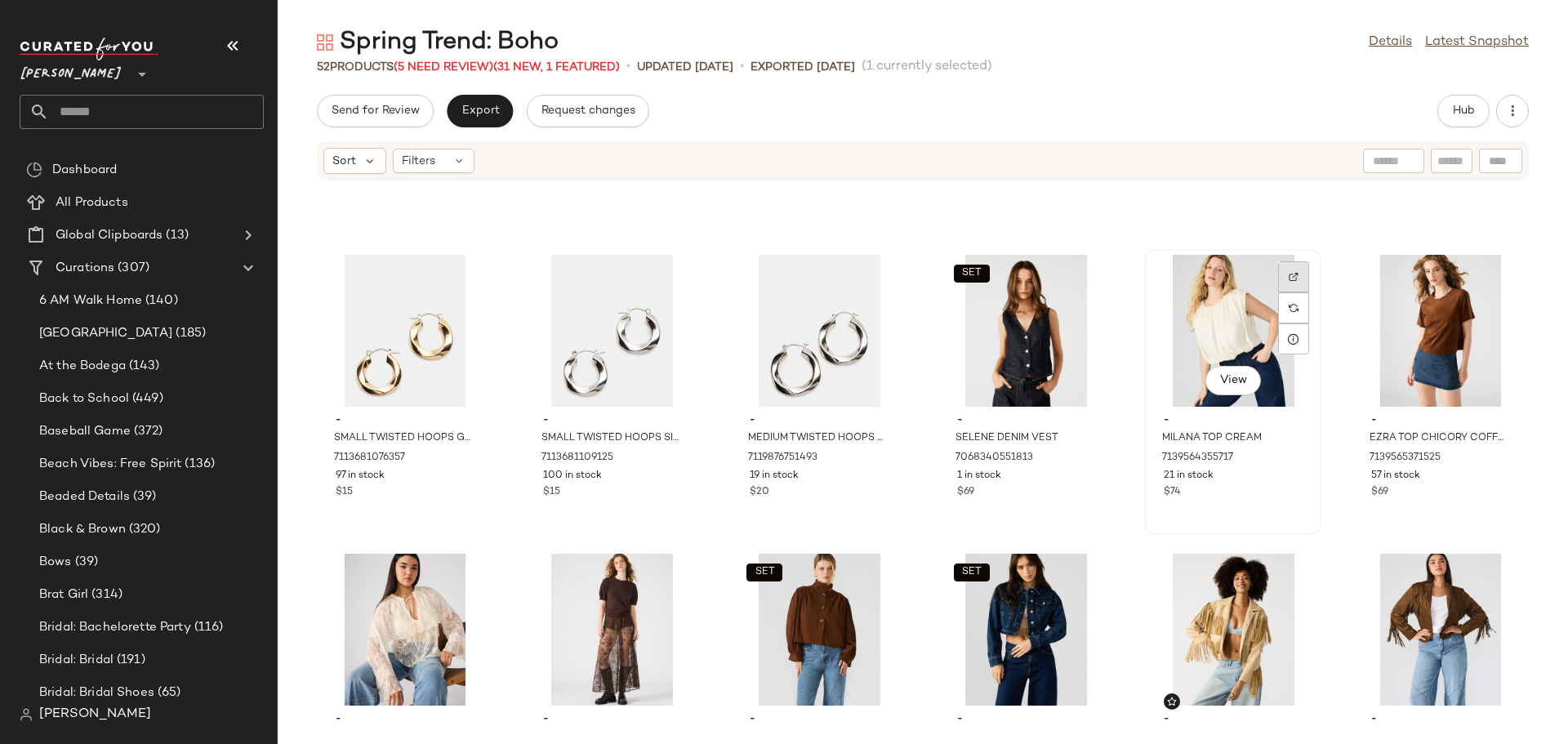
click at [1288, 276] on img at bounding box center [1293, 277] width 10 height 10
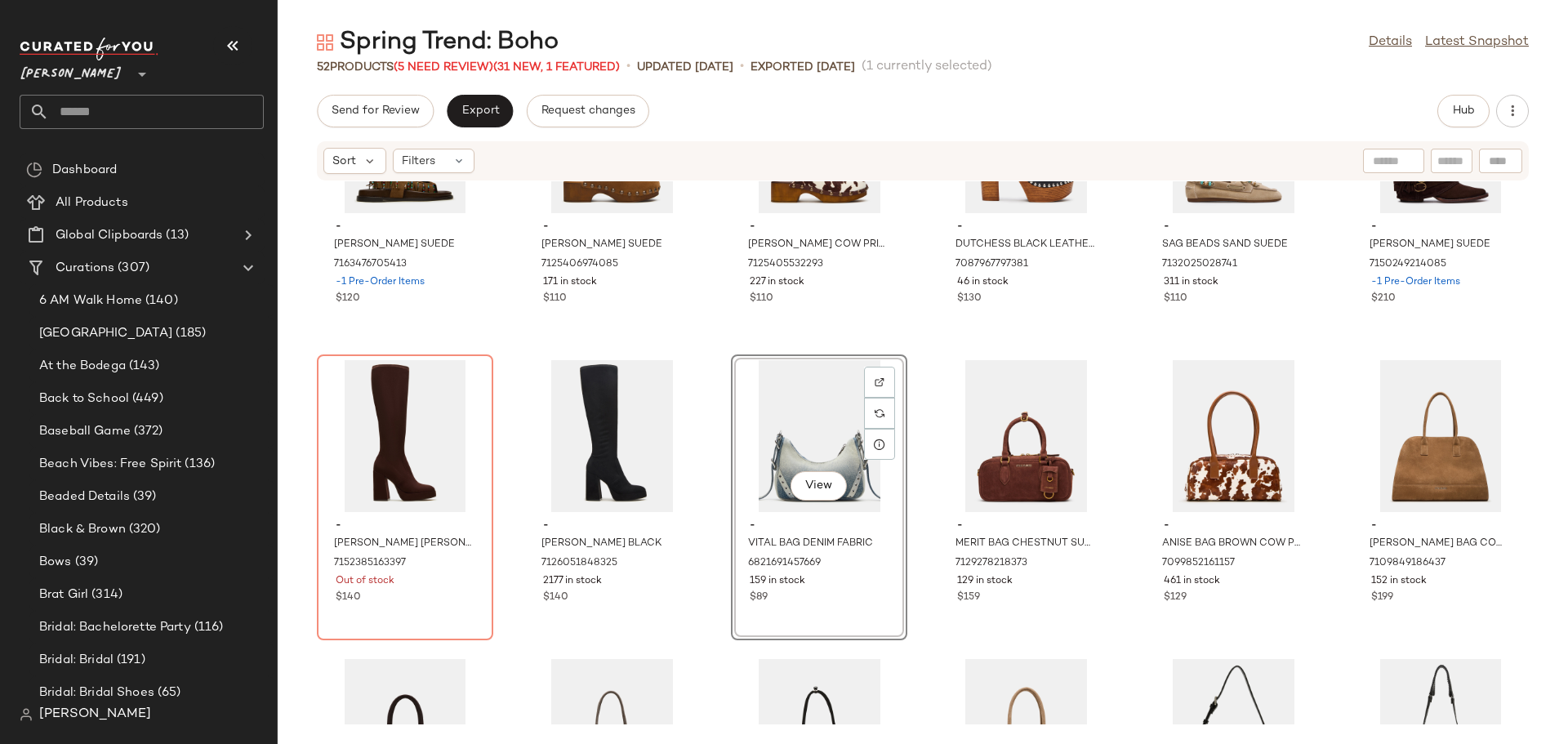
scroll to position [0, 0]
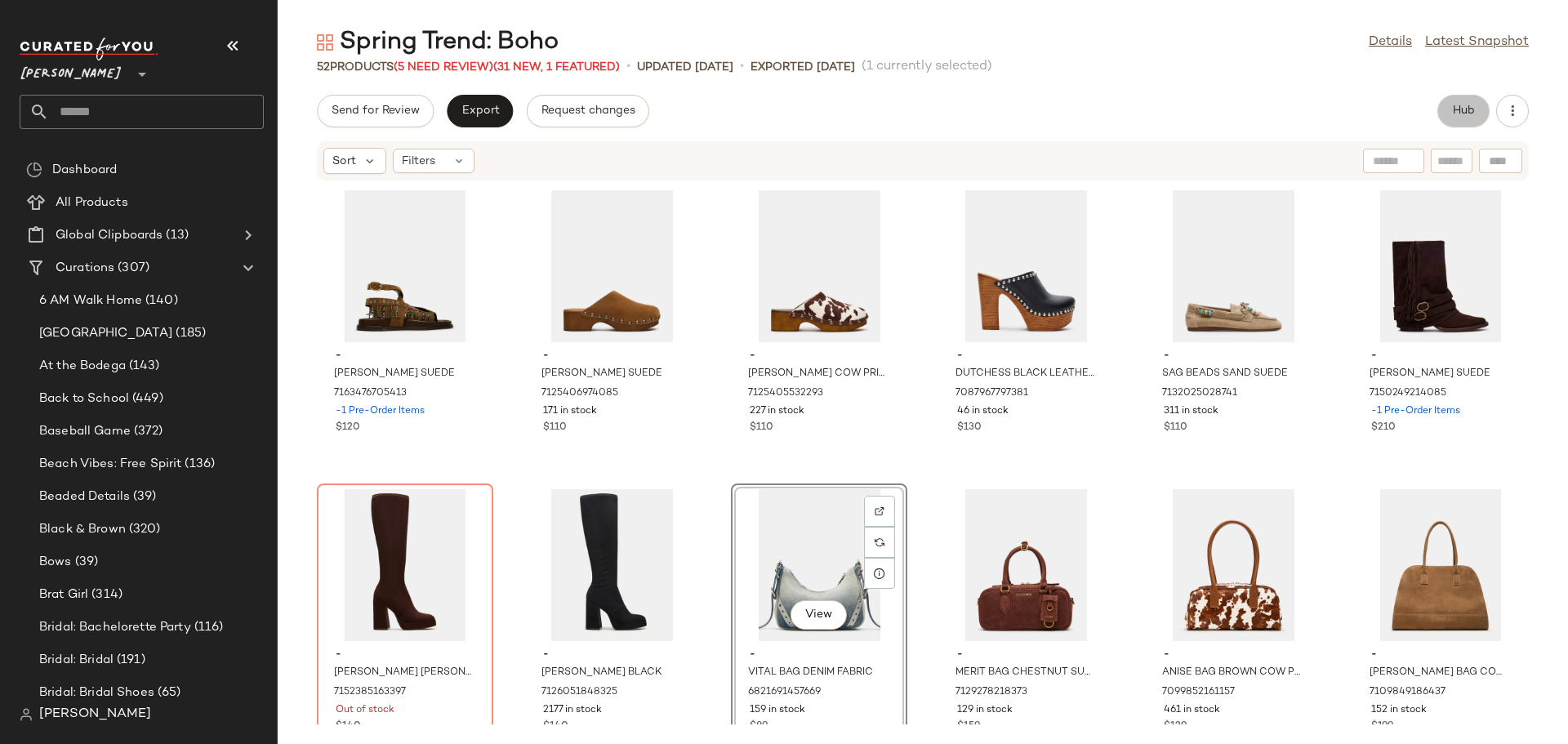
click at [1463, 103] on button "Hub" at bounding box center [1463, 111] width 52 height 32
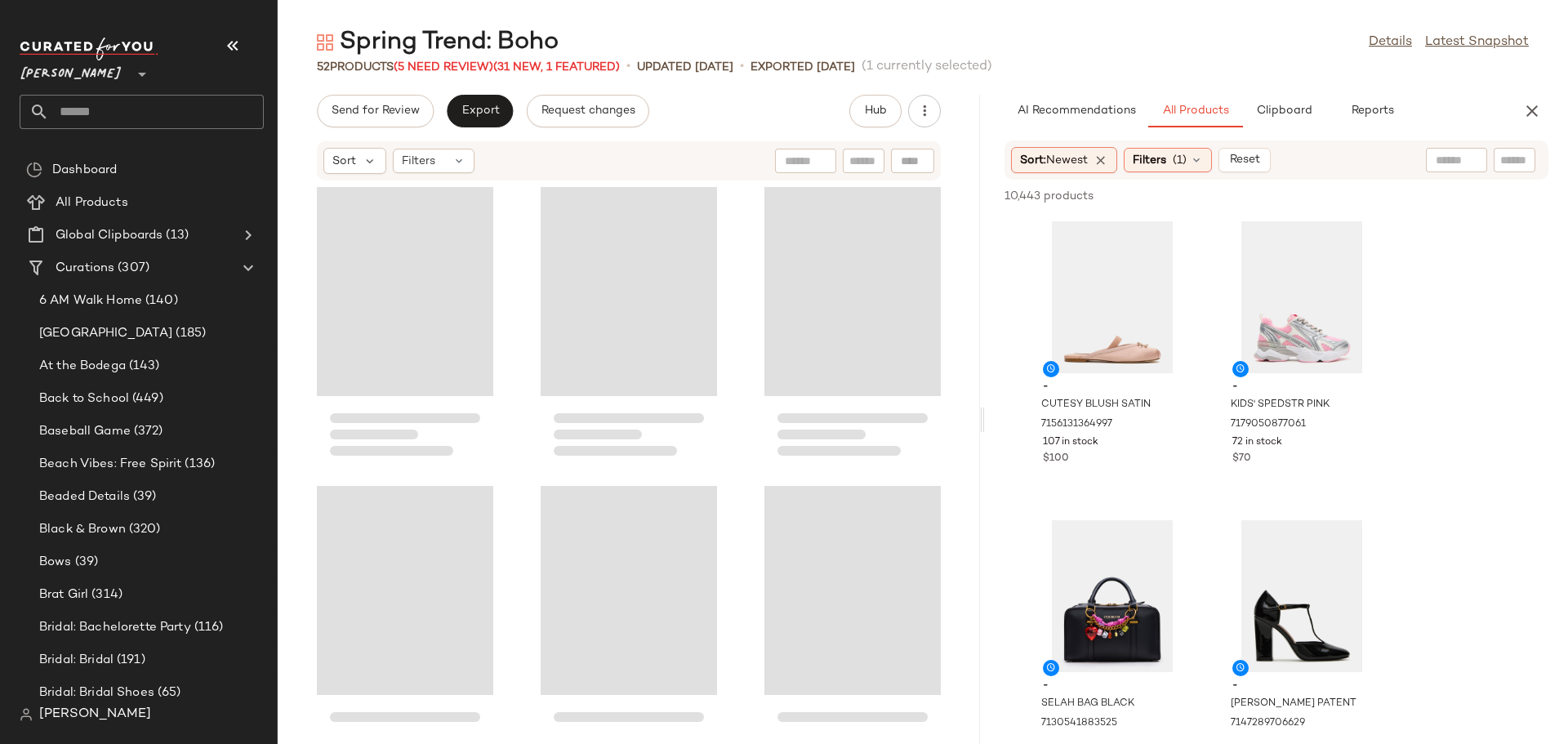
drag, startPoint x: 922, startPoint y: 420, endPoint x: 986, endPoint y: 418, distance: 64.0
click at [986, 418] on div "Spring Trend: Boho Details Latest Snapshot 52 Products (5 Need Review) (31 New,…" at bounding box center [922, 385] width 1290 height 718
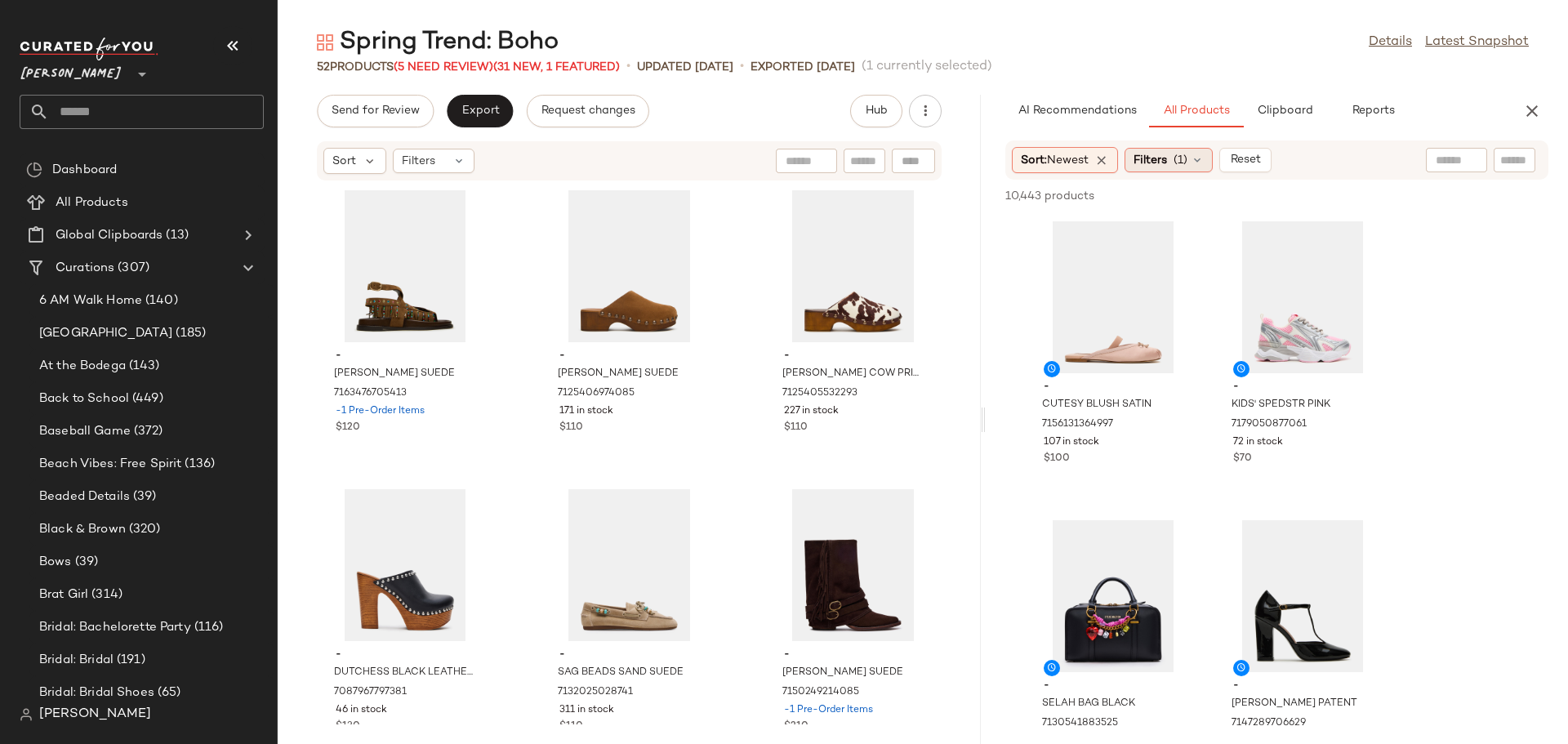
click at [1197, 161] on icon at bounding box center [1197, 160] width 13 height 13
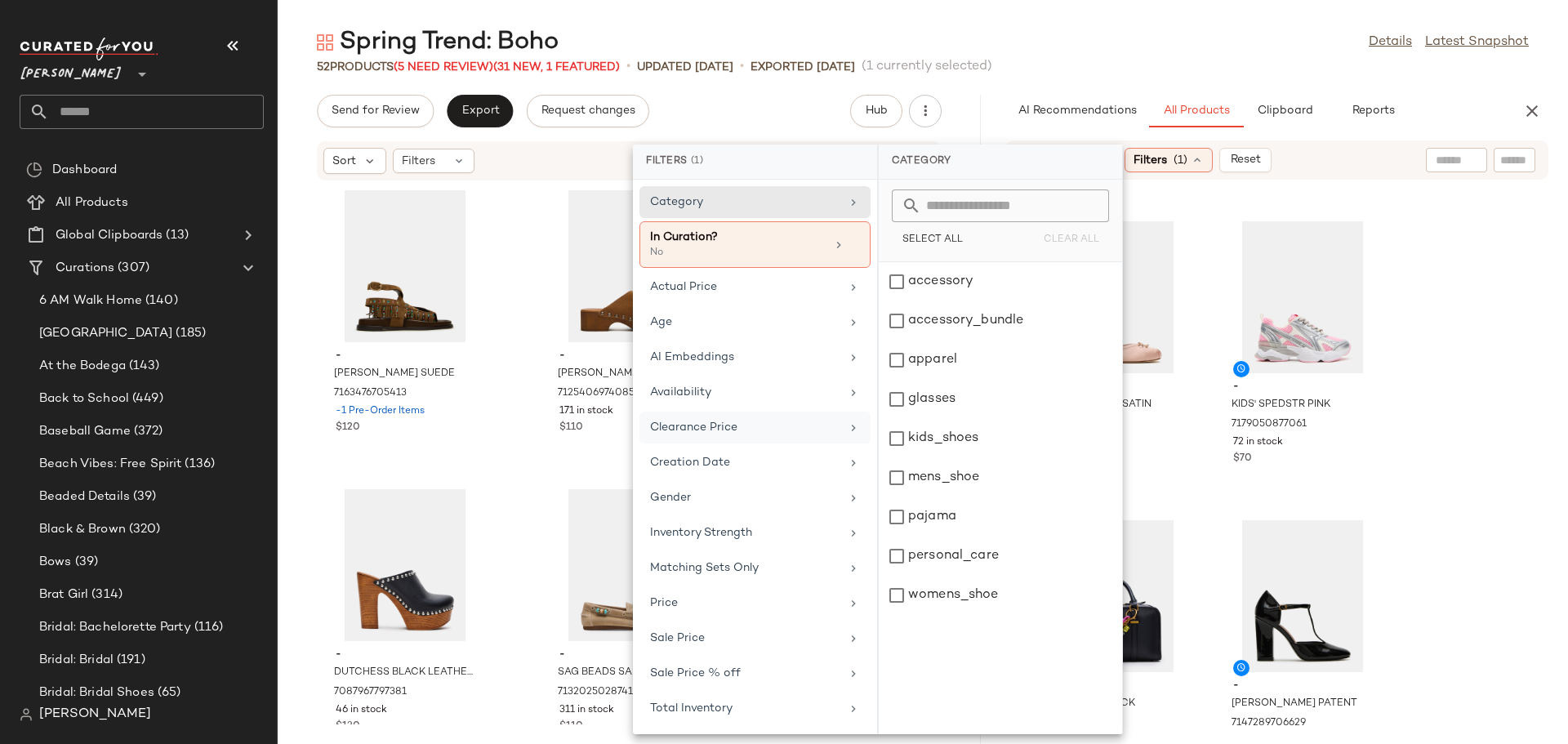
click at [820, 433] on div "Clearance Price" at bounding box center [745, 427] width 190 height 17
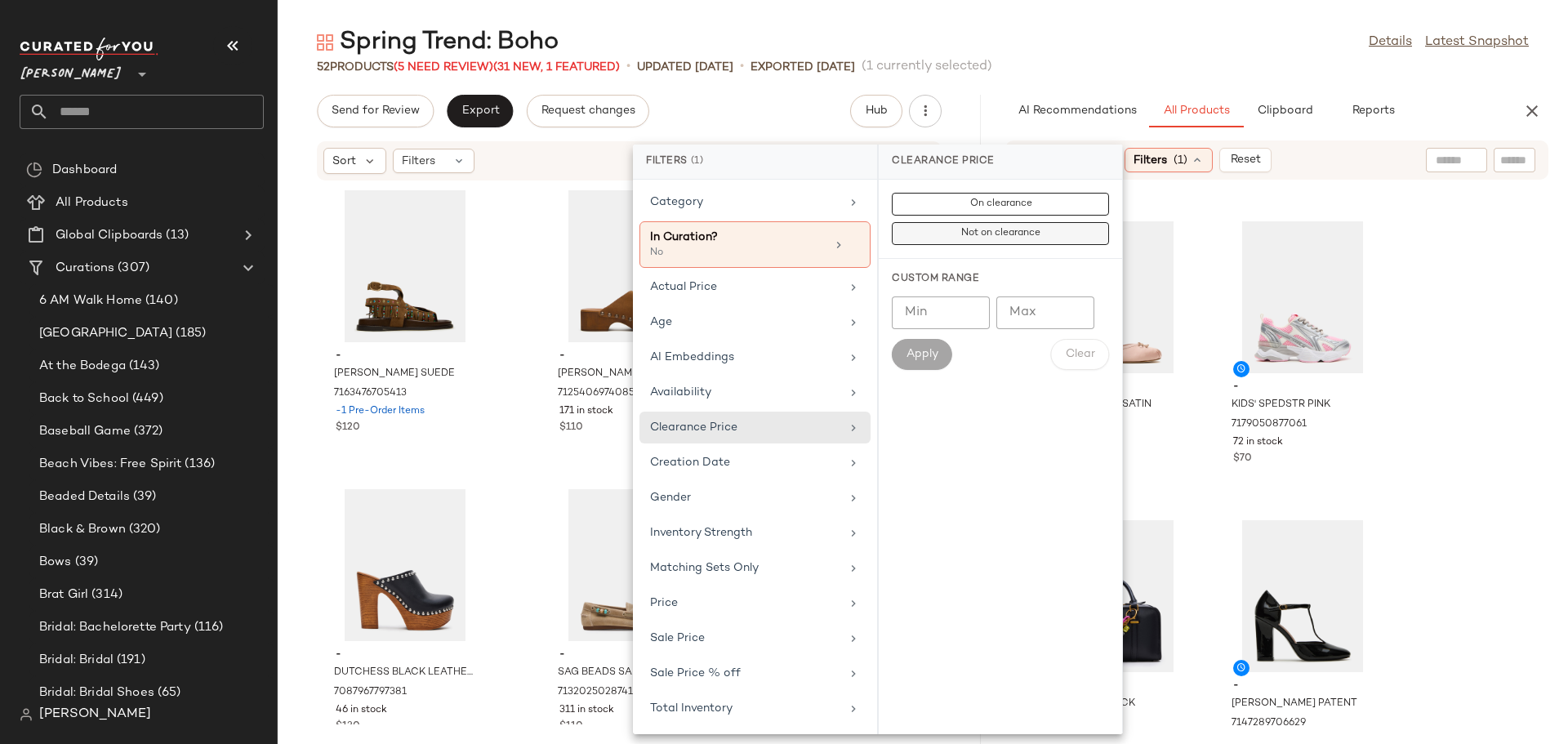
click at [986, 238] on span "Not on clearance" at bounding box center [1000, 234] width 80 height 12
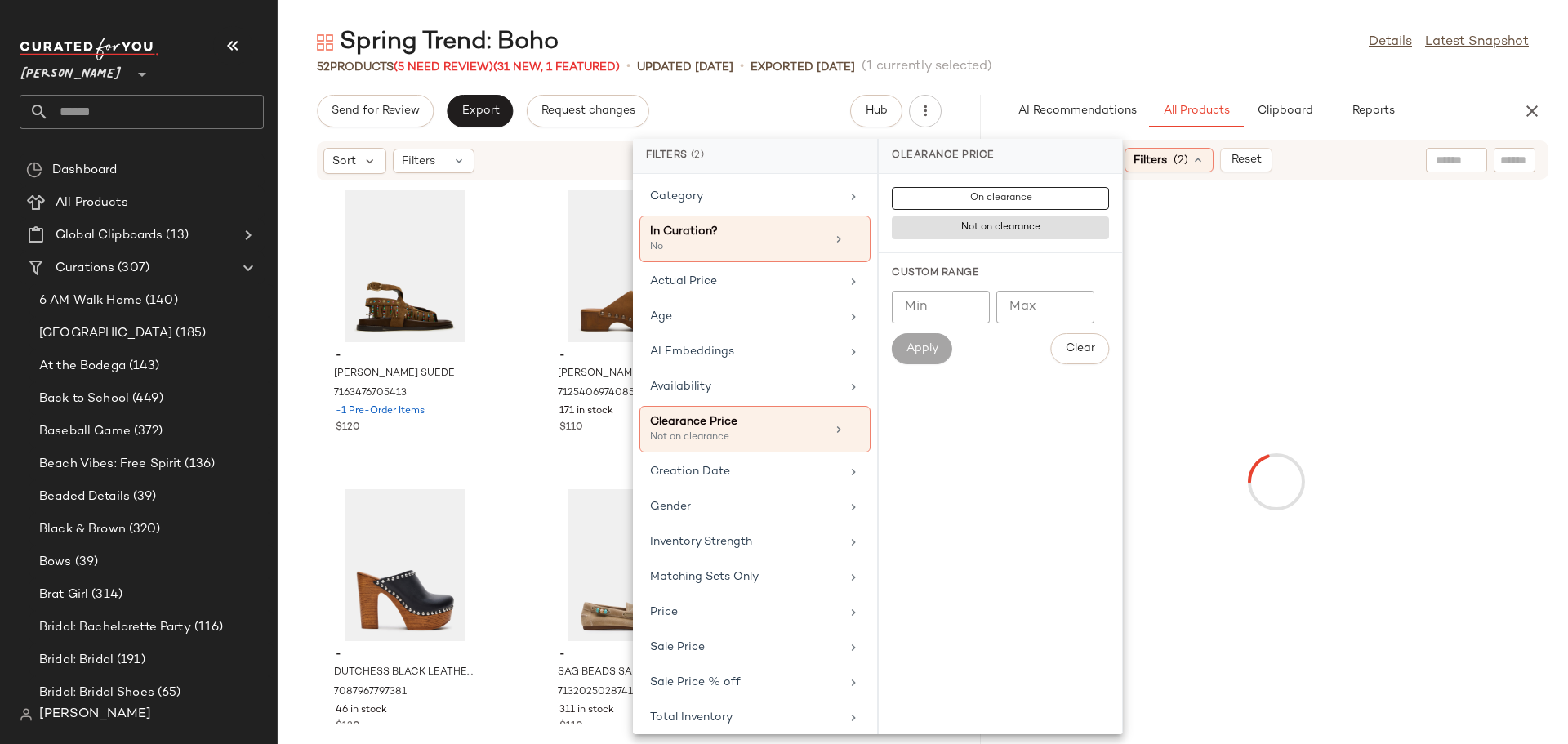
click at [1499, 159] on div at bounding box center [1514, 160] width 41 height 24
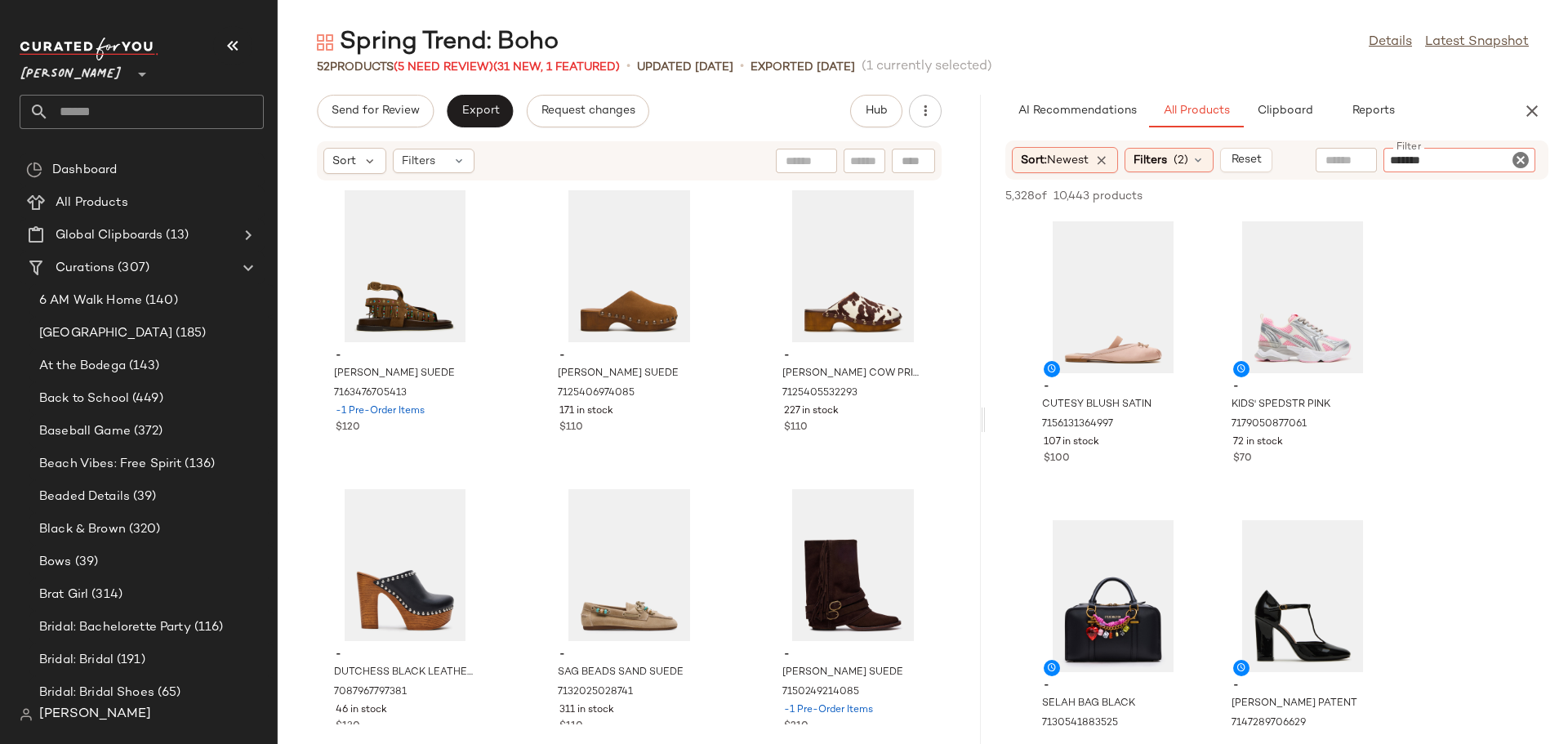
type input "********"
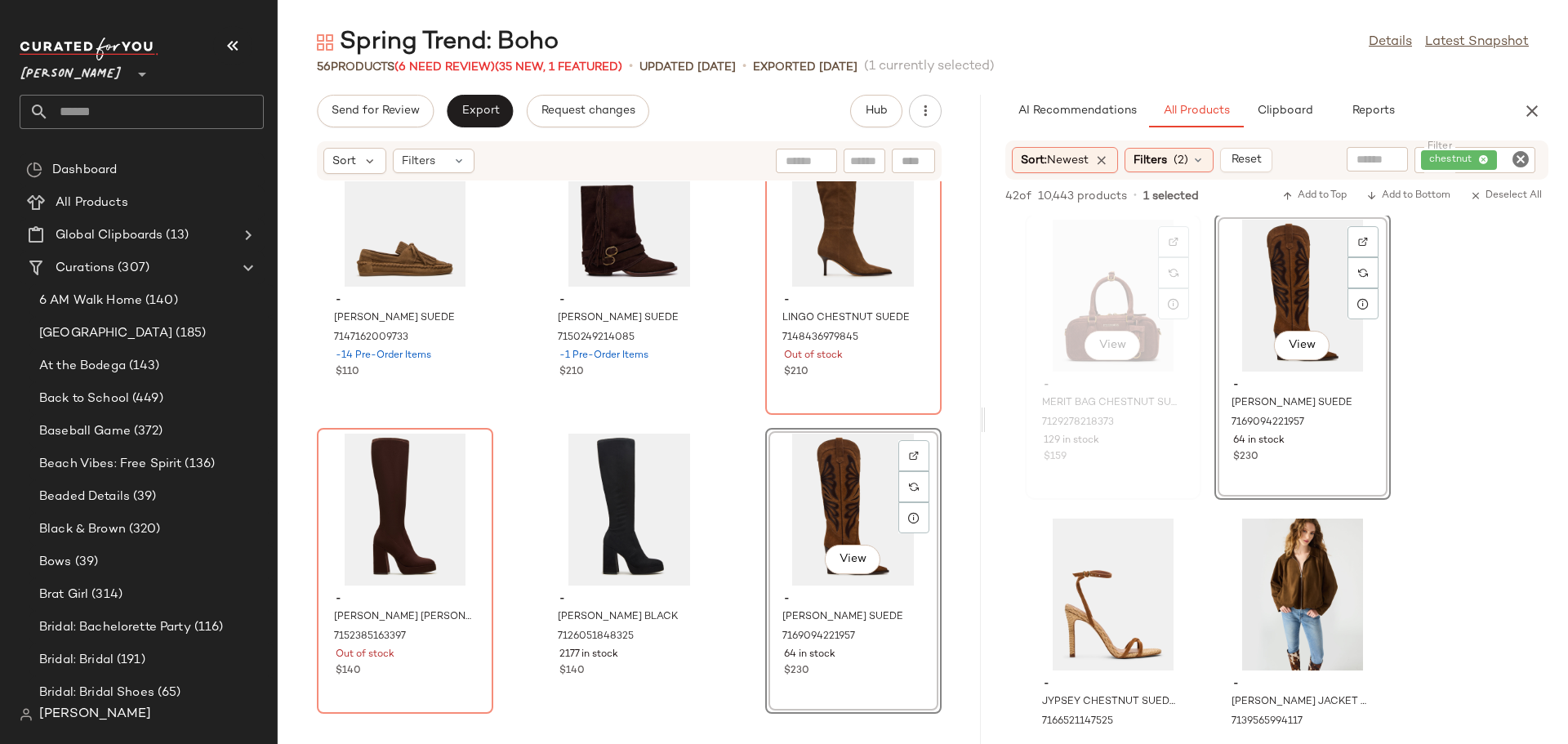
scroll to position [980, 0]
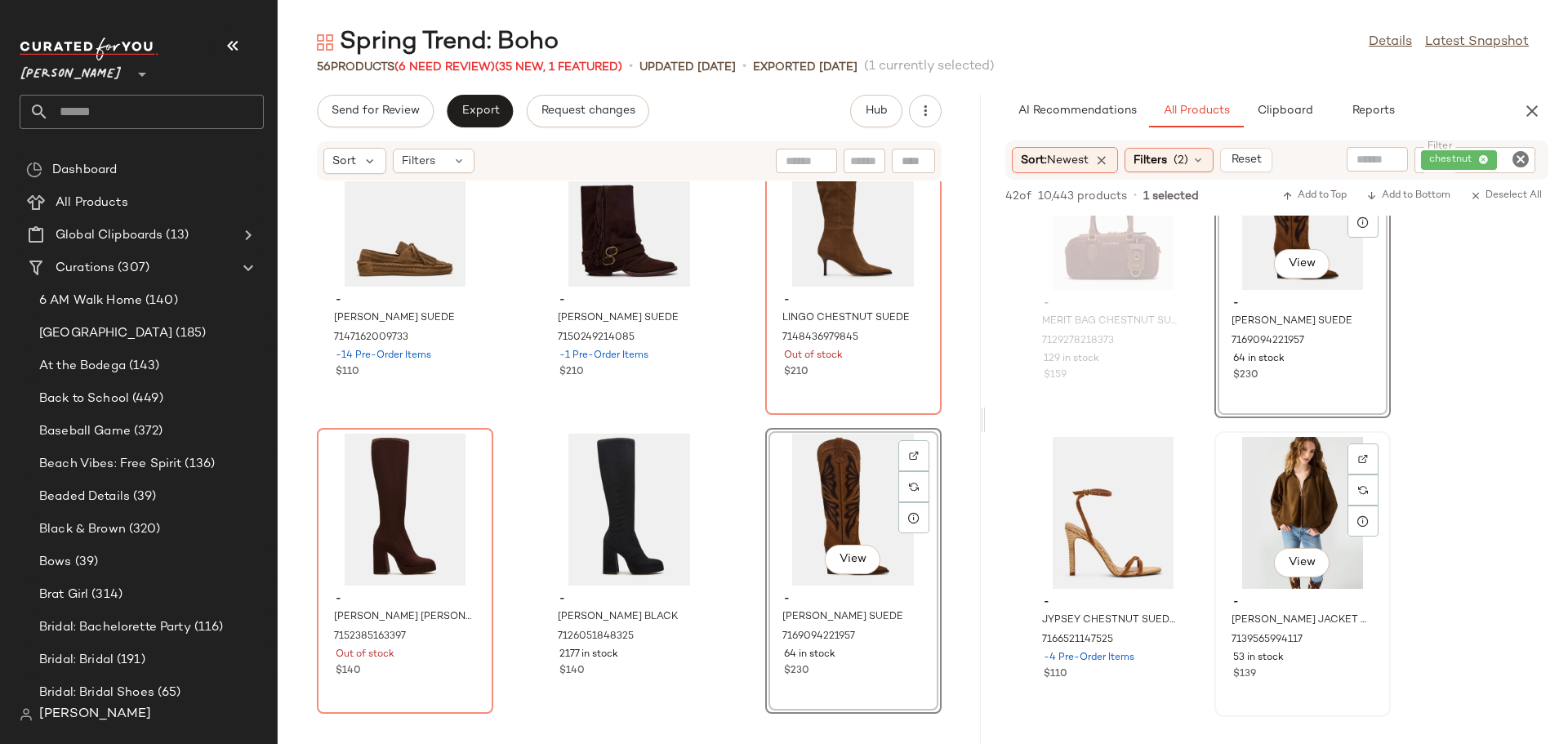
click at [1306, 512] on div "View" at bounding box center [1302, 513] width 165 height 152
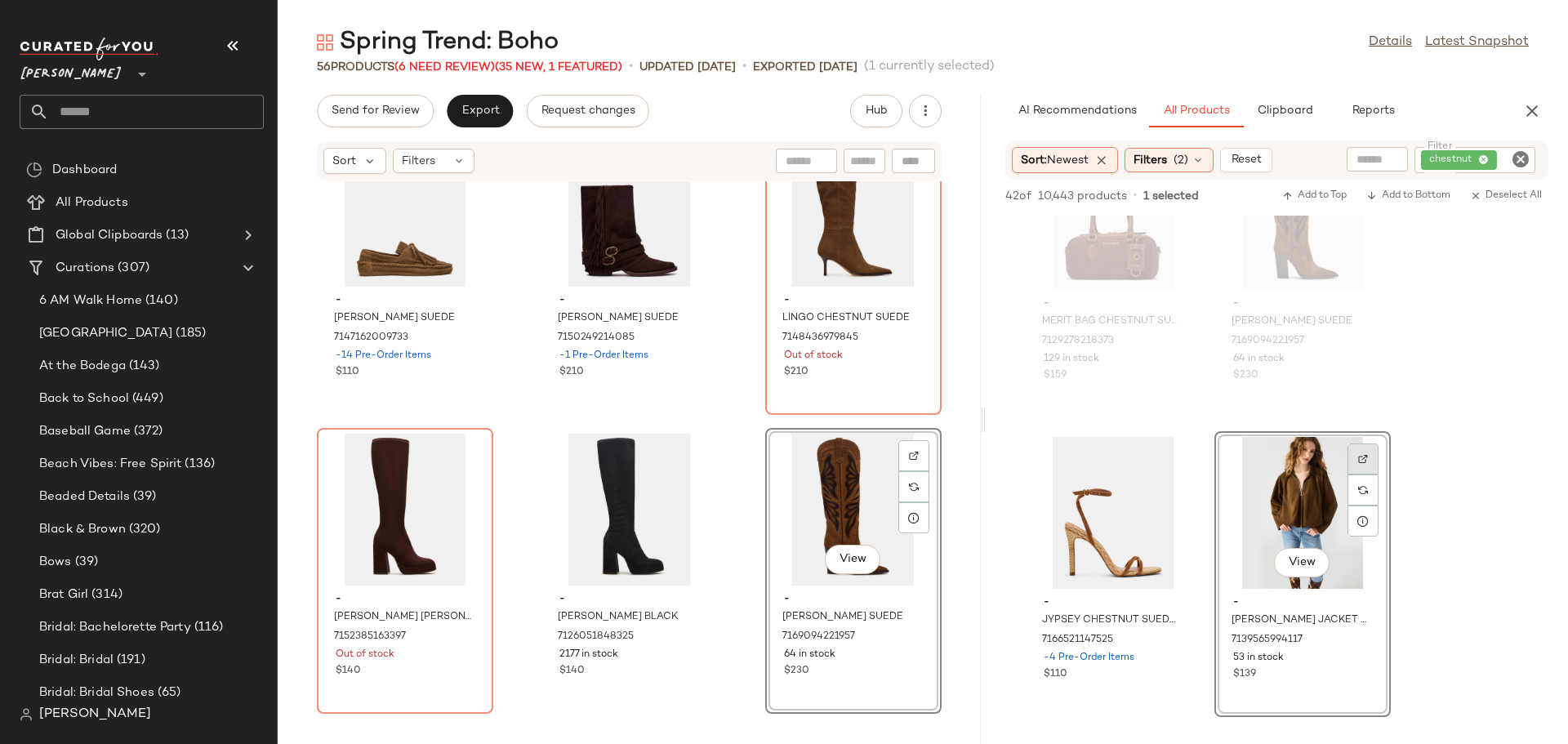
click at [1361, 457] on img at bounding box center [1362, 459] width 10 height 10
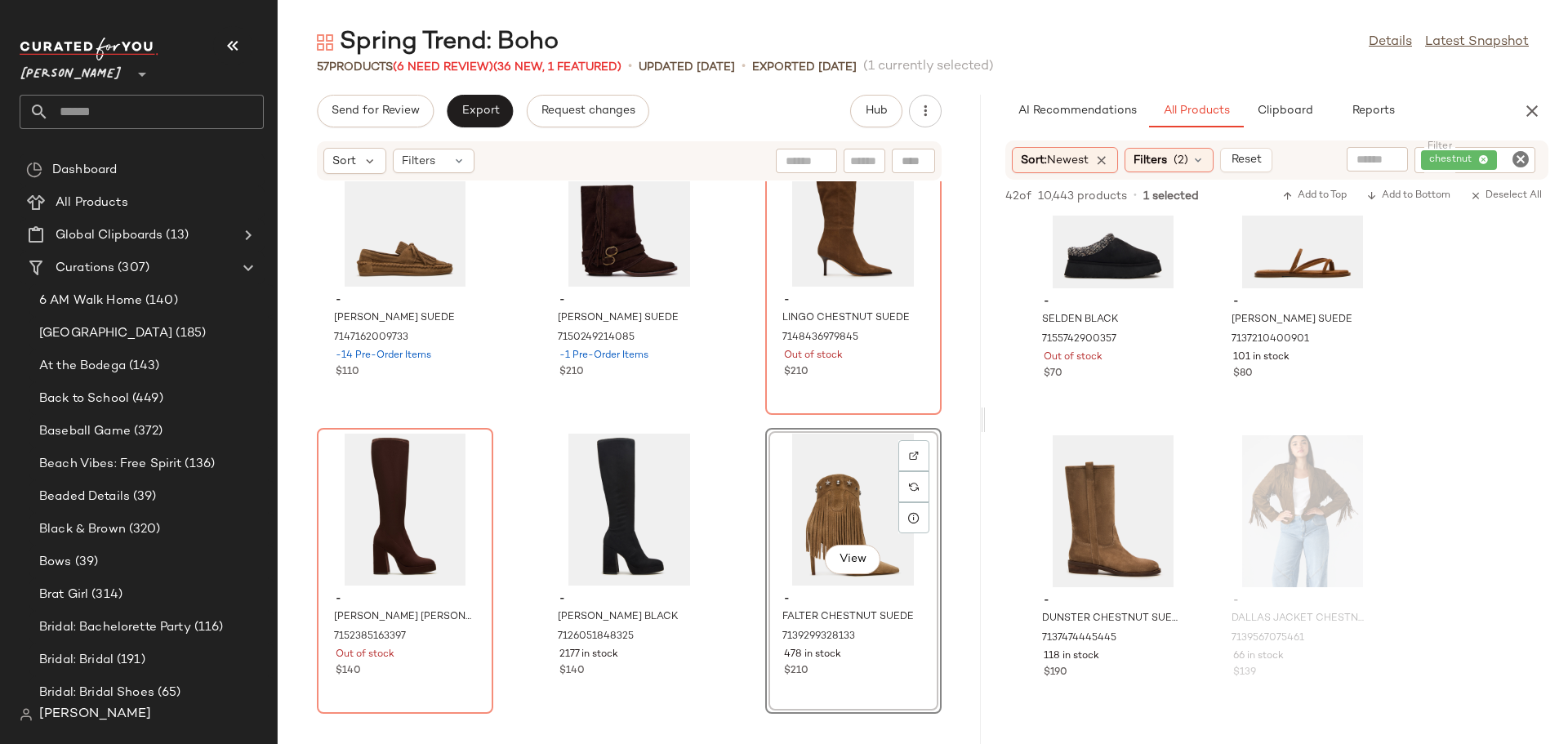
scroll to position [584, 0]
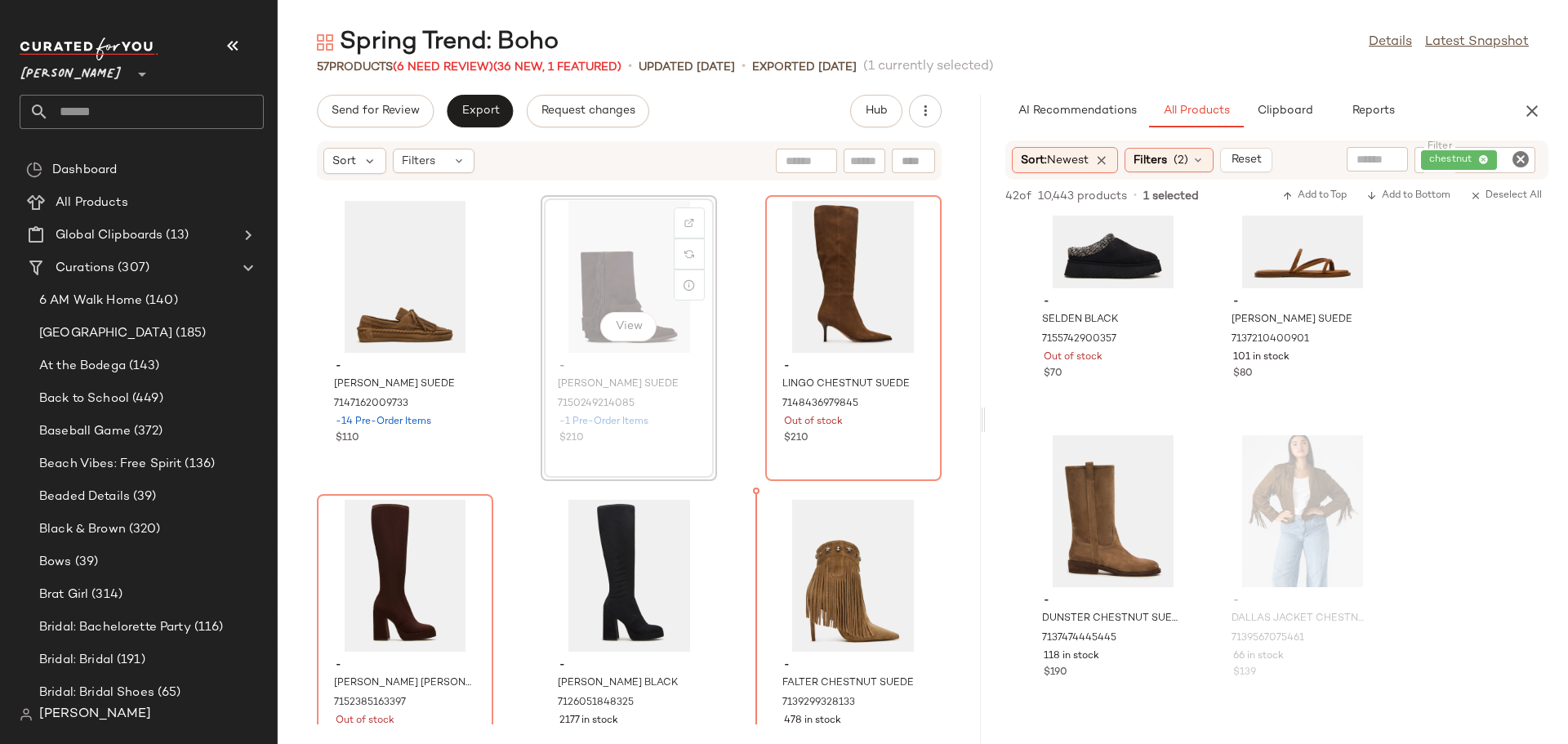
scroll to position [602, 0]
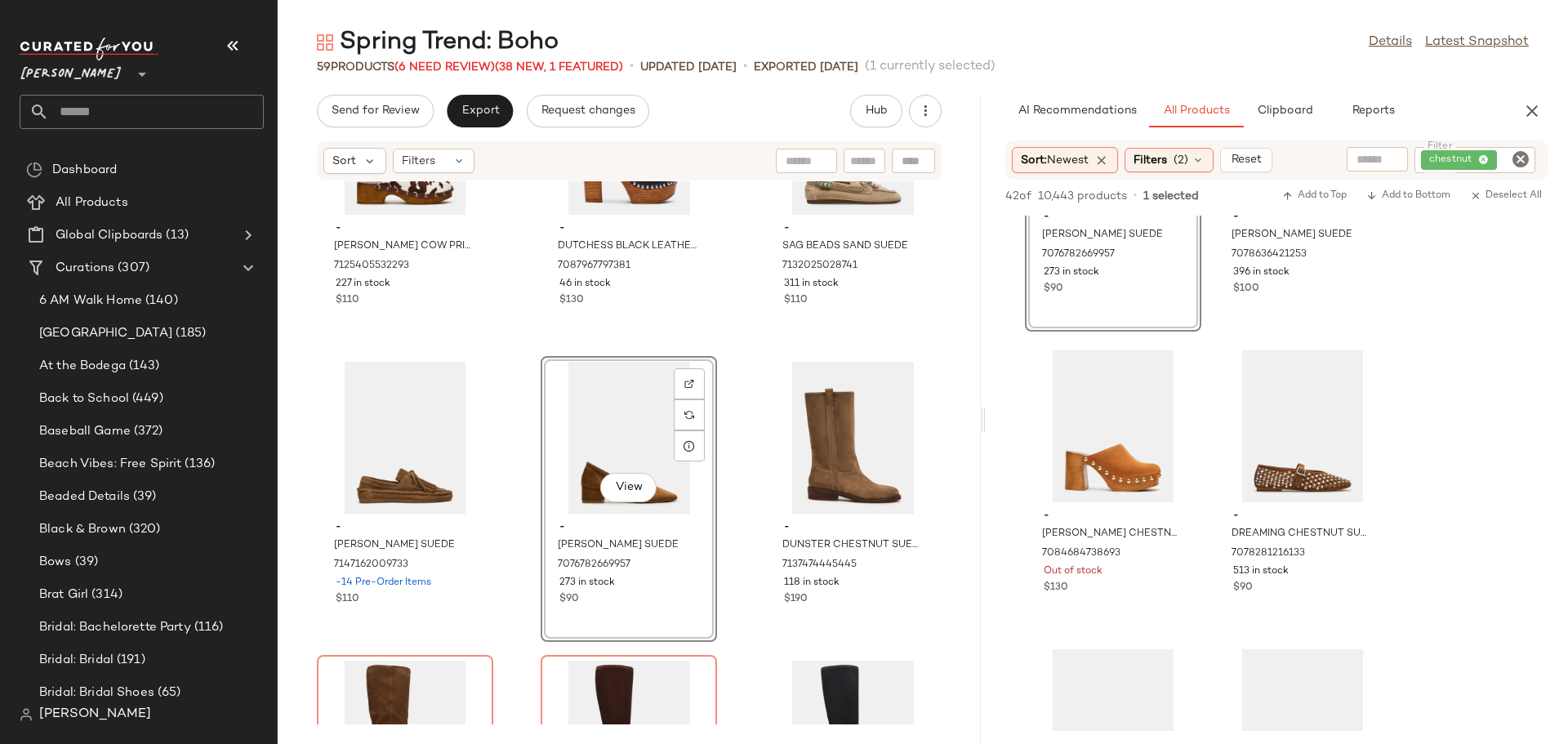
scroll to position [3839, 0]
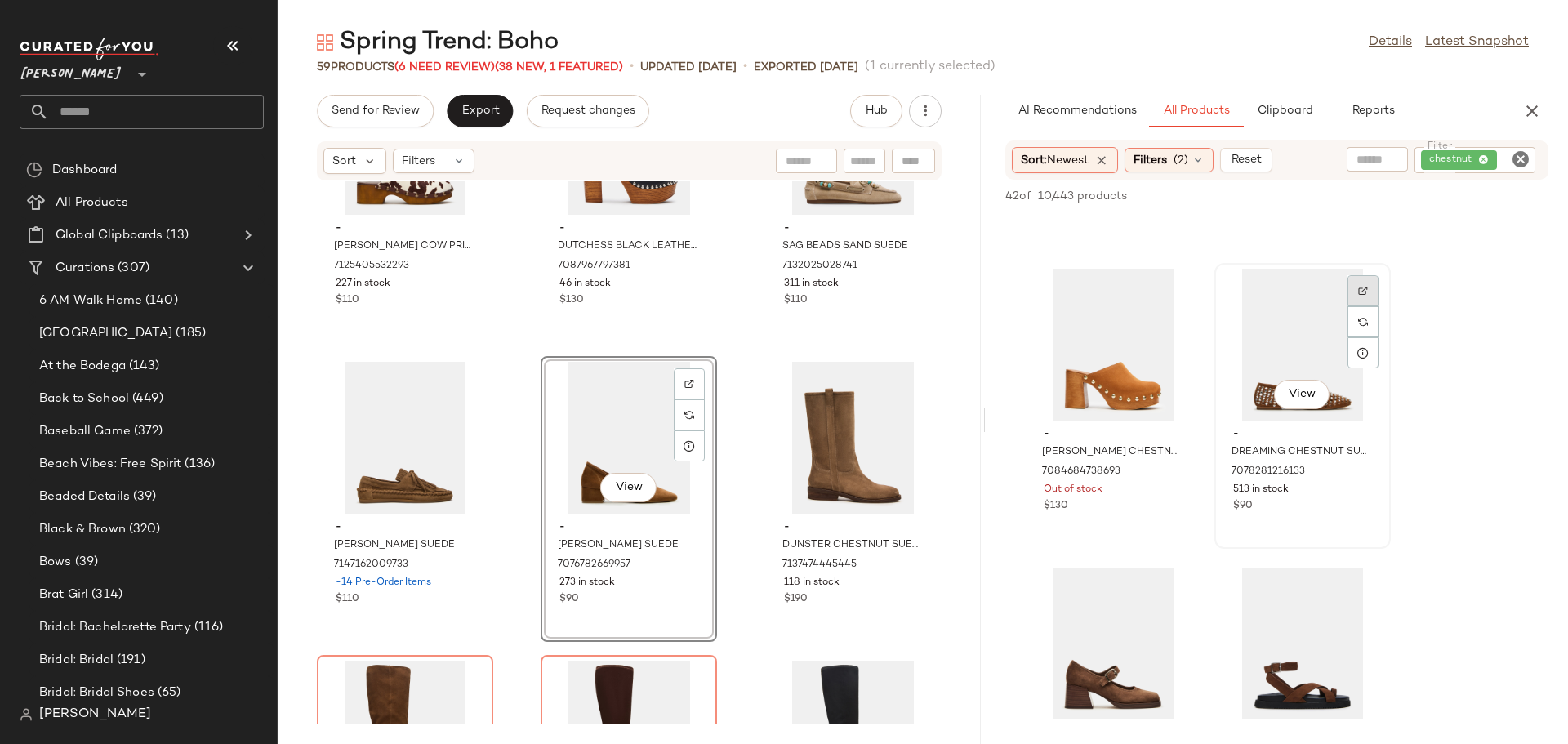
click at [1368, 307] on div at bounding box center [1362, 322] width 31 height 31
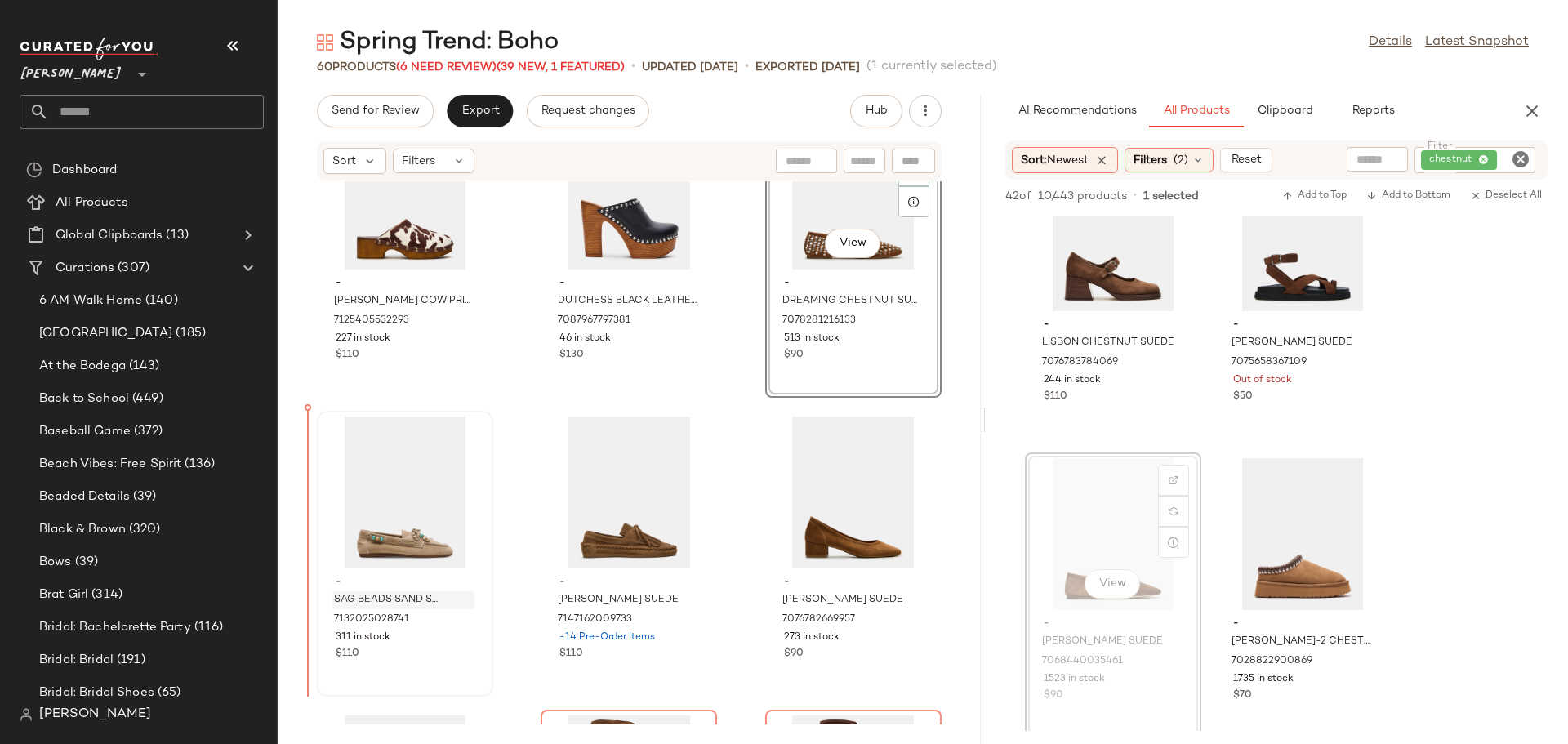
scroll to position [393, 0]
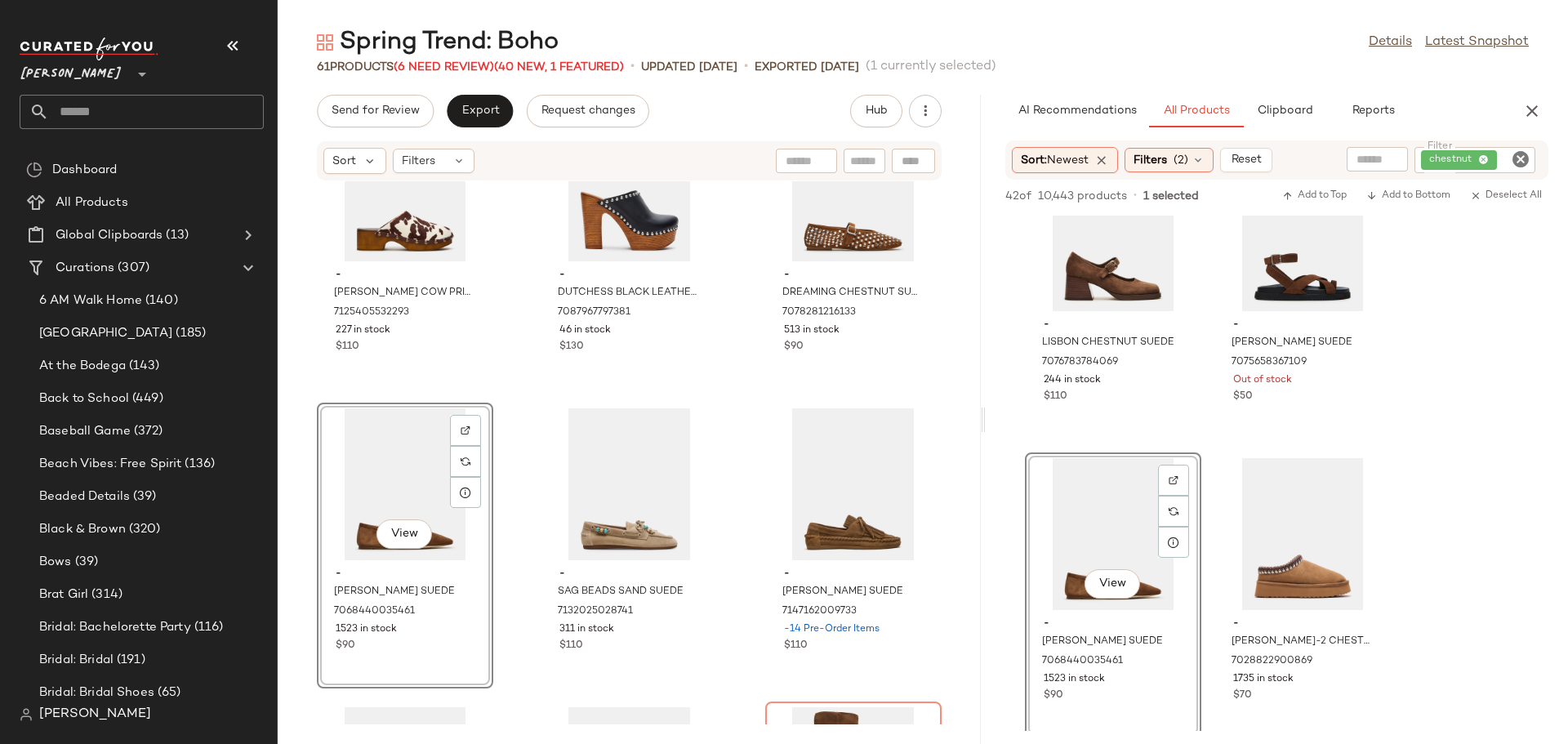
click at [731, 667] on div "- [PERSON_NAME] COW PRINT 7125405532293 227 in stock $110 - DUTCHESS BLACK LEAT…" at bounding box center [629, 453] width 703 height 543
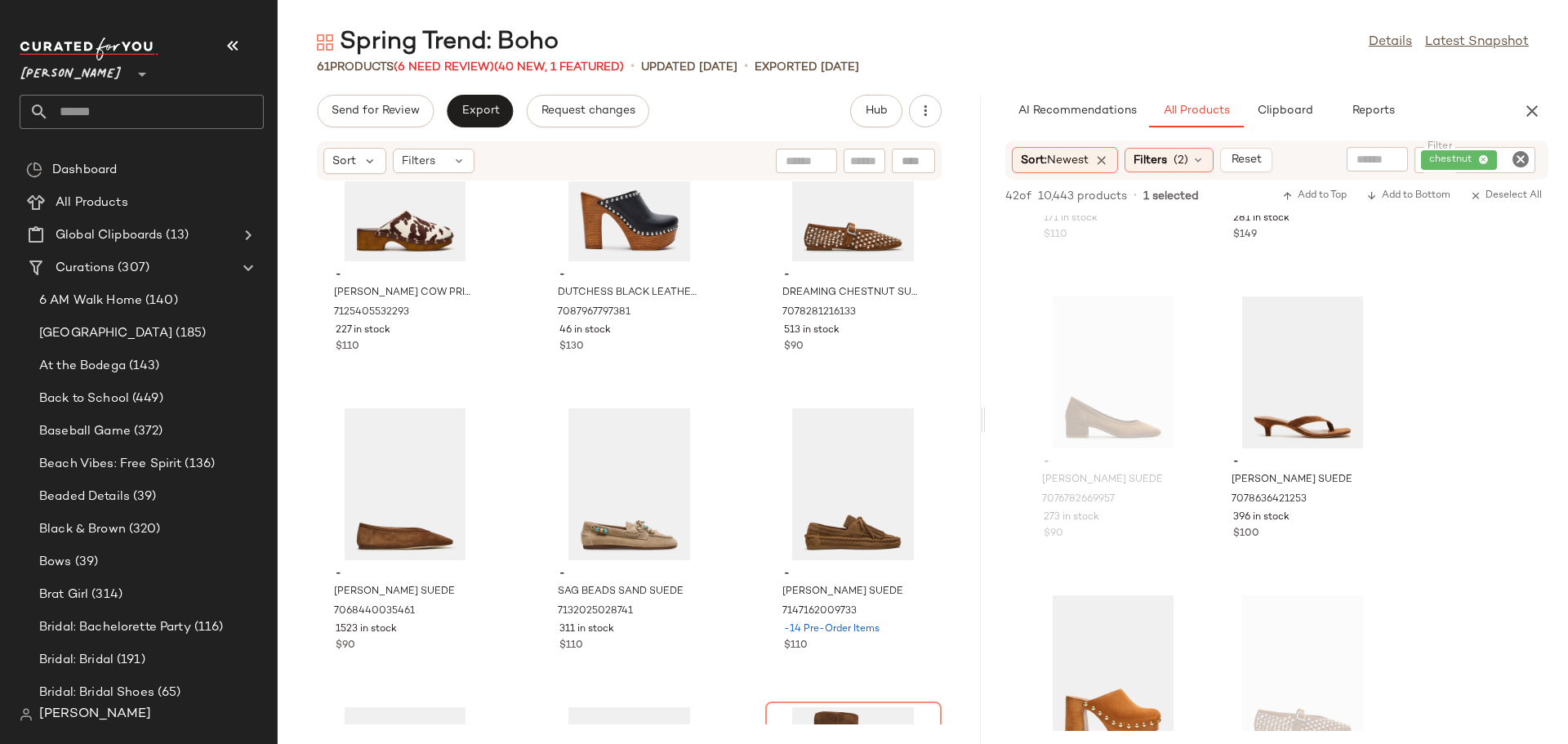
scroll to position [3675, 0]
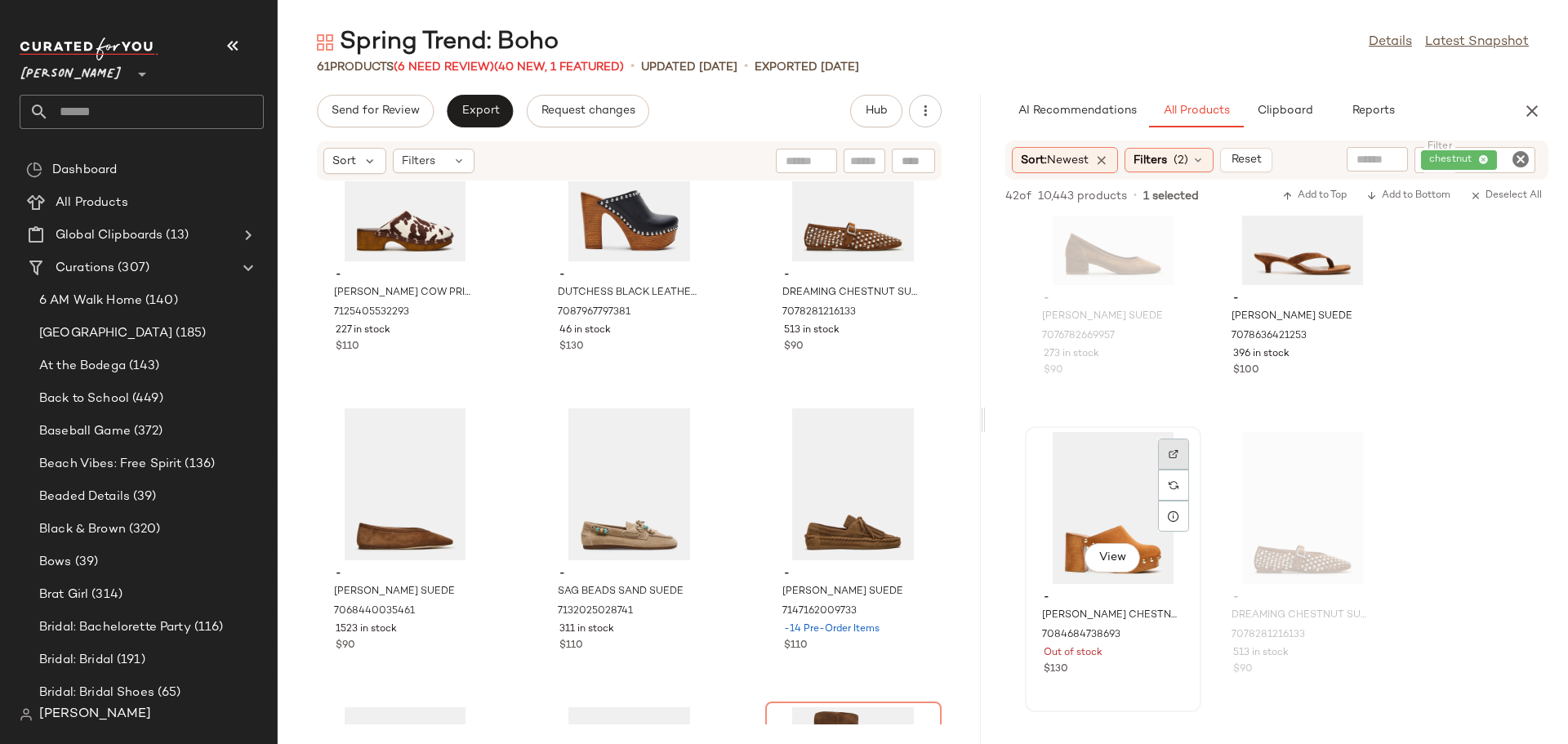
click at [1174, 455] on img at bounding box center [1173, 454] width 10 height 10
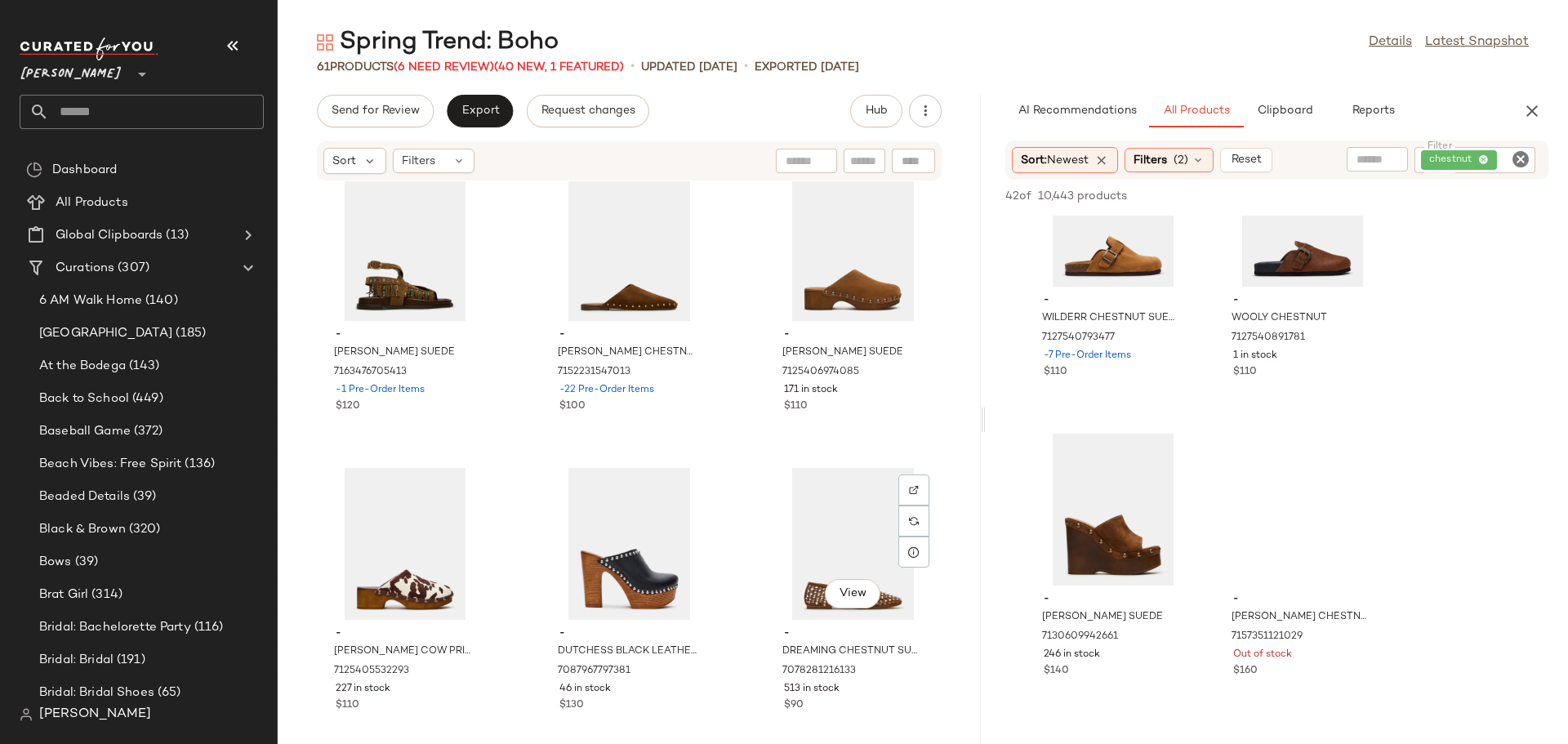
scroll to position [0, 0]
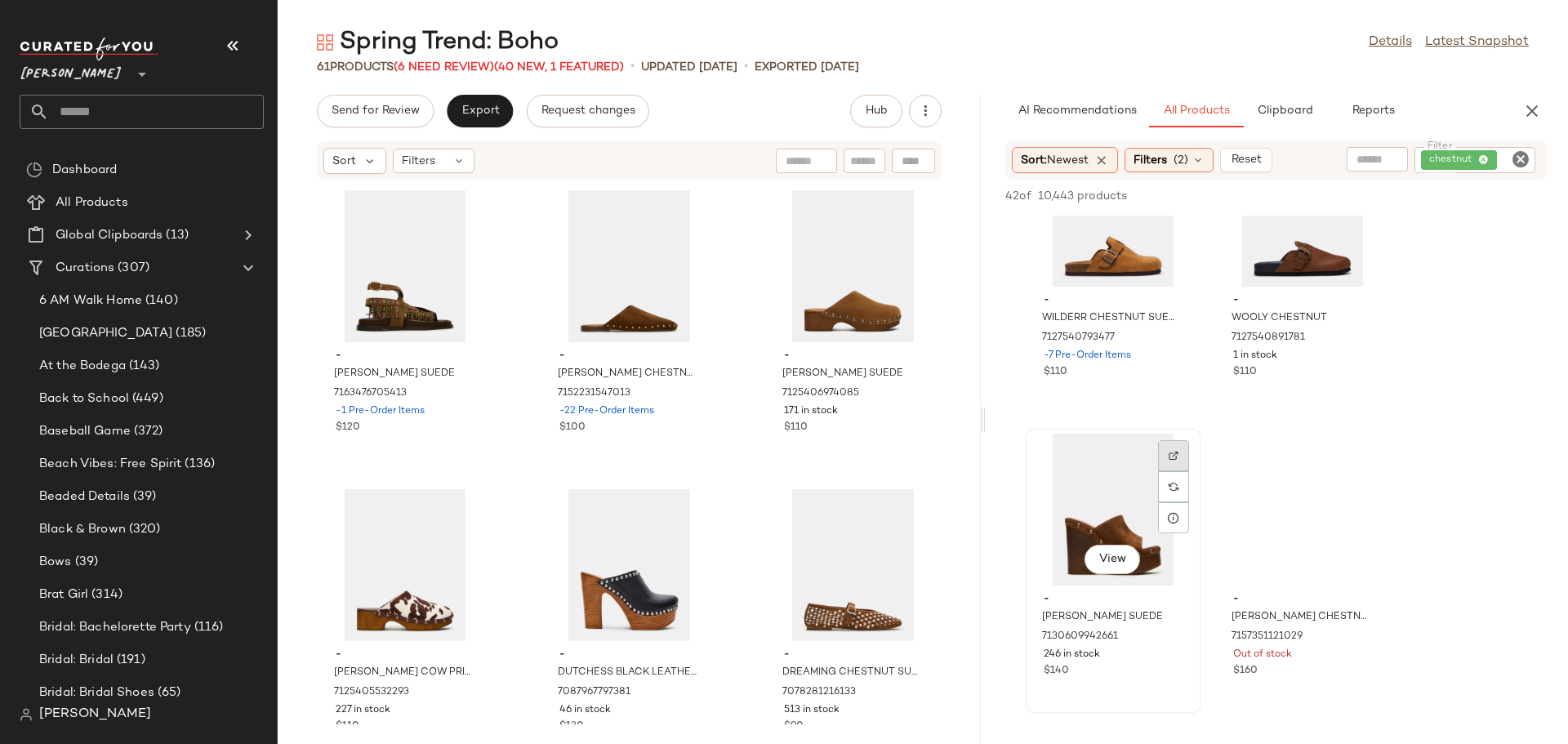
click at [1175, 453] on img at bounding box center [1173, 455] width 10 height 10
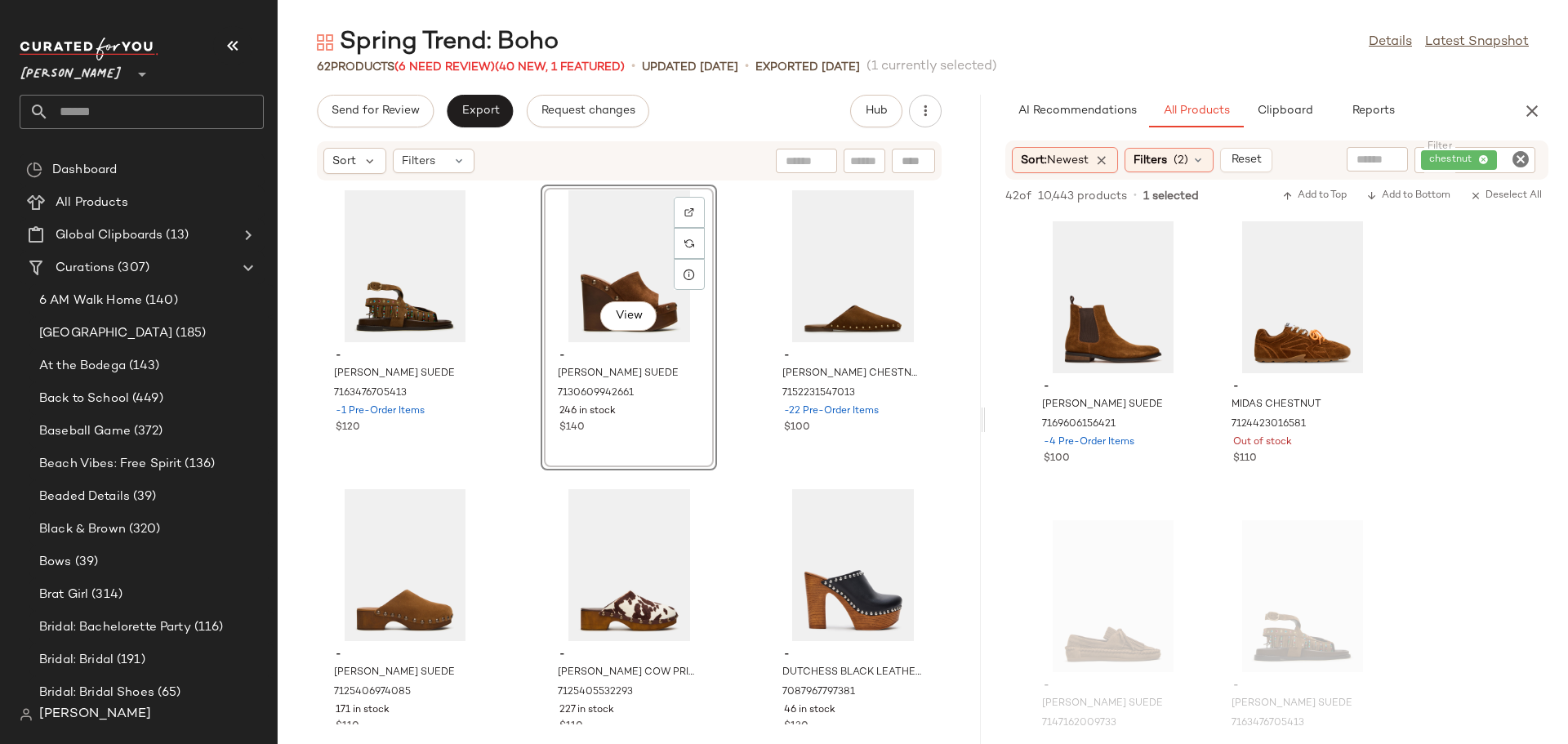
click at [1514, 161] on icon "Clear Filter" at bounding box center [1520, 160] width 20 height 20
click at [1465, 166] on input "Filter" at bounding box center [1459, 160] width 139 height 17
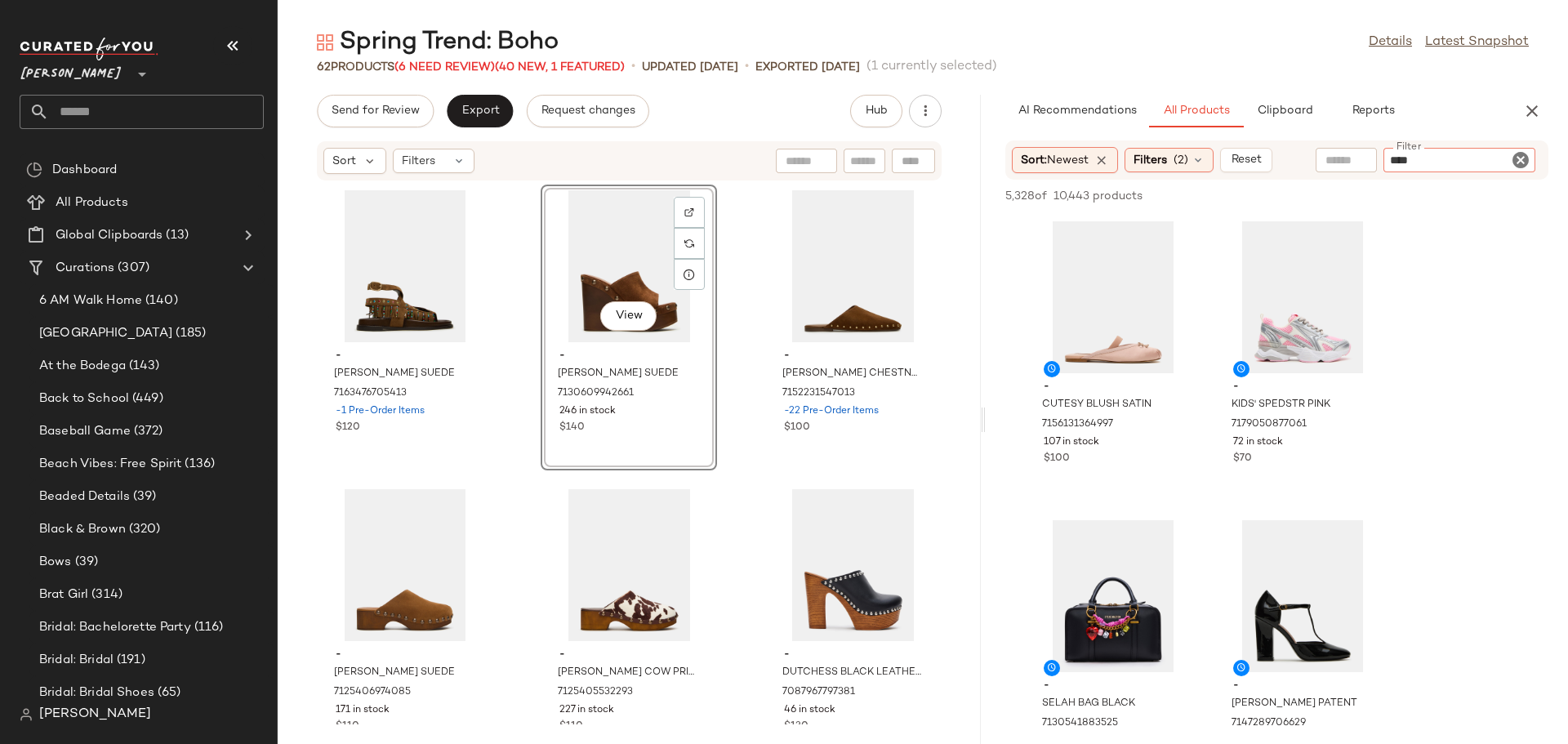
type input "*****"
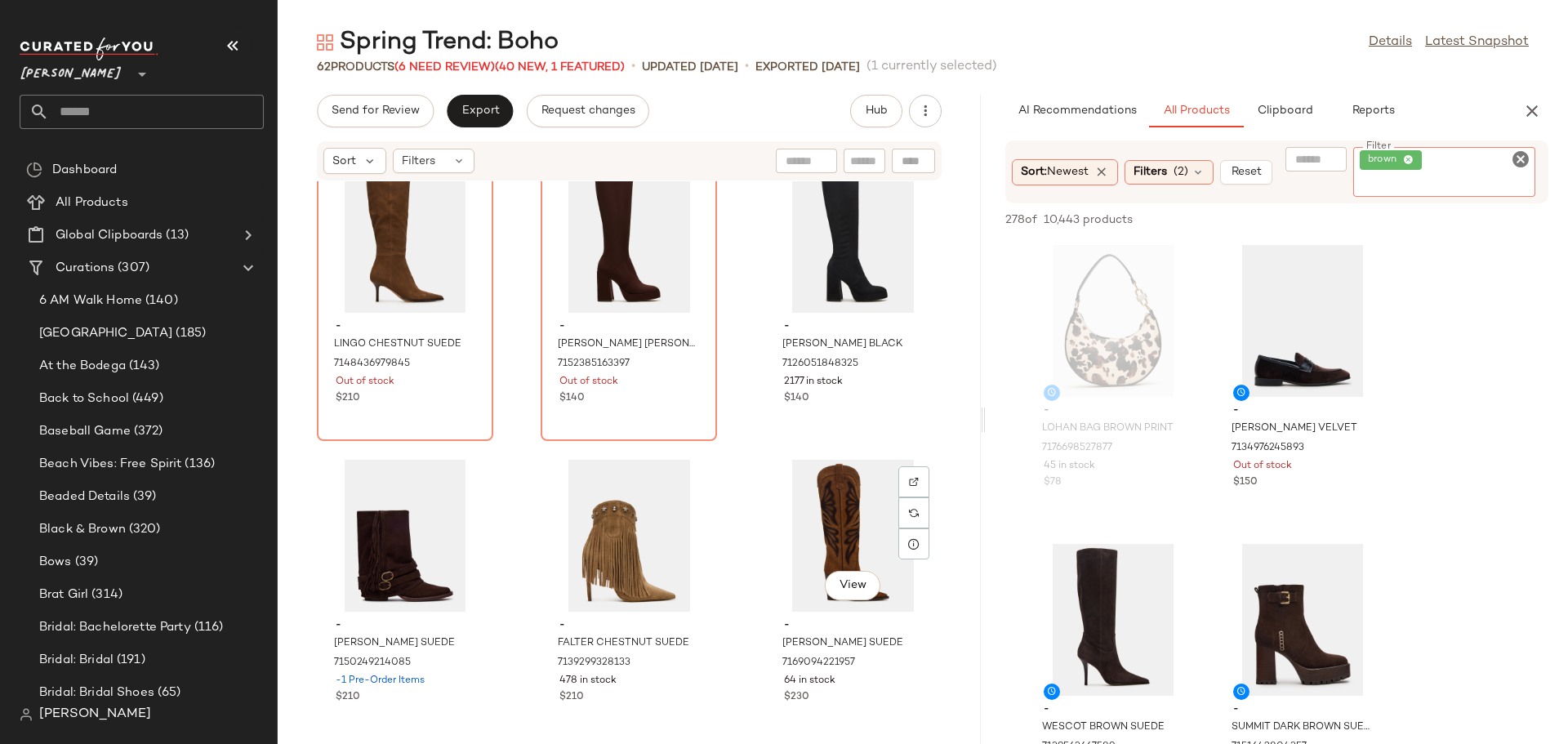
scroll to position [1156, 0]
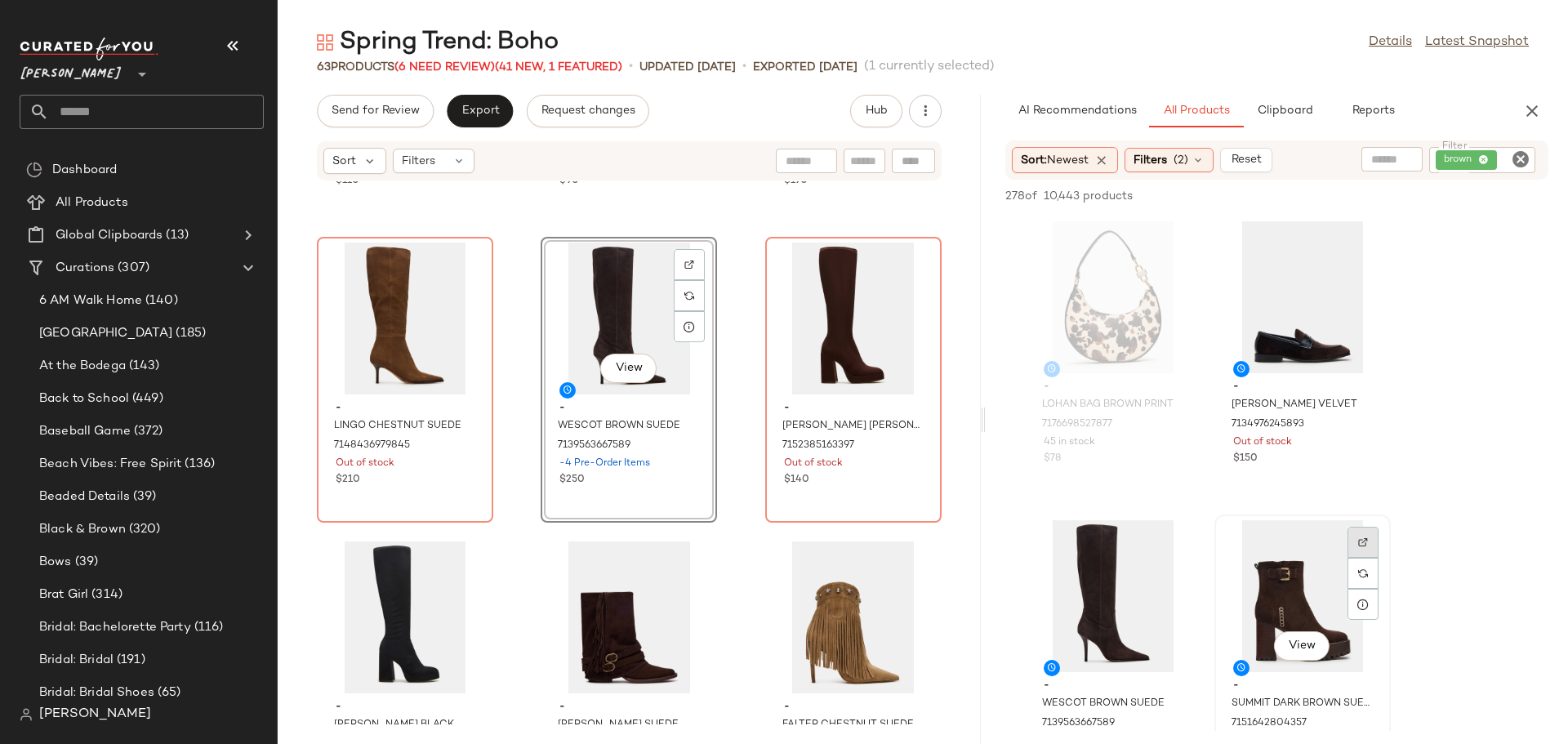
click at [1369, 558] on div at bounding box center [1362, 574] width 31 height 31
click at [1363, 607] on icon at bounding box center [1362, 604] width 13 height 13
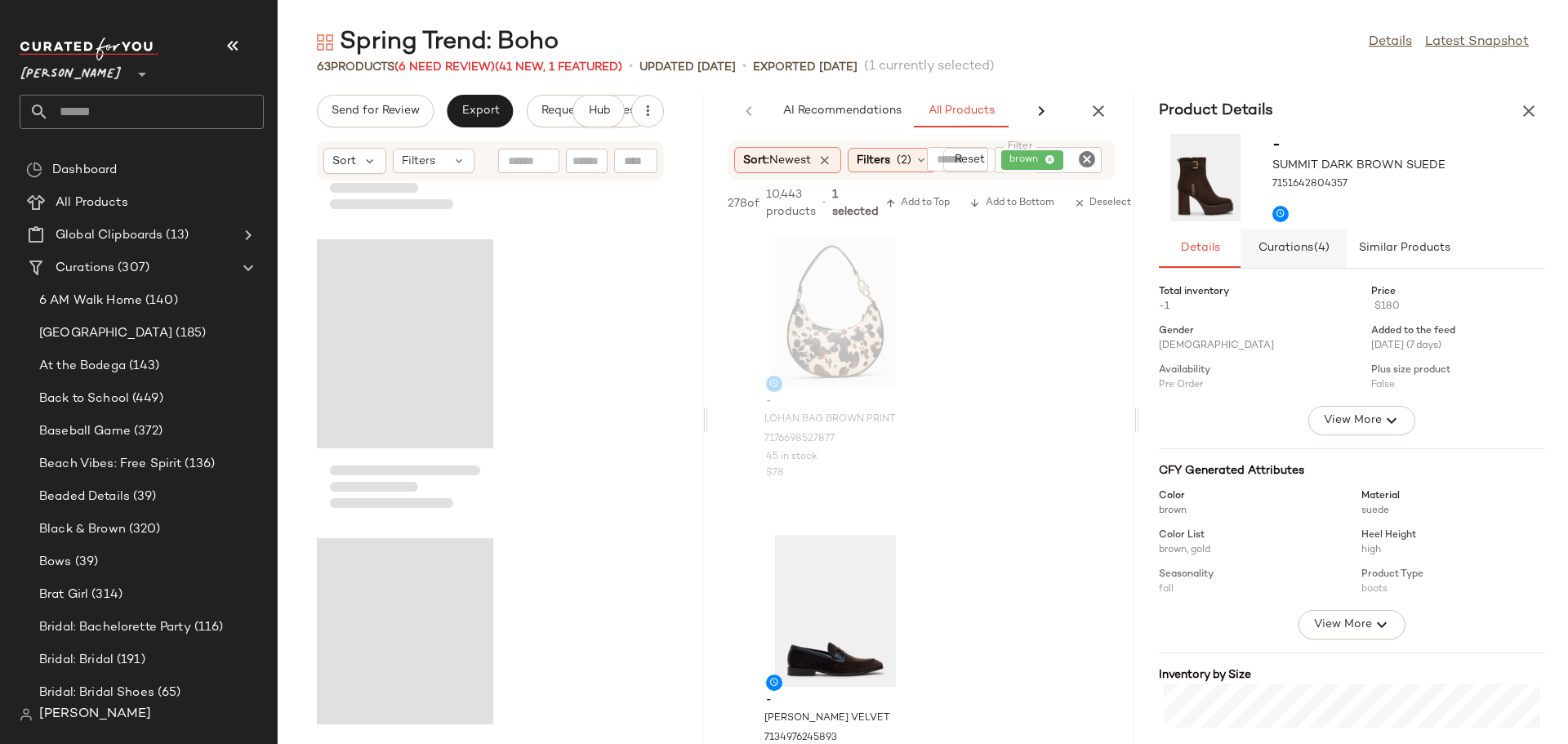
scroll to position [3587, 0]
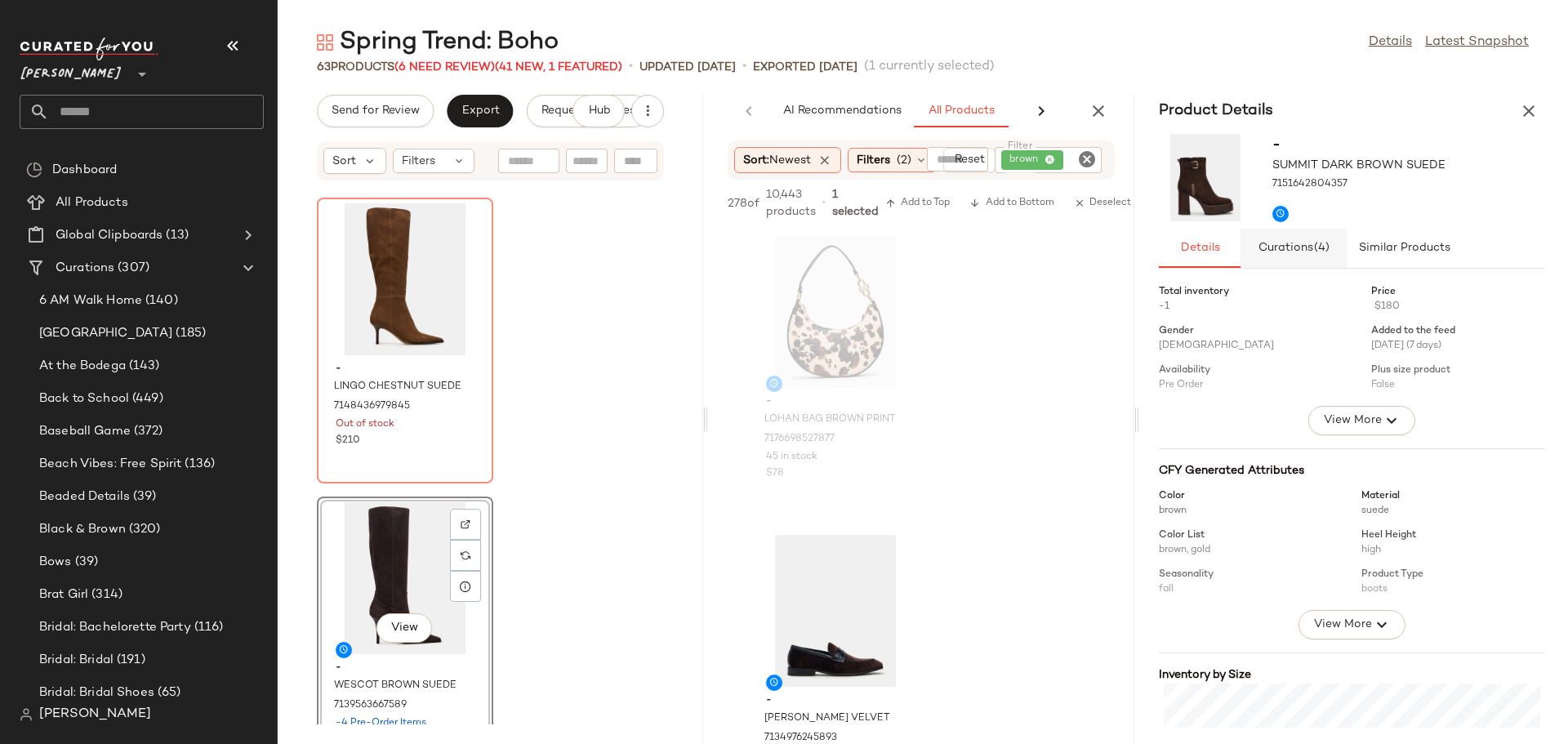
click at [1311, 243] on span "Curations (4)" at bounding box center [1294, 248] width 73 height 13
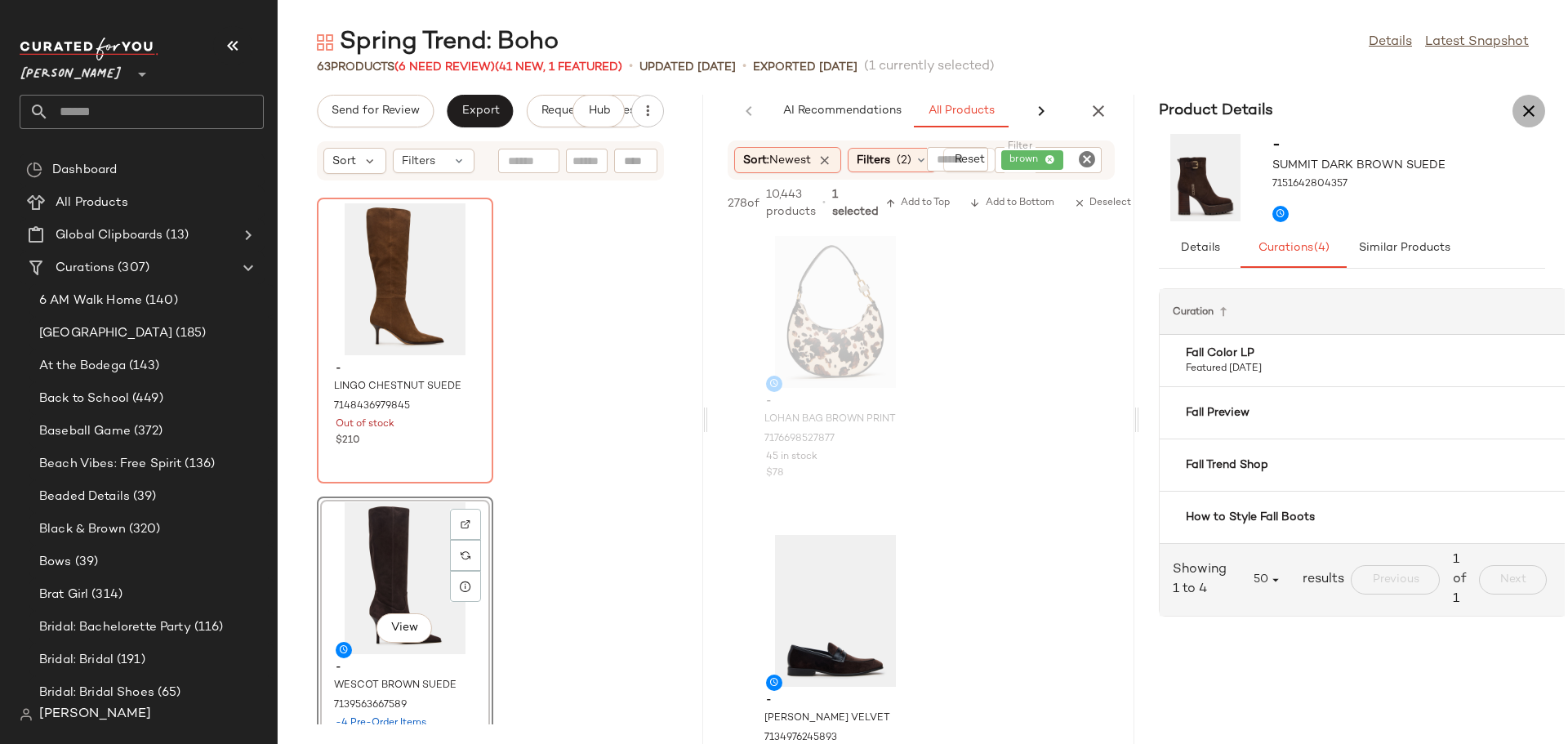
click at [1531, 113] on icon "button" at bounding box center [1529, 111] width 20 height 20
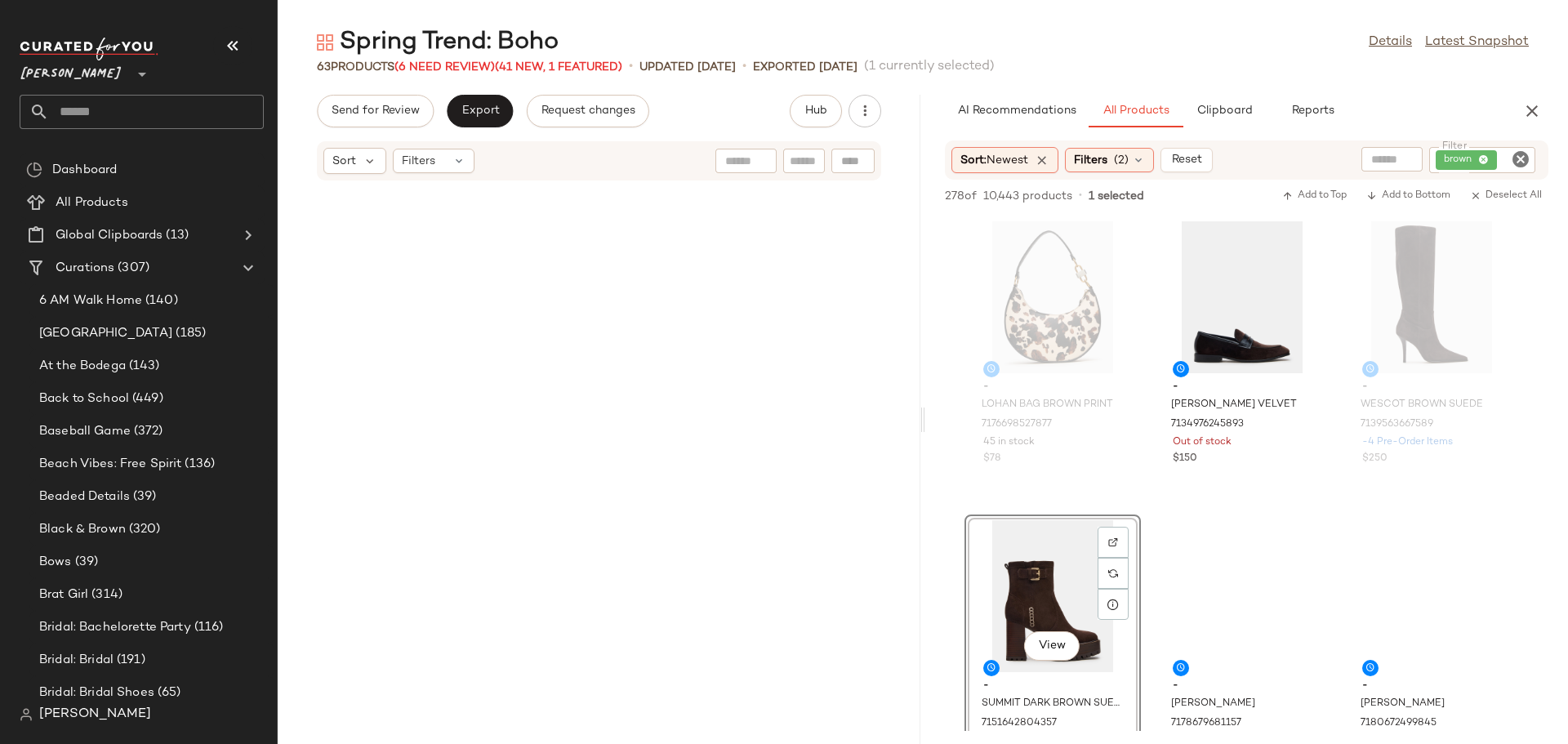
scroll to position [1794, 0]
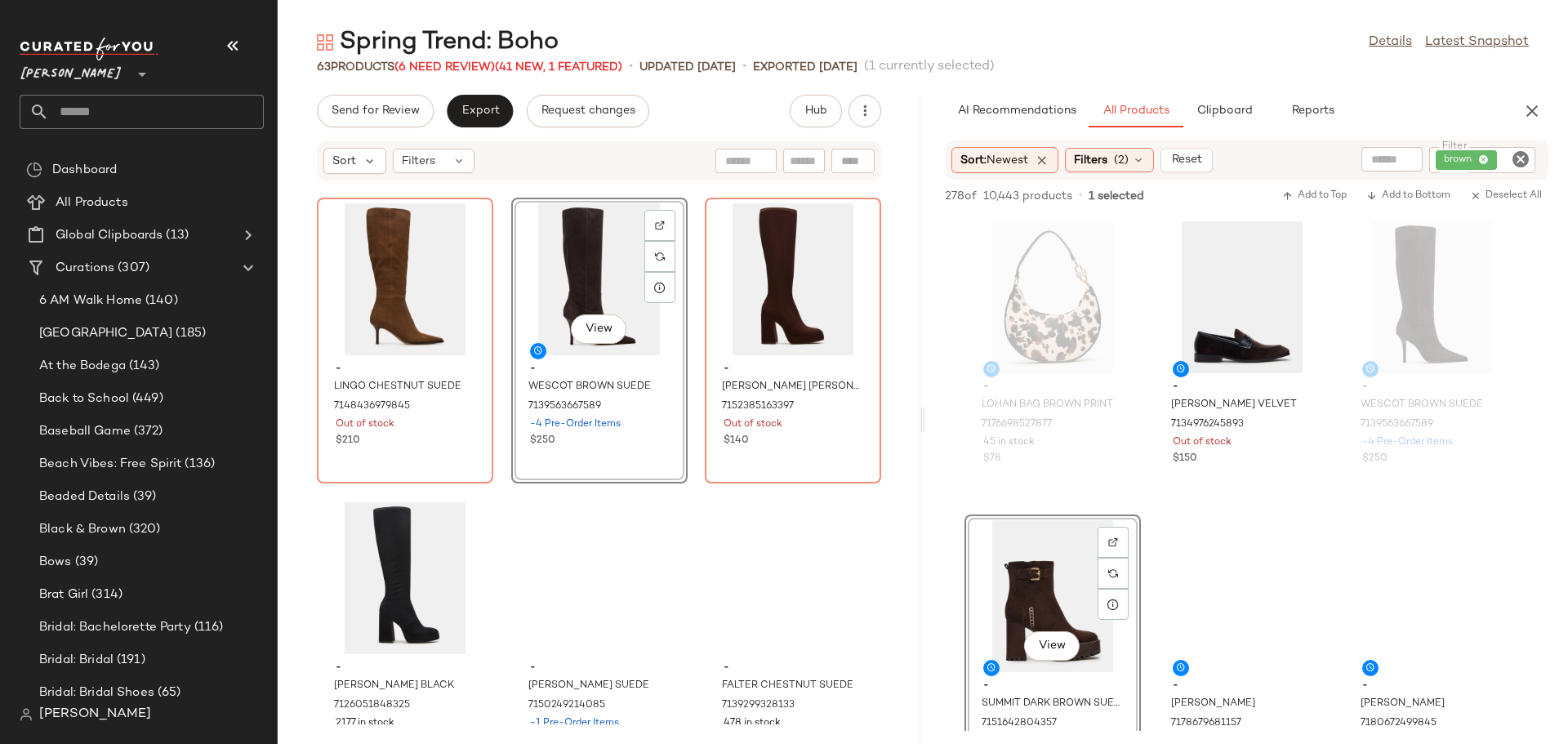
click at [1135, 596] on div "View" at bounding box center [1052, 596] width 165 height 152
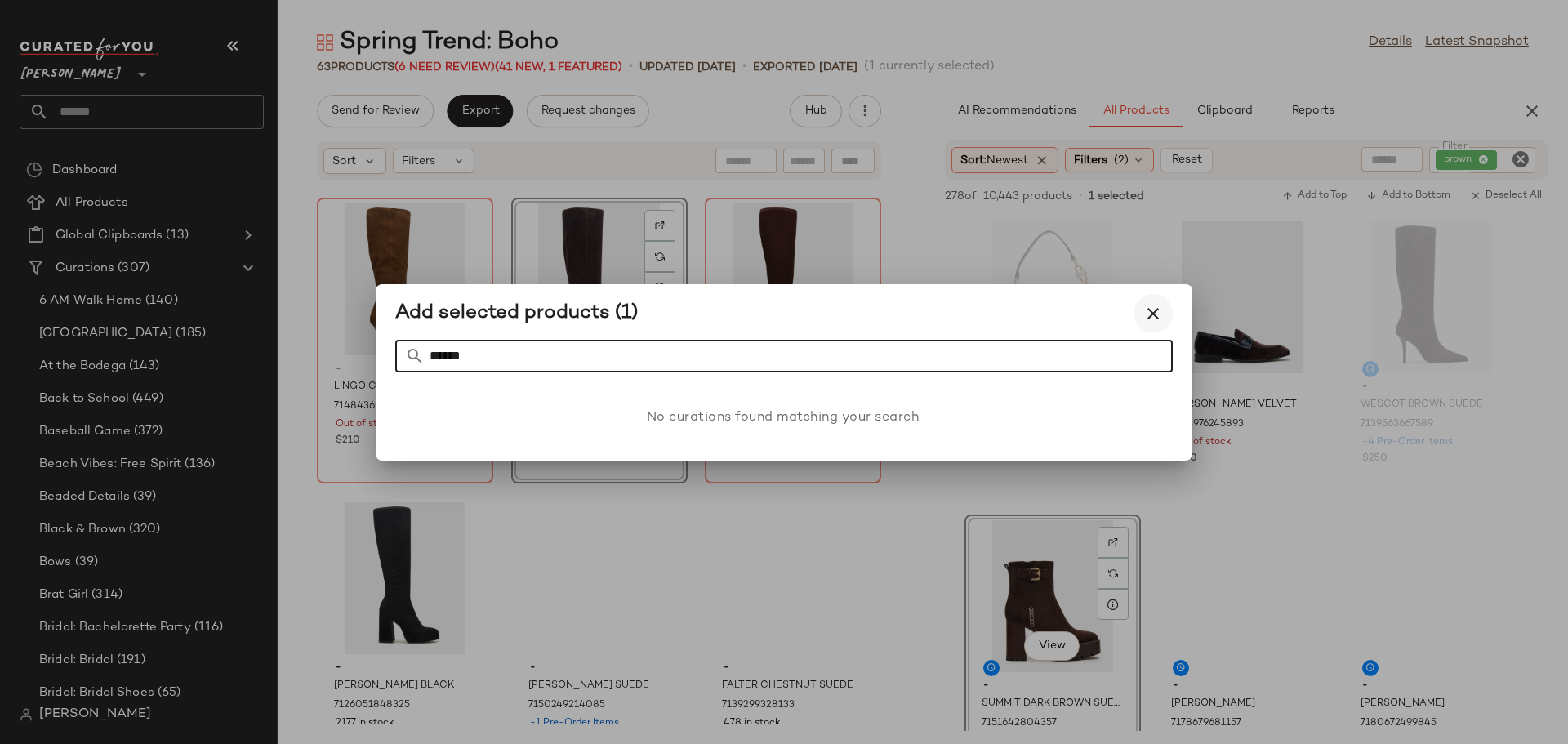
type input "******"
click at [1157, 315] on icon "button" at bounding box center [1153, 314] width 20 height 20
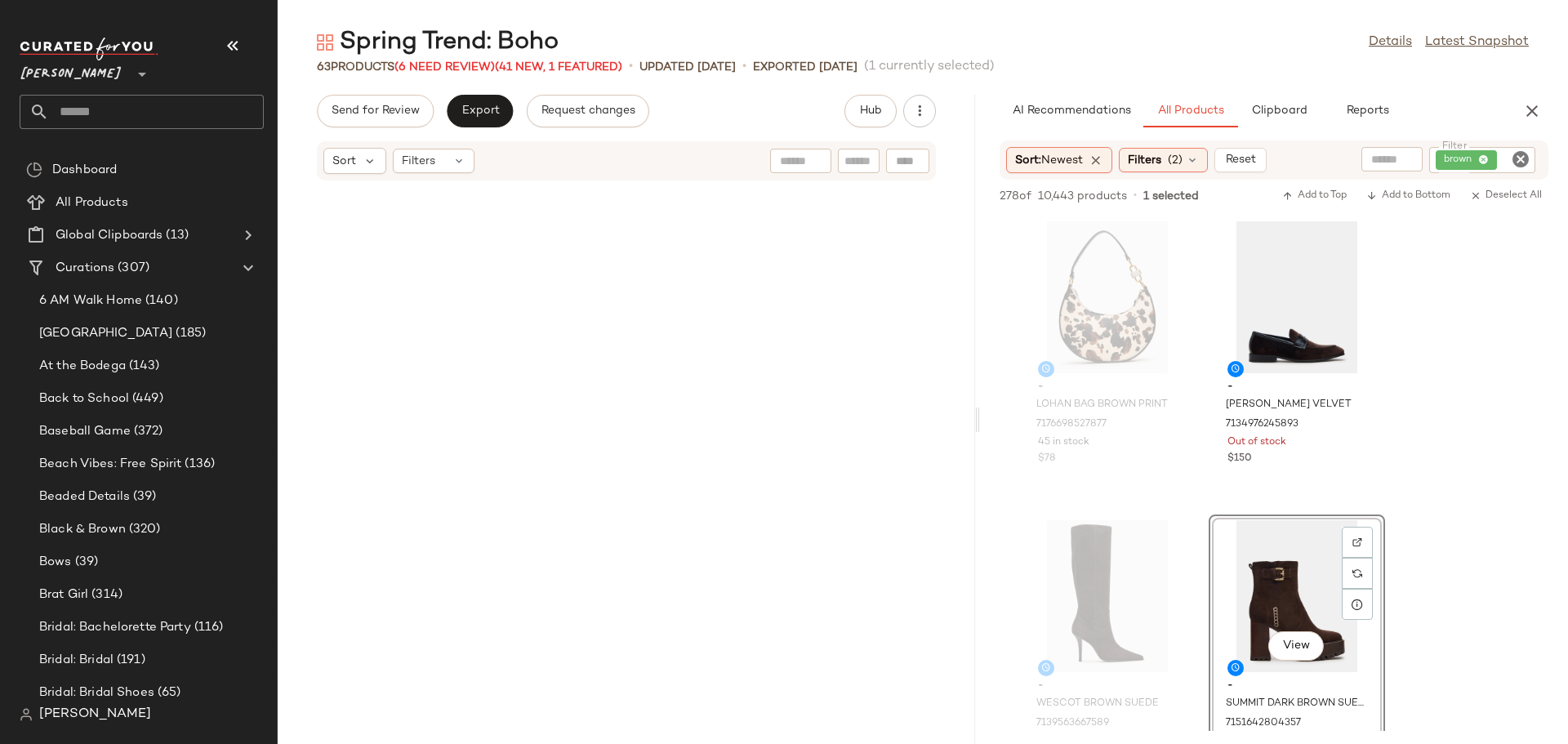
drag, startPoint x: 921, startPoint y: 421, endPoint x: 978, endPoint y: 426, distance: 57.2
click at [978, 426] on div "Spring Trend: Boho Details Latest Snapshot 63 Products (6 Need Review) (41 New,…" at bounding box center [922, 385] width 1290 height 718
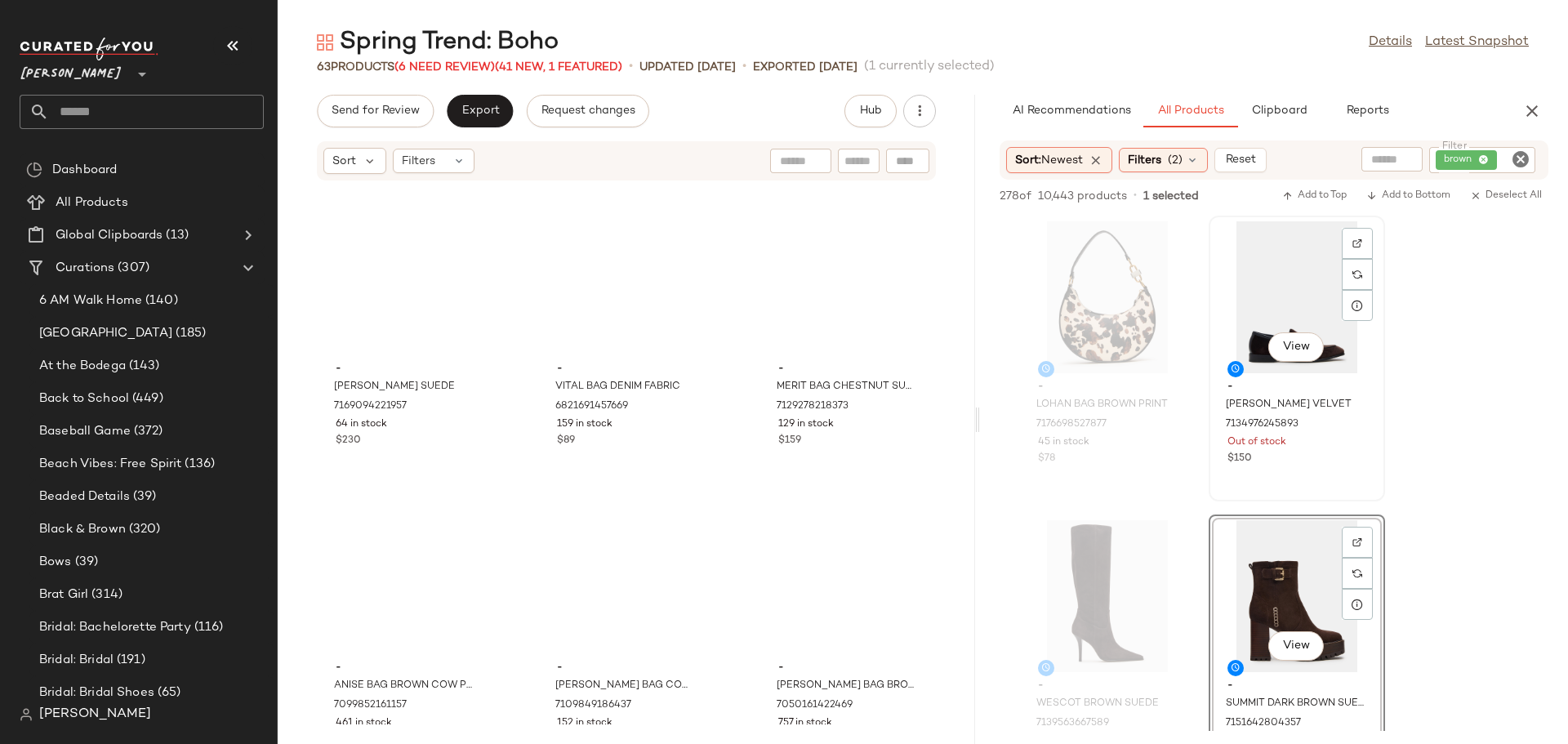
scroll to position [1196, 0]
